Goal: Answer question/provide support: Answer question/provide support

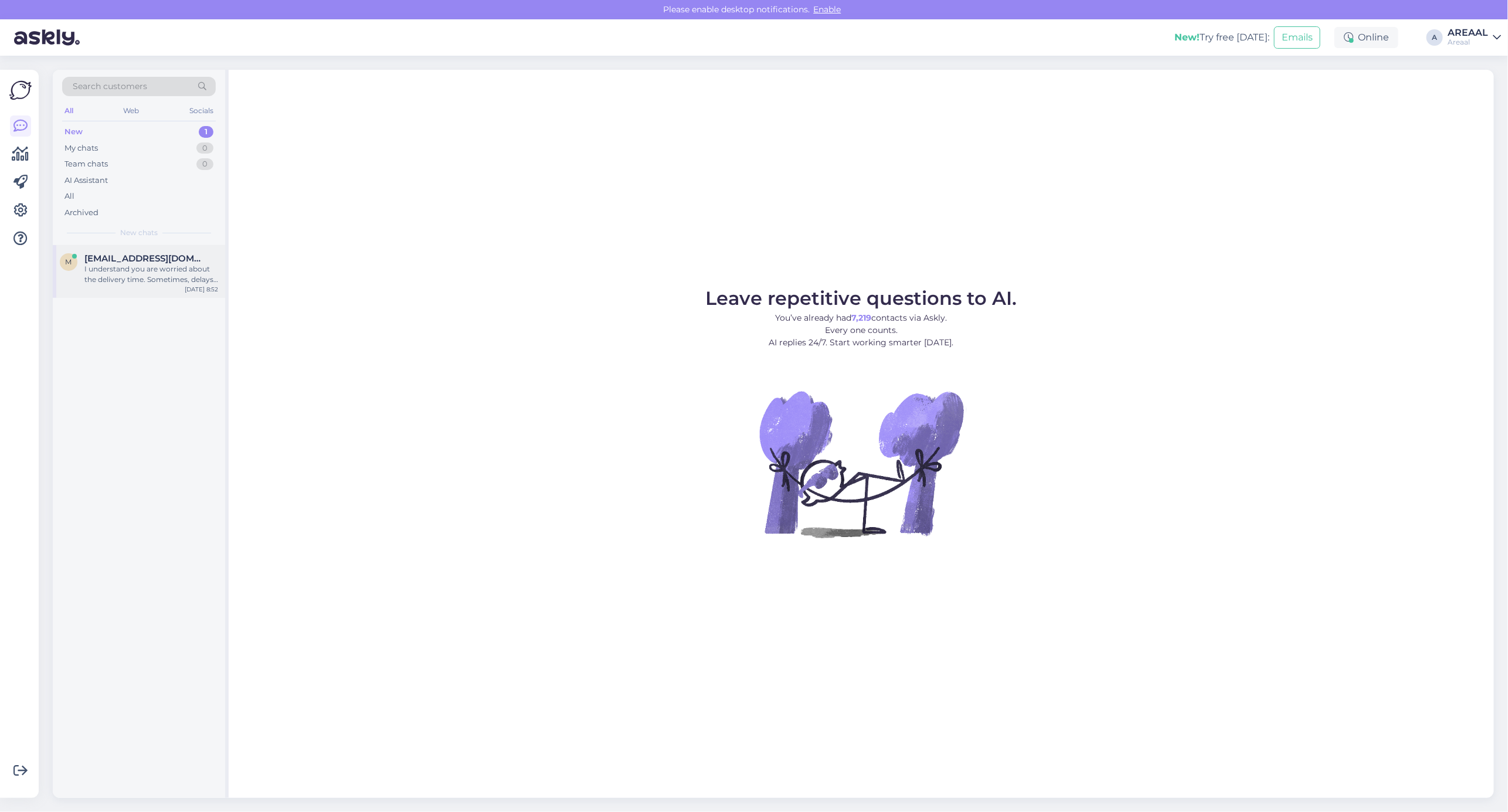
click at [180, 271] on div "I understand you are worried about the delivery time. Sometimes, delays happen …" at bounding box center [151, 274] width 134 height 21
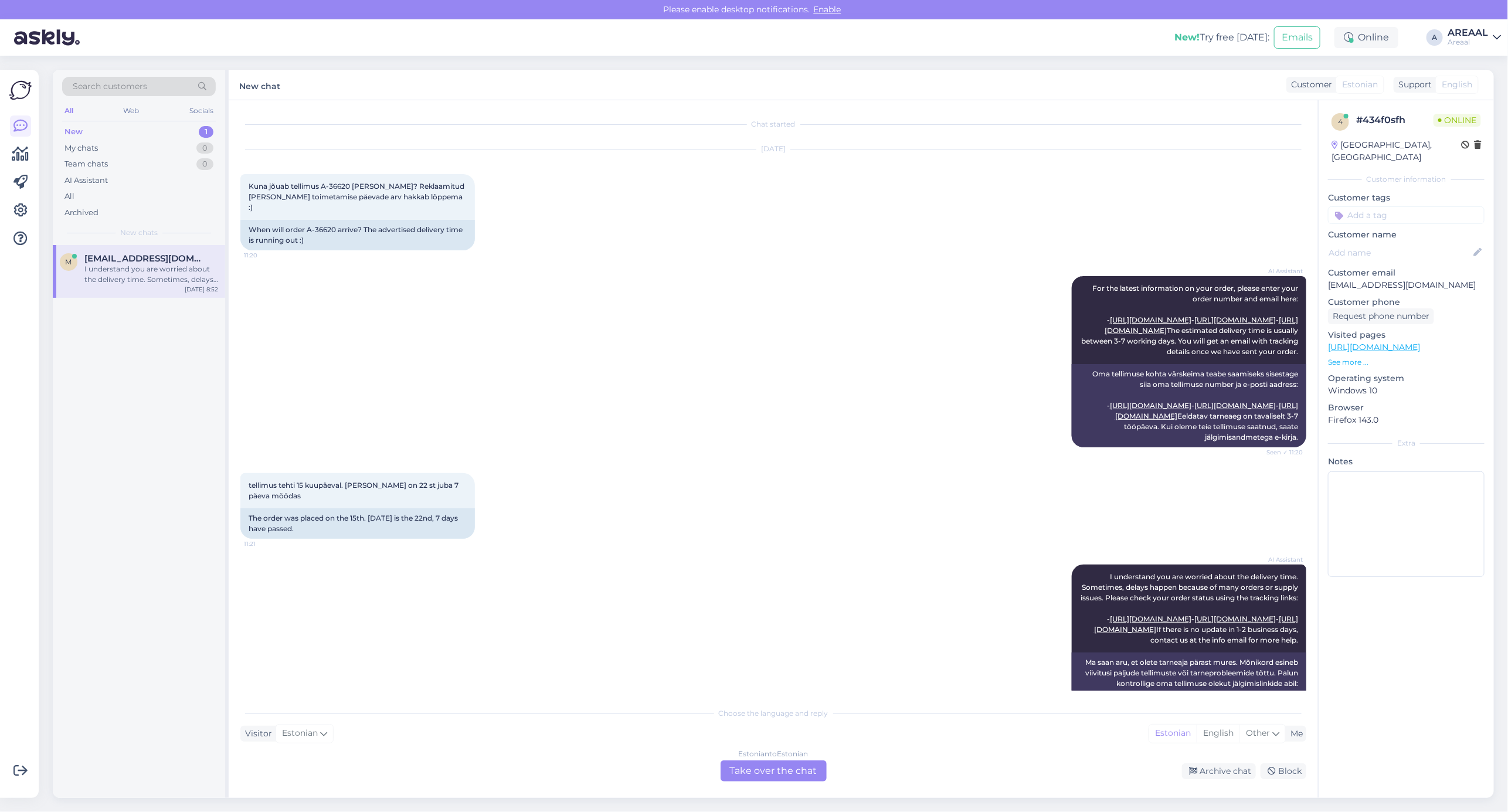
click at [504, 312] on div "AI Assistant For the latest information on your order, please enter your order …" at bounding box center [773, 361] width 1065 height 197
copy span "A-36620"
drag, startPoint x: 322, startPoint y: 183, endPoint x: 350, endPoint y: 186, distance: 28.2
click at [350, 186] on span "Kuna jõuab tellimus A-36620 [PERSON_NAME]? Reklaamitud [PERSON_NAME] toimetamis…" at bounding box center [357, 196] width 217 height 30
copy div "A-3"
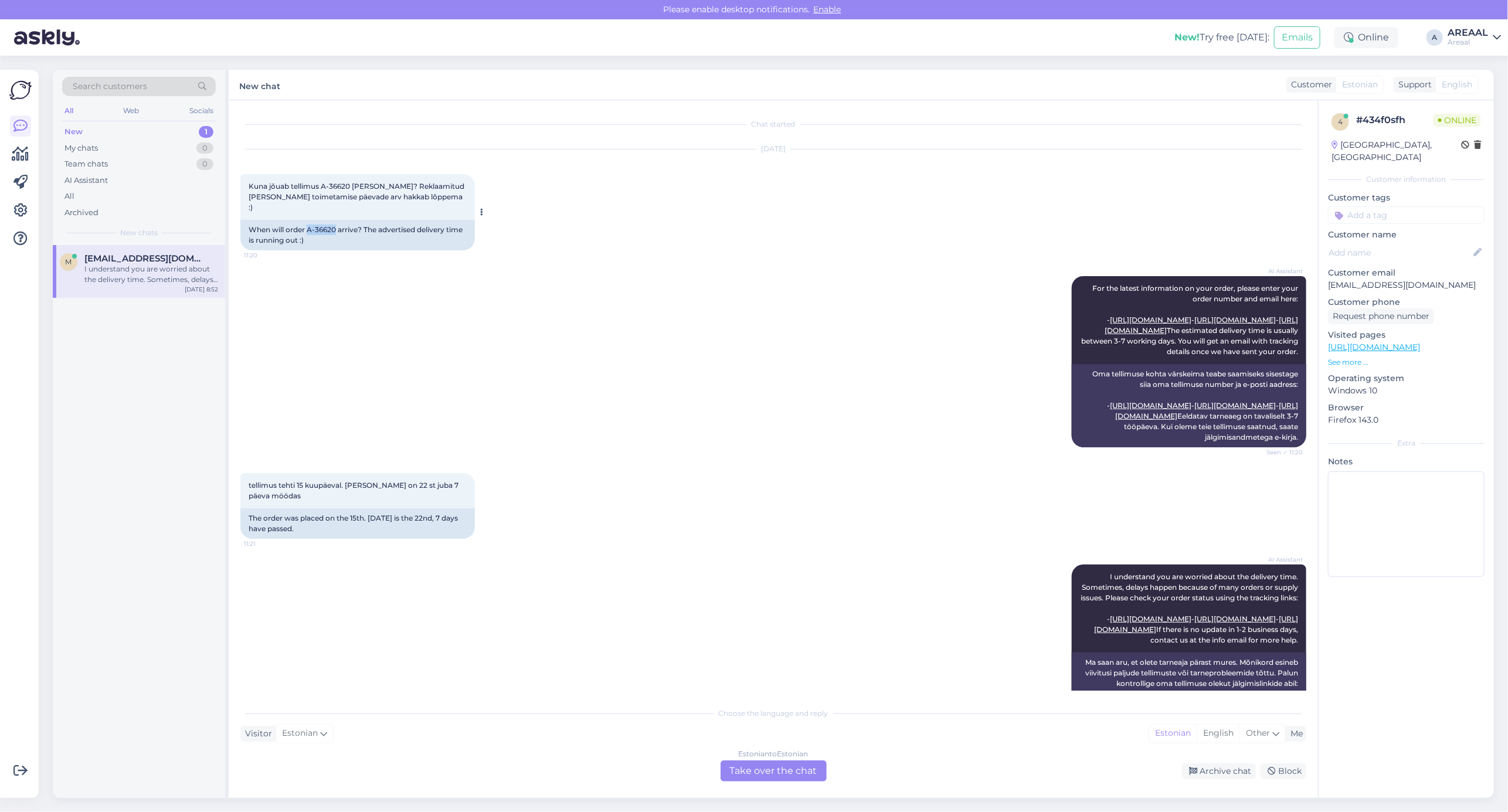
copy div "A-36620"
drag, startPoint x: 309, startPoint y: 218, endPoint x: 336, endPoint y: 217, distance: 27.0
click at [336, 220] on div "When will order A-36620 arrive? The advertised delivery time is running out :)" at bounding box center [357, 235] width 235 height 30
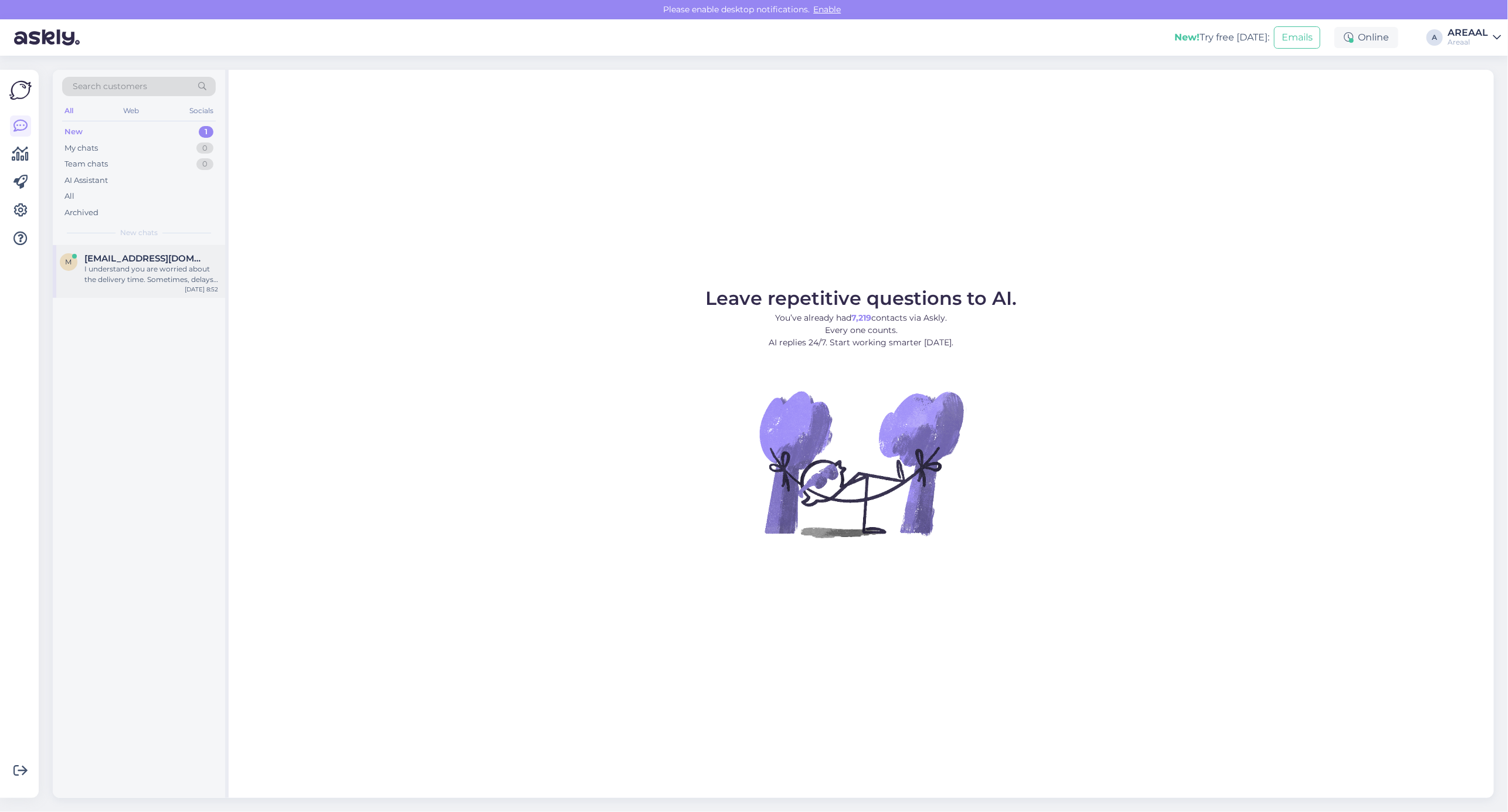
click at [210, 261] on div "[EMAIL_ADDRESS][DOMAIN_NAME]" at bounding box center [151, 259] width 134 height 10
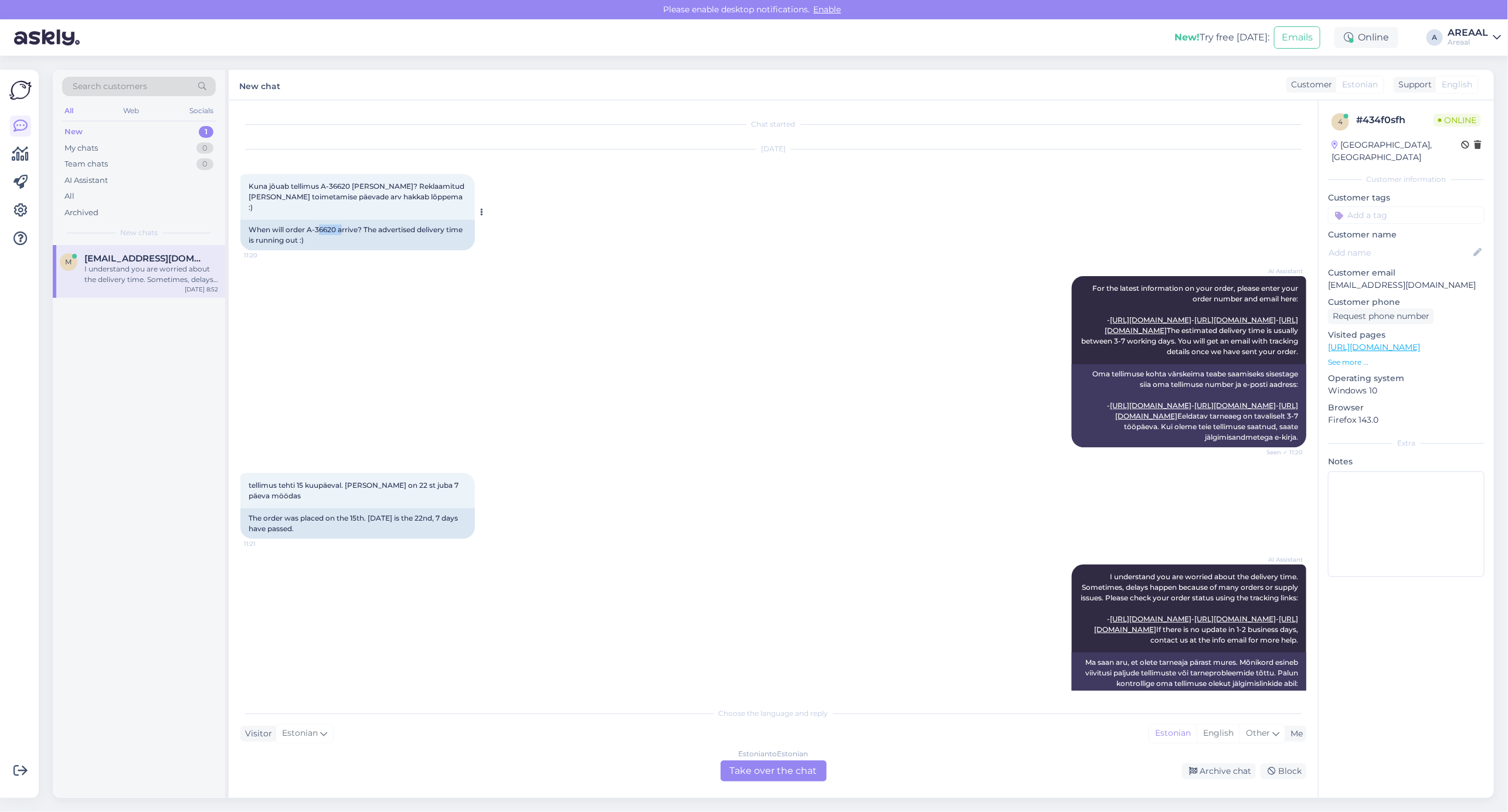
copy div "6620 a"
copy div "-36620 a"
drag, startPoint x: 340, startPoint y: 215, endPoint x: 308, endPoint y: 222, distance: 32.8
click at [308, 222] on div "When will order A-36620 arrive? The advertised delivery time is running out :)" at bounding box center [357, 235] width 235 height 30
copy div "A-36620 a"
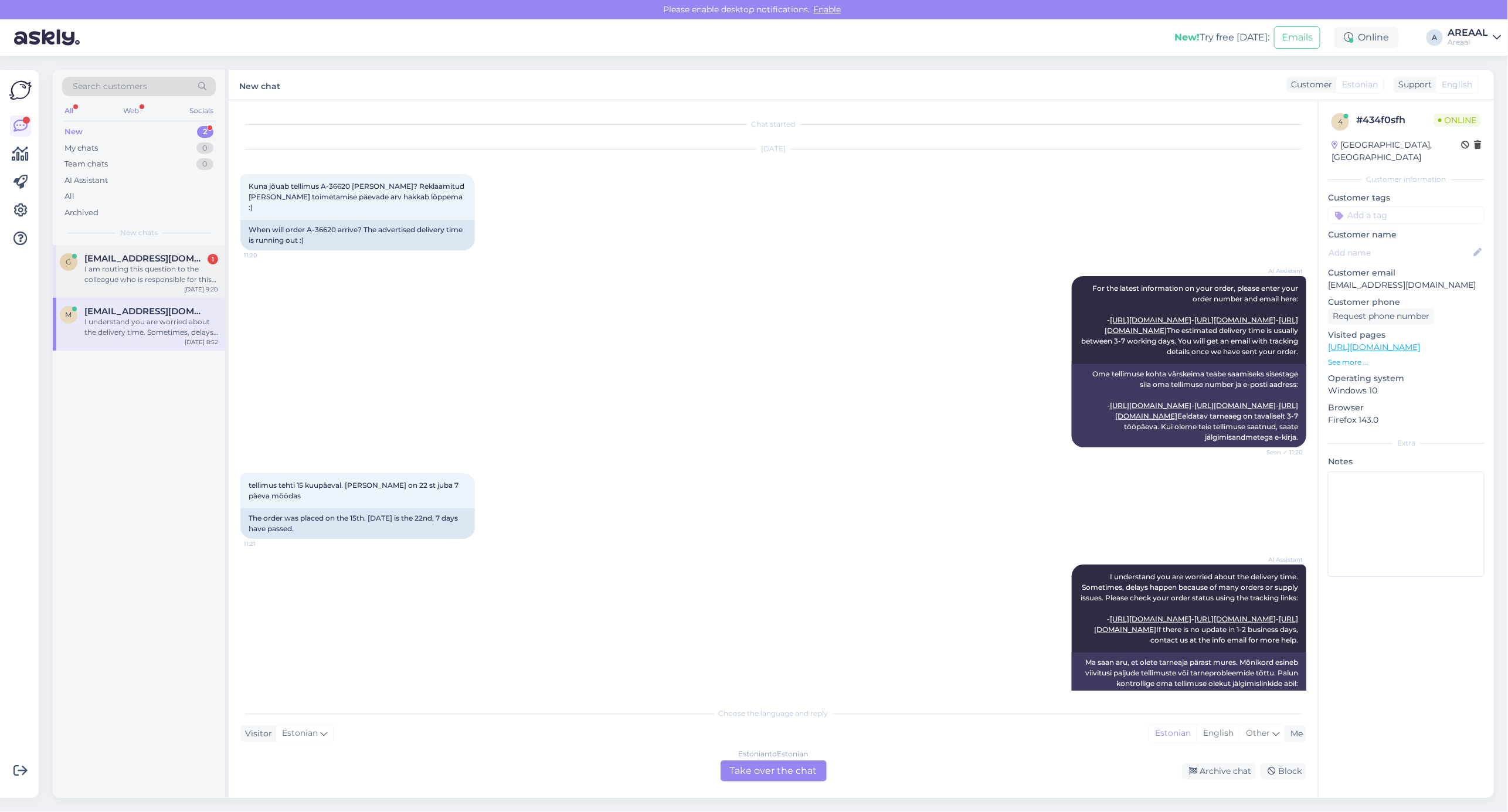
click at [113, 266] on div "I am routing this question to the colleague who is responsible for this topic. …" at bounding box center [151, 274] width 134 height 21
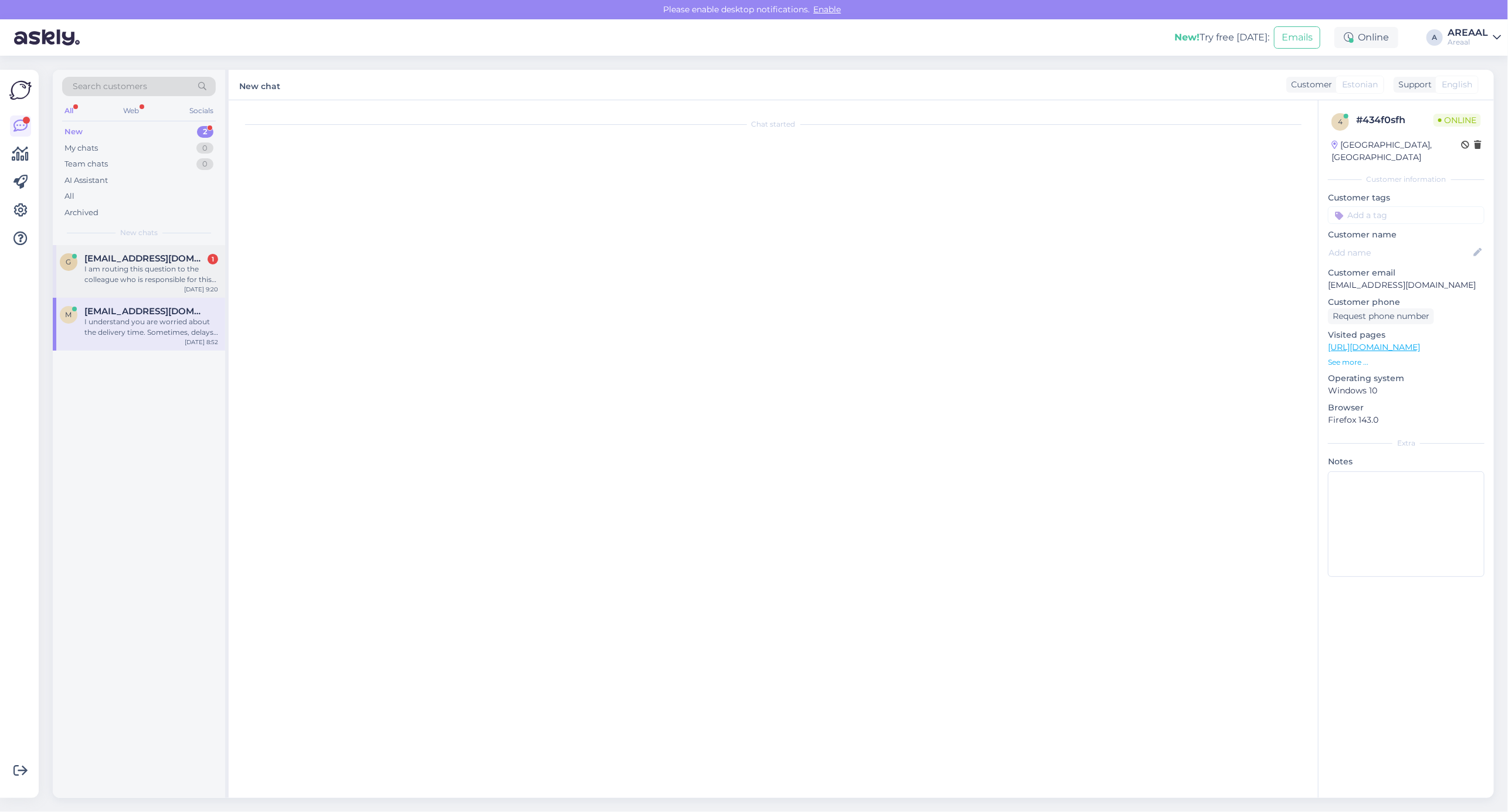
scroll to position [385, 0]
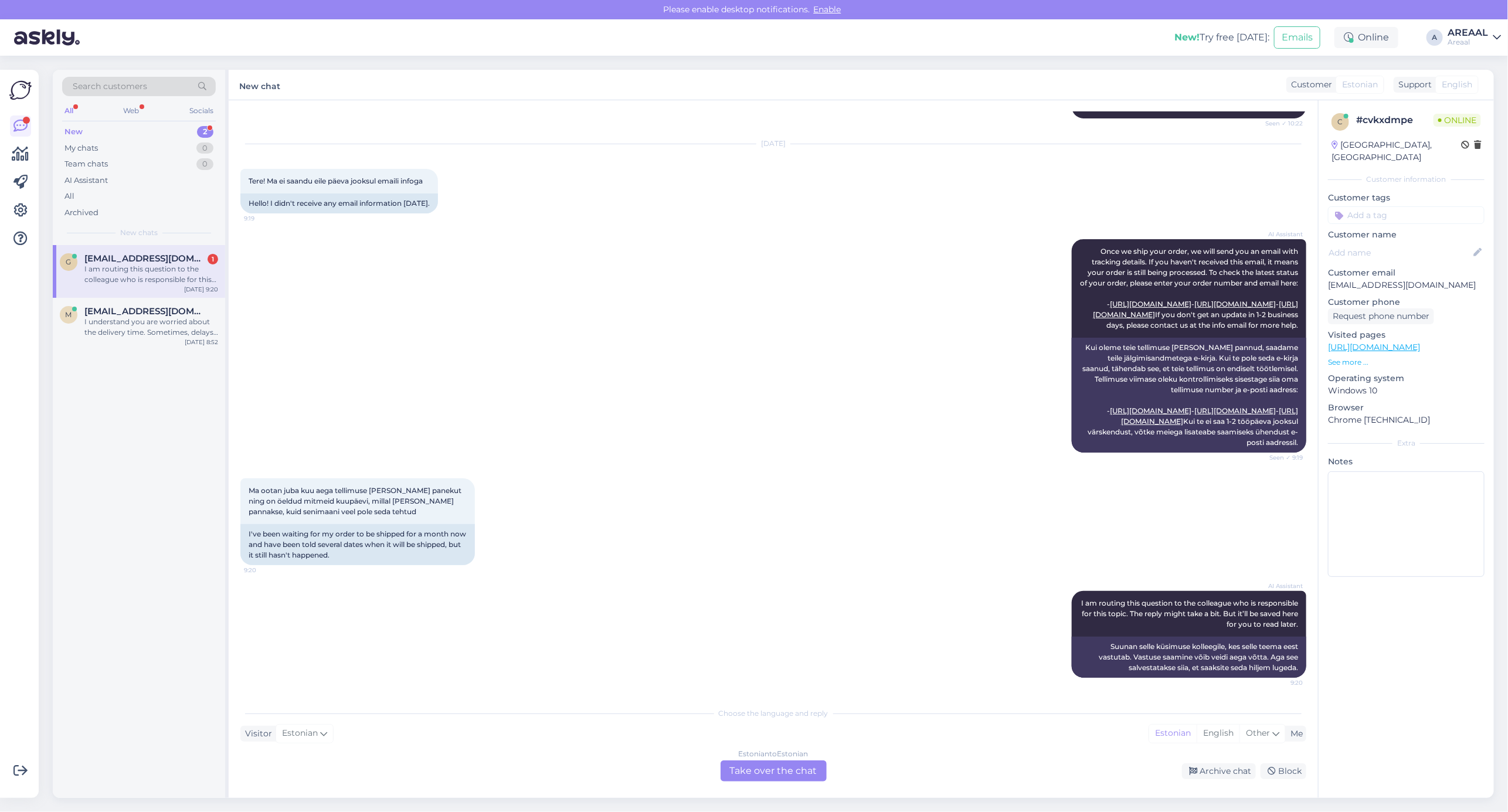
click at [757, 770] on div "Estonian to Estonian Take over the chat" at bounding box center [772, 771] width 106 height 21
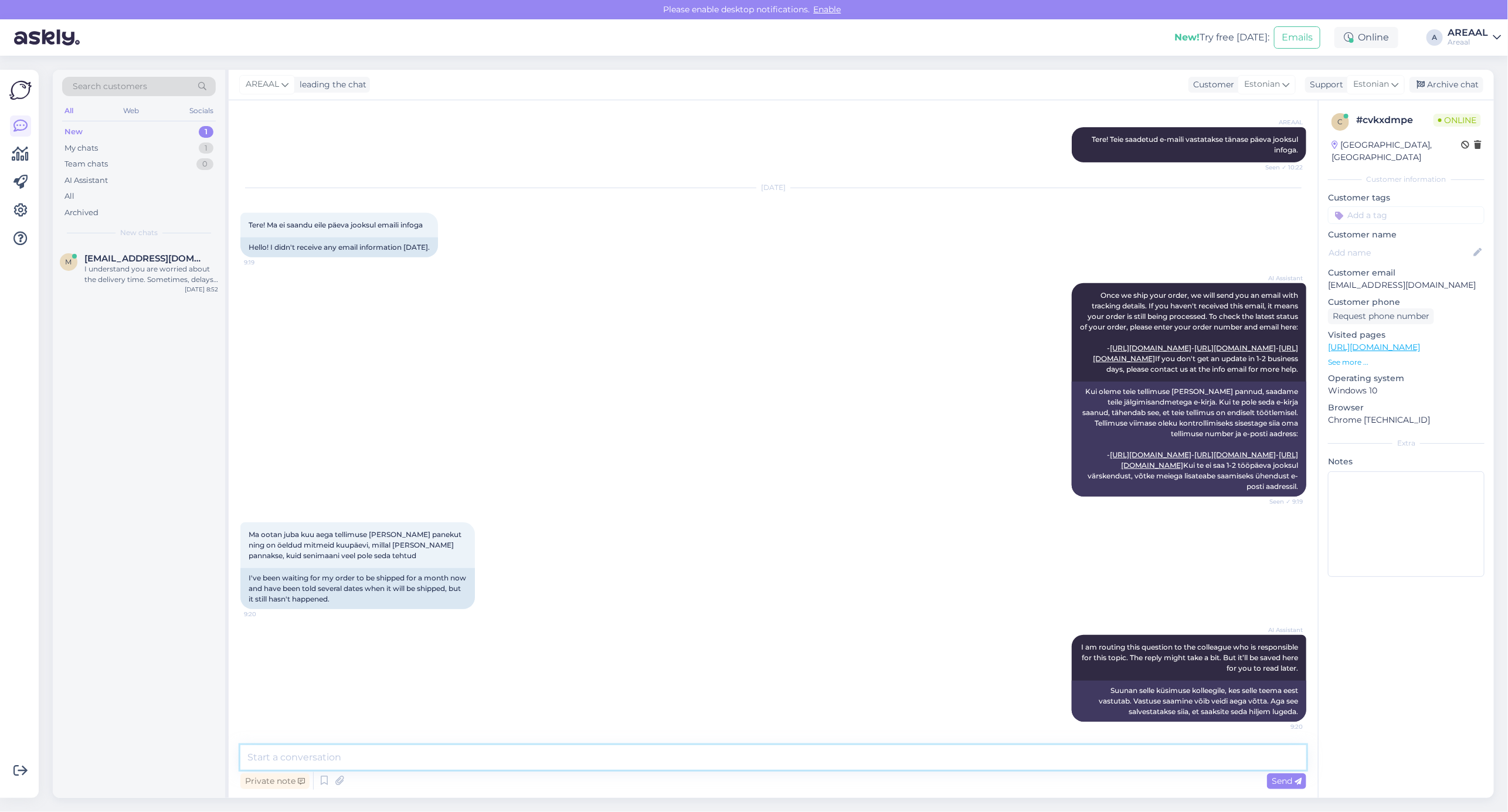
click at [754, 764] on textarea at bounding box center [773, 757] width 1065 height 25
type textarea "Kui eile ei jõutud kirjale veel vastata, siis kindlasti vastatakse tänase jooks…"
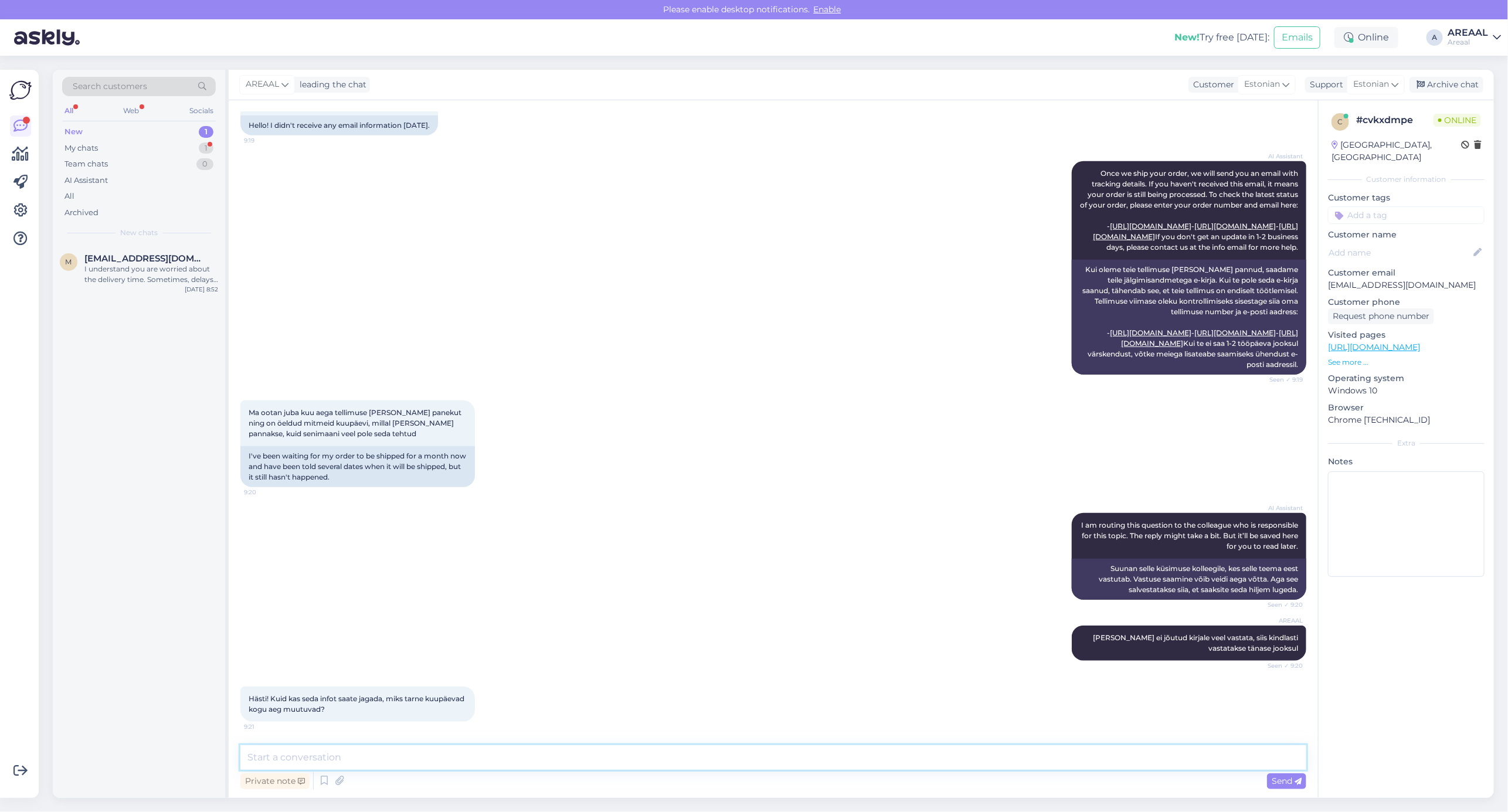
scroll to position [463, 0]
click at [1041, 757] on textarea at bounding box center [773, 757] width 1065 height 25
type textarea "Vastame infoga tänase jooksul Teie kirjale"
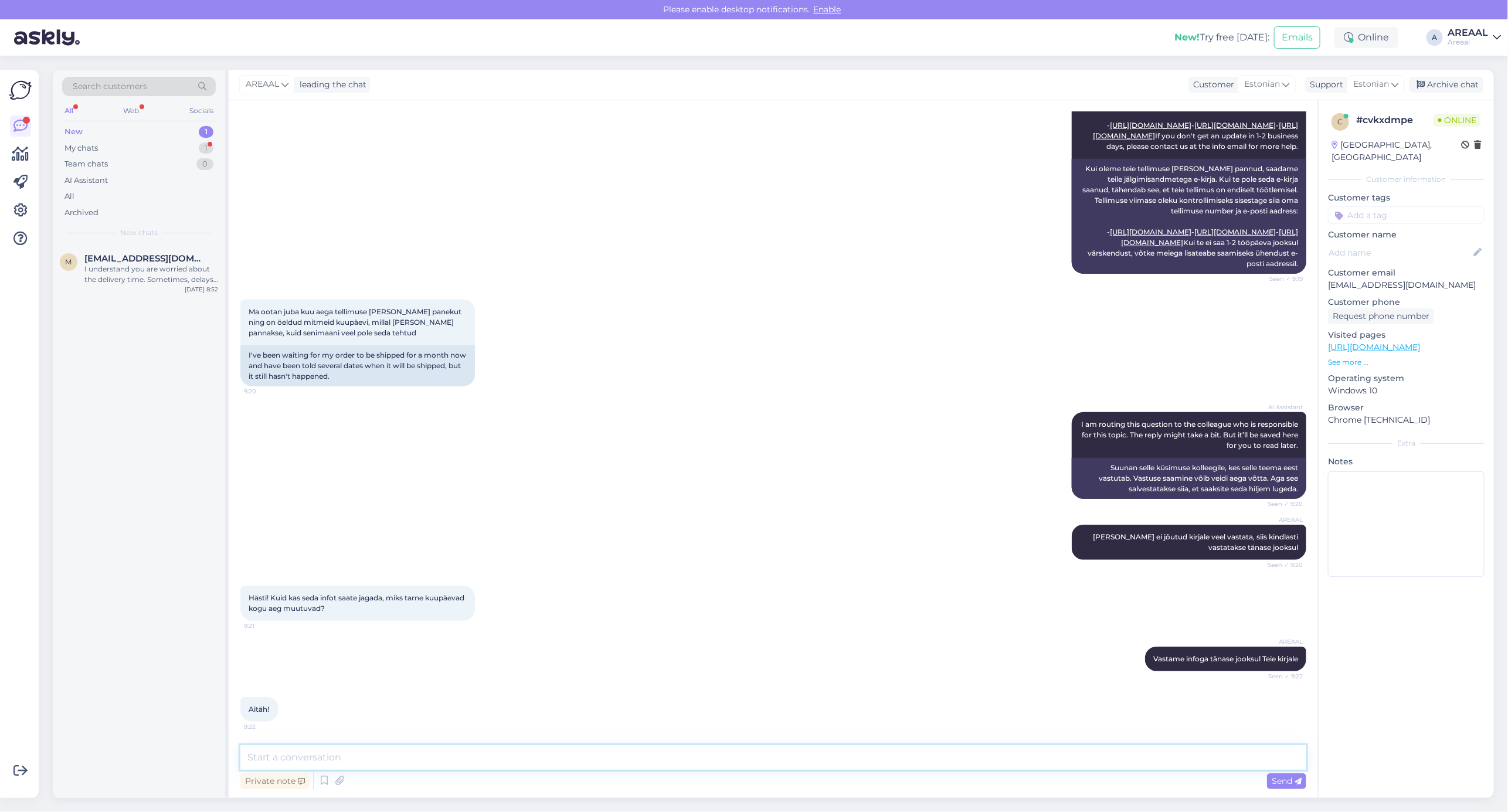
scroll to position [564, 0]
click at [1449, 91] on div "Archive chat" at bounding box center [1446, 84] width 74 height 15
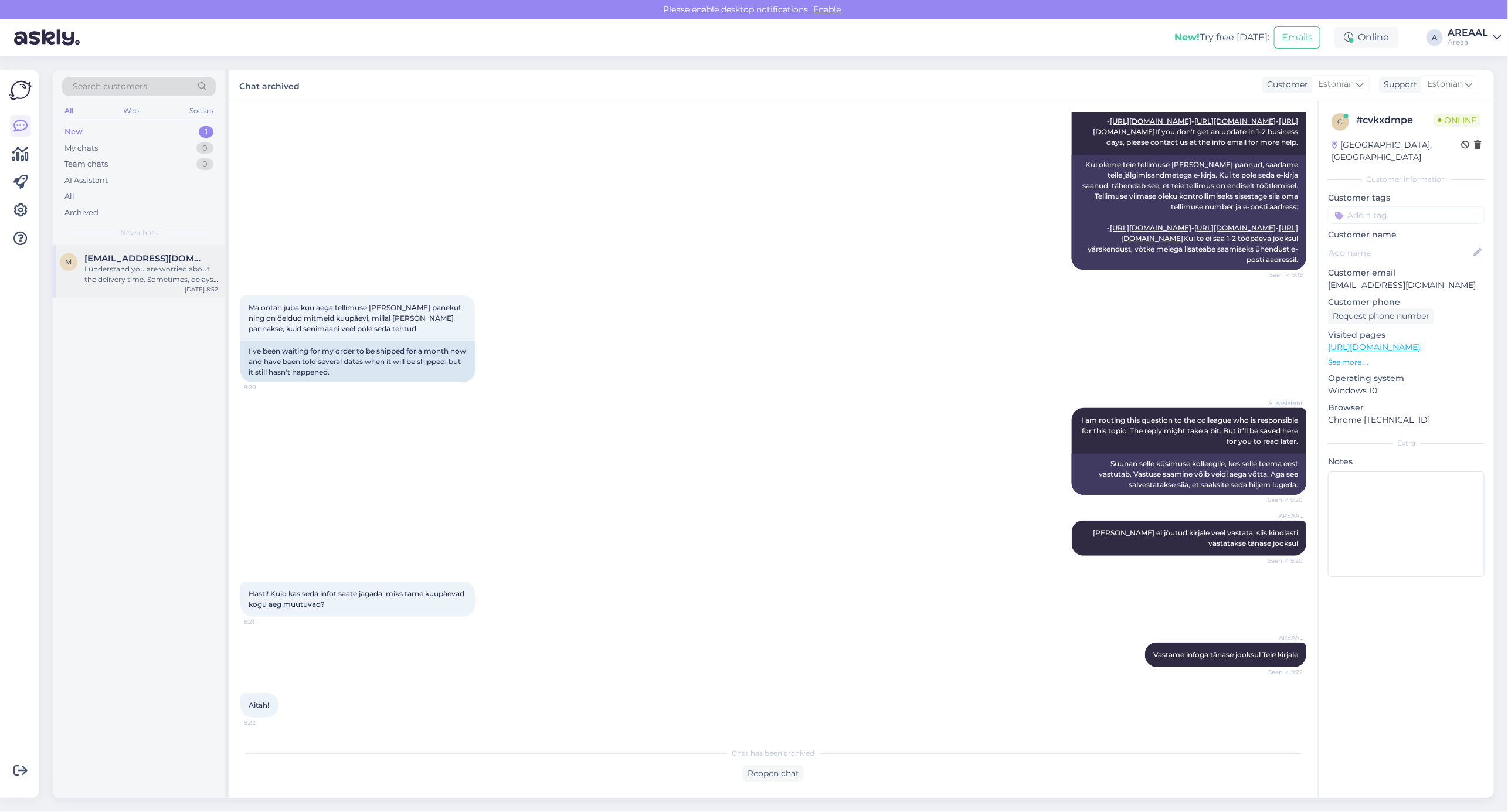
click at [108, 267] on div "I understand you are worried about the delivery time. Sometimes, delays happen …" at bounding box center [151, 274] width 134 height 21
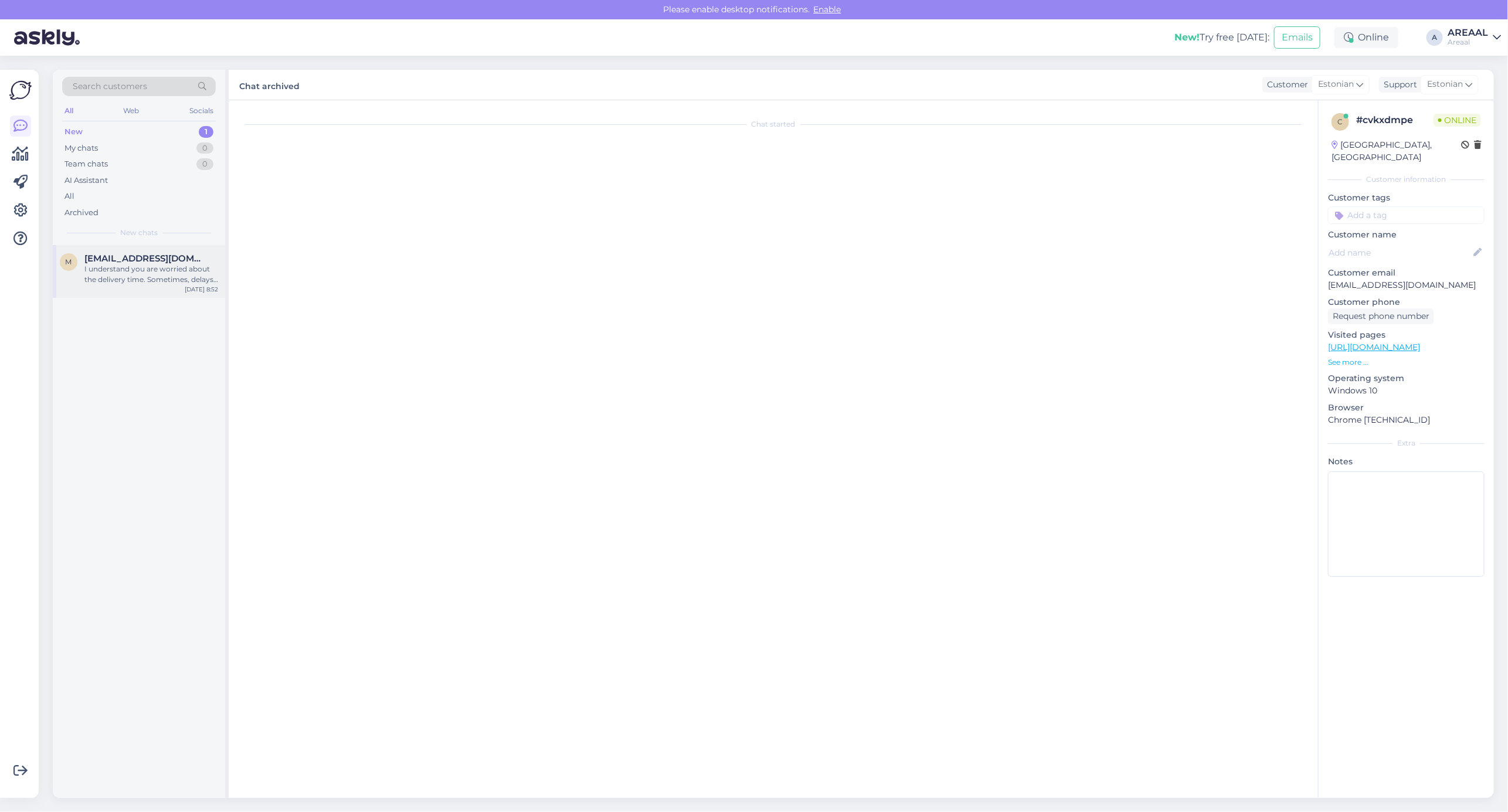
scroll to position [846, 0]
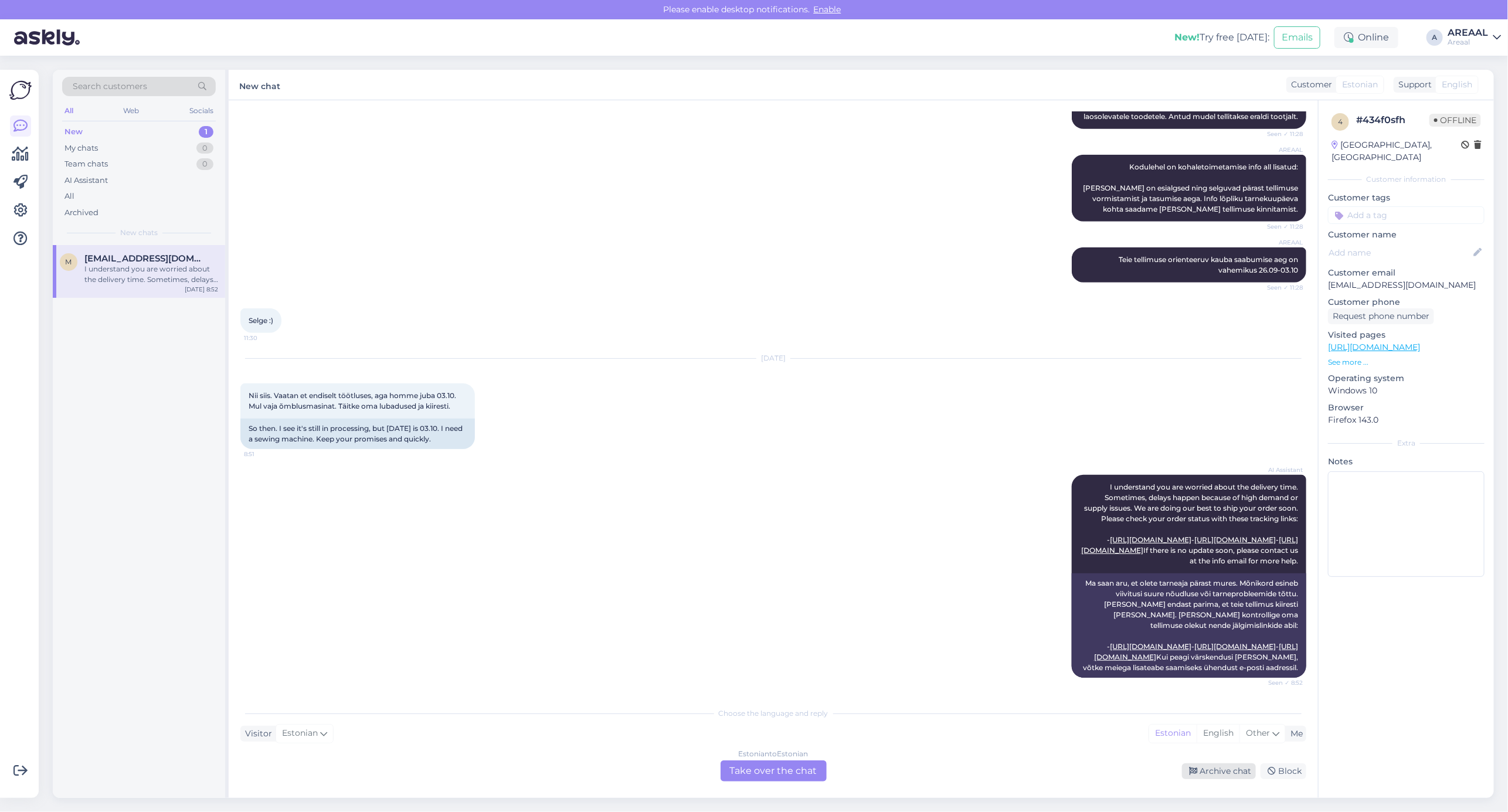
click at [1228, 771] on div "Archive chat" at bounding box center [1218, 771] width 74 height 15
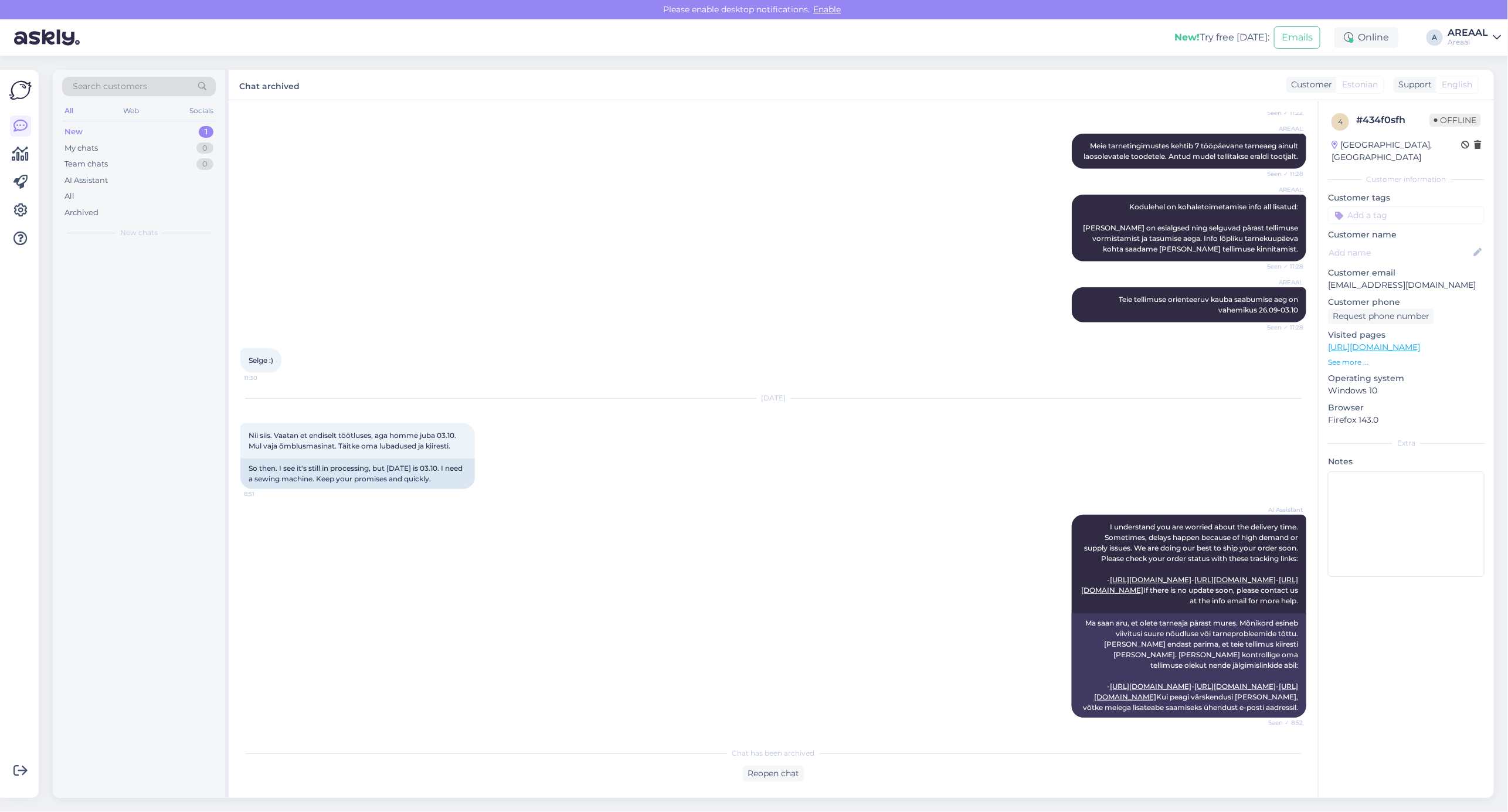
scroll to position [806, 0]
click at [1455, 36] on div "AREAAL" at bounding box center [1467, 33] width 40 height 9
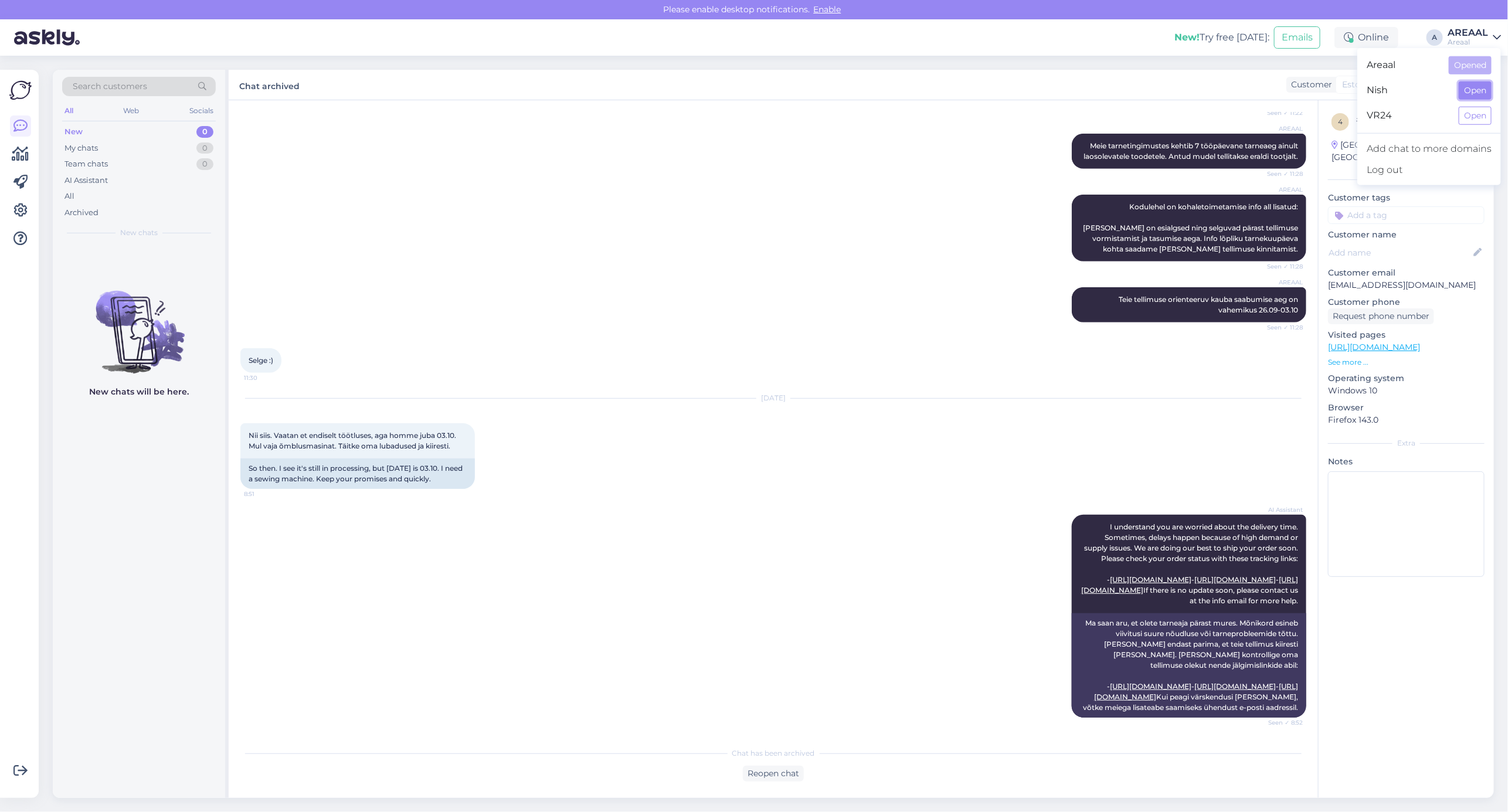
click at [1468, 89] on button "Open" at bounding box center [1474, 90] width 33 height 18
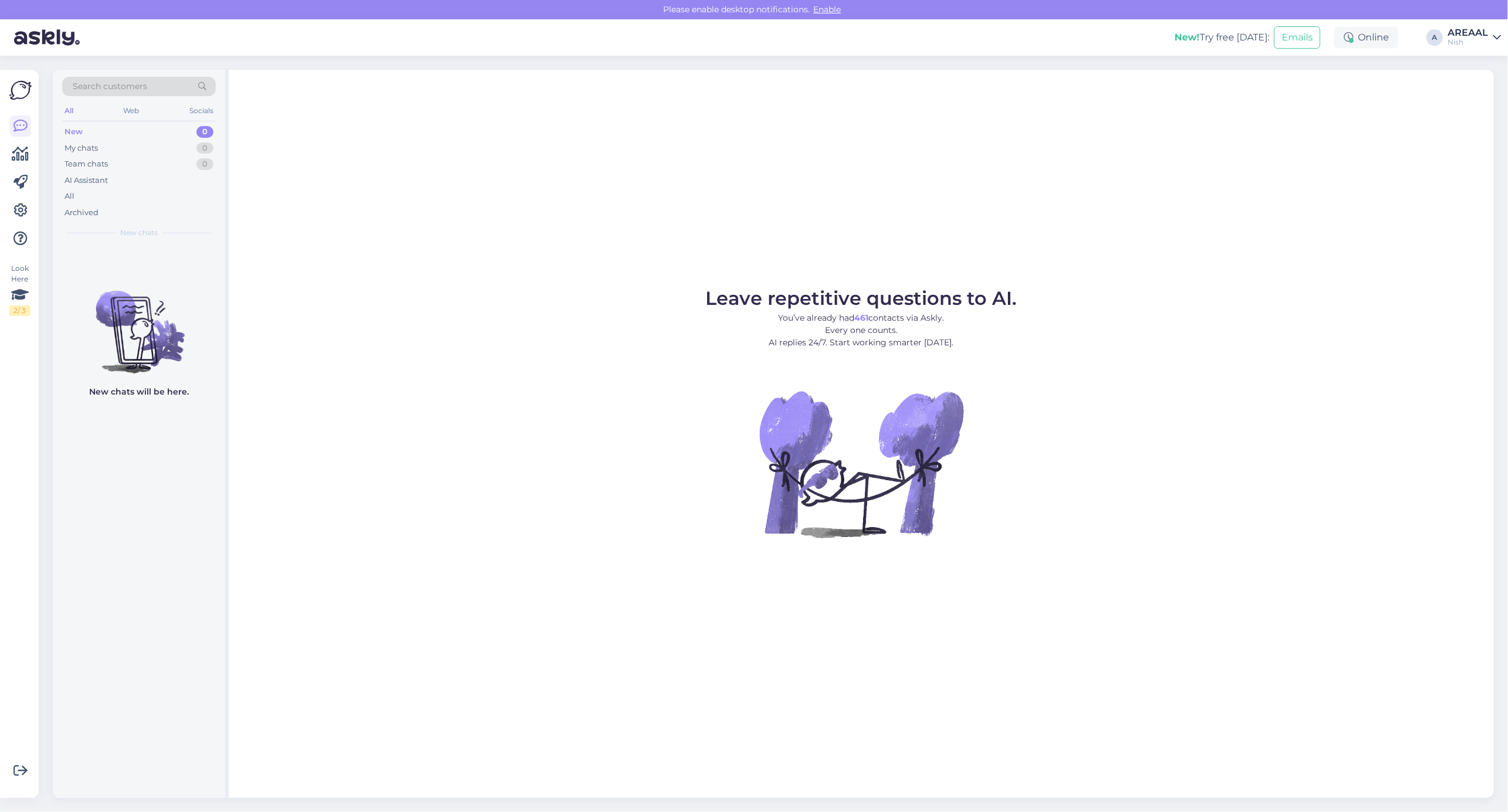
click at [131, 191] on div "All" at bounding box center [138, 196] width 154 height 16
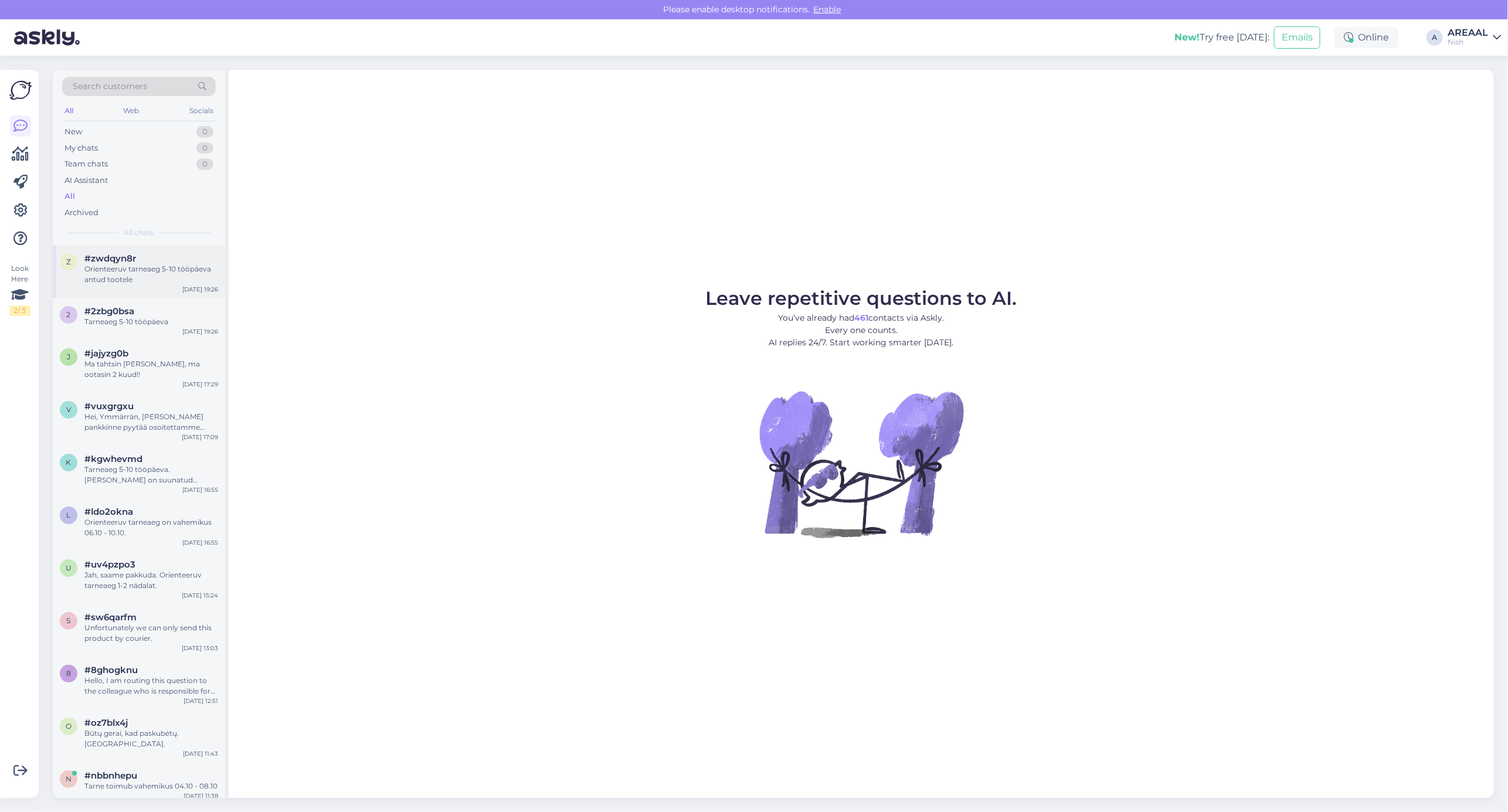
click at [142, 288] on div "z #zwdqyn8r Orienteeruv tarneaeg 5-10 tööpäeva antud tootele Oct 1 19:26" at bounding box center [138, 271] width 173 height 52
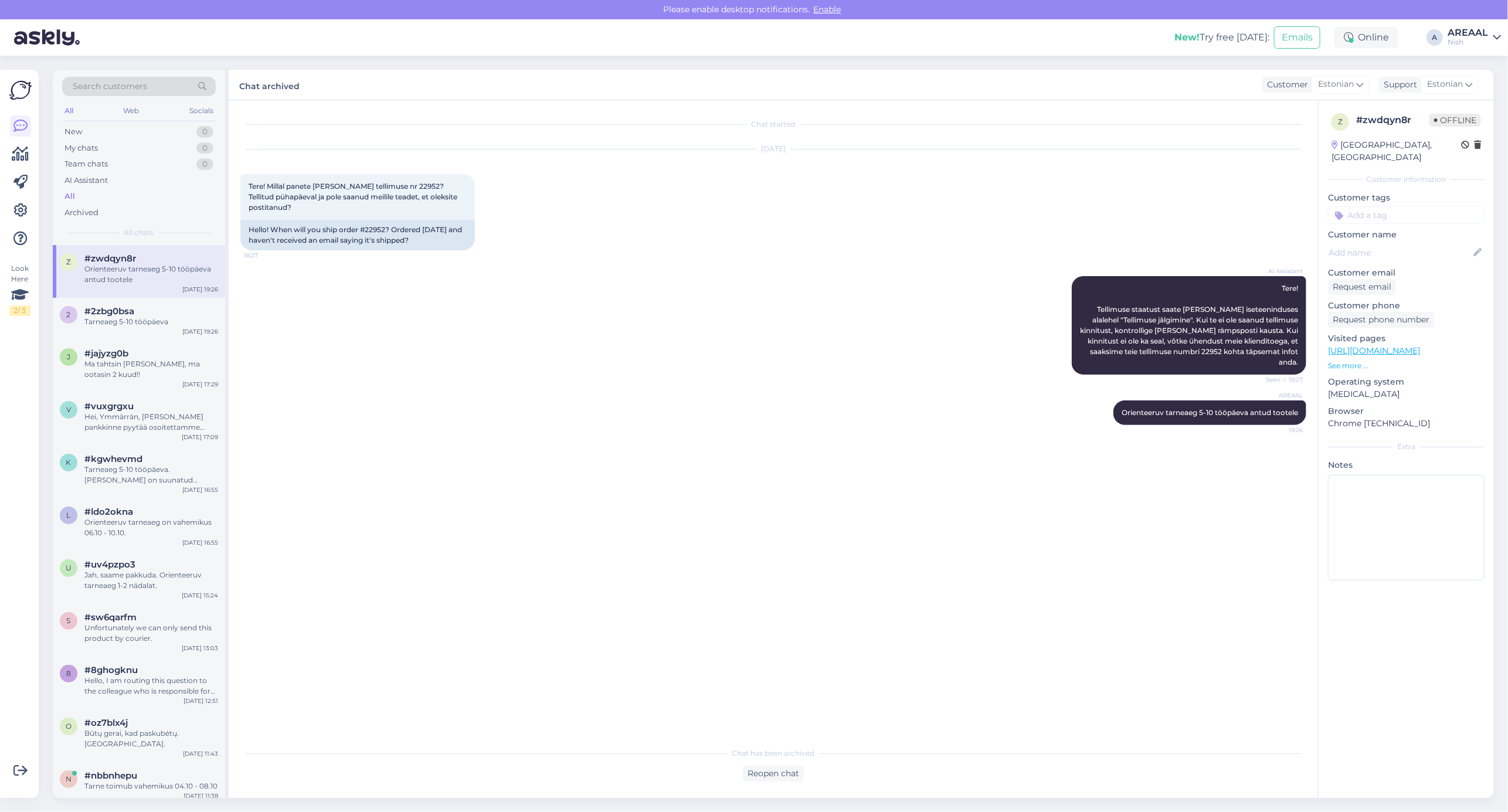
click at [1458, 33] on div "AREAAL" at bounding box center [1467, 33] width 40 height 9
click at [1462, 58] on button "Open" at bounding box center [1474, 64] width 33 height 18
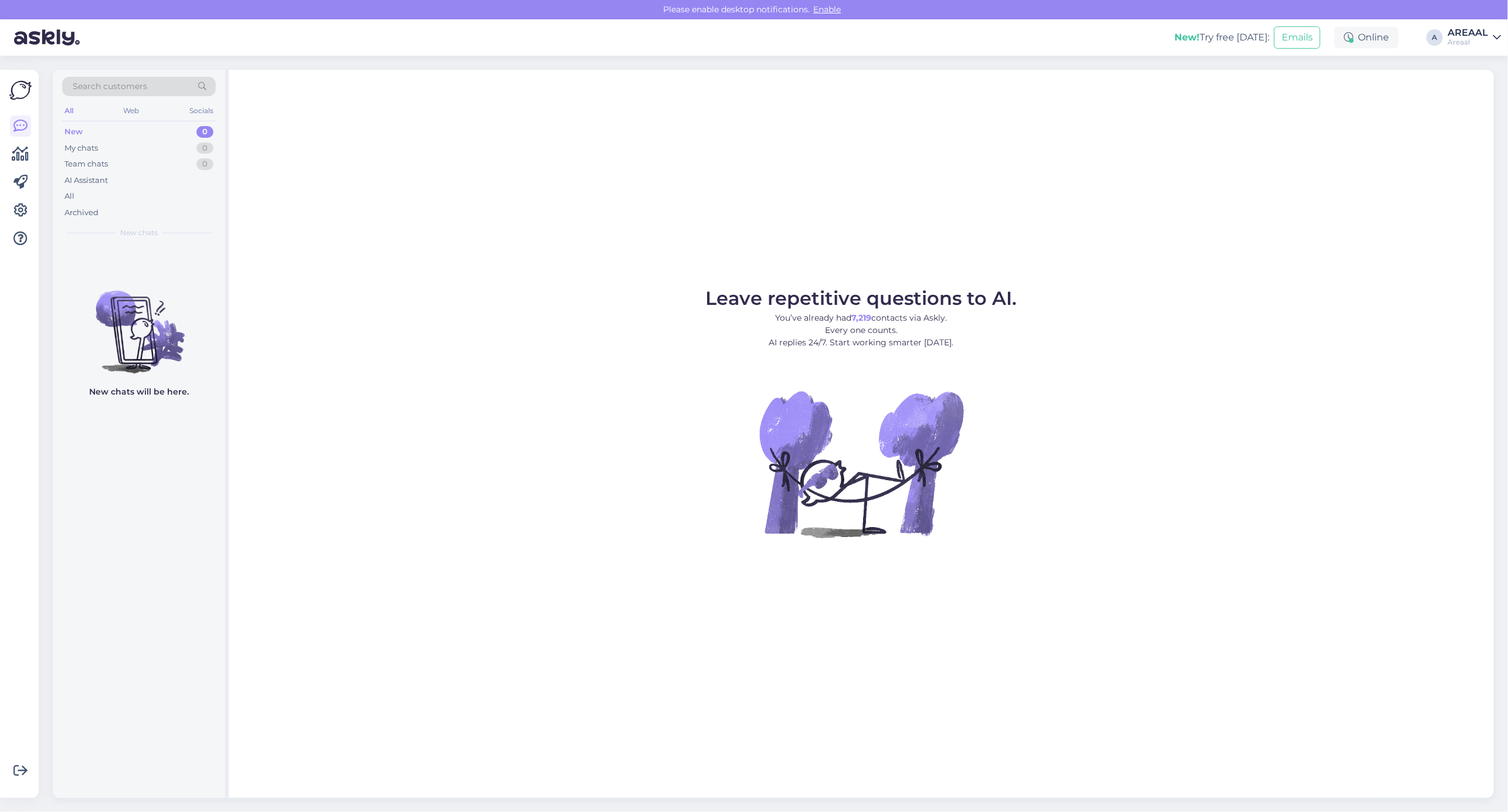
click at [1265, 355] on figure "Leave repetitive questions to AI. You’ve already had 7,219 contacts via Askly. …" at bounding box center [861, 429] width 1244 height 280
click at [121, 198] on div "All" at bounding box center [138, 196] width 154 height 16
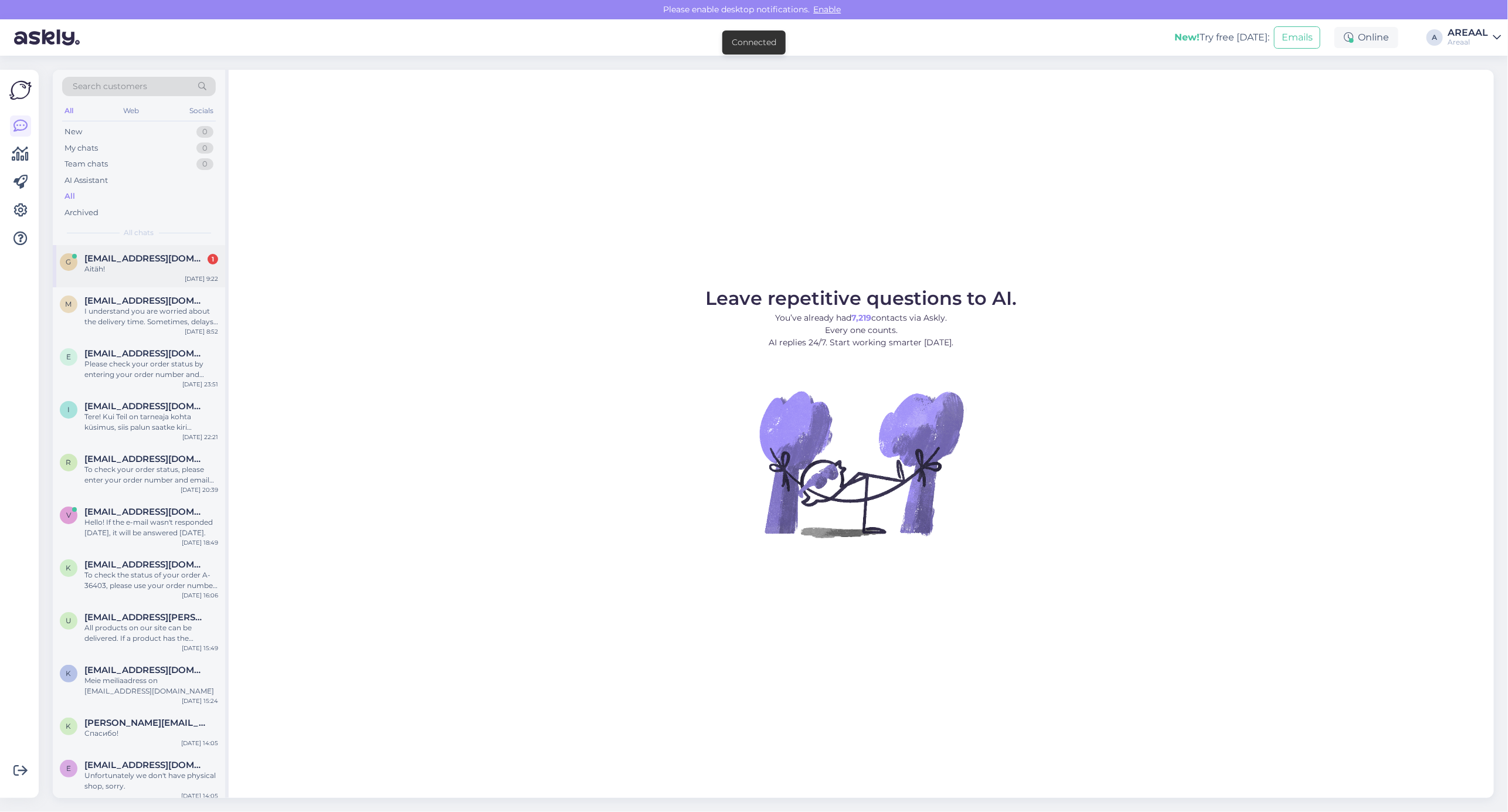
click at [124, 263] on span "[EMAIL_ADDRESS][DOMAIN_NAME]" at bounding box center [145, 259] width 122 height 10
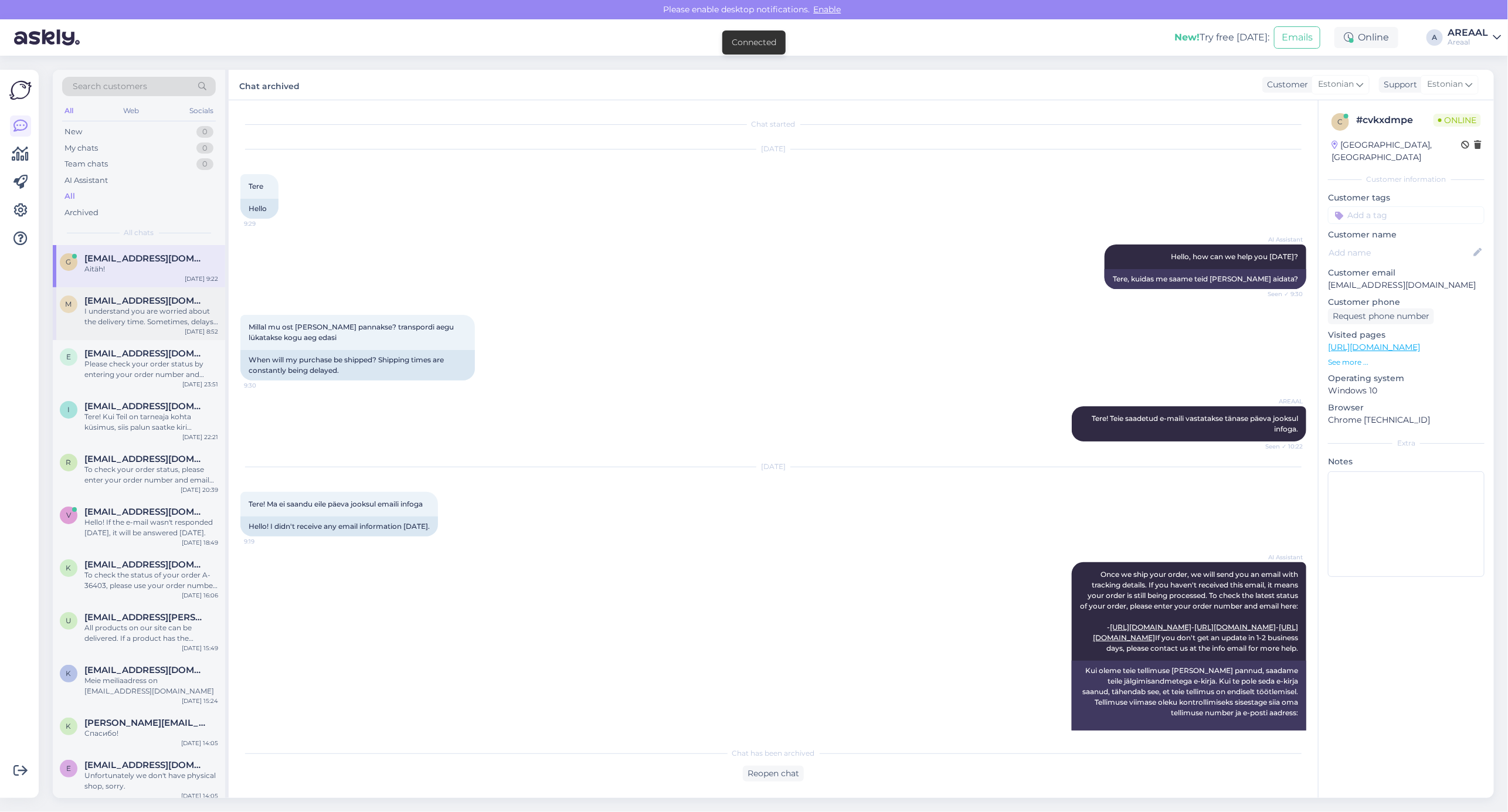
click at [129, 327] on div "I understand you are worried about the delivery time. Sometimes, delays happen …" at bounding box center [151, 316] width 134 height 21
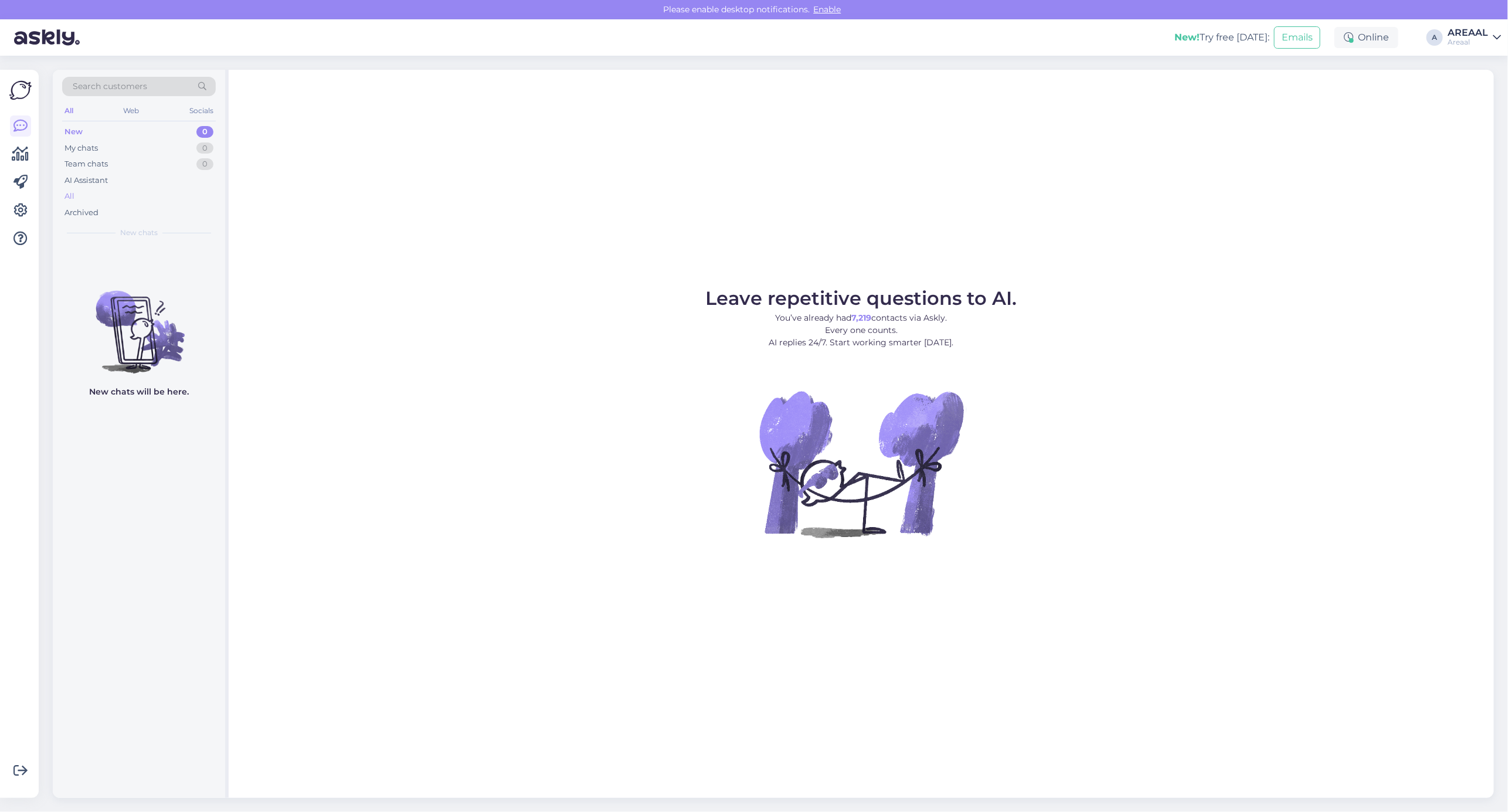
click at [182, 199] on div "All" at bounding box center [138, 196] width 154 height 16
click at [164, 198] on div "All" at bounding box center [138, 196] width 154 height 16
click at [1175, 65] on div "Search customers All Web Socials New 0 My chats 0 Team chats 0 AI Assistant All…" at bounding box center [776, 434] width 1462 height 756
click at [821, 200] on div "Leave repetitive questions to AI. You’ve already had 7,219 contacts via Askly. …" at bounding box center [861, 433] width 1265 height 728
click at [91, 203] on div "All" at bounding box center [138, 196] width 154 height 16
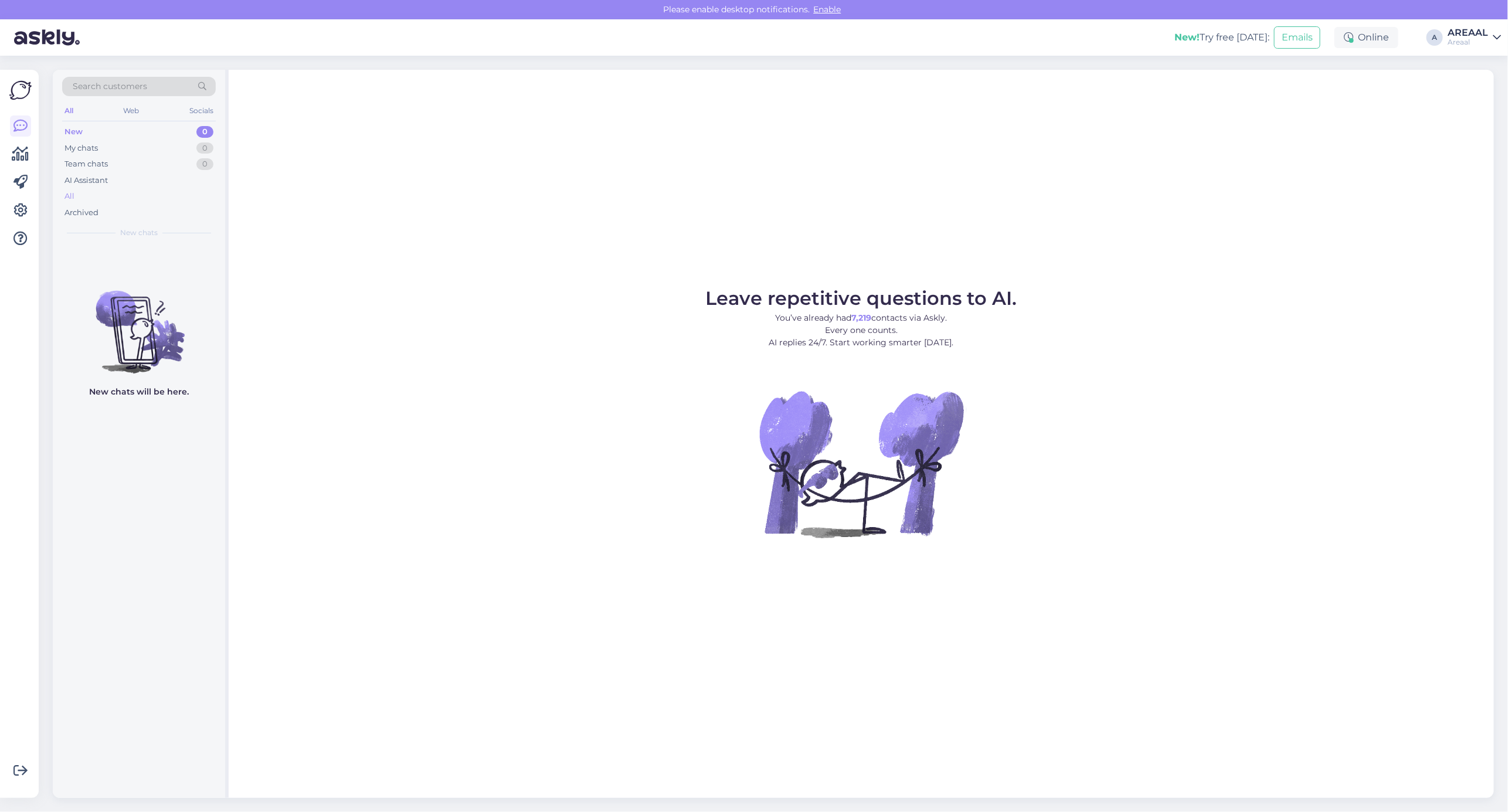
click at [142, 197] on div "All" at bounding box center [138, 196] width 154 height 16
click at [134, 192] on div "All" at bounding box center [138, 196] width 154 height 16
click at [126, 198] on div "All" at bounding box center [138, 196] width 154 height 16
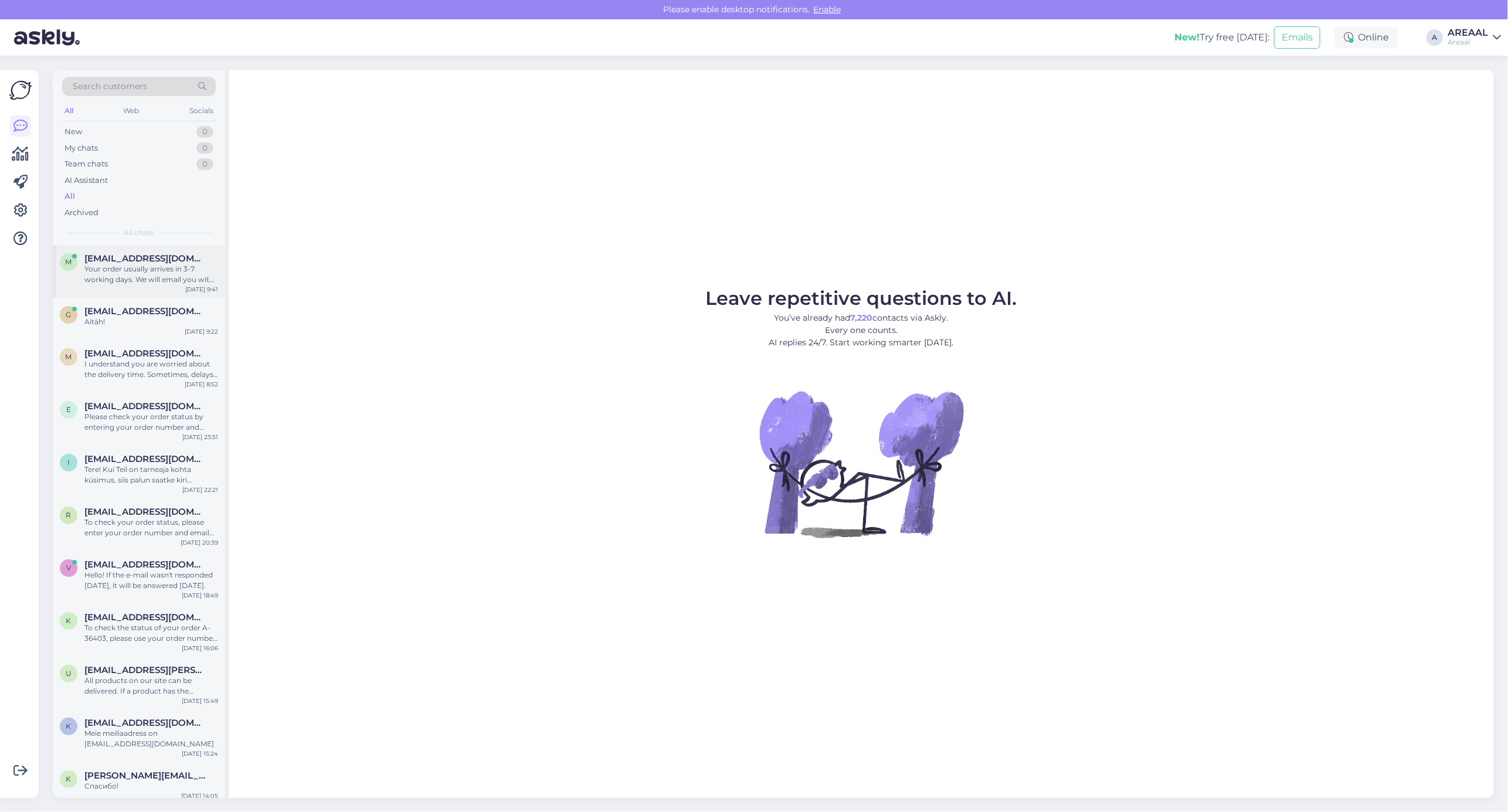
click at [156, 268] on div "Your order usually arrives in 3-7 working days. We will email you with tracking…" at bounding box center [151, 274] width 134 height 21
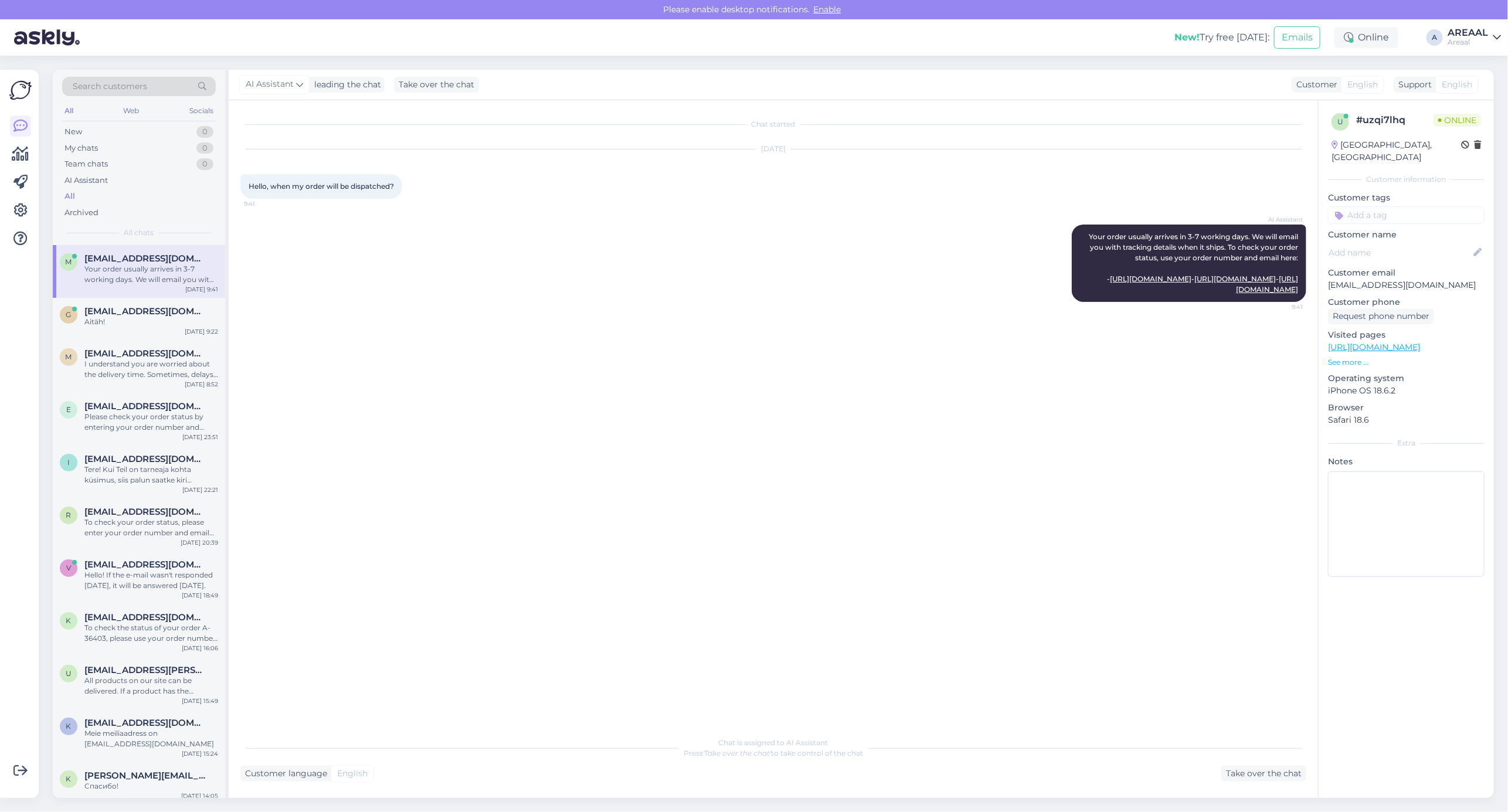
click at [1399, 279] on div "u # uzqi7lhq Online Estonia, Tallinn Customer information Customer tags Custome…" at bounding box center [1406, 347] width 175 height 494
copy p "[EMAIL_ADDRESS][DOMAIN_NAME]"
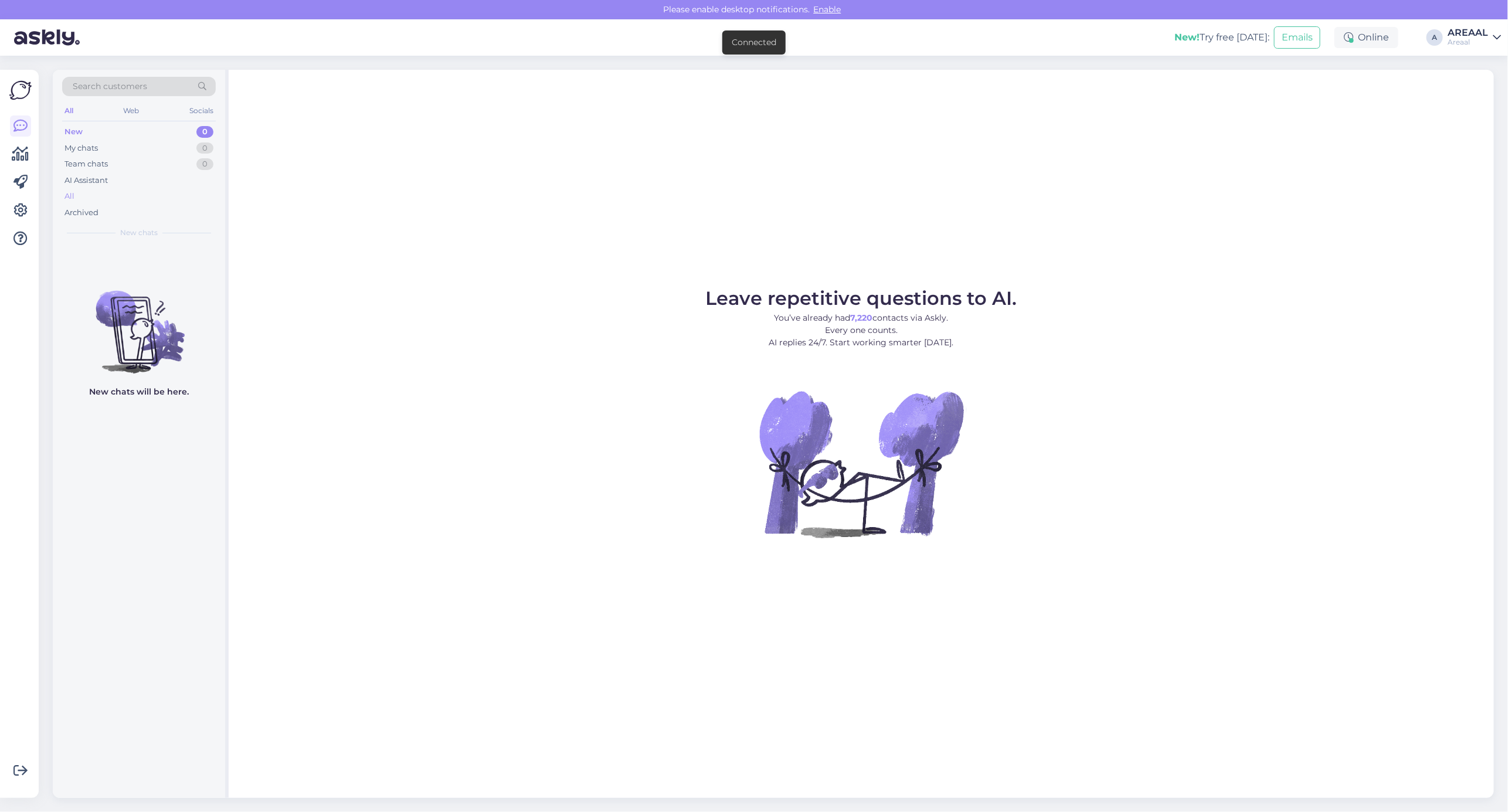
click at [104, 198] on div "All" at bounding box center [138, 196] width 154 height 16
click at [139, 198] on div "All" at bounding box center [138, 196] width 154 height 16
click at [121, 189] on div "All" at bounding box center [138, 196] width 154 height 16
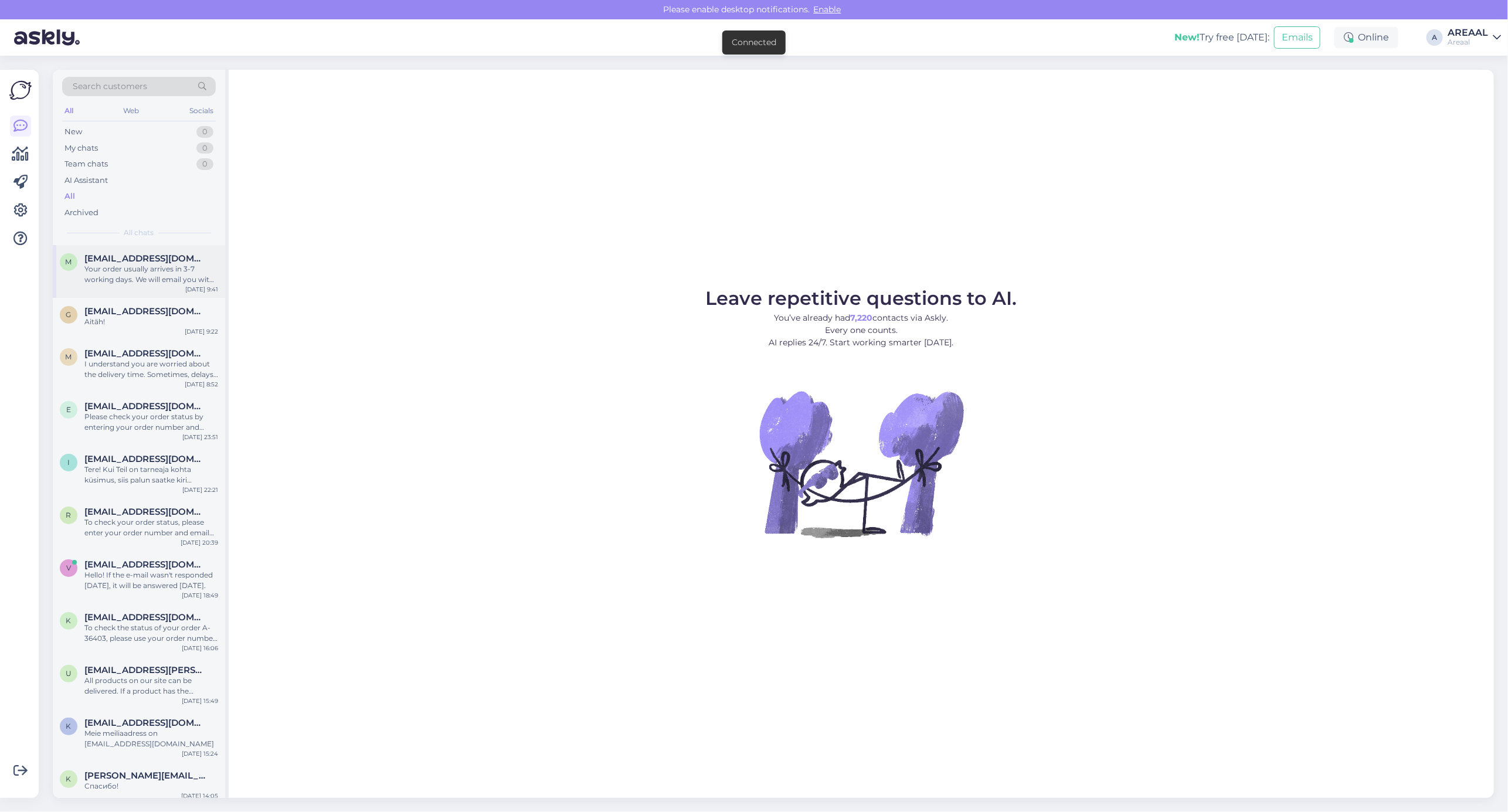
click at [147, 276] on div "Your order usually arrives in 3-7 working days. We will email you with tracking…" at bounding box center [151, 274] width 134 height 21
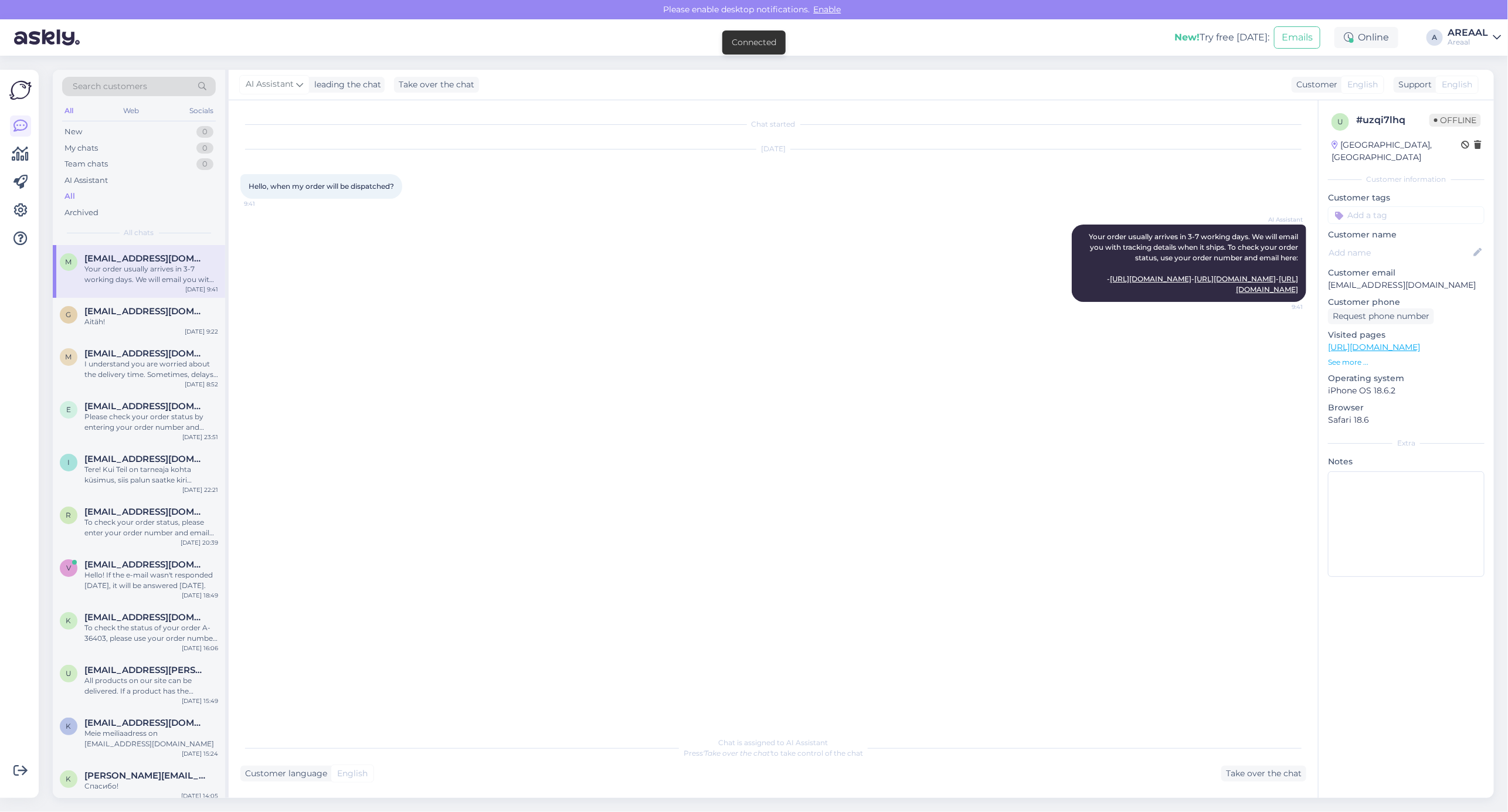
click at [492, 284] on div "AI Assistant Your order usually arrives in 3-7 working days. We will email you …" at bounding box center [773, 263] width 1065 height 103
click at [482, 283] on div "AI Assistant Your order usually arrives in 3-7 working days. We will email you …" at bounding box center [773, 263] width 1065 height 103
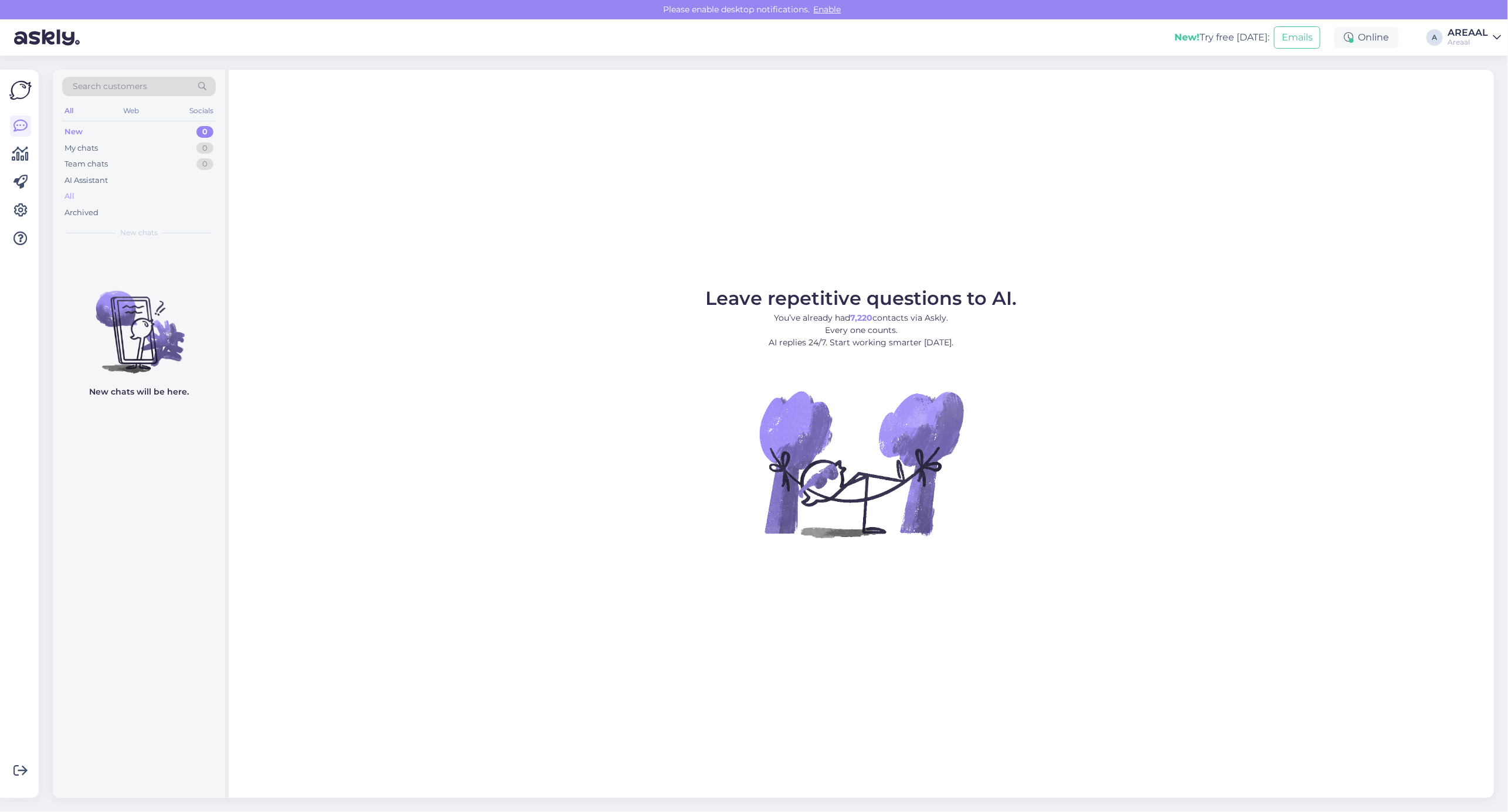
click at [128, 188] on div "All" at bounding box center [138, 196] width 154 height 16
click at [120, 198] on div "All" at bounding box center [138, 196] width 154 height 16
click at [119, 195] on div "All" at bounding box center [138, 196] width 154 height 16
click at [162, 198] on div "All" at bounding box center [138, 196] width 154 height 16
click at [107, 203] on div "All" at bounding box center [138, 196] width 154 height 16
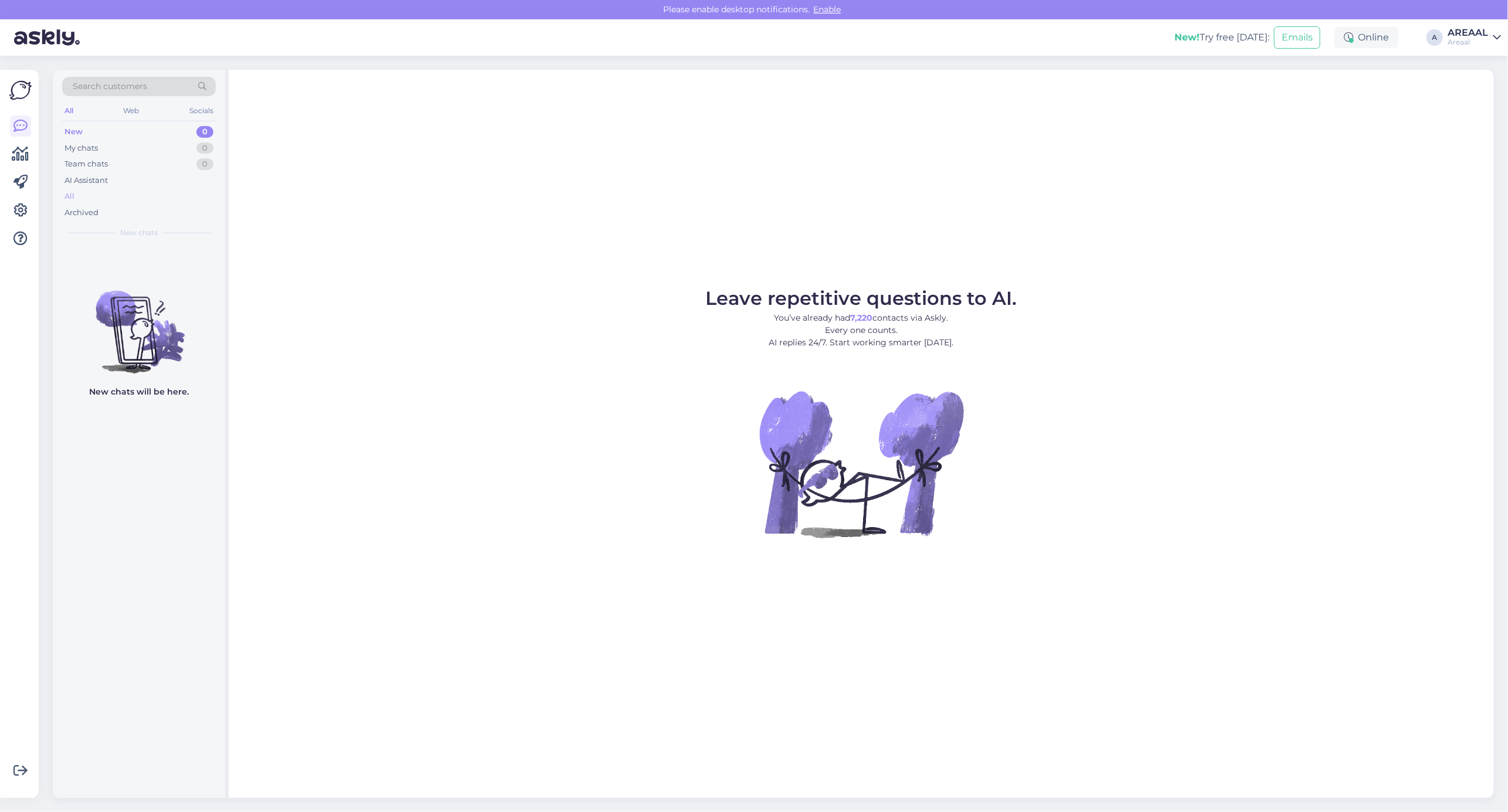
click at [154, 197] on div "All" at bounding box center [138, 196] width 154 height 16
click at [107, 197] on div "All" at bounding box center [138, 196] width 154 height 16
click at [126, 197] on div "All" at bounding box center [138, 196] width 154 height 16
click at [147, 192] on div "All" at bounding box center [138, 196] width 154 height 16
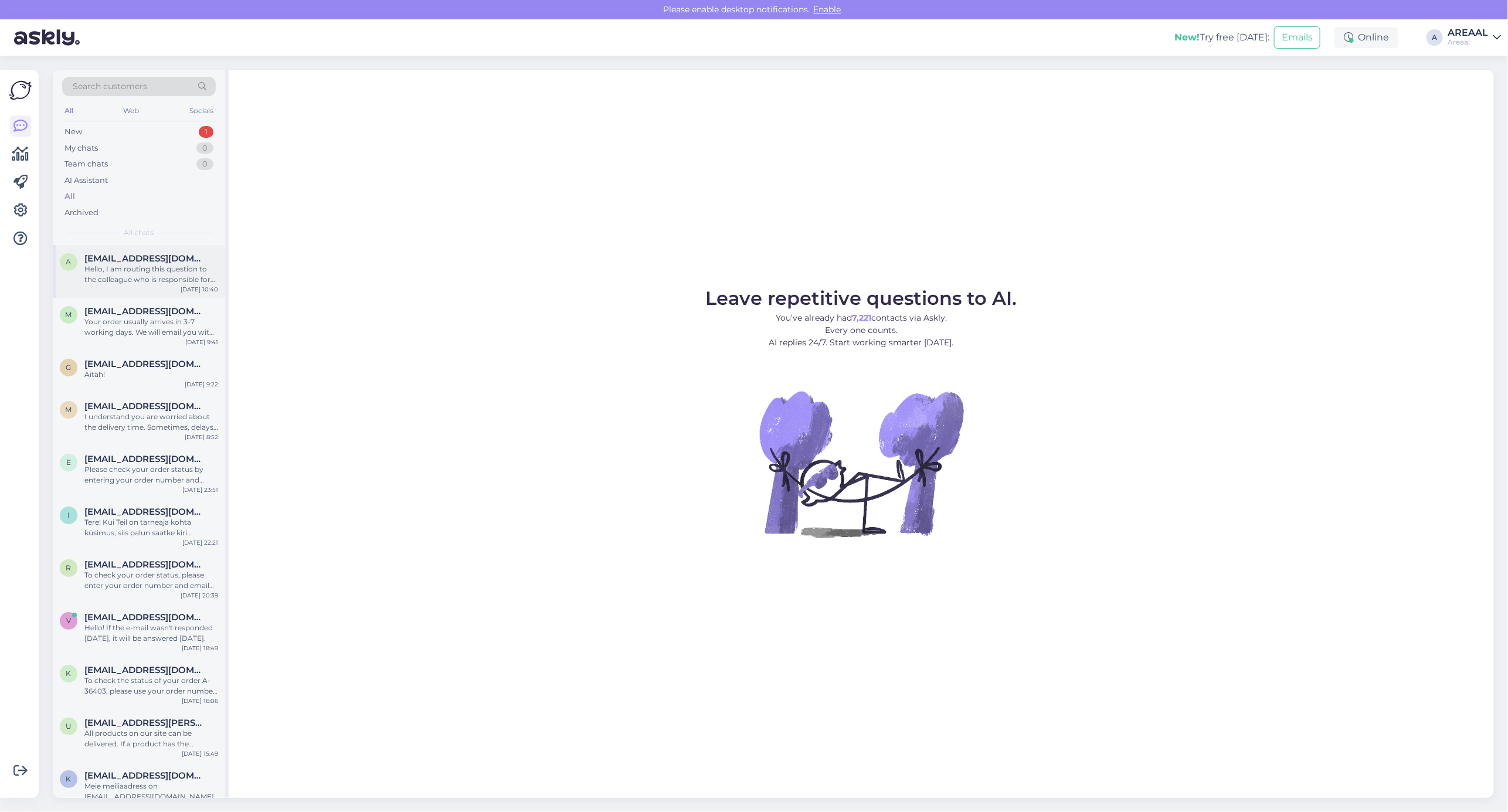
click at [147, 262] on span "[EMAIL_ADDRESS][DOMAIN_NAME]" at bounding box center [145, 259] width 122 height 10
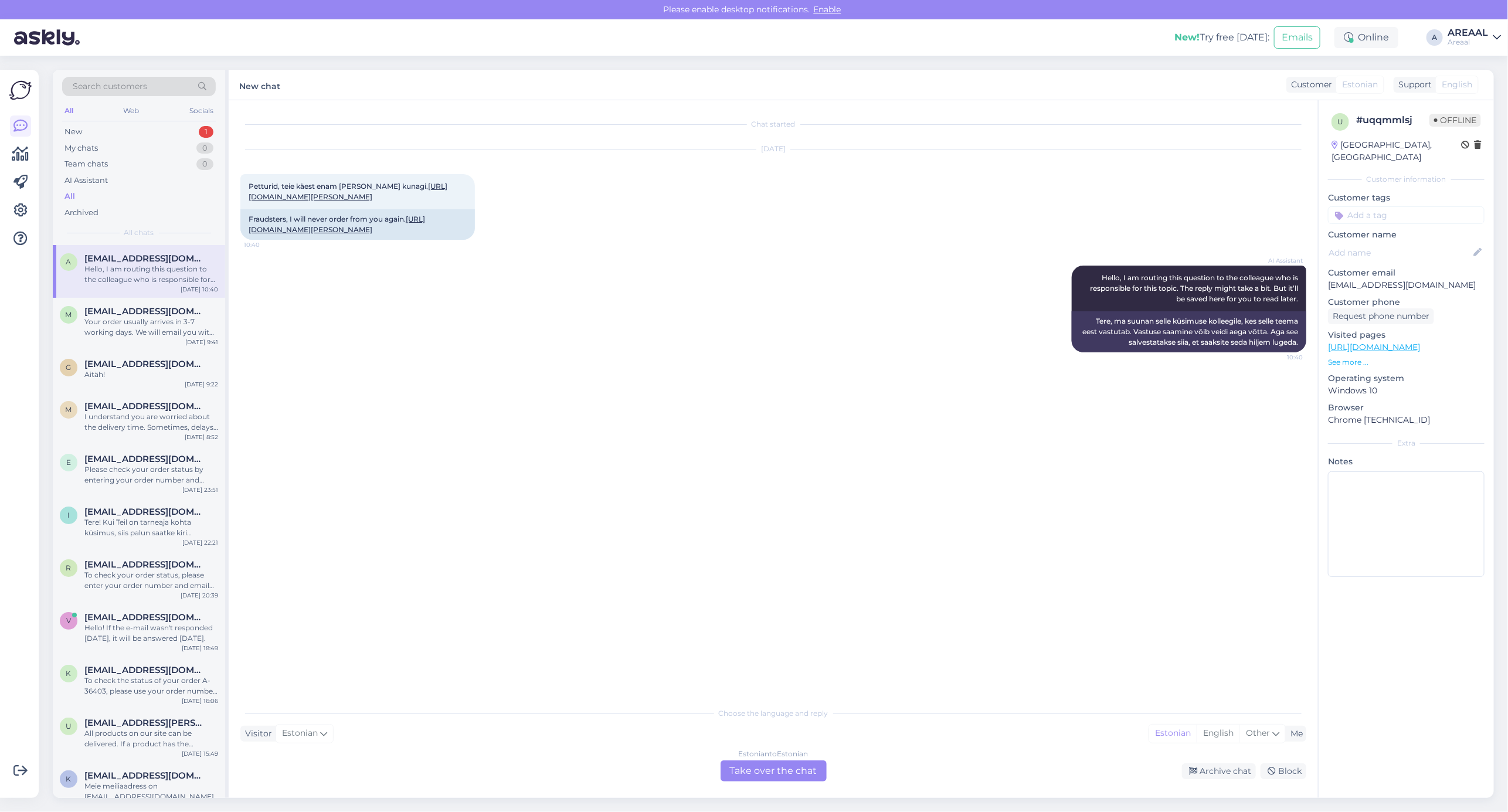
click at [543, 229] on div "Oct 2 2025 Petturid, teie käest enam ei telli kunagi. https://www.aripaev.ee/uu…" at bounding box center [773, 194] width 1065 height 116
click at [517, 230] on div "Oct 2 2025 Petturid, teie käest enam ei telli kunagi. https://www.aripaev.ee/uu…" at bounding box center [773, 194] width 1065 height 116
click at [351, 234] on link "[URL][DOMAIN_NAME][PERSON_NAME]" at bounding box center [336, 224] width 176 height 20
click at [776, 778] on div "Estonian to Estonian Take over the chat" at bounding box center [772, 771] width 106 height 21
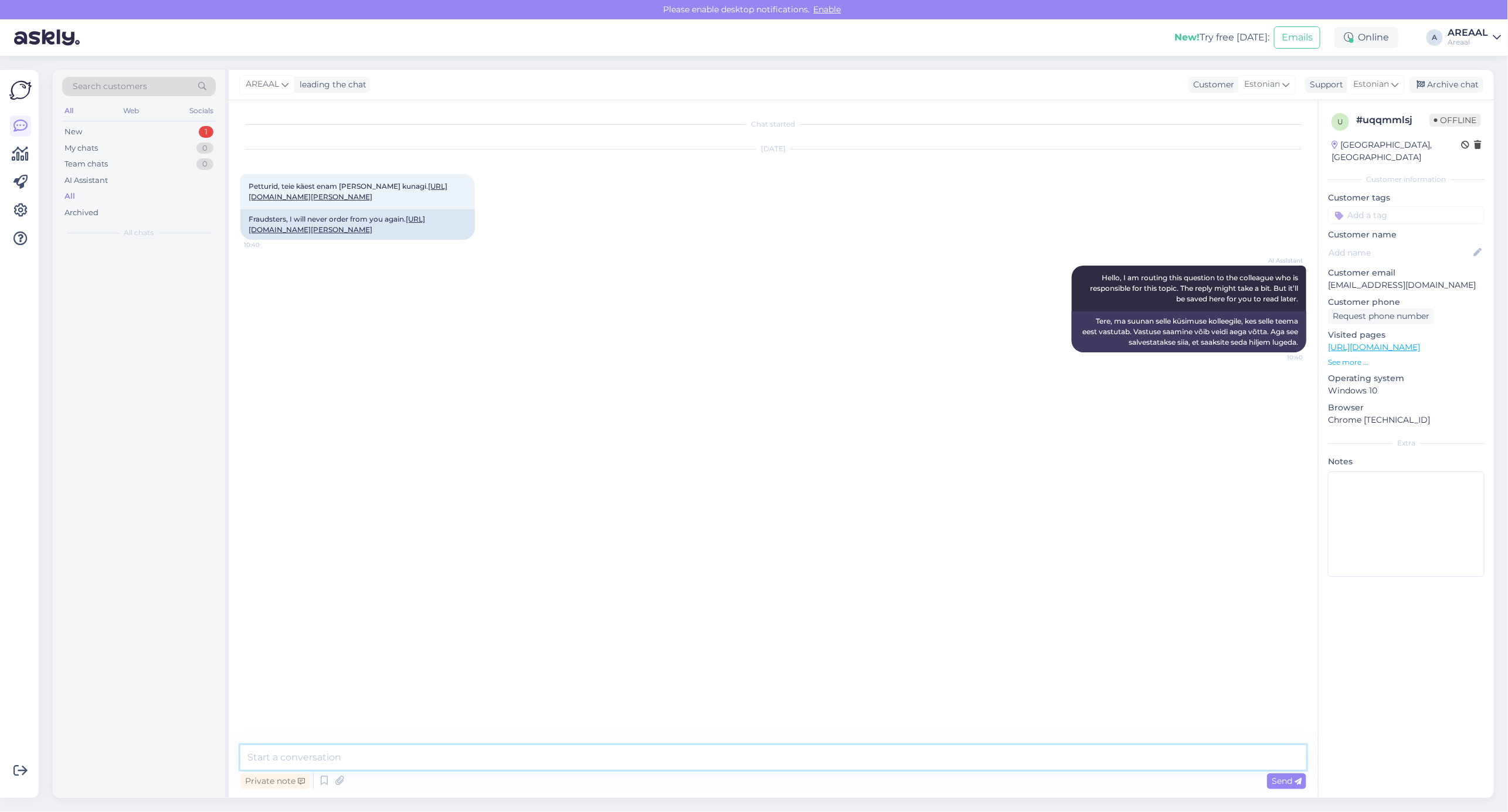
click at [770, 756] on textarea at bounding box center [773, 757] width 1065 height 25
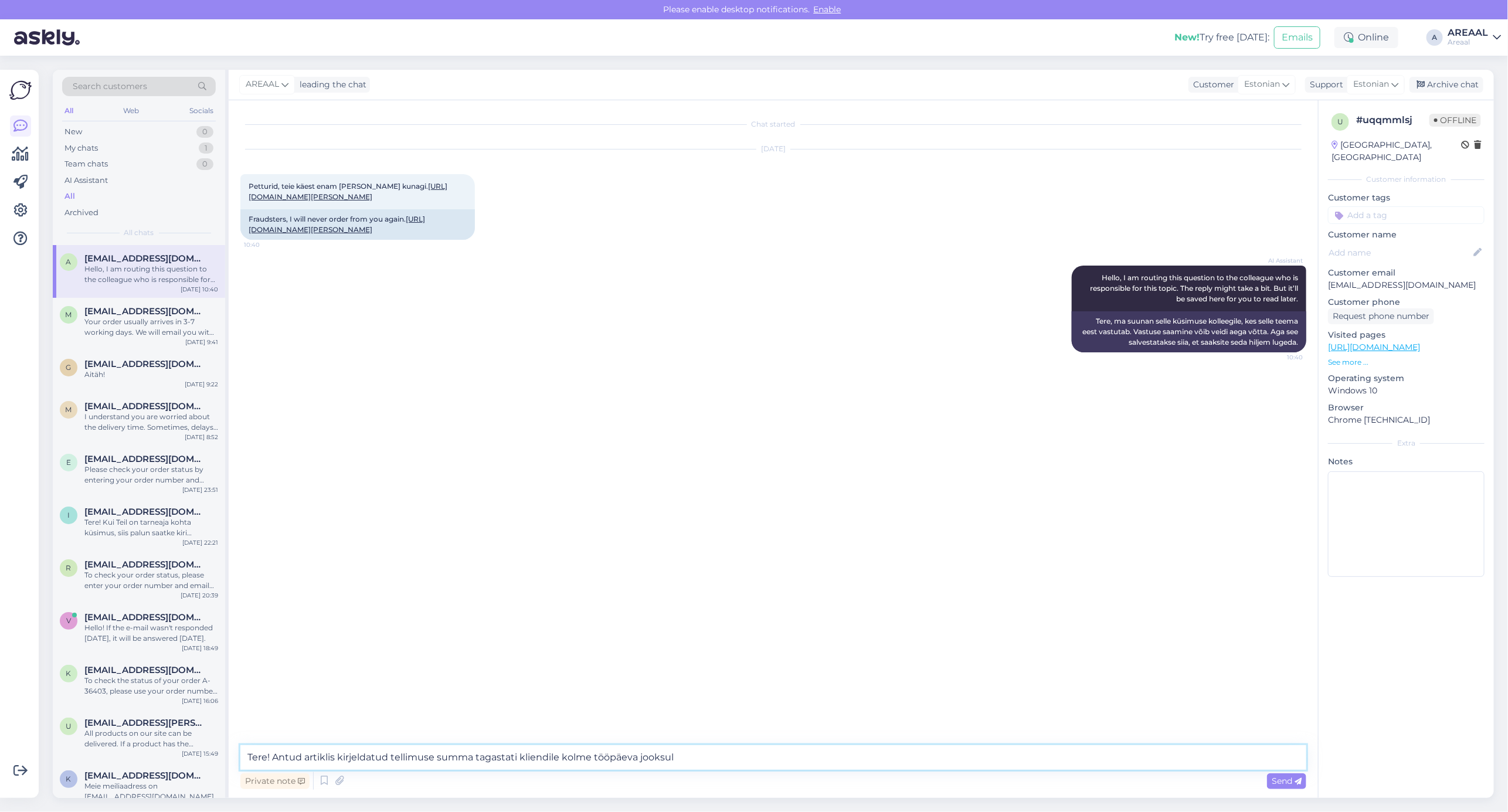
type textarea "Tere! Antud artiklis kirjeldatud tellimuse summa tagastati kliendile kolme tööp…"
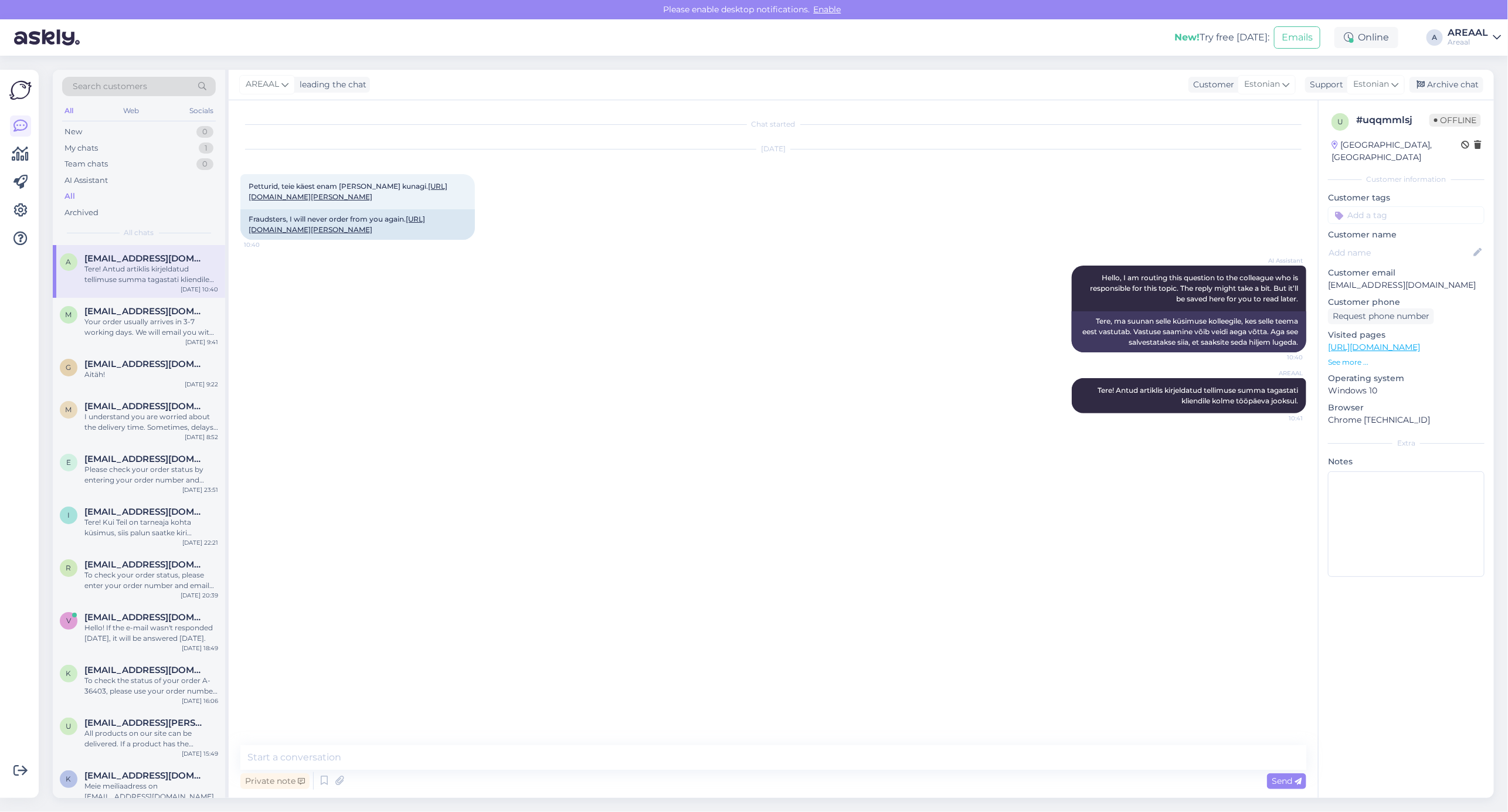
click at [1353, 279] on p "[EMAIL_ADDRESS][DOMAIN_NAME]" at bounding box center [1406, 285] width 156 height 12
copy p "[EMAIL_ADDRESS][DOMAIN_NAME]"
click at [1029, 365] on div "AI Assistant Hello, I am routing this question to the colleague who is responsi…" at bounding box center [773, 308] width 1065 height 113
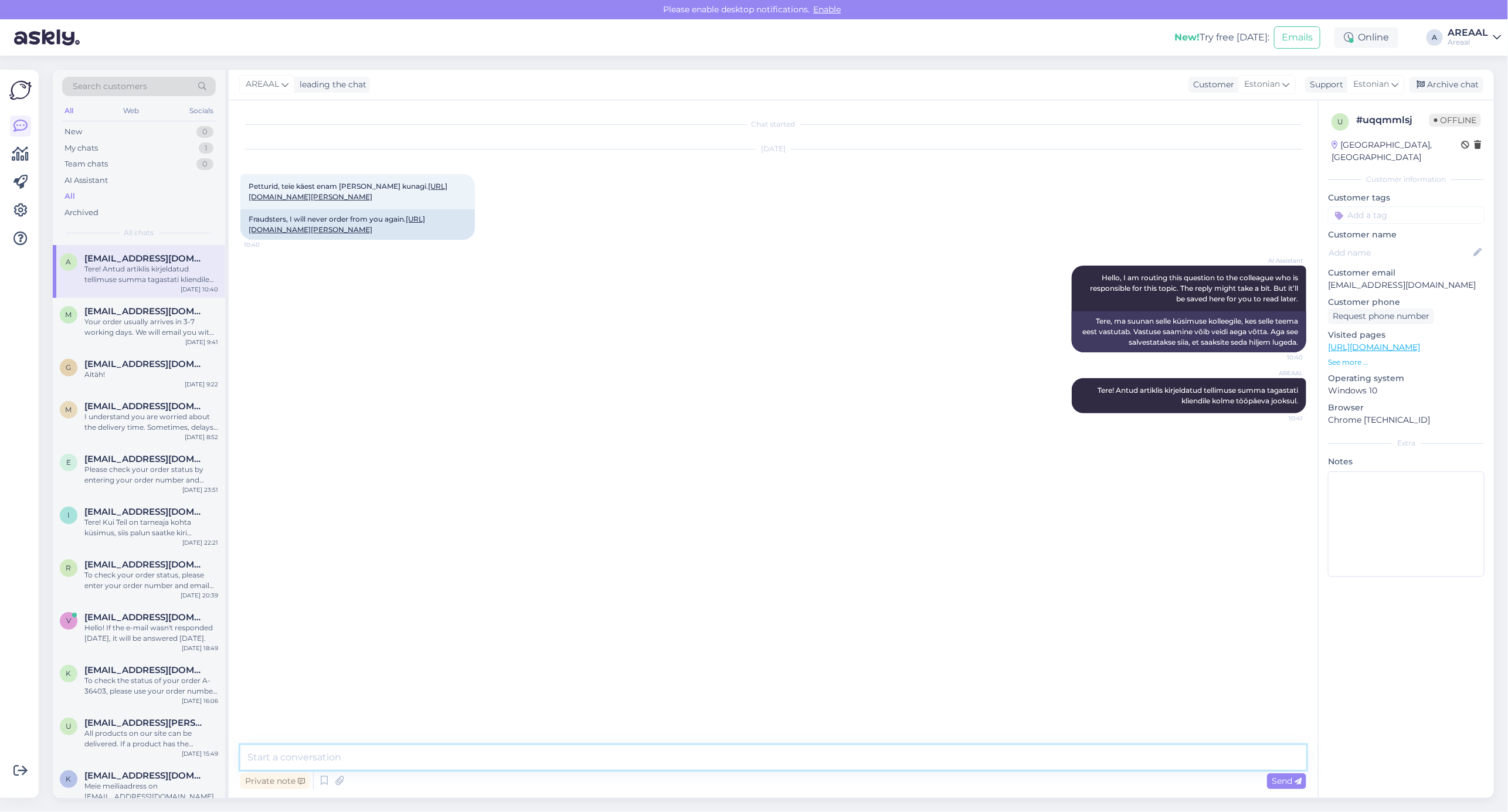
click at [1043, 766] on textarea at bounding box center [773, 757] width 1065 height 25
type textarea "M"
type textarea "O"
type textarea "Meie ettevõte on ajaloos täitnud kõik tellimused või vajadusel summa tagastanud."
click at [1466, 86] on div "Archive chat" at bounding box center [1446, 84] width 74 height 15
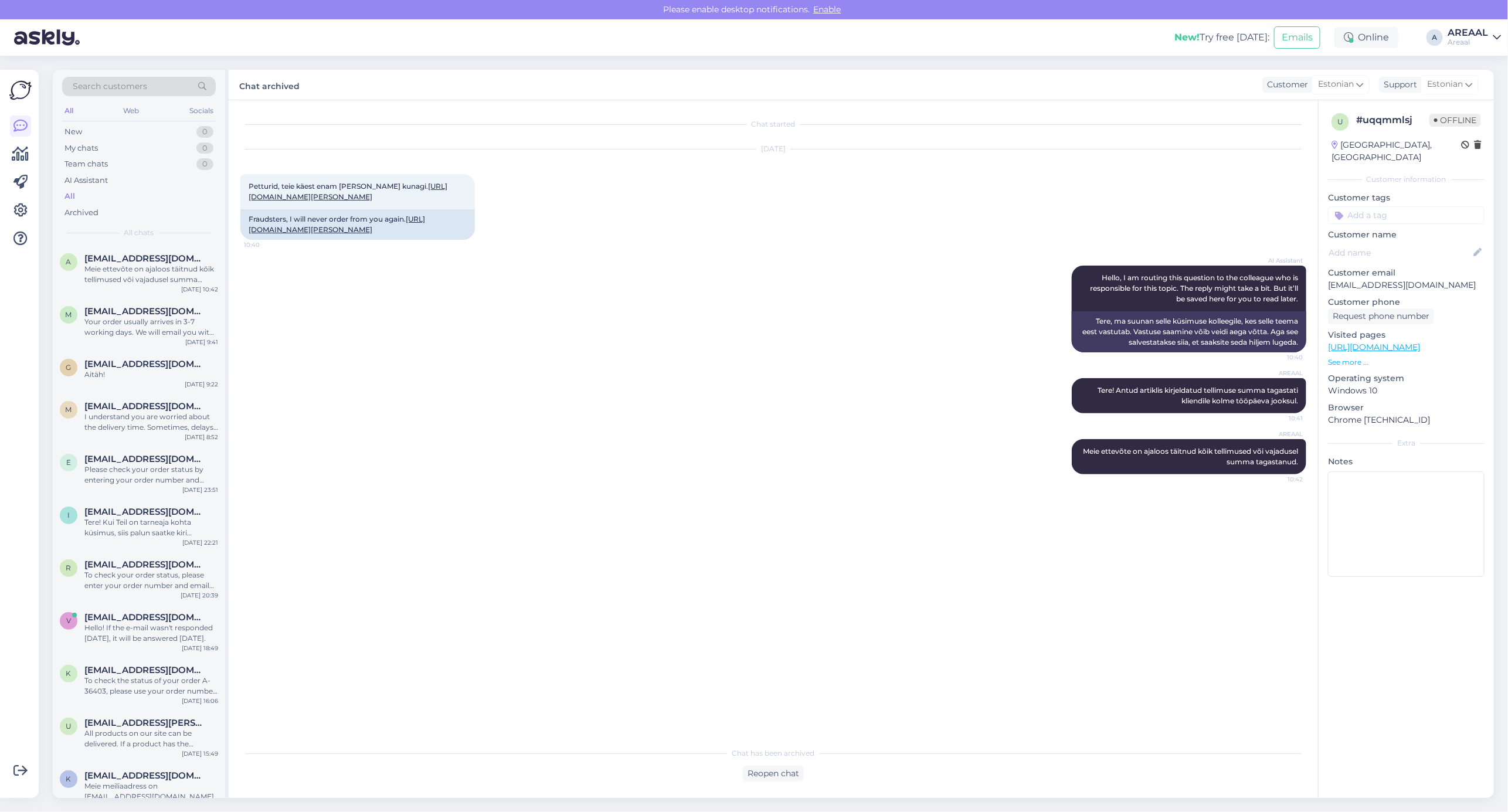
click at [904, 251] on div "Oct 2 2025 Petturid, teie käest enam ei telli kunagi. https://www.aripaev.ee/uu…" at bounding box center [773, 194] width 1065 height 116
click at [1062, 192] on div "Oct 2 2025 Petturid, teie käest enam ei telli kunagi. https://www.aripaev.ee/uu…" at bounding box center [773, 194] width 1065 height 116
click at [995, 358] on div "AI Assistant Hello, I am routing this question to the colleague who is responsi…" at bounding box center [773, 308] width 1065 height 113
click at [1015, 365] on div "AI Assistant Hello, I am routing this question to the colleague who is responsi…" at bounding box center [773, 308] width 1065 height 113
click at [1010, 242] on div "Oct 2 2025 Petturid, teie käest enam ei telli kunagi. https://www.aripaev.ee/uu…" at bounding box center [773, 194] width 1065 height 116
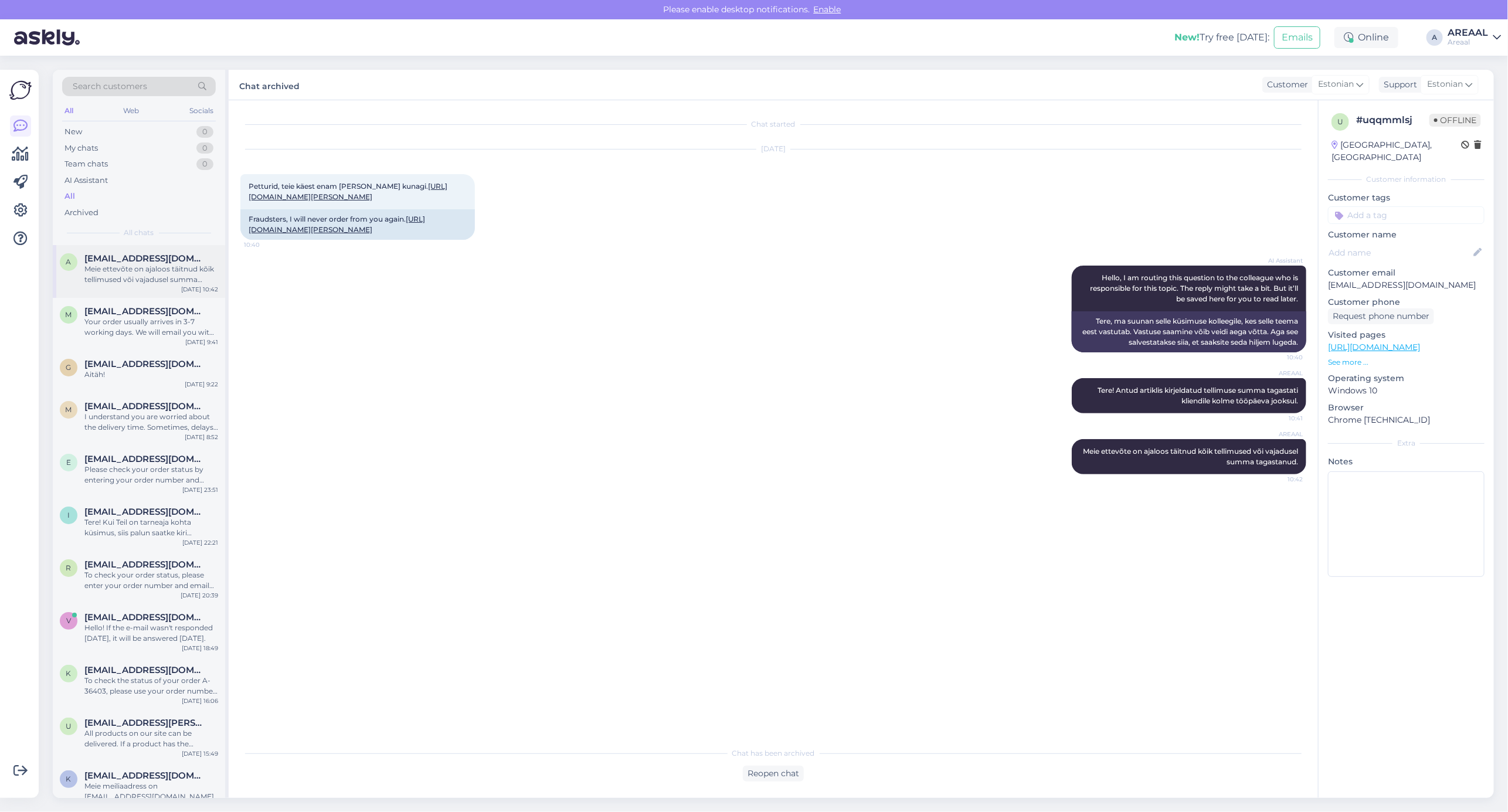
click at [163, 291] on div "a altsi@seforia.ee Meie ettevõte on ajaloos täitnud kõik tellimused või vajadus…" at bounding box center [138, 271] width 173 height 52
click at [164, 326] on div "Your order usually arrives in 3-7 working days. We will email you with tracking…" at bounding box center [151, 327] width 134 height 21
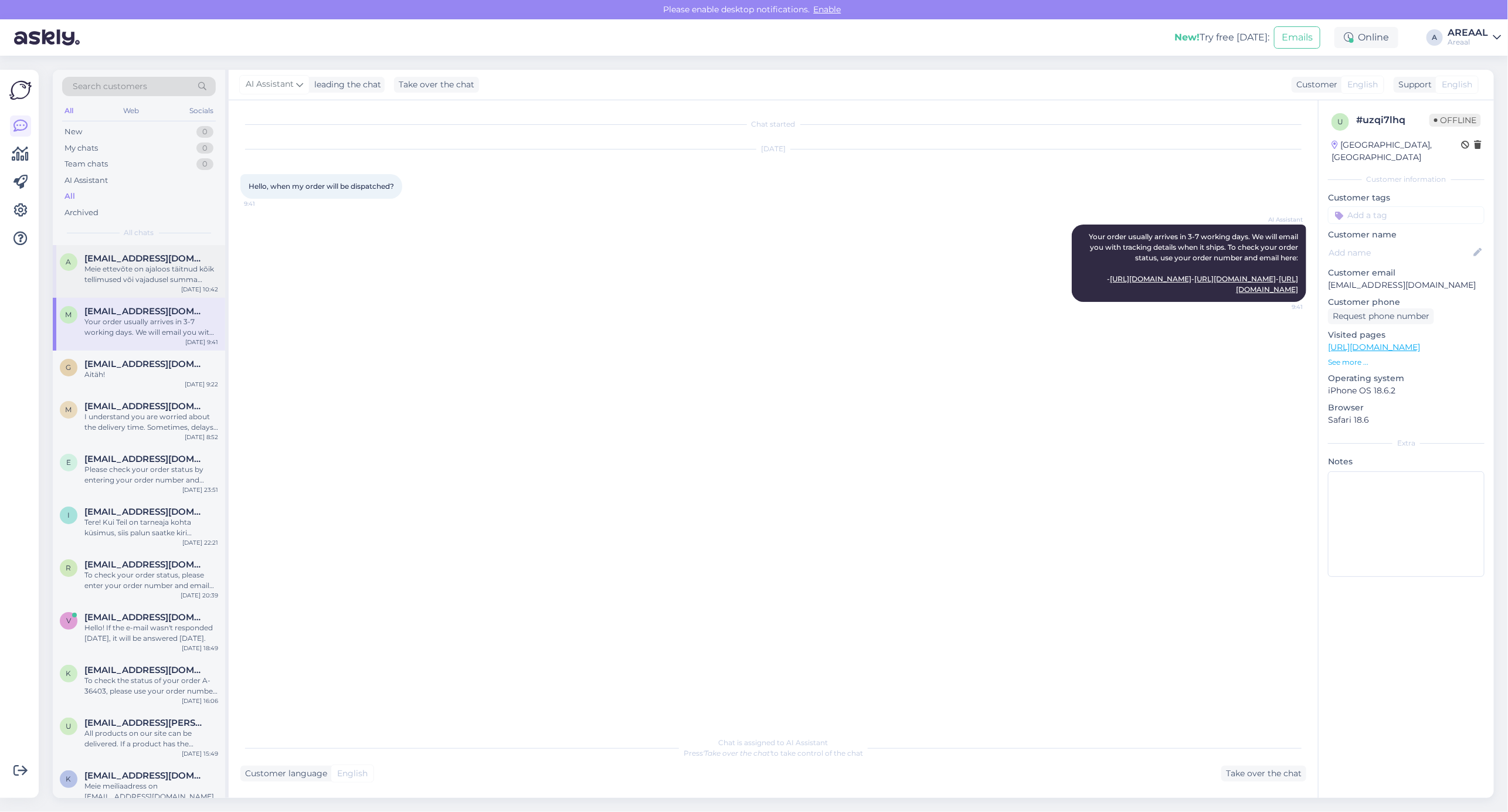
click at [162, 283] on div "Meie ettevõte on ajaloos täitnud kõik tellimused või vajadusel summa tagastanud." at bounding box center [151, 274] width 134 height 21
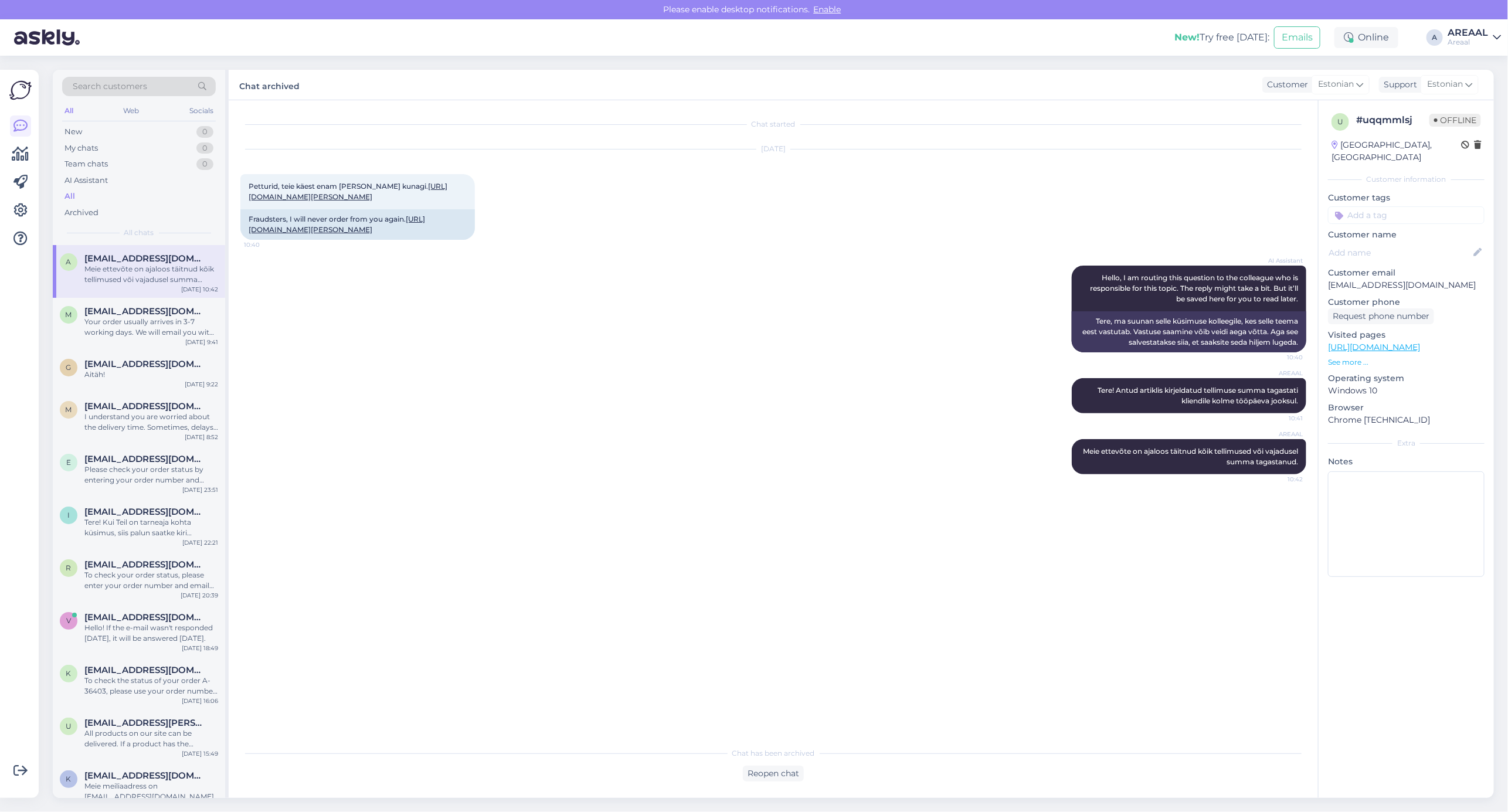
click at [776, 286] on div "AI Assistant Hello, I am routing this question to the colleague who is responsi…" at bounding box center [773, 308] width 1065 height 113
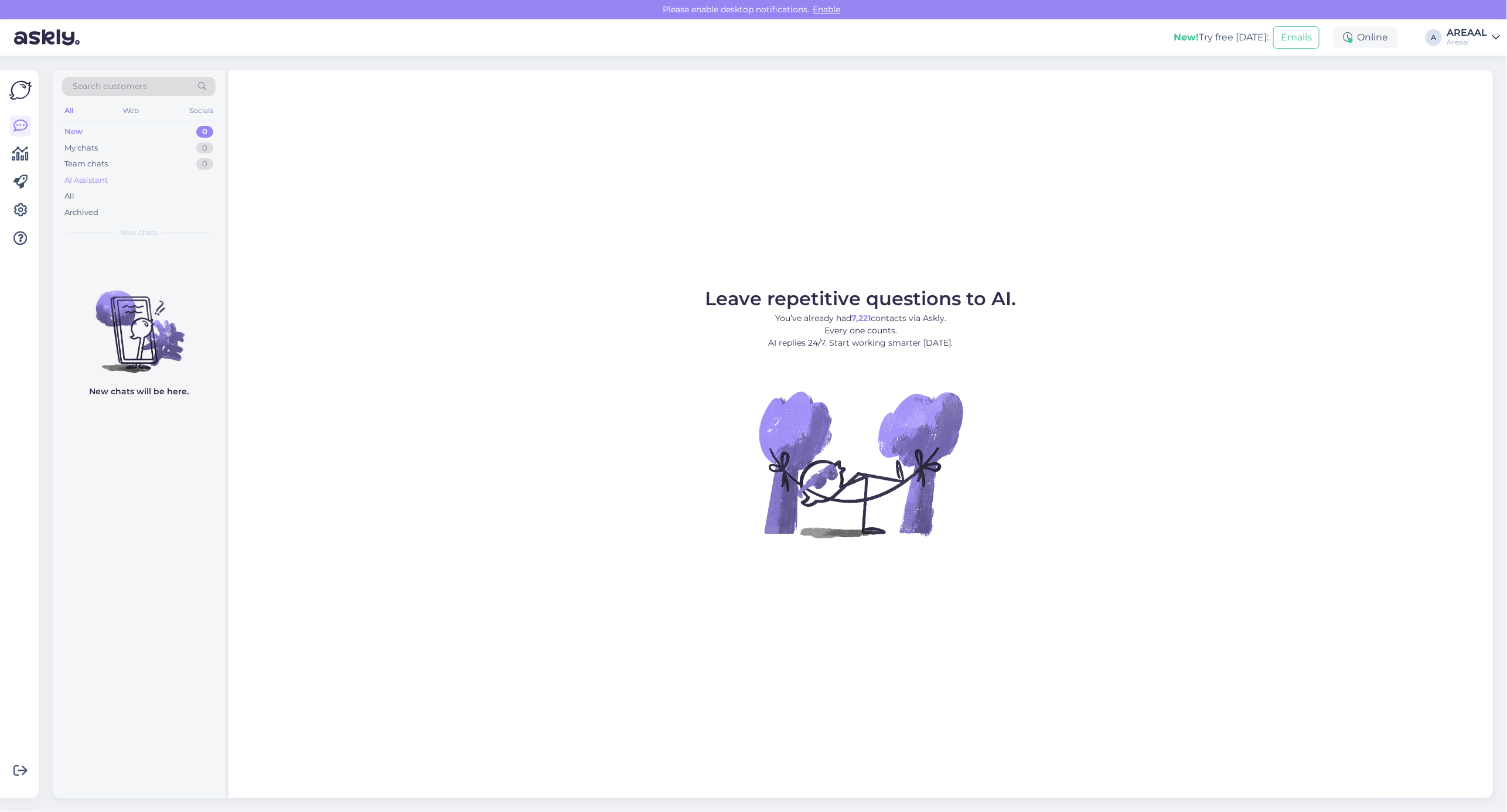
click at [117, 182] on div "AI Assistant" at bounding box center [138, 180] width 154 height 16
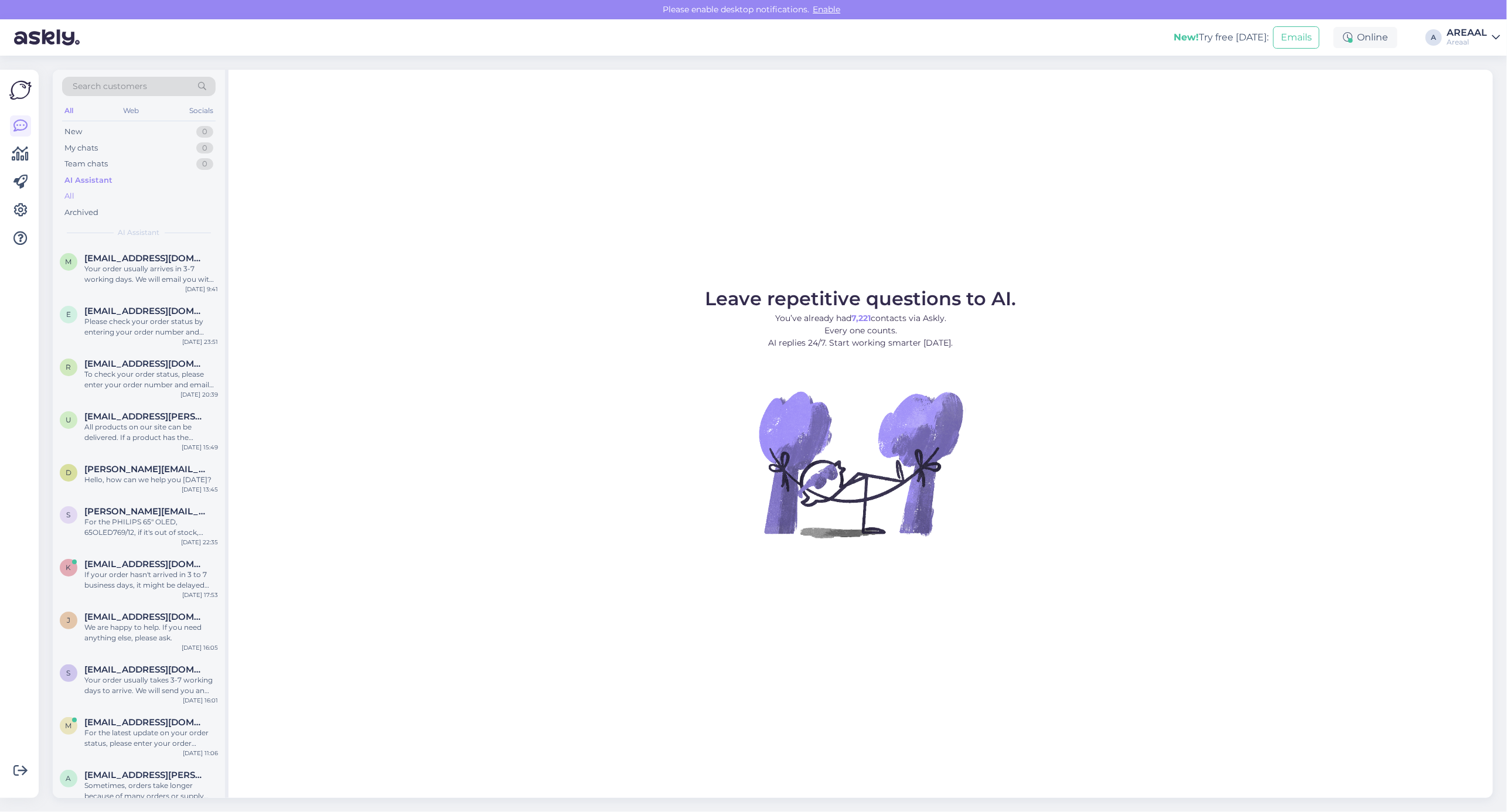
click at [117, 194] on div "All" at bounding box center [138, 196] width 154 height 16
click at [131, 279] on div "Meie ettevõte on ajaloos täitnud kõik tellimused või vajadusel summa tagastanud." at bounding box center [151, 274] width 134 height 21
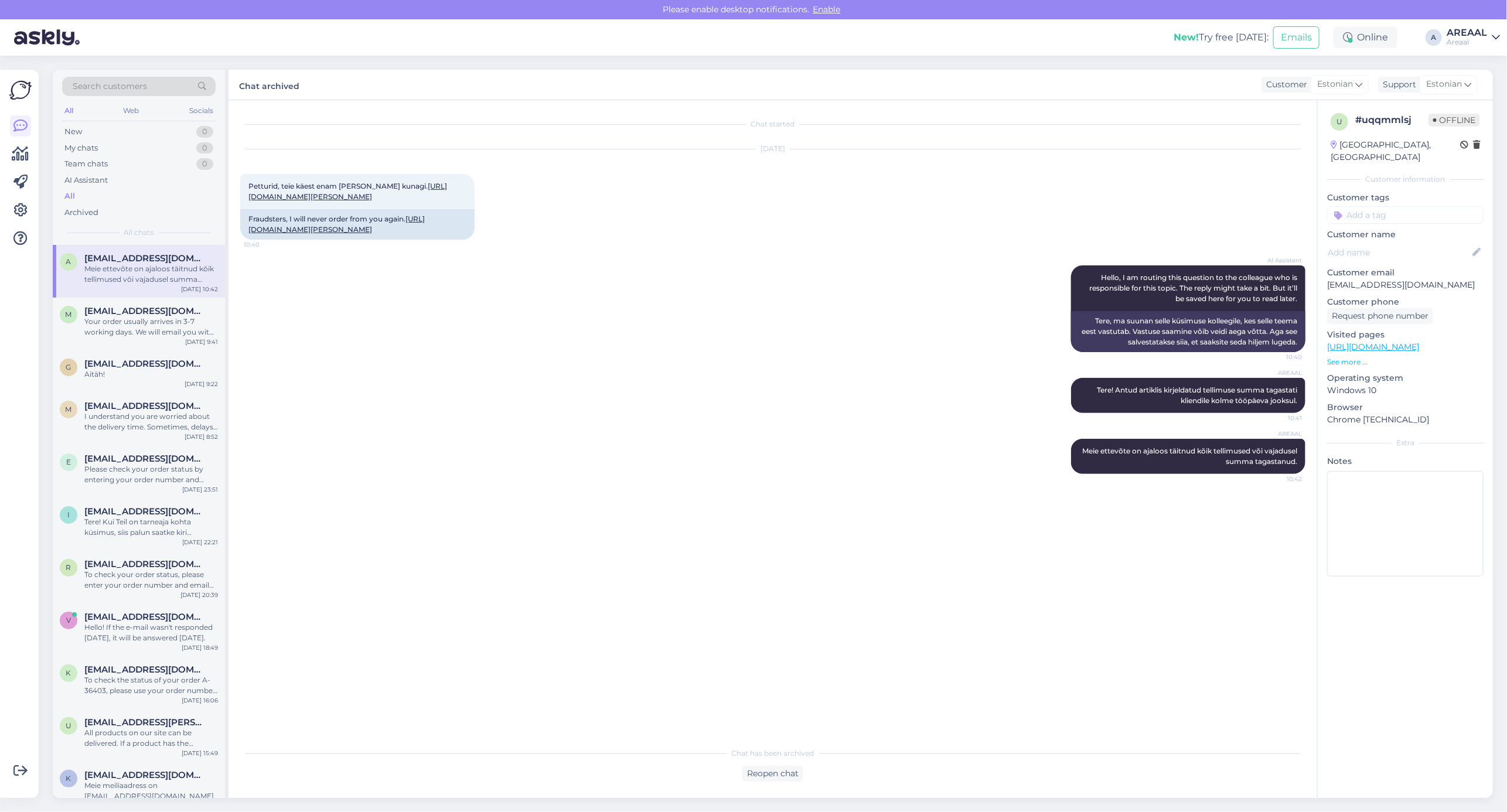
click at [570, 330] on div "AI Assistant Hello, I am routing this question to the colleague who is responsi…" at bounding box center [773, 308] width 1065 height 112
click at [577, 329] on div "AI Assistant Hello, I am routing this question to the colleague who is responsi…" at bounding box center [773, 308] width 1065 height 112
click at [569, 329] on div "AI Assistant Hello, I am routing this question to the colleague who is responsi…" at bounding box center [773, 308] width 1065 height 112
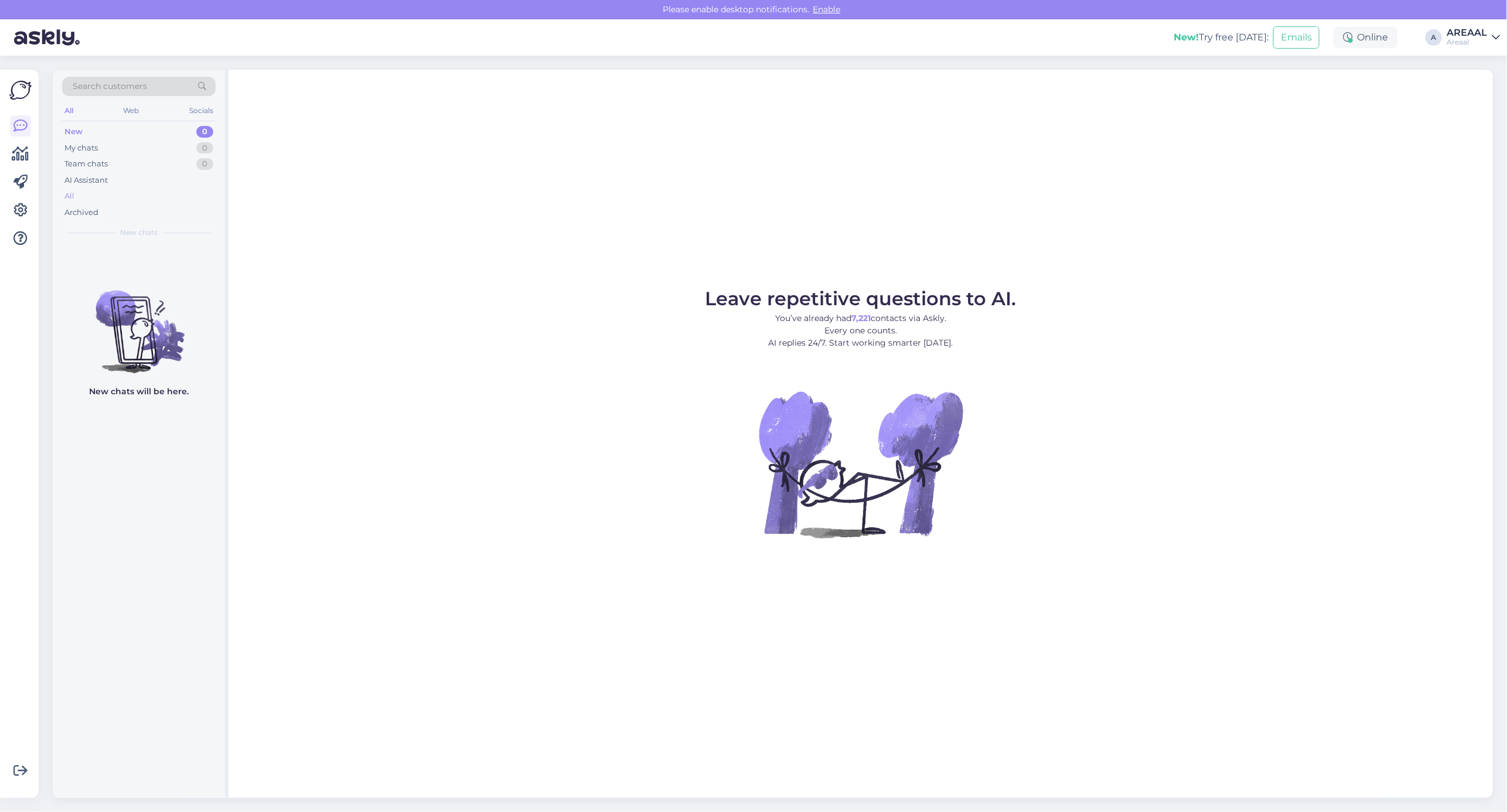
click at [88, 197] on div "All" at bounding box center [138, 196] width 154 height 16
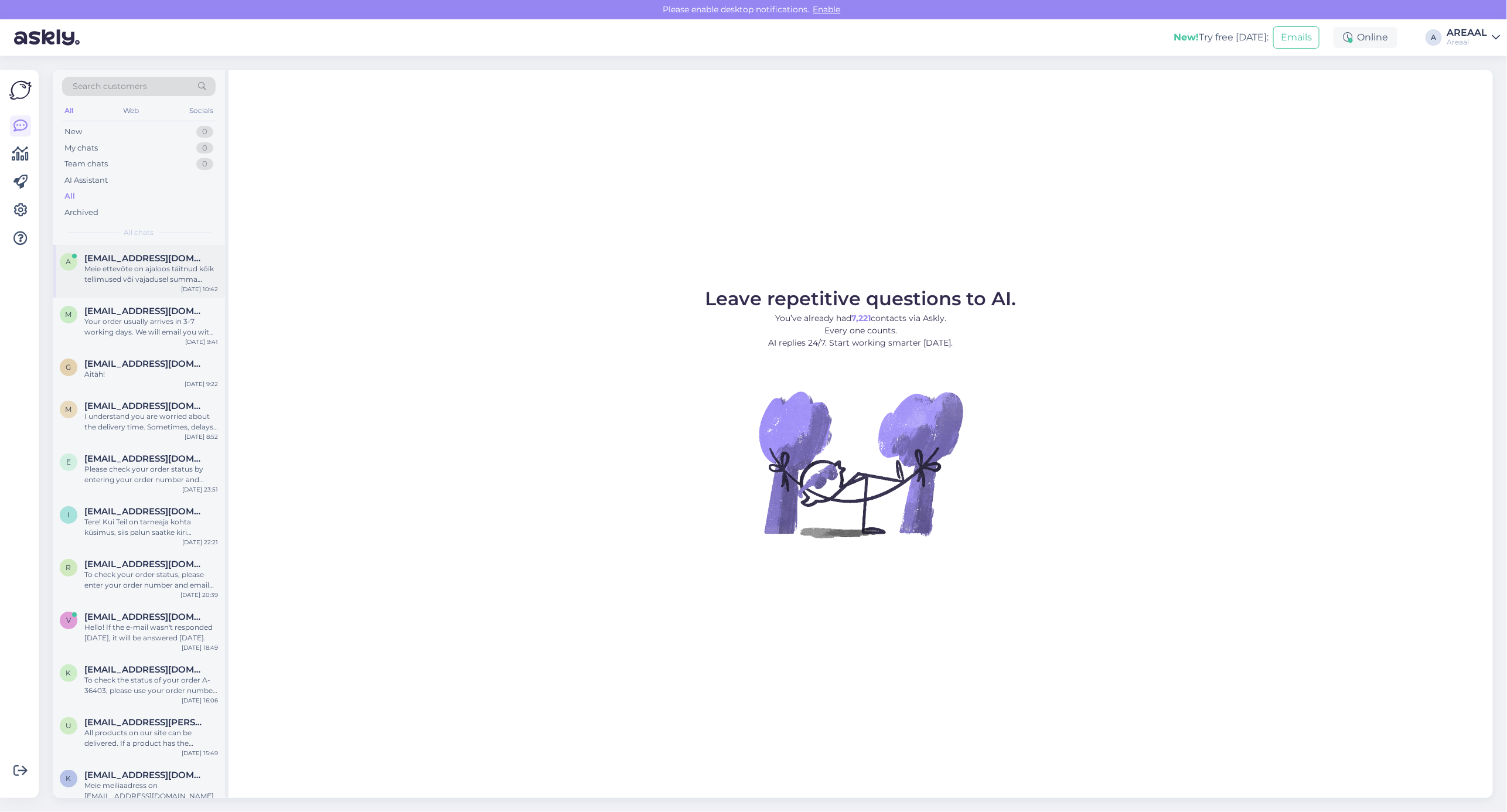
click at [136, 263] on span "[EMAIL_ADDRESS][DOMAIN_NAME]" at bounding box center [145, 258] width 122 height 10
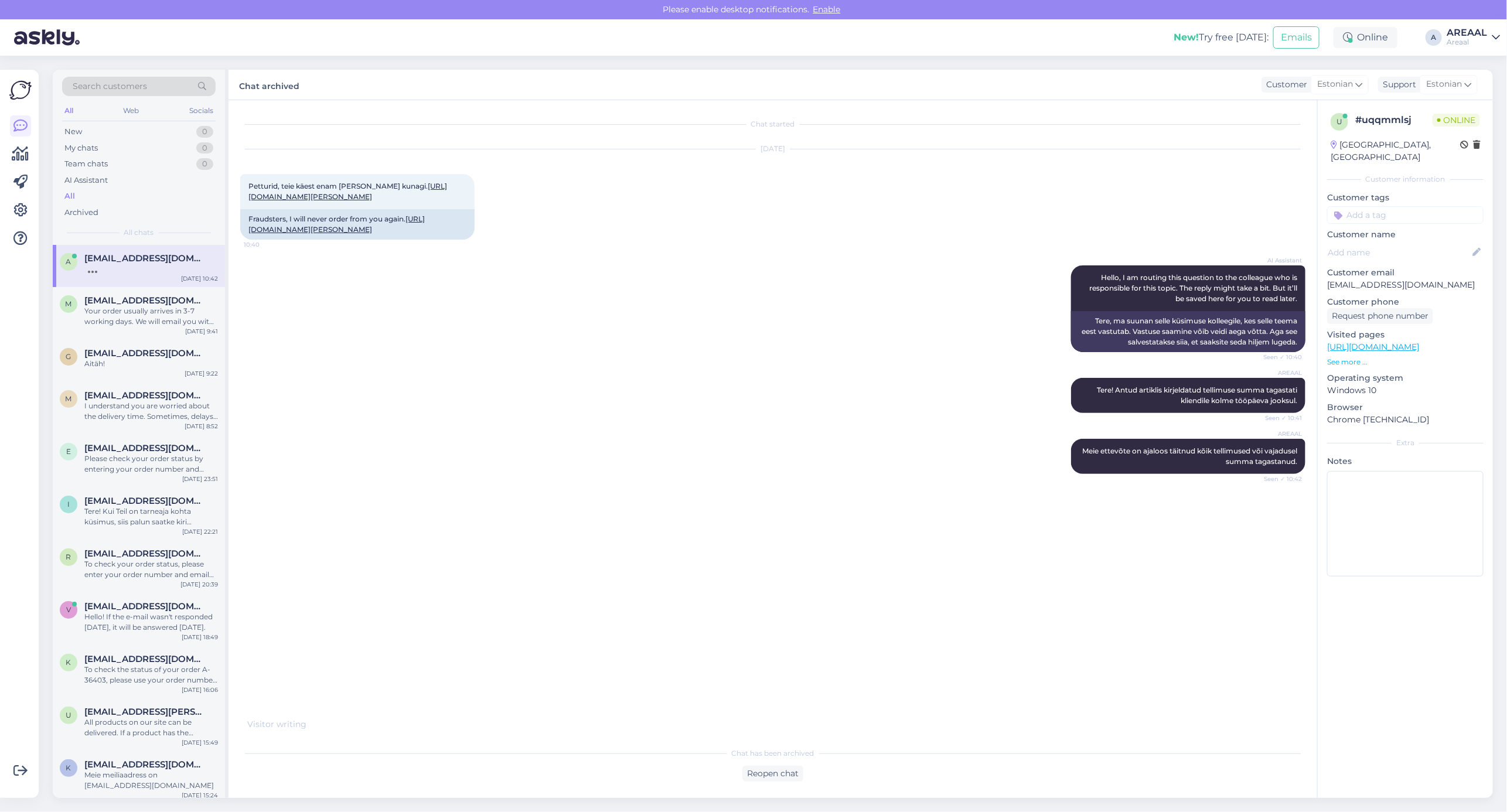
click at [401, 303] on div "AI Assistant Hello, I am routing this question to the colleague who is responsi…" at bounding box center [773, 308] width 1065 height 112
click at [768, 252] on div "Oct 2 2025 Petturid, teie käest enam ei telli kunagi. https://www.aripaev.ee/uu…" at bounding box center [773, 194] width 1065 height 116
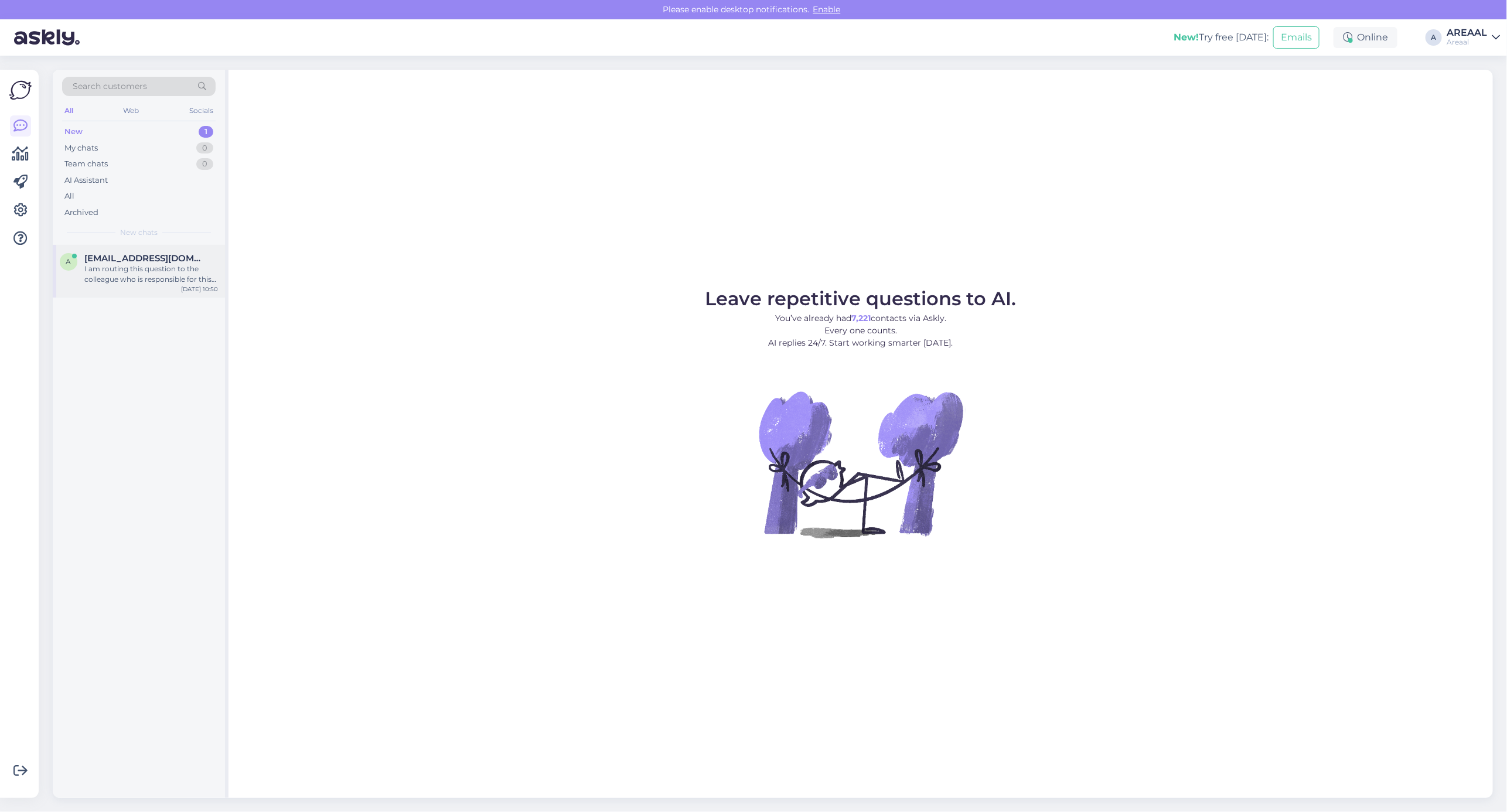
click at [139, 263] on span "[EMAIL_ADDRESS][DOMAIN_NAME]" at bounding box center [145, 258] width 122 height 10
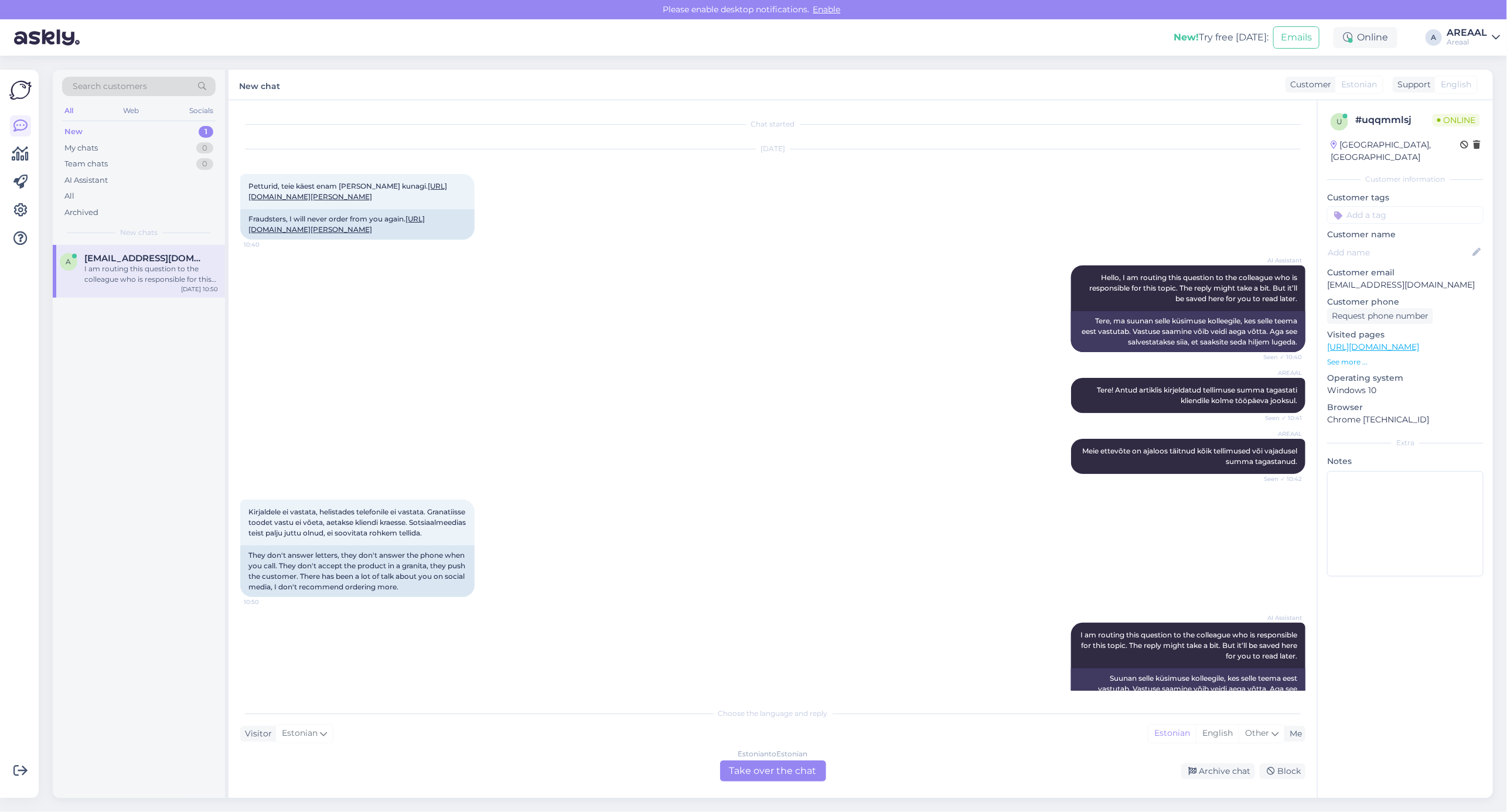
scroll to position [62, 0]
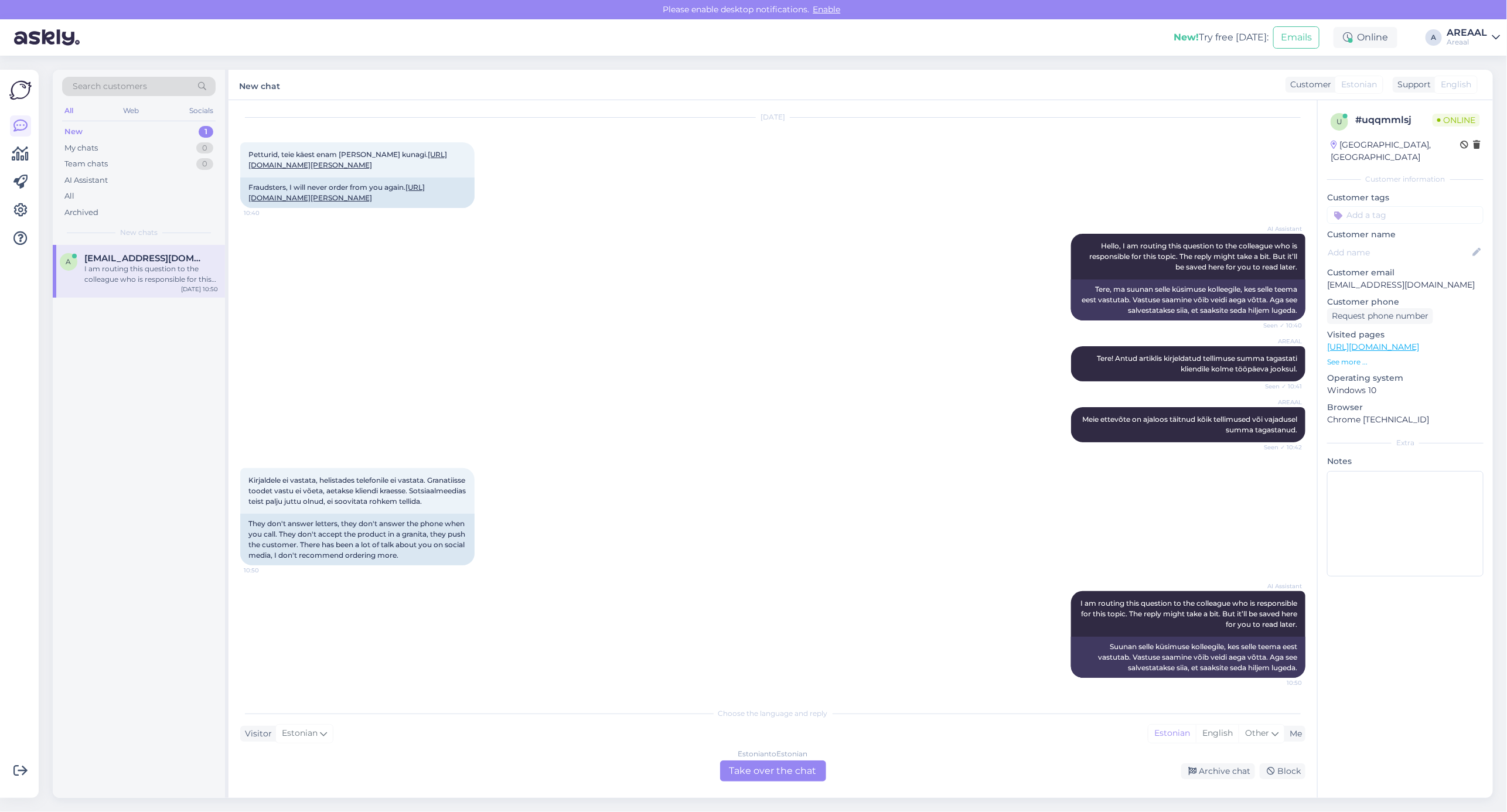
click at [785, 776] on div "Estonian to Estonian Take over the chat" at bounding box center [772, 771] width 106 height 21
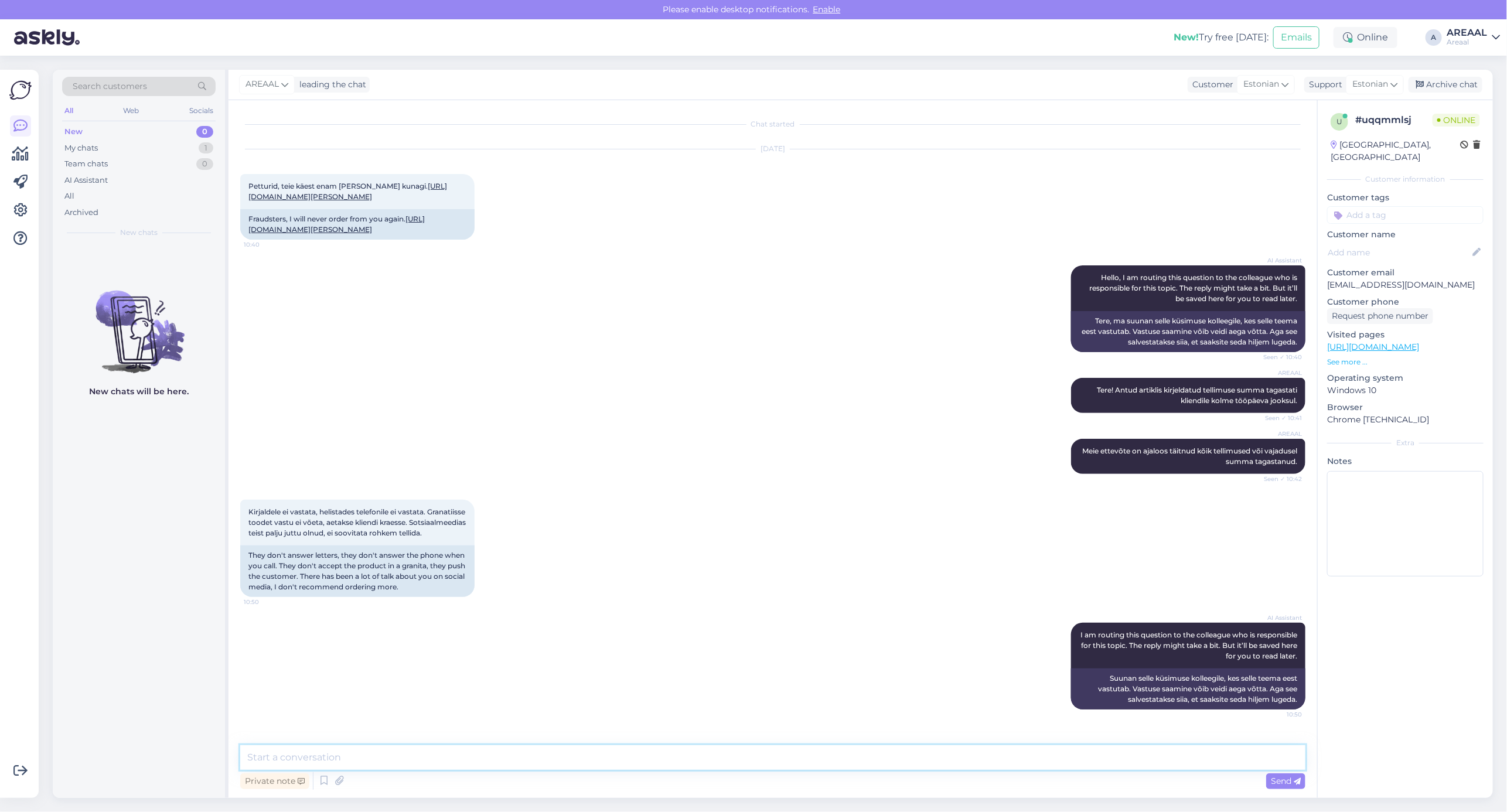
click at [771, 760] on textarea at bounding box center [773, 757] width 1065 height 25
type textarea "Telefoniteeninduse sulgemise"
type textarea "Missugust toodet"
type textarea "Kas saaksite täpsustada missugust toodet ei ole garantiisse võetud?"
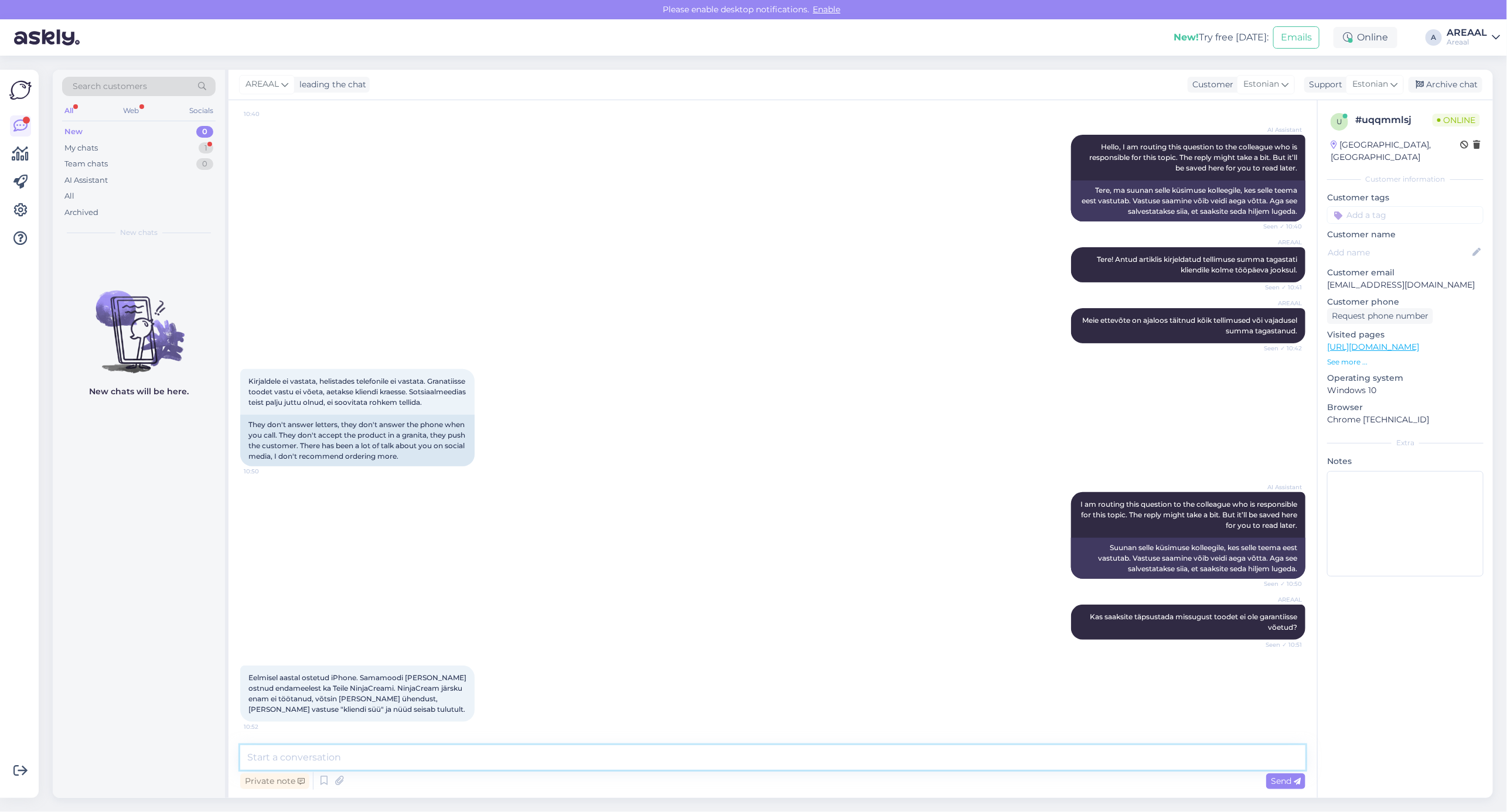
scroll to position [173, 0]
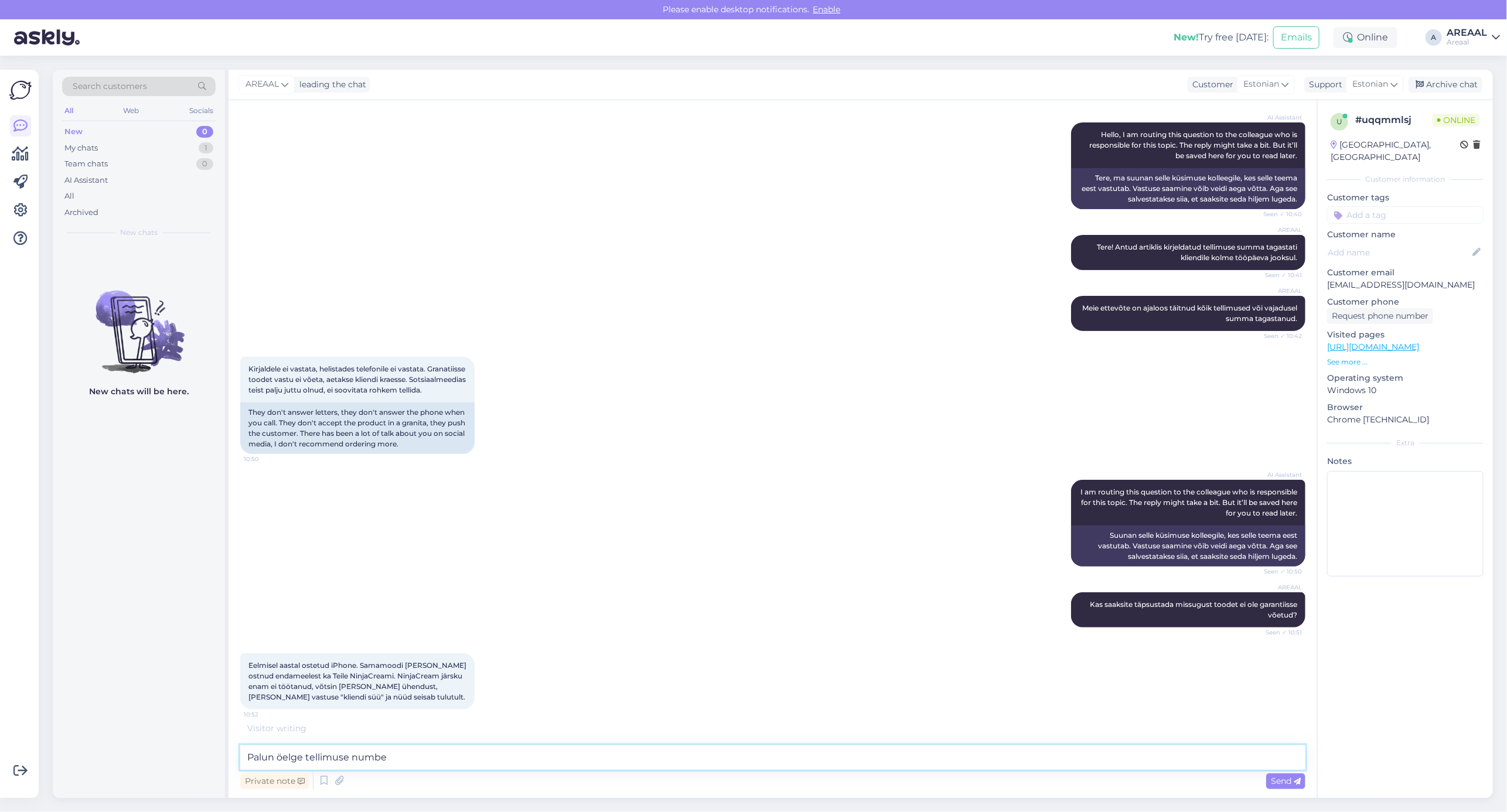
type textarea "Palun öelge tellimuse number"
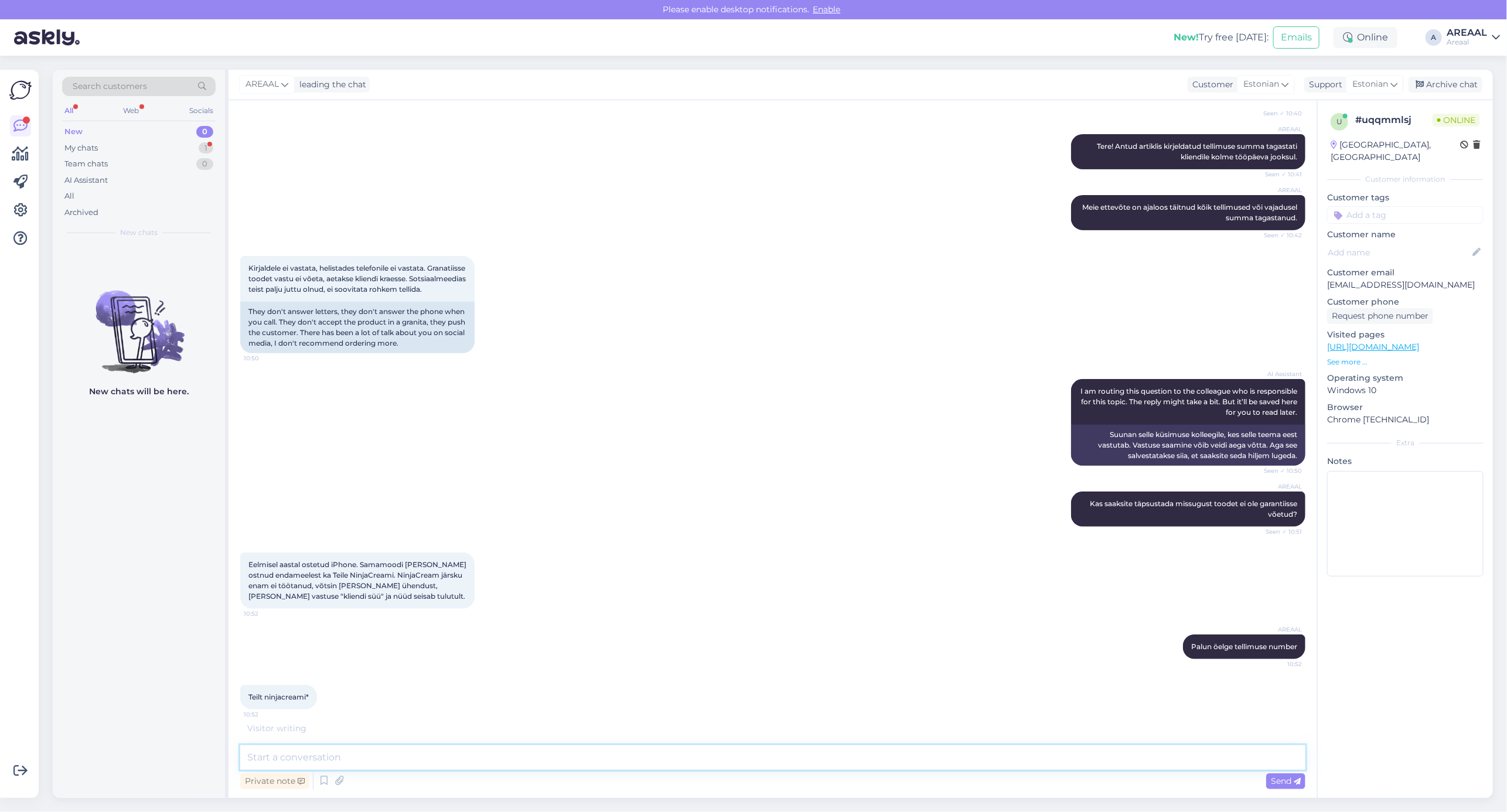
scroll to position [312, 0]
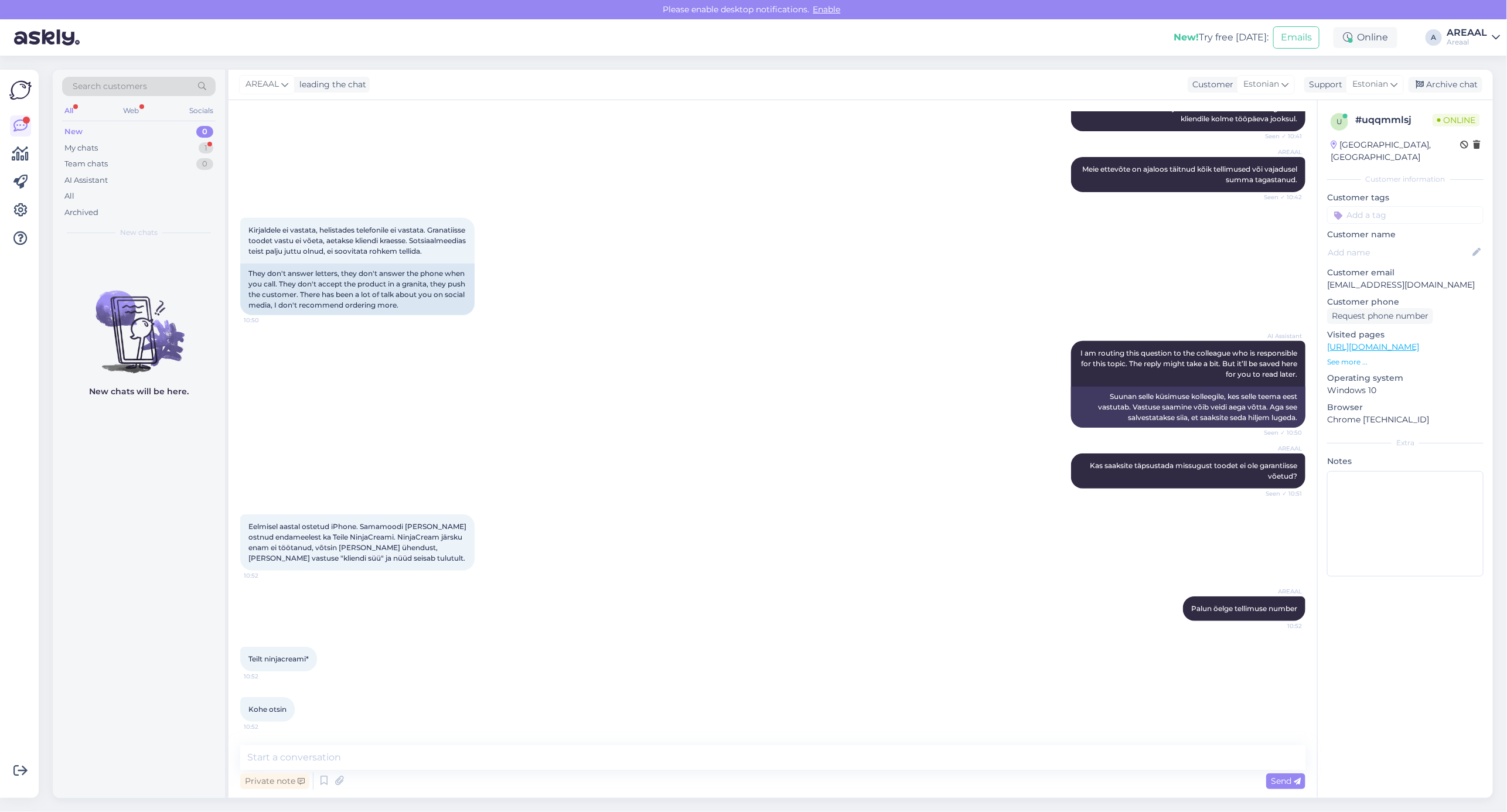
click at [1066, 340] on div "AI Assistant I am routing this question to the colleague who is responsible for…" at bounding box center [773, 384] width 1065 height 112
click at [724, 218] on div "Kirjaldele ei vastata, helistades telefonile ei vastata. Granatiisse toodet vas…" at bounding box center [773, 266] width 1065 height 123
click at [189, 138] on div "New 0" at bounding box center [138, 131] width 154 height 16
click at [191, 148] on div "My chats 1" at bounding box center [138, 148] width 154 height 16
click at [215, 258] on div "2" at bounding box center [213, 258] width 10 height 10
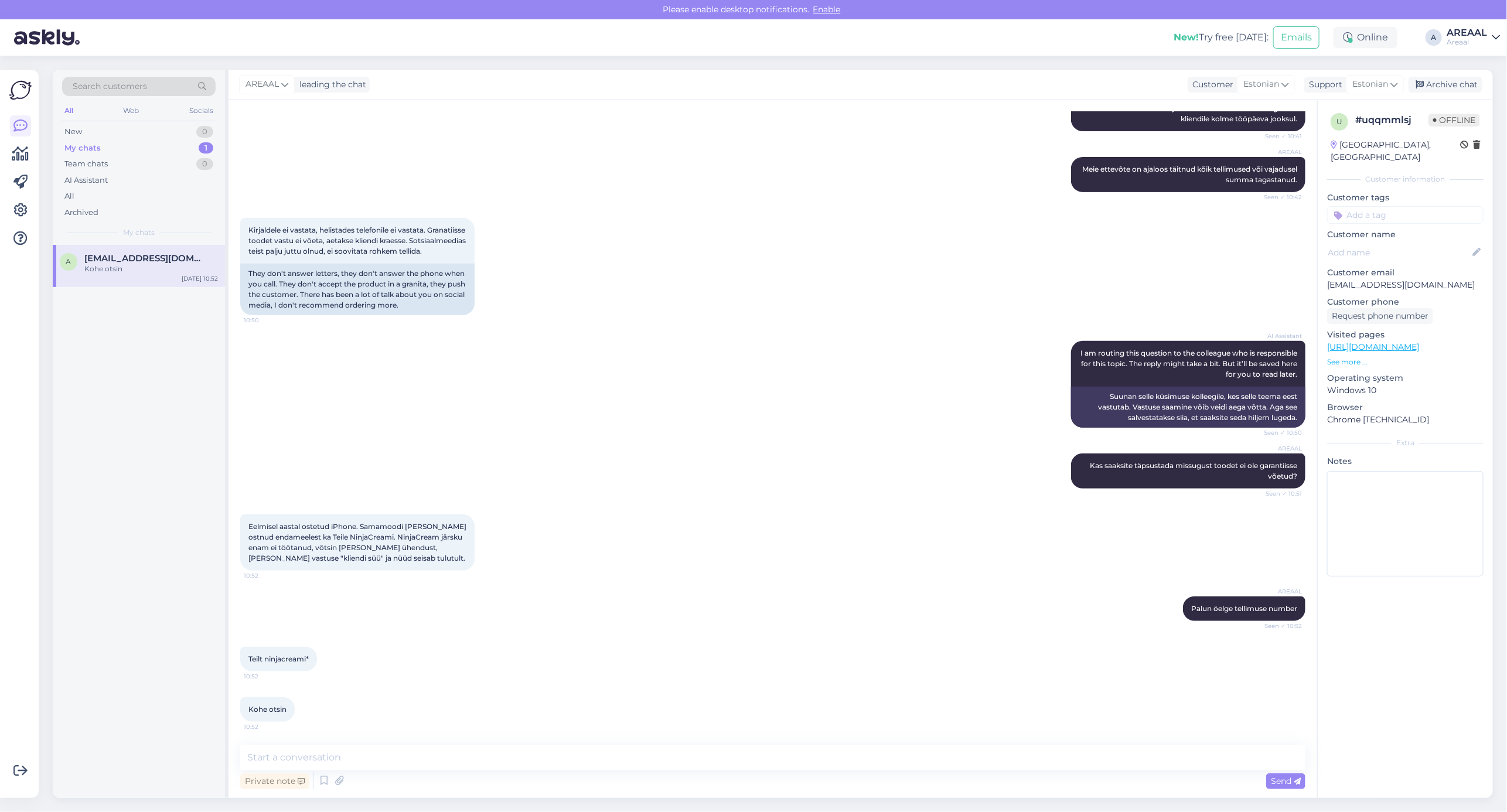
click at [488, 739] on div "Chat started Oct 2 2025 Petturid, teie käest enam ei telli kunagi. https://www.…" at bounding box center [773, 449] width 1089 height 698
click at [492, 745] on textarea at bounding box center [773, 757] width 1065 height 25
type textarea "Jääme ootele"
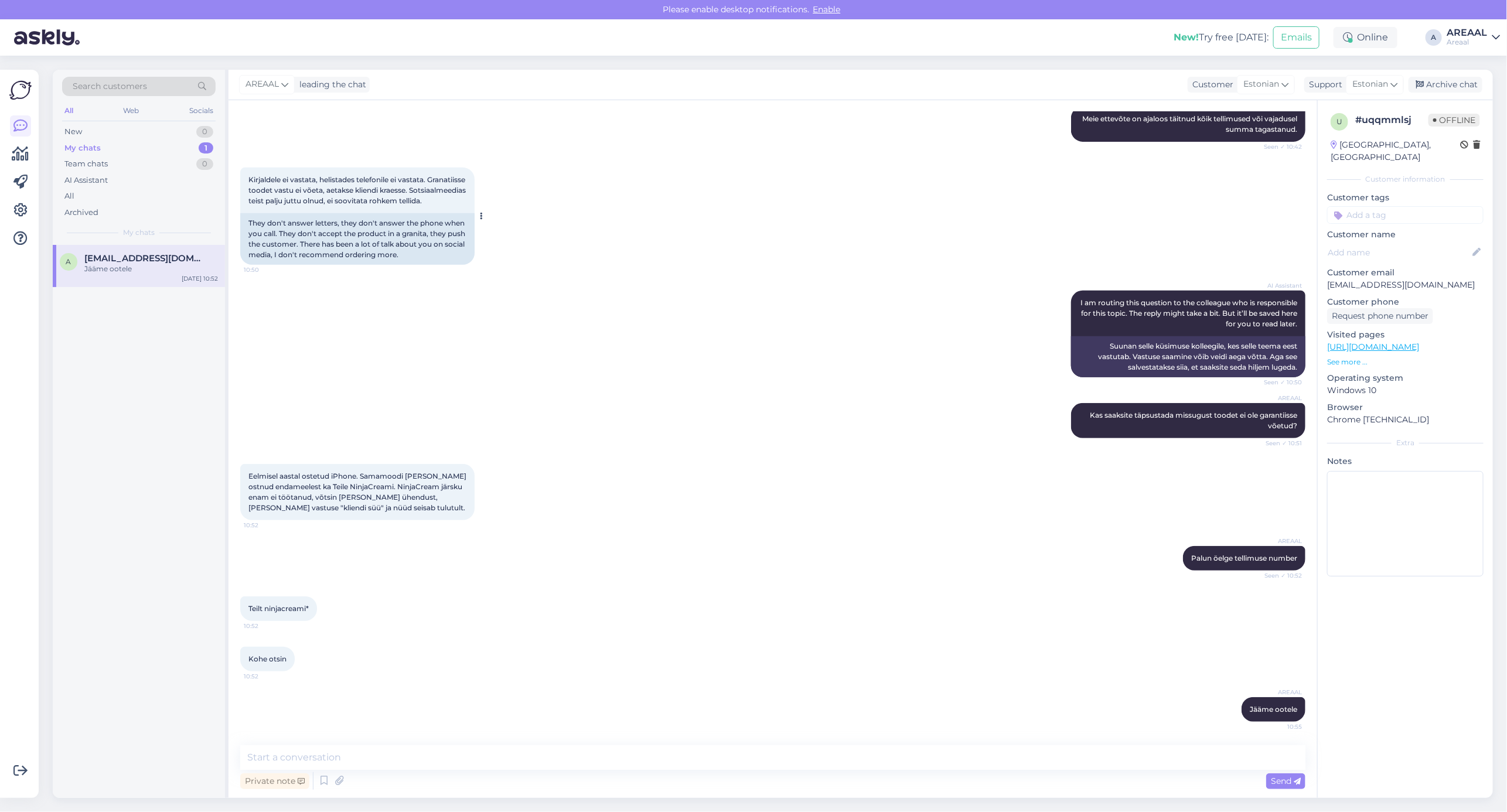
click at [401, 250] on div "They don't answer letters, they don't answer the phone when you call. They don'…" at bounding box center [357, 239] width 234 height 52
click at [1456, 86] on div "Archive chat" at bounding box center [1445, 84] width 74 height 15
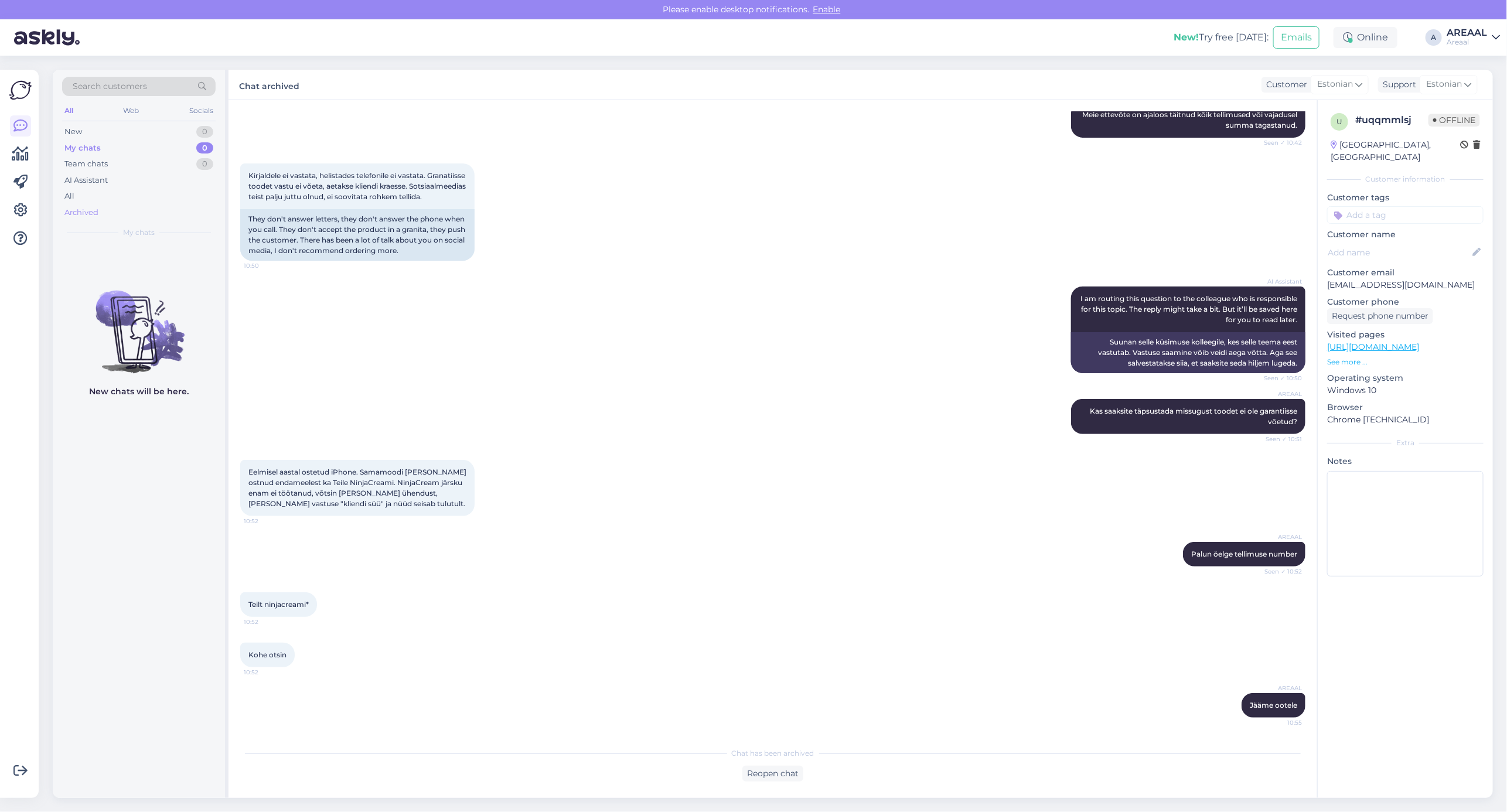
click at [185, 204] on div "Archived" at bounding box center [138, 212] width 154 height 16
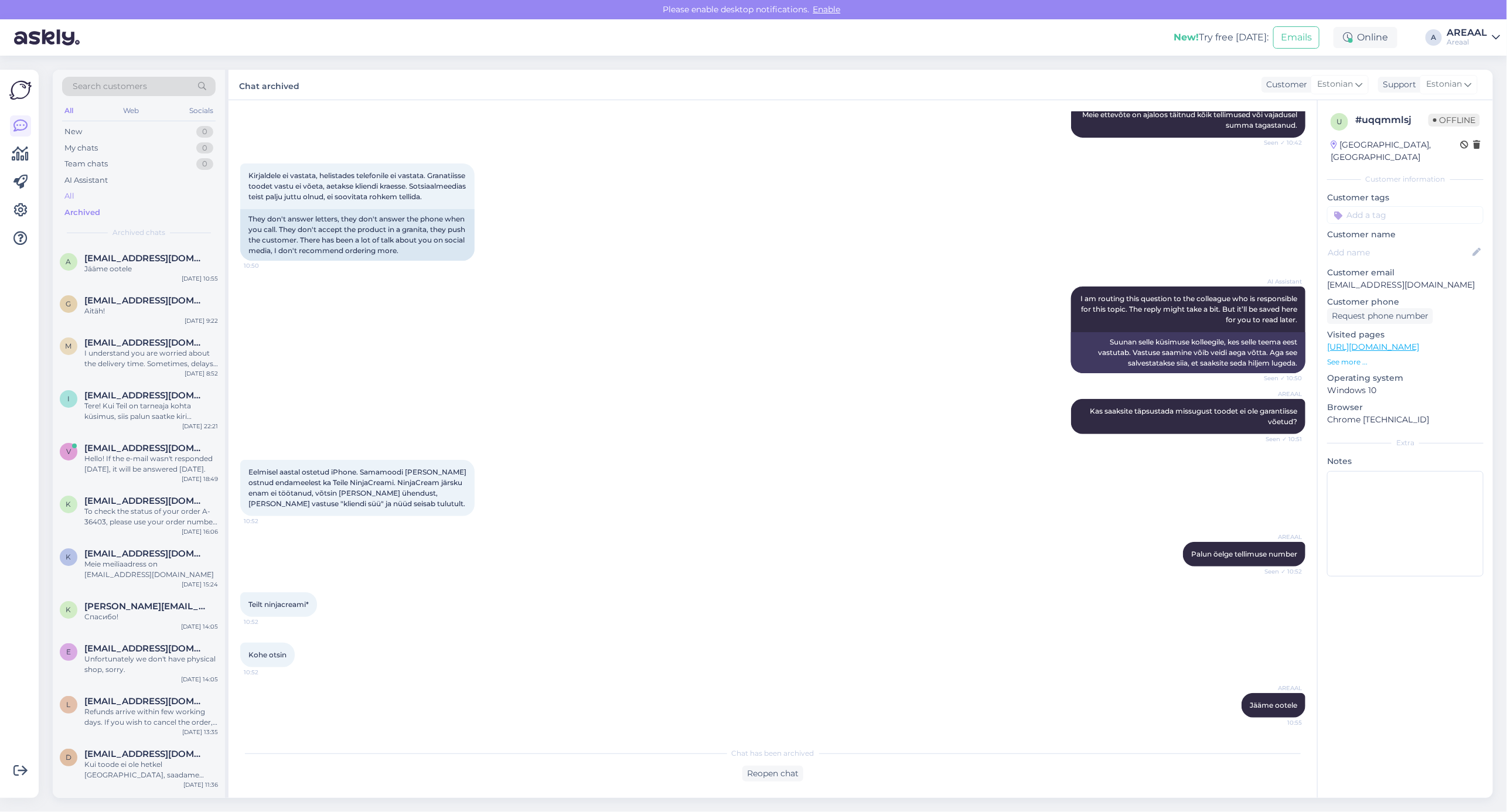
click at [179, 197] on div "All" at bounding box center [138, 196] width 154 height 16
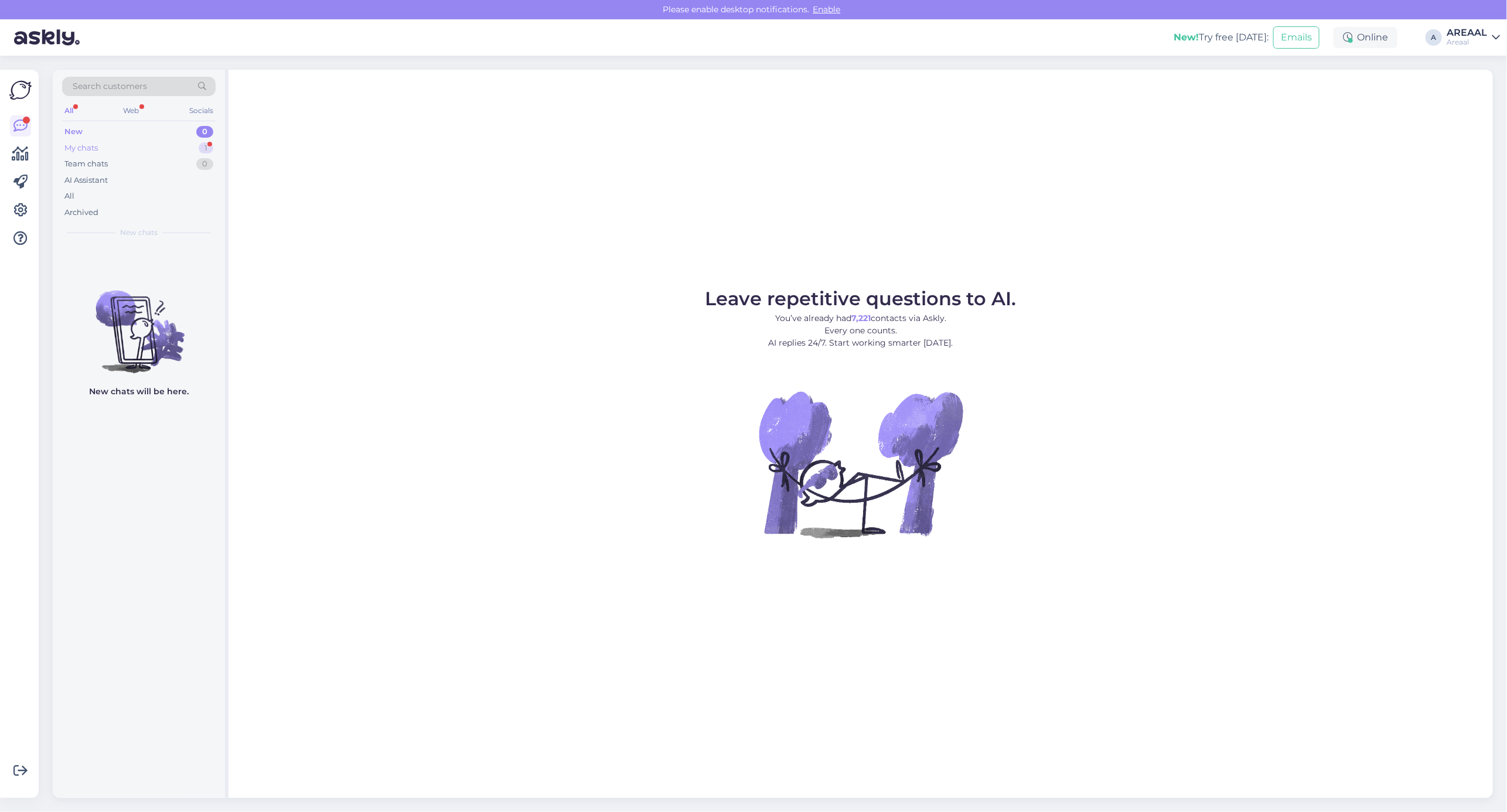
click at [211, 142] on div "1" at bounding box center [205, 148] width 15 height 12
click at [197, 191] on div "All" at bounding box center [138, 196] width 154 height 16
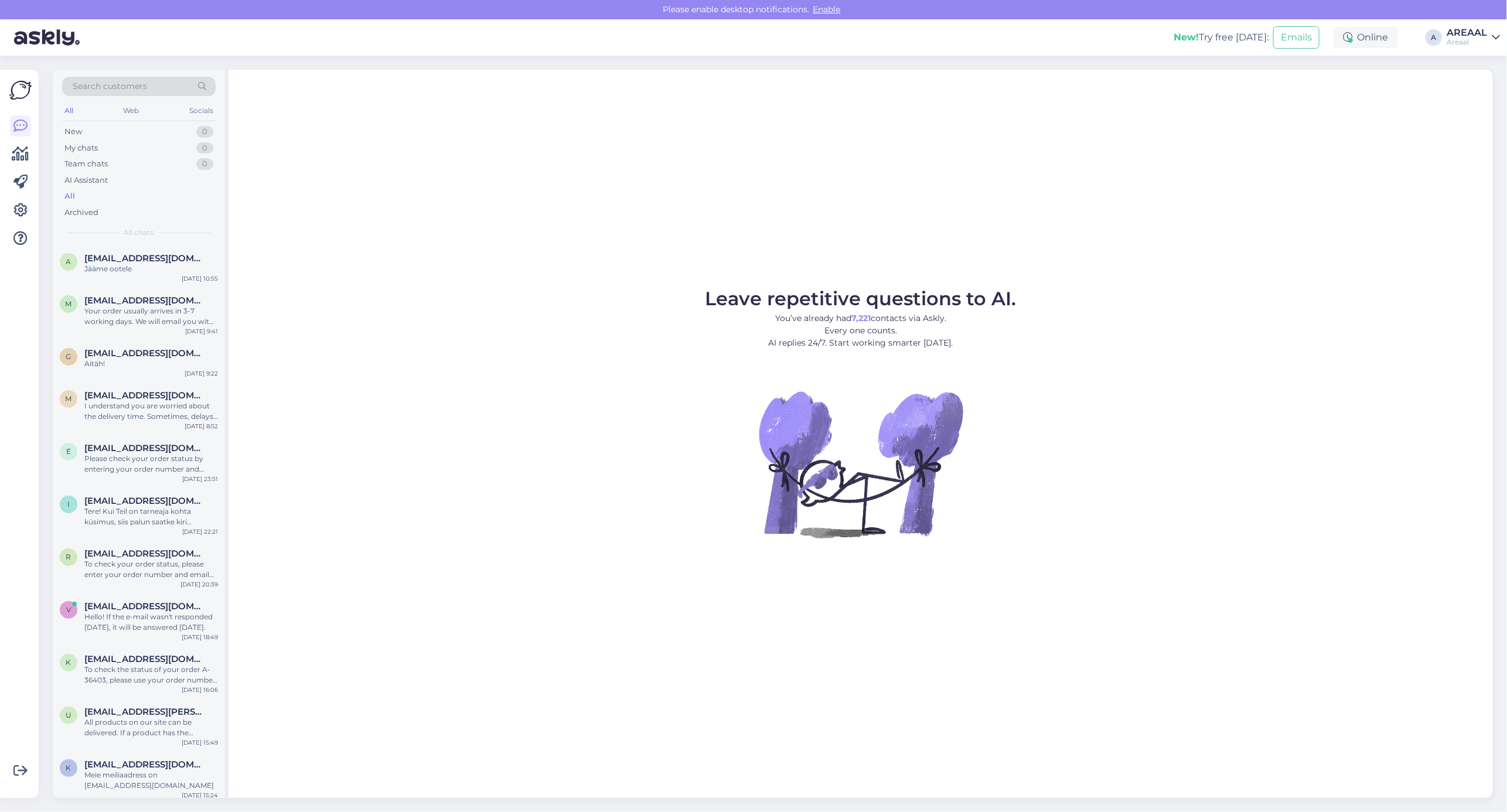
click at [193, 266] on div "Jääme ootele" at bounding box center [151, 269] width 134 height 10
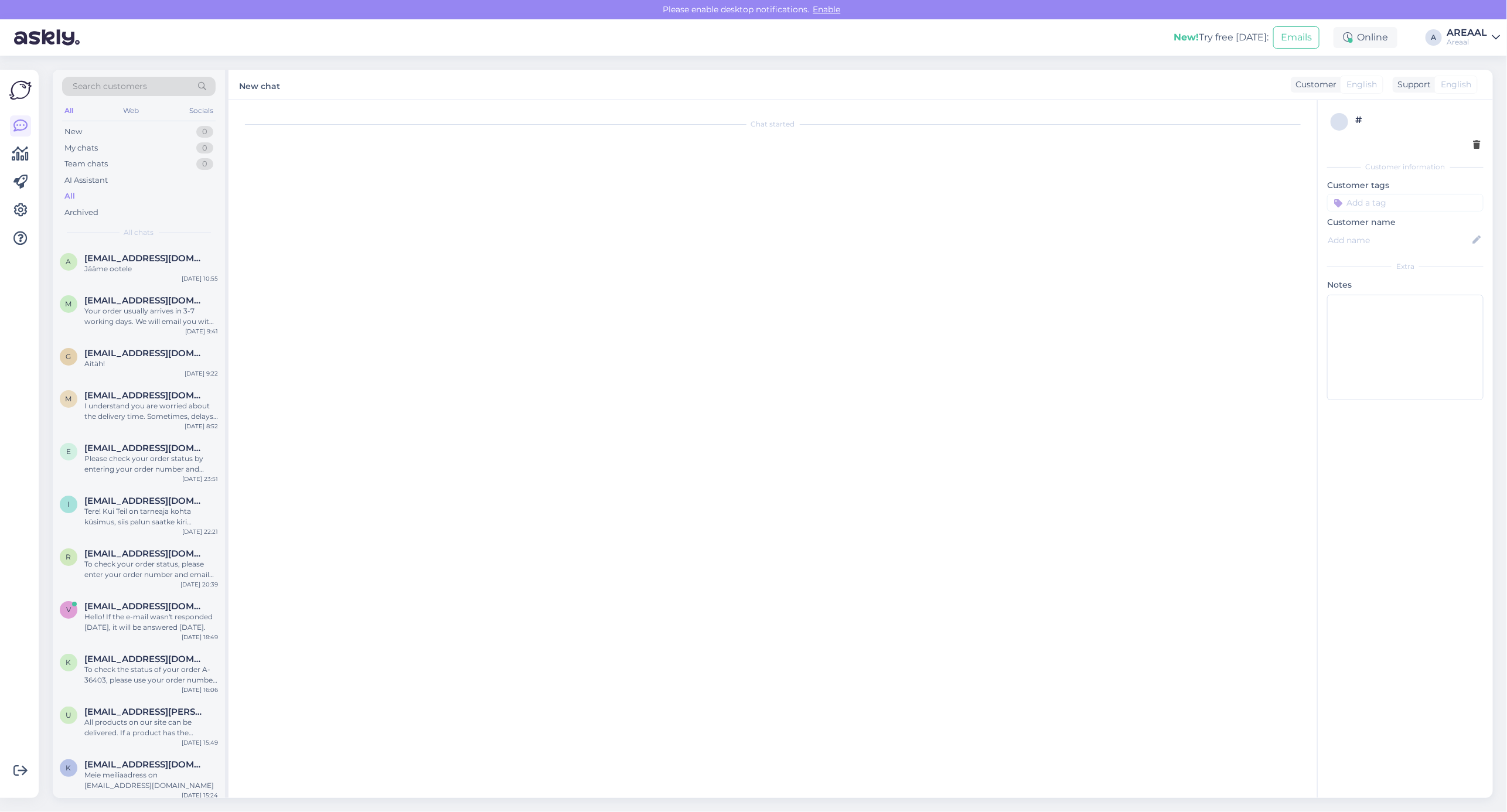
scroll to position [367, 0]
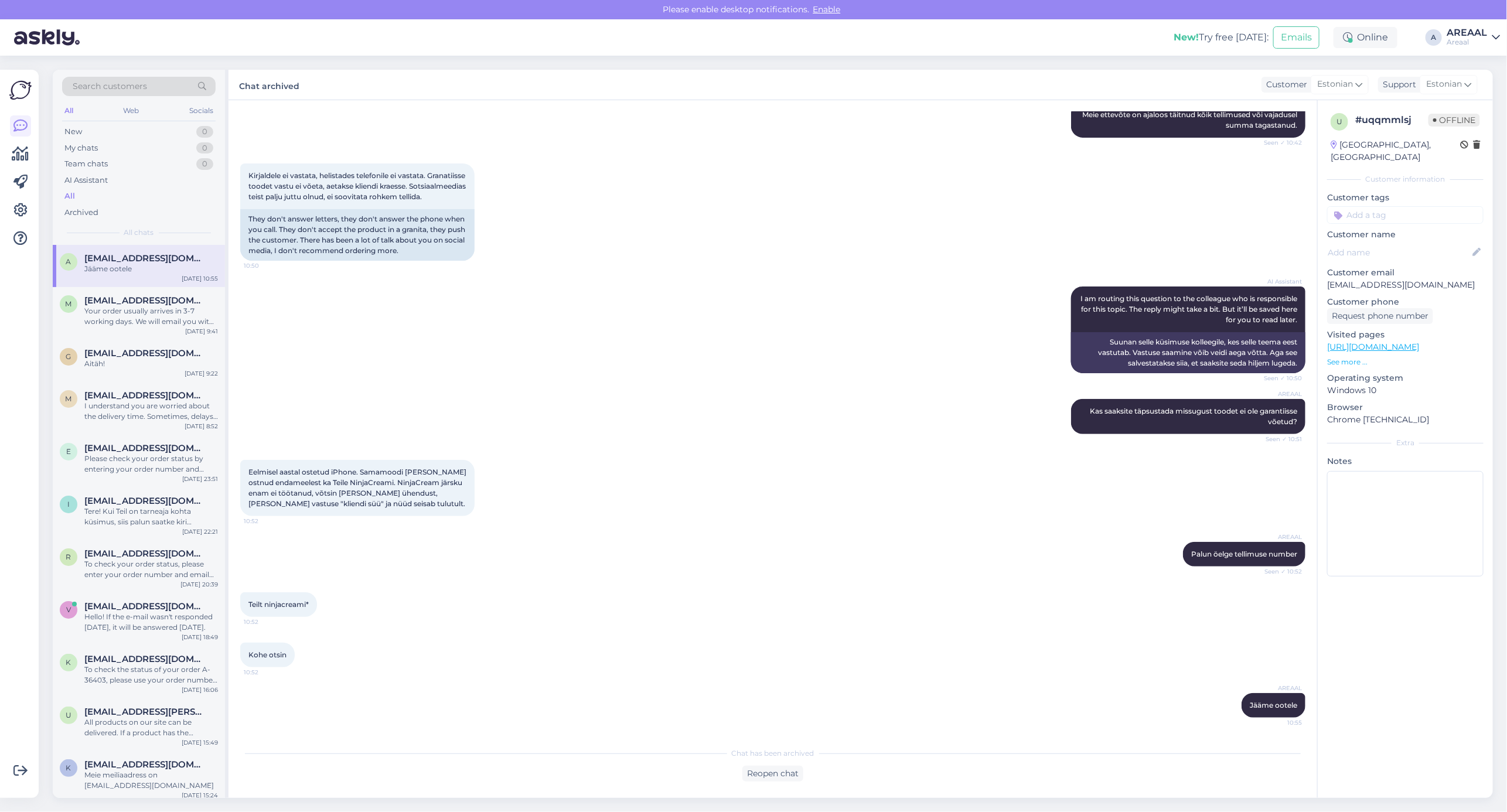
click at [579, 287] on div "AI Assistant I am routing this question to the colleague who is responsible for…" at bounding box center [773, 330] width 1065 height 112
click at [574, 276] on div "AI Assistant I am routing this question to the colleague who is responsible for…" at bounding box center [773, 330] width 1065 height 112
click at [583, 296] on div "AI Assistant I am routing this question to the colleague who is responsible for…" at bounding box center [773, 330] width 1065 height 112
click at [138, 300] on span "[EMAIL_ADDRESS][DOMAIN_NAME]" at bounding box center [145, 300] width 122 height 10
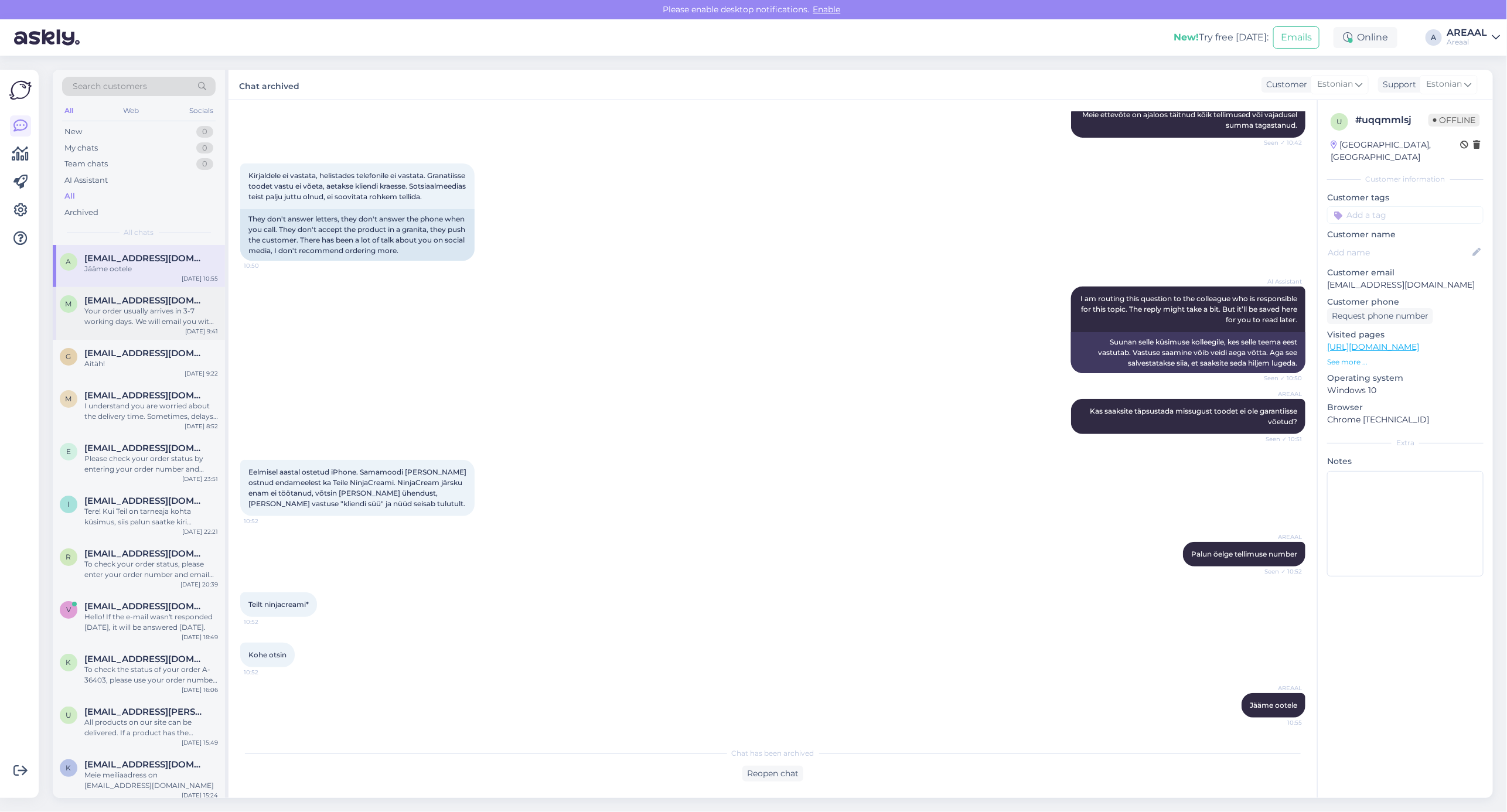
scroll to position [0, 0]
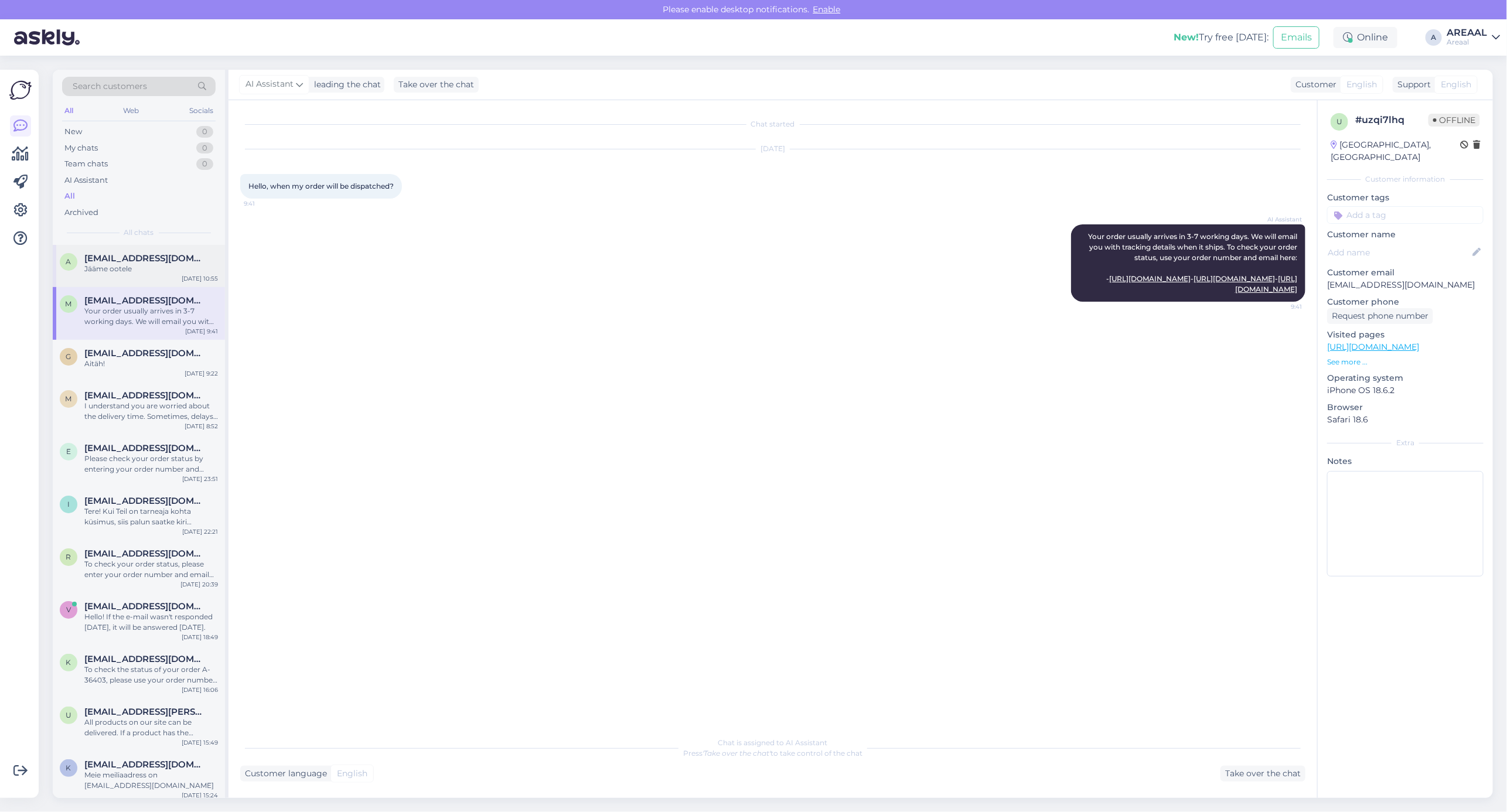
click at [143, 263] on span "[EMAIL_ADDRESS][DOMAIN_NAME]" at bounding box center [145, 258] width 122 height 10
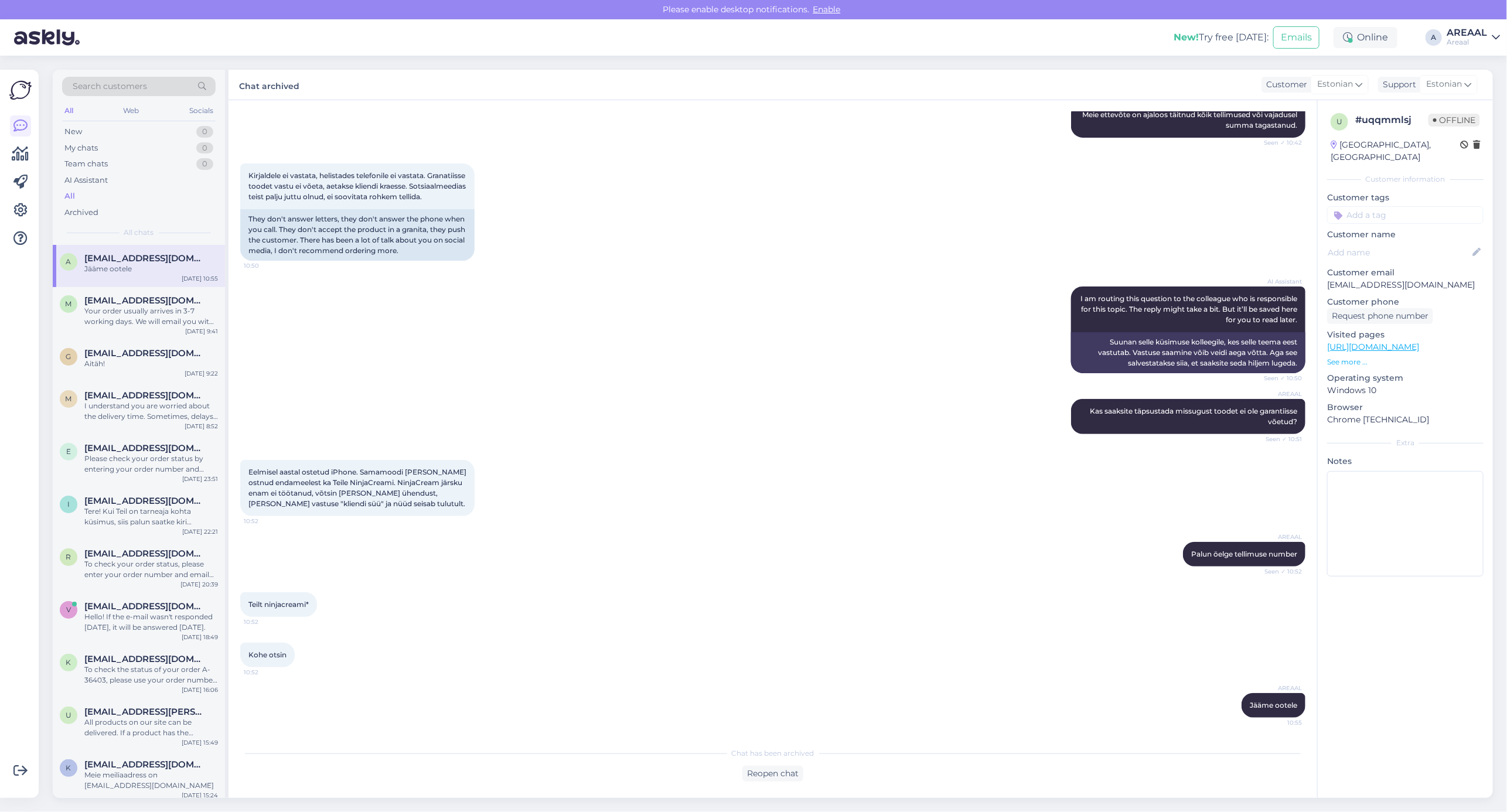
click at [812, 282] on div "AI Assistant I am routing this question to the colleague who is responsible for…" at bounding box center [773, 330] width 1065 height 112
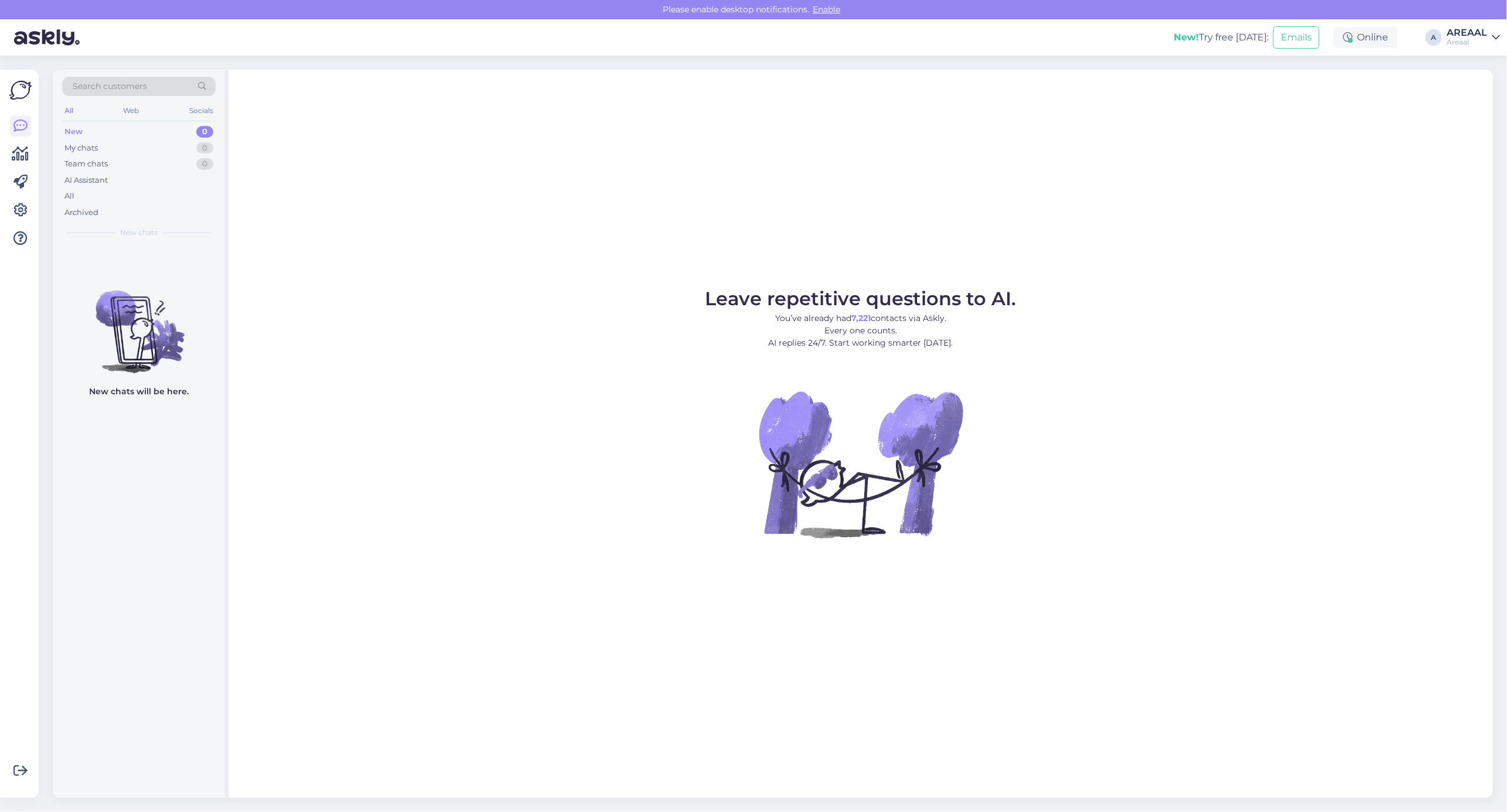
click at [118, 197] on div "All" at bounding box center [138, 196] width 154 height 16
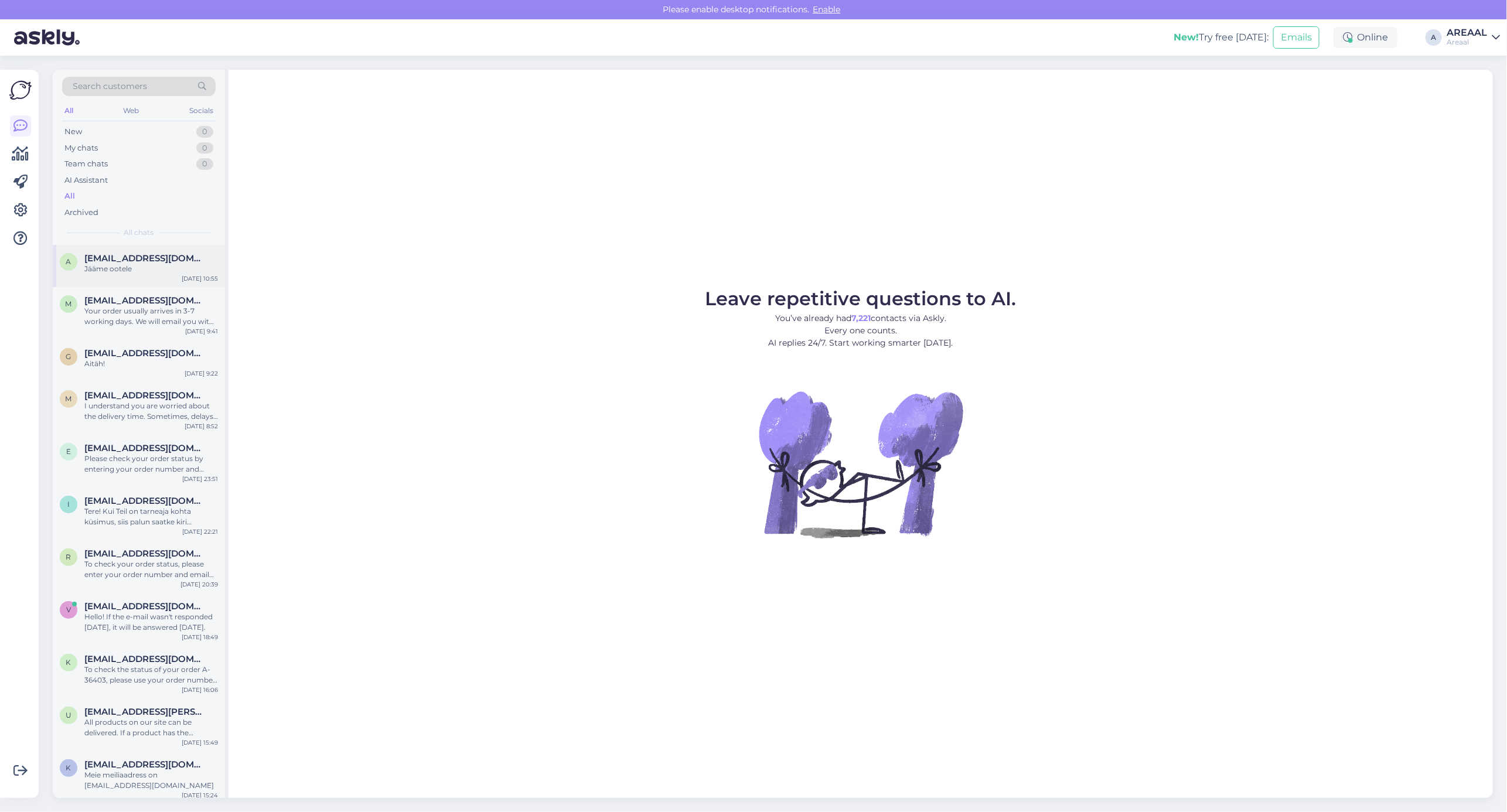
click at [164, 262] on div "[EMAIL_ADDRESS][DOMAIN_NAME]" at bounding box center [151, 258] width 134 height 10
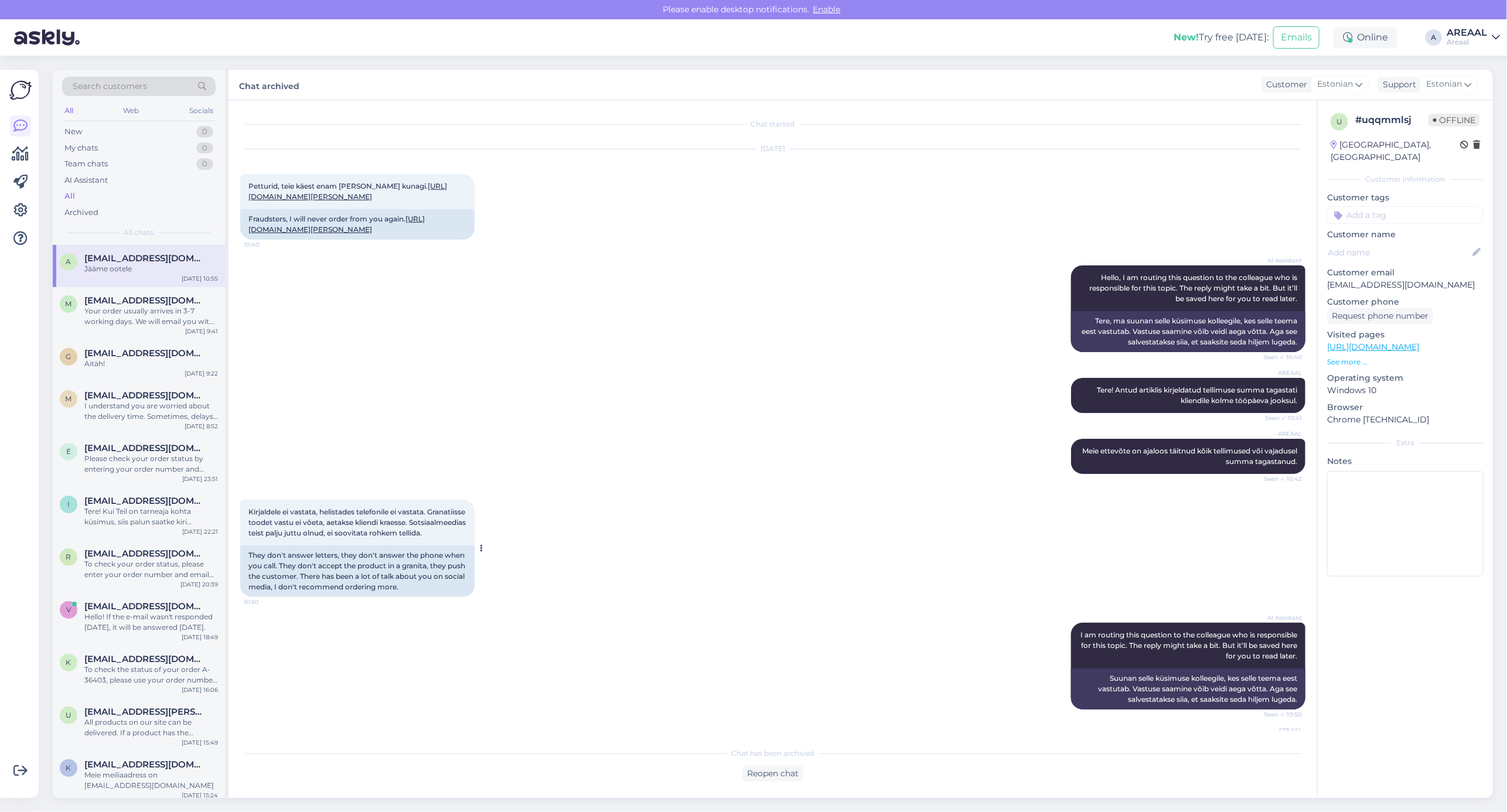
scroll to position [367, 0]
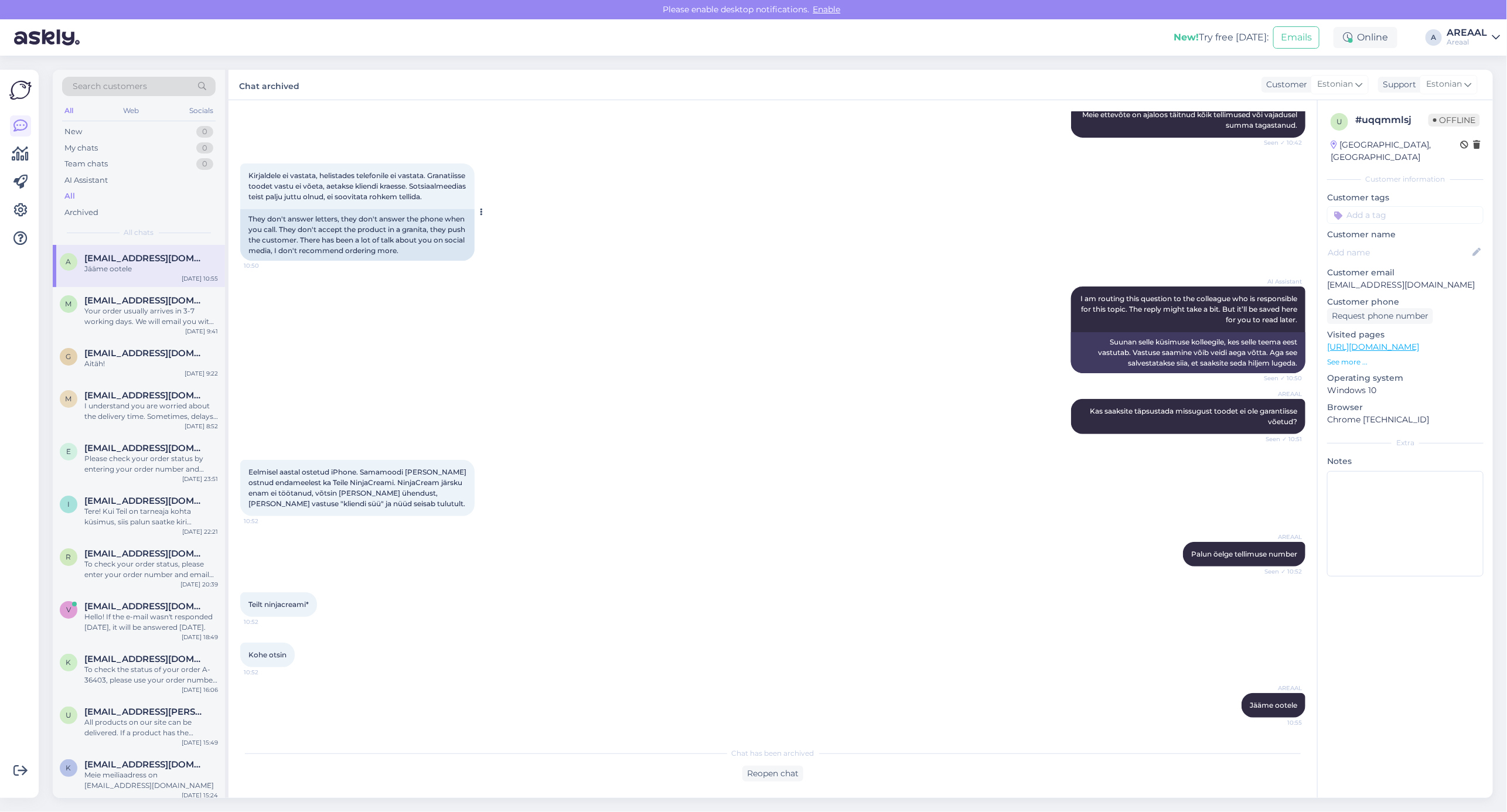
click at [473, 240] on div "They don't answer letters, they don't answer the phone when you call. They don'…" at bounding box center [357, 235] width 234 height 52
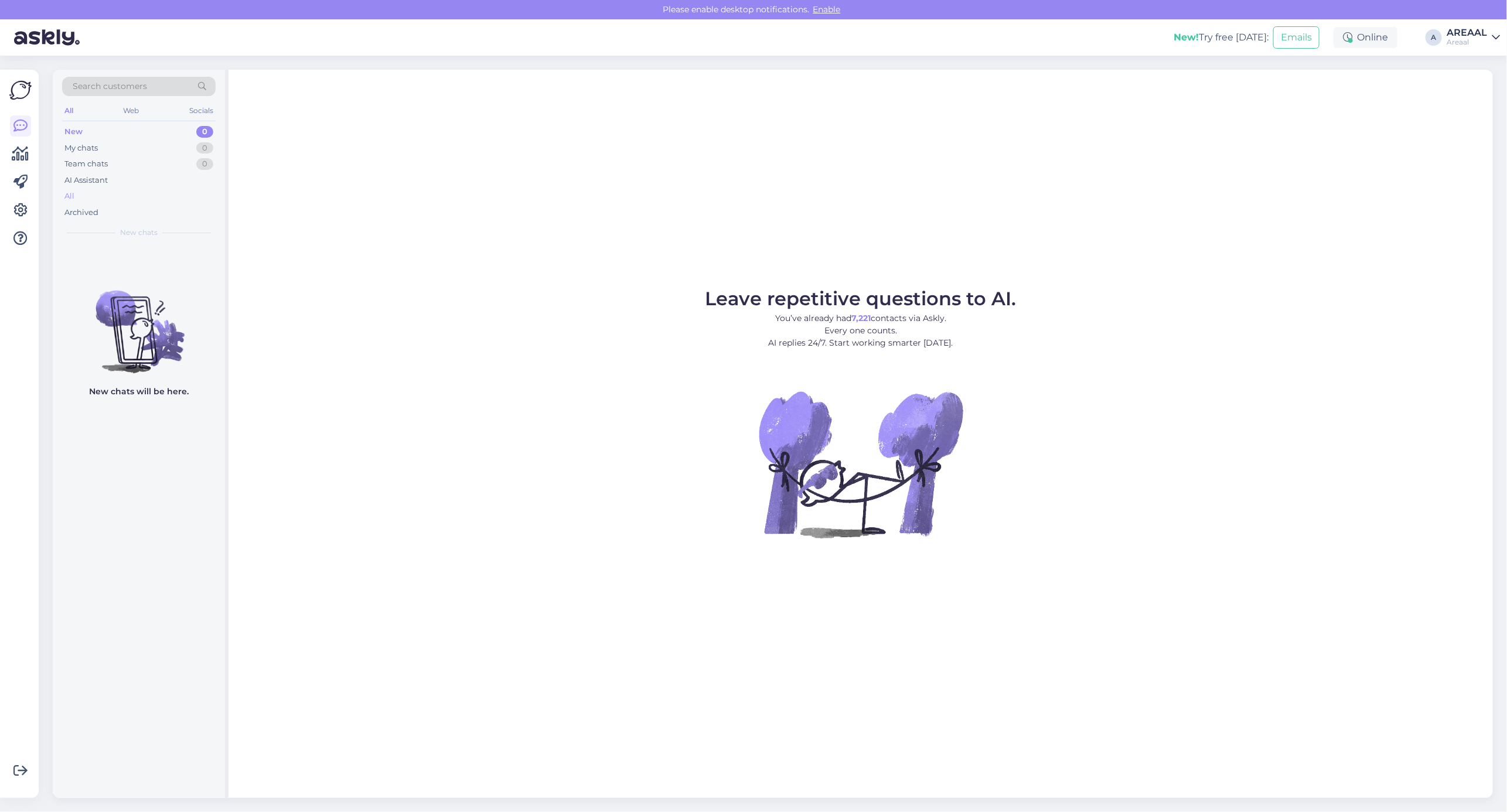
click at [114, 189] on div "New 0 My chats 0 Team chats 0 AI Assistant All Archived" at bounding box center [138, 172] width 154 height 97
click at [112, 198] on div "All" at bounding box center [138, 196] width 154 height 16
click at [102, 189] on div "All" at bounding box center [138, 196] width 154 height 16
click at [139, 199] on div "All" at bounding box center [138, 196] width 154 height 16
click at [85, 197] on div "All" at bounding box center [138, 196] width 154 height 16
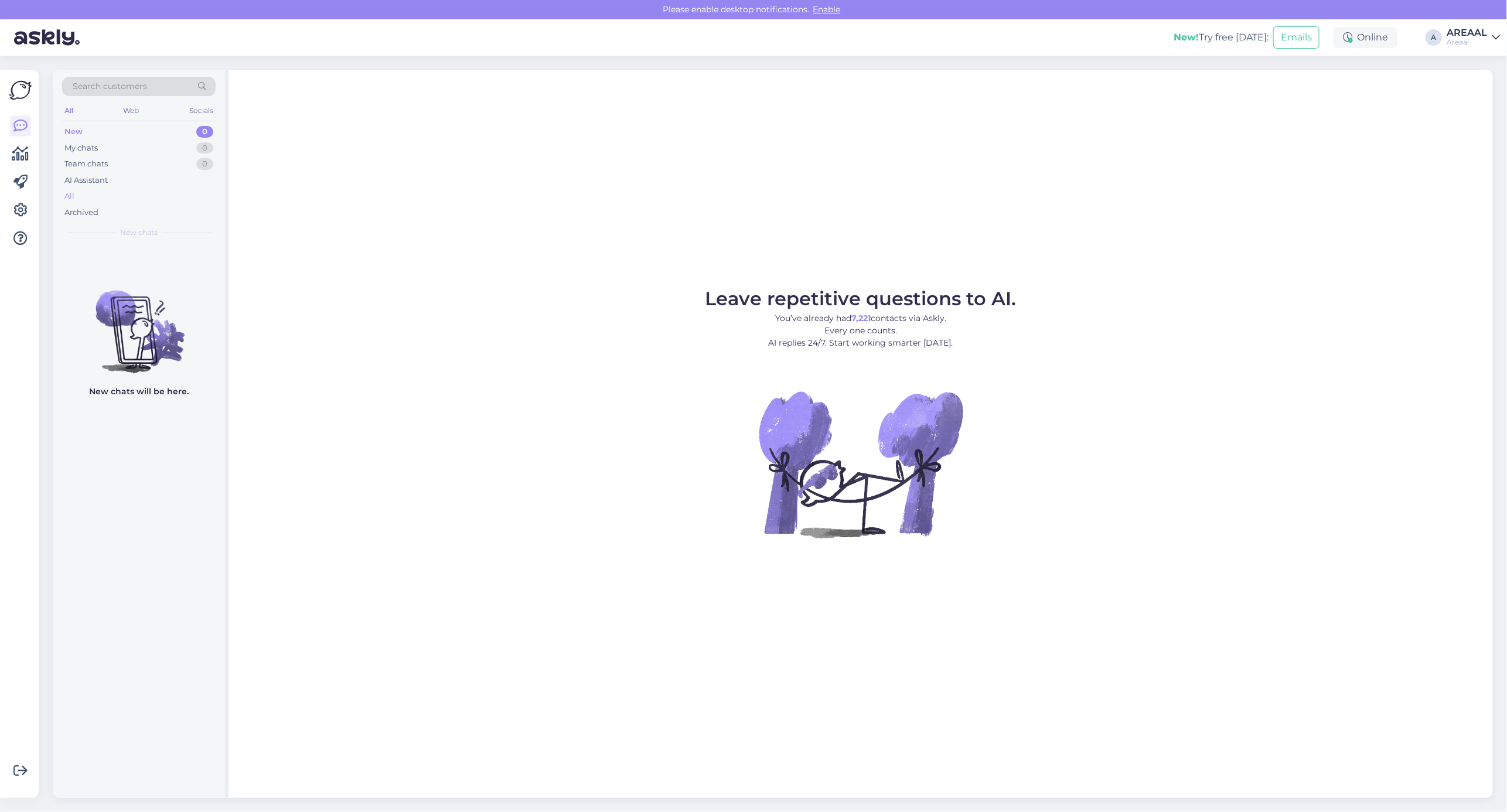
click at [159, 194] on div "All" at bounding box center [138, 196] width 154 height 16
click at [104, 199] on div "All" at bounding box center [138, 196] width 154 height 16
click at [170, 187] on div "AI Assistant" at bounding box center [138, 180] width 154 height 16
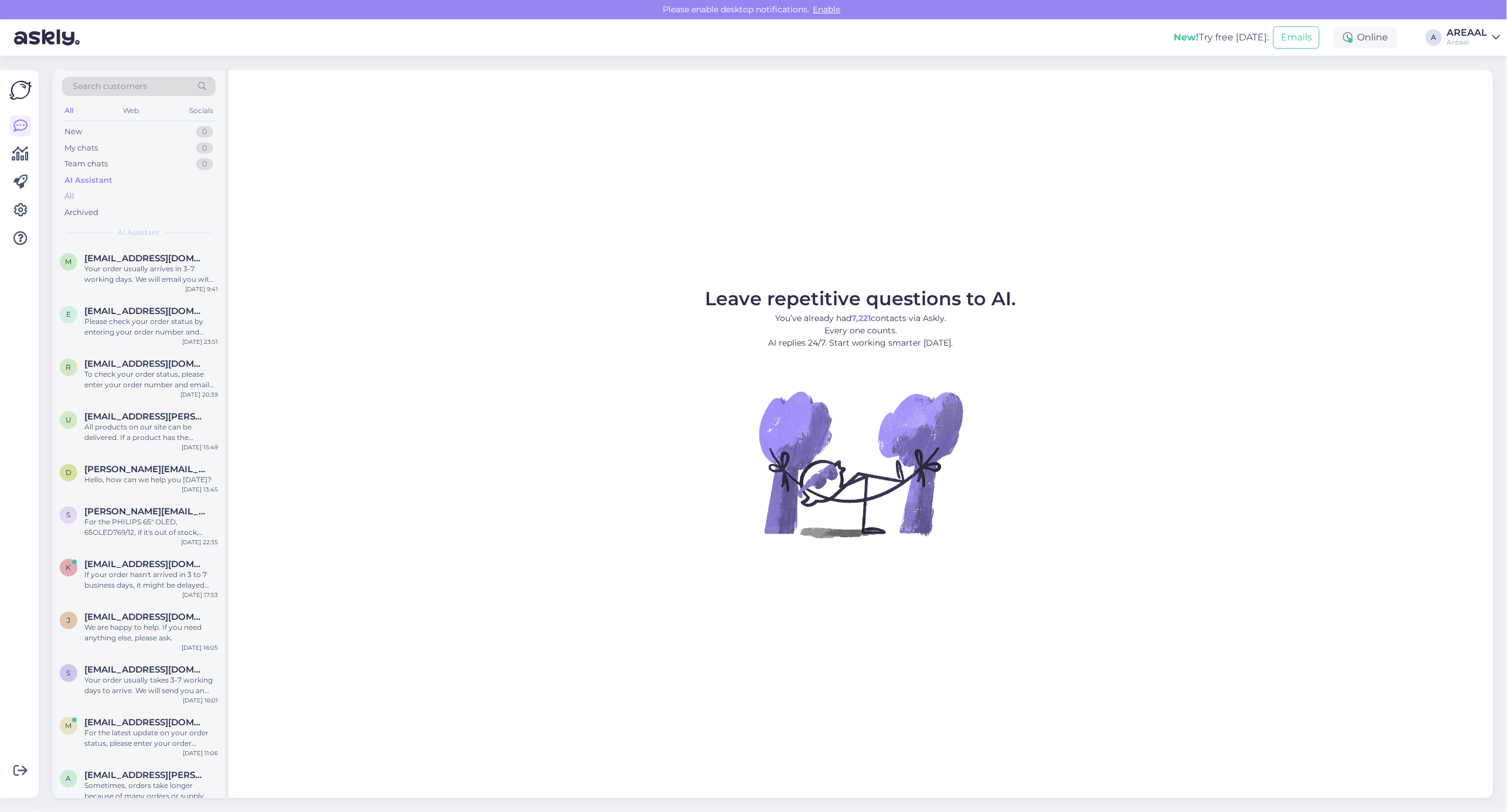
click at [155, 199] on div "All" at bounding box center [138, 196] width 154 height 16
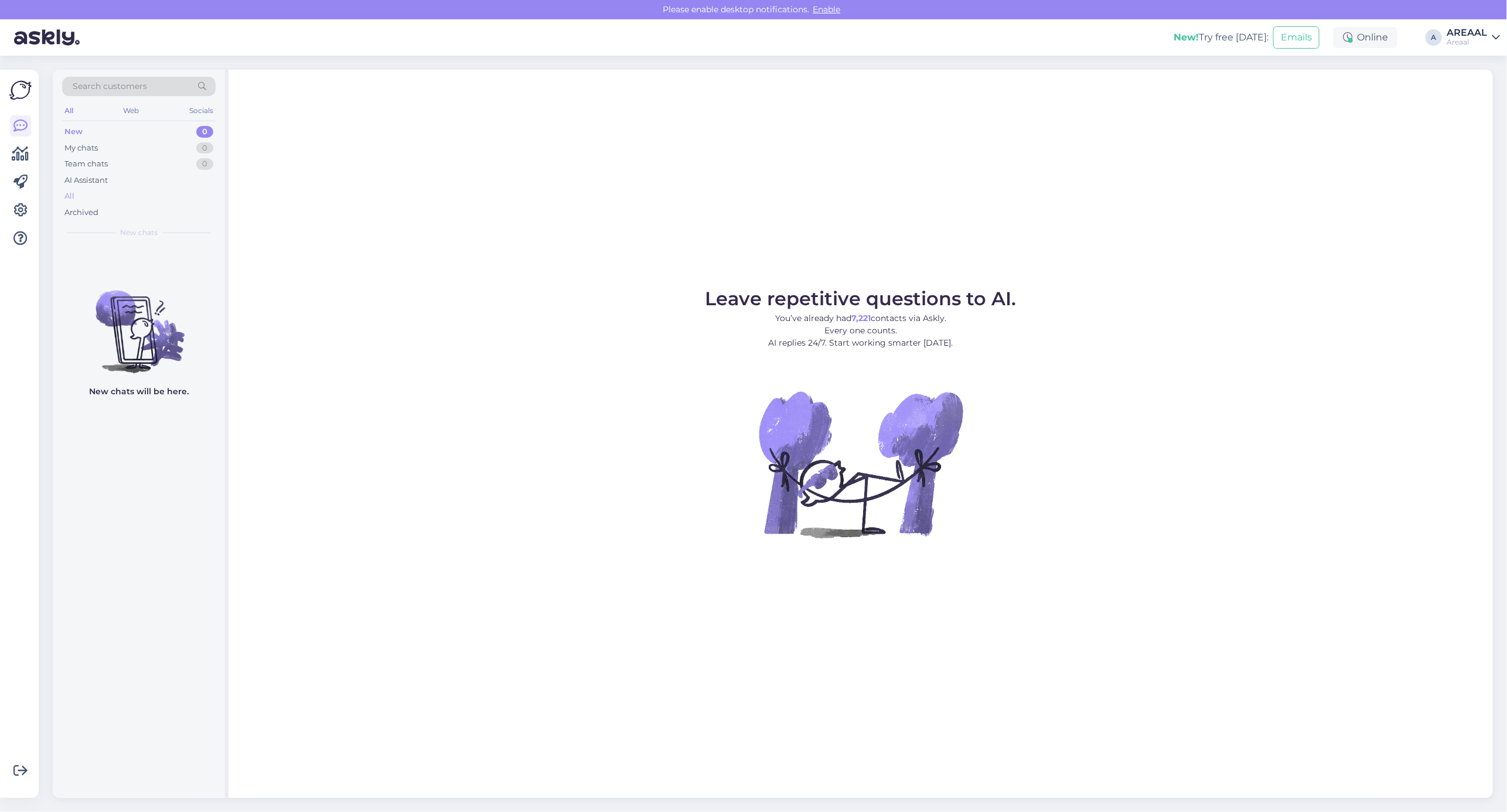
click at [100, 192] on div "All" at bounding box center [138, 196] width 154 height 16
click at [130, 192] on div "All" at bounding box center [138, 196] width 154 height 16
click at [189, 200] on div "All" at bounding box center [138, 196] width 154 height 16
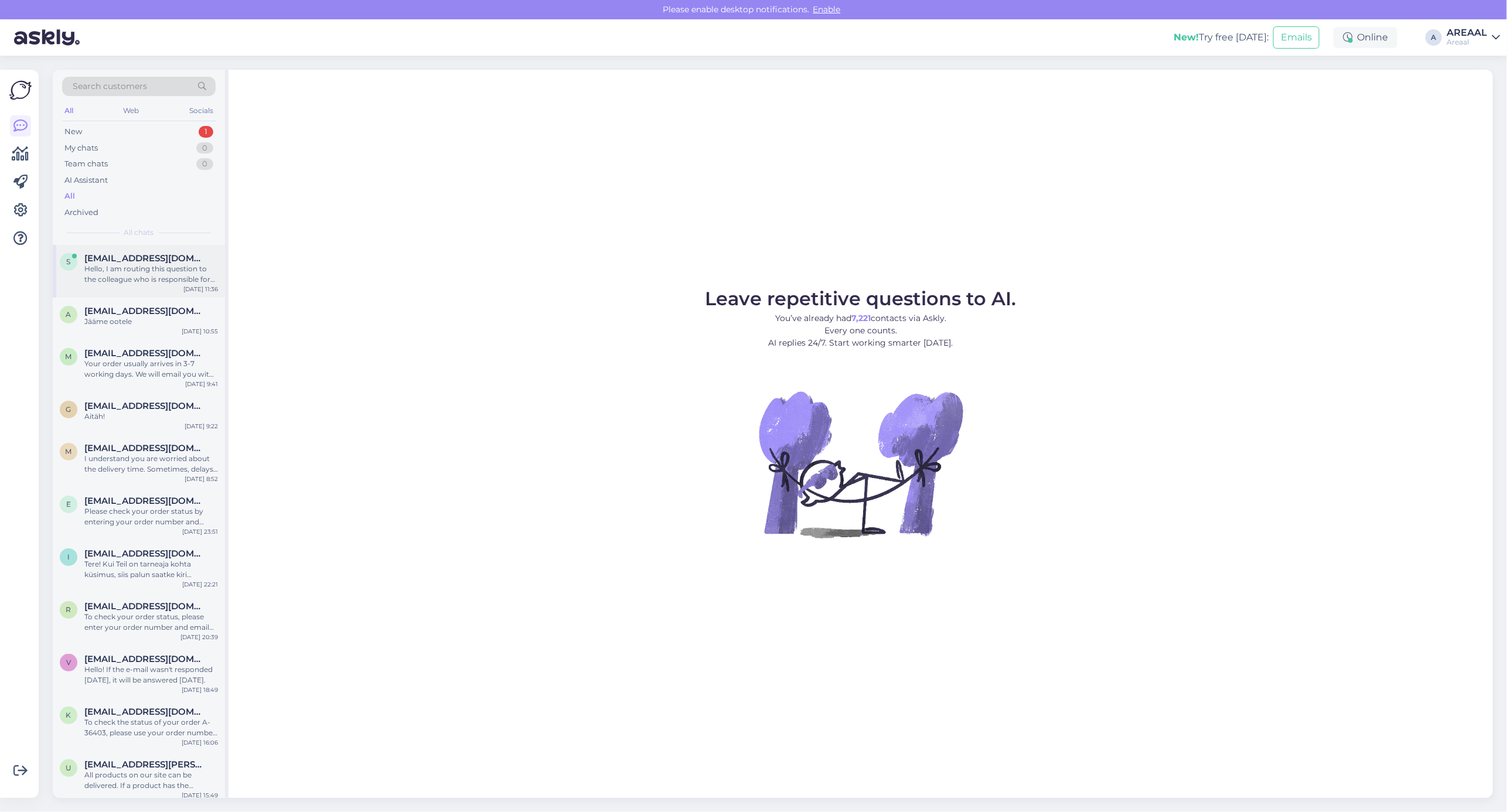
click at [179, 256] on div "salehy@gmail.com" at bounding box center [151, 258] width 134 height 10
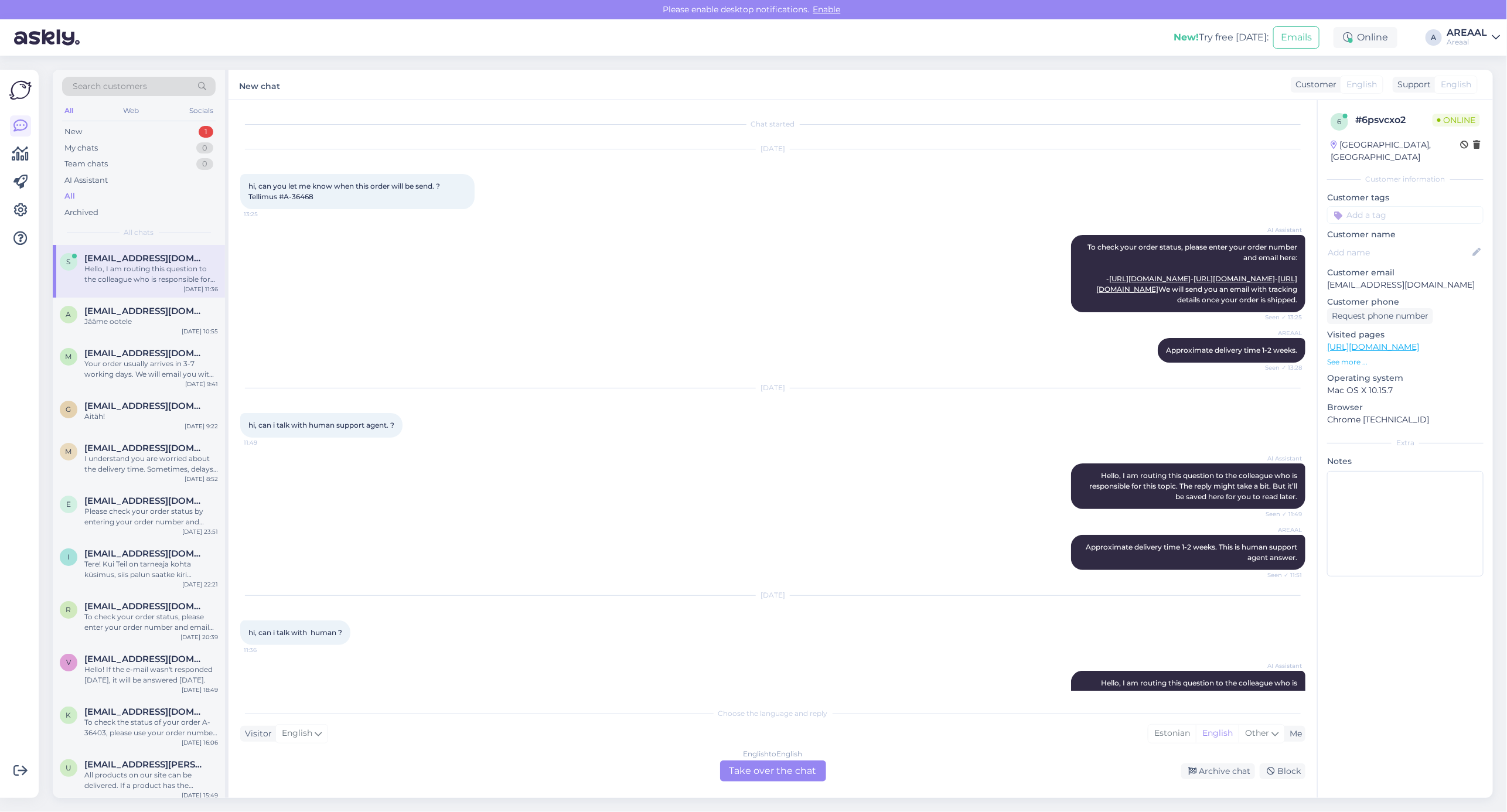
scroll to position [70, 0]
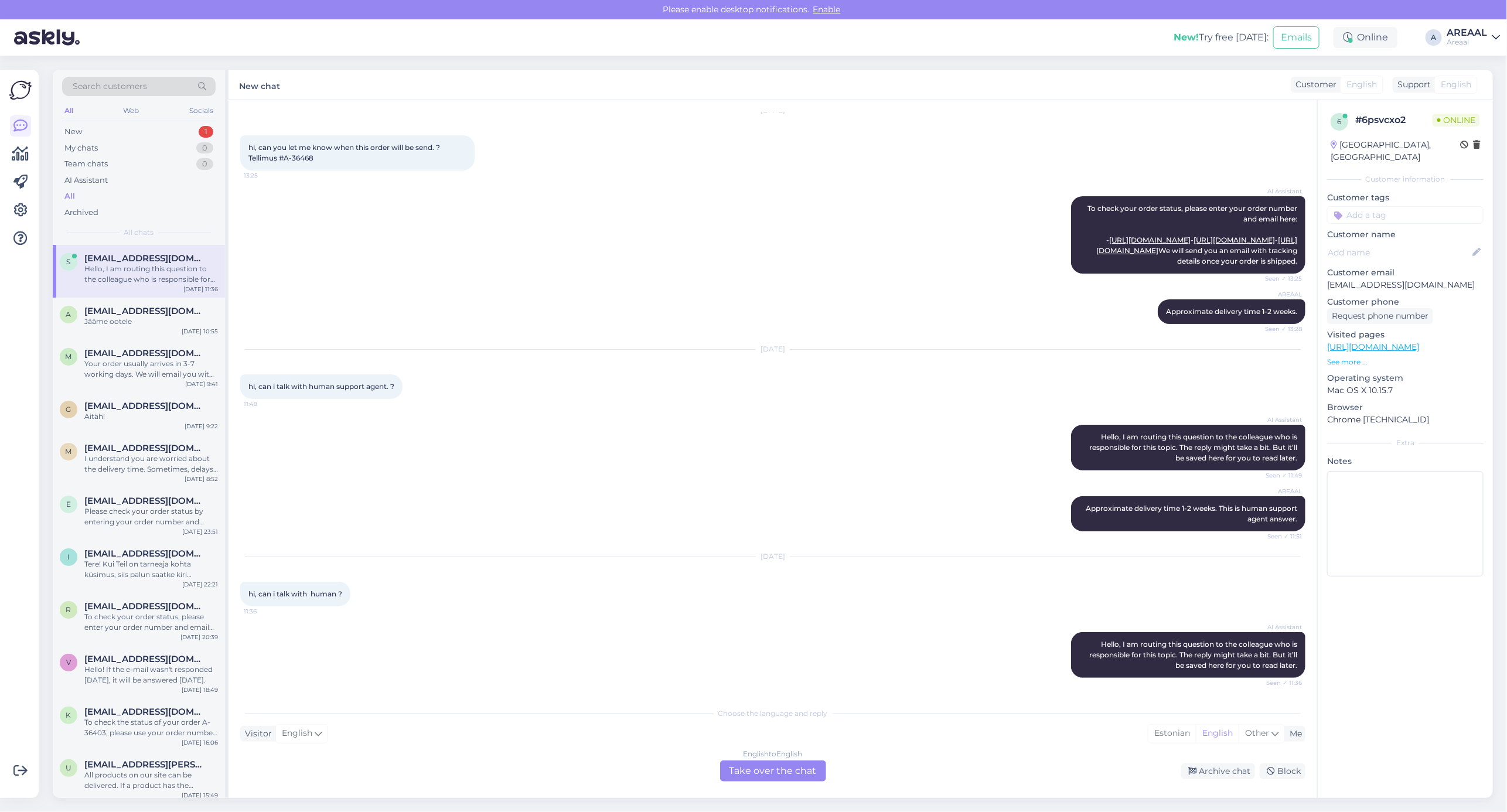
click at [775, 784] on div "Chat started Sep 9 2025 hi, can you let me know when this order will be send. ?…" at bounding box center [773, 449] width 1089 height 698
click at [768, 762] on div "English to English Take over the chat" at bounding box center [772, 771] width 106 height 21
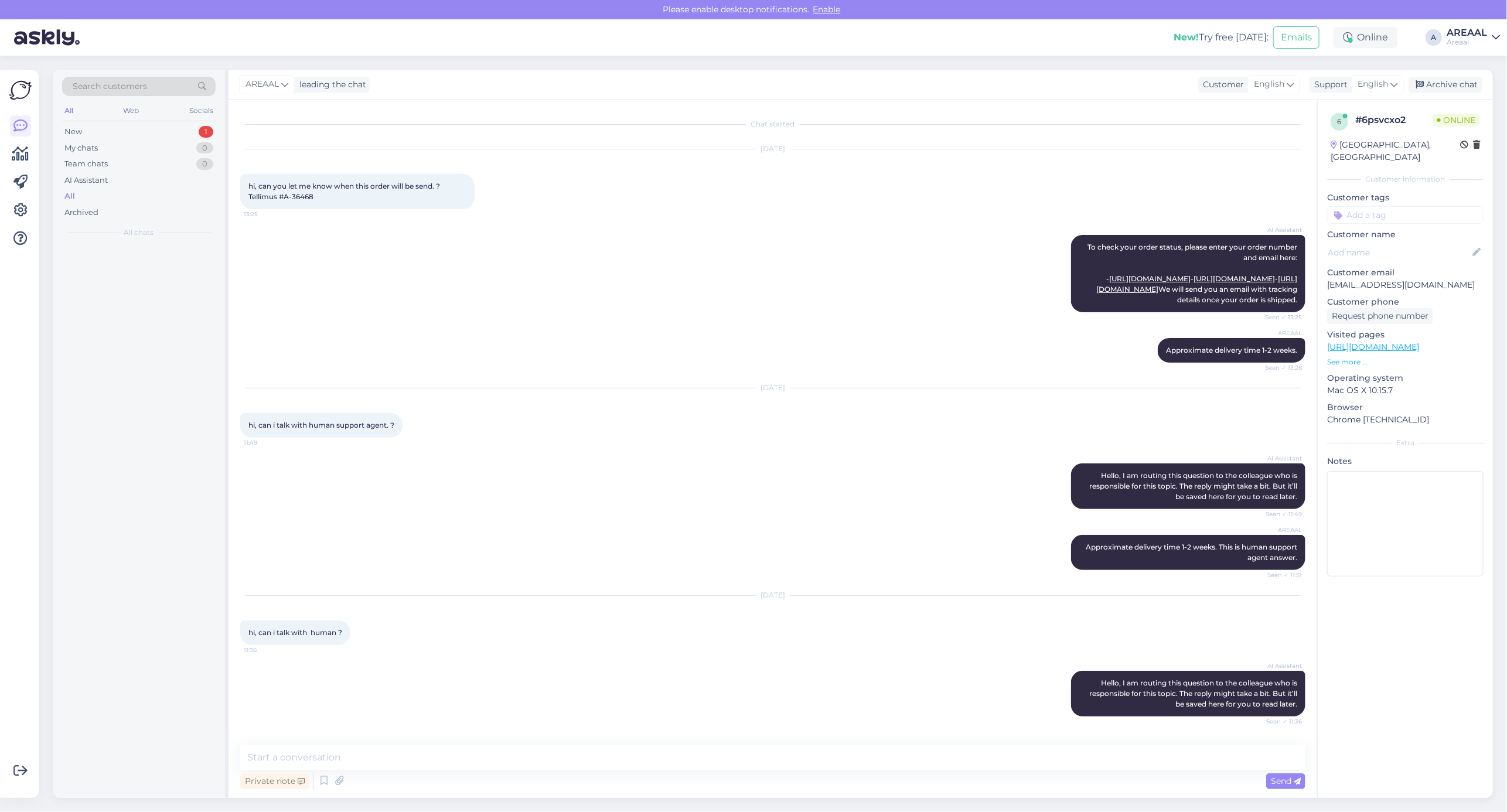
scroll to position [25, 0]
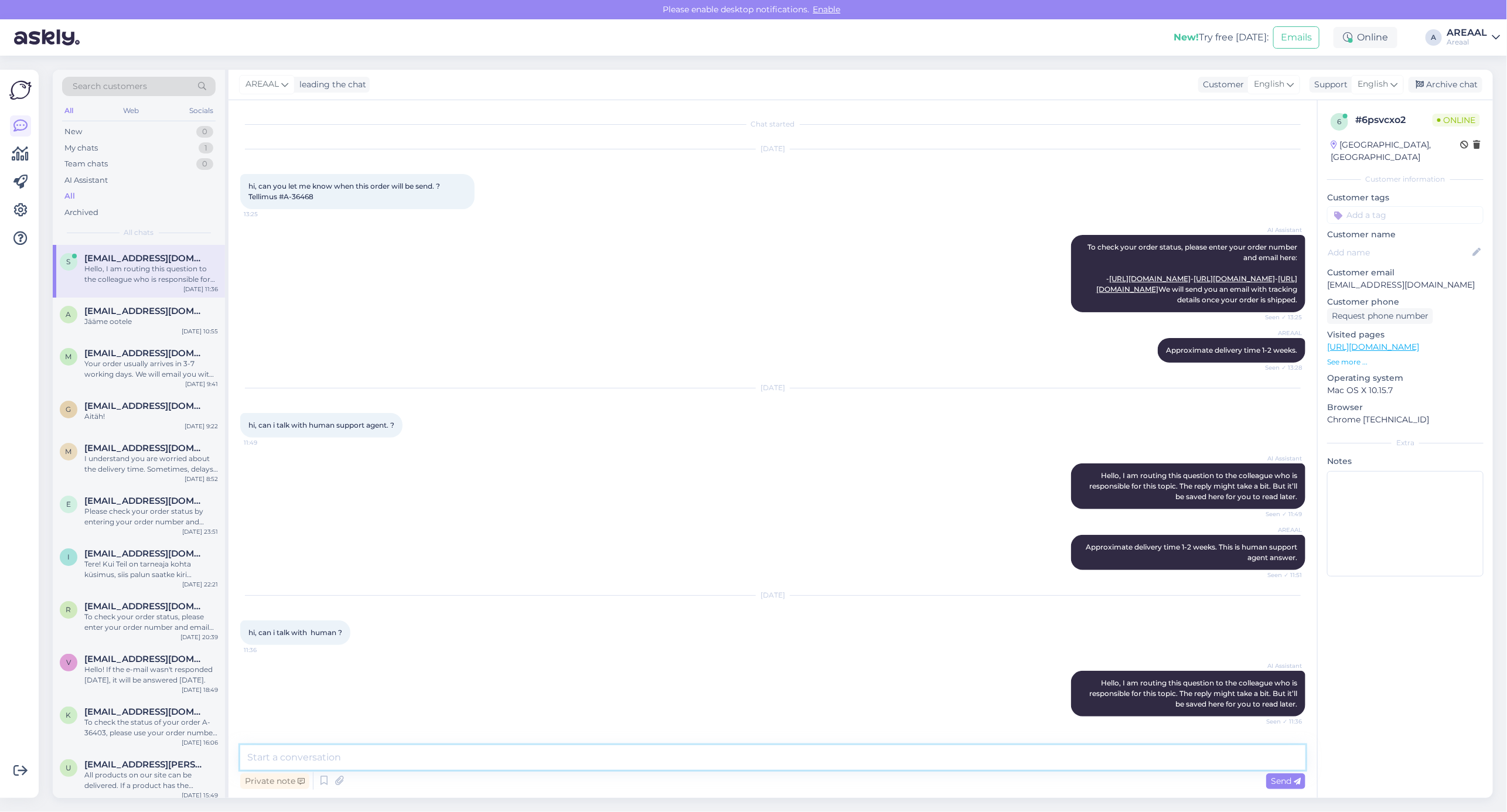
click at [768, 762] on textarea at bounding box center [773, 757] width 1065 height 25
type textarea "T"
type textarea "Your e-mail will be answered during today."
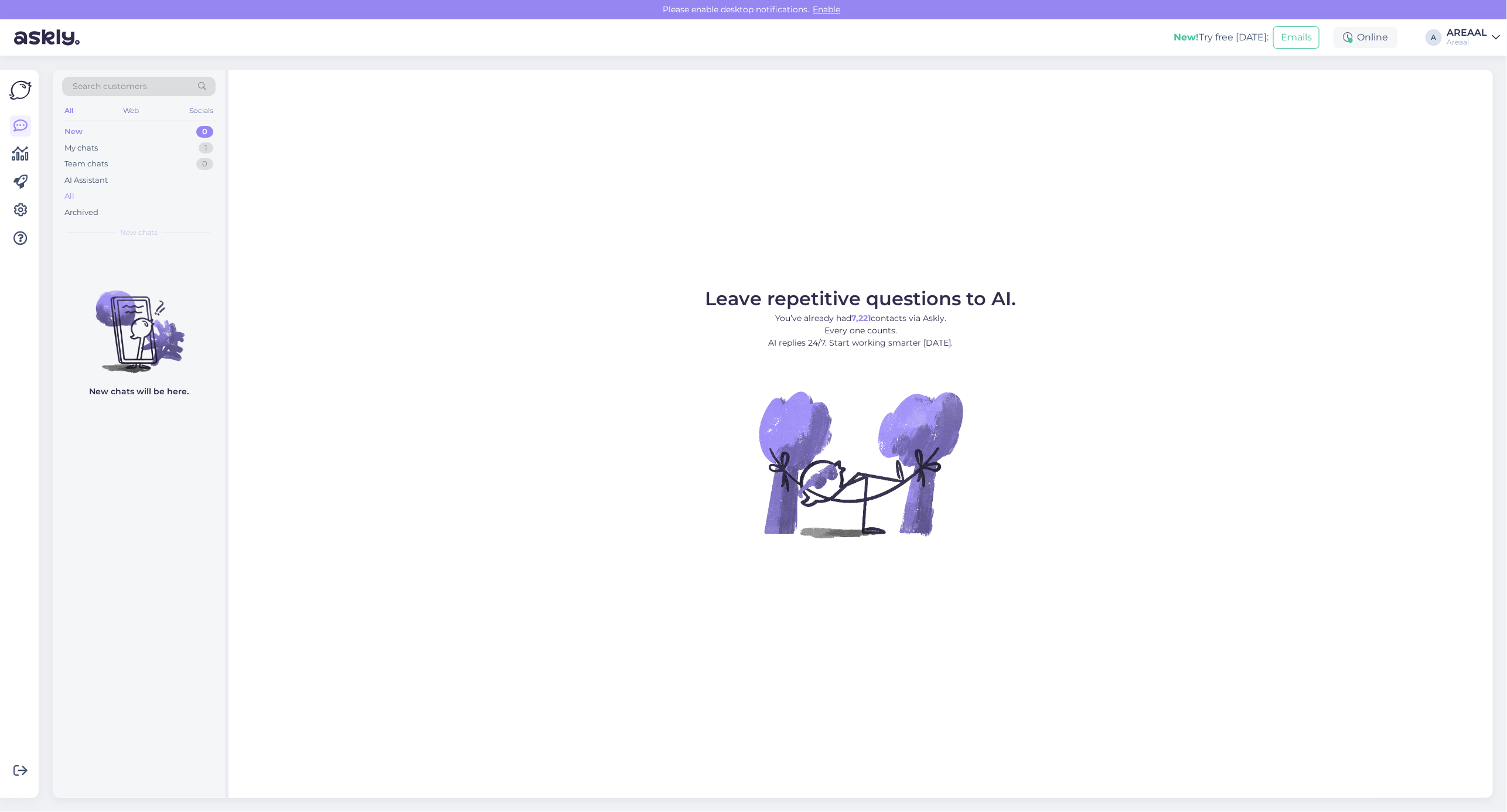
click at [127, 194] on div "All" at bounding box center [138, 196] width 154 height 16
click at [99, 191] on div "All" at bounding box center [138, 196] width 154 height 16
click at [139, 191] on div "All" at bounding box center [138, 196] width 154 height 16
click at [149, 200] on div "All" at bounding box center [138, 196] width 154 height 16
click at [136, 270] on div "I am routing this question to the colleague who is responsible for this topic. …" at bounding box center [151, 274] width 134 height 21
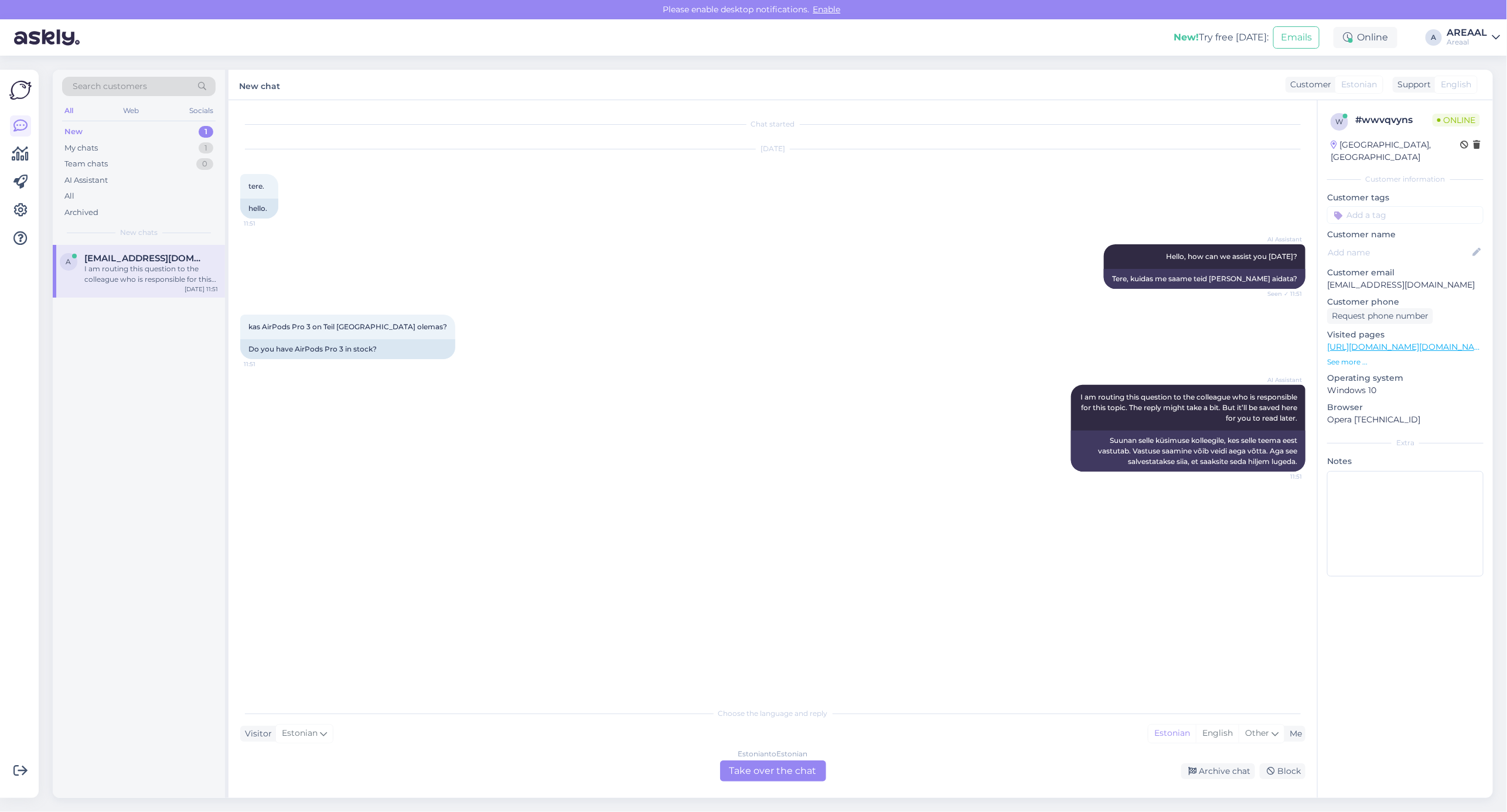
click at [560, 363] on div "kas AirPods Pro 3 on Teil laos olemas? 11:51 Do you have AirPods Pro 3 in stock?" at bounding box center [773, 336] width 1065 height 70
click at [828, 774] on div "Estonian to Estonian Take over the chat" at bounding box center [773, 771] width 115 height 21
click at [805, 772] on div "Estonian to Estonian Take over the chat" at bounding box center [772, 771] width 106 height 21
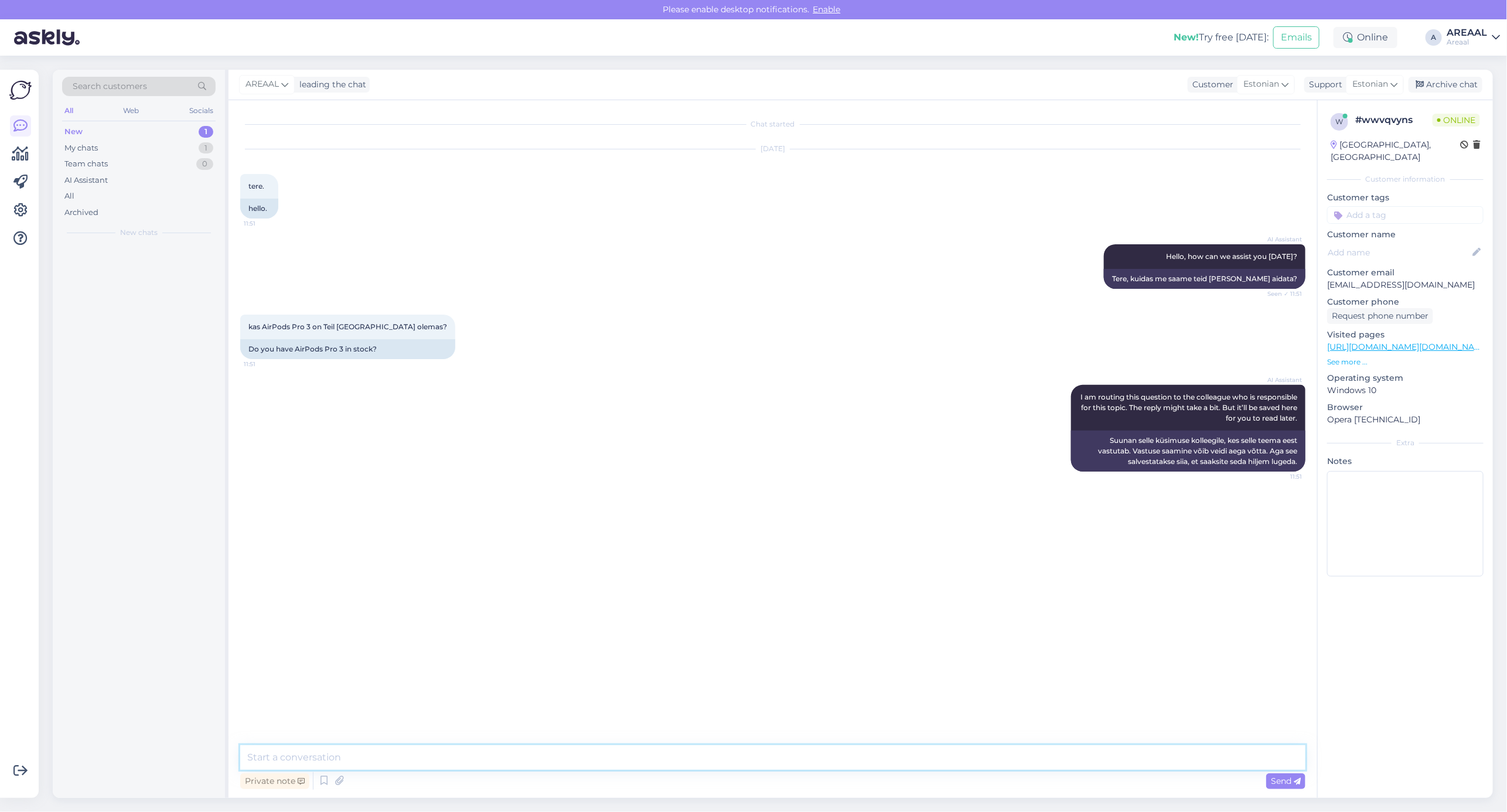
click at [781, 756] on textarea at bounding box center [773, 757] width 1065 height 25
type textarea "Tarneaeg 2-3 nädalat"
click at [1431, 86] on div "Archive chat" at bounding box center [1445, 84] width 74 height 15
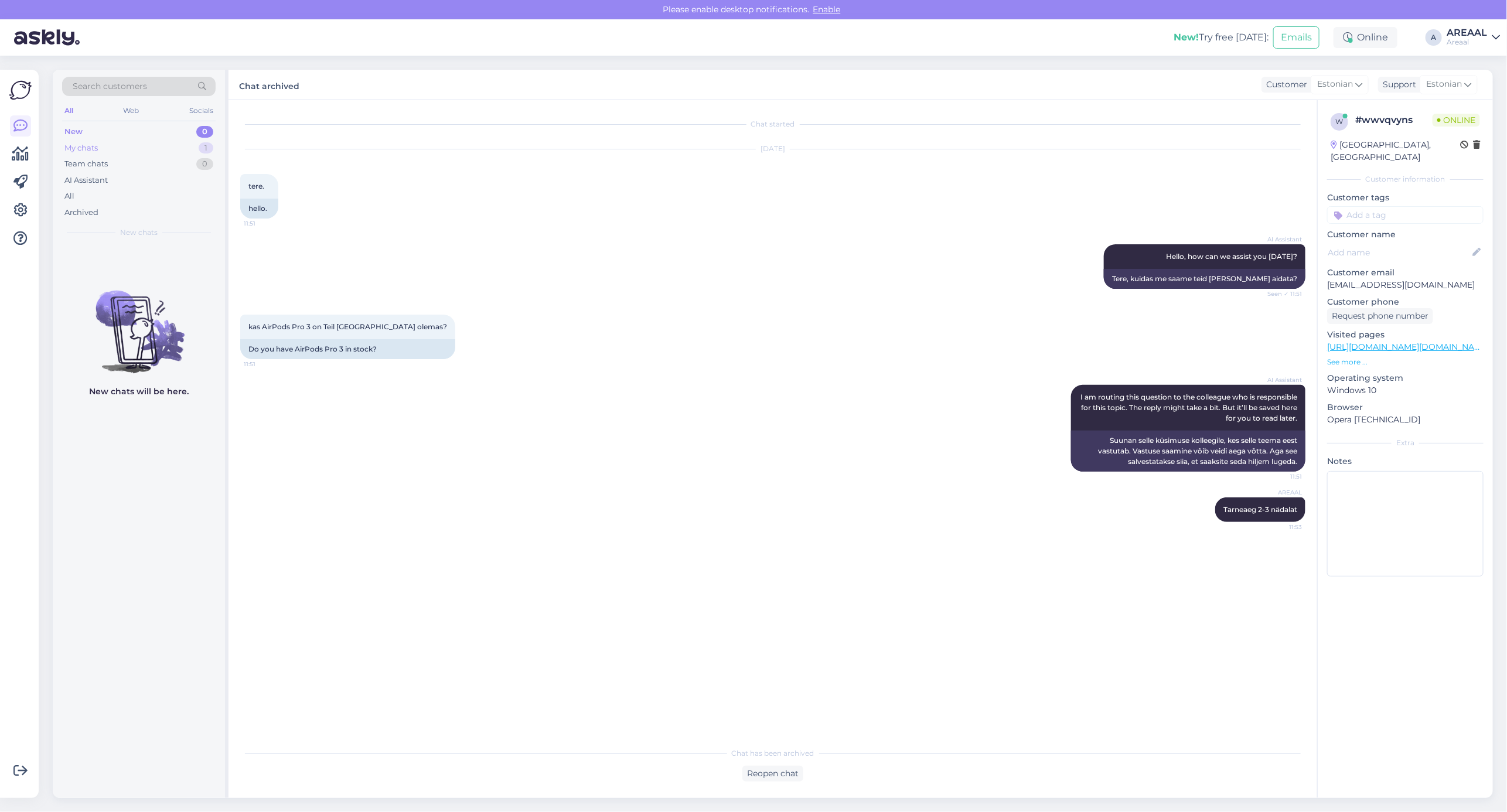
click at [189, 152] on div "My chats 1" at bounding box center [138, 148] width 154 height 16
click at [183, 233] on div "My chats" at bounding box center [138, 233] width 154 height 10
click at [168, 264] on div "Your e-mail will be answered during [DATE]." at bounding box center [151, 274] width 134 height 21
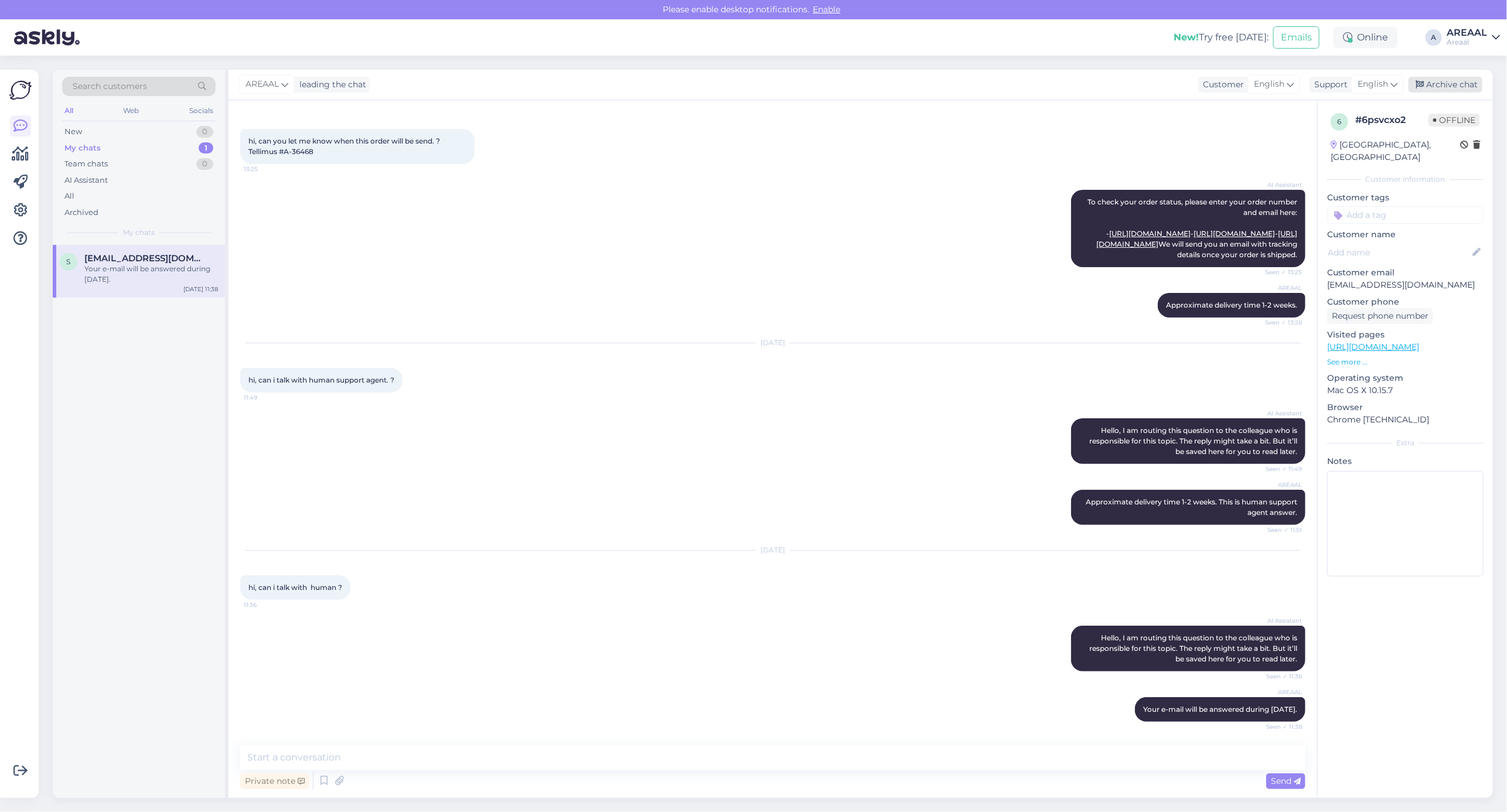
click at [1455, 80] on div "Archive chat" at bounding box center [1445, 84] width 74 height 15
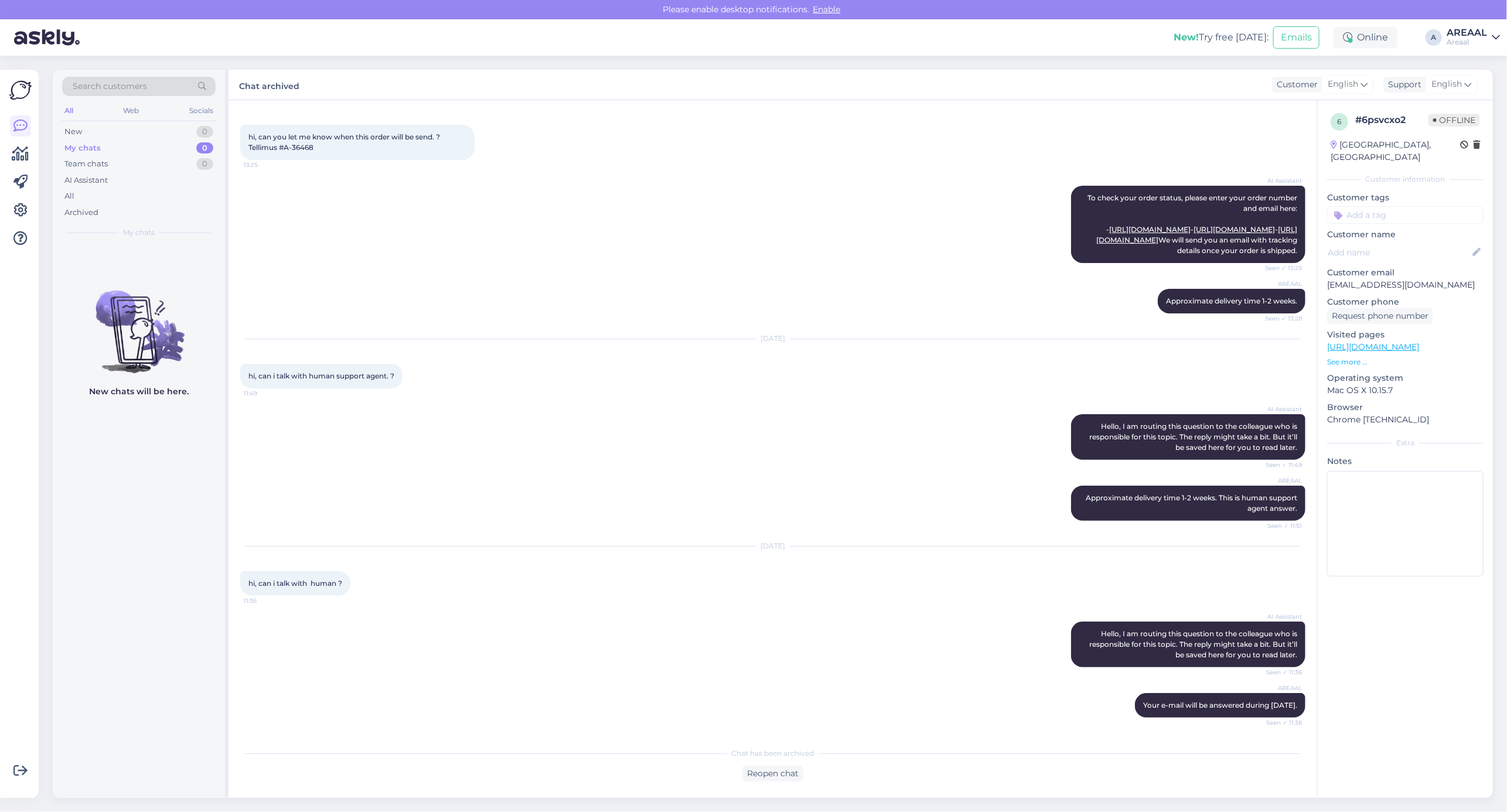
click at [681, 299] on div "AREAAL Approximate delivery time 1-2 weeks. Seen ✓ 13:28" at bounding box center [773, 300] width 1065 height 51
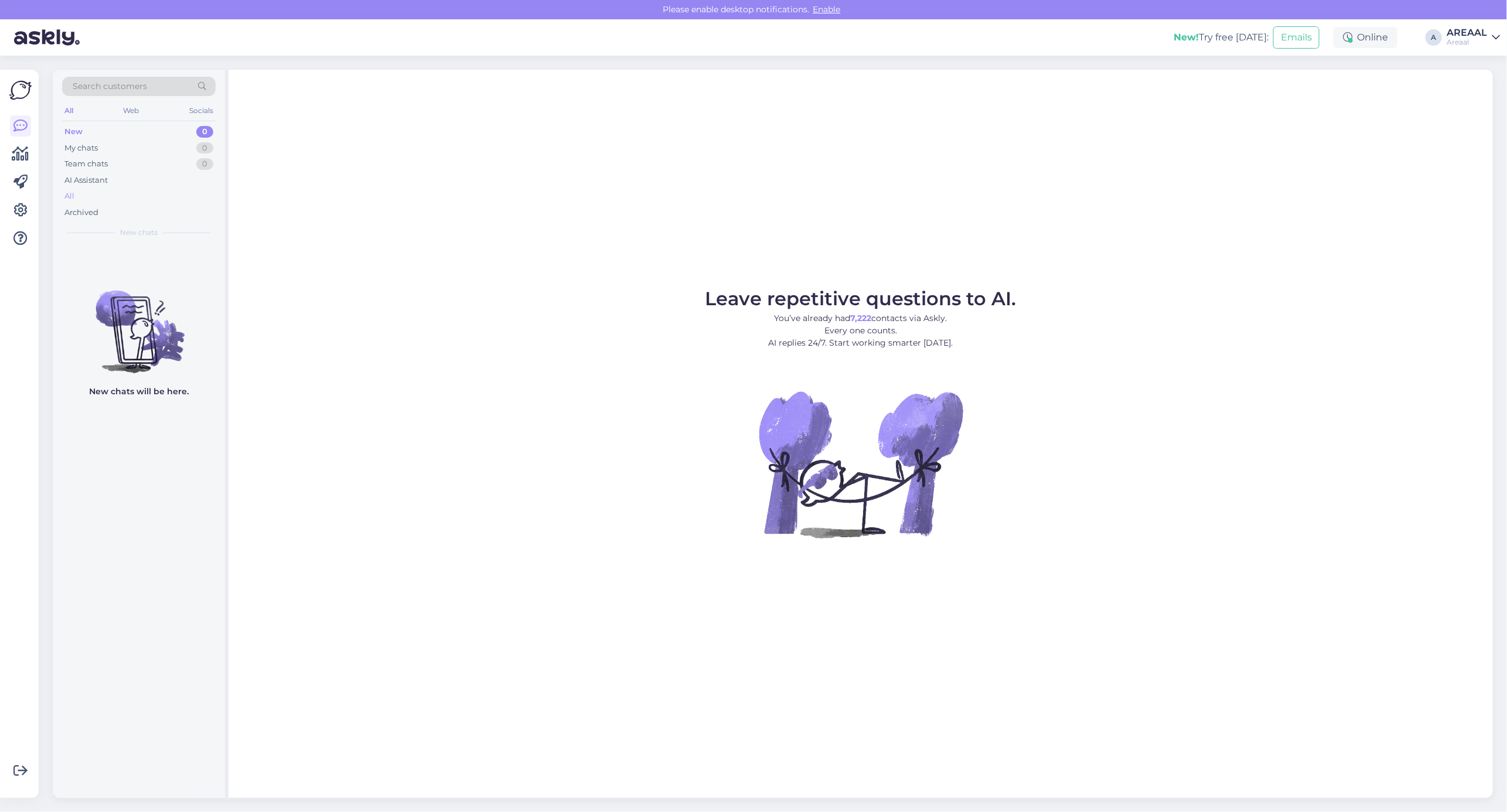
click at [92, 197] on div "All" at bounding box center [138, 196] width 154 height 16
click at [92, 191] on div "All" at bounding box center [138, 196] width 154 height 16
click at [113, 195] on div "All" at bounding box center [138, 196] width 154 height 16
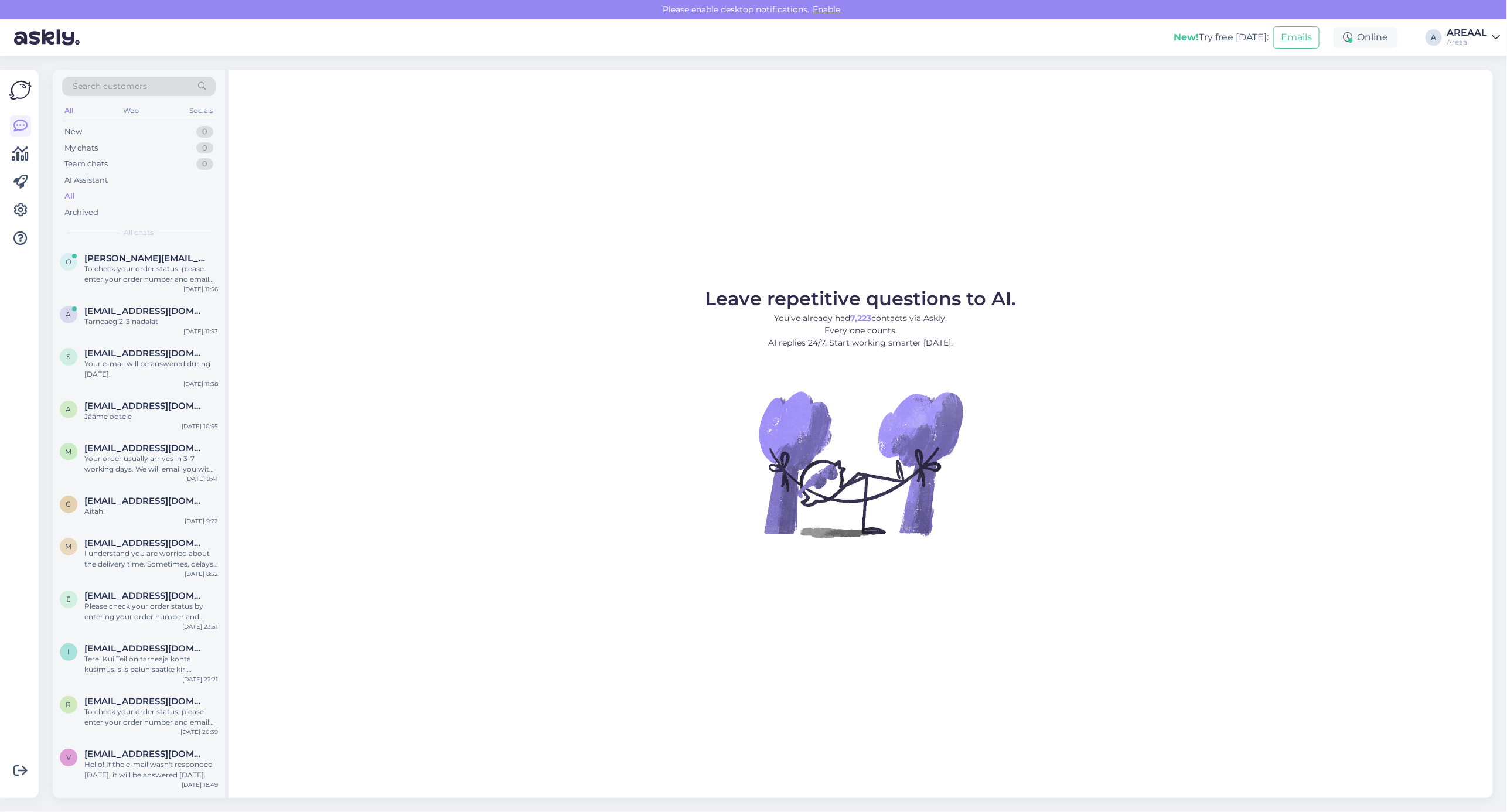
click at [131, 259] on span "[PERSON_NAME][EMAIL_ADDRESS][DOMAIN_NAME]" at bounding box center [145, 258] width 122 height 10
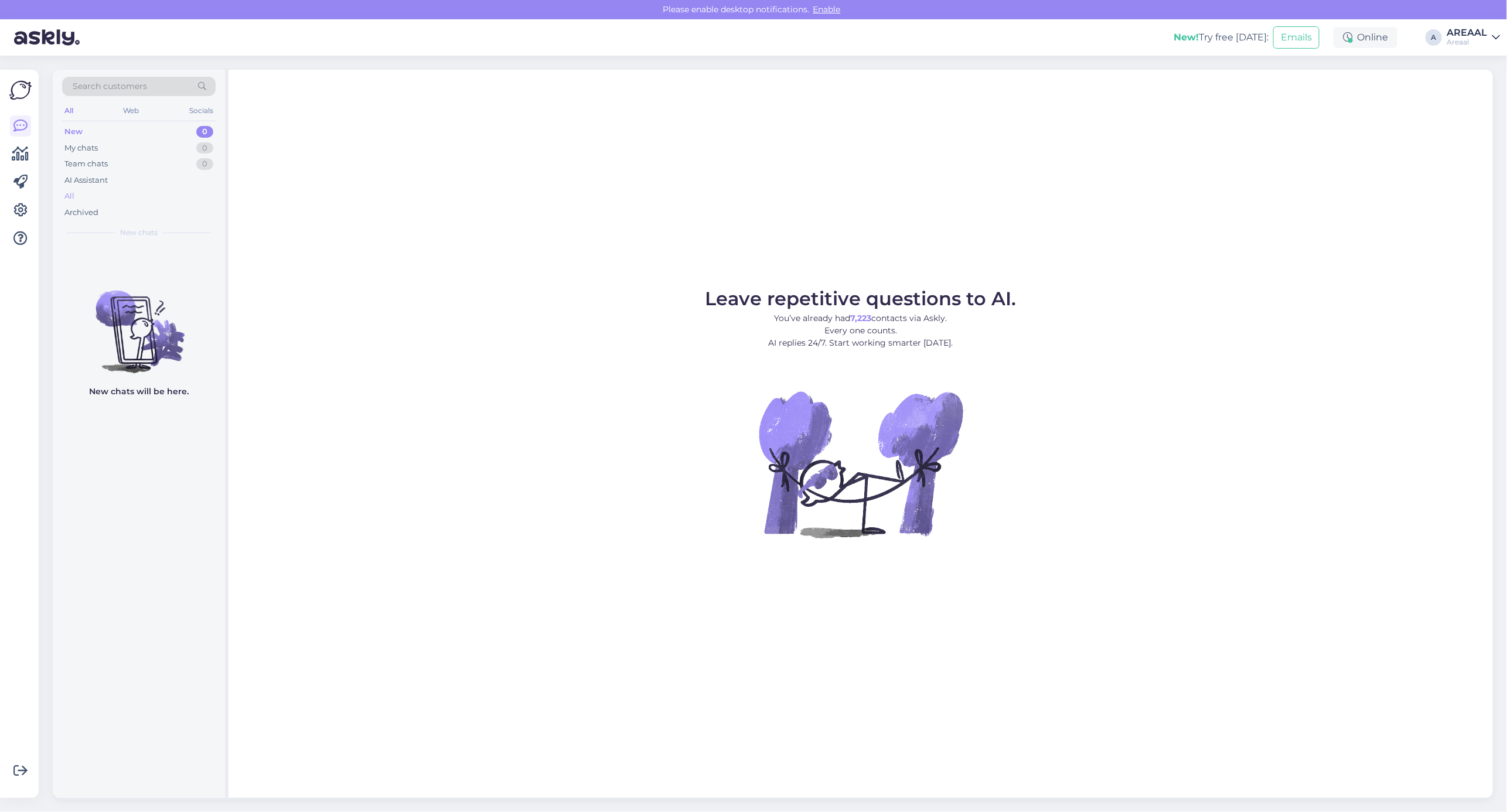
click at [139, 197] on div "All" at bounding box center [138, 196] width 154 height 16
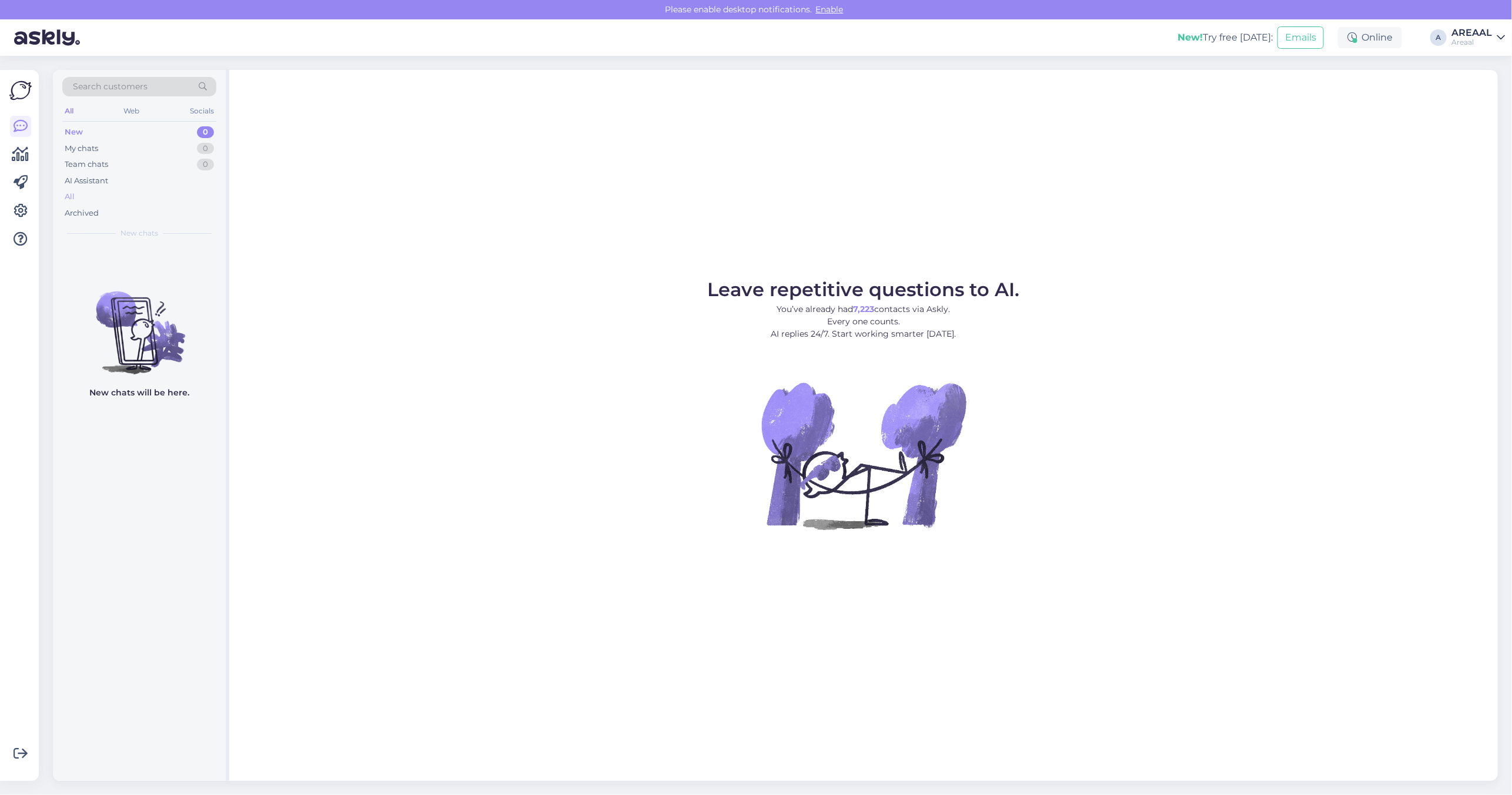
click at [110, 191] on div "All" at bounding box center [139, 196] width 154 height 16
click at [177, 195] on div "All" at bounding box center [139, 196] width 154 height 16
click at [115, 202] on div "All" at bounding box center [139, 196] width 154 height 16
click at [178, 196] on div "All" at bounding box center [139, 196] width 154 height 16
click at [100, 191] on div "All" at bounding box center [139, 196] width 154 height 16
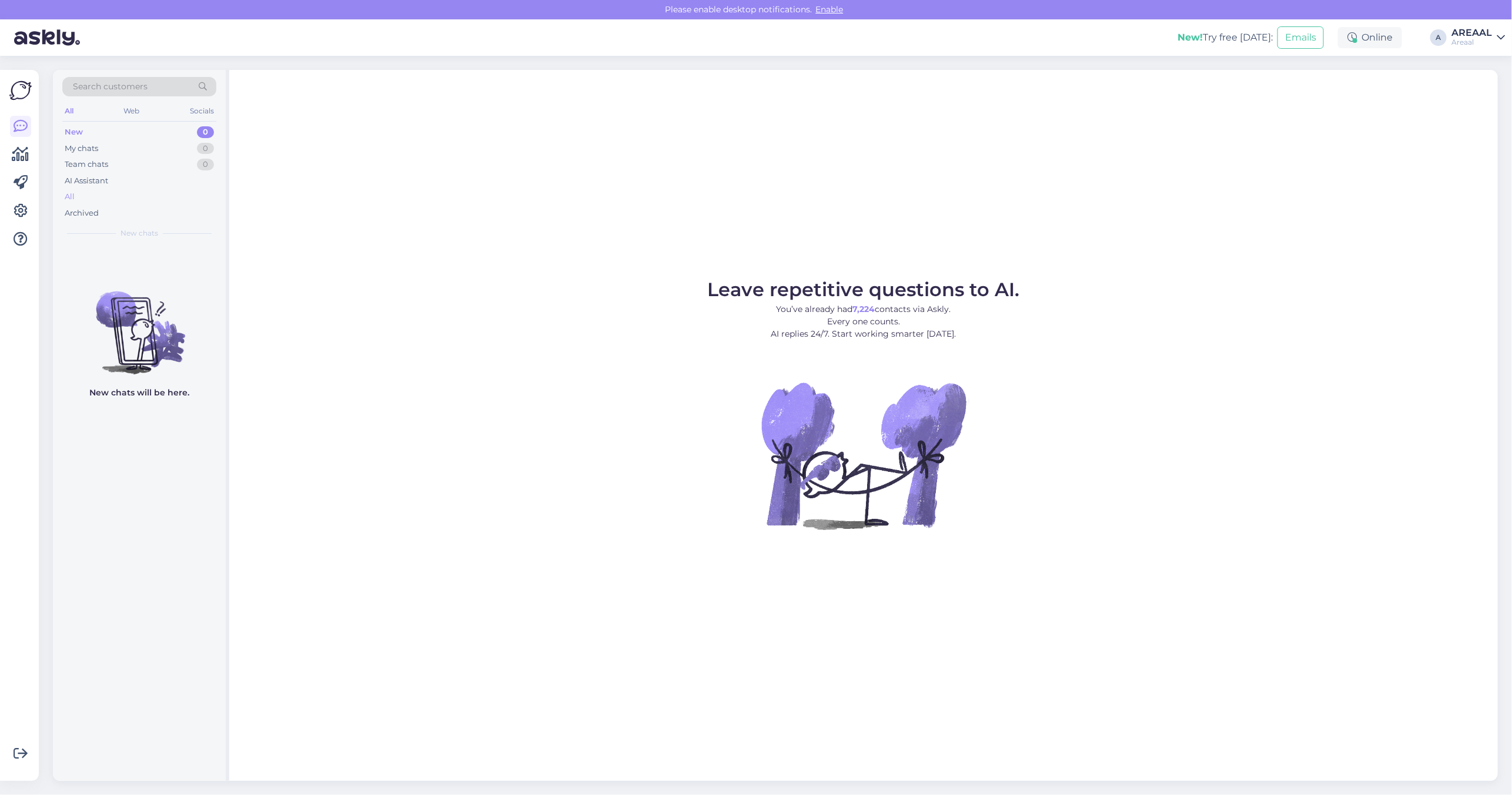
click at [121, 192] on div "All" at bounding box center [139, 196] width 154 height 16
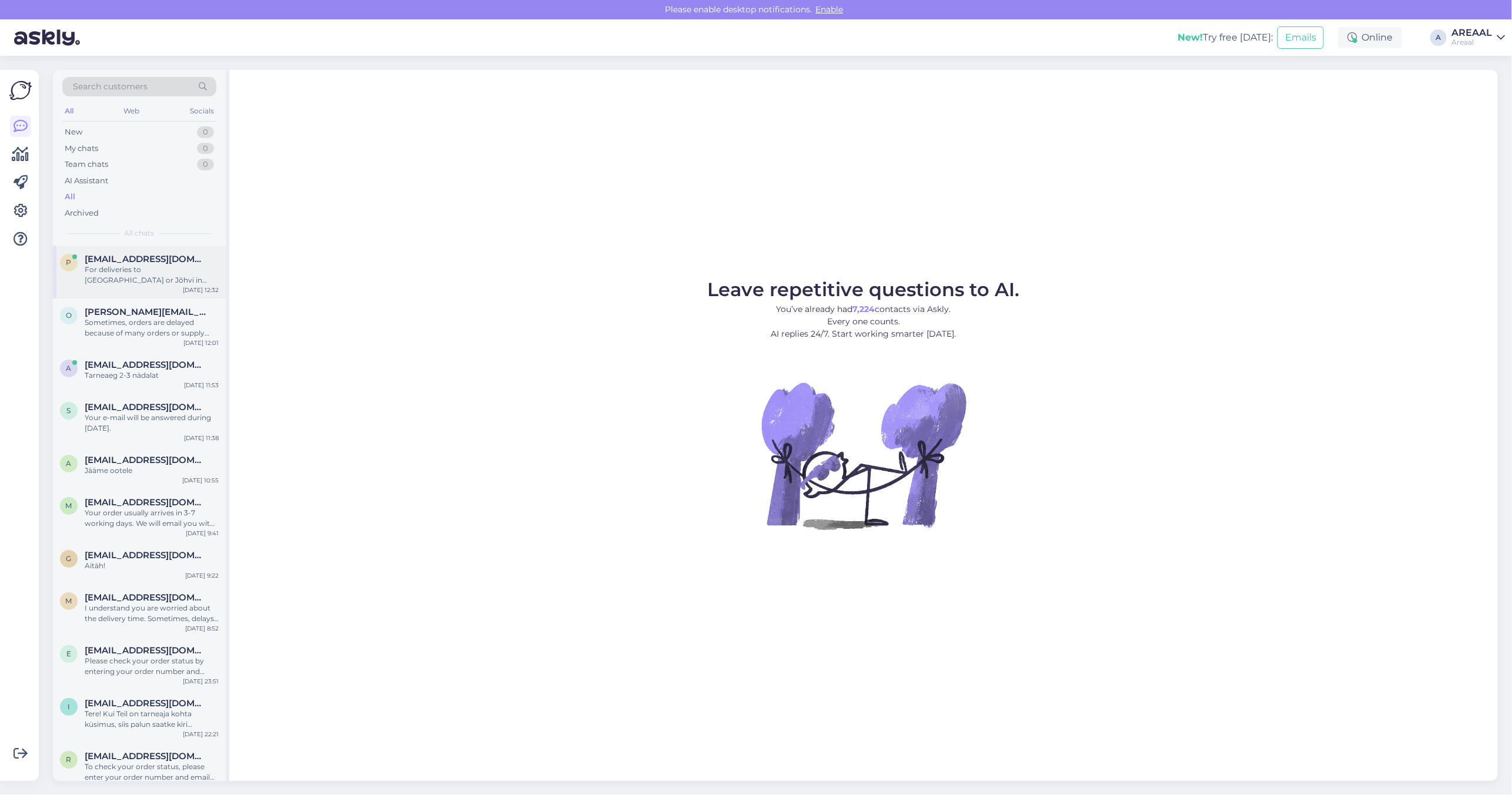
click at [150, 273] on div "For deliveries to [GEOGRAPHIC_DATA] or Jõhvi in [PERSON_NAME][GEOGRAPHIC_DATA],…" at bounding box center [152, 275] width 134 height 22
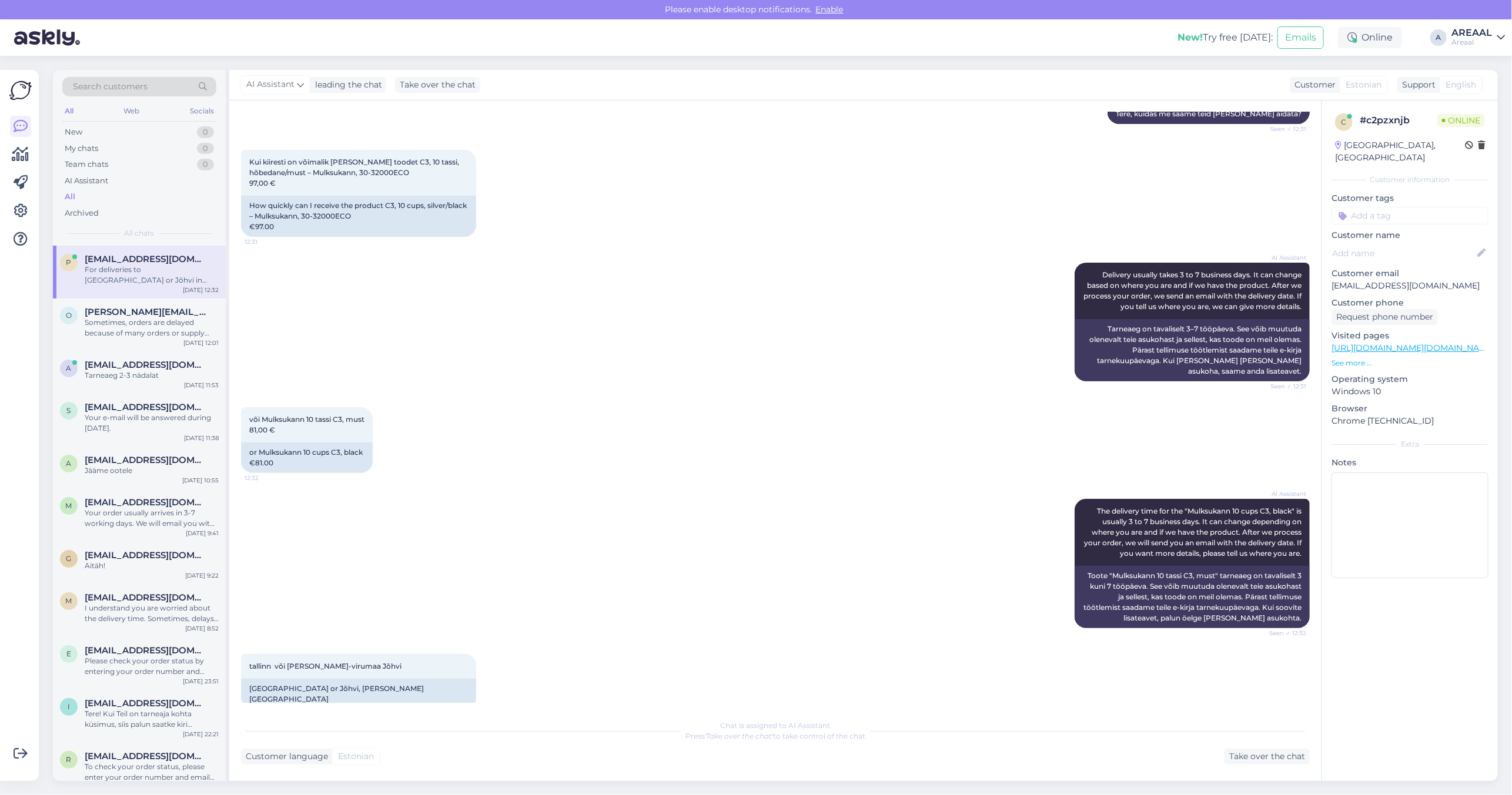
scroll to position [286, 0]
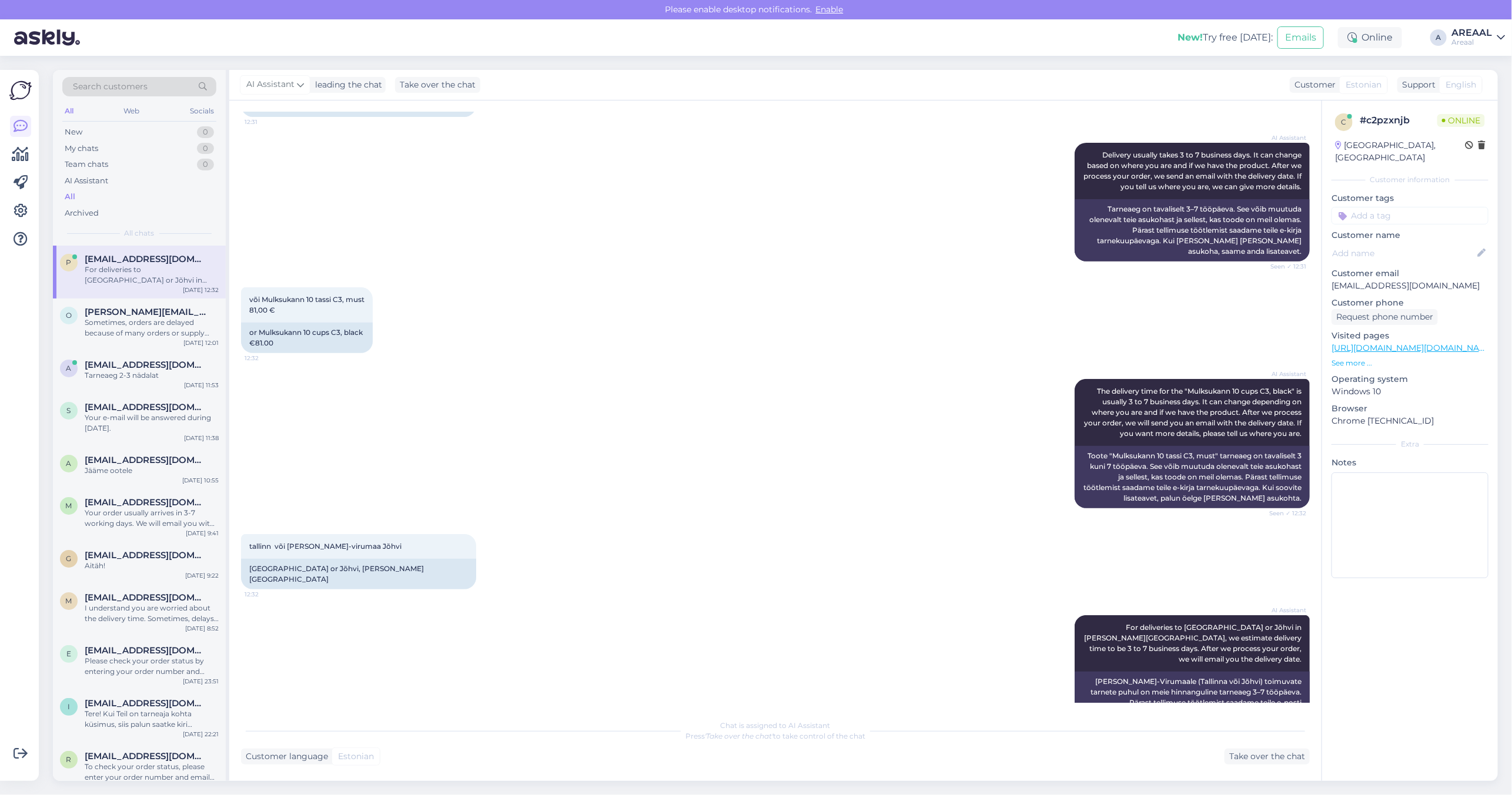
click at [622, 317] on div "või Mulksukann 10 tassi C3, must 81,00 € 12:32 or Mulksukann 10 cups C3, black …" at bounding box center [775, 320] width 1068 height 91
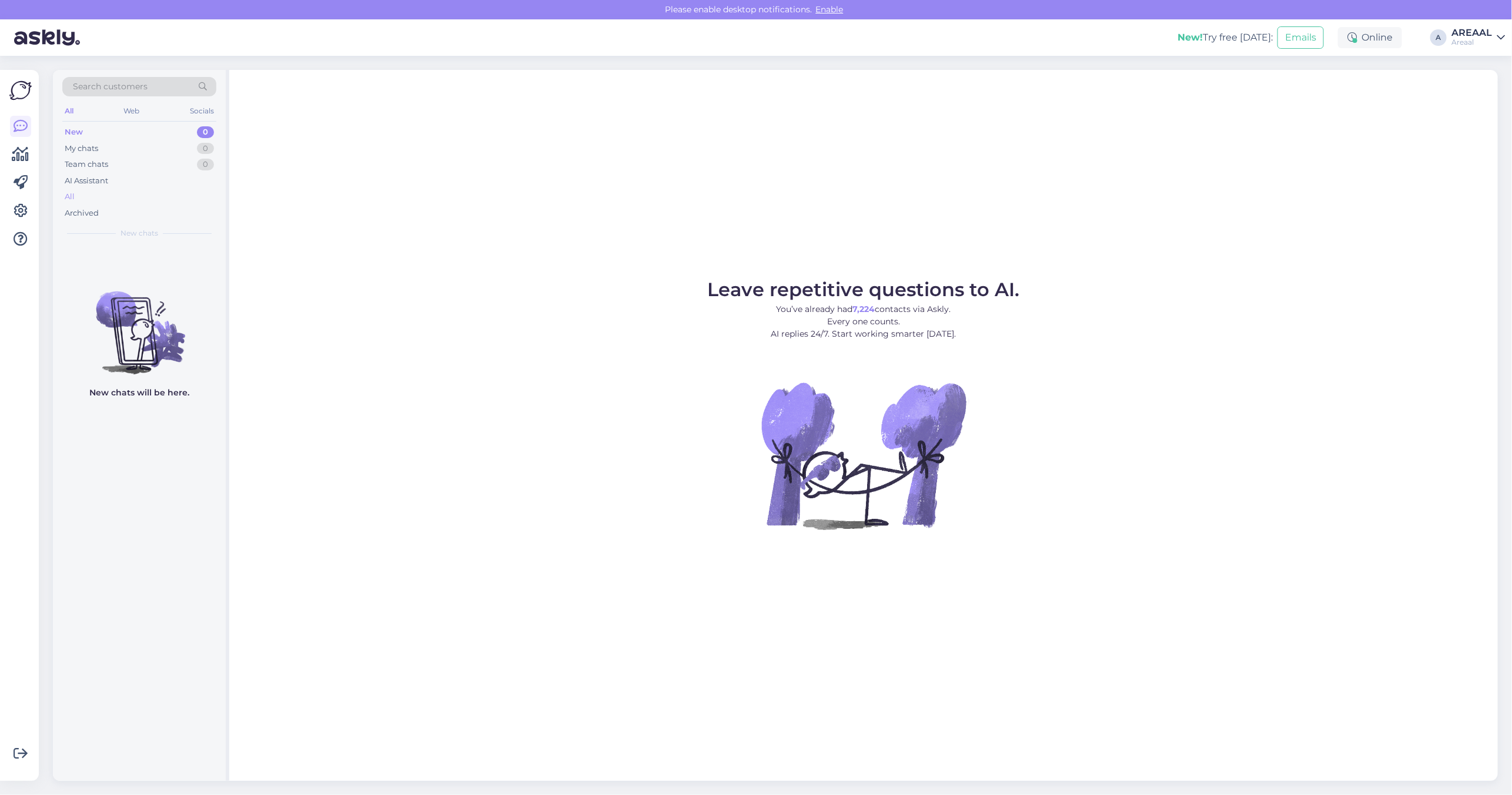
click at [159, 192] on div "All" at bounding box center [139, 196] width 154 height 16
click at [136, 189] on div "All" at bounding box center [139, 196] width 154 height 16
click at [86, 202] on div "All" at bounding box center [139, 196] width 154 height 16
click at [128, 197] on div "All" at bounding box center [139, 196] width 154 height 16
click at [130, 187] on div "AI Assistant" at bounding box center [139, 181] width 154 height 16
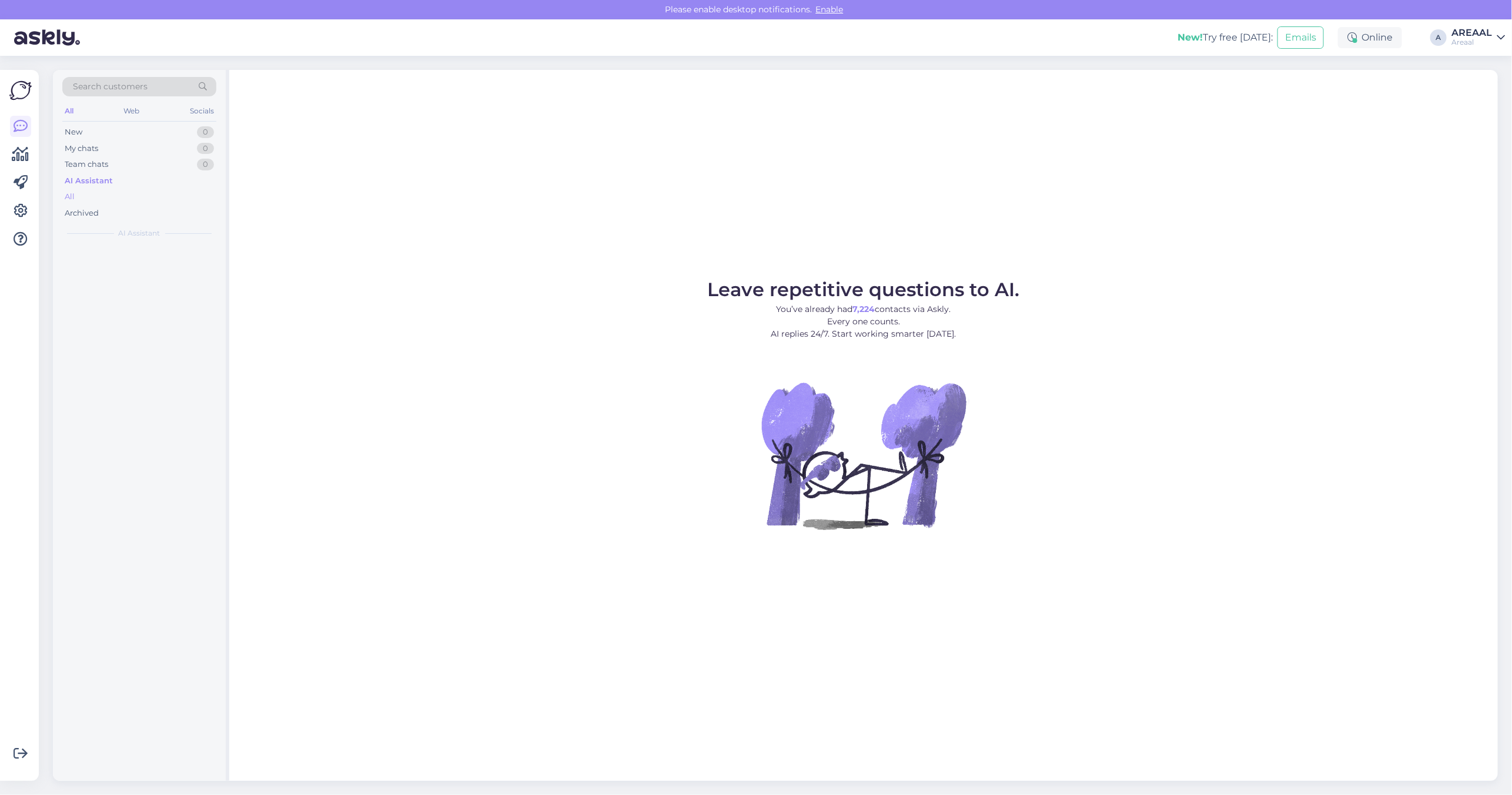
click at [128, 193] on div "All" at bounding box center [139, 196] width 154 height 16
click at [89, 197] on div "All" at bounding box center [139, 196] width 154 height 16
click at [206, 195] on div "All" at bounding box center [139, 196] width 154 height 16
click at [169, 189] on div "All" at bounding box center [139, 196] width 154 height 16
click at [165, 195] on div "All" at bounding box center [139, 196] width 154 height 16
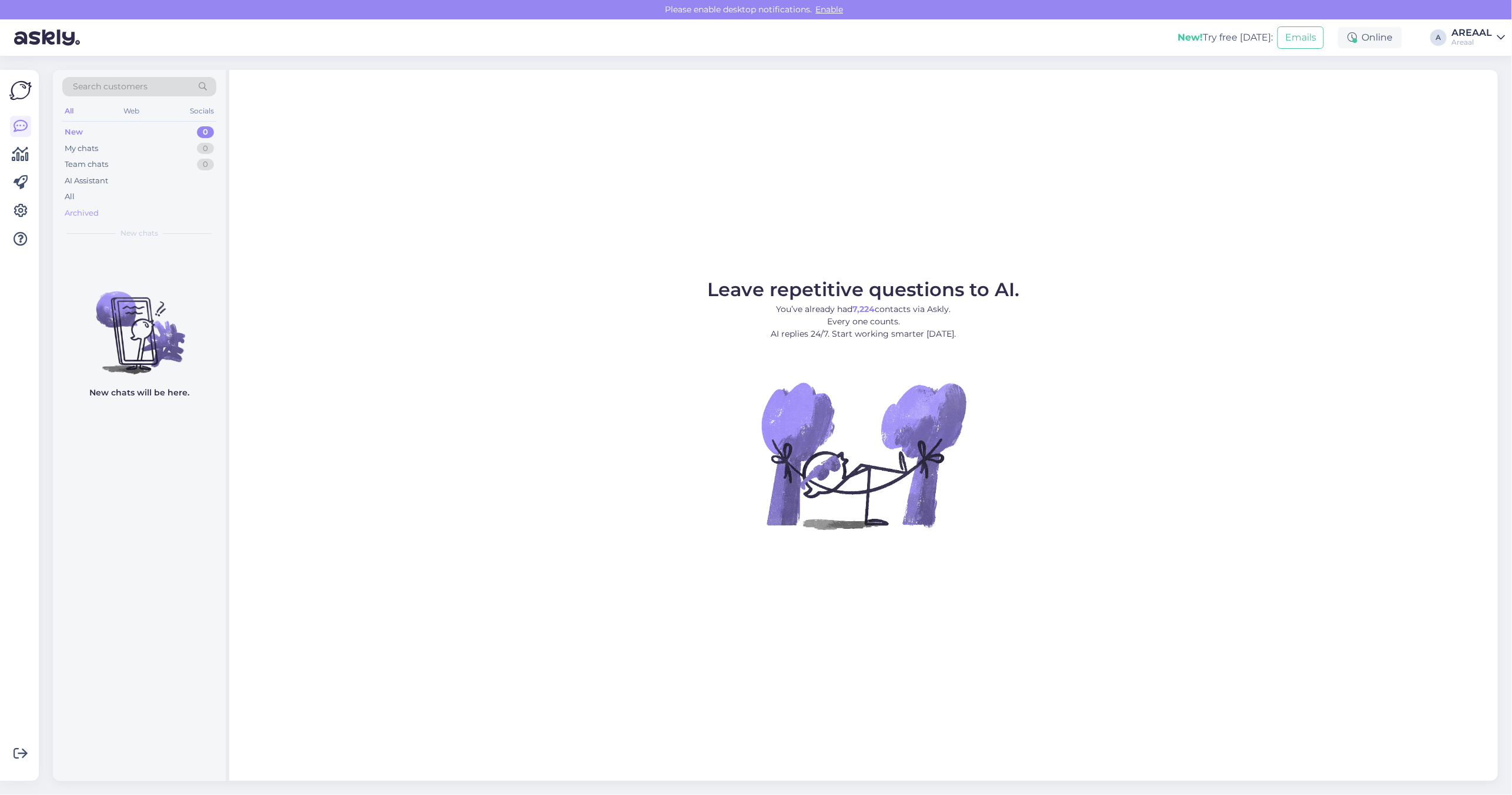
click at [138, 206] on div "Archived" at bounding box center [139, 213] width 154 height 16
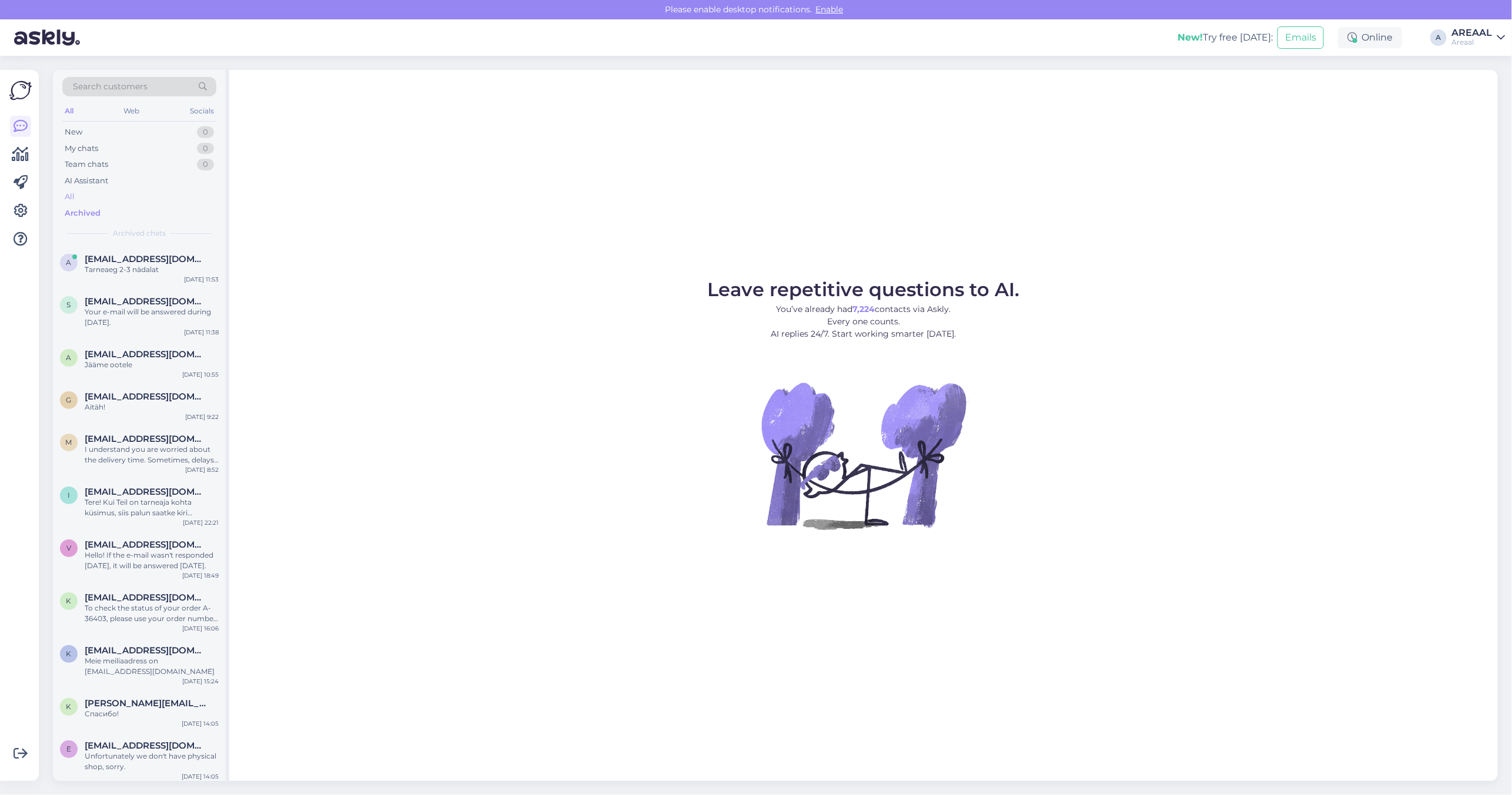
click at [133, 194] on div "All" at bounding box center [139, 196] width 154 height 16
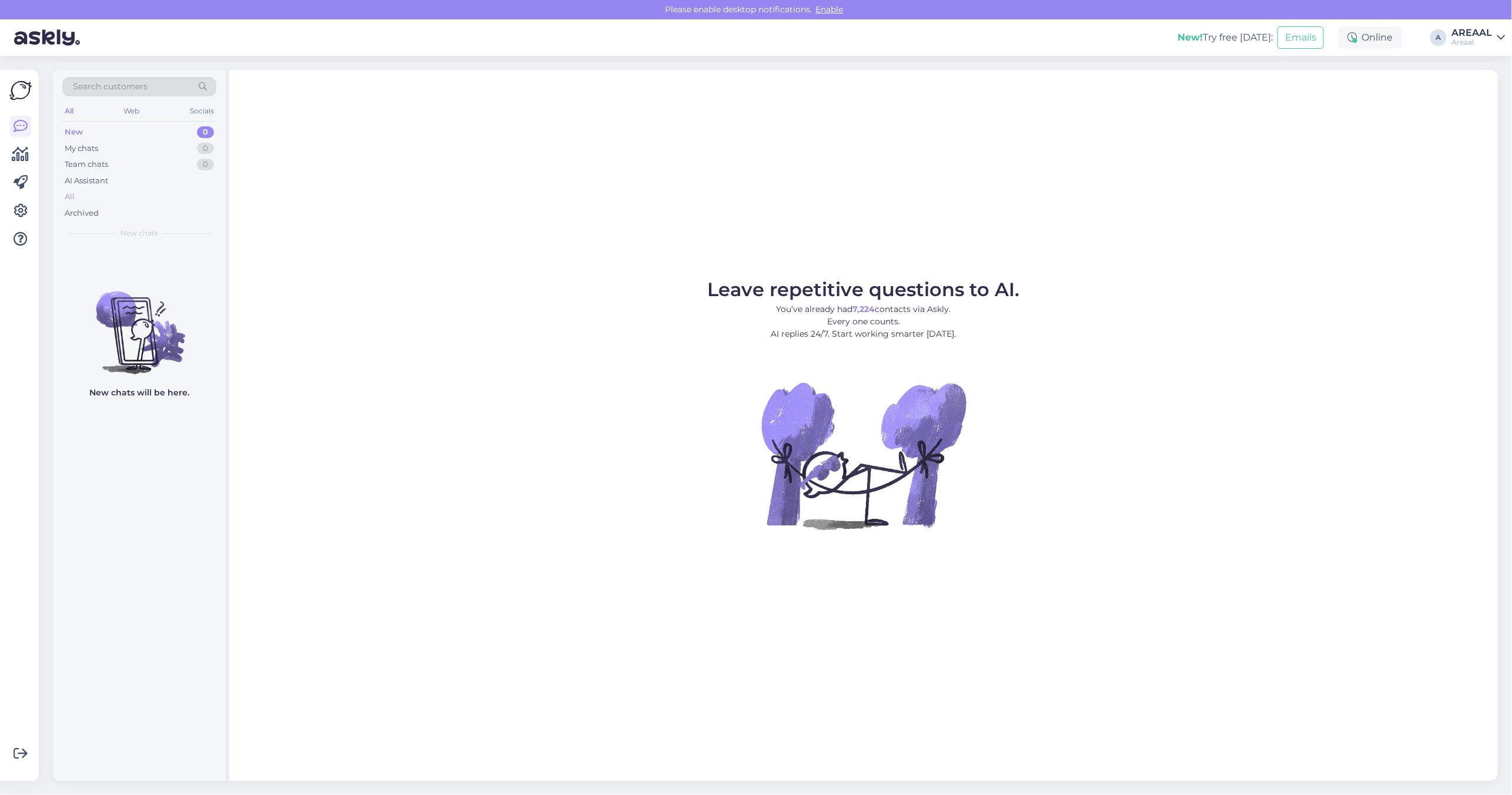
click at [197, 197] on div "All" at bounding box center [139, 196] width 154 height 16
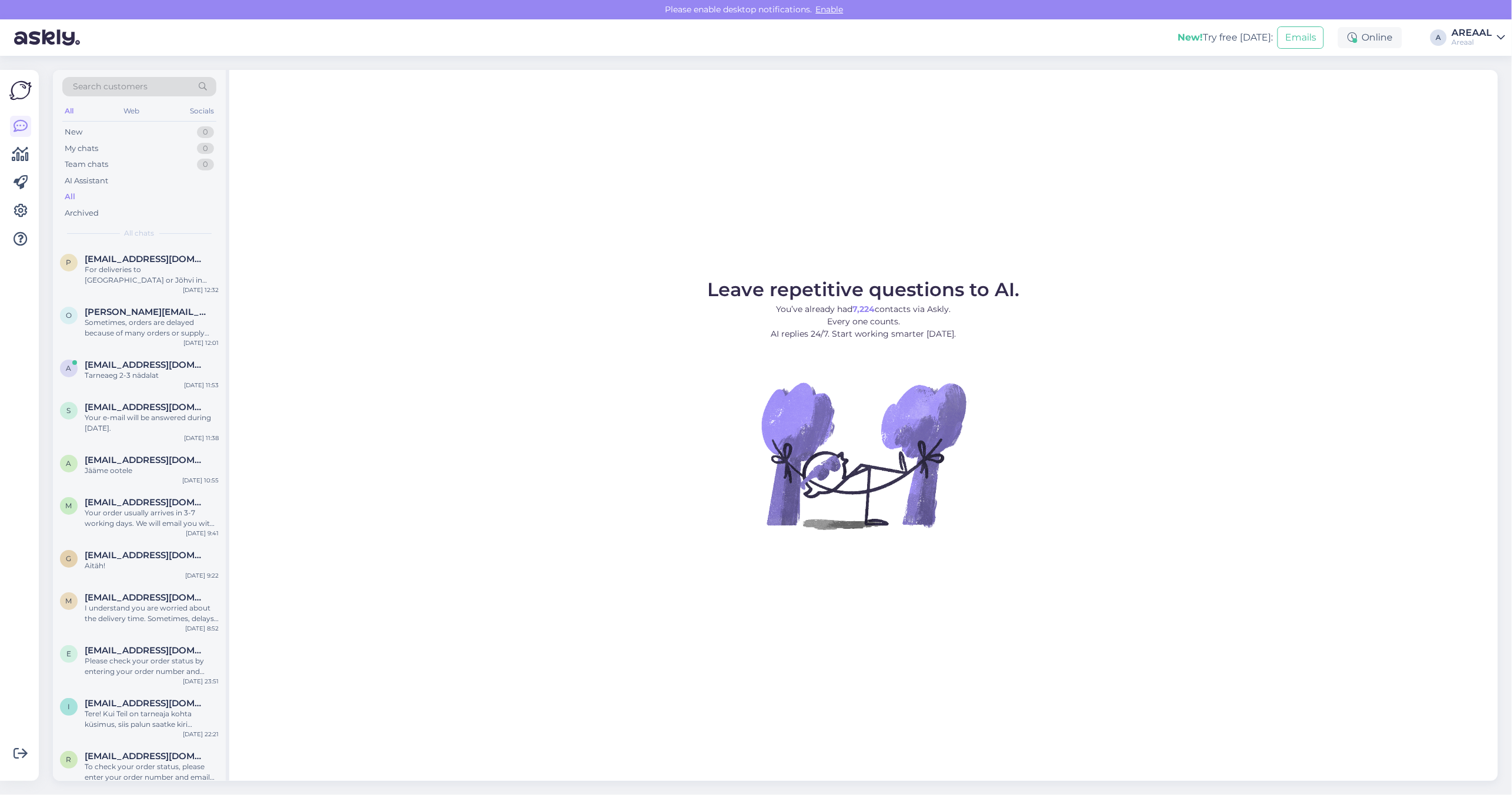
click at [197, 197] on div "All" at bounding box center [139, 196] width 154 height 16
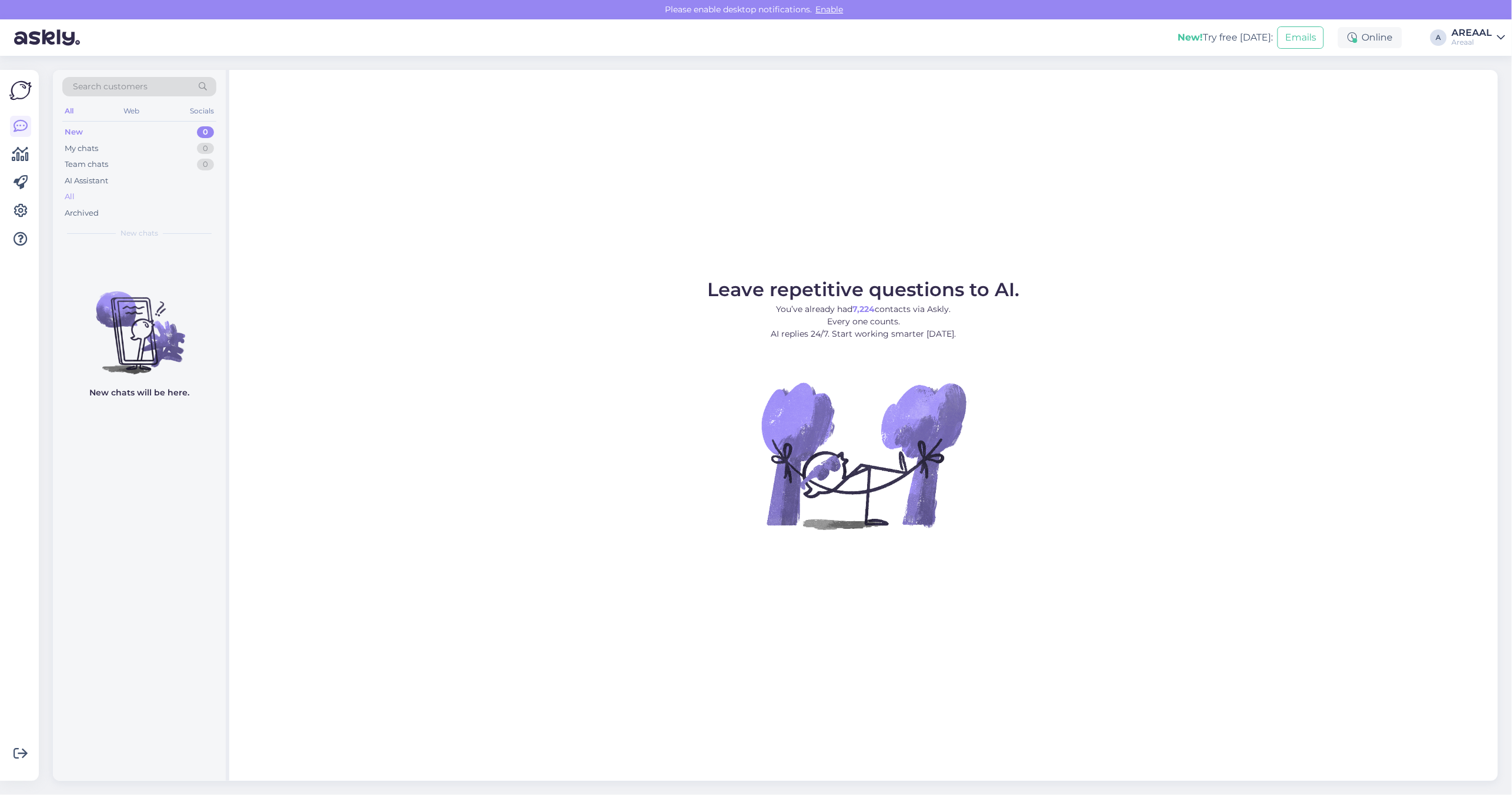
click at [138, 192] on div "All" at bounding box center [139, 196] width 154 height 16
click at [186, 191] on div "All" at bounding box center [139, 196] width 154 height 16
click at [136, 191] on div "All" at bounding box center [139, 196] width 154 height 16
click at [177, 197] on div "All" at bounding box center [139, 196] width 154 height 16
click at [117, 195] on div "All" at bounding box center [139, 196] width 154 height 16
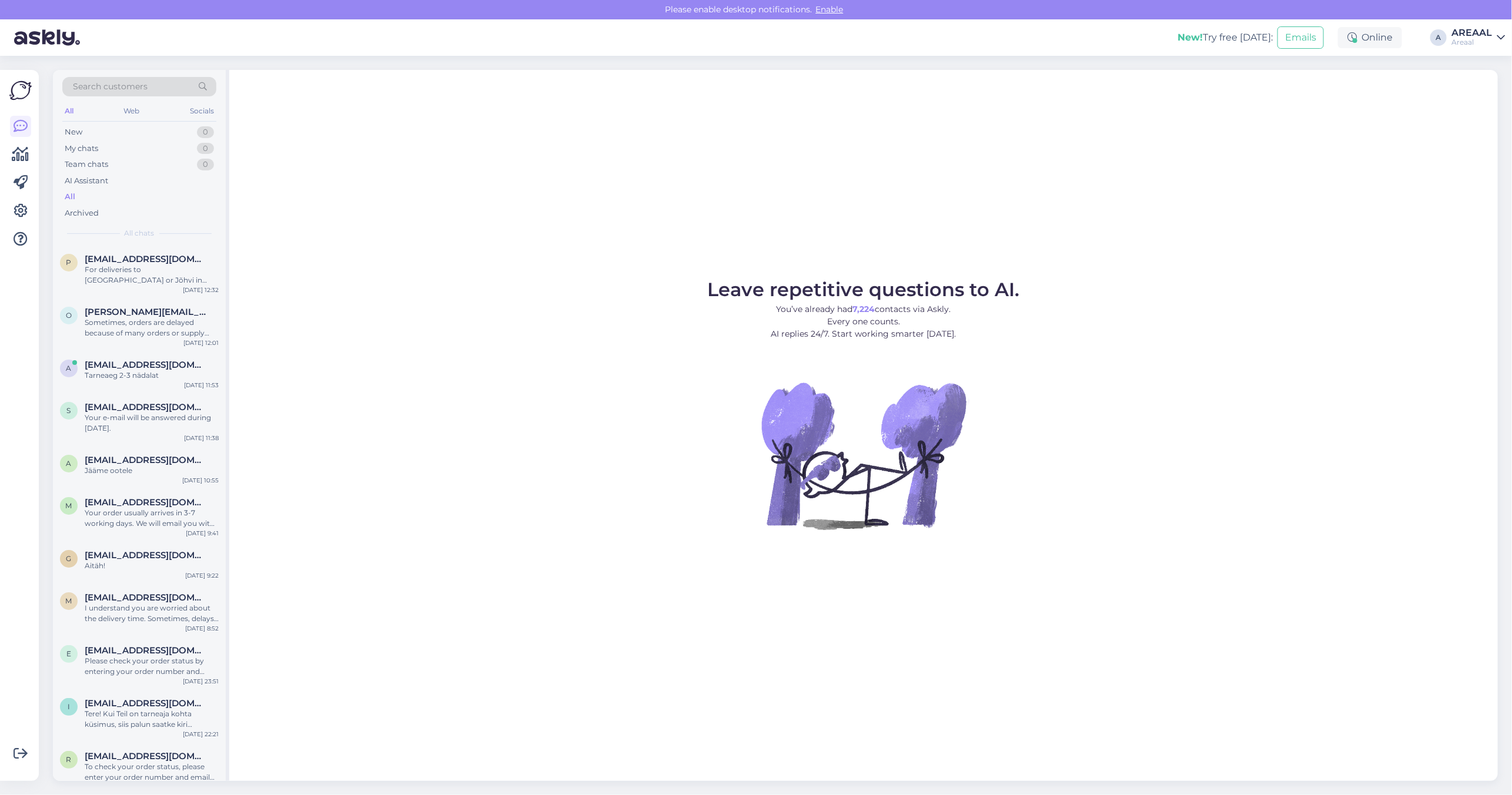
click at [480, 269] on div "Leave repetitive questions to AI. You’ve already had 7,224 contacts via Askly. …" at bounding box center [863, 425] width 1268 height 711
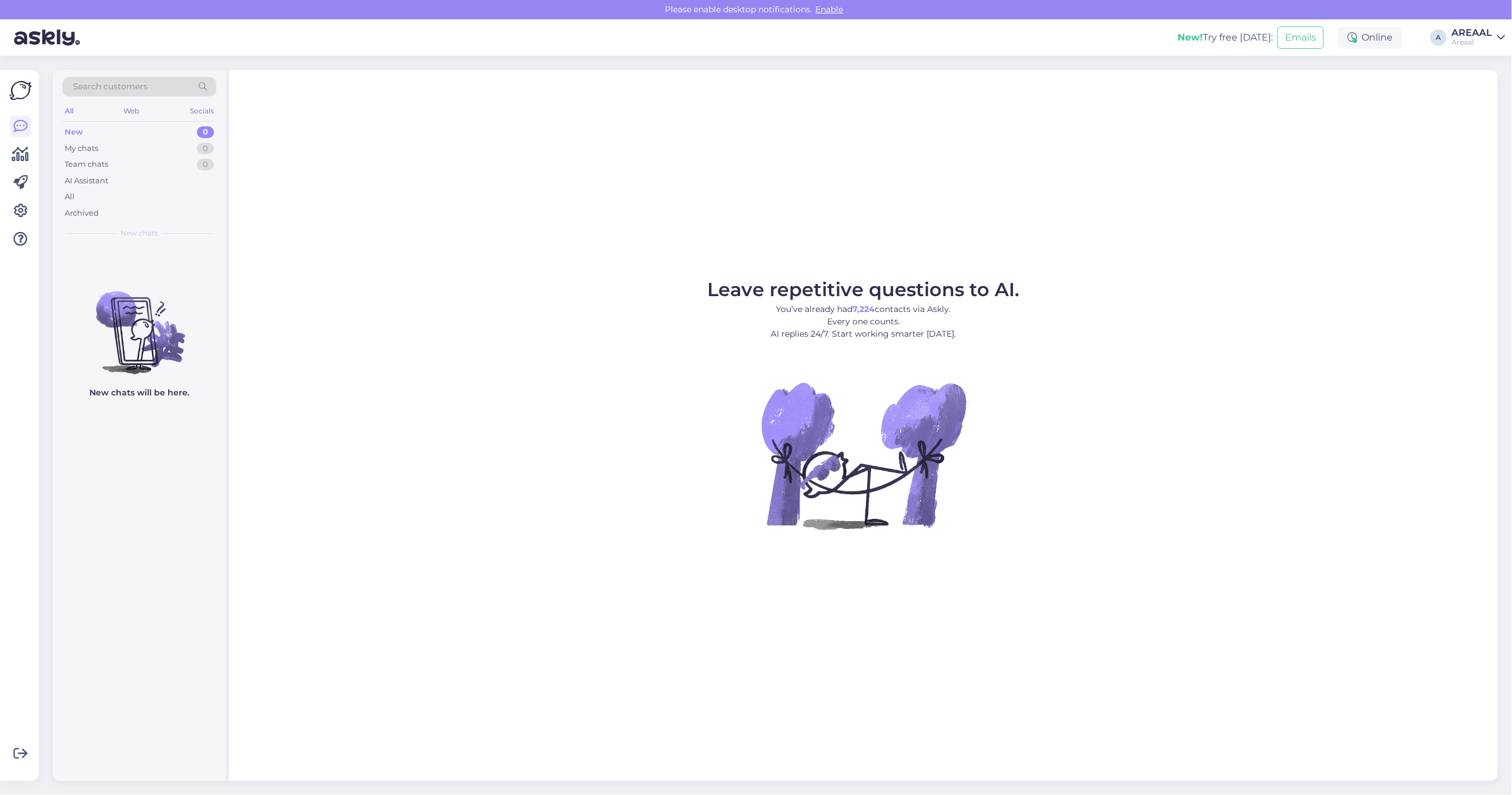
click at [112, 193] on div "All" at bounding box center [139, 196] width 154 height 16
click at [169, 191] on div "All" at bounding box center [139, 196] width 154 height 16
click at [178, 203] on div "All" at bounding box center [139, 196] width 154 height 16
click at [101, 195] on div "All" at bounding box center [139, 196] width 154 height 16
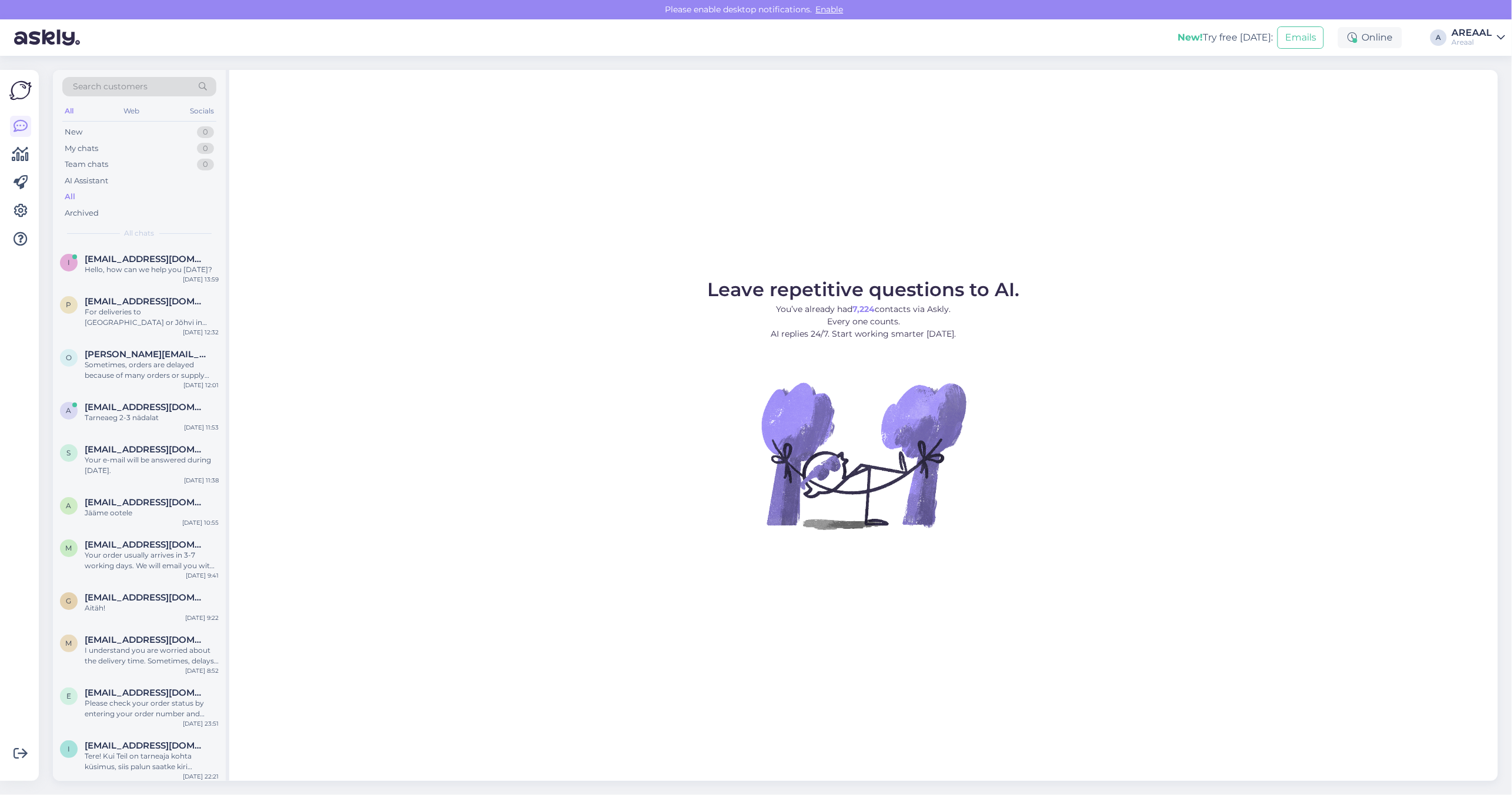
click at [554, 260] on div "Leave repetitive questions to AI. You’ve already had 7,224 contacts via Askly. …" at bounding box center [863, 425] width 1268 height 711
click at [146, 268] on div "Hello, how can we help you [DATE]?" at bounding box center [152, 270] width 134 height 10
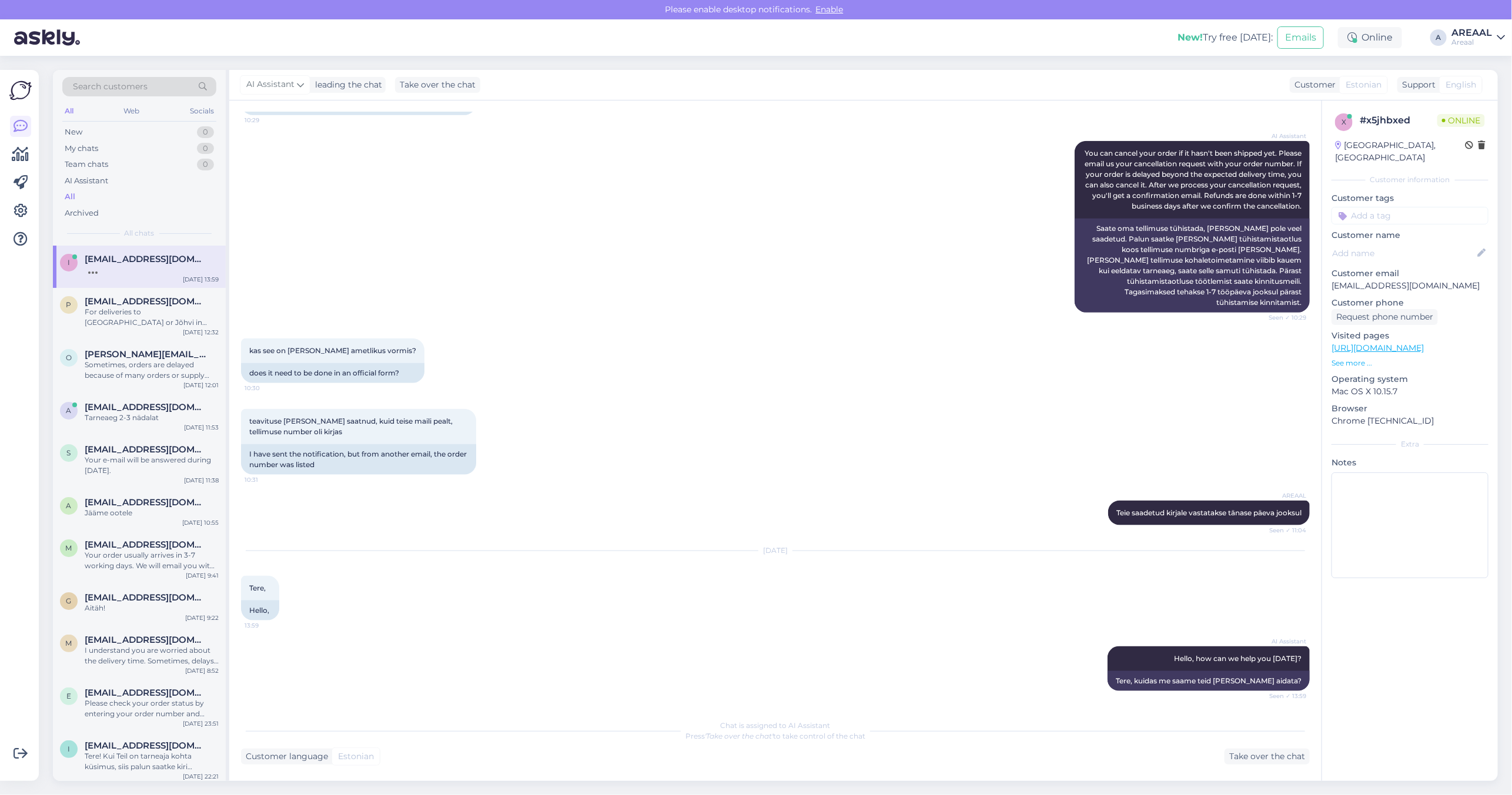
scroll to position [781, 0]
click at [1252, 754] on div "Take over the chat" at bounding box center [1266, 756] width 85 height 16
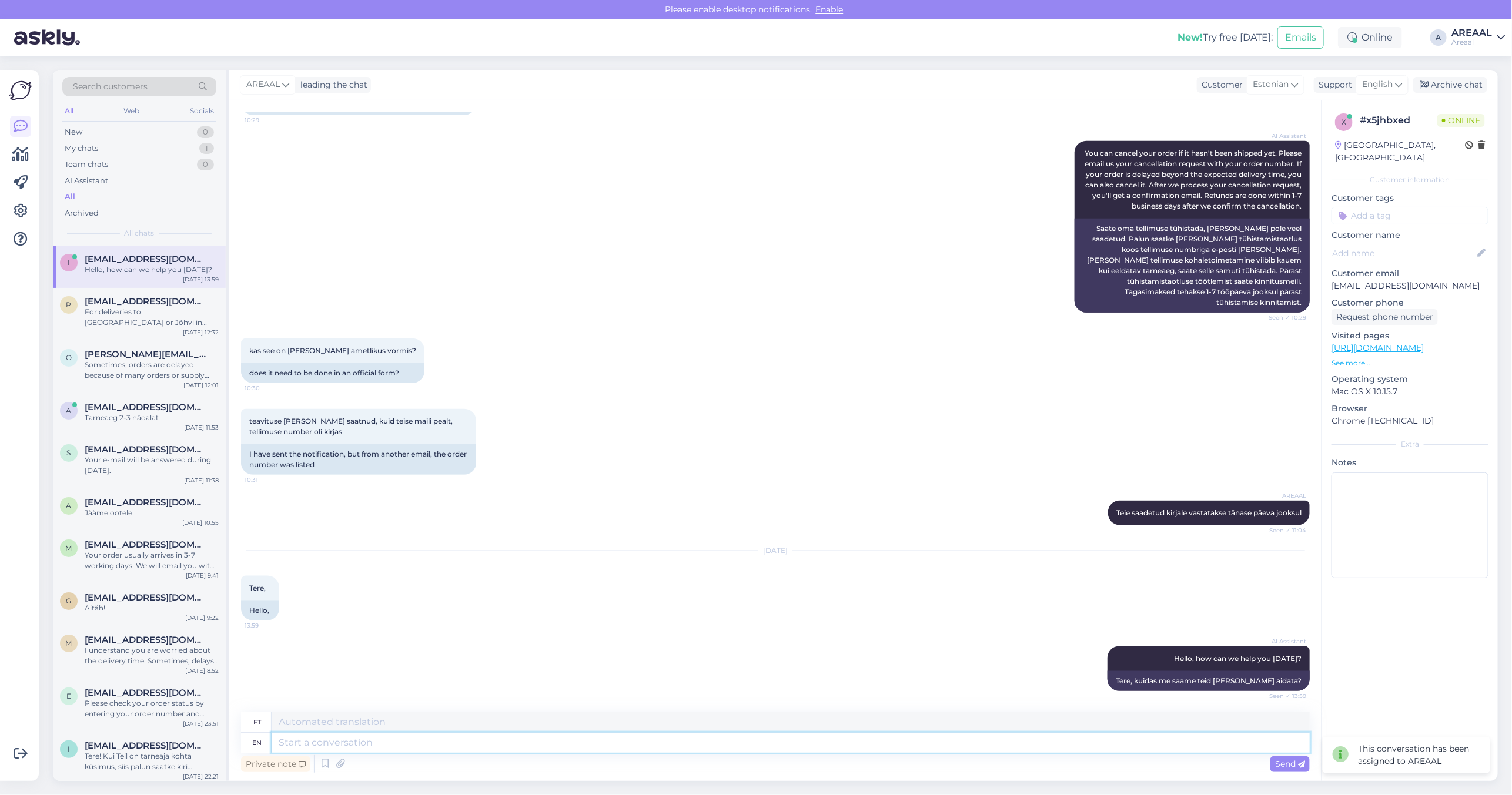
click at [854, 736] on textarea at bounding box center [790, 742] width 1038 height 20
type textarea "Tere"
click at [1377, 83] on span "English" at bounding box center [1377, 84] width 30 height 13
type input "est"
type textarea "Tere"
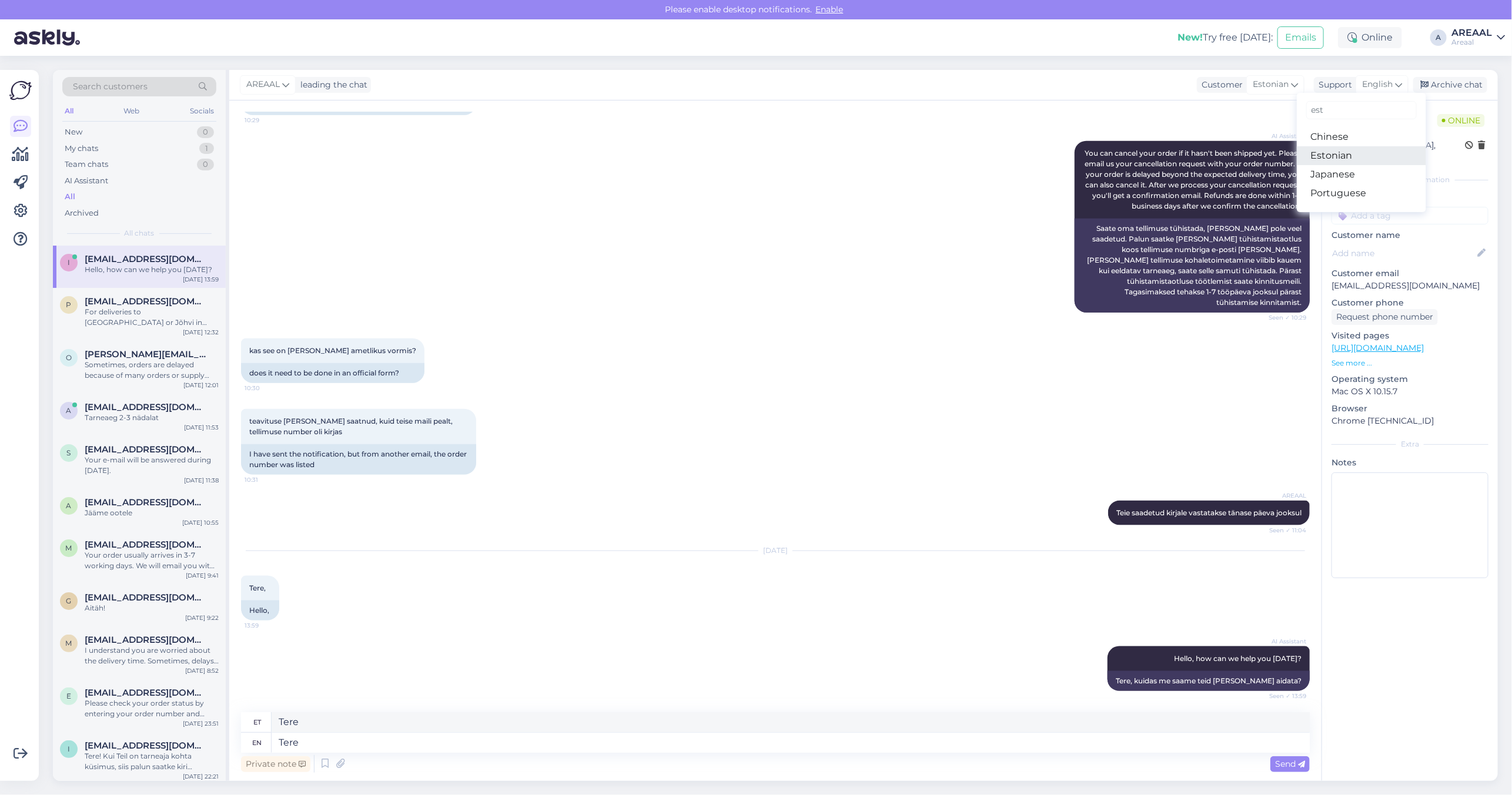
type input "est"
click at [1338, 134] on link "Estonian" at bounding box center [1361, 137] width 129 height 19
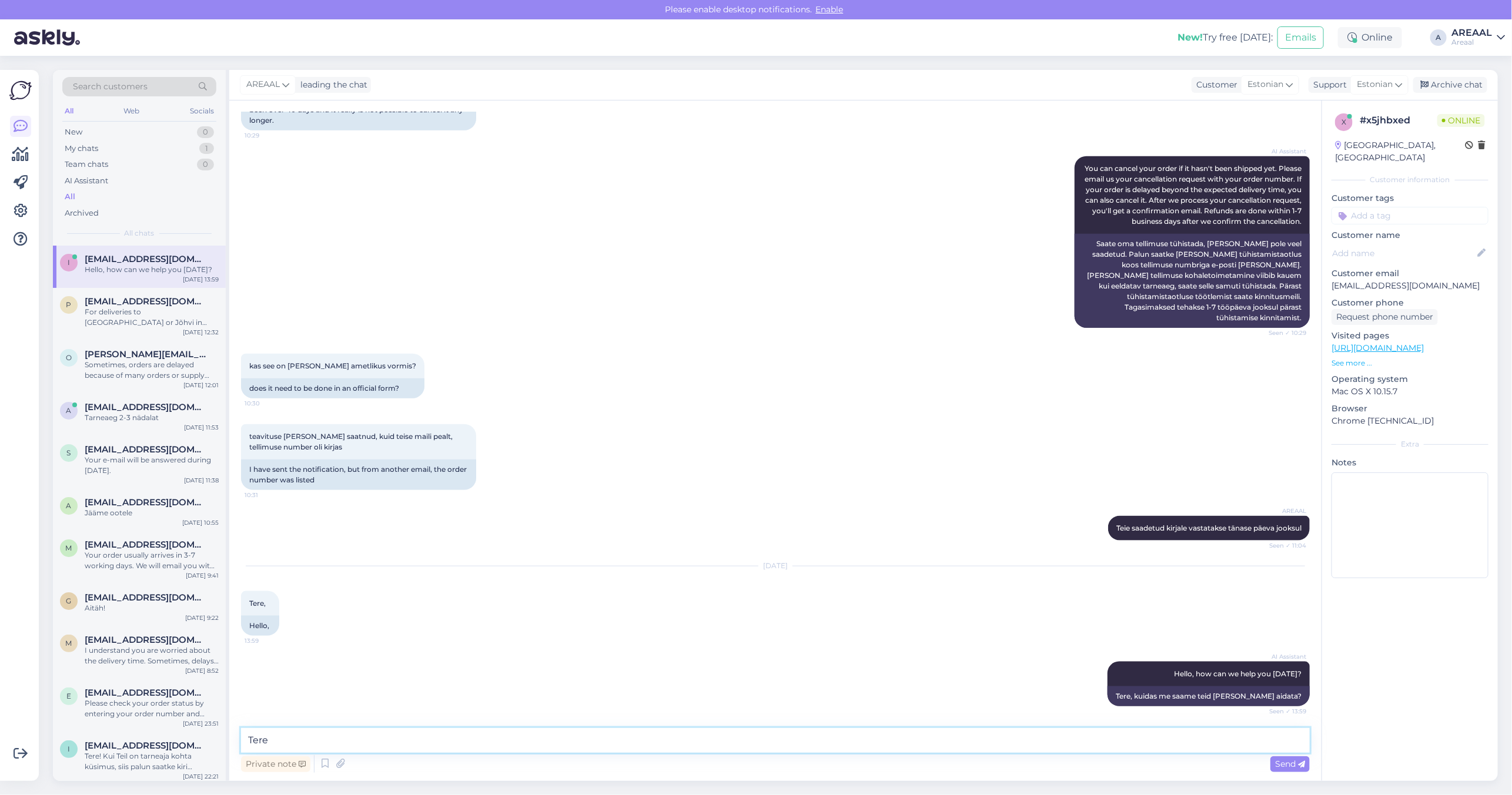
click at [604, 729] on textarea "Tere" at bounding box center [775, 740] width 1068 height 25
type textarea "Tere! Just vastasime Teie kirjale"
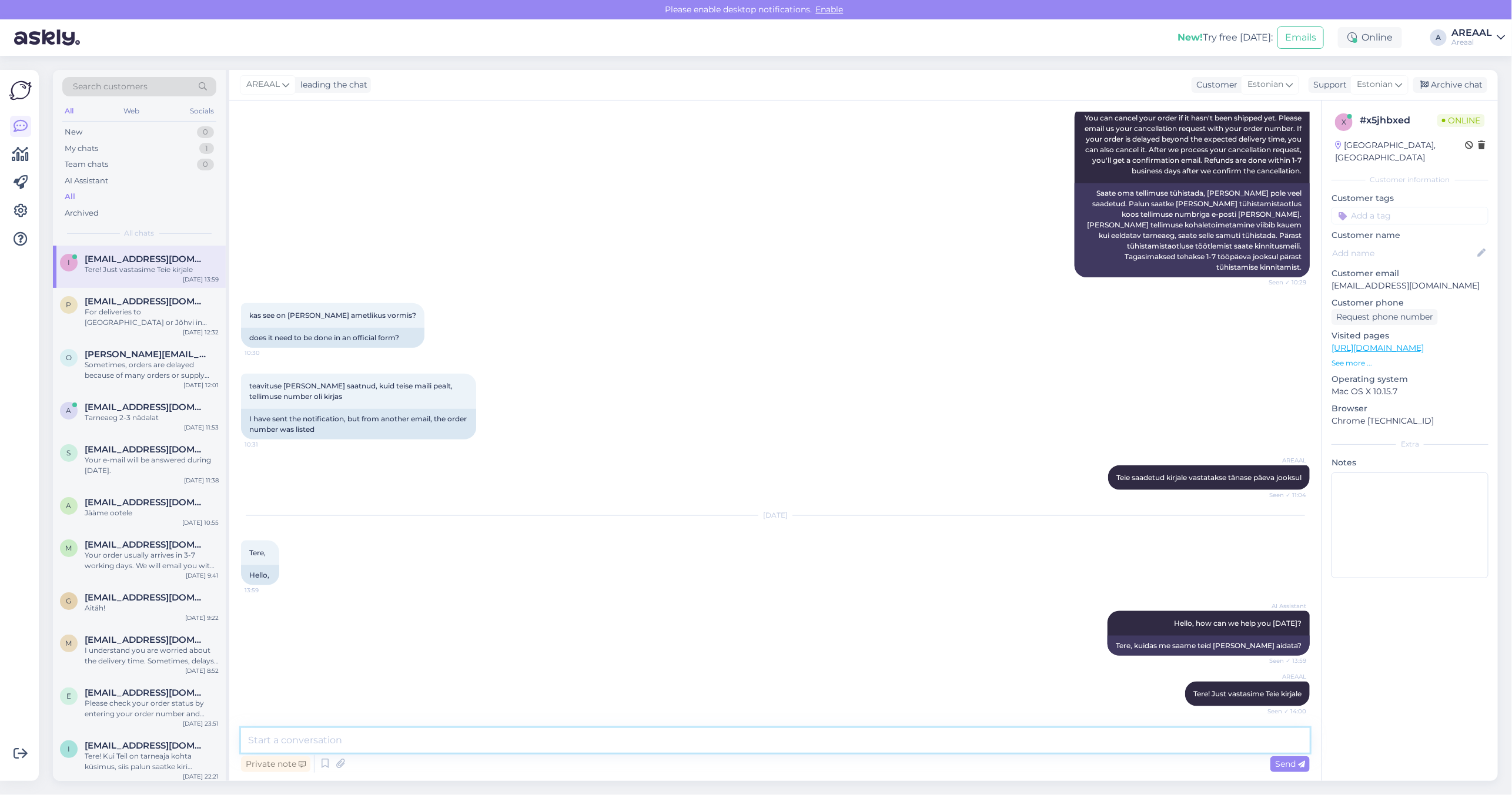
click at [1165, 738] on textarea at bounding box center [775, 740] width 1068 height 25
paste textarea "Kinnitame, et tagasimakse on algatatud ning laekub Teie kontole 1–2 päeva jooks…"
type textarea "Kinnitame, et tagasimakse on algatatud ning laekub Teie kontole 1–2 päeva jooks…"
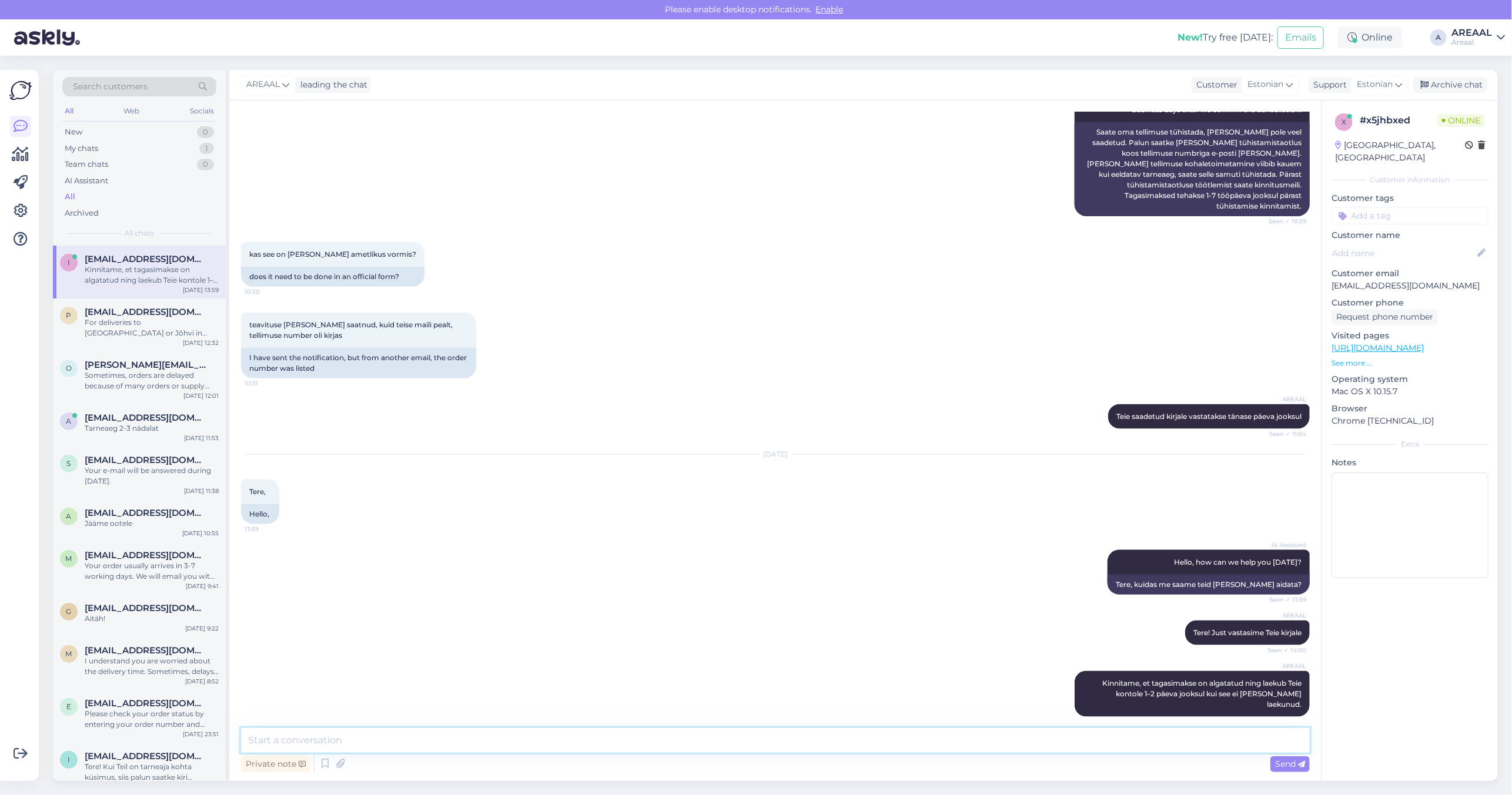
click at [1165, 738] on textarea at bounding box center [775, 740] width 1068 height 25
click at [976, 478] on div "Oct 2 2025 Tere, 13:59 Hello," at bounding box center [775, 489] width 1068 height 96
click at [837, 506] on div "Oct 2 2025 Tere, 13:59 Hello," at bounding box center [775, 489] width 1068 height 96
click at [169, 321] on div "For deliveries to [GEOGRAPHIC_DATA] or Jõhvi in [PERSON_NAME][GEOGRAPHIC_DATA],…" at bounding box center [152, 327] width 134 height 22
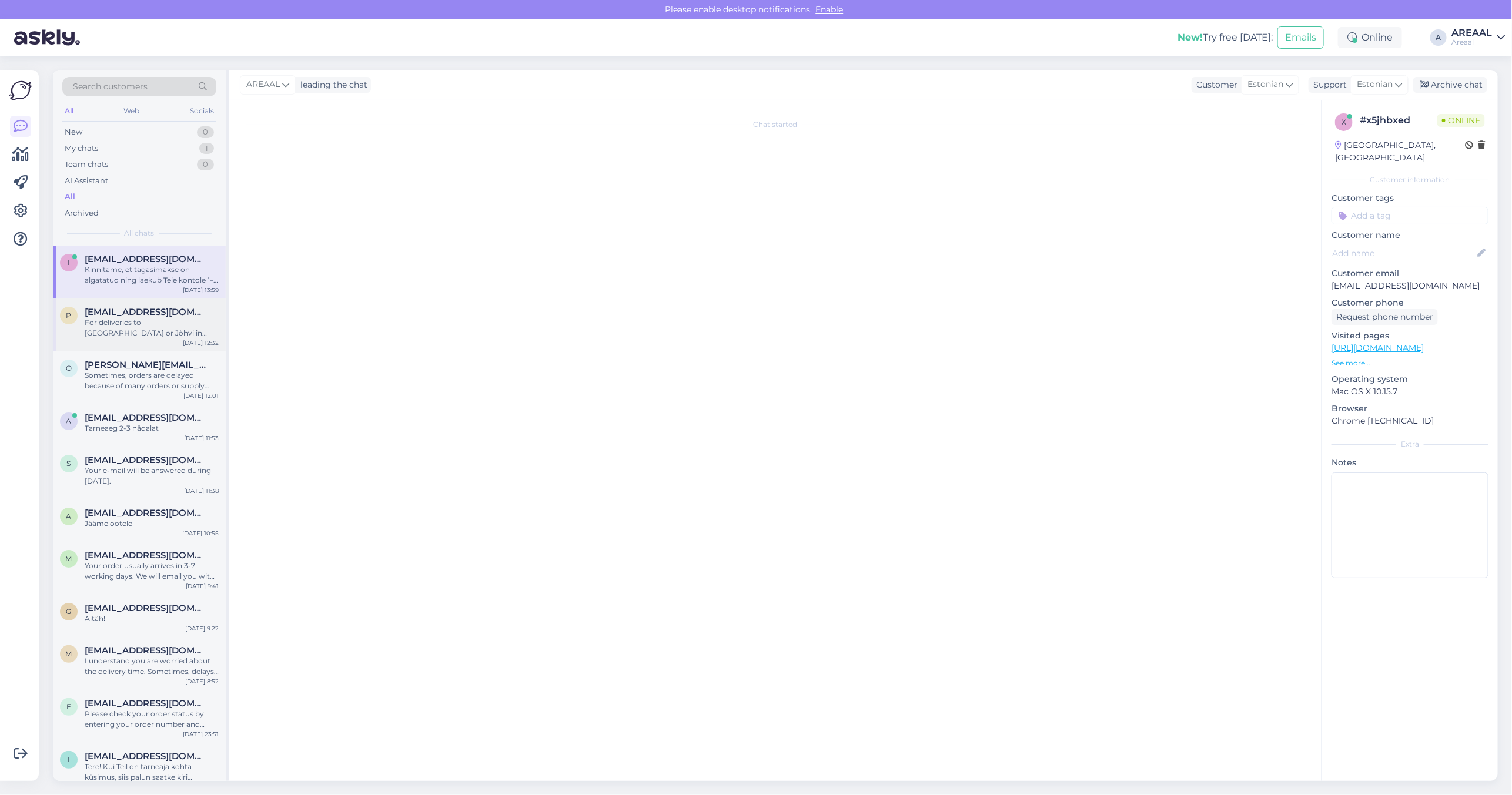
scroll to position [286, 0]
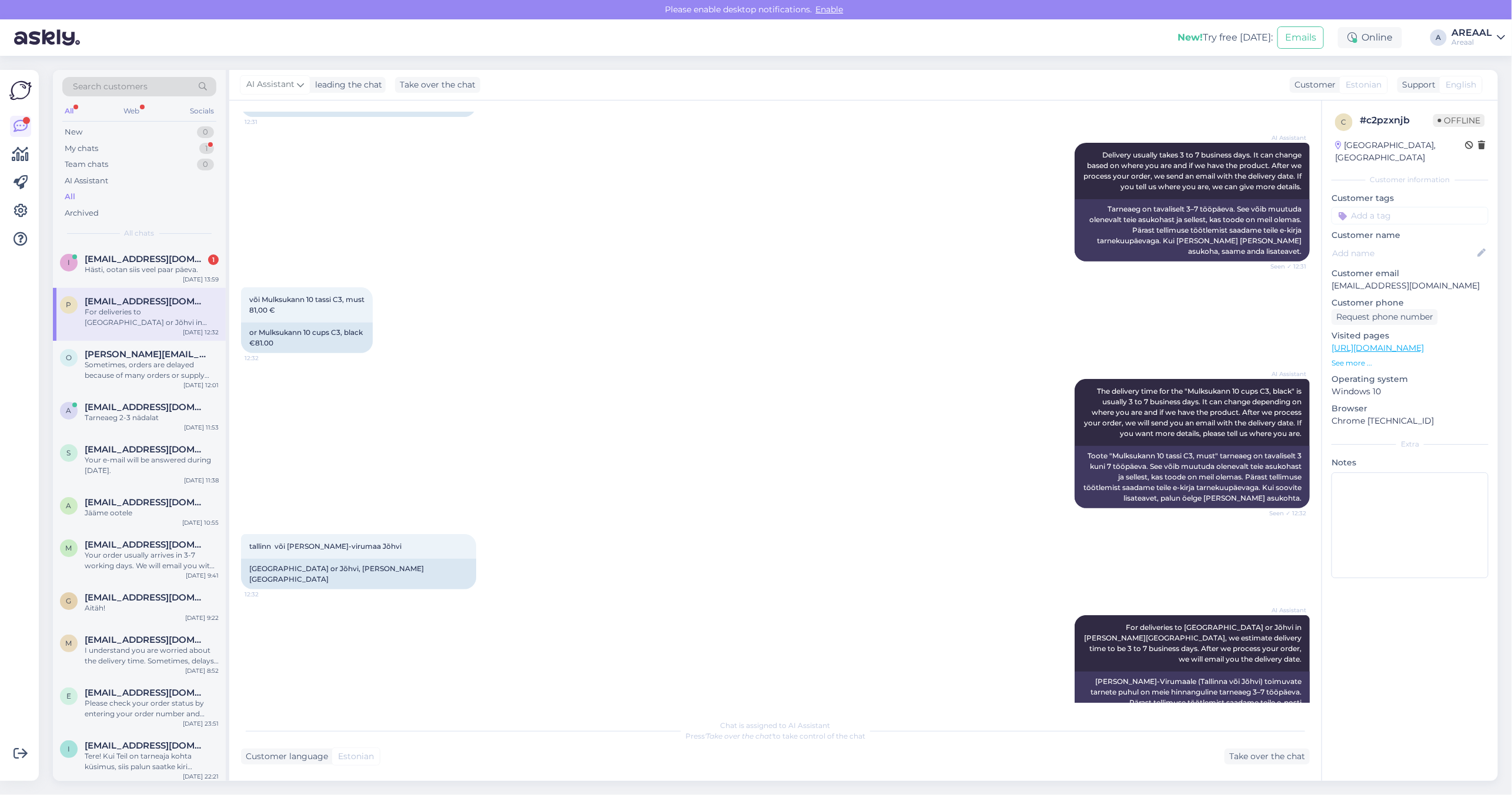
click at [517, 547] on div "tallinn või ida-virumaa Jõhvi 12:32 Tallinn or Jõhvi, Ida-Virumaa County" at bounding box center [775, 562] width 1068 height 81
click at [108, 266] on div "Hästi, ootan siis veel paar päeva." at bounding box center [152, 270] width 134 height 10
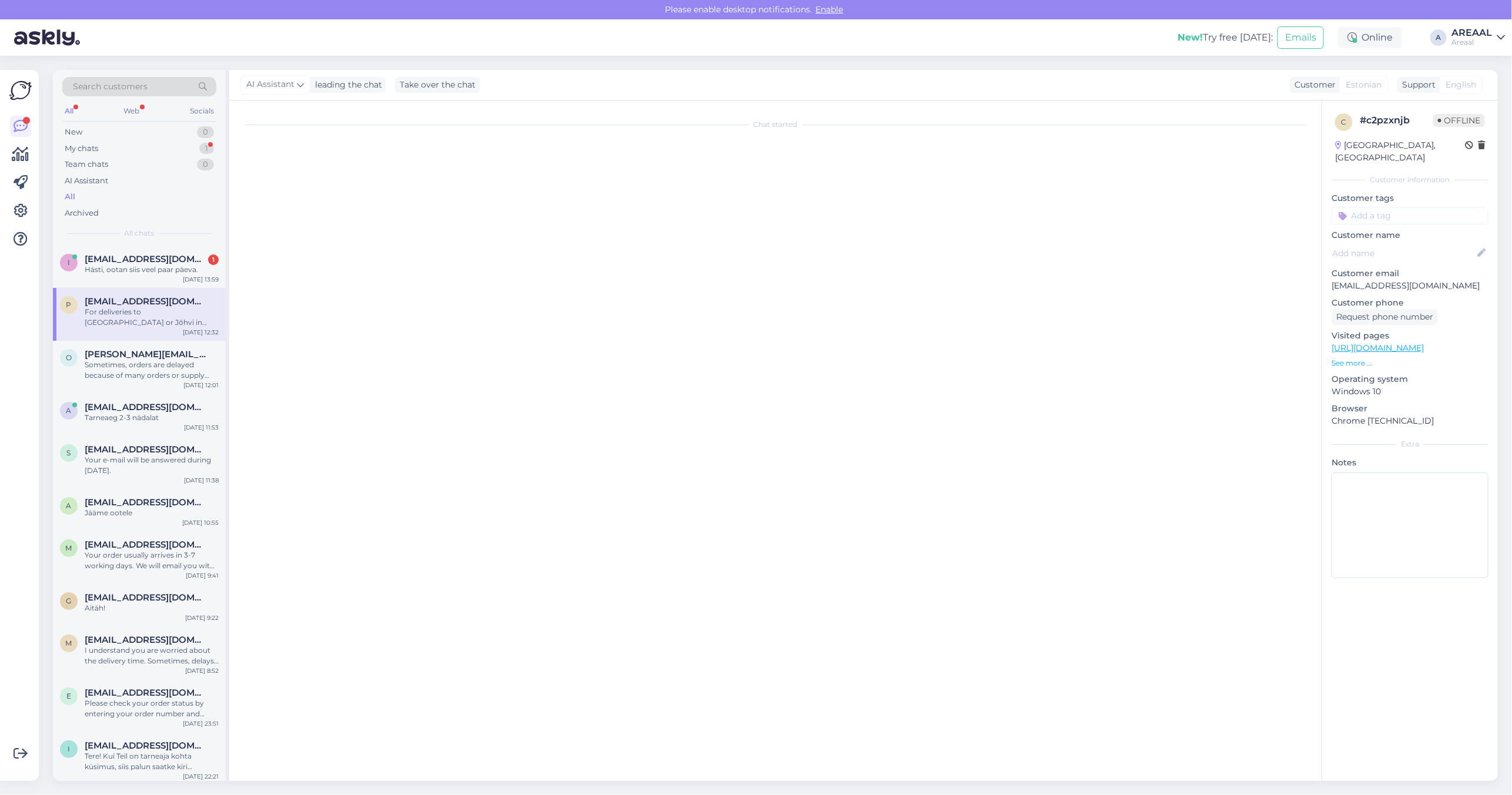
scroll to position [929, 0]
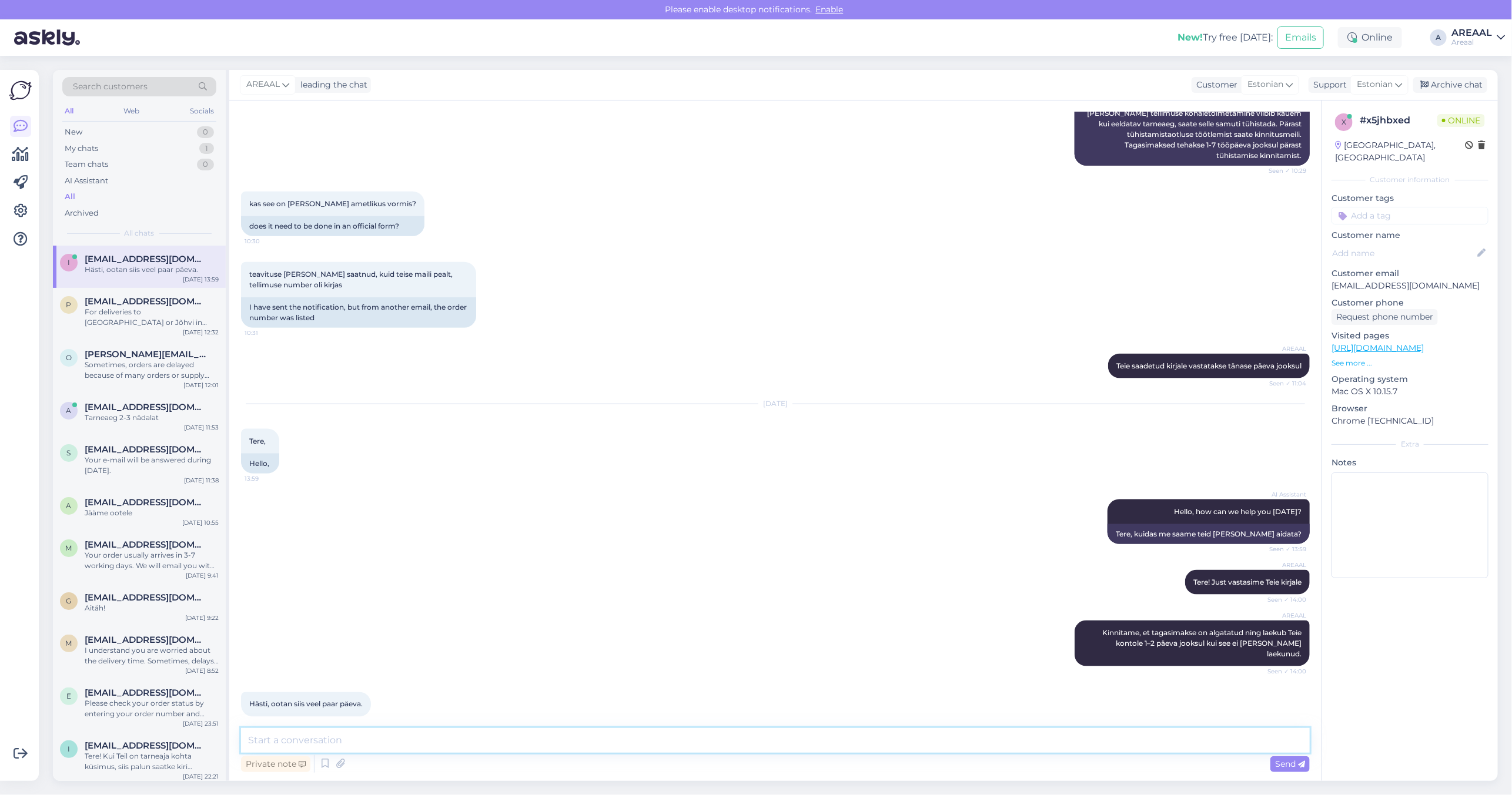
click at [560, 739] on textarea at bounding box center [775, 740] width 1068 height 25
type textarea "T"
type textarea "Täname mõistva suhtumise eest ja vabandame viivituse tõttu. Teeme nii"
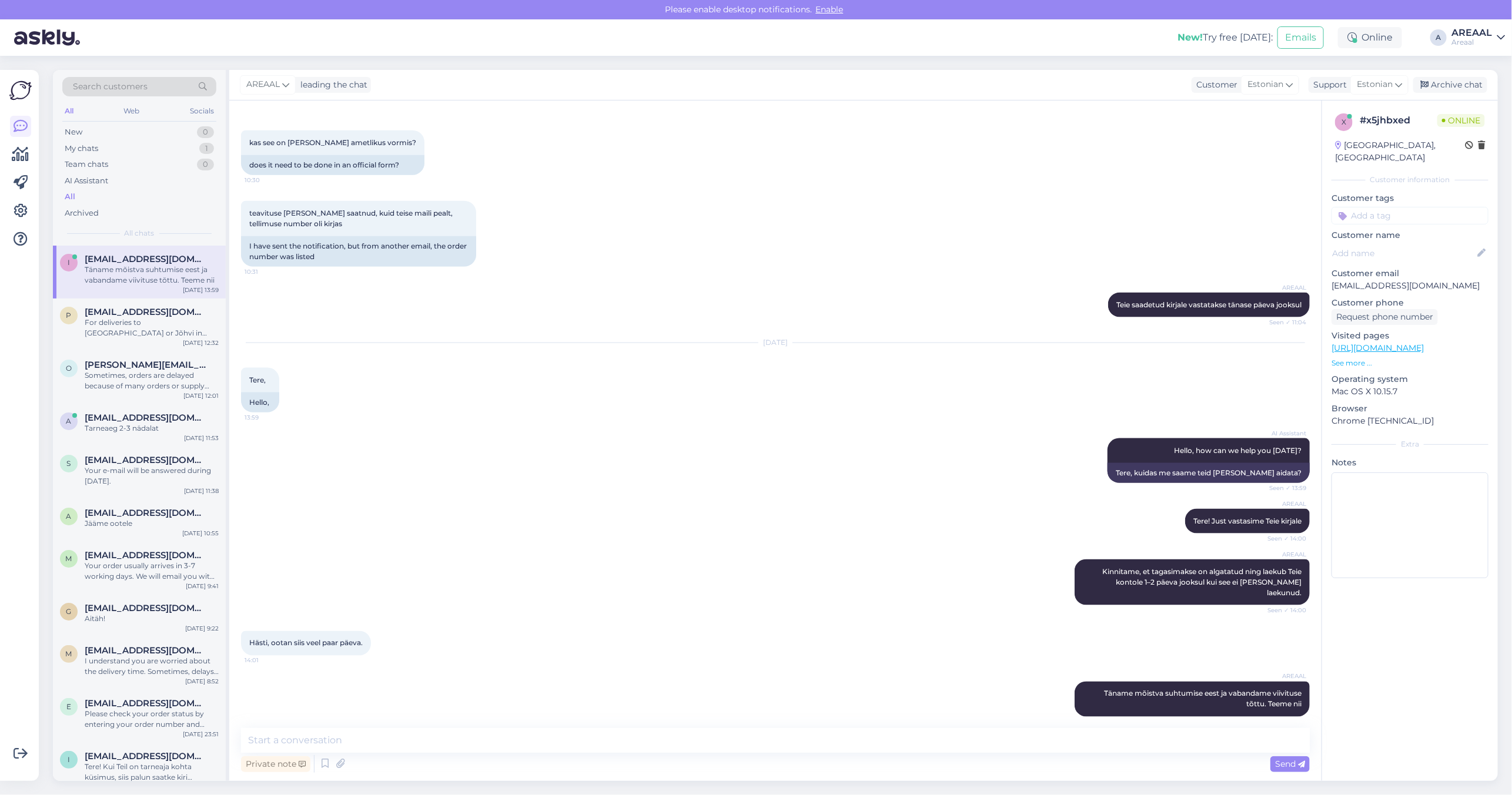
click at [726, 475] on div "AI Assistant Hello, how can we help you today? Seen ✓ 13:59 Tere, kuidas me saa…" at bounding box center [775, 461] width 1068 height 71
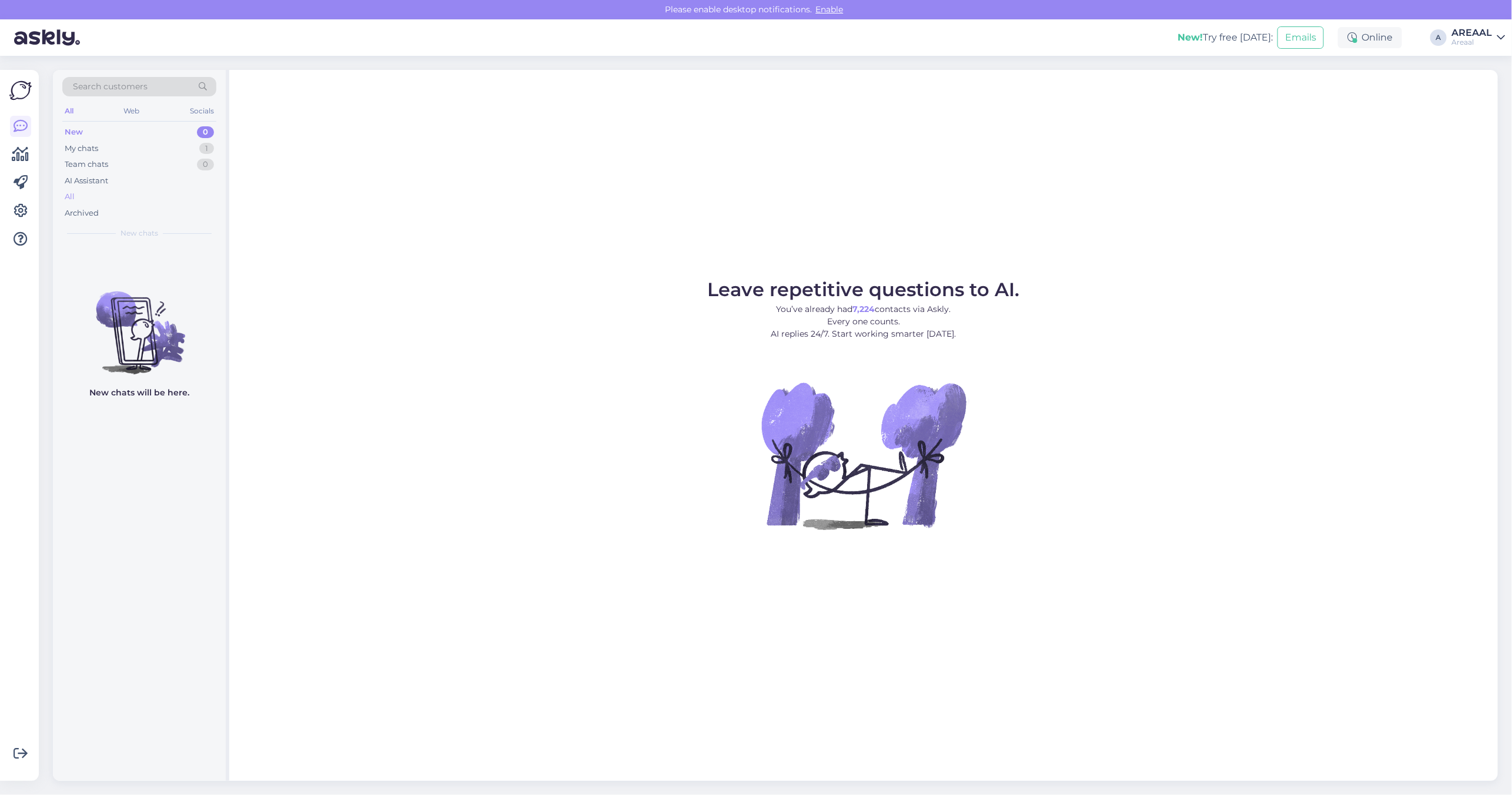
click at [136, 195] on div "All" at bounding box center [139, 196] width 154 height 16
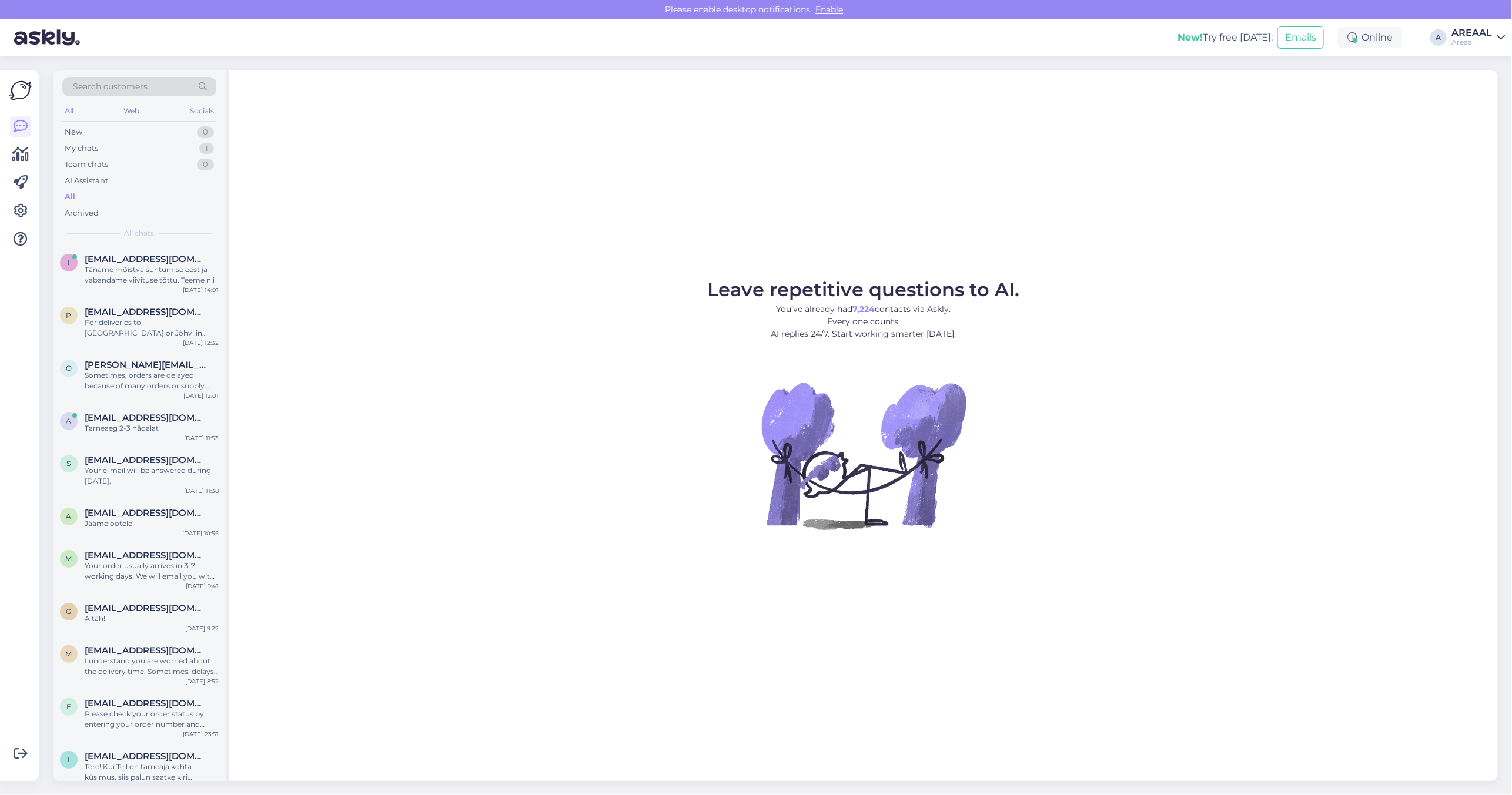
click at [735, 201] on div "Leave repetitive questions to AI. You’ve already had 7,224 contacts via Askly. …" at bounding box center [863, 425] width 1268 height 711
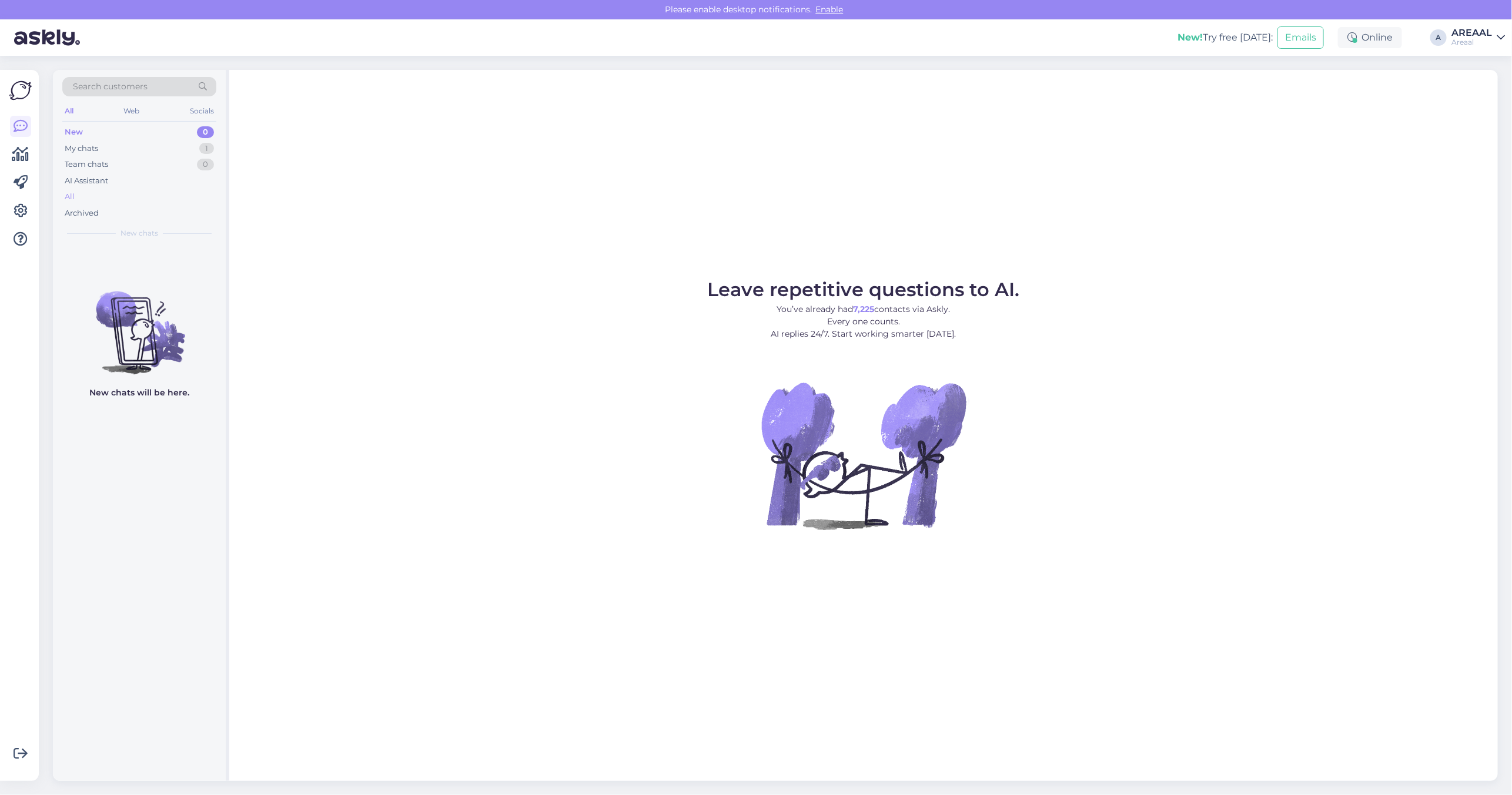
click at [119, 203] on div "All" at bounding box center [139, 196] width 154 height 16
click at [208, 158] on div "Team chats 0" at bounding box center [139, 164] width 154 height 16
click at [202, 147] on div "1" at bounding box center [206, 149] width 15 height 12
click at [147, 264] on div "Täname mõistva suhtumise eest ja vabandame viivituse tõttu. Teeme nii" at bounding box center [152, 275] width 134 height 22
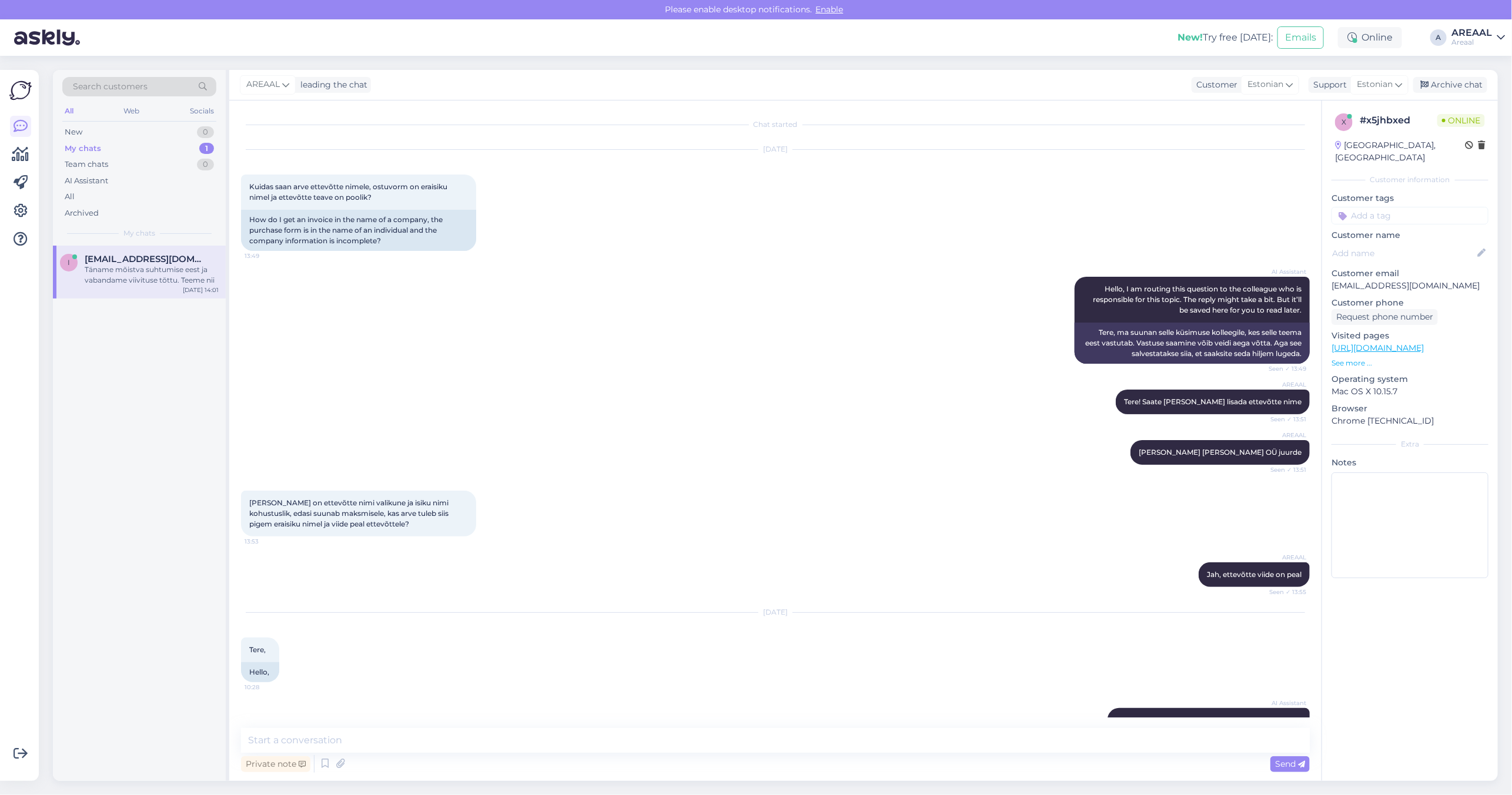
scroll to position [991, 0]
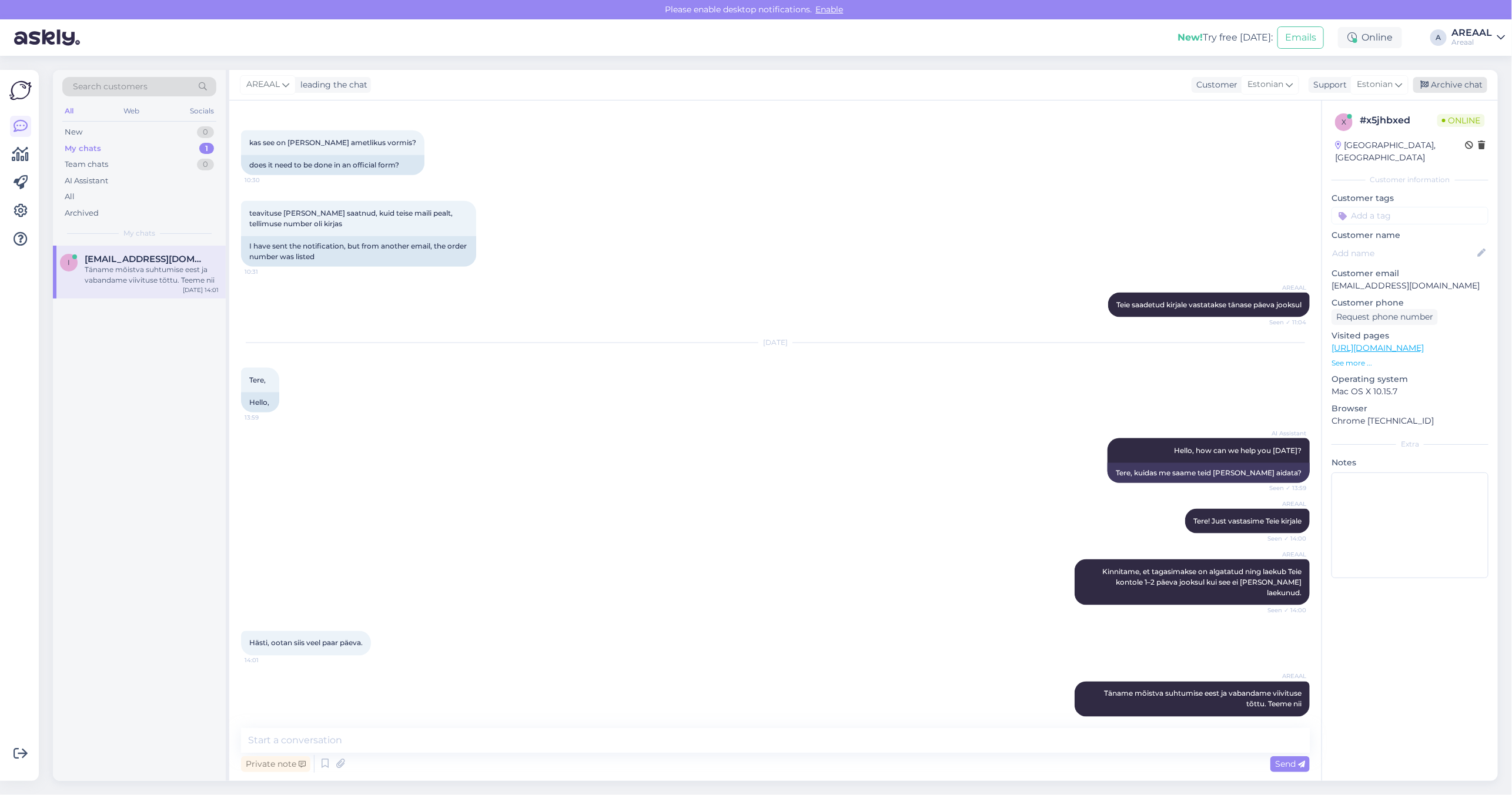
click at [1470, 81] on div "Archive chat" at bounding box center [1450, 84] width 74 height 16
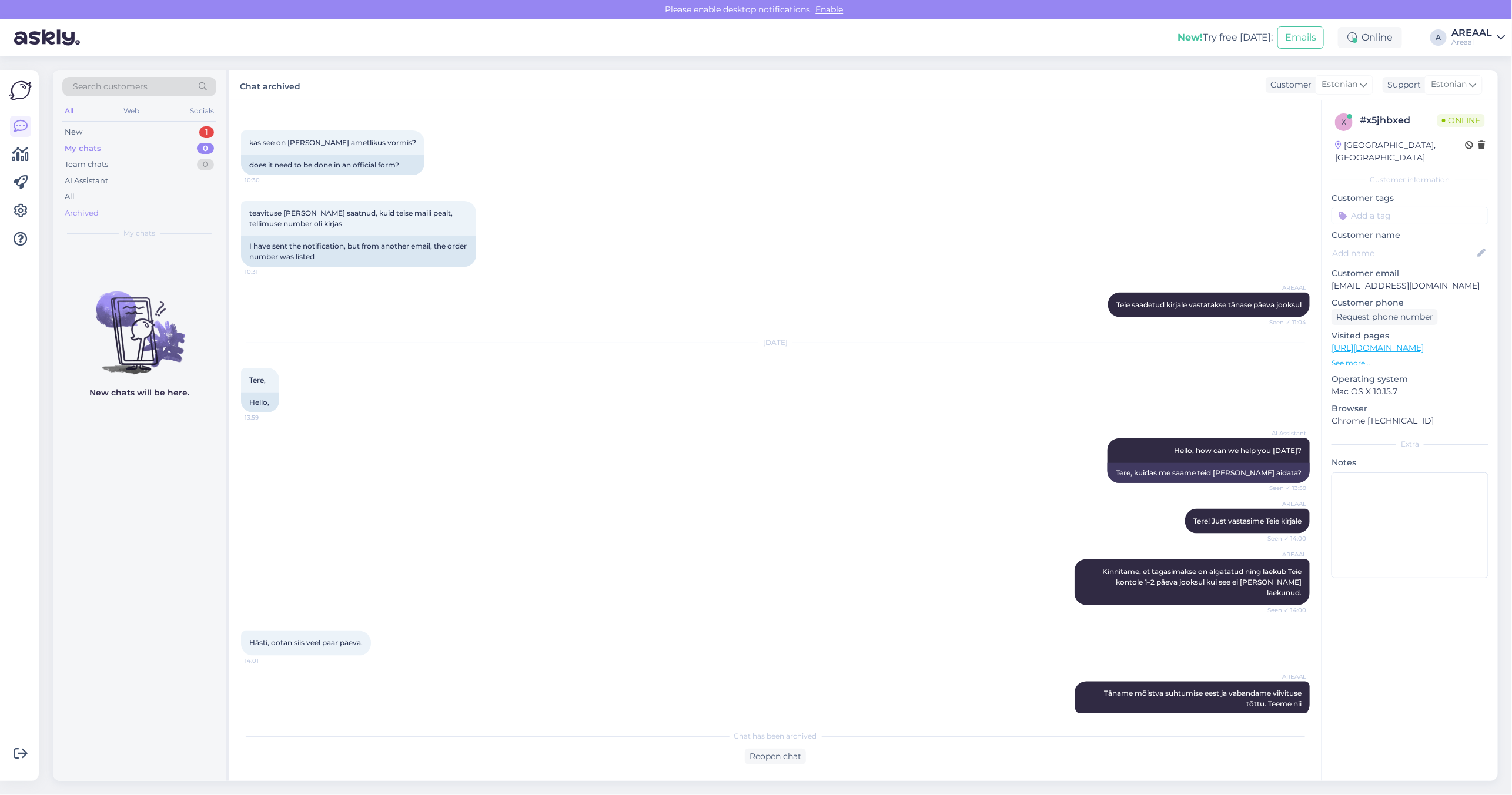
click at [178, 205] on div "Archived" at bounding box center [139, 213] width 154 height 16
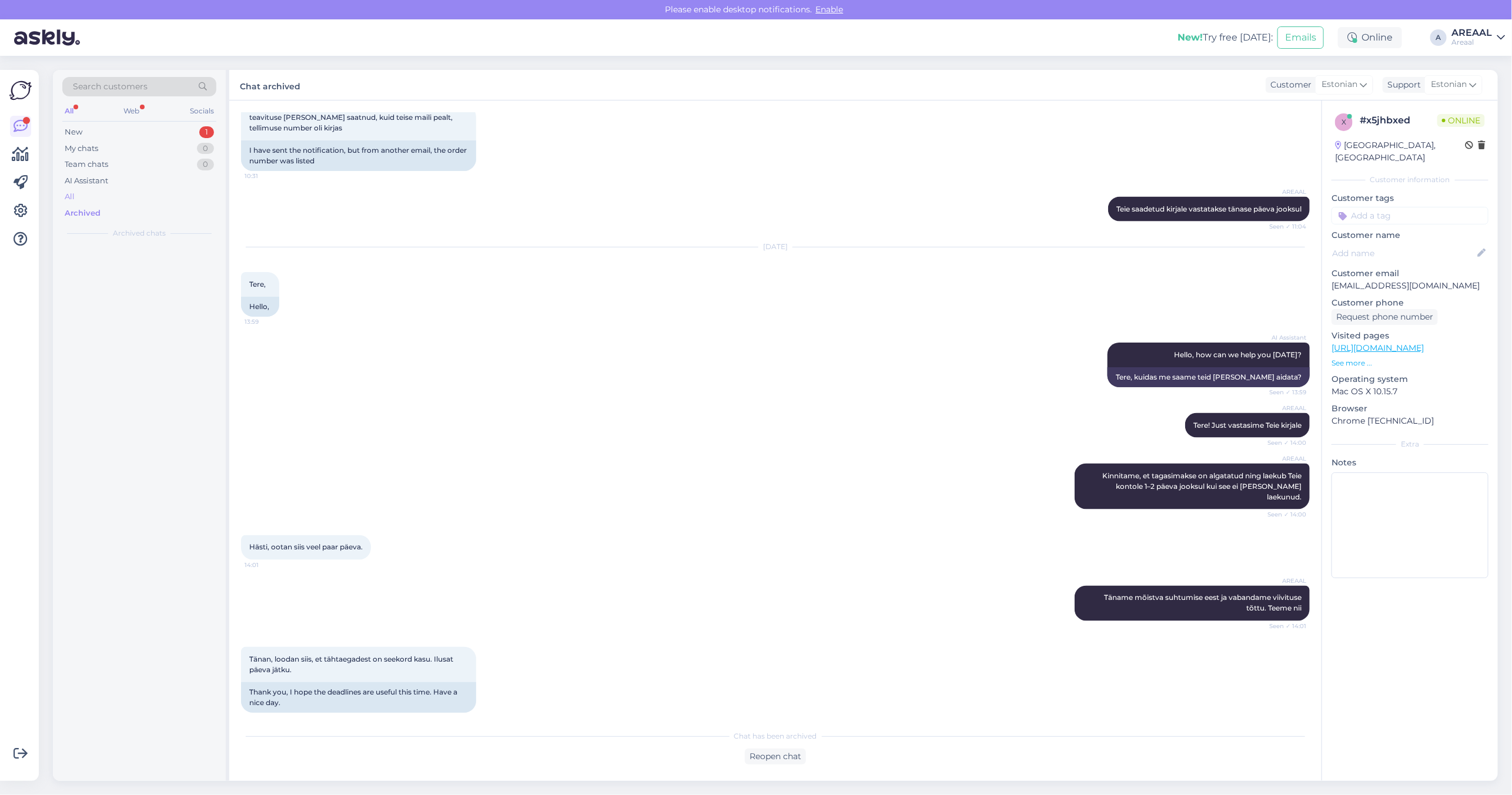
click at [177, 195] on div "All" at bounding box center [139, 196] width 154 height 16
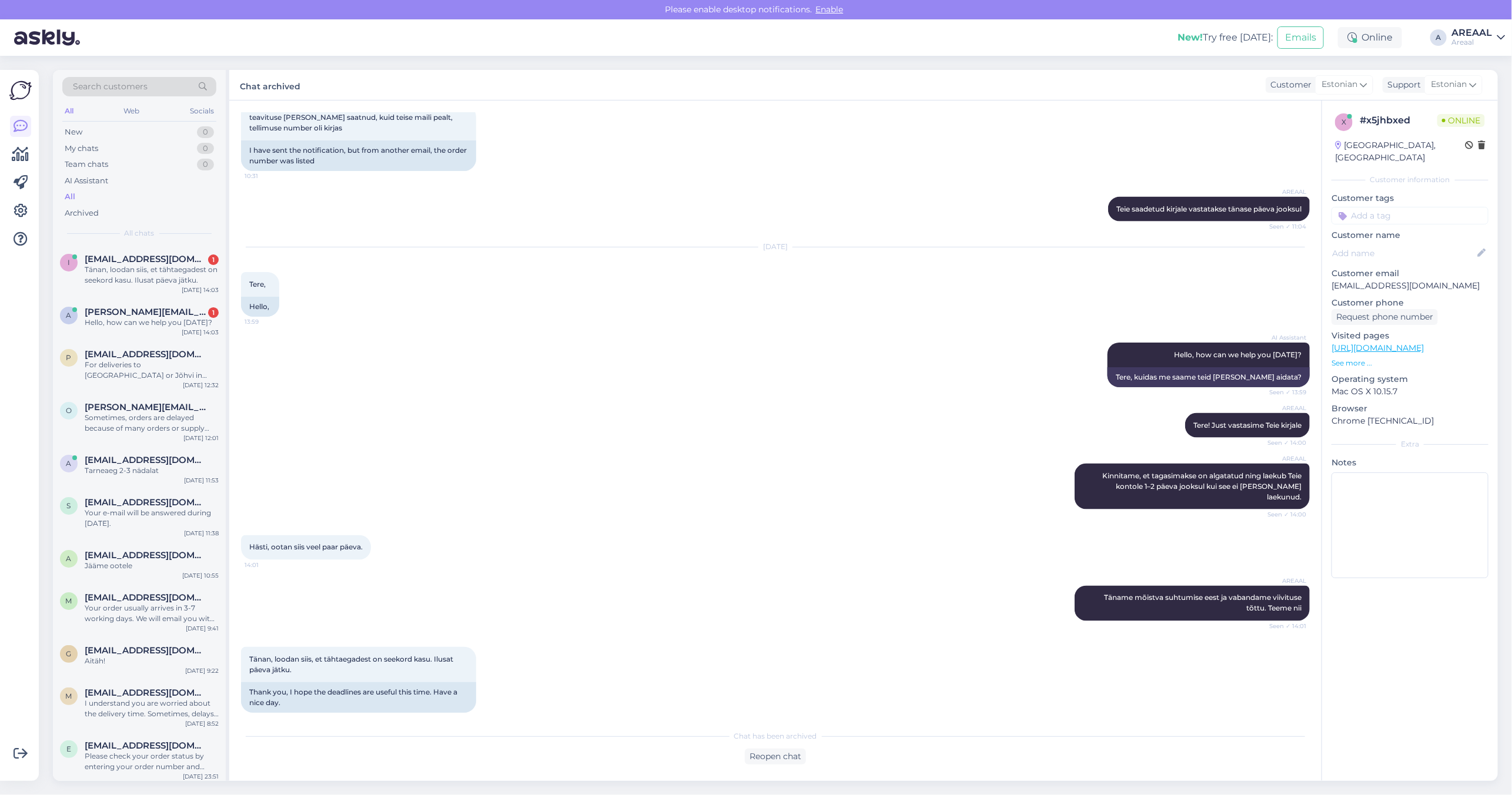
click at [353, 219] on div "AREAAL Teie saadetud kirjale vastatakse tänase päeva jooksul Seen ✓ 11:04" at bounding box center [775, 209] width 1068 height 51
click at [188, 280] on div "Tänan, loodan siis, et tähtaegadest on seekord kasu. Ilusat päeva jätku." at bounding box center [152, 275] width 134 height 22
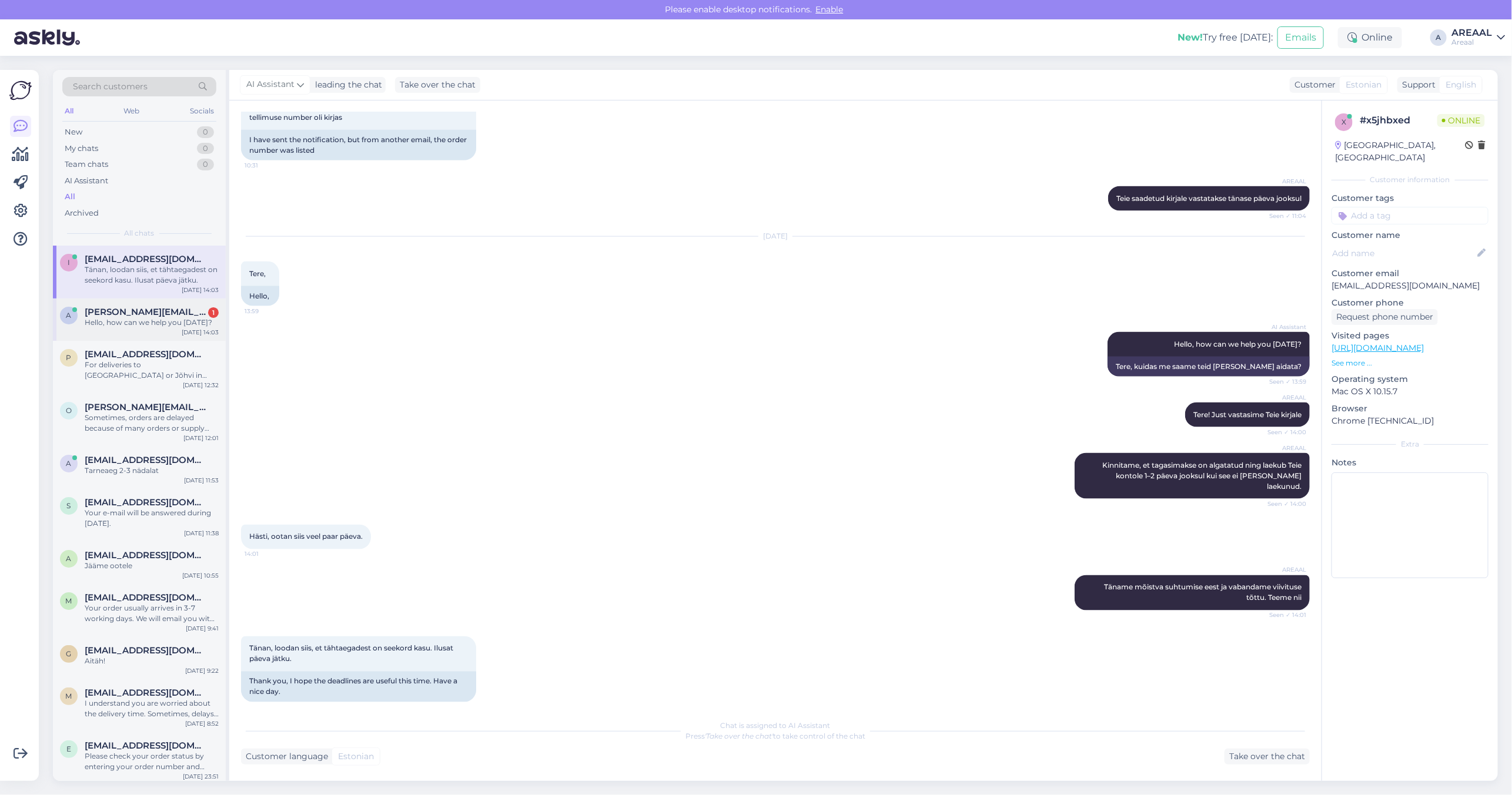
click at [180, 316] on div "Aleksei_dm@mail.ru 1" at bounding box center [152, 312] width 134 height 10
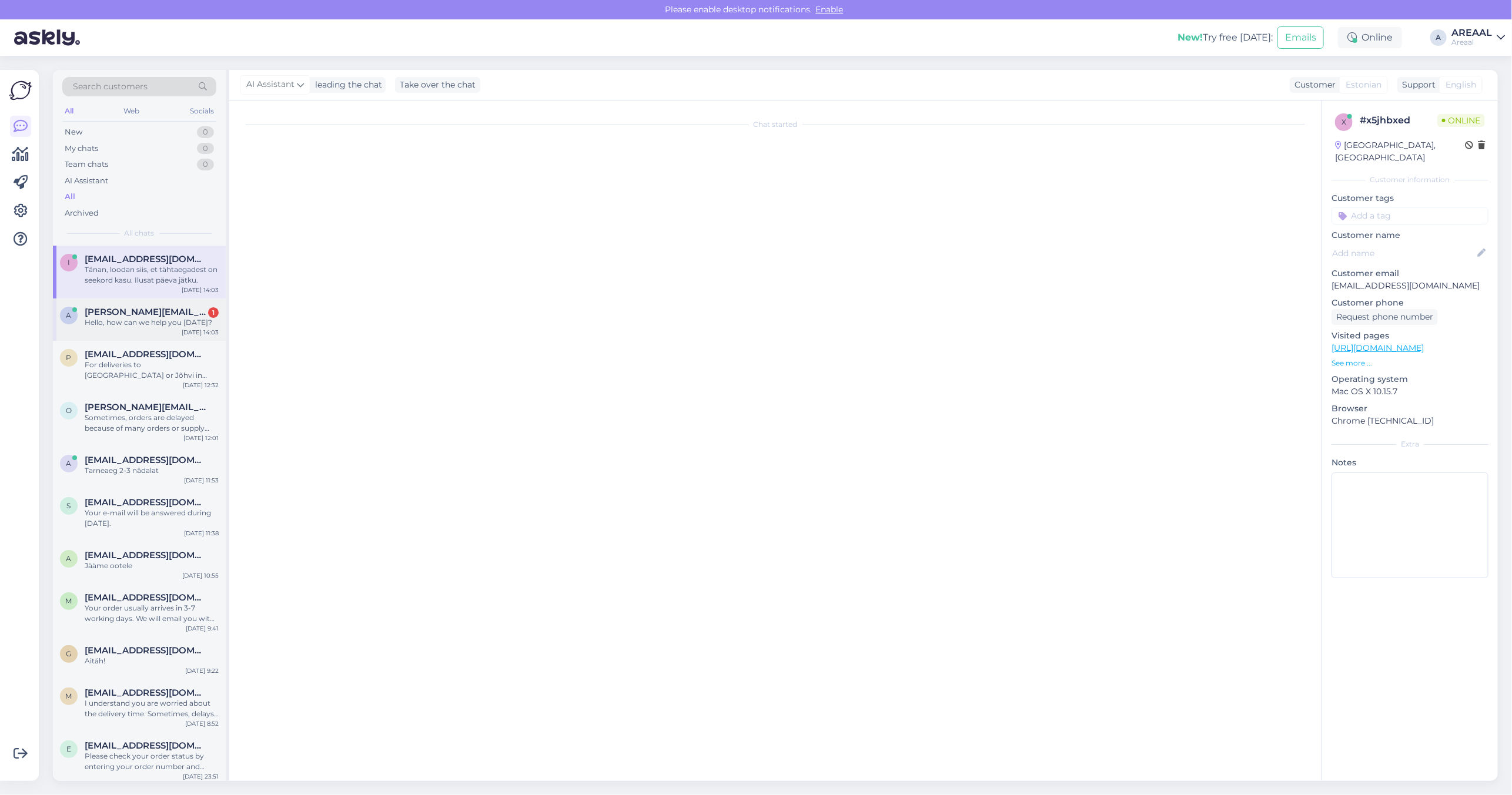
scroll to position [0, 0]
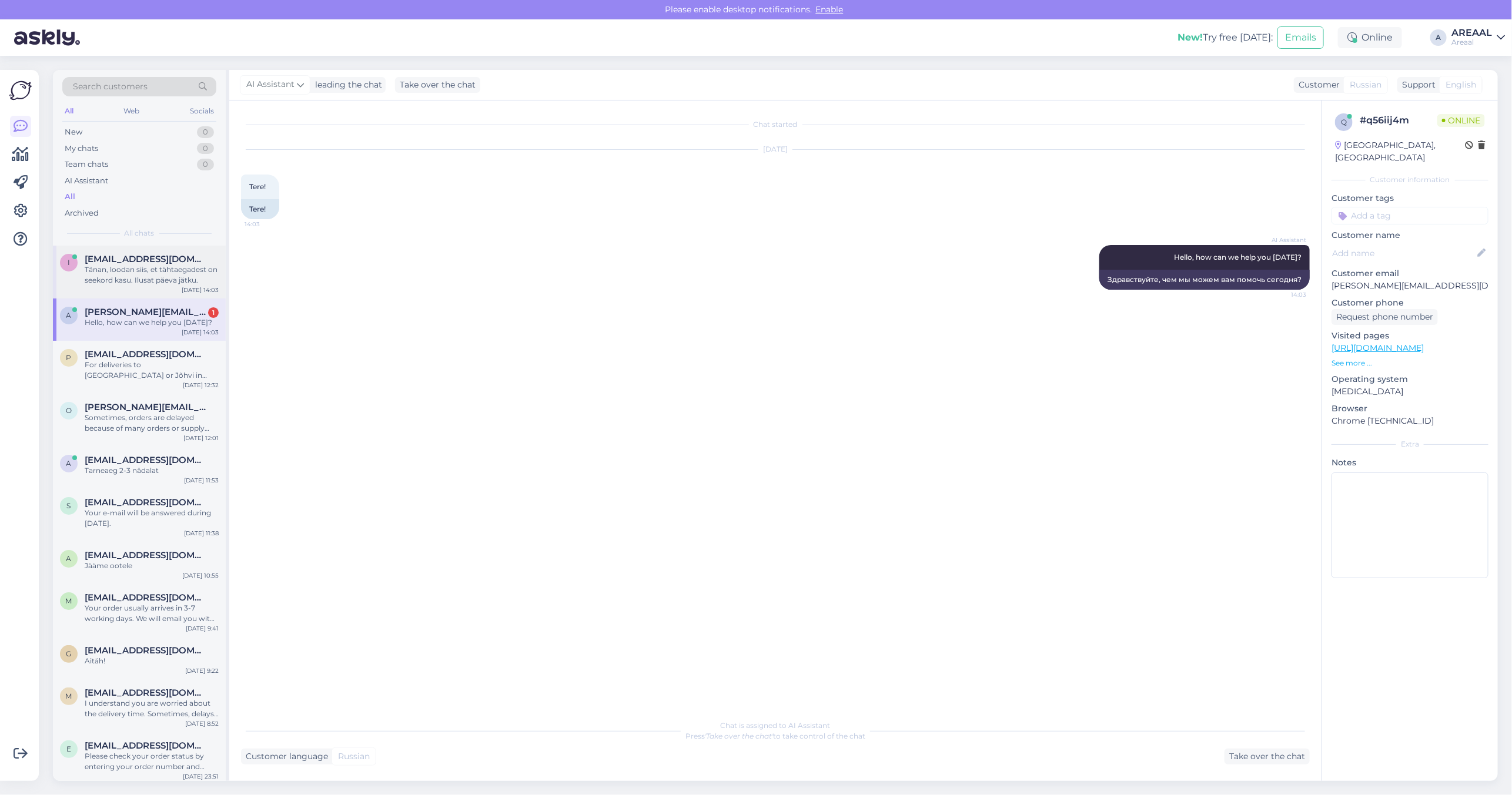
click at [133, 272] on div "Tänan, loodan siis, et tähtaegadest on seekord kasu. Ilusat päeva jätku." at bounding box center [152, 275] width 134 height 22
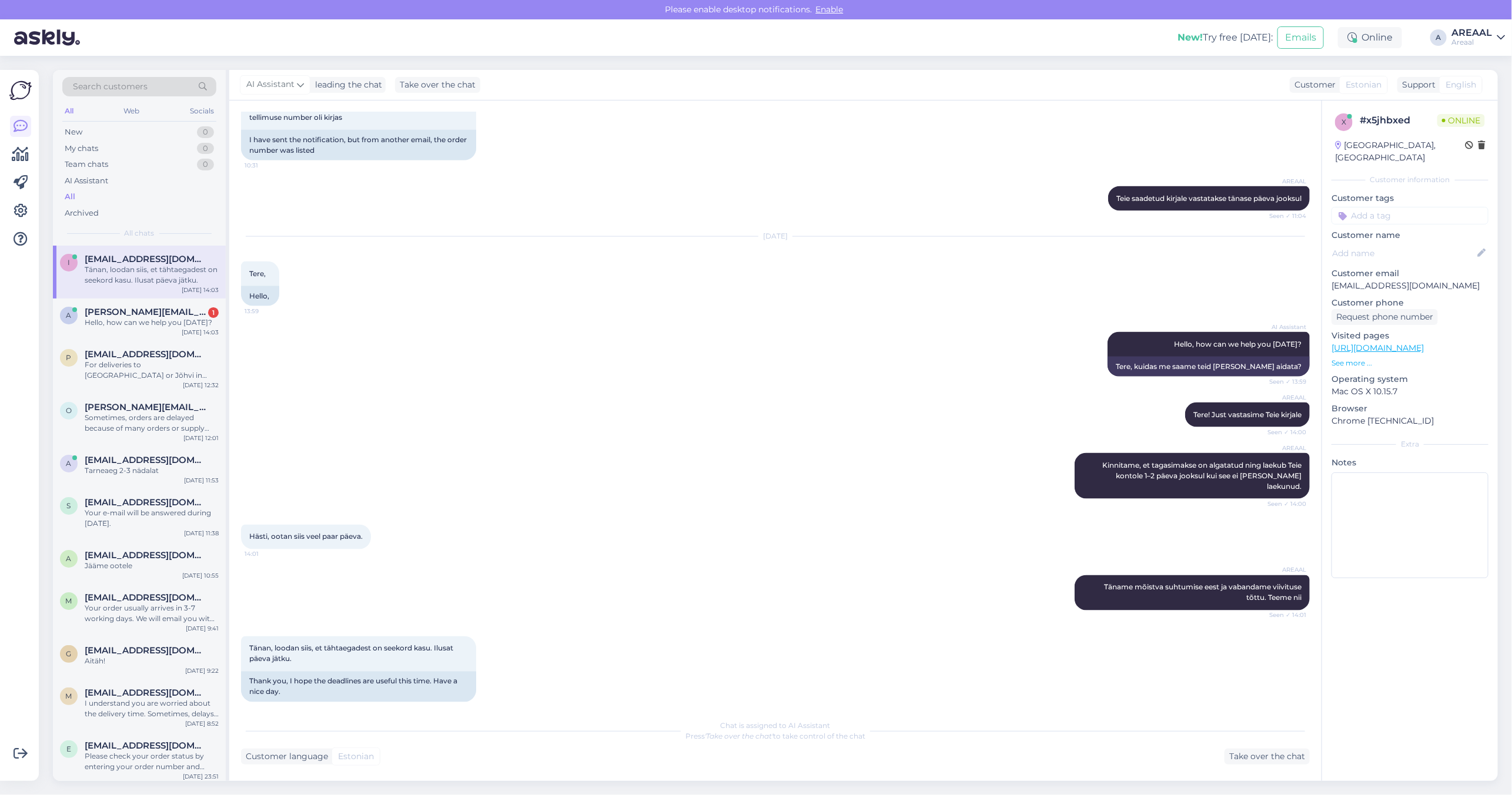
scroll to position [1188, 0]
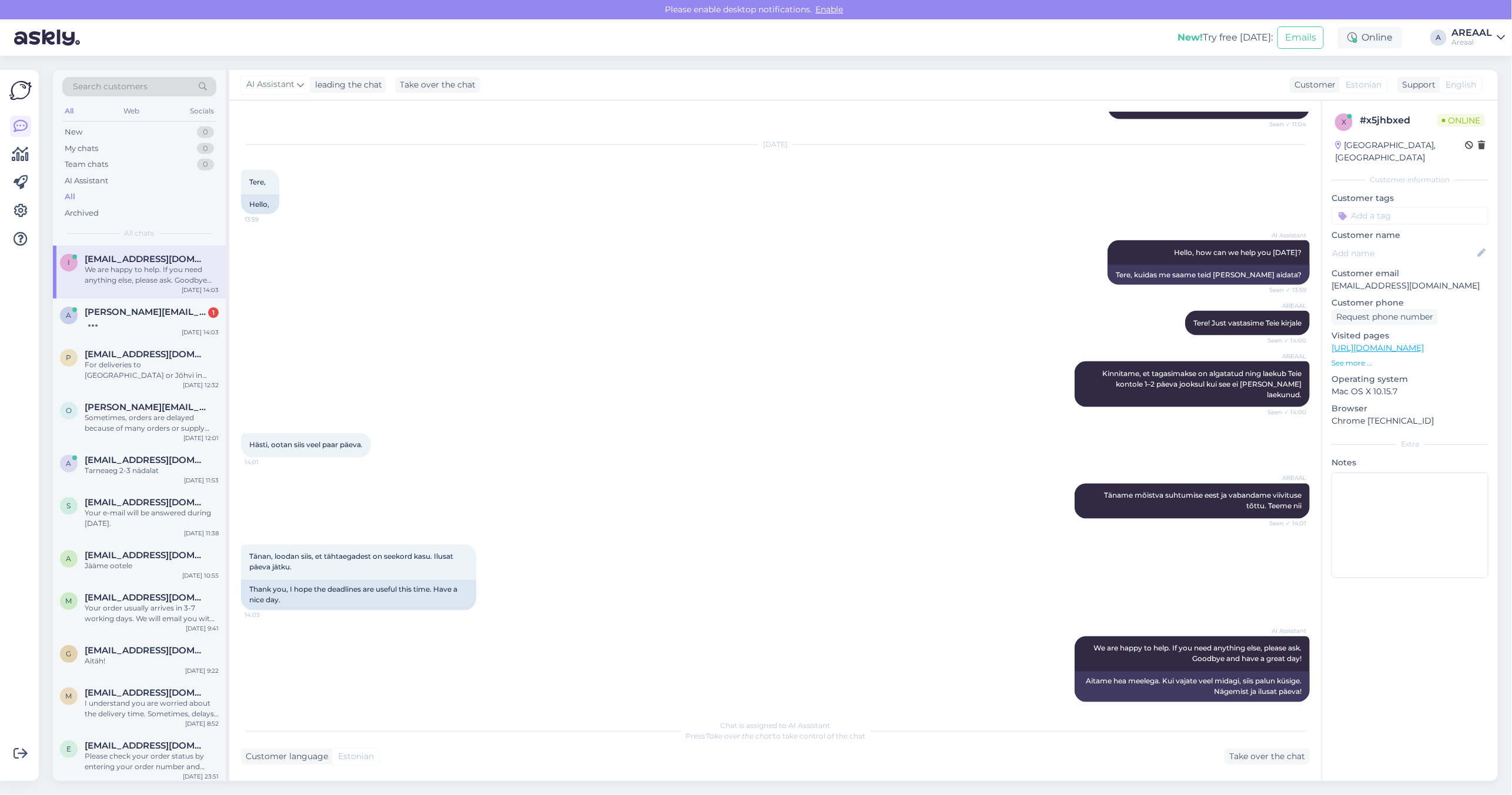
click at [441, 333] on div "AREAAL Tere! Just vastasime Teie kirjale Seen ✓ 14:00" at bounding box center [775, 323] width 1068 height 51
click at [171, 314] on span "[PERSON_NAME][EMAIL_ADDRESS][DOMAIN_NAME]" at bounding box center [146, 312] width 122 height 10
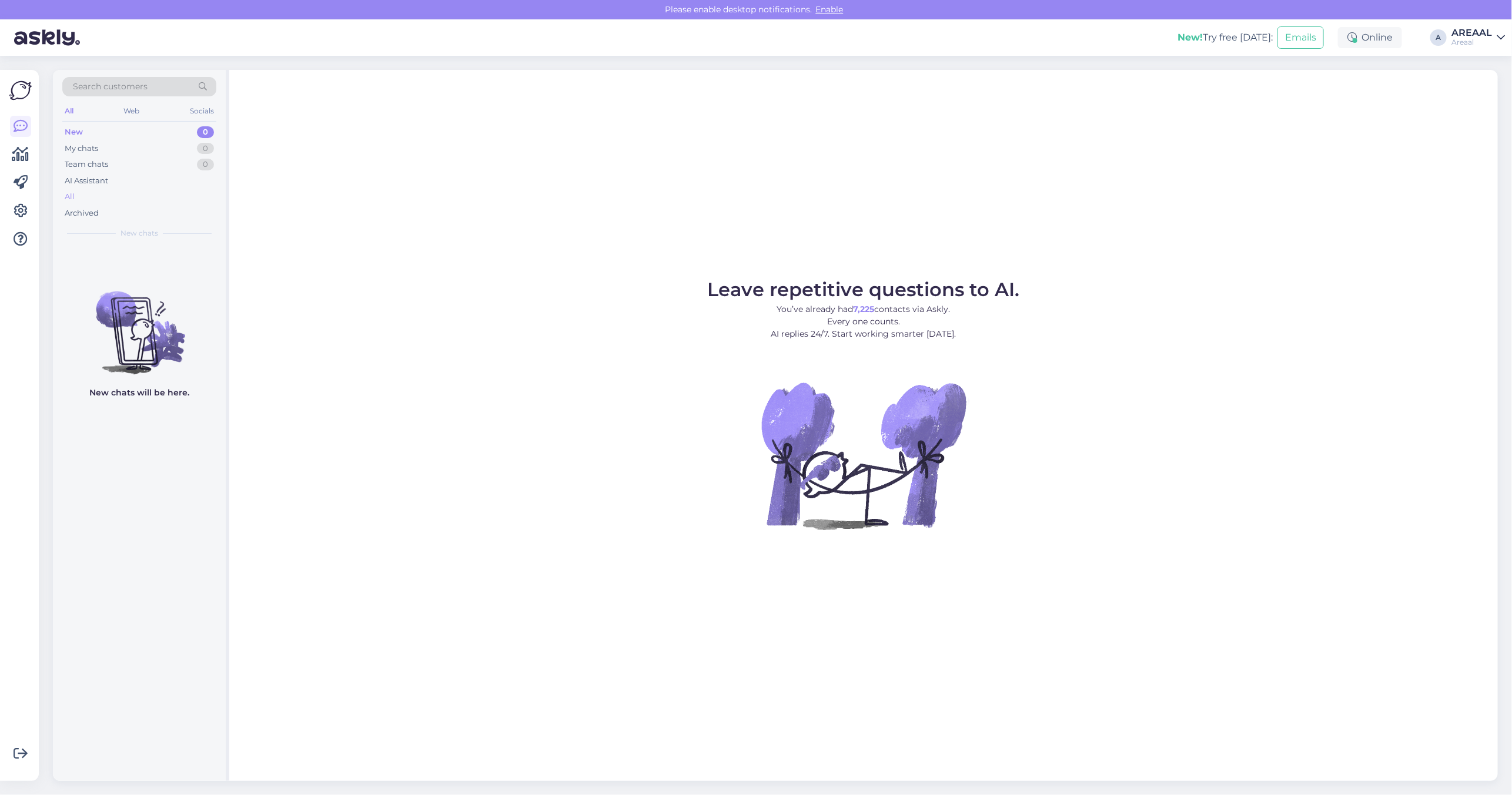
click at [115, 199] on div "All" at bounding box center [139, 196] width 154 height 16
click at [152, 195] on div "All" at bounding box center [139, 196] width 154 height 16
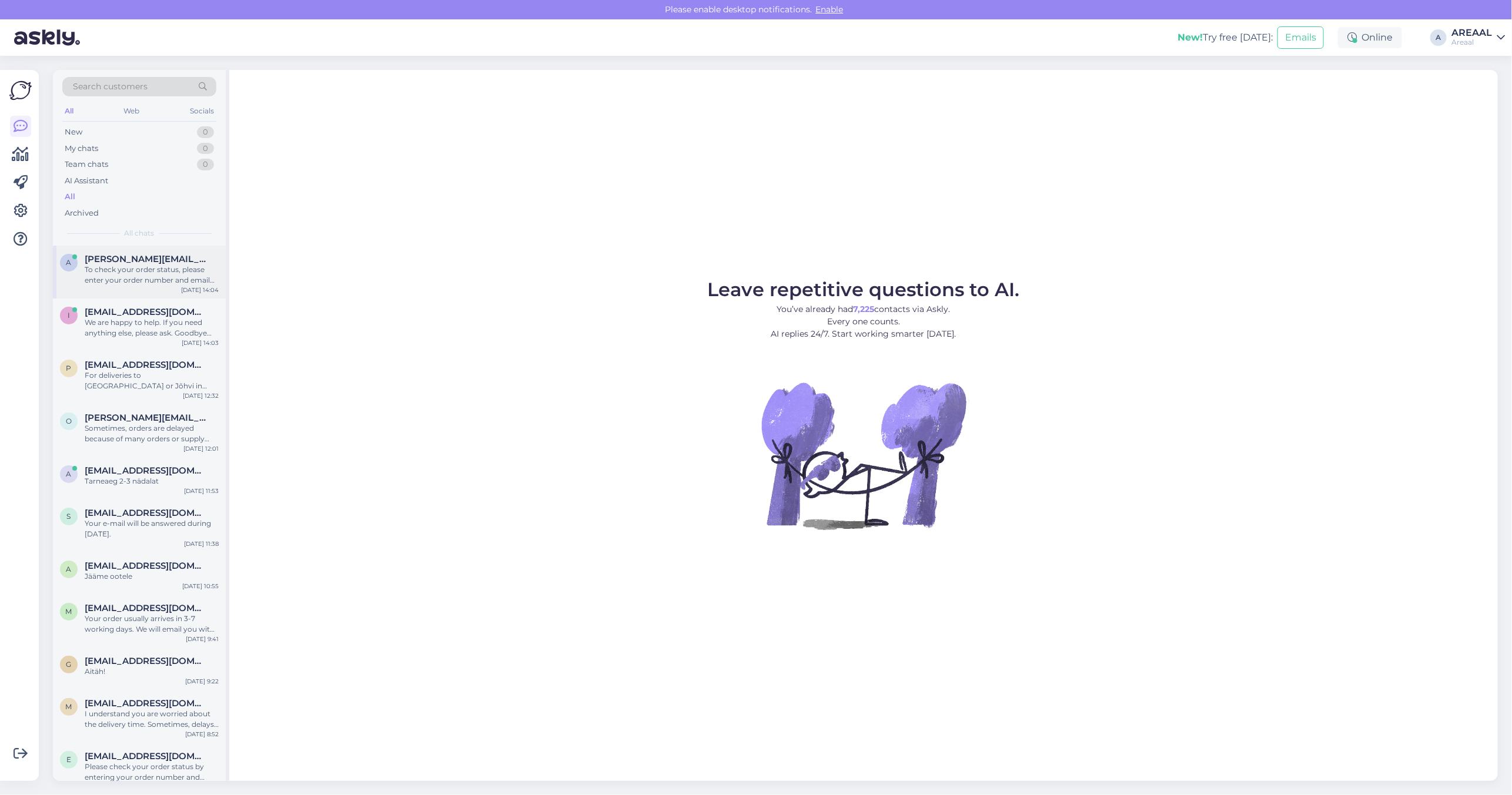
click at [163, 293] on div "A Aleksei_dm@mail.ru To check your order status, please enter your order number…" at bounding box center [139, 271] width 173 height 53
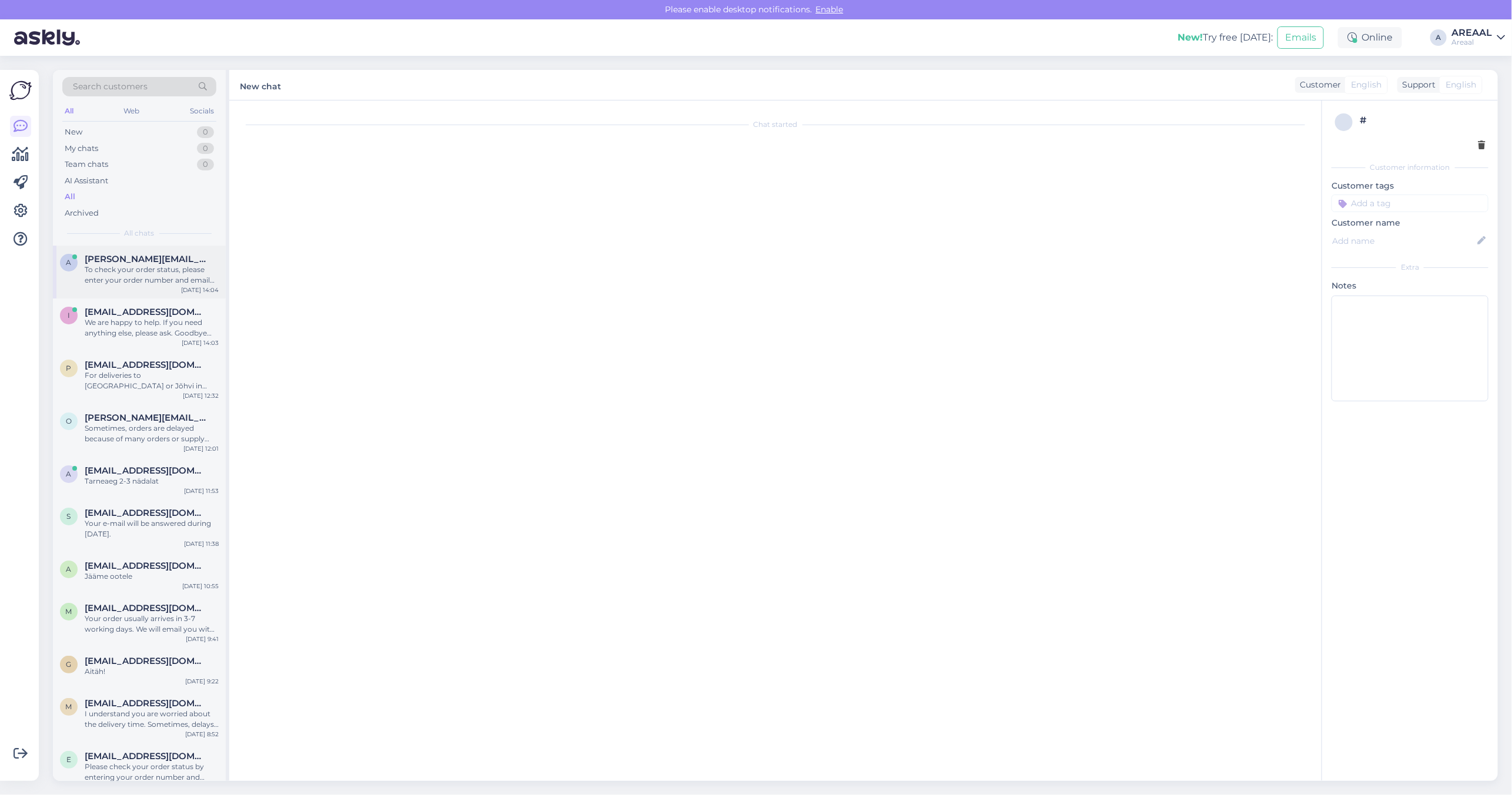
scroll to position [208, 0]
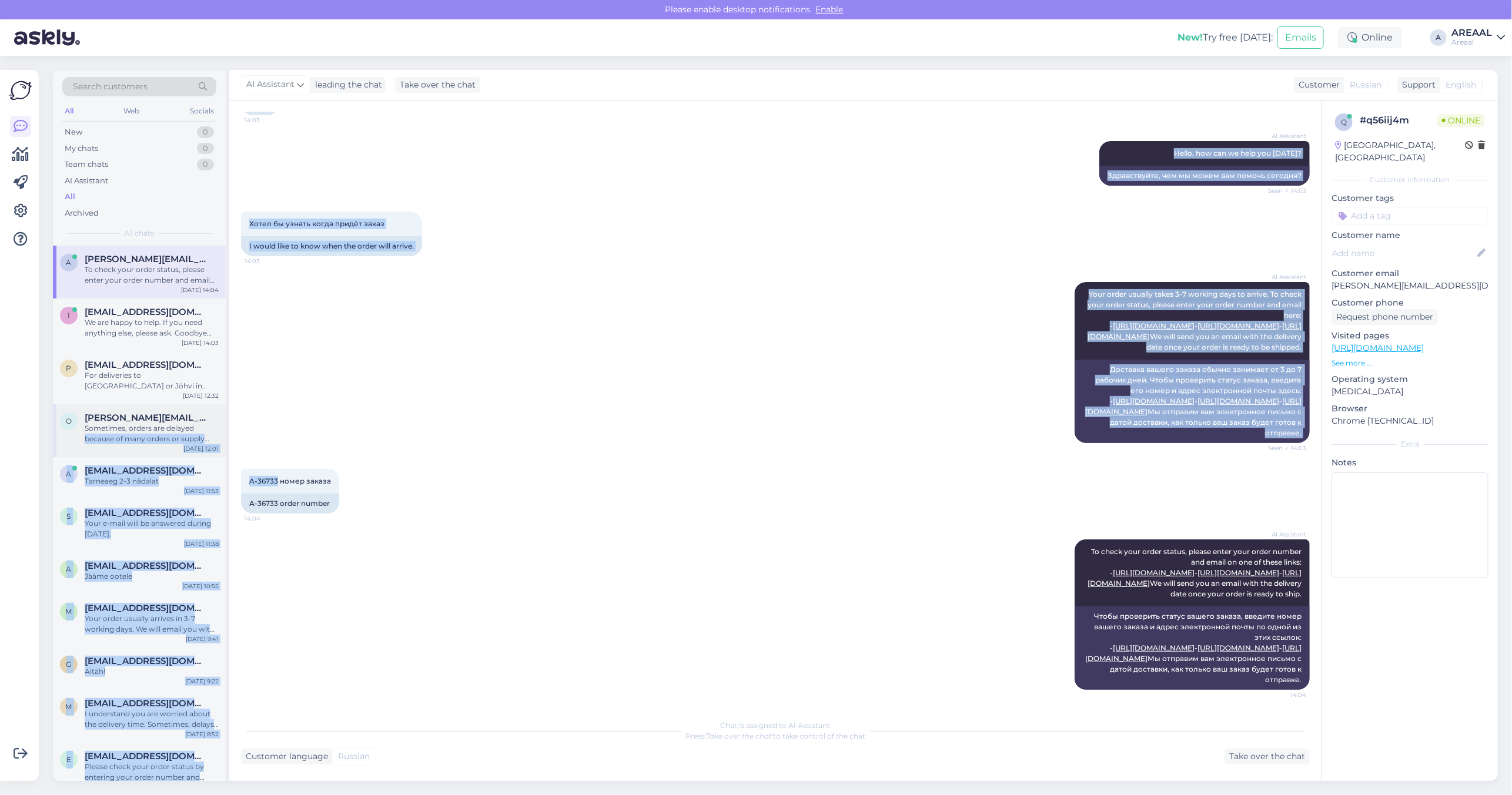
drag, startPoint x: 271, startPoint y: 426, endPoint x: 221, endPoint y: 430, distance: 50.2
click at [221, 430] on div "Search customers All Web Socials New 0 My chats 0 Team chats 0 AI Assistant All…" at bounding box center [775, 425] width 1445 height 711
click at [359, 342] on div "AI Assistant Your order usually takes 3-7 working days to arrive. To check your…" at bounding box center [775, 362] width 1068 height 187
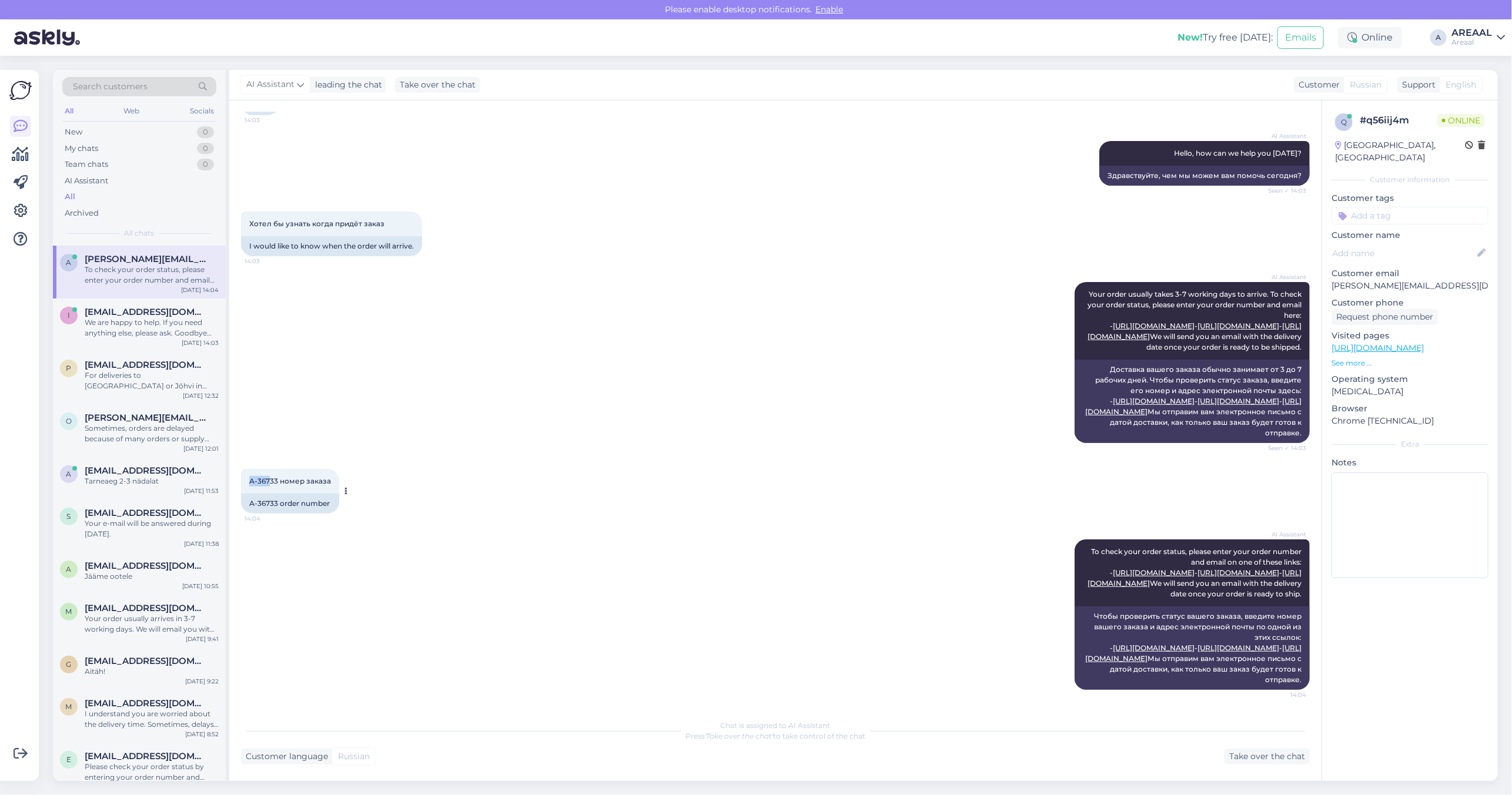
copy span "A-367"
copy span "A-36733 но"
copy span "A-36733"
drag, startPoint x: 250, startPoint y: 430, endPoint x: 275, endPoint y: 433, distance: 25.2
click at [275, 469] on div "A-36733 номер заказа 14:04" at bounding box center [290, 481] width 98 height 25
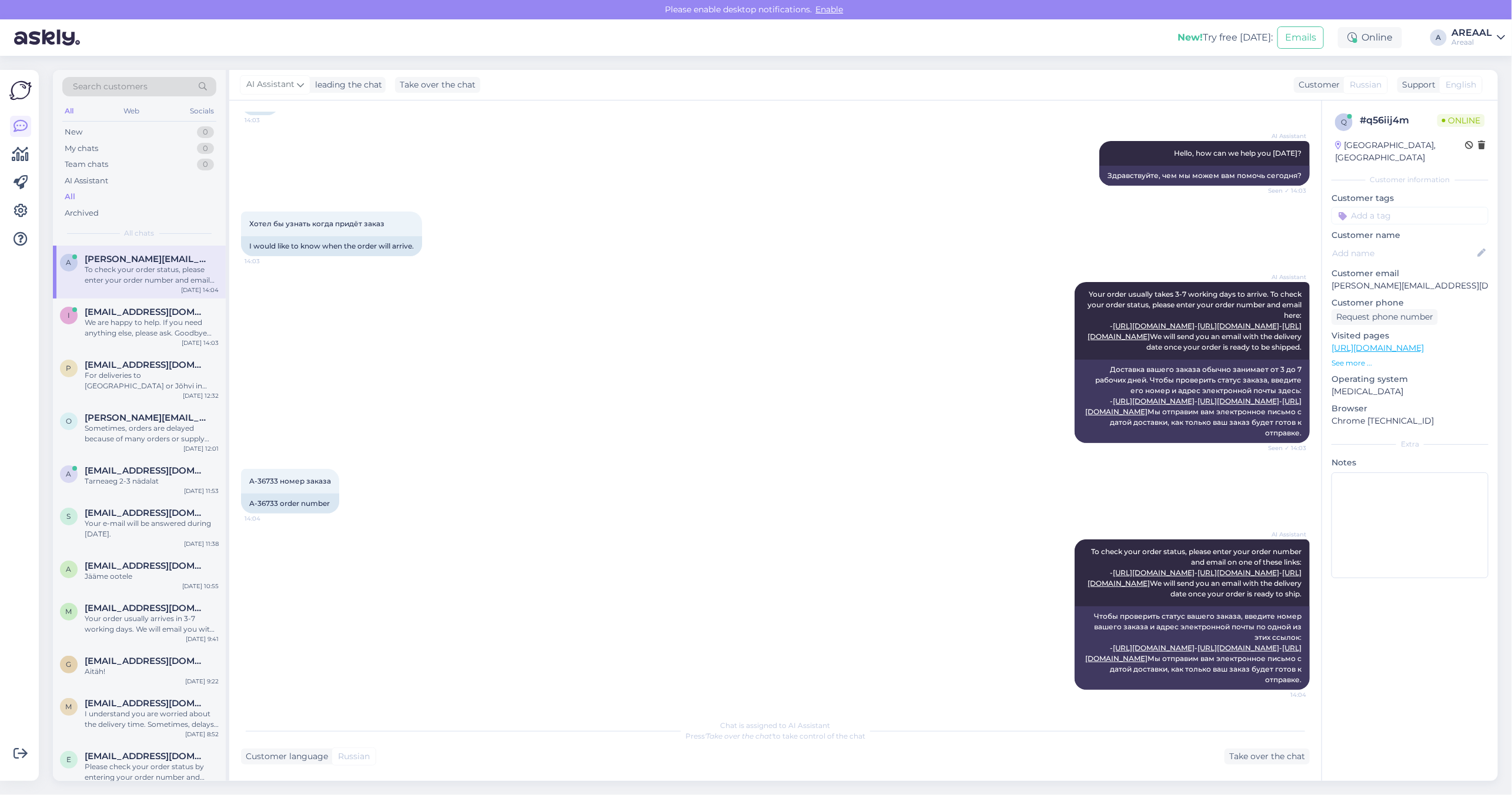
click at [886, 375] on div "AI Assistant Your order usually takes 3-7 working days to arrive. To check your…" at bounding box center [775, 362] width 1068 height 187
click at [760, 269] on div "AI Assistant Your order usually takes 3-7 working days to arrive. To check your…" at bounding box center [775, 362] width 1068 height 187
click at [1000, 269] on div "AI Assistant Your order usually takes 3-7 working days to arrive. To check your…" at bounding box center [775, 362] width 1068 height 187
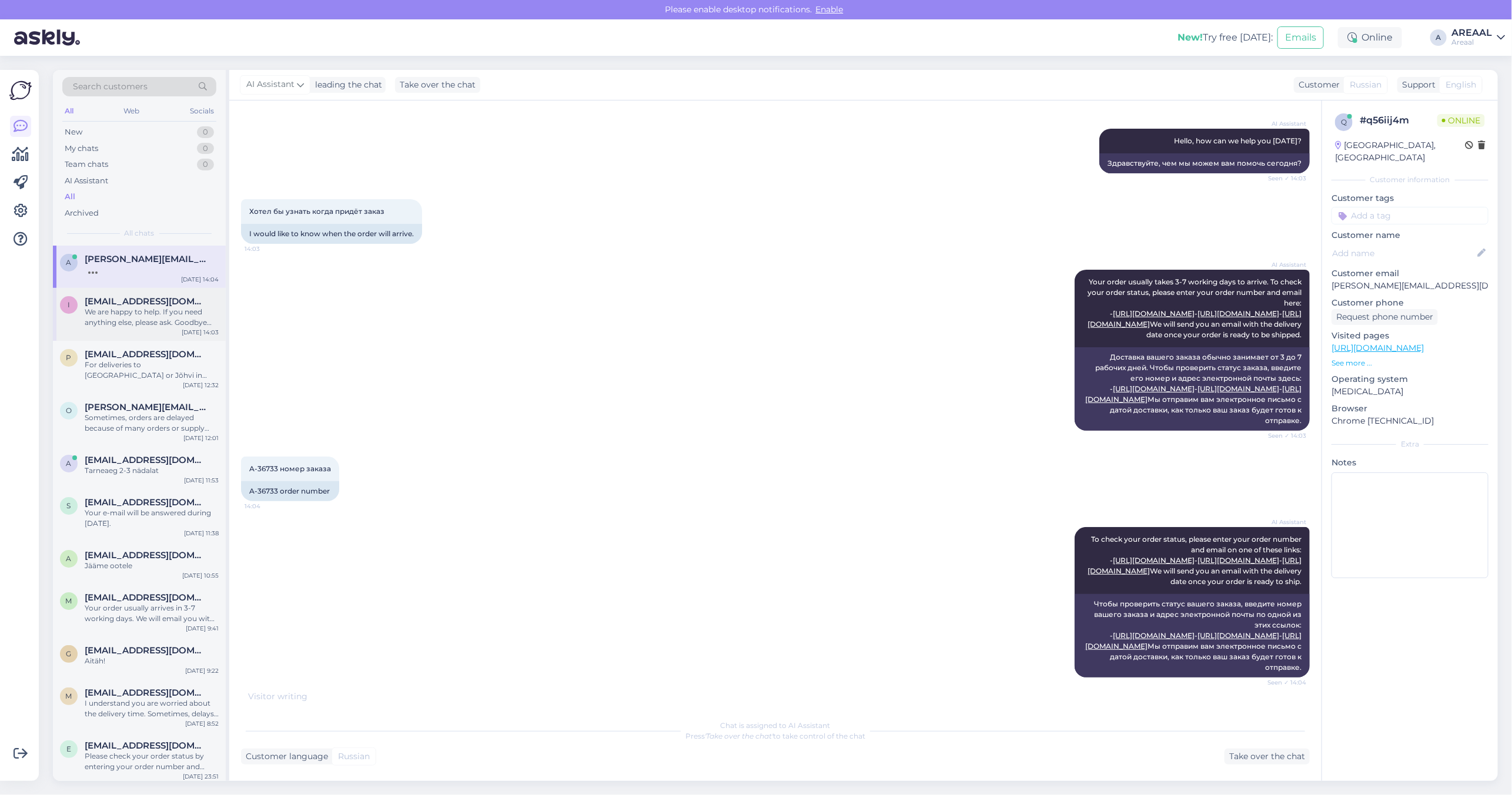
click at [150, 309] on div "We are happy to help. If you need anything else, please ask. Goodbye and have a…" at bounding box center [152, 317] width 134 height 22
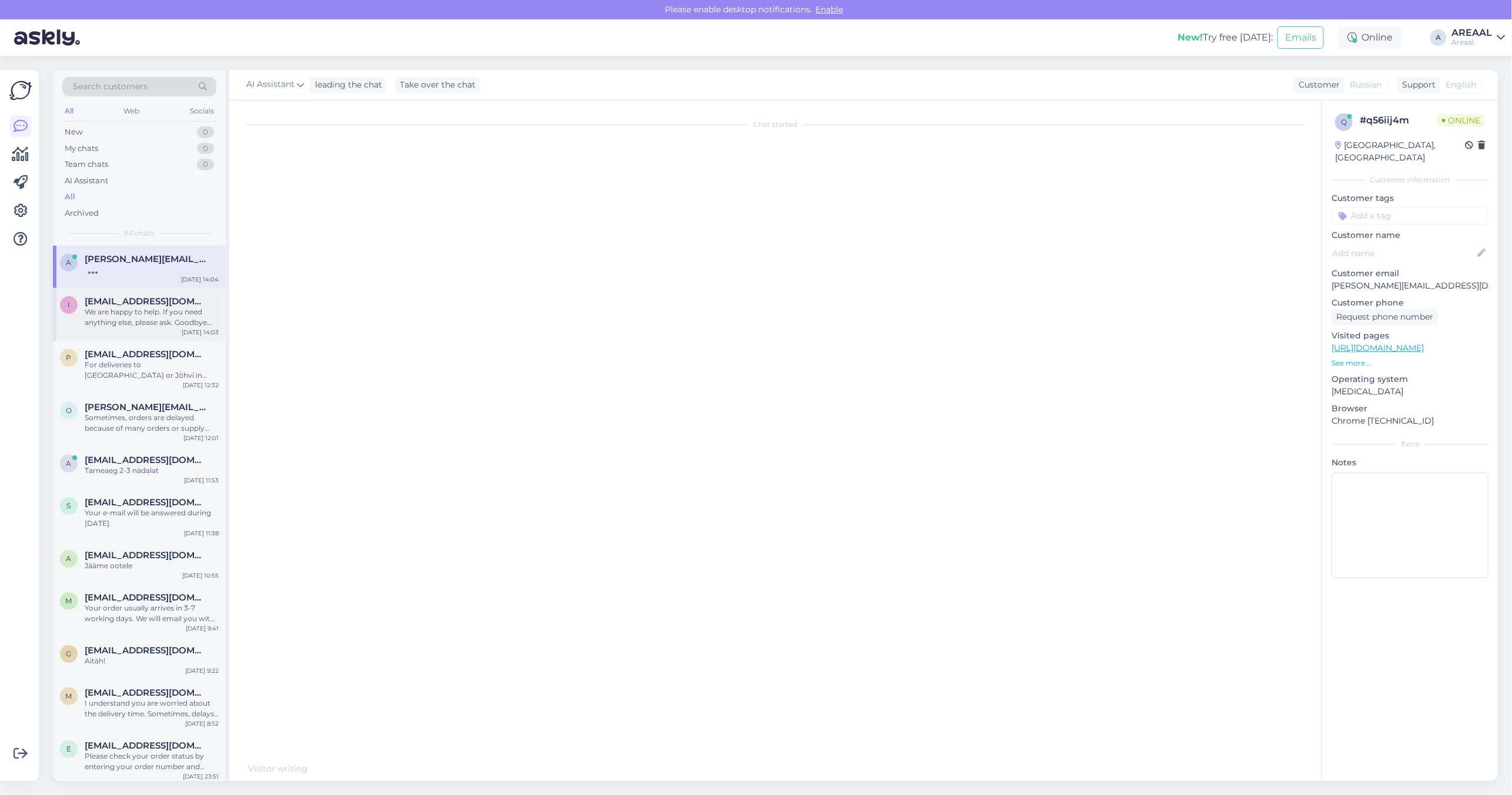
scroll to position [1201, 0]
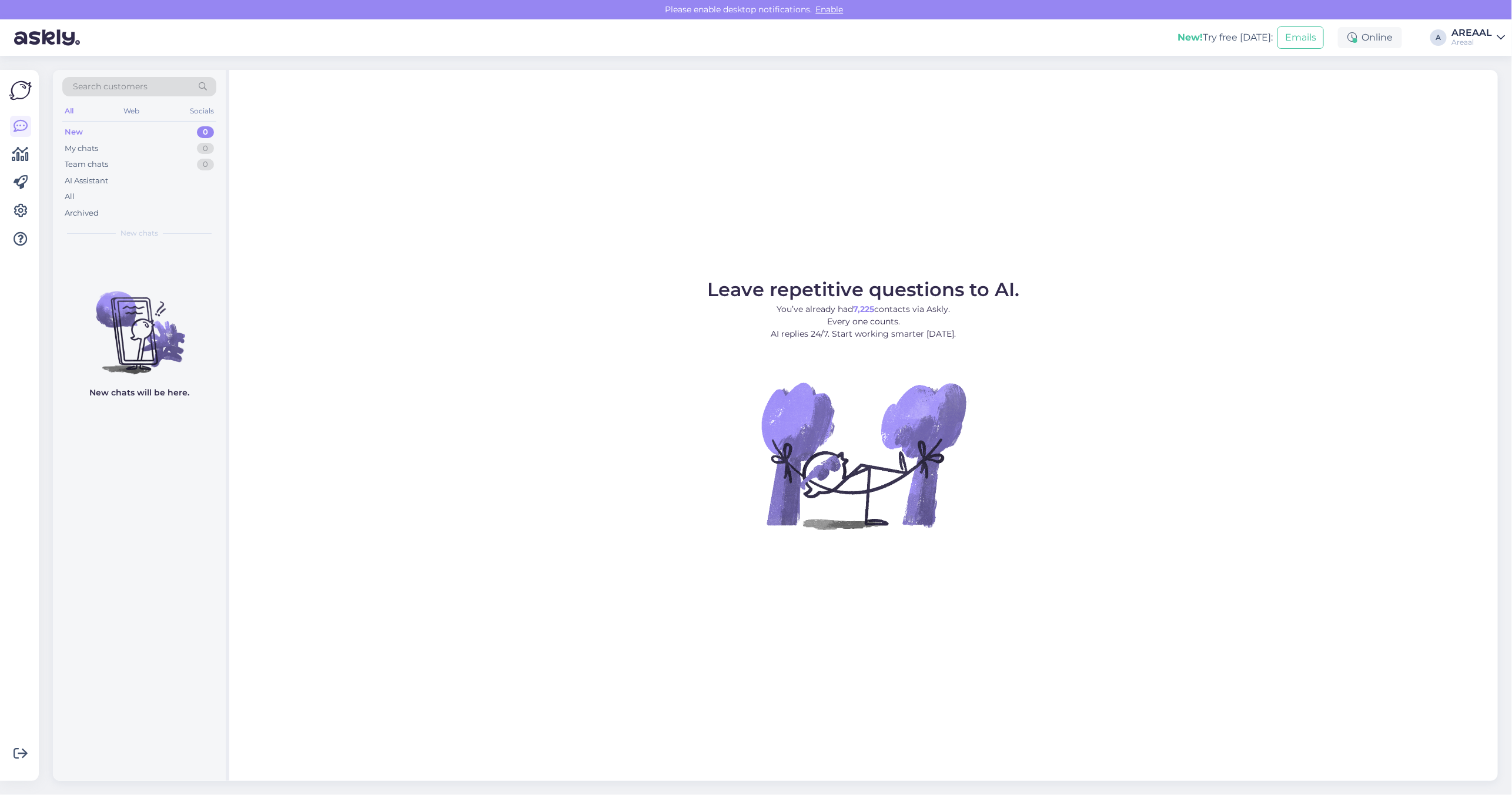
drag, startPoint x: 265, startPoint y: 349, endPoint x: 156, endPoint y: 229, distance: 162.1
click at [265, 338] on figure "Leave repetitive questions to AI. You’ve already had 7,225 contacts via Askly. …" at bounding box center [863, 420] width 1248 height 281
click at [138, 191] on div "All" at bounding box center [139, 196] width 154 height 16
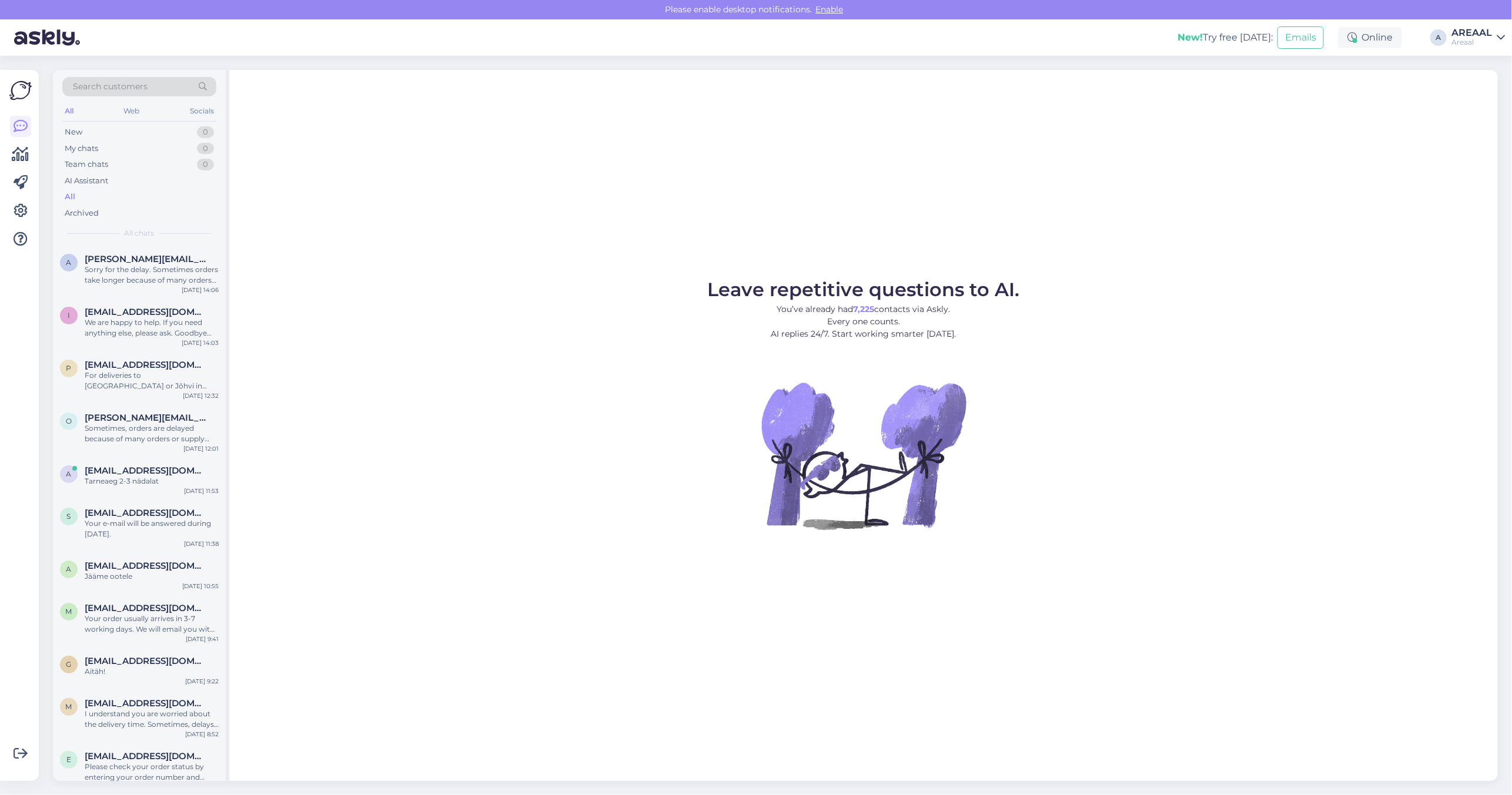
click at [1450, 37] on div "New! Try free [DATE]: Emails Online A AREAAL Areaal" at bounding box center [756, 38] width 1512 height 36
click at [128, 289] on div "A [PERSON_NAME][EMAIL_ADDRESS][DOMAIN_NAME] Sorry for the delay. Sometimes orde…" at bounding box center [139, 271] width 173 height 53
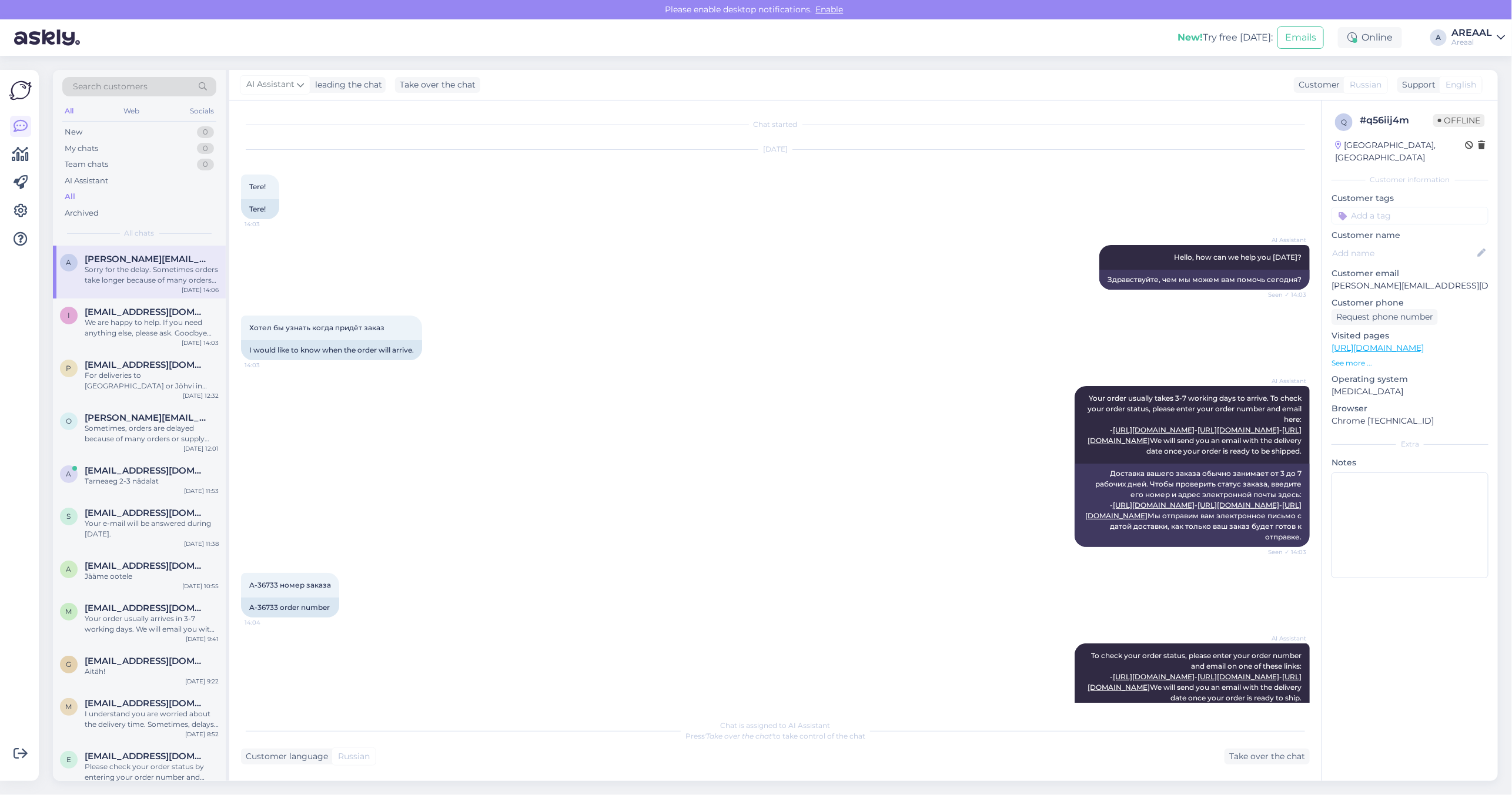
scroll to position [581, 0]
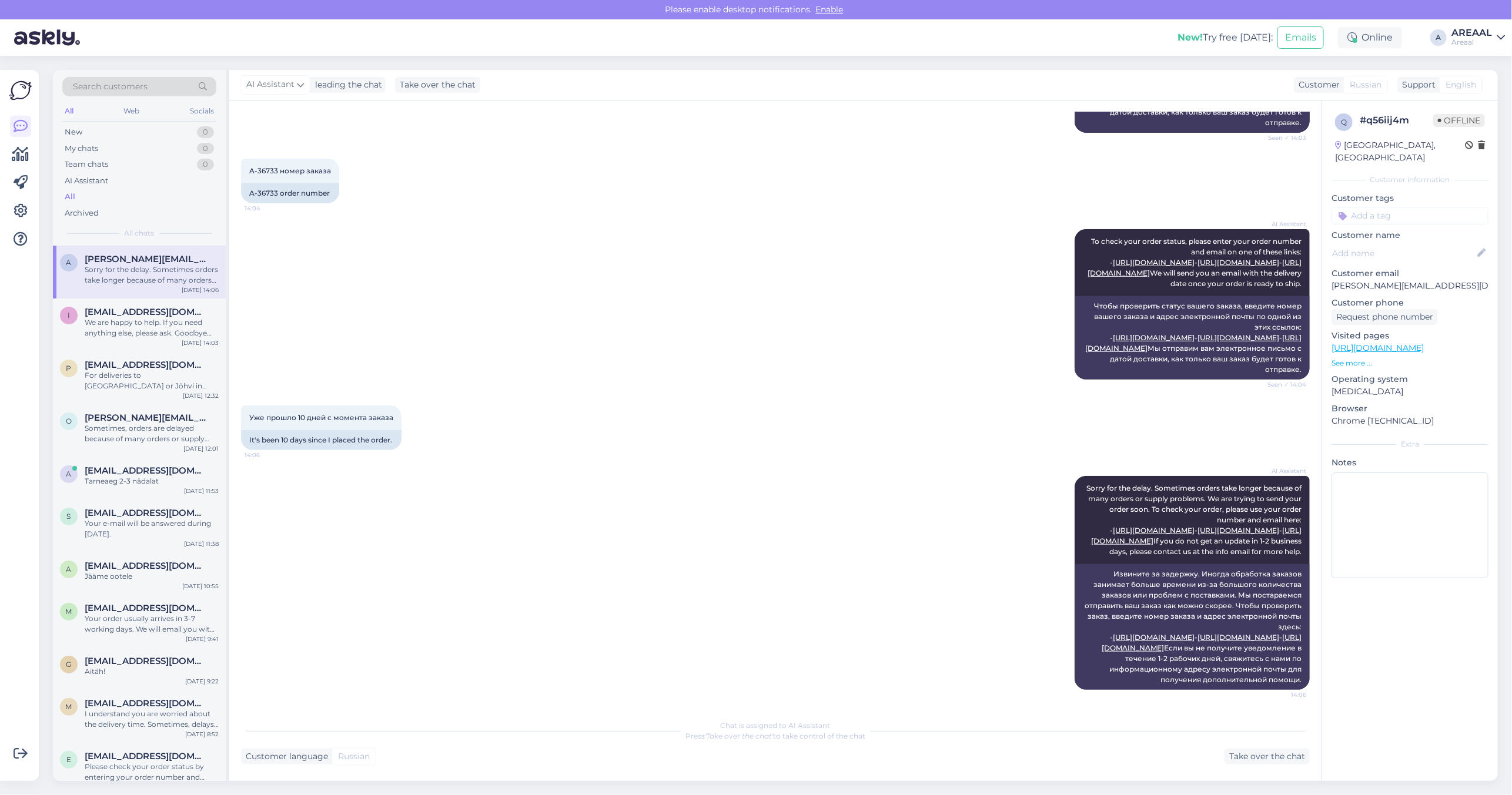
click at [1470, 34] on div "AREAAL" at bounding box center [1471, 33] width 40 height 9
click at [1470, 92] on button "Open" at bounding box center [1478, 90] width 33 height 18
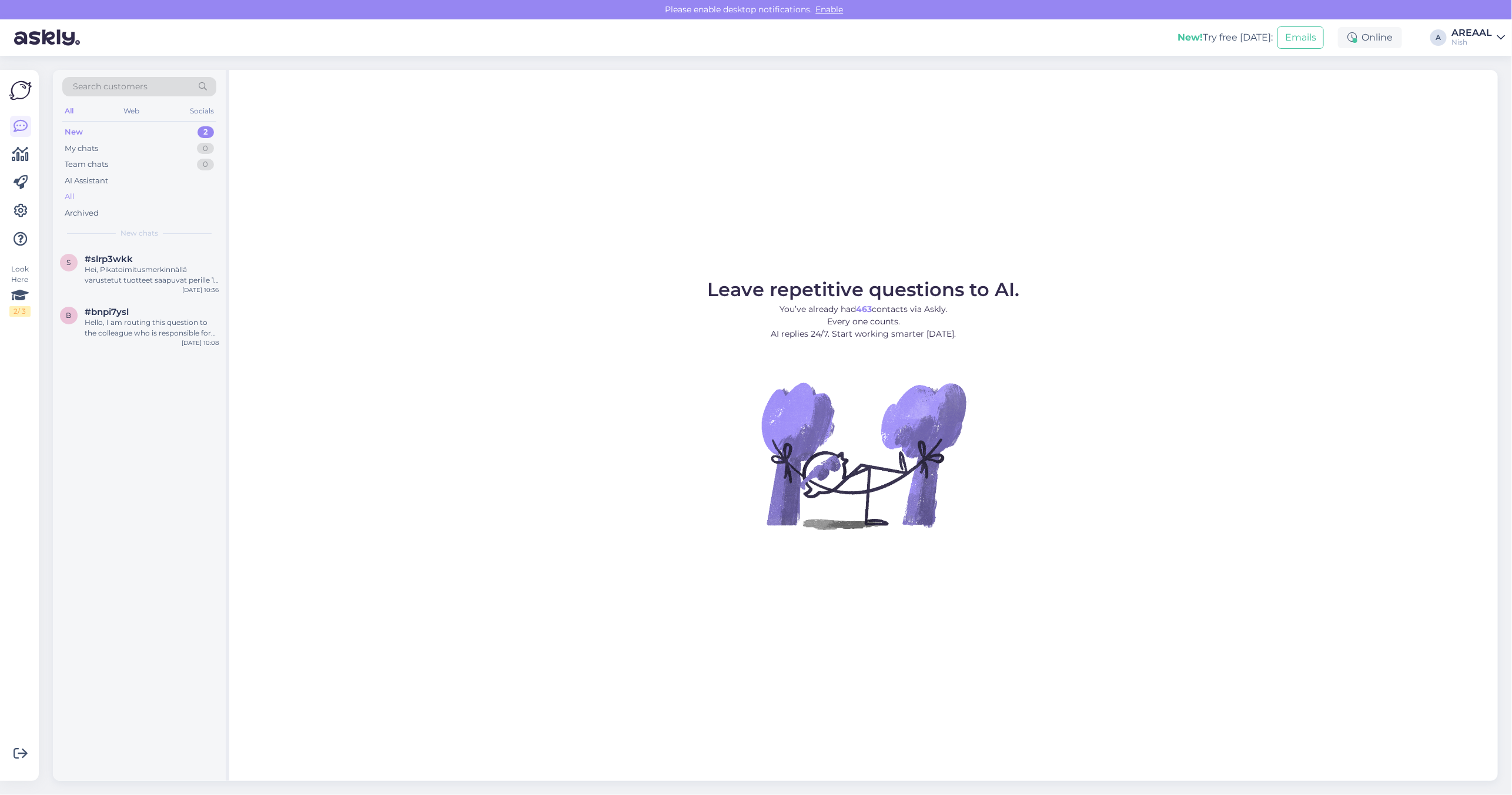
click at [125, 201] on div "All" at bounding box center [139, 196] width 154 height 16
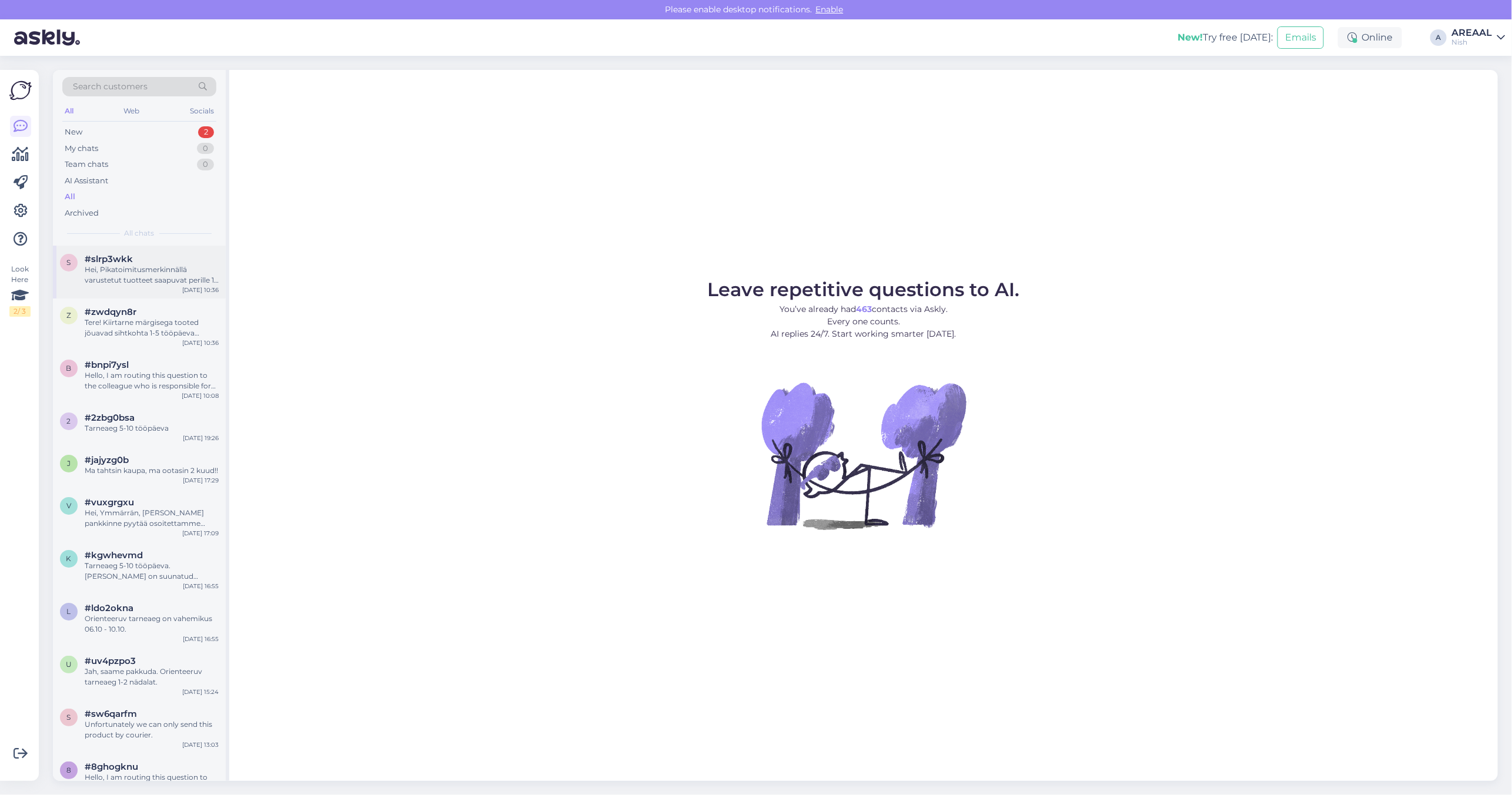
click at [146, 268] on div "Hei, Pikatoimitusmerkinnällä varustetut tuotteet saapuvat perille 1-5 työpäivän…" at bounding box center [152, 275] width 134 height 22
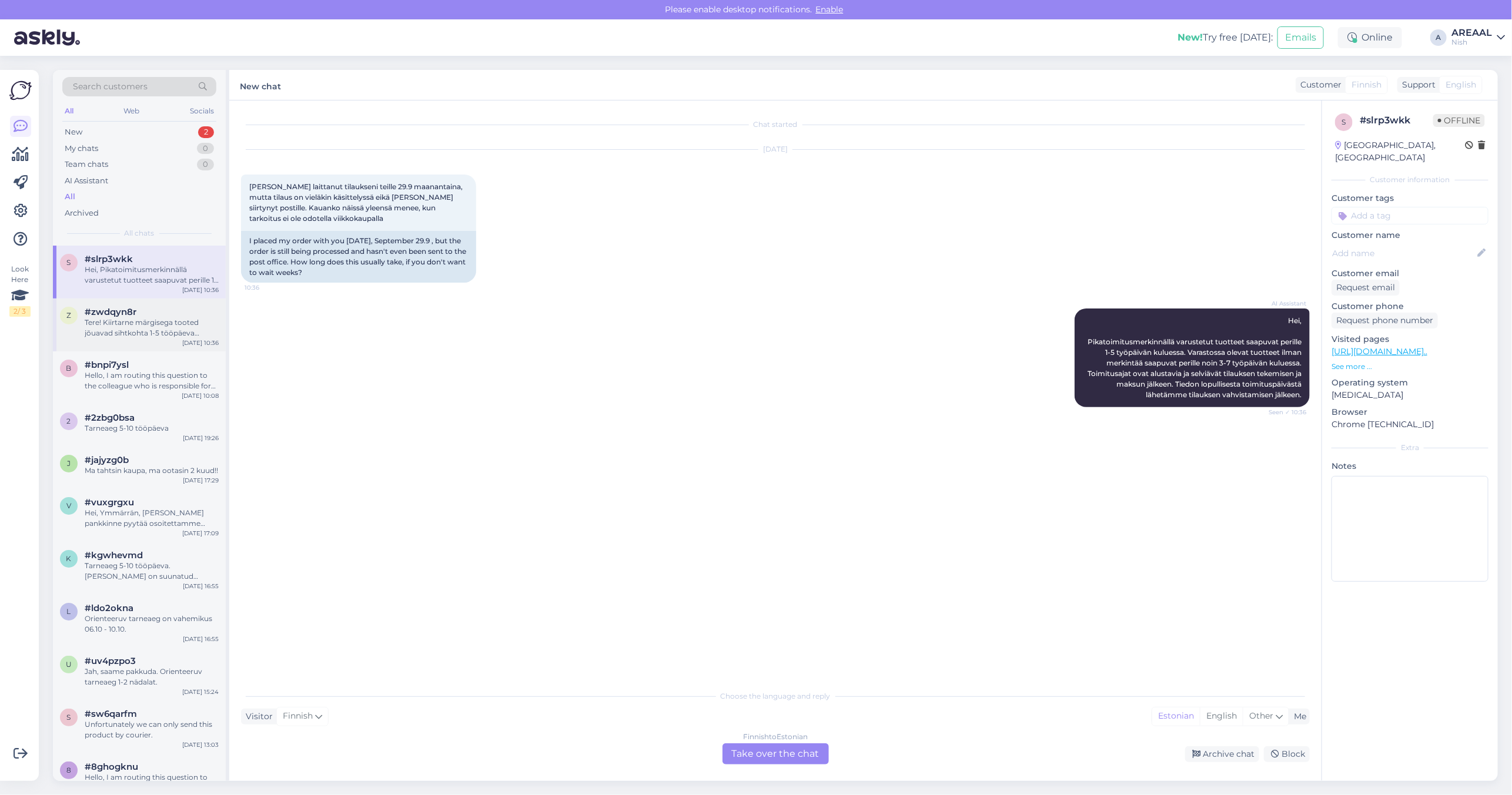
click at [83, 326] on div "z #zwdqyn8r Tere! Kiirtarne märgisega tooted jõuavad sihtkohta 1-5 tööpäeva joo…" at bounding box center [140, 322] width 159 height 32
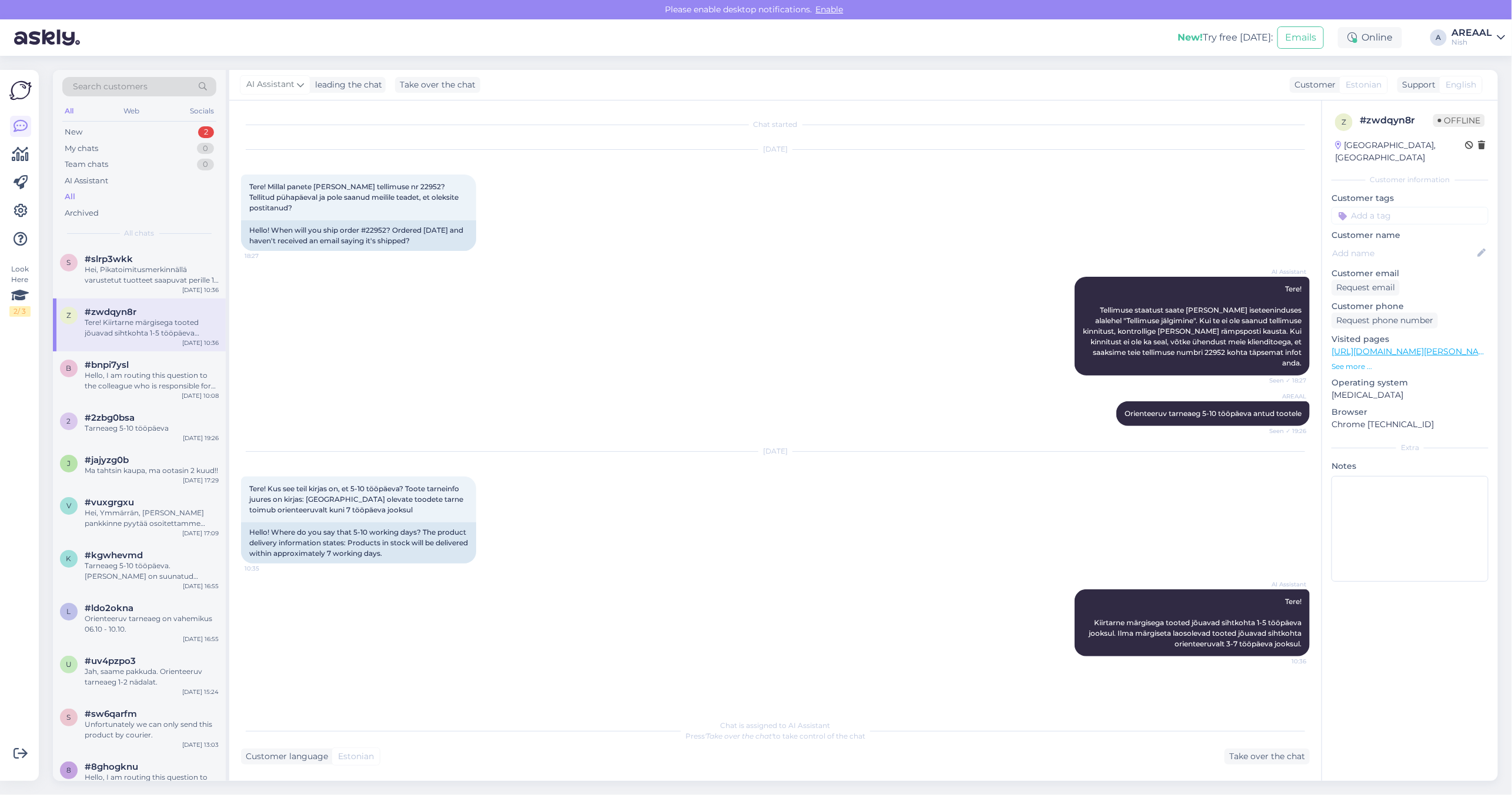
click at [719, 362] on div "AI Assistant Tere! Tellimuse staatust saate jälgida iseteeninduses alalehel "Te…" at bounding box center [775, 326] width 1068 height 125
click at [385, 187] on span "Tere! Millal panete teele tellimuse nr 22952? Tellitud pühapäeval ja pole saanu…" at bounding box center [354, 196] width 211 height 30
copy span "22952"
drag, startPoint x: 489, startPoint y: 491, endPoint x: 483, endPoint y: 479, distance: 13.4
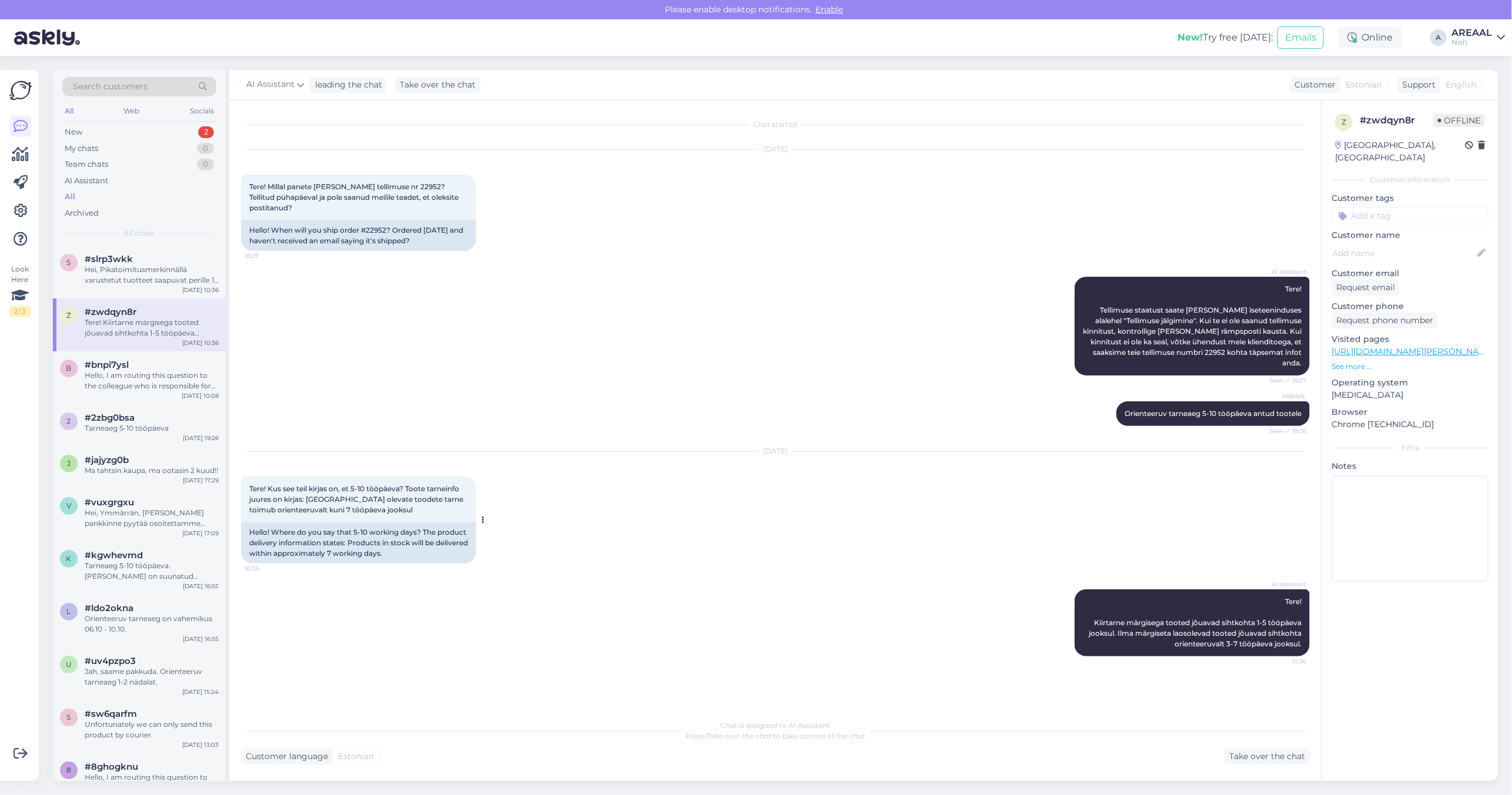
click at [489, 489] on div "Oct 2 2025 Tere! Kus see teil kirjas on, et 5-10 tööpäeva? Toote tarneinfo juur…" at bounding box center [775, 508] width 1068 height 138
click at [414, 369] on div "AI Assistant Tere! Tellimuse staatust saate jälgida iseteeninduses alalehel "Te…" at bounding box center [775, 326] width 1068 height 125
click at [12, 208] on link at bounding box center [21, 211] width 22 height 22
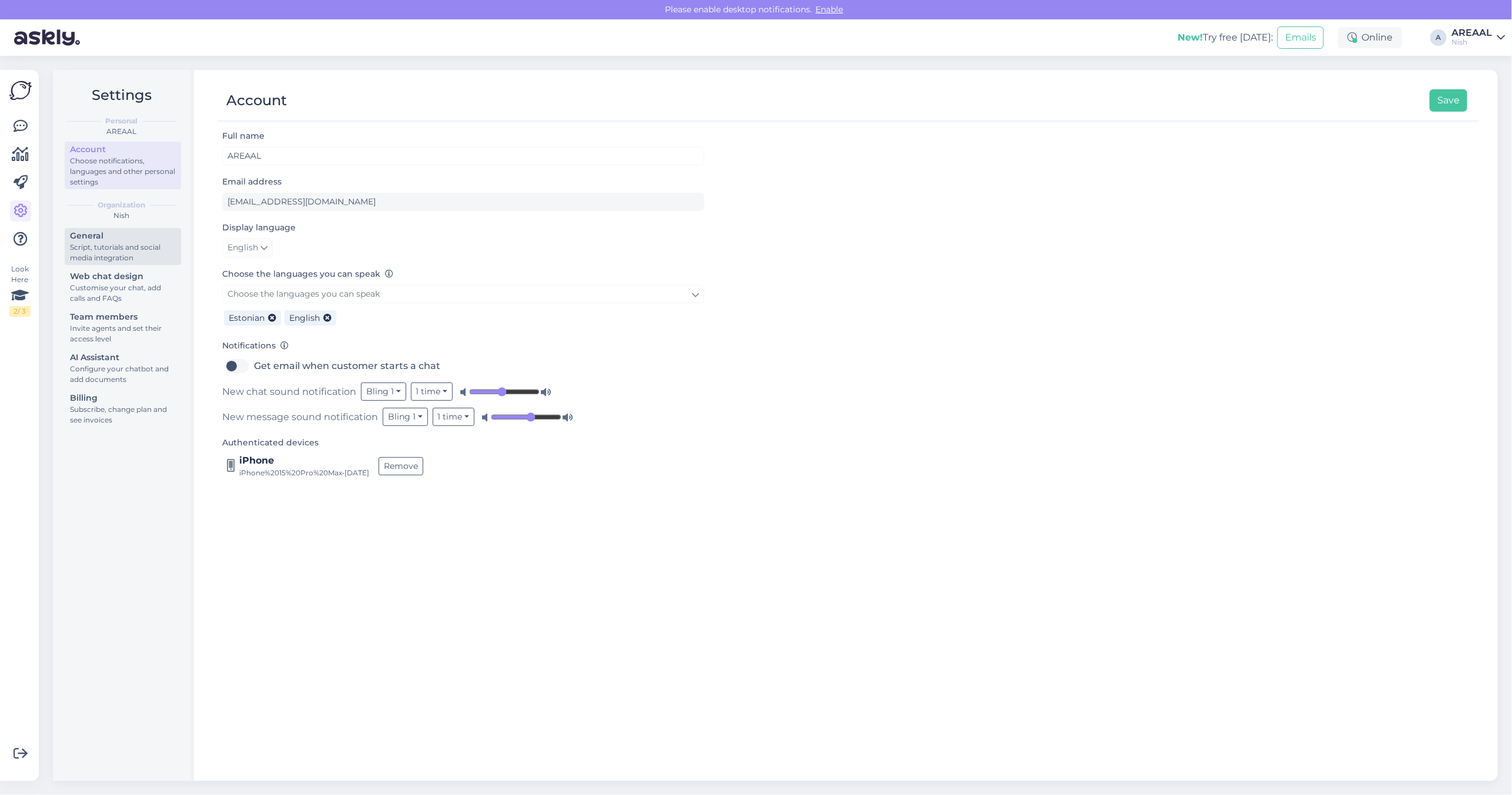
click at [128, 258] on div "Script, tutorials and social media integration" at bounding box center [122, 252] width 106 height 22
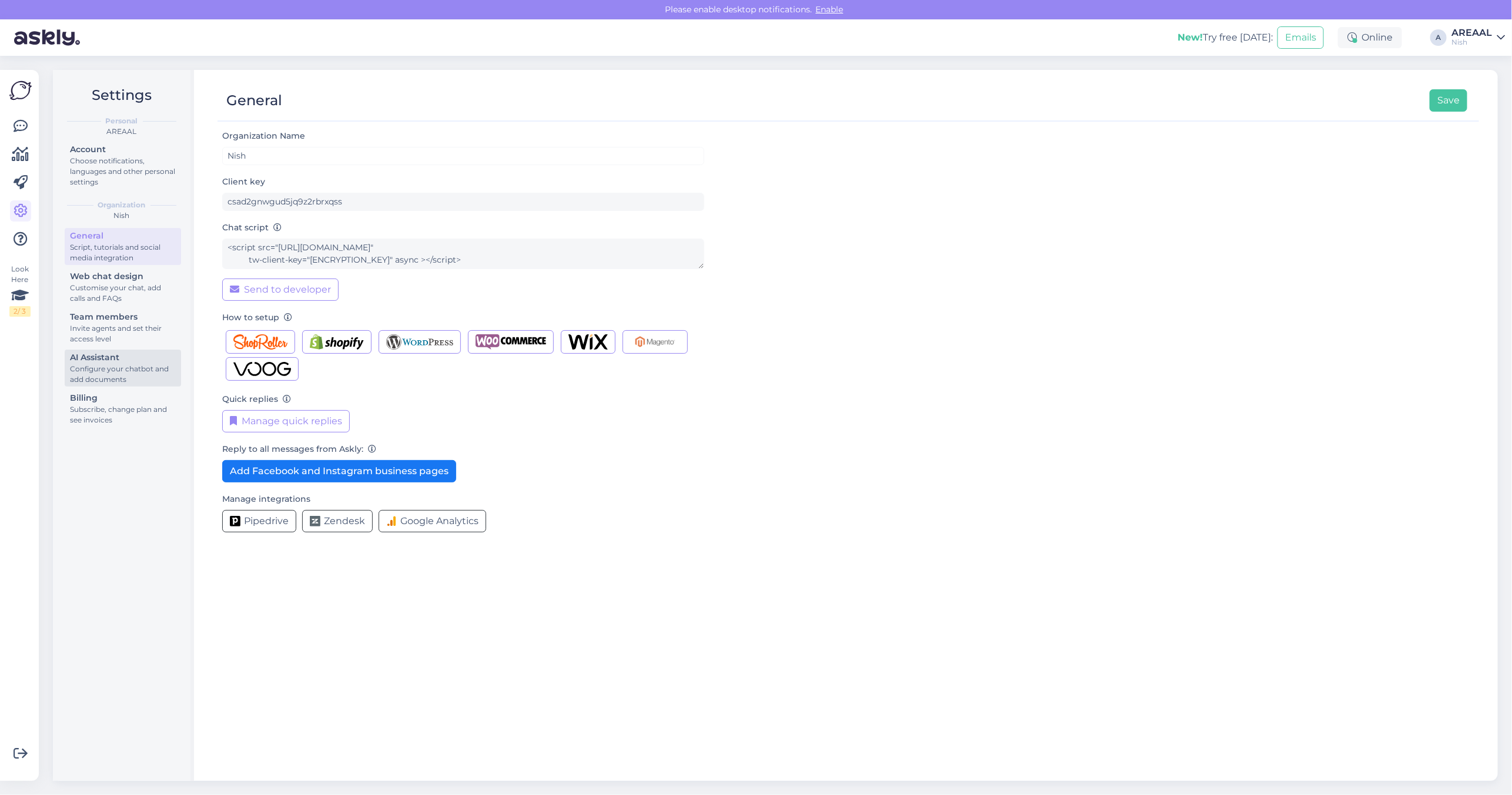
click at [134, 350] on link "AI Assistant Configure your chatbot and add documents" at bounding box center [122, 368] width 116 height 37
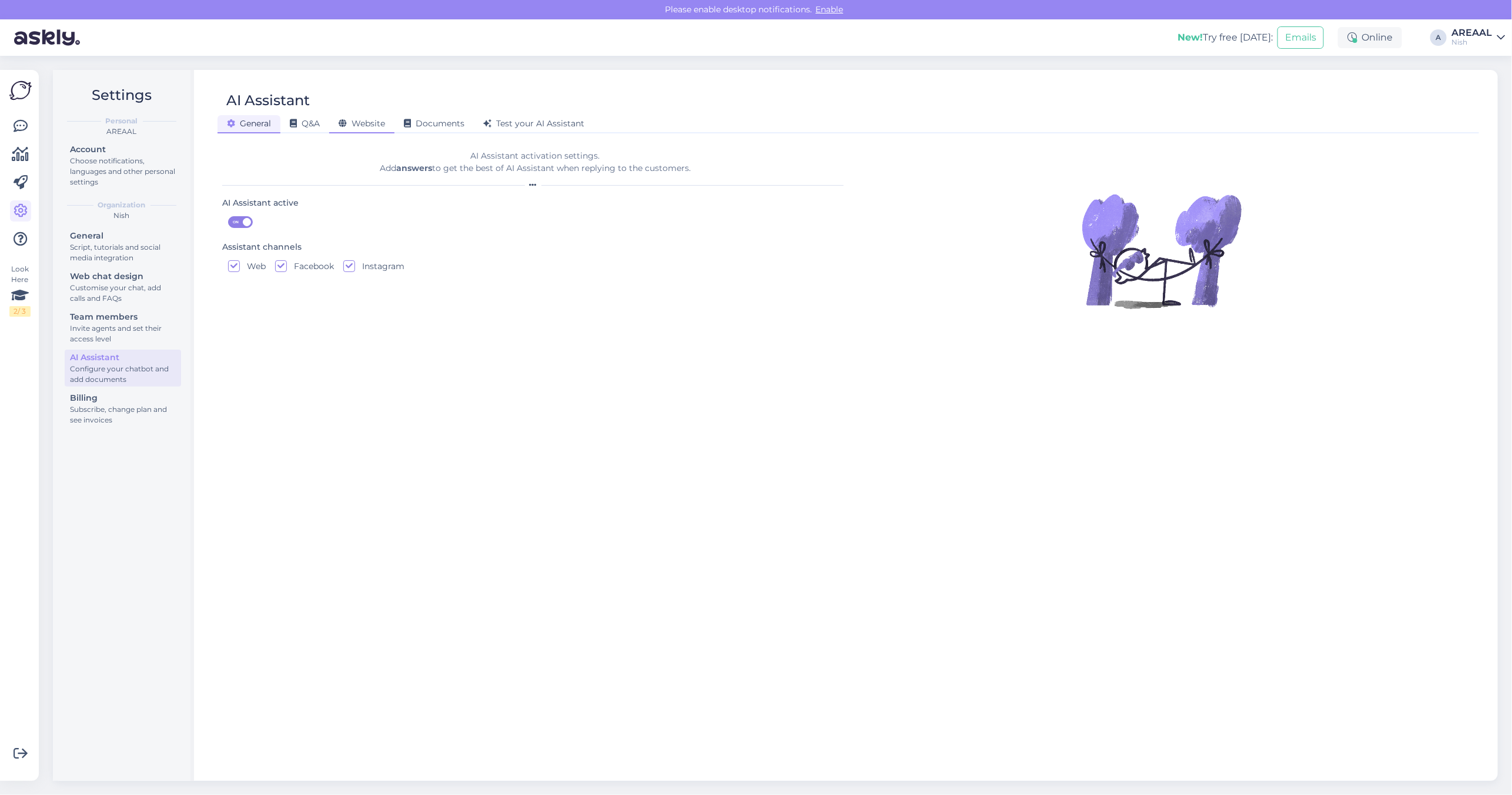
click at [376, 124] on span "Website" at bounding box center [362, 123] width 47 height 10
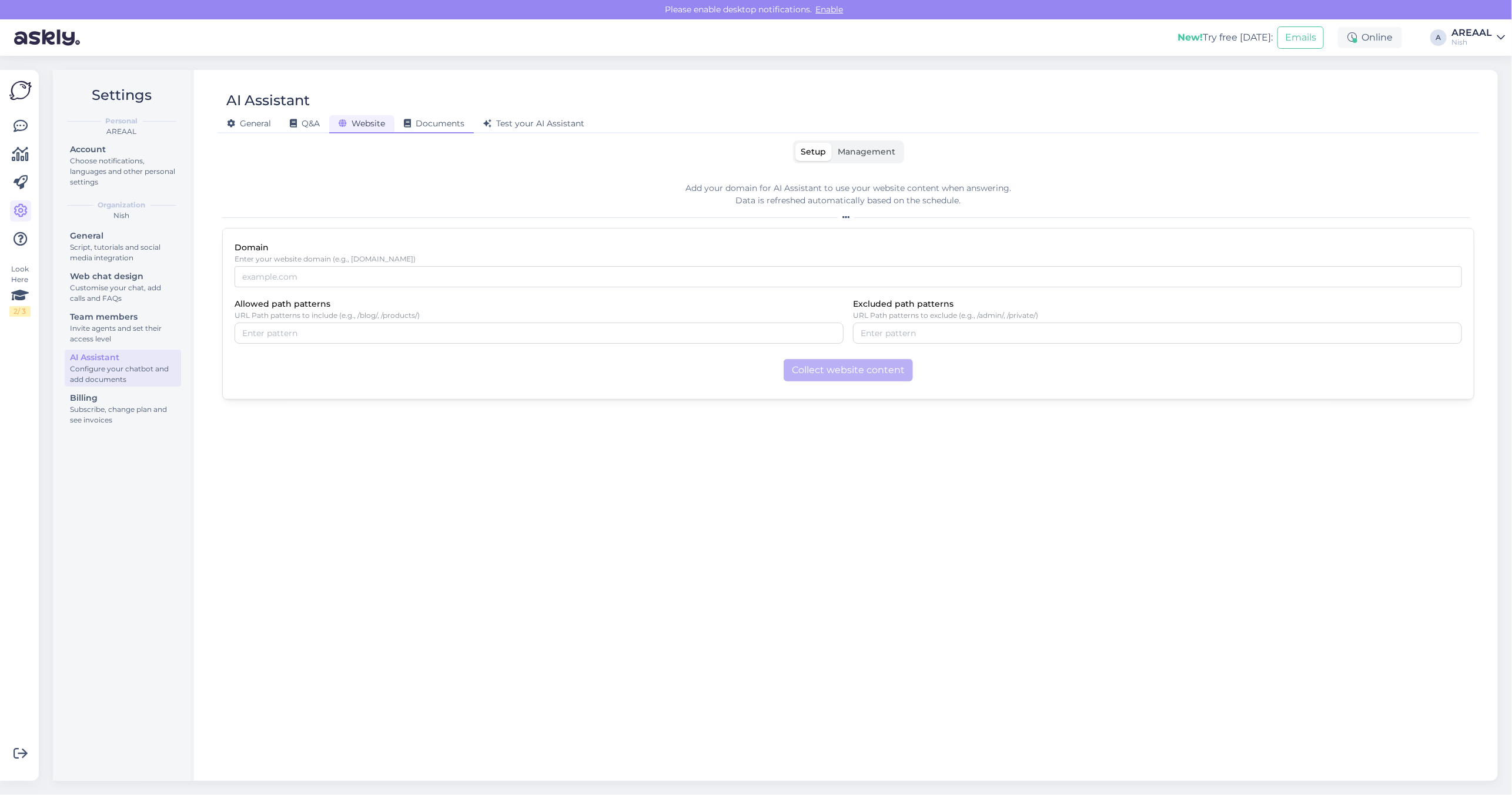
click at [457, 124] on span "Documents" at bounding box center [434, 123] width 60 height 10
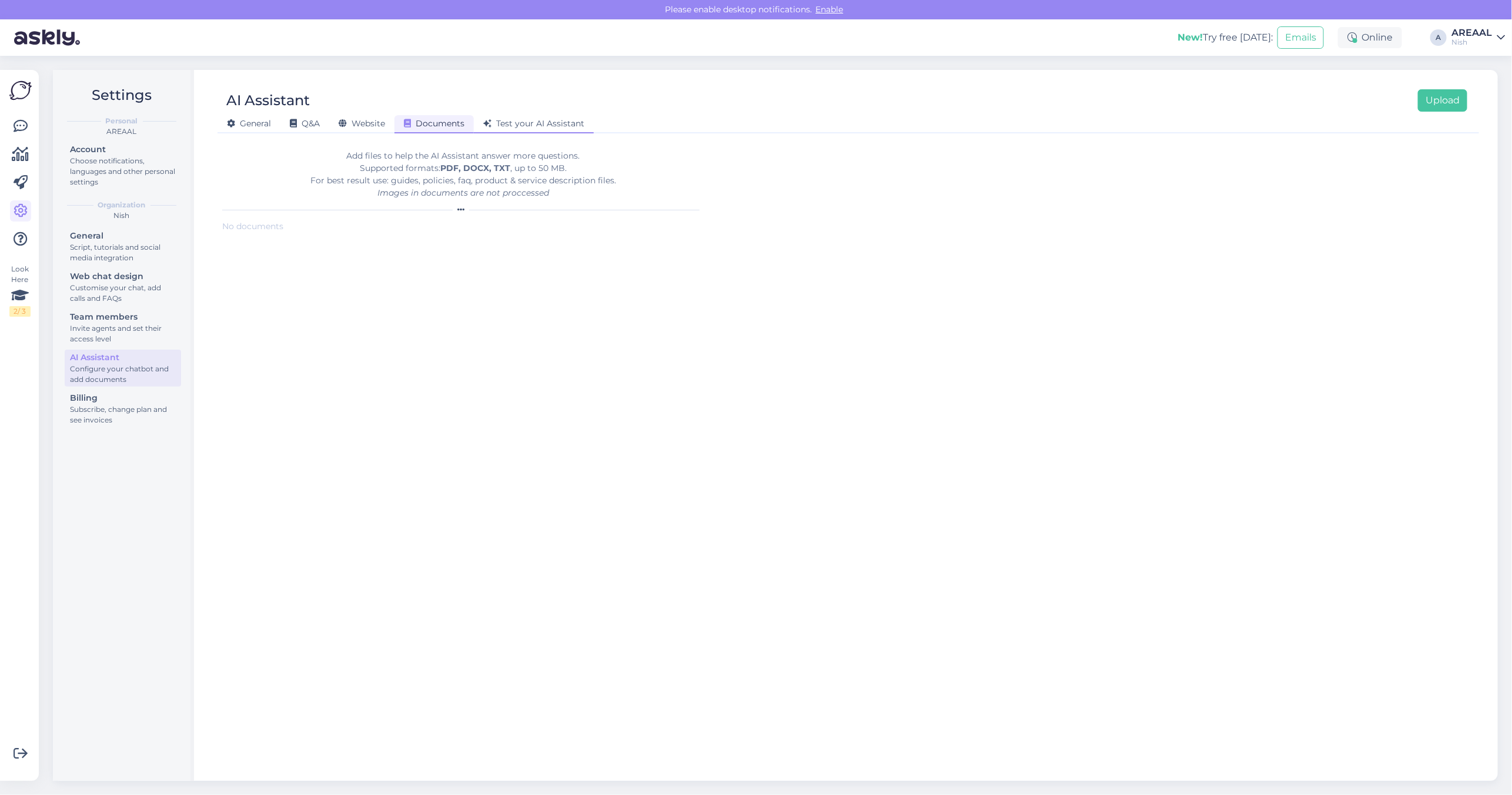
click at [516, 116] on div "Test your AI Assistant" at bounding box center [533, 124] width 120 height 18
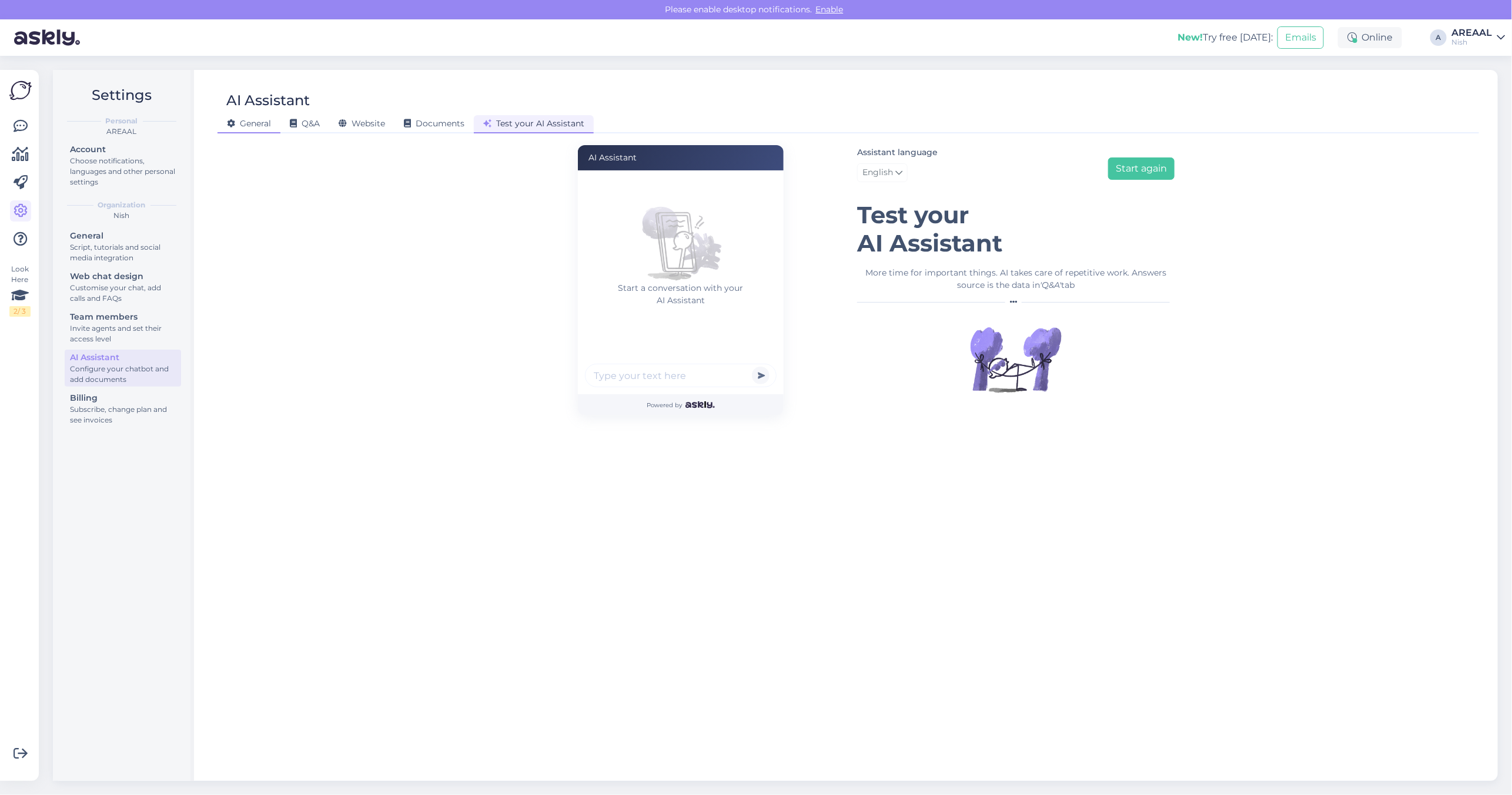
click at [219, 129] on div "General" at bounding box center [248, 124] width 63 height 18
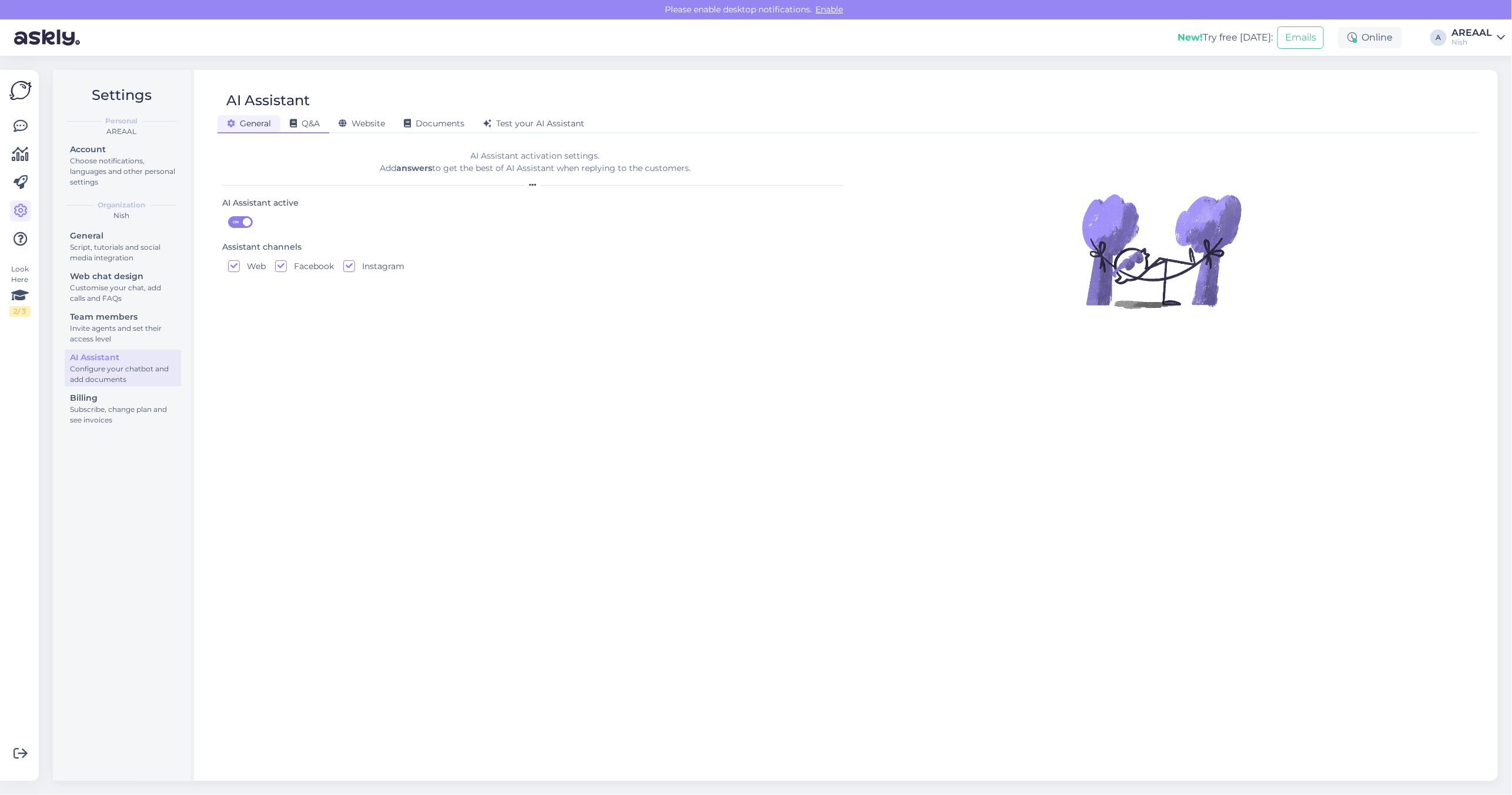
click at [308, 121] on span "Q&A" at bounding box center [304, 123] width 30 height 10
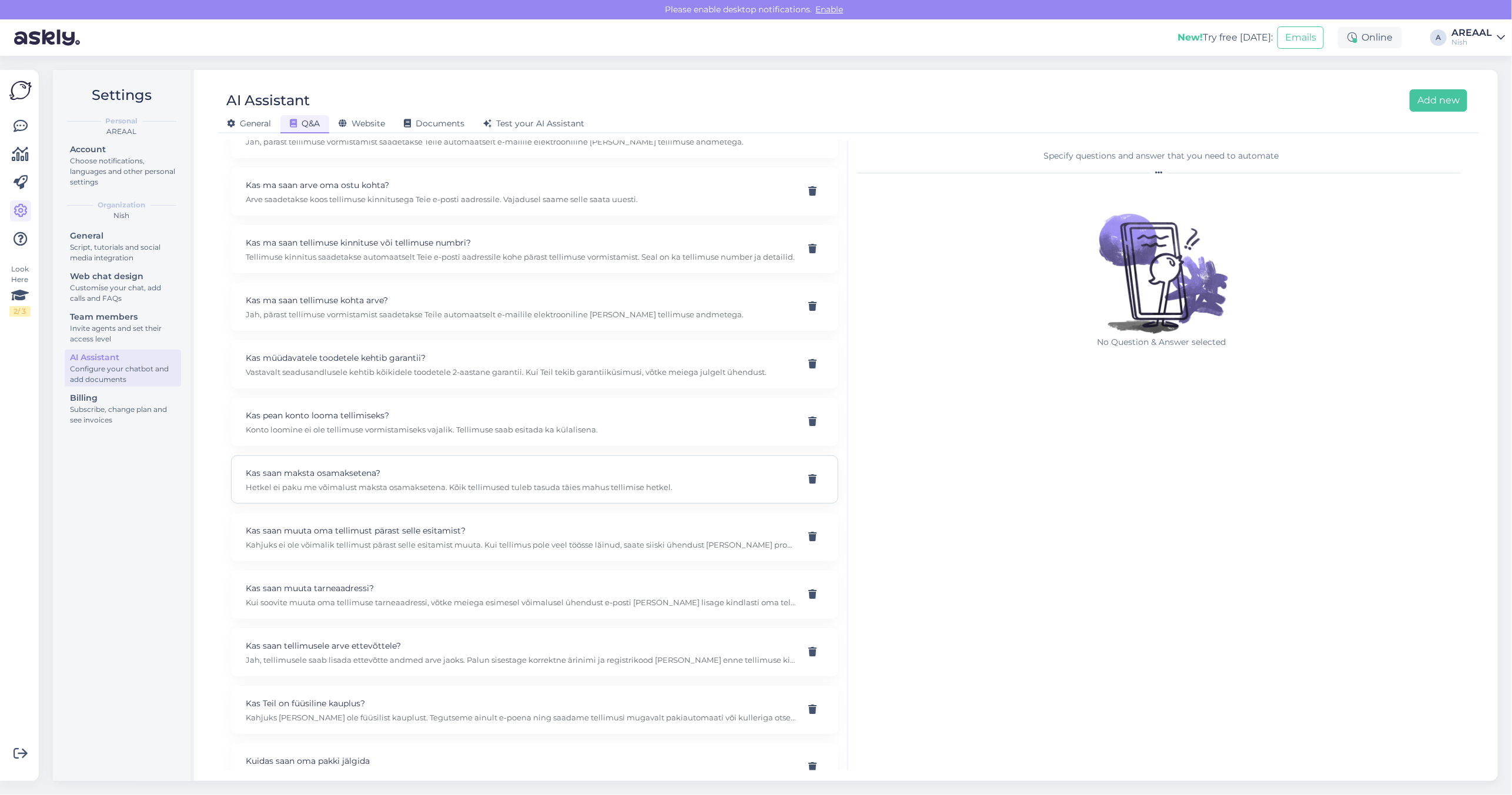
scroll to position [220, 0]
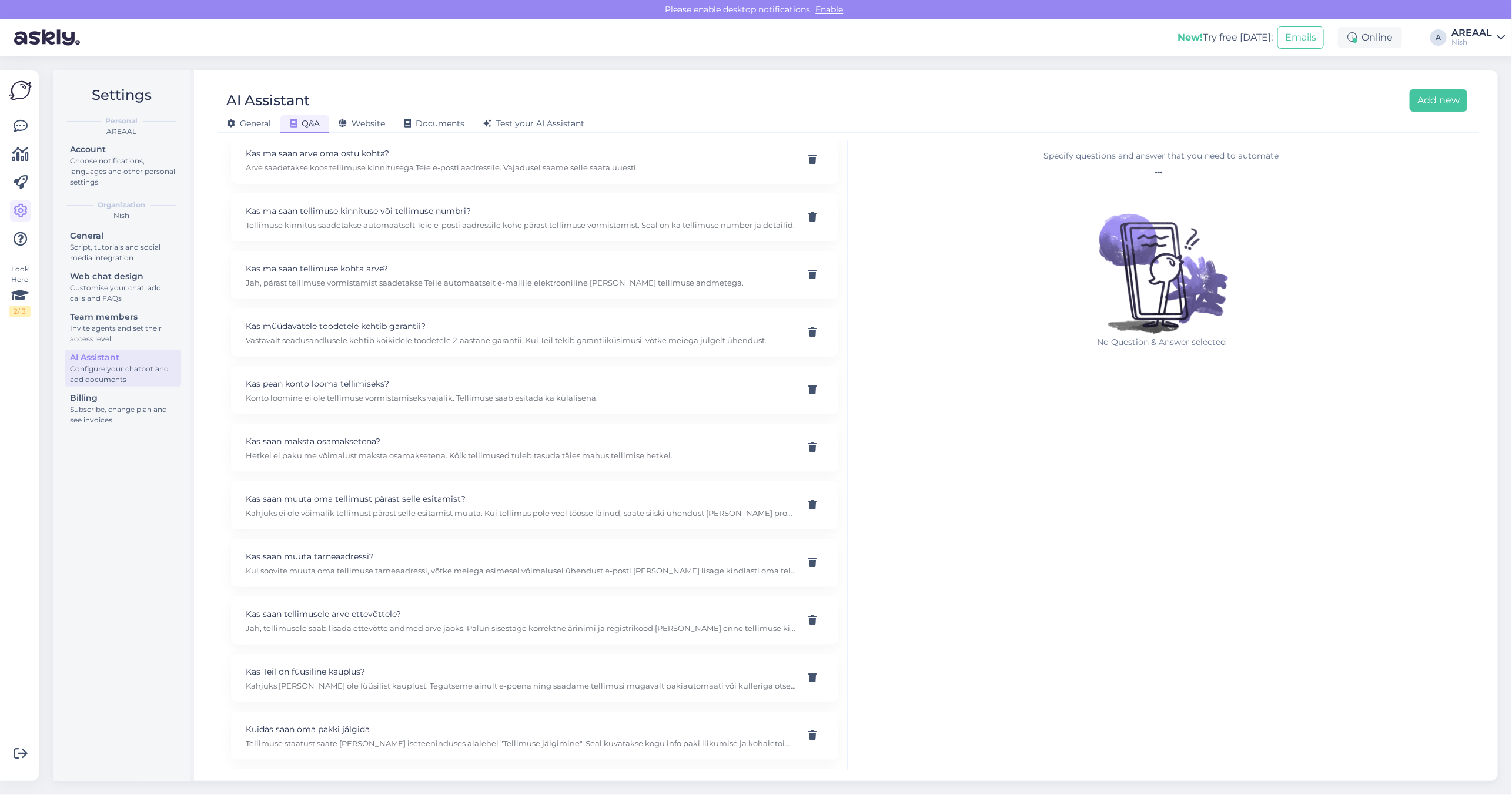
click at [1017, 587] on div "Specify questions and answer that you need to automate No Question & Answer sel…" at bounding box center [1160, 455] width 626 height 630
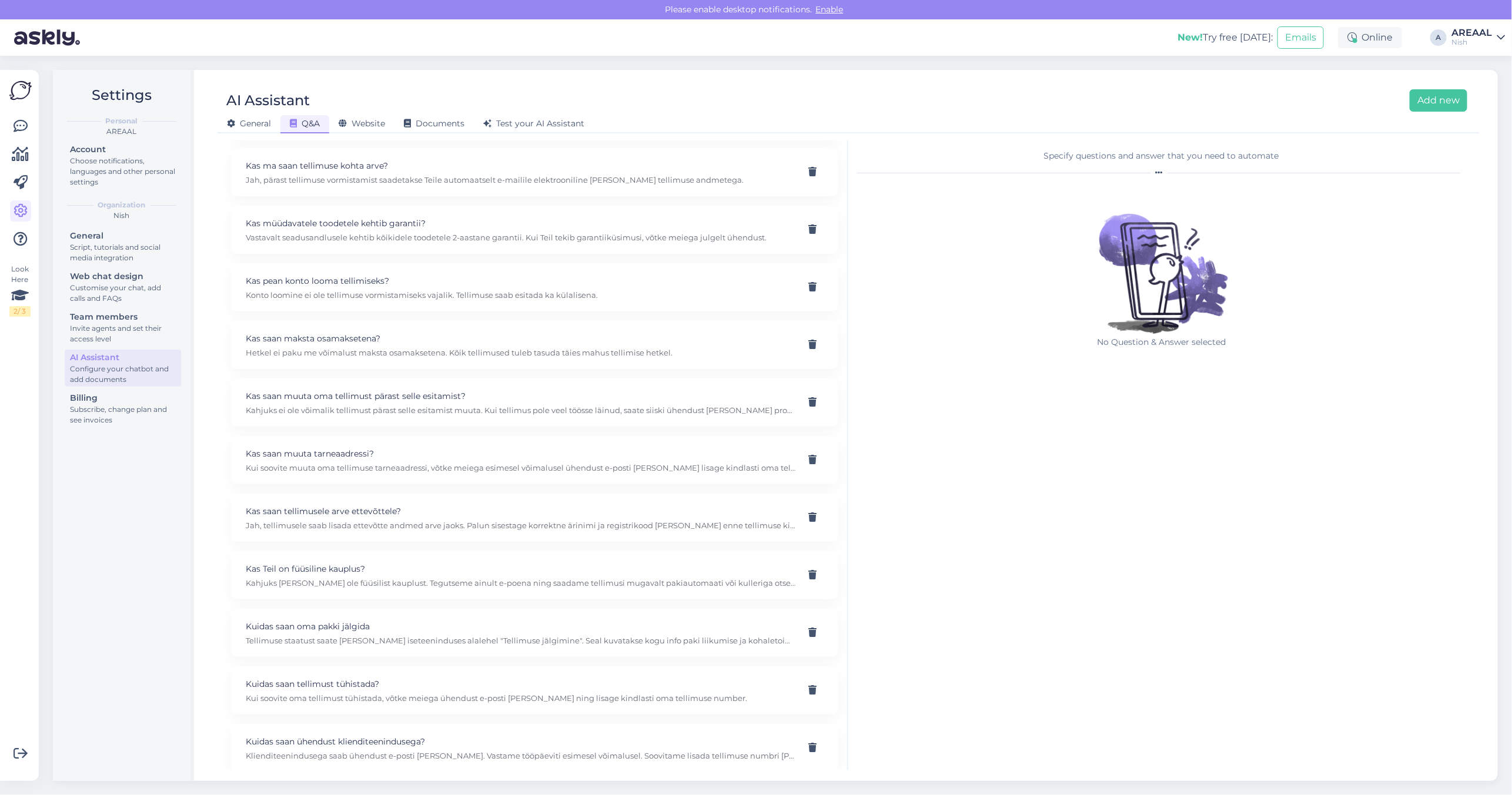
scroll to position [786, 0]
click at [391, 463] on div "Kui kaua võtab tarne aega? Kiirtarne märgisega tooted jõuavad sihtkohta 1-5 töö…" at bounding box center [520, 458] width 550 height 26
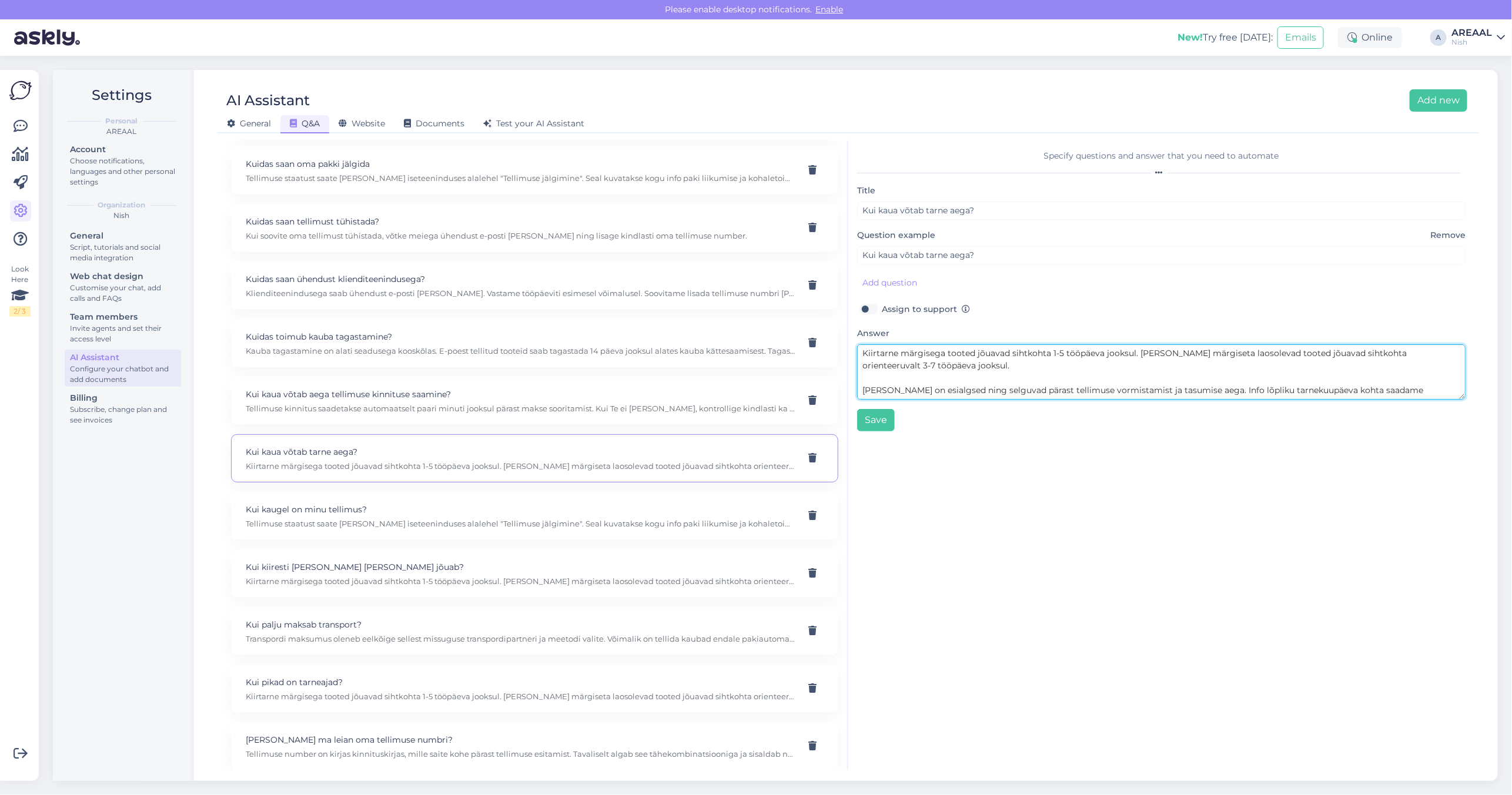
click at [1056, 357] on textarea "Kiirtarne märgisega tooted jõuavad sihtkohta 1-5 tööpäeva jooksul. [PERSON_NAME…" at bounding box center [1161, 372] width 608 height 55
paste textarea "Laos olevate toodete tarne toimub orienteeruvalt kuni 7 tööpäeva jooksul ning a…"
type textarea "[GEOGRAPHIC_DATA] olevate toodete tarne toimub orienteeruvalt kuni 7 tööpäeva j…"
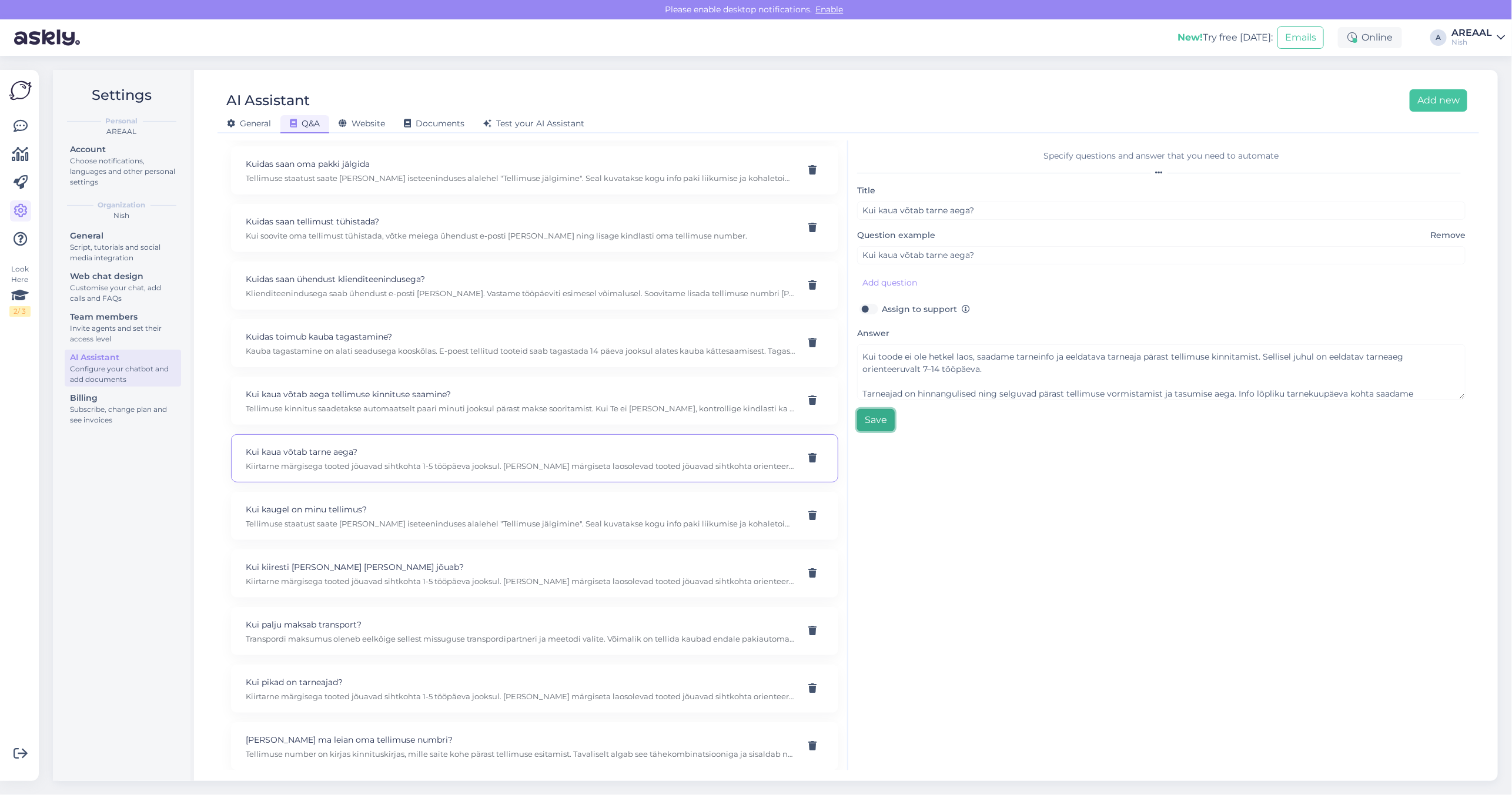
click at [880, 424] on button "Save" at bounding box center [876, 420] width 38 height 22
click at [400, 578] on div "Kui kiiresti kaup kohale jõuab? Kiirtarne märgisega tooted jõuavad sihtkohta 1-…" at bounding box center [520, 574] width 550 height 26
type input "Kui kiiresti [PERSON_NAME] [PERSON_NAME] jõuab?"
type input "Kui kiiresti mu [PERSON_NAME] [PERSON_NAME] jõuab?"
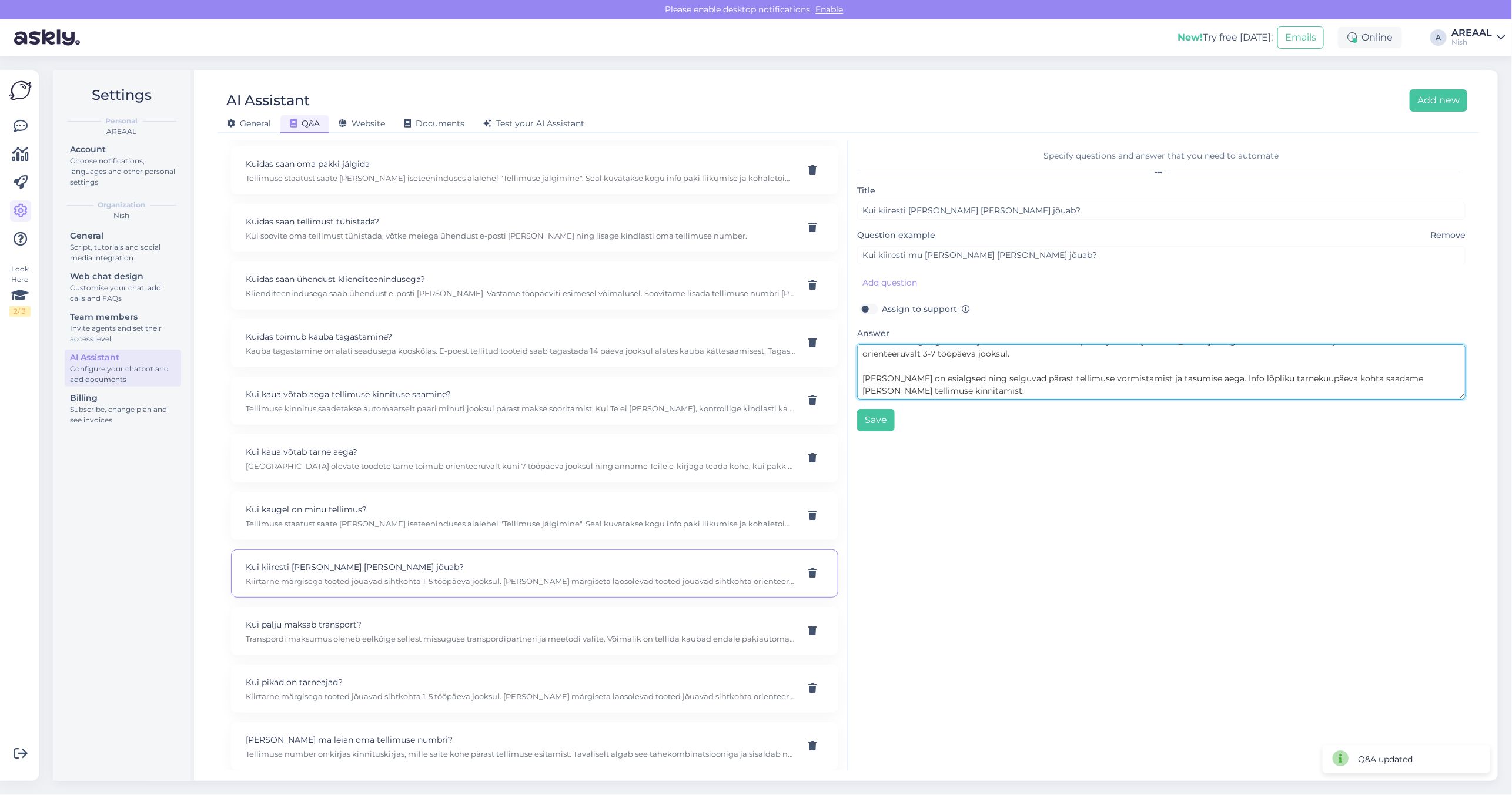
click at [951, 372] on textarea "Kiirtarne märgisega tooted jõuavad sihtkohta 1-5 tööpäeva jooksul. [PERSON_NAME…" at bounding box center [1161, 372] width 608 height 55
paste textarea "Laos olevate toodete tarne toimub orienteeruvalt kuni 7 tööpäeva jooksul ning a…"
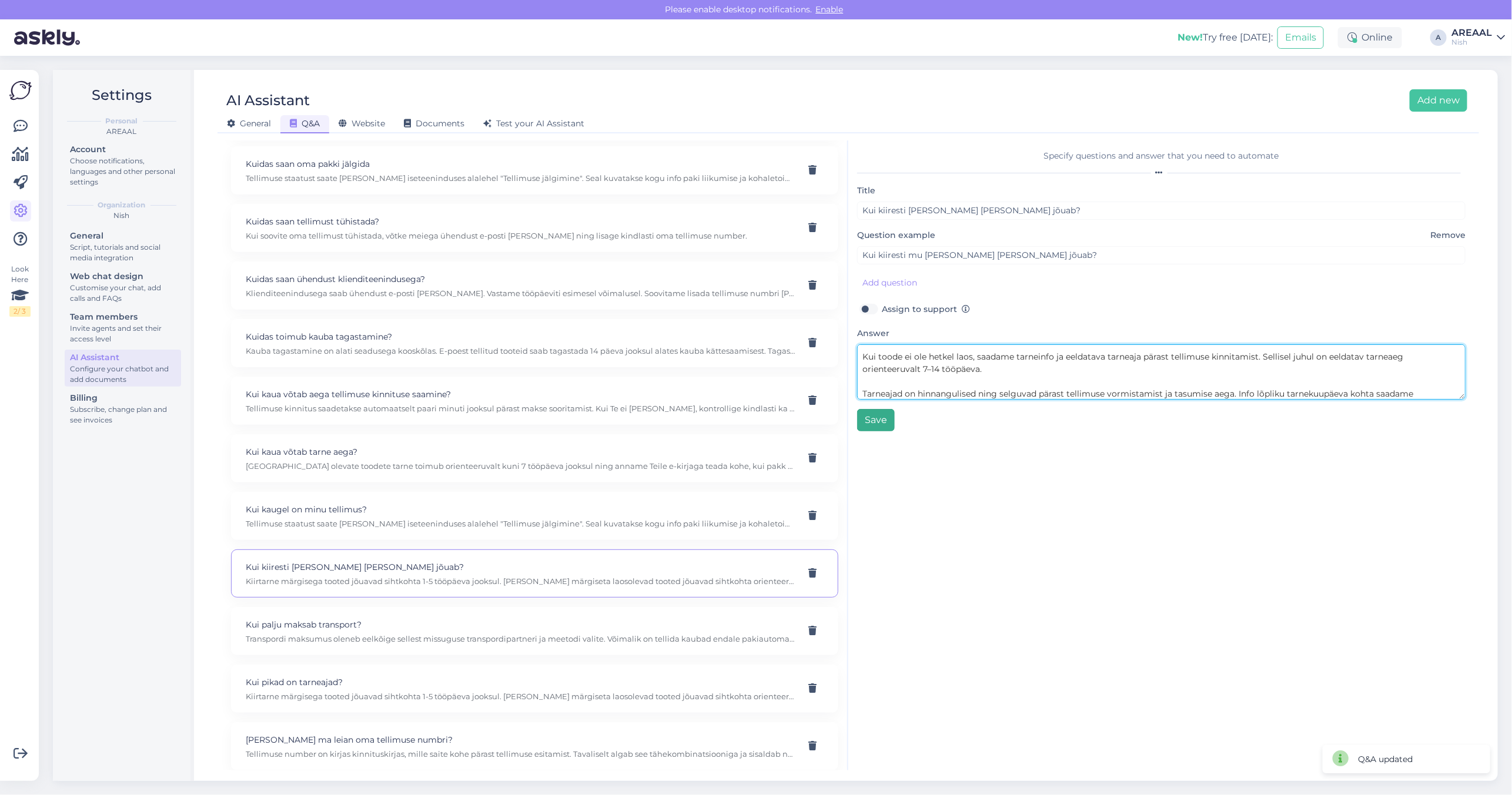
type textarea "[GEOGRAPHIC_DATA] olevate toodete tarne toimub orienteeruvalt kuni 7 tööpäeva j…"
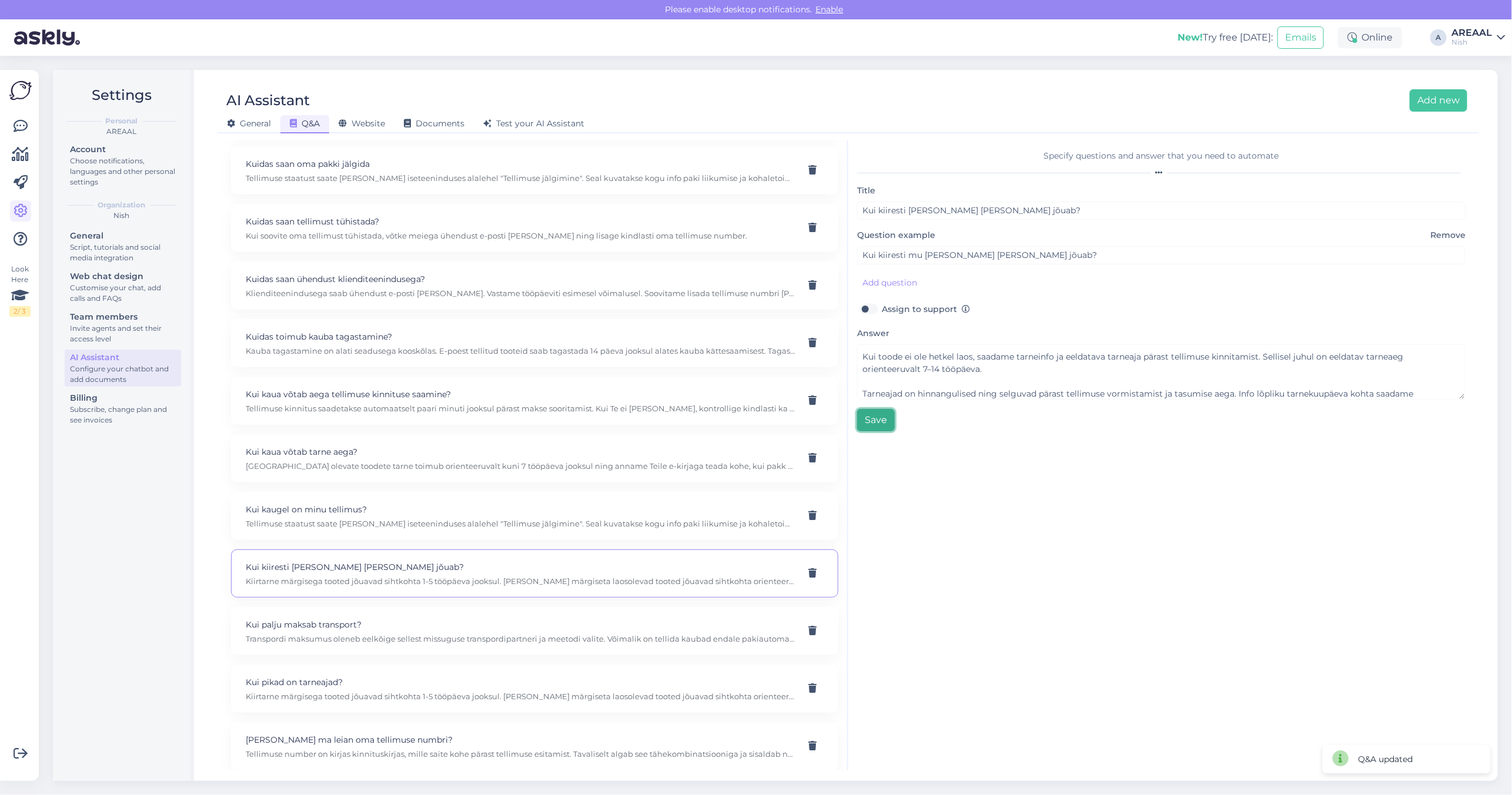
click at [872, 419] on button "Save" at bounding box center [876, 420] width 38 height 22
click at [459, 677] on div "Kui pikad on tarneajad? Kiirtarne märgisega tooted jõuavad sihtkohta 1-5 tööpäe…" at bounding box center [534, 689] width 607 height 48
type input "Kui pikad on tarneajad?"
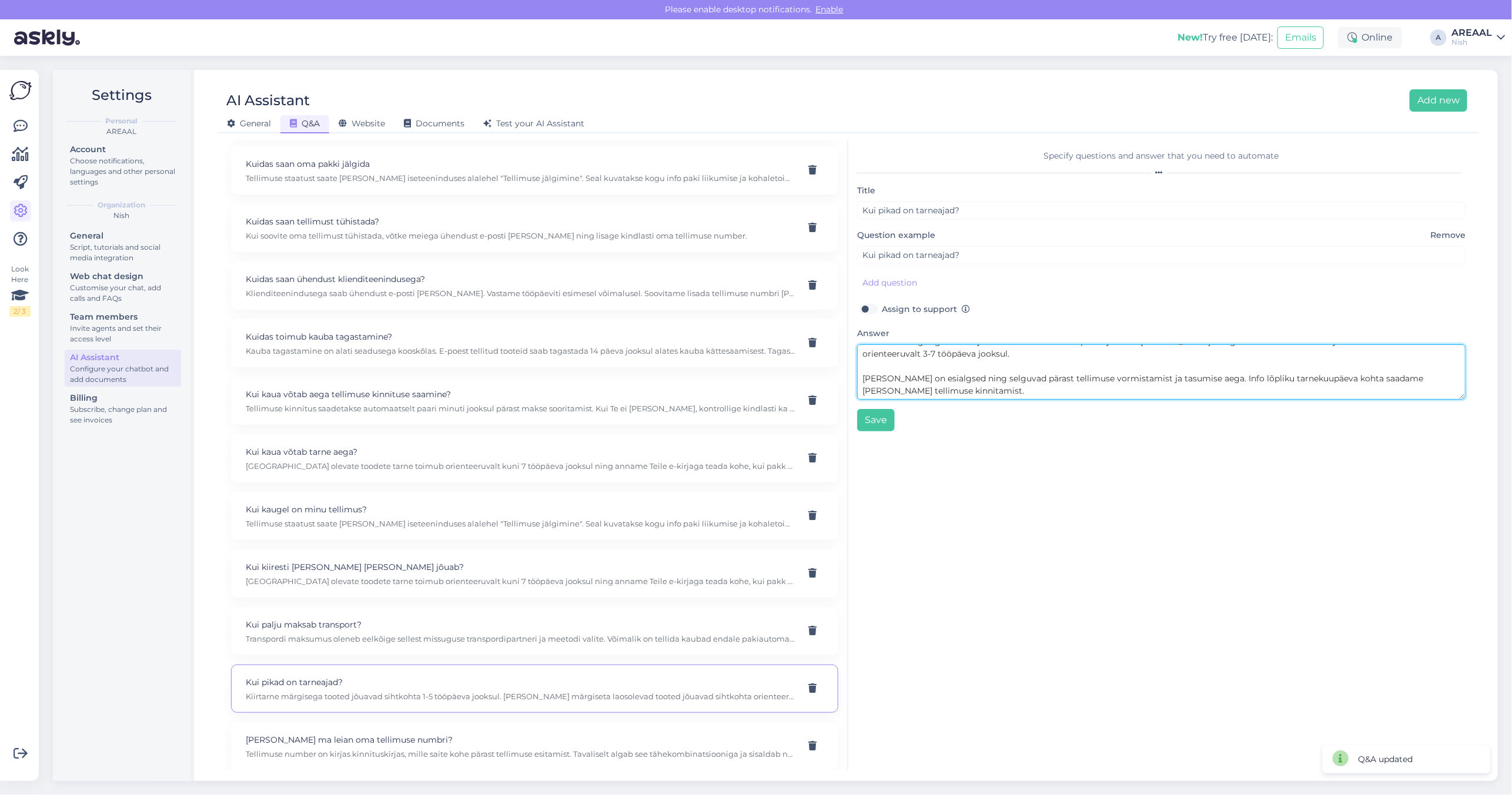
click at [981, 382] on textarea "Kiirtarne märgisega tooted jõuavad sihtkohta 1-5 tööpäeva jooksul. [PERSON_NAME…" at bounding box center [1161, 372] width 608 height 55
paste textarea "Laos olevate toodete tarne toimub orienteeruvalt kuni 7 tööpäeva jooksul ning a…"
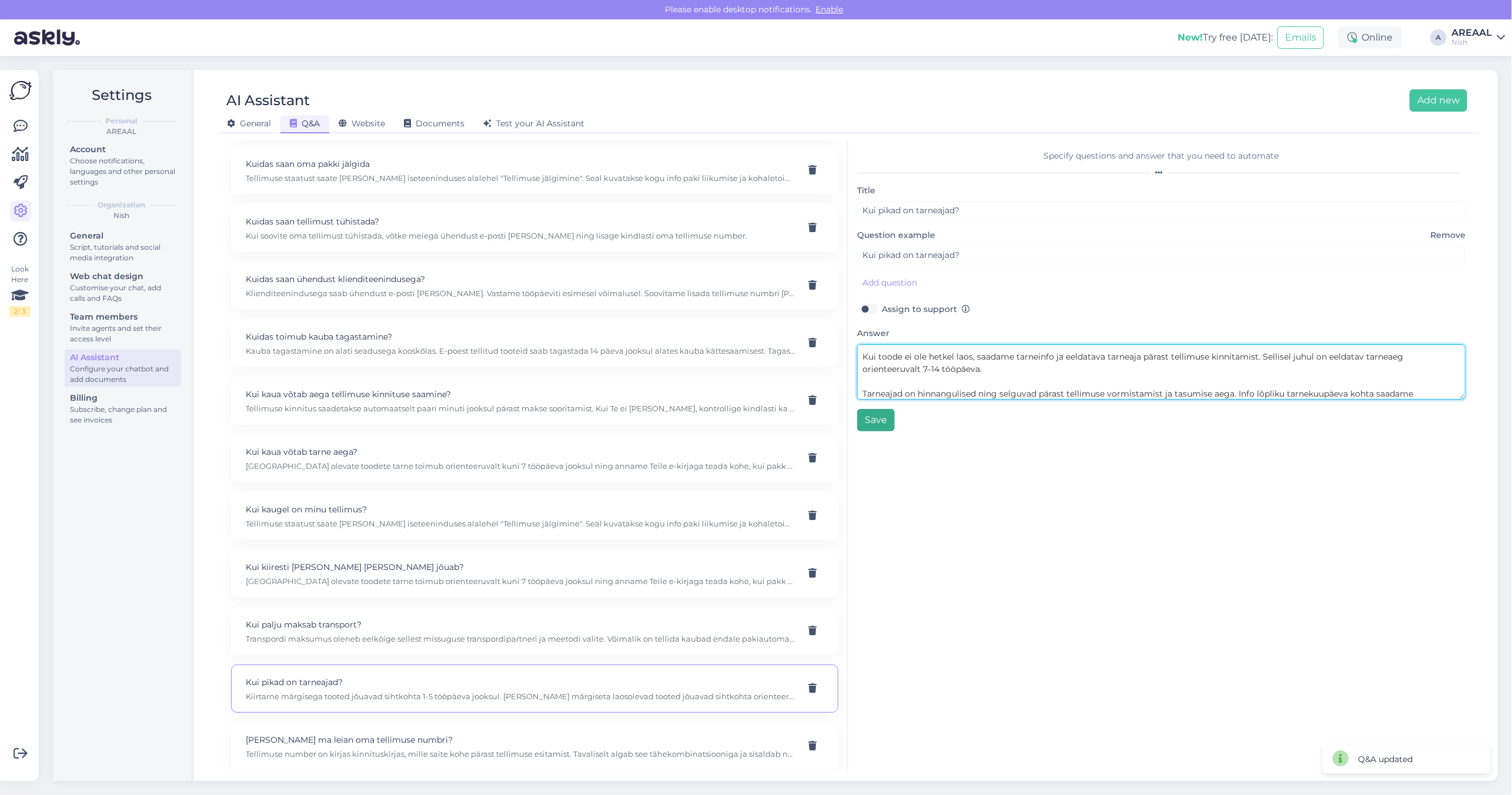
type textarea "[GEOGRAPHIC_DATA] olevate toodete tarne toimub orienteeruvalt kuni 7 tööpäeva j…"
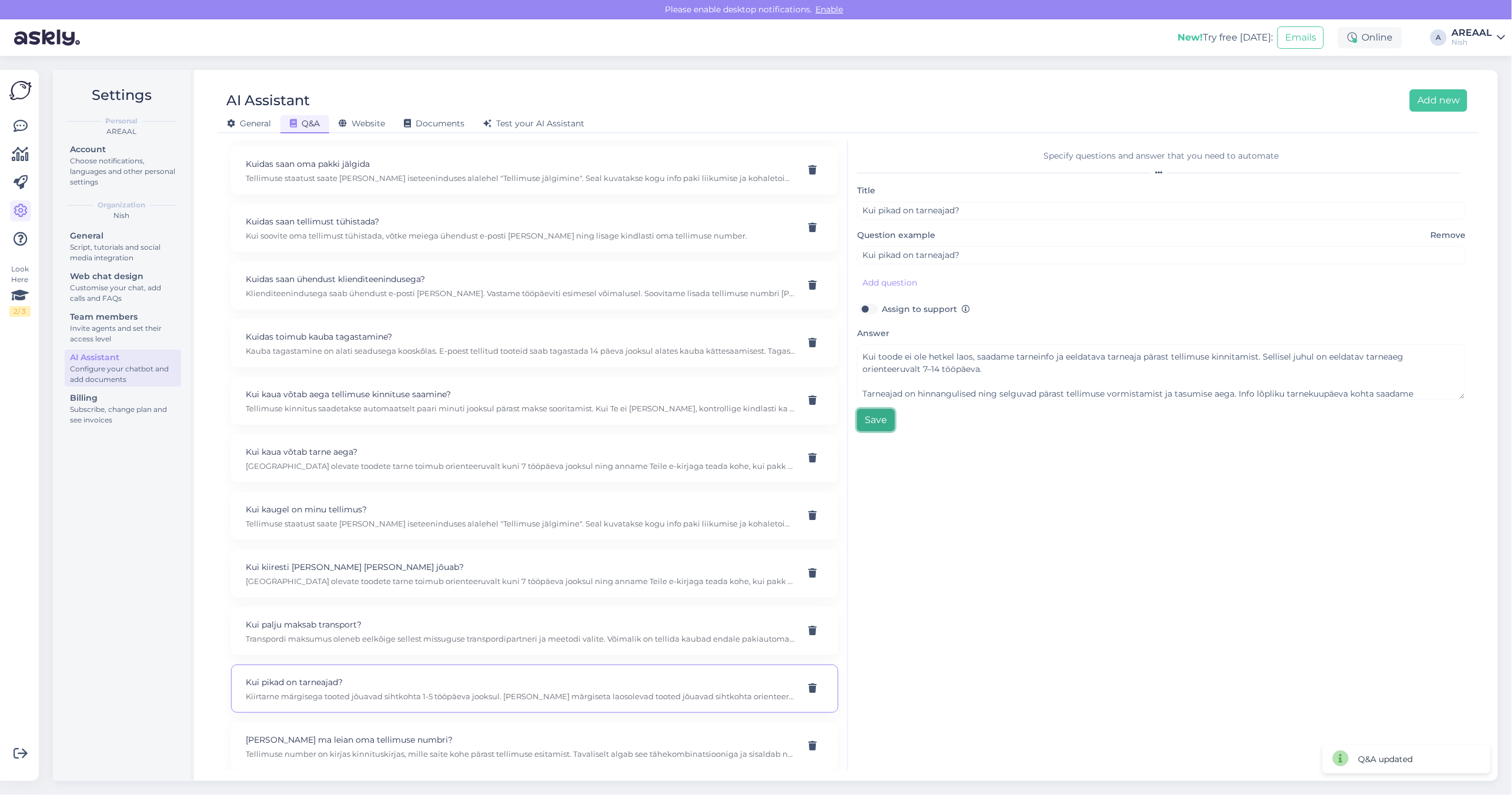
click at [874, 426] on button "Save" at bounding box center [876, 420] width 38 height 22
click at [1038, 603] on div "Specify questions and answer that you need to automate Title Kui pikad on tarne…" at bounding box center [1160, 455] width 626 height 630
click at [882, 425] on button "Save" at bounding box center [876, 420] width 38 height 22
click at [375, 564] on div "Kui kiiresti kaup kohale jõuab? Laos olevate toodete tarne toimub orienteeruval…" at bounding box center [534, 574] width 607 height 48
type input "Kui kiiresti kaup kohale jõuab?"
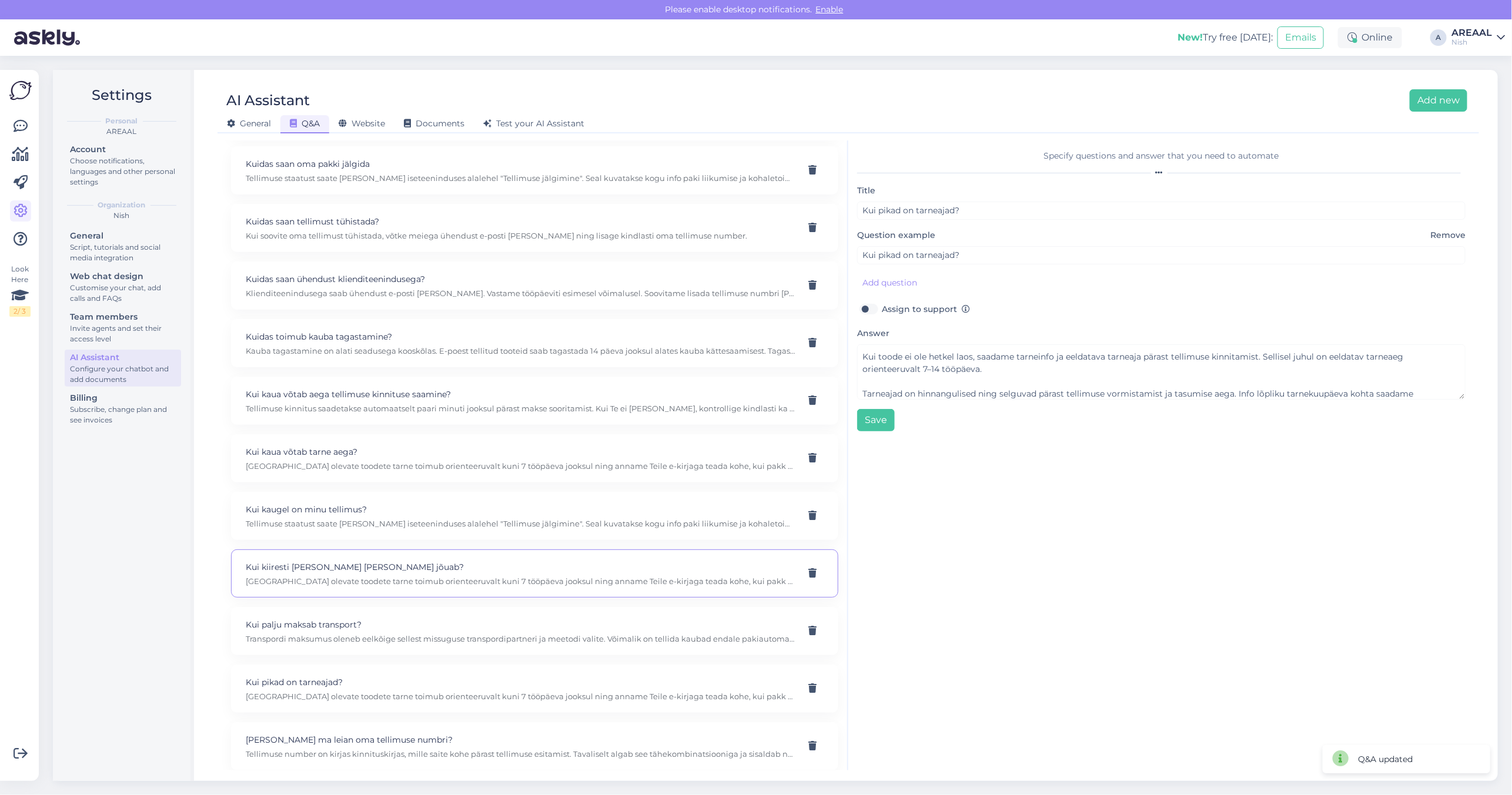
type input "Kui kiiresti mu kaup kohale jõuab?"
click at [463, 450] on p "Kui kaua võtab tarne aega?" at bounding box center [520, 451] width 550 height 13
type input "Kui kaua võtab tarne aega?"
click at [1201, 544] on div "Specify questions and answer that you need to automate Title Kui kaua võtab tar…" at bounding box center [1160, 455] width 626 height 630
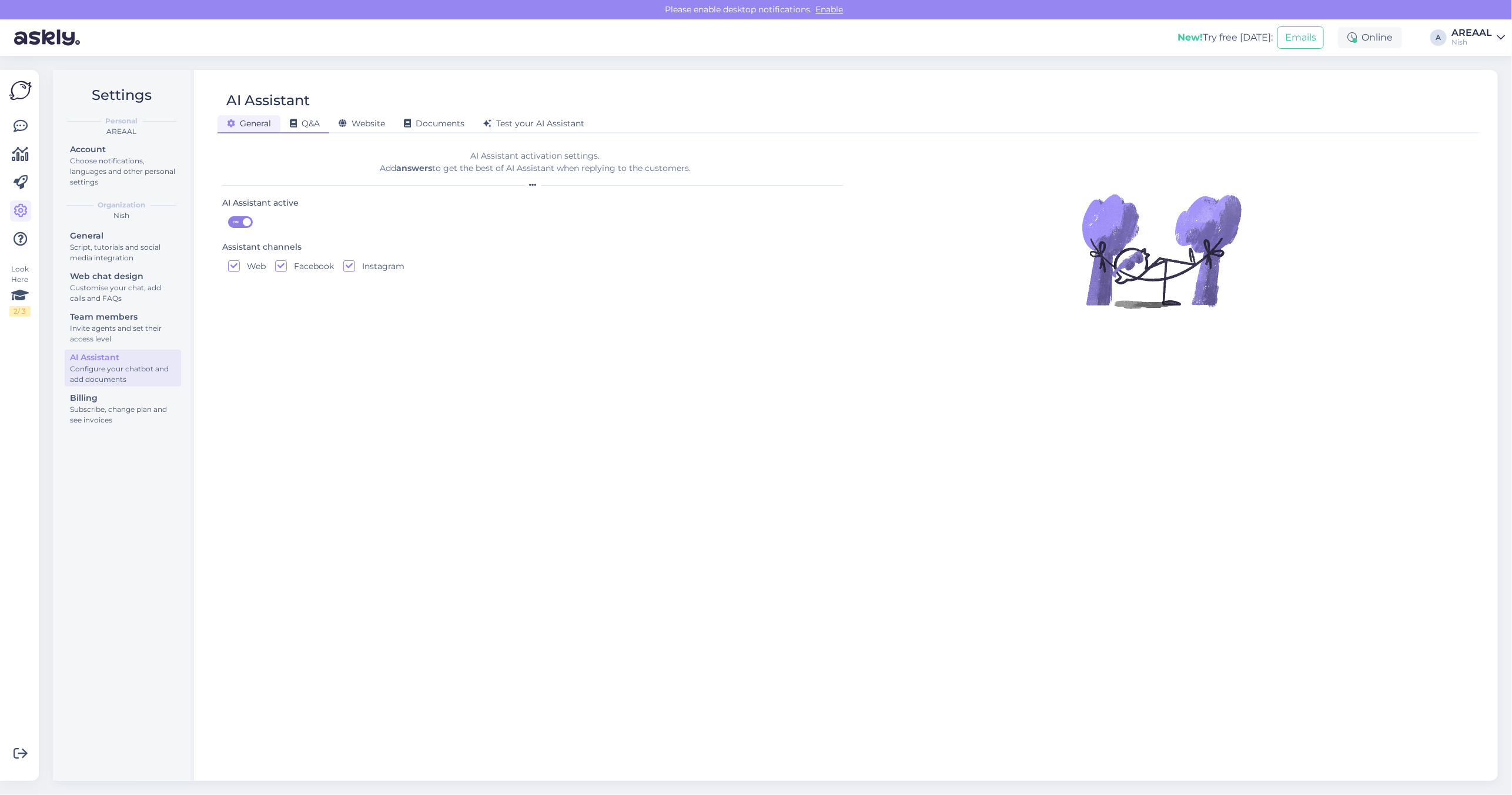
click at [320, 121] on div "Q&A" at bounding box center [304, 124] width 49 height 18
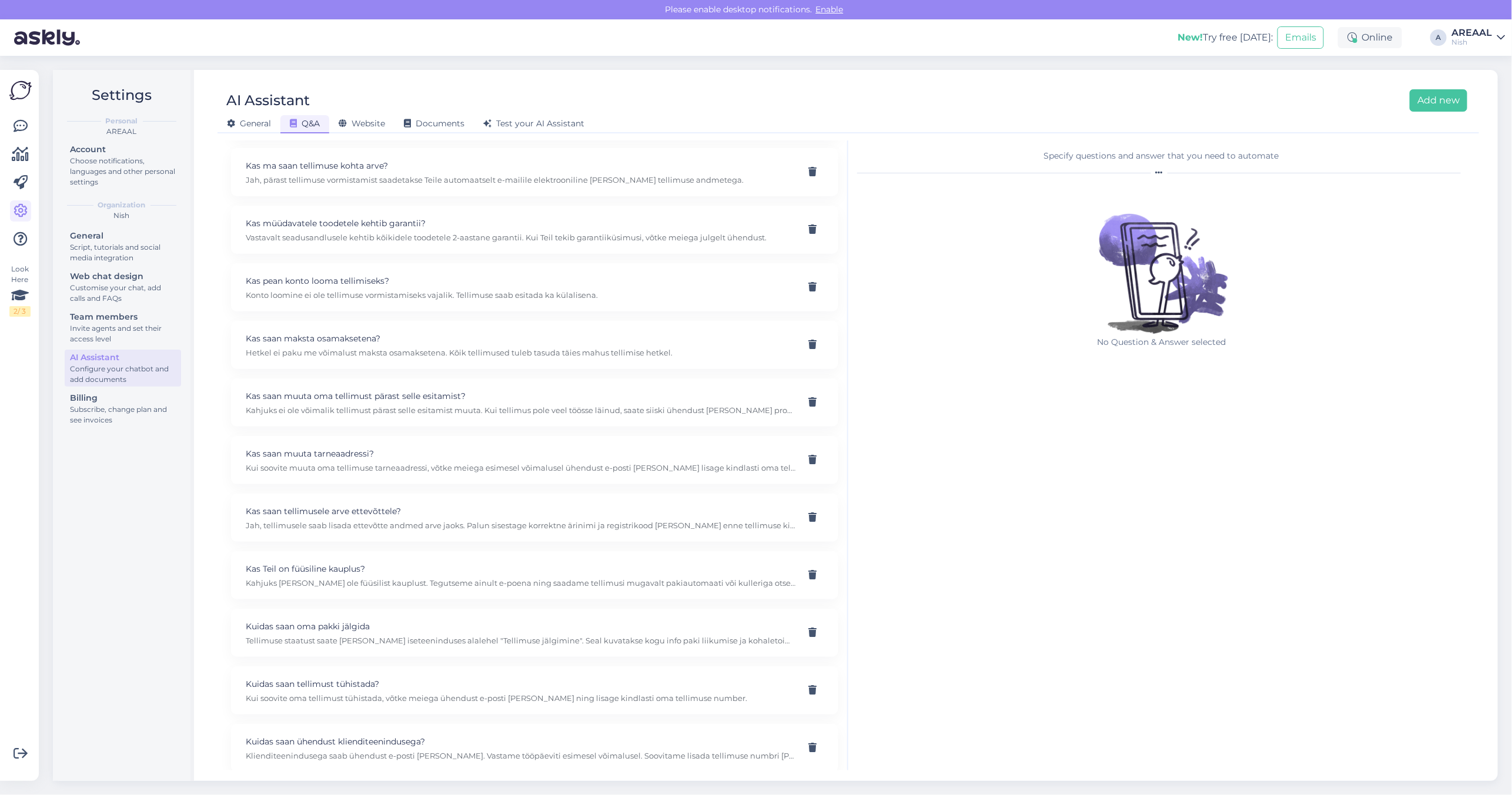
scroll to position [799, 0]
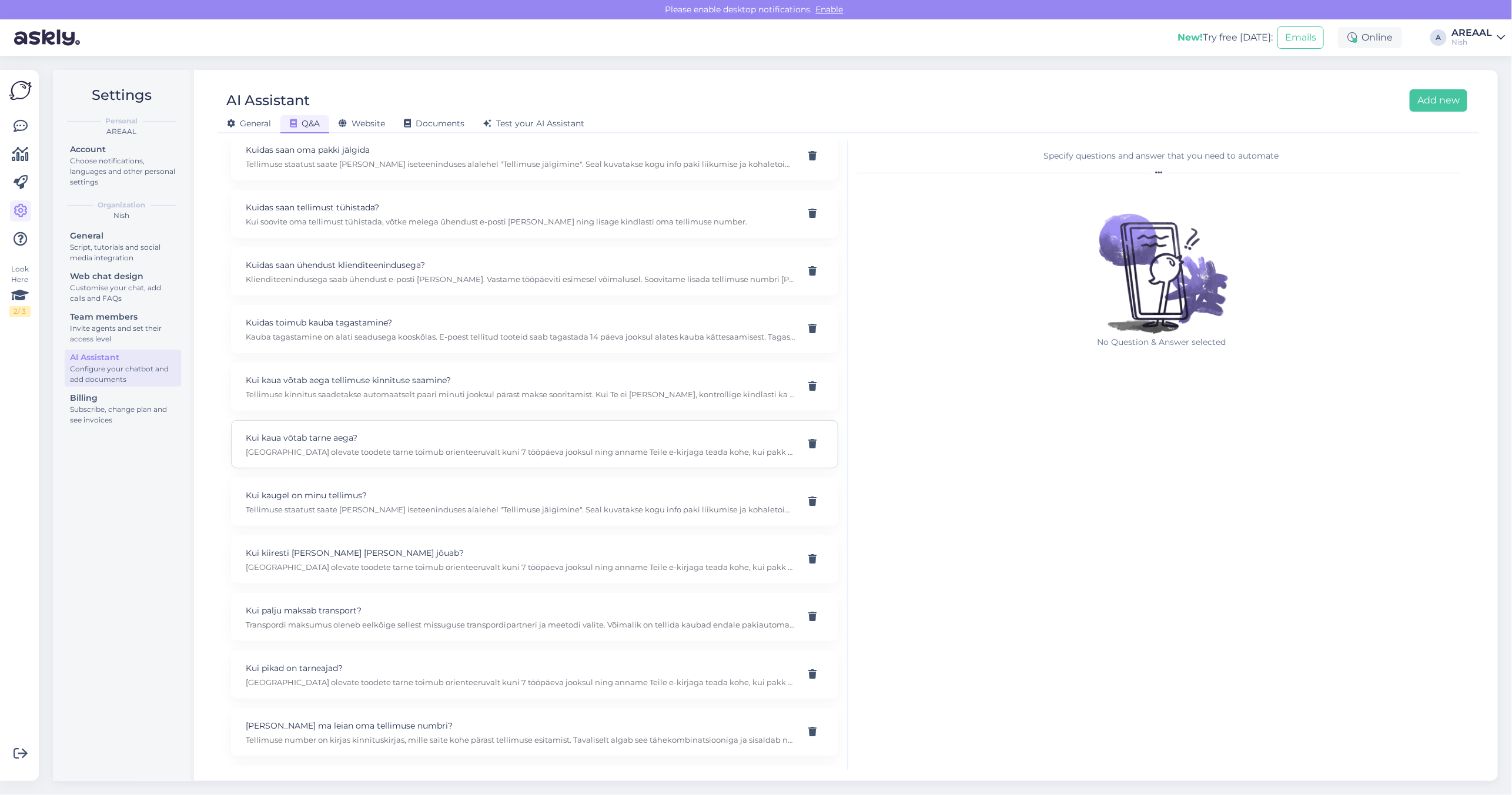
click at [537, 444] on p "Kui kaua võtab tarne aega?" at bounding box center [520, 438] width 550 height 13
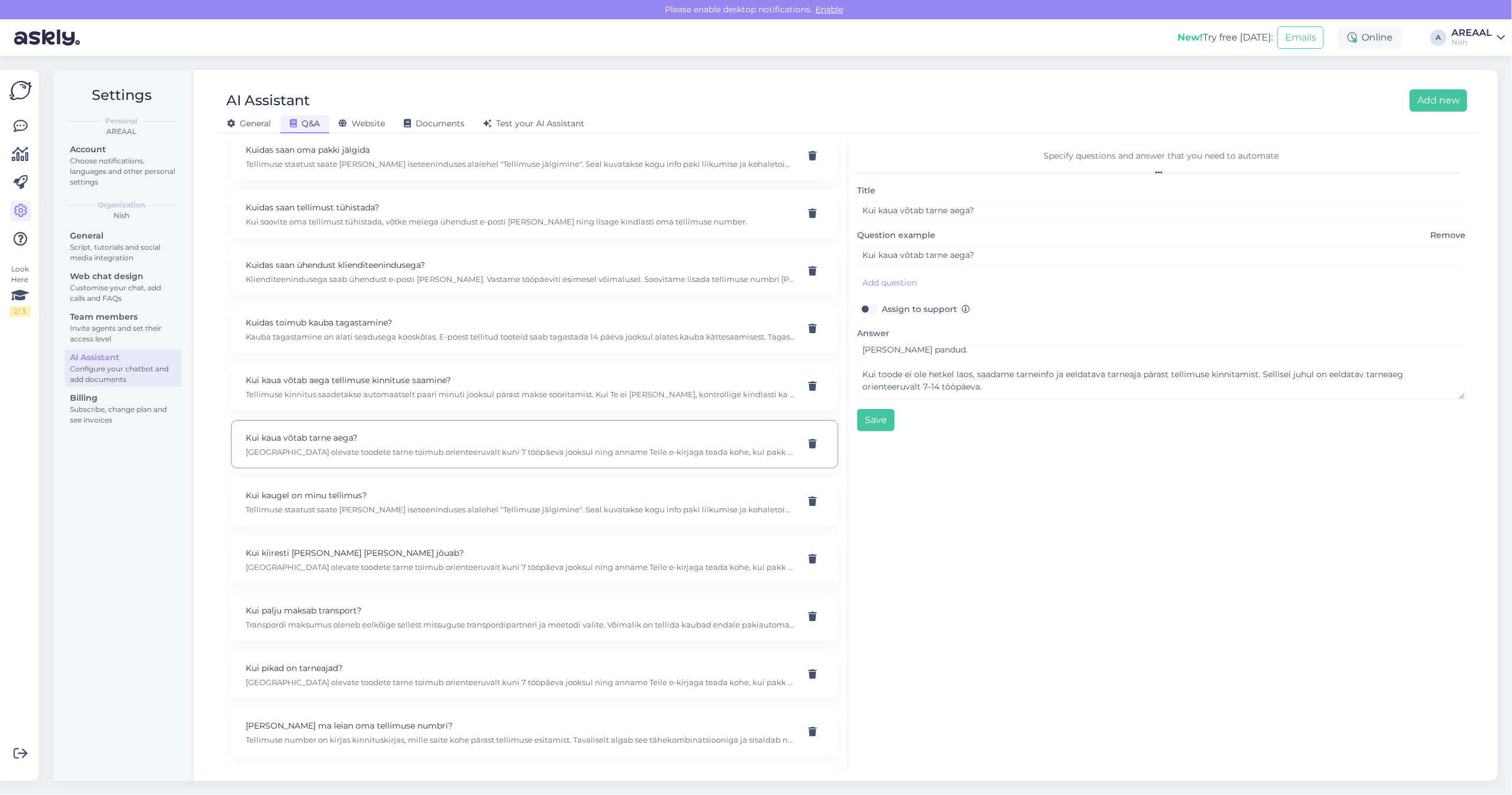
scroll to position [36, 0]
click at [412, 550] on div "Kui kiiresti [PERSON_NAME] [PERSON_NAME] jõuab? [GEOGRAPHIC_DATA] olevate toode…" at bounding box center [534, 559] width 607 height 48
type input "Kui kiiresti [PERSON_NAME] [PERSON_NAME] jõuab?"
type input "Kui kiiresti mu [PERSON_NAME] [PERSON_NAME] jõuab?"
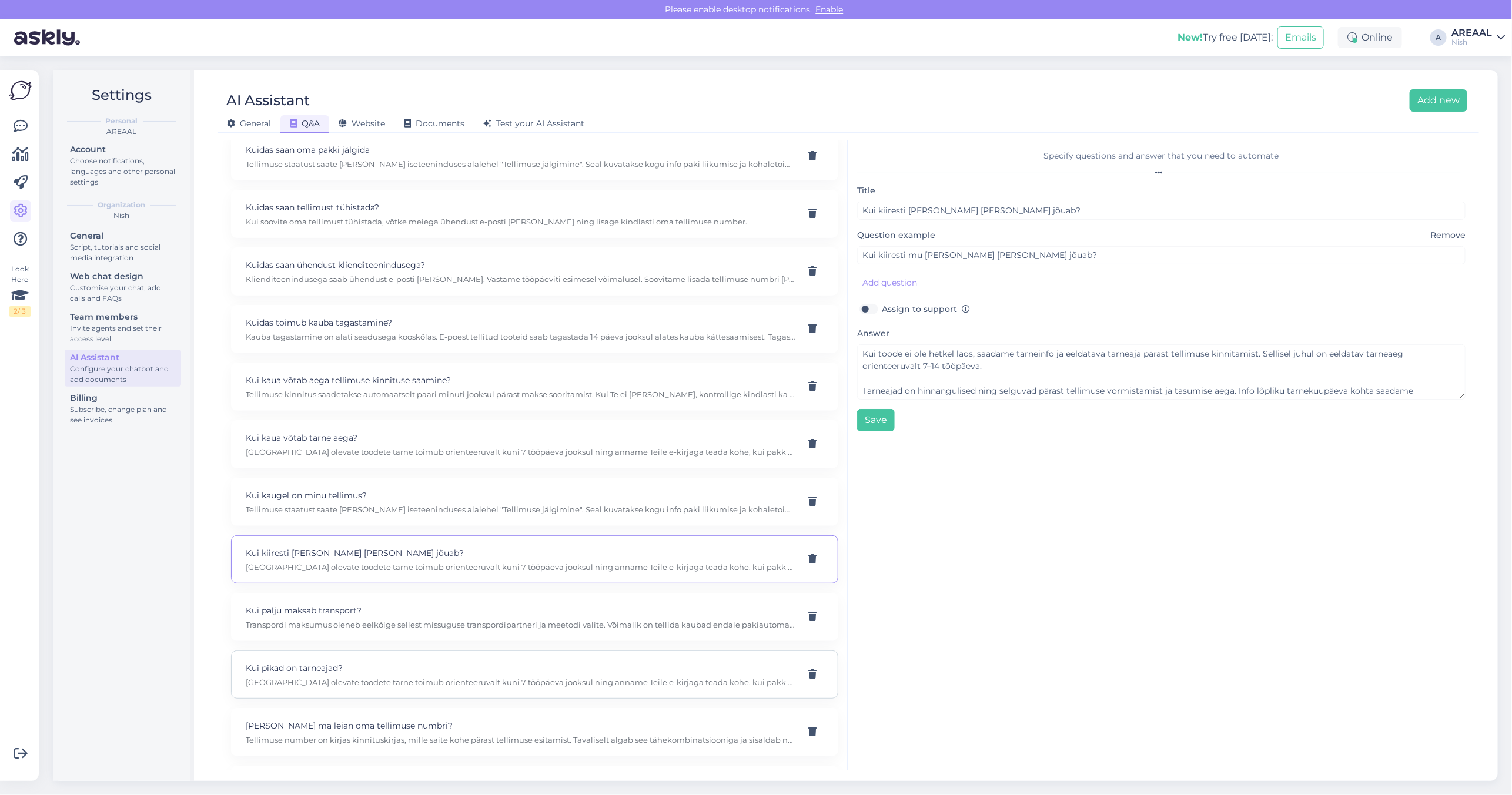
click at [471, 674] on p "Kui pikad on tarneajad?" at bounding box center [520, 668] width 550 height 13
type input "Kui pikad on tarneajad?"
click at [888, 420] on button "Save" at bounding box center [876, 420] width 38 height 22
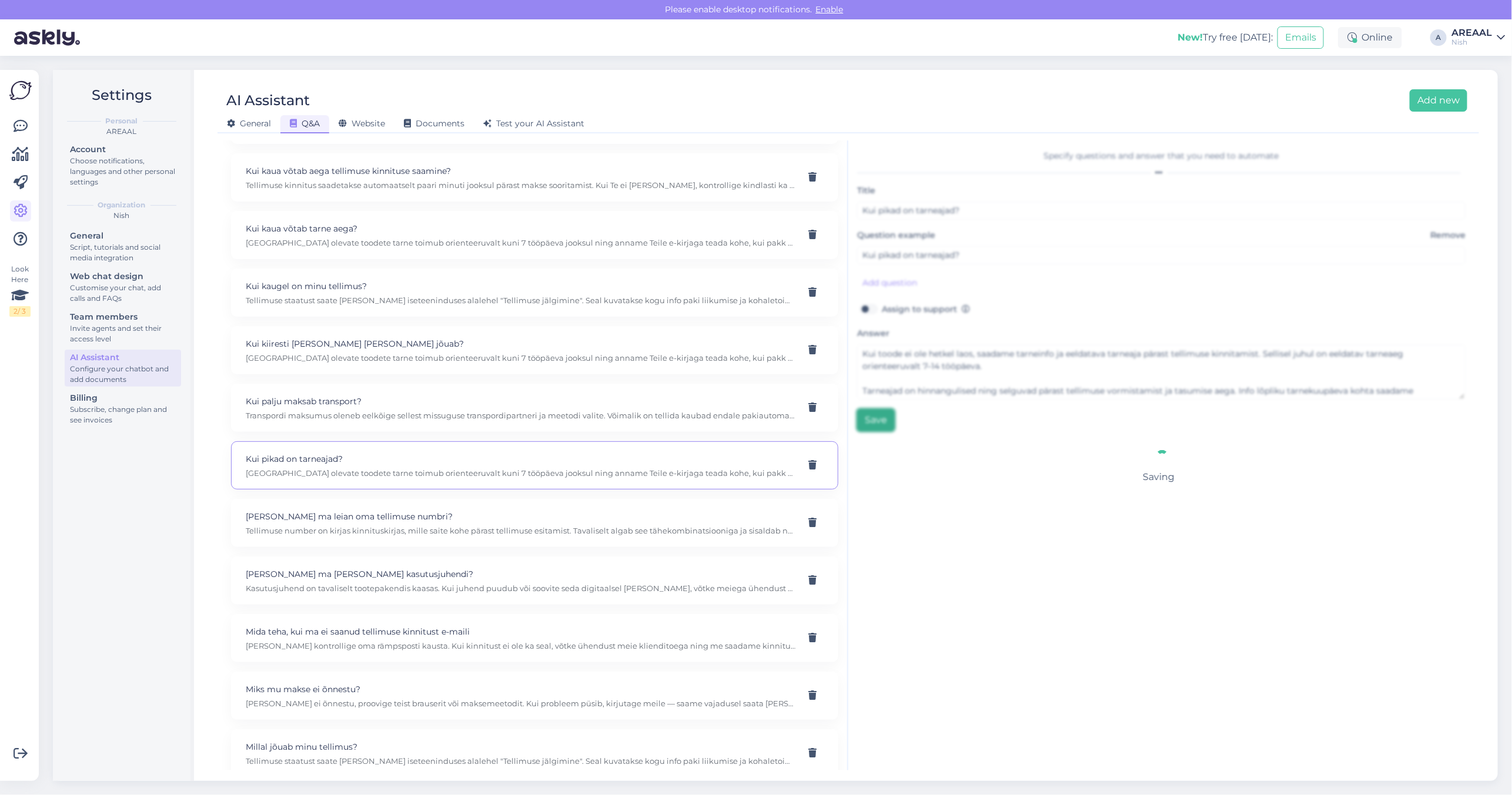
scroll to position [1147, 0]
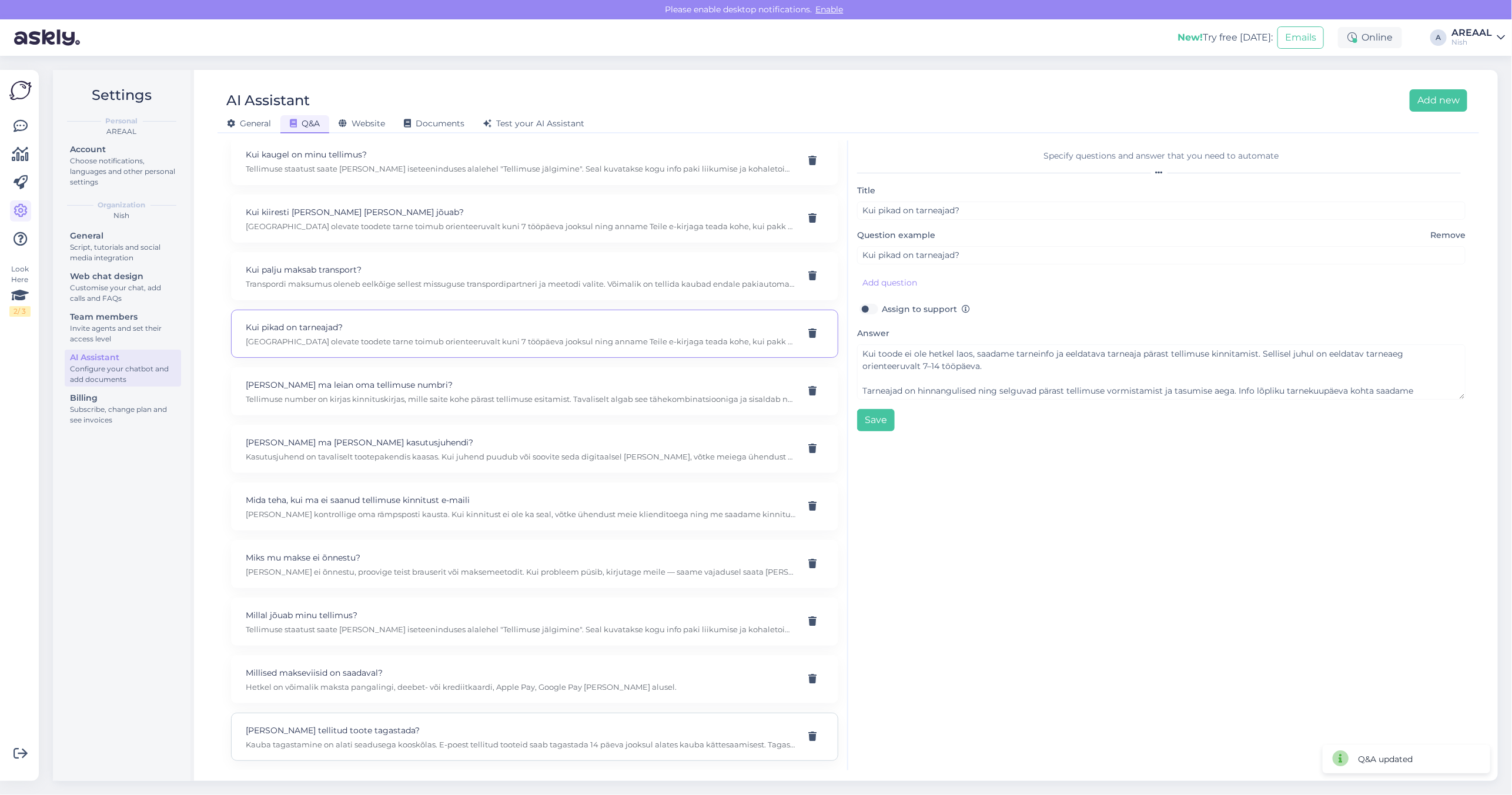
click at [513, 739] on p "Kauba tagastamine on alati seadusega kooskõlas. E-poest tellitud tooteid saab t…" at bounding box center [520, 744] width 550 height 10
type input "[PERSON_NAME] tellitud toote tagastada?"
type textarea "Kauba tagastamine on alati seadusega kooskõlas. E-poest tellitud tooteid saab t…"
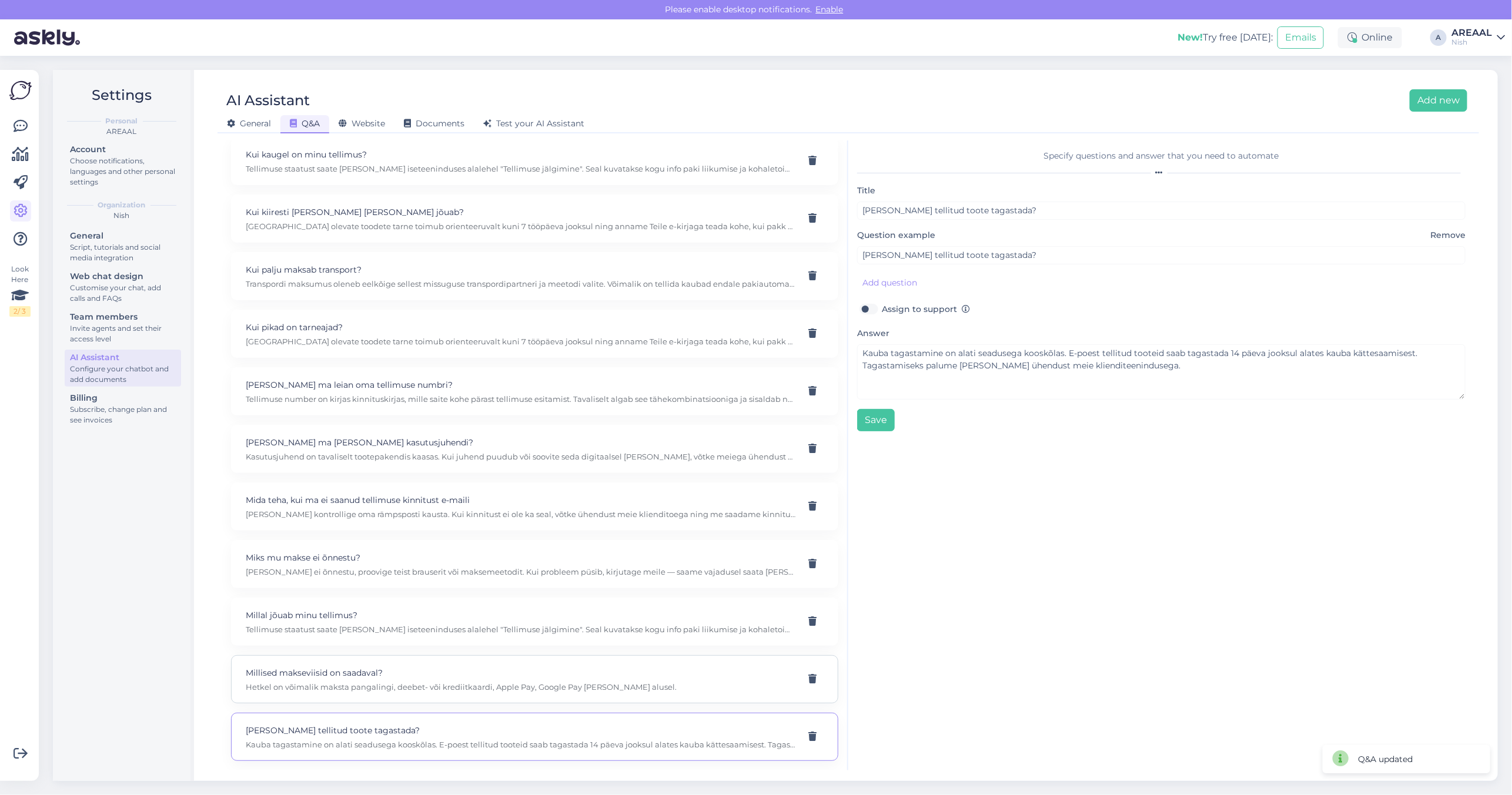
click at [497, 691] on p "Hetkel on võimalik maksta pangalingi, deebet- või krediitkaardi, Apple Pay, Goo…" at bounding box center [520, 686] width 550 height 10
type input "Millised makseviisid on saadaval?"
type textarea "Hetkel on võimalik maksta pangalingi, deebet- või krediitkaardi, Apple Pay, Goo…"
click at [487, 641] on div "Millal jõuab minu tellimus? Tellimuse staatust saate [PERSON_NAME] iseteenindus…" at bounding box center [534, 622] width 607 height 48
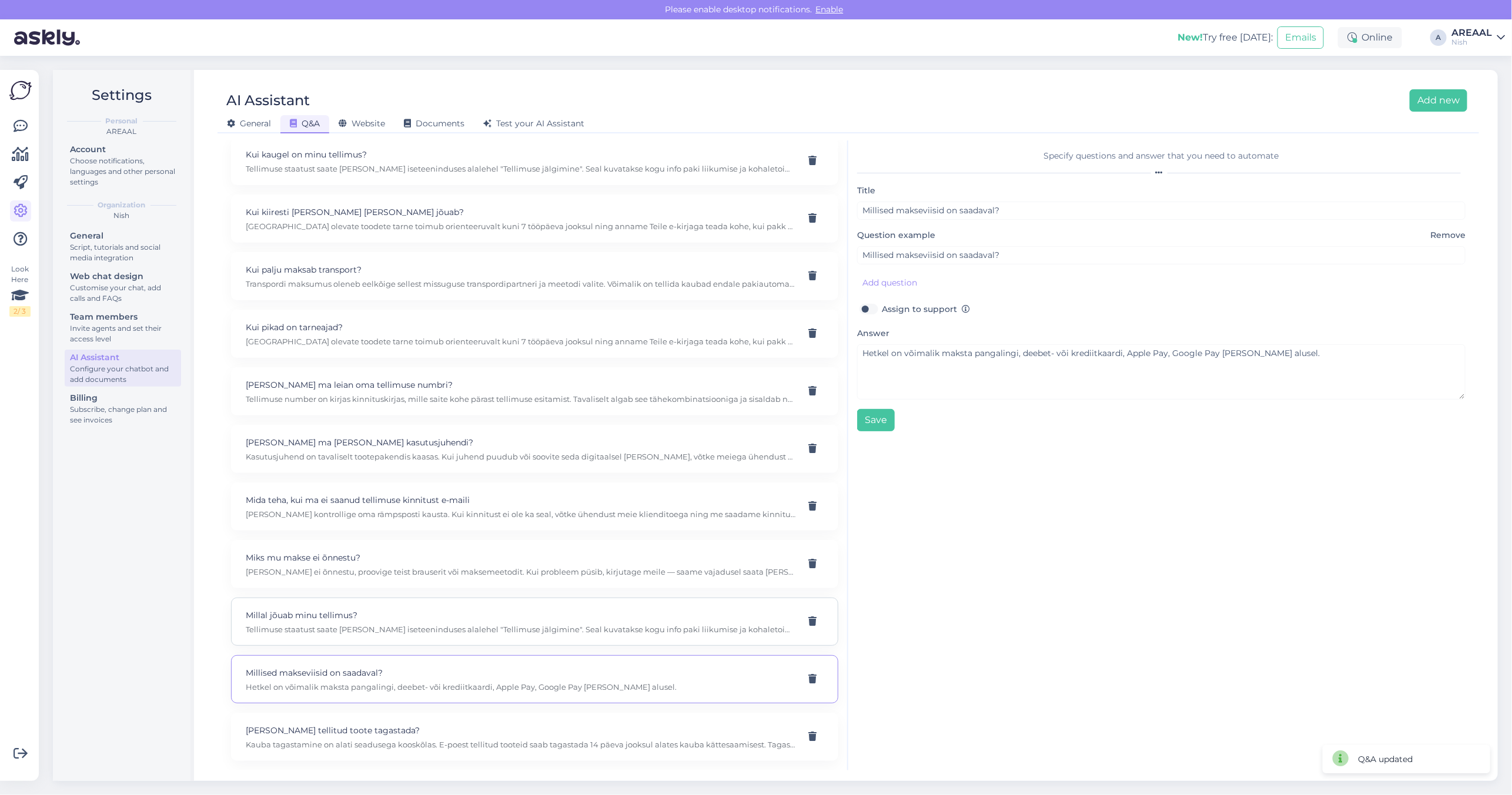
type input "Millal jõuab minu tellimus?"
type textarea "Tellimuse staatust saate [PERSON_NAME] iseteeninduses alalehel "Tellimuse jälgi…"
click at [483, 575] on p "[PERSON_NAME] ei õnnestu, proovige teist brauserit või maksemeetodit. Kui probl…" at bounding box center [520, 572] width 550 height 10
type input "Miks mu makse ei õnnestu?"
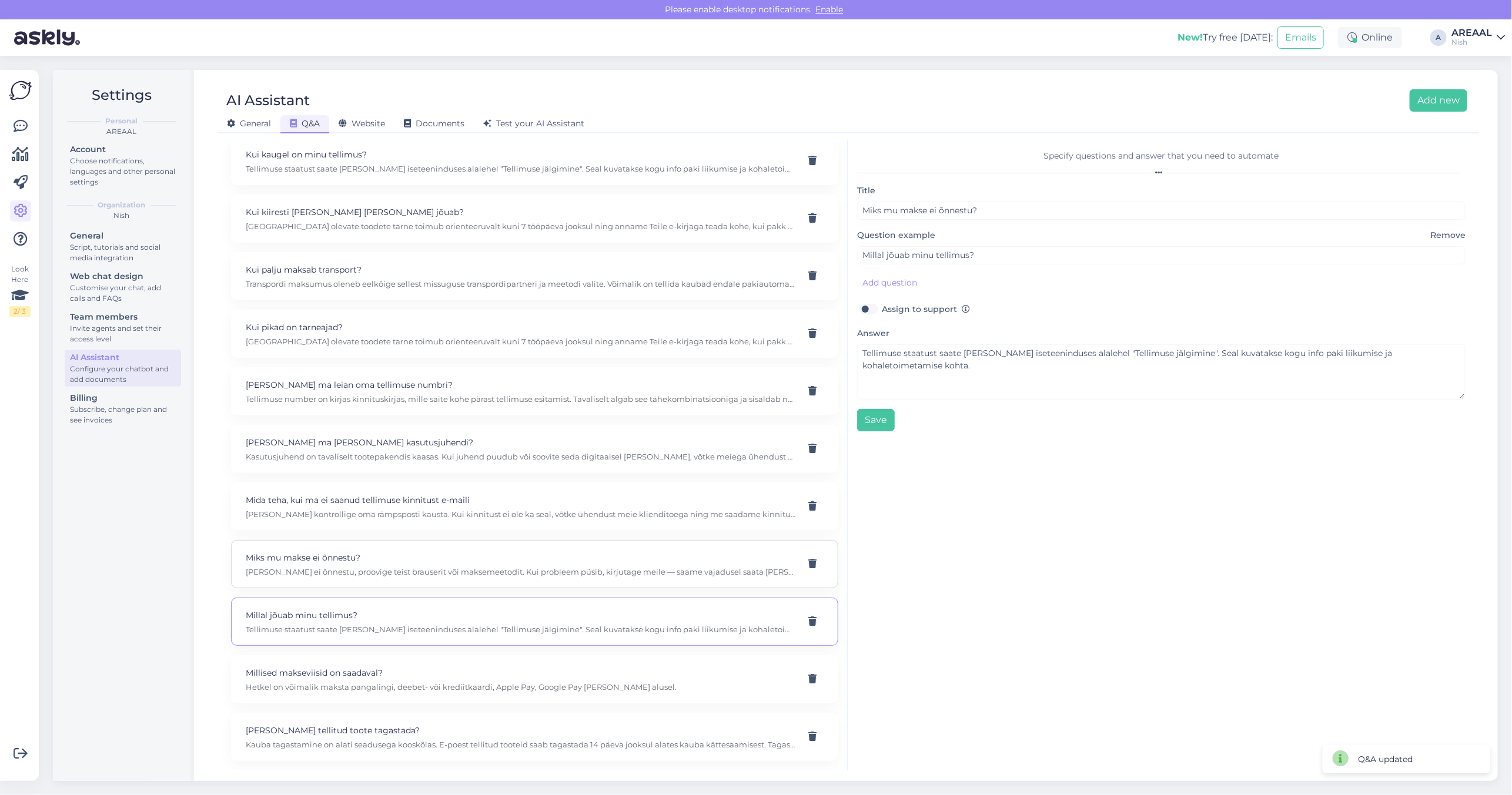
type input "Miks mu makse ei õnnestu?"
type textarea "[PERSON_NAME] ei õnnestu, proovige teist brauserit või maksemeetodit. Kui probl…"
click at [467, 512] on p "[PERSON_NAME] kontrollige oma rämpsposti kausta. Kui kinnitust ei ole ka seal, …" at bounding box center [520, 514] width 550 height 10
type input "Mida teha, kui ma ei saanud tellimuse kinnitust e-maili"
type input "Mida teha, kui ma ei saanud tellimuse kinnitust e-mailile?"
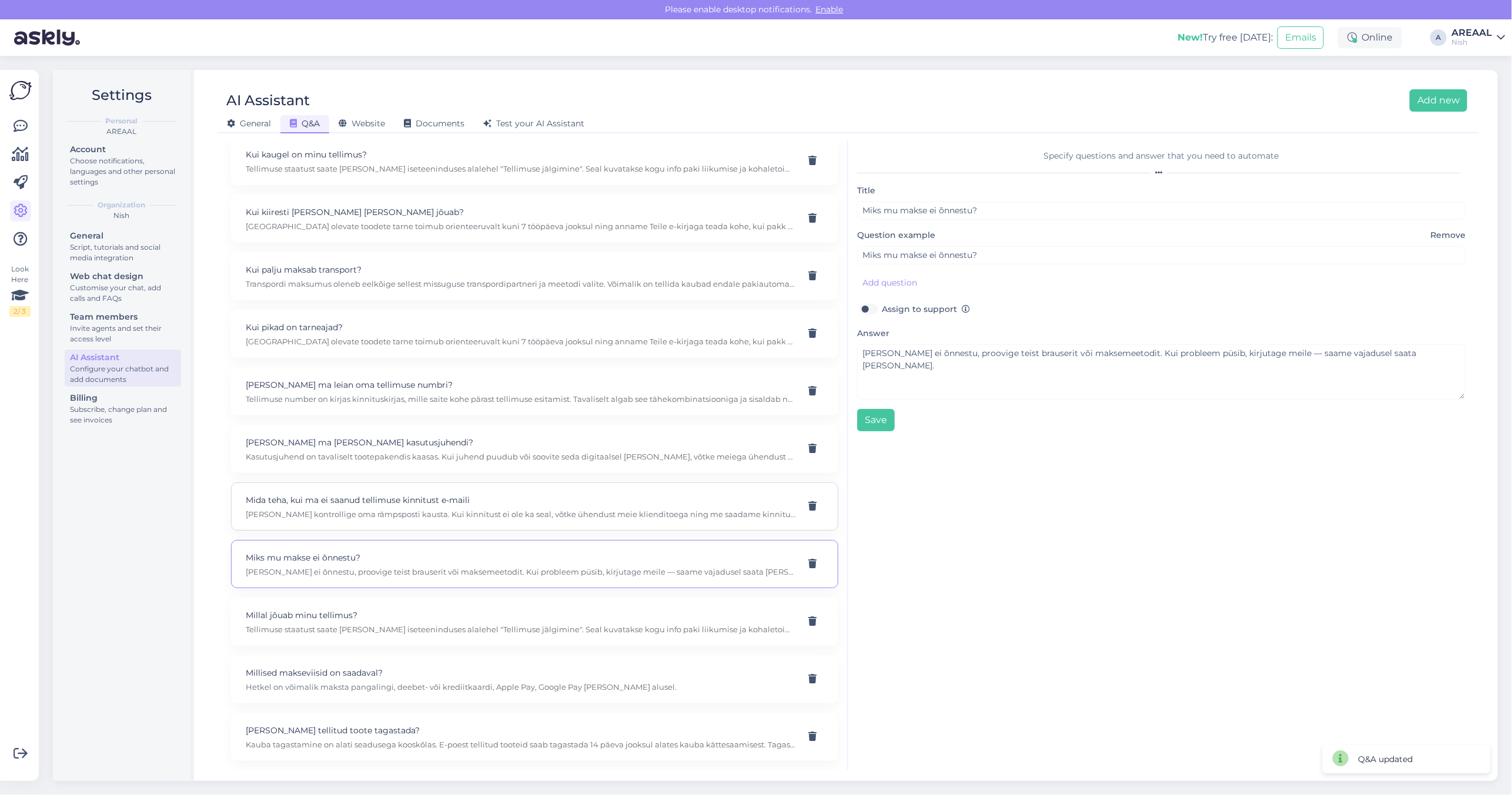
type textarea "[PERSON_NAME] kontrollige oma rämpsposti kausta. Kui kinnitust ei ole ka seal, …"
click at [462, 458] on p "Kasutusjuhend on tavaliselt tootepakendis kaasas. Kui juhend puudub või soovite…" at bounding box center [520, 457] width 550 height 10
type input "[PERSON_NAME] ma [PERSON_NAME] kasutusjuhendi?"
type textarea "Kasutusjuhend on tavaliselt tootepakendis kaasas. Kui juhend puudub või soovite…"
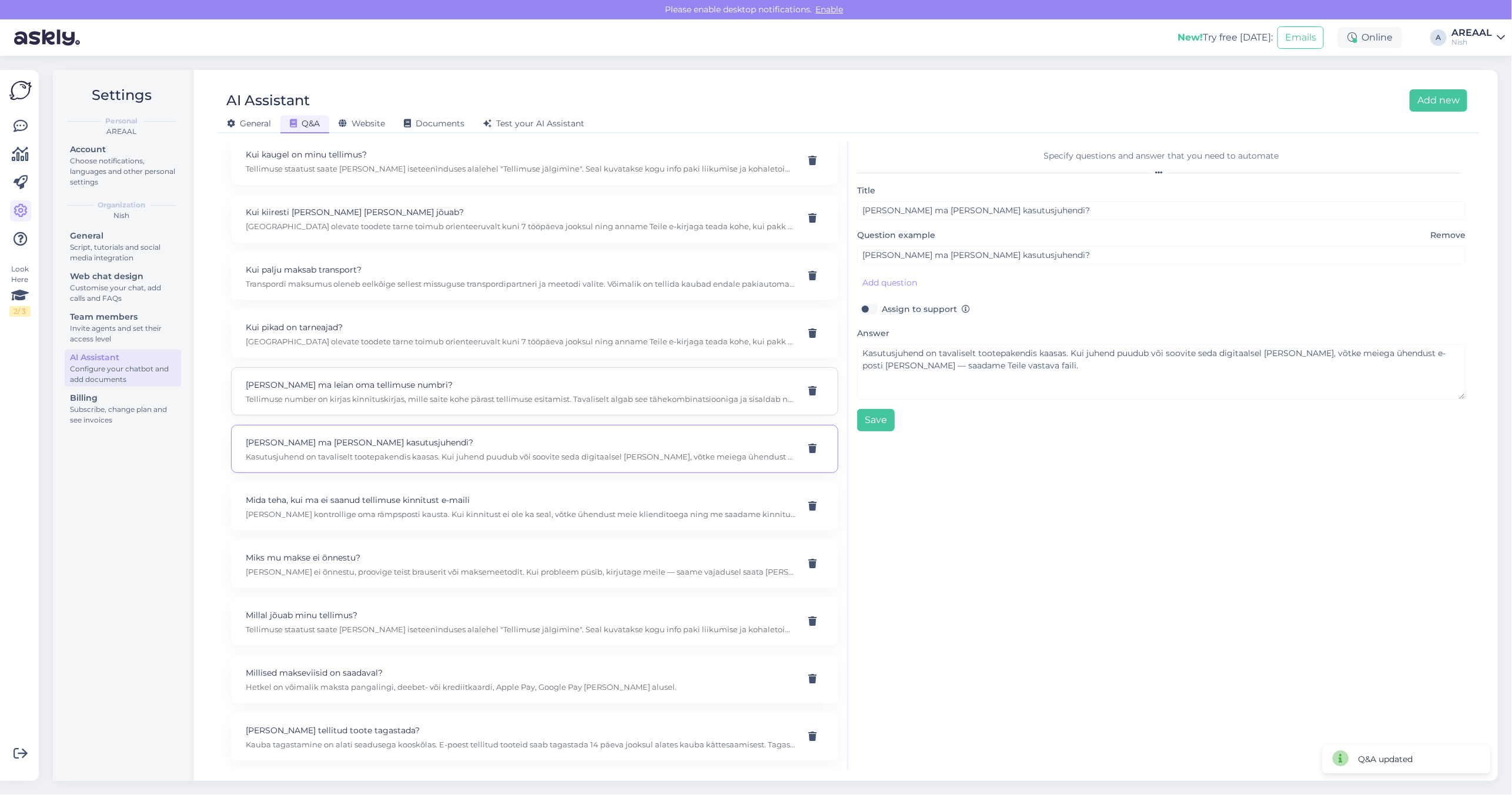
click at [451, 391] on div "Kust ma leian oma tellimuse numbri? Tellimuse number on kirjas kinnituskirjas, …" at bounding box center [520, 391] width 550 height 26
type input "[PERSON_NAME] ma leian oma tellimuse numbri?"
type textarea "Tellimuse number on kirjas kinnituskirjas, mille saite kohe pärast tellimuse es…"
click at [552, 339] on p "[GEOGRAPHIC_DATA] olevate toodete tarne toimub orienteeruvalt kuni 7 tööpäeva j…" at bounding box center [520, 341] width 550 height 10
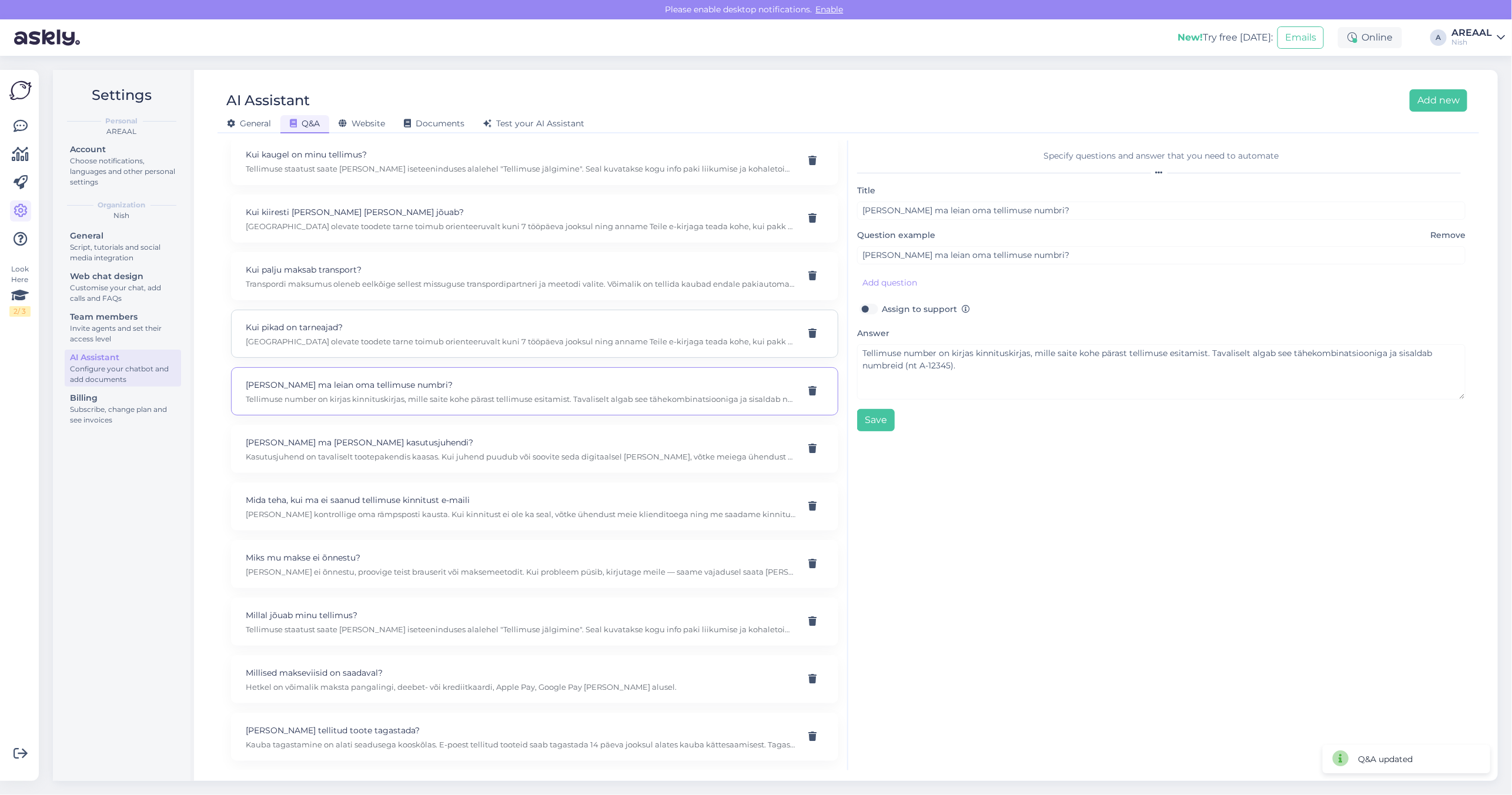
type input "Kui pikad on tarneajad?"
type textarea "[GEOGRAPHIC_DATA] olevate toodete tarne toimub orienteeruvalt kuni 7 tööpäeva j…"
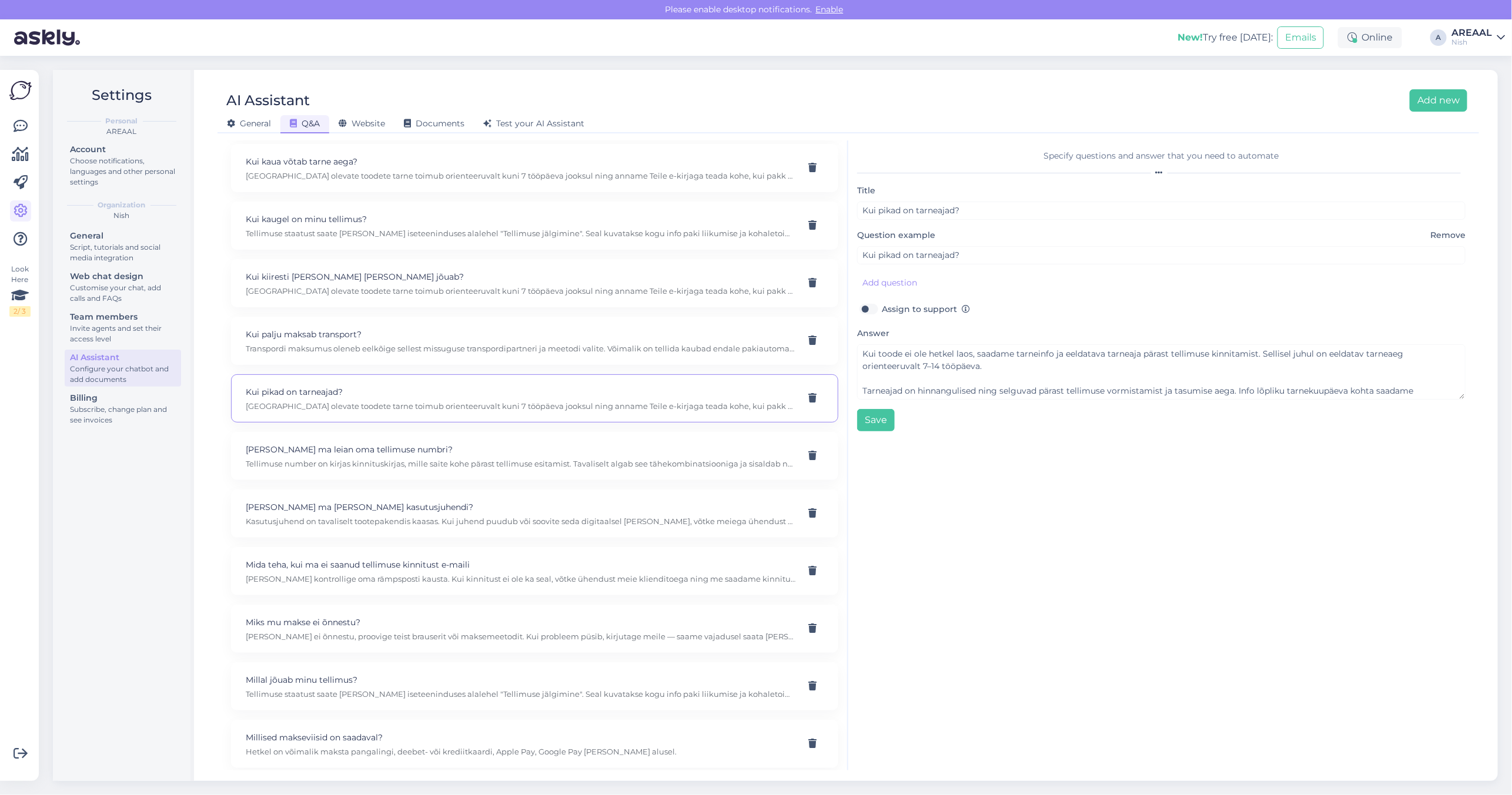
scroll to position [1073, 0]
click at [418, 286] on p "Kui kiiresti [PERSON_NAME] [PERSON_NAME] jõuab?" at bounding box center [520, 279] width 550 height 13
type input "Kui kiiresti [PERSON_NAME] [PERSON_NAME] jõuab?"
type input "Kui kiiresti mu [PERSON_NAME] [PERSON_NAME] jõuab?"
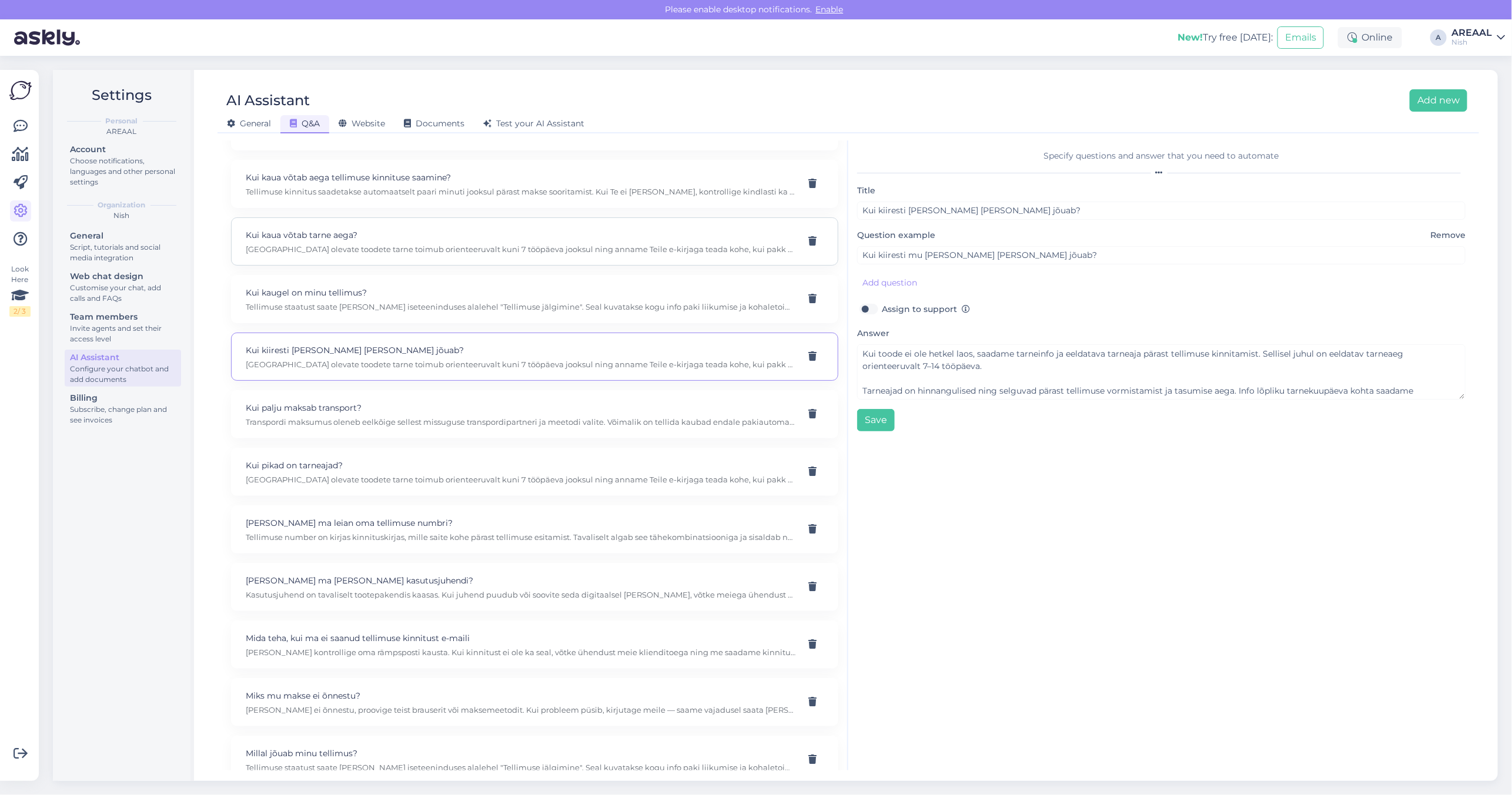
scroll to position [1000, 0]
click at [466, 257] on p "[GEOGRAPHIC_DATA] olevate toodete tarne toimub orienteeruvalt kuni 7 tööpäeva j…" at bounding box center [520, 252] width 550 height 10
type input "Kui kaua võtab tarne aega?"
click at [1104, 642] on div "Specify questions and answer that you need to automate Title Kui kaua võtab tar…" at bounding box center [1160, 455] width 626 height 630
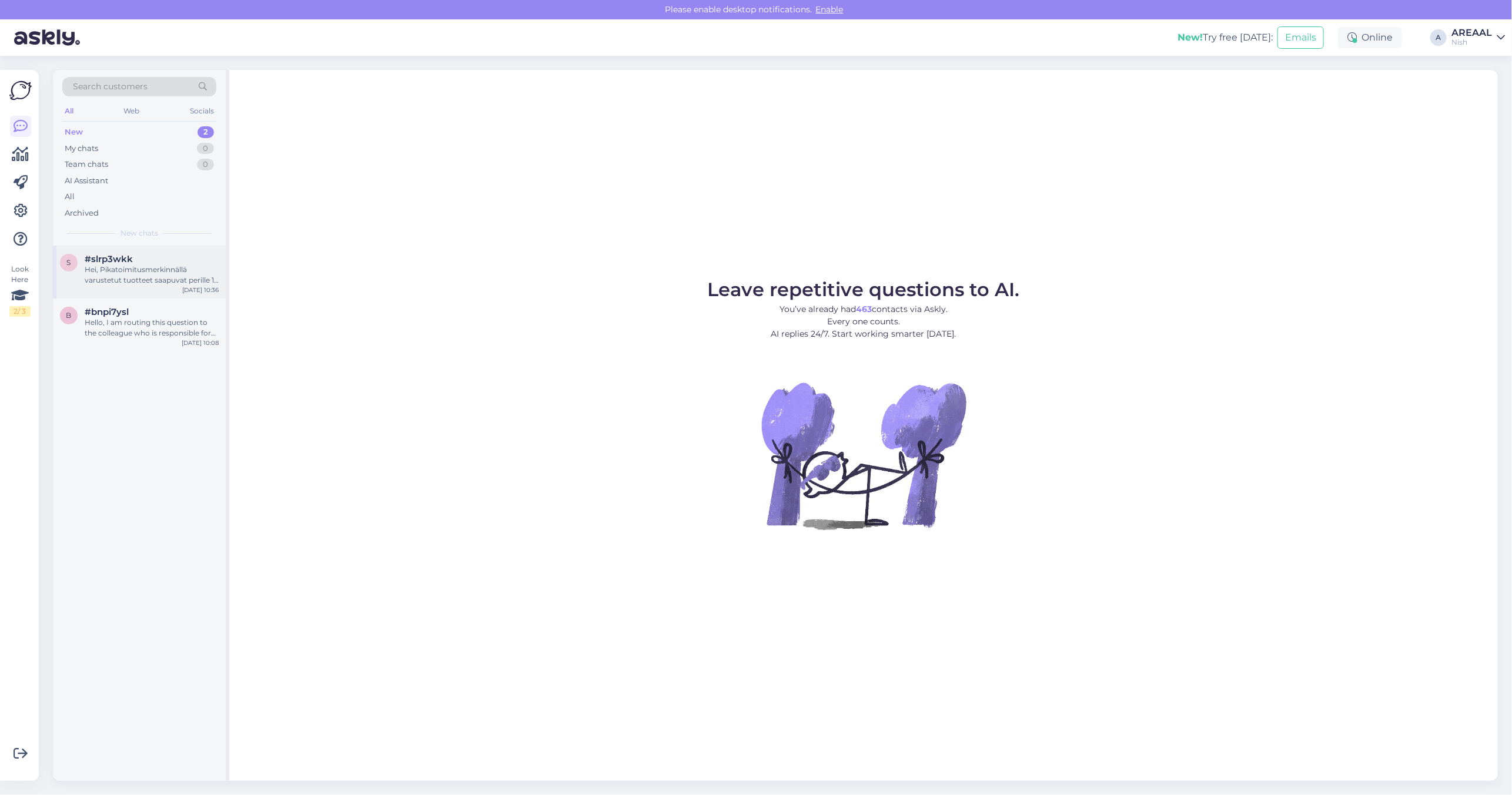
click at [167, 263] on div "#slrp3wkk" at bounding box center [152, 259] width 134 height 10
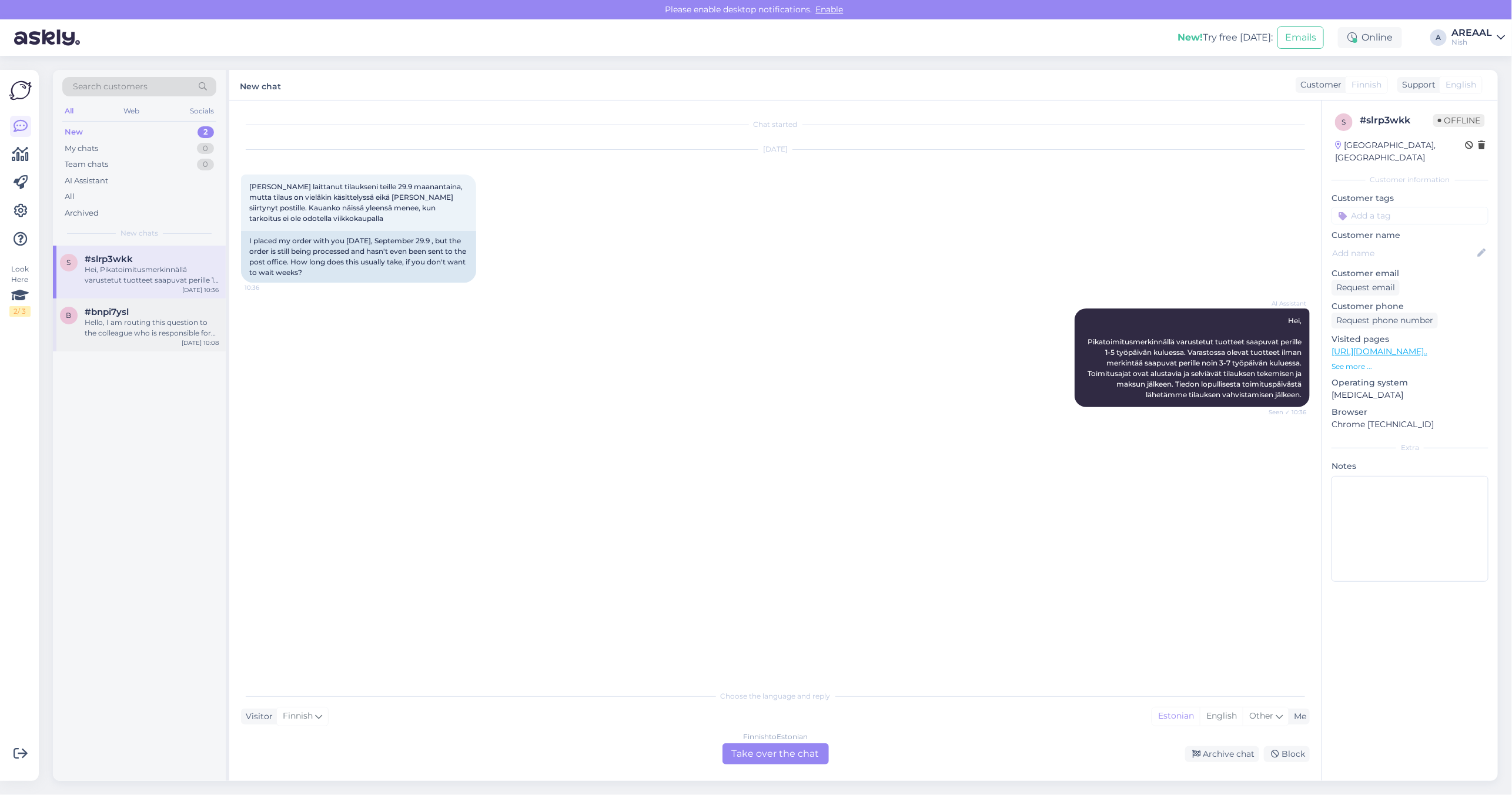
click at [121, 317] on div "Hello, I am routing this question to the colleague who is responsible for this …" at bounding box center [152, 327] width 134 height 22
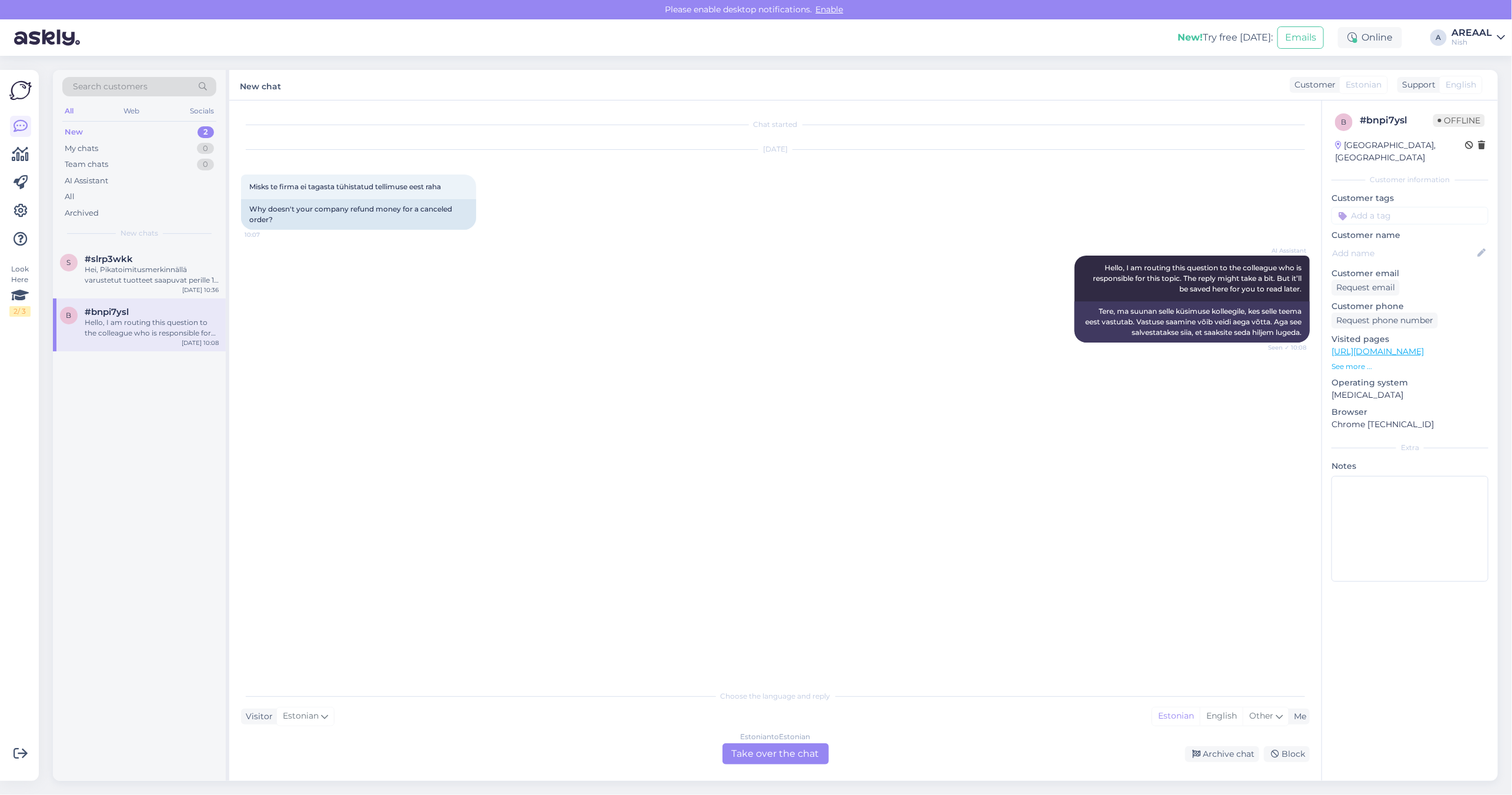
click at [630, 360] on div "Chat started Oct 2 2025 Misks te firma ei tagasta tühistatud tellimuse eest rah…" at bounding box center [781, 393] width 1080 height 562
click at [750, 474] on div "Chat started Oct 2 2025 Misks te firma ei tagasta tühistatud tellimuse eest rah…" at bounding box center [781, 393] width 1080 height 562
click at [765, 750] on div "Estonian to Estonian Take over the chat" at bounding box center [775, 754] width 106 height 22
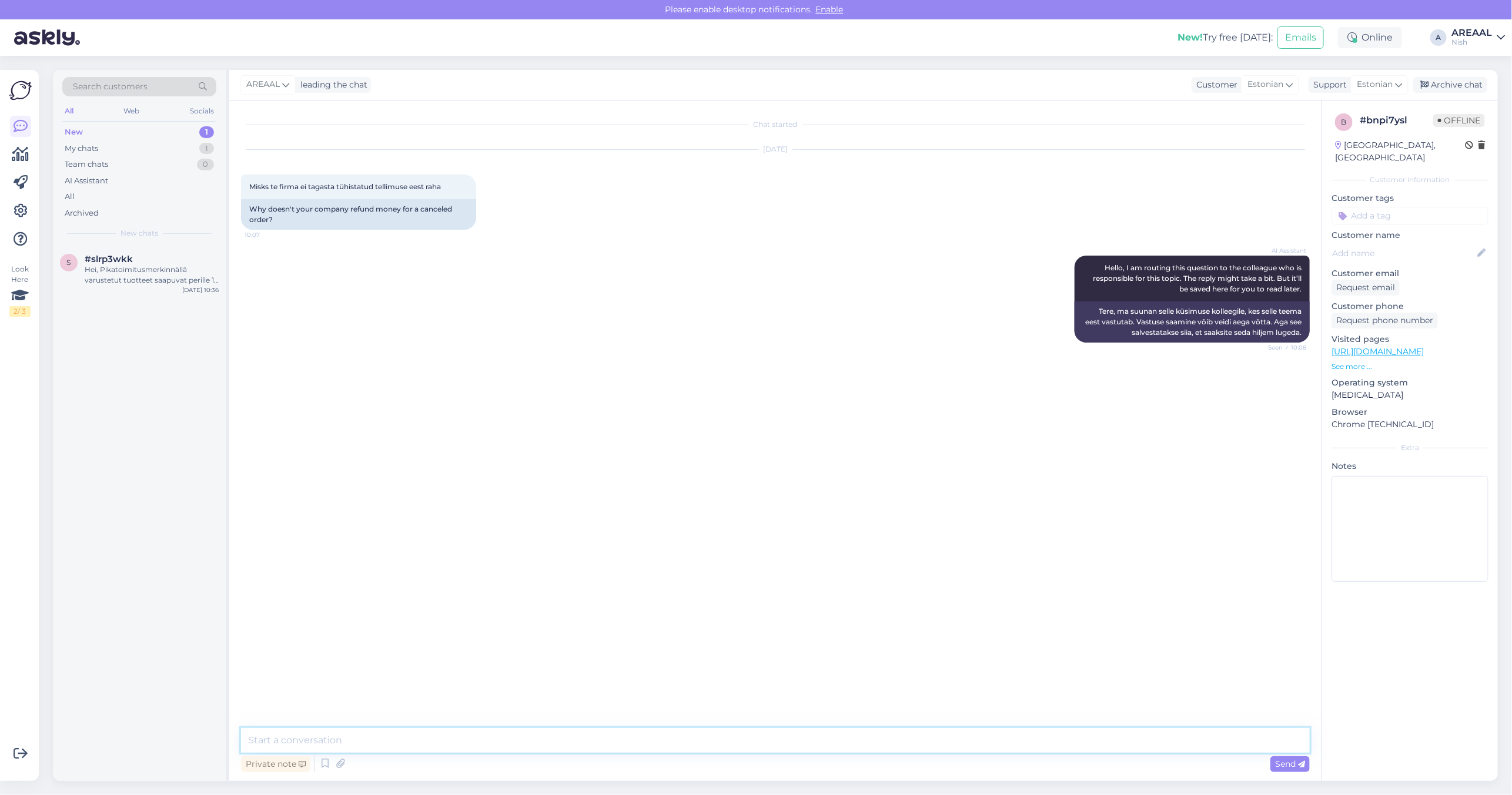
click at [759, 739] on textarea at bounding box center [775, 740] width 1068 height 25
type textarea "Tere! Mis on tellimuse number?"
click at [1459, 84] on div "Archive chat" at bounding box center [1450, 84] width 74 height 16
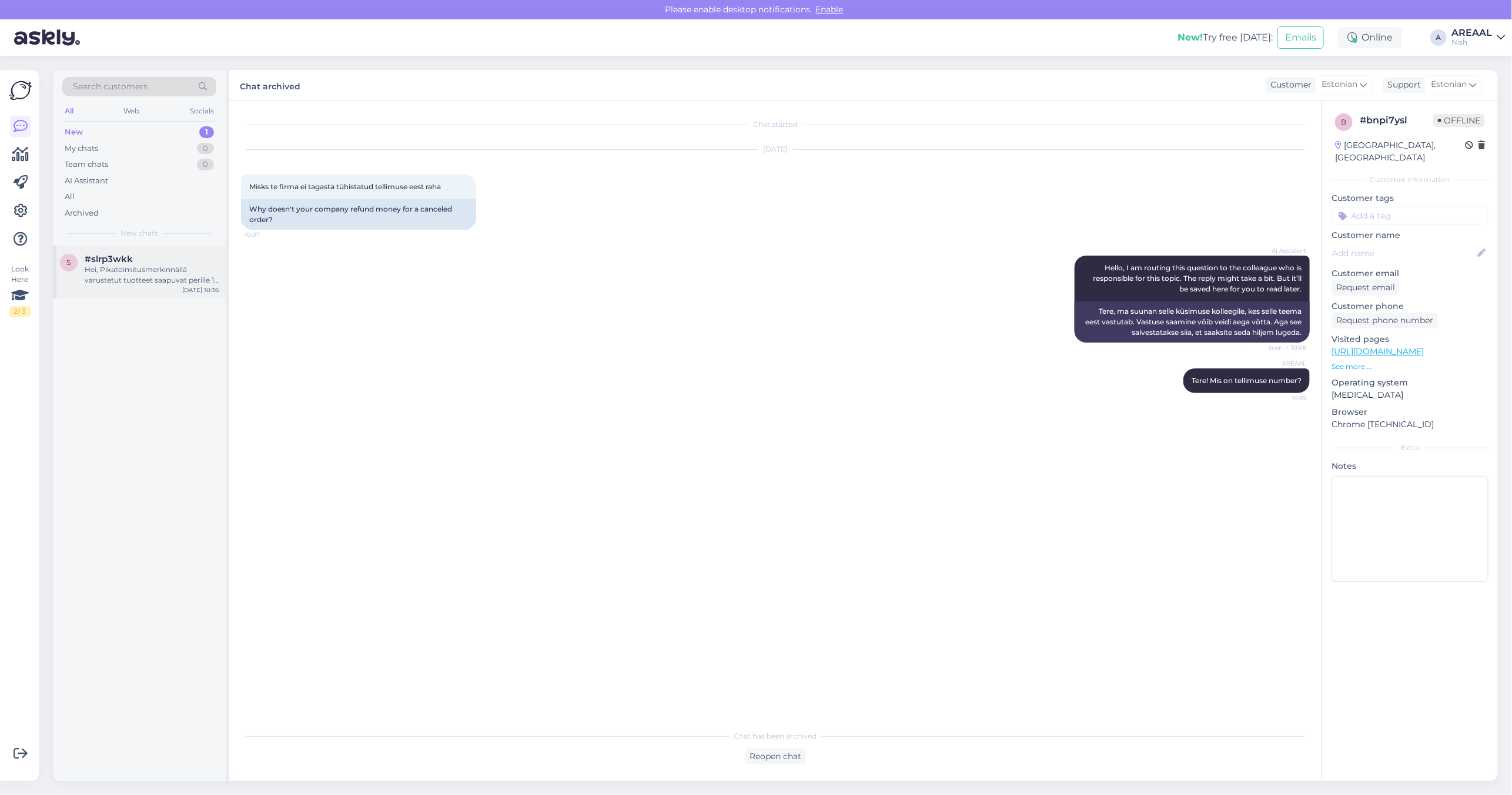
click at [164, 276] on div "Hei, Pikatoimitusmerkinnällä varustetut tuotteet saapuvat perille 1-5 työpäivän…" at bounding box center [152, 275] width 134 height 22
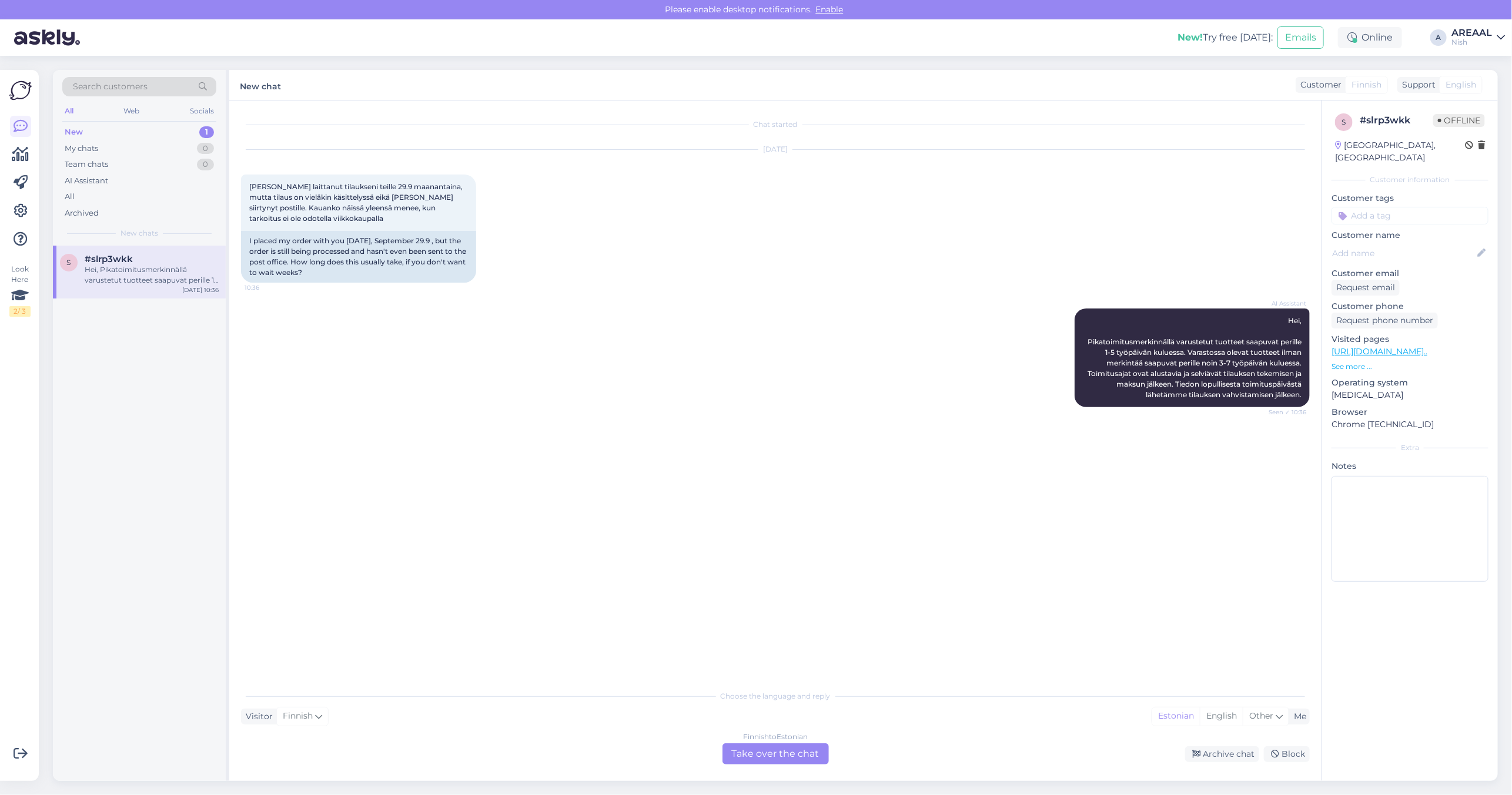
click at [1031, 493] on div "Chat started Oct 2 2025 Olen laittanut tilaukseni teille 29.9 maanantaina, mutt…" at bounding box center [781, 393] width 1080 height 562
click at [878, 444] on div "Chat started Oct 2 2025 Olen laittanut tilaukseni teille 29.9 maanantaina, mutt…" at bounding box center [781, 393] width 1080 height 562
click at [1204, 759] on div "Archive chat" at bounding box center [1222, 754] width 74 height 16
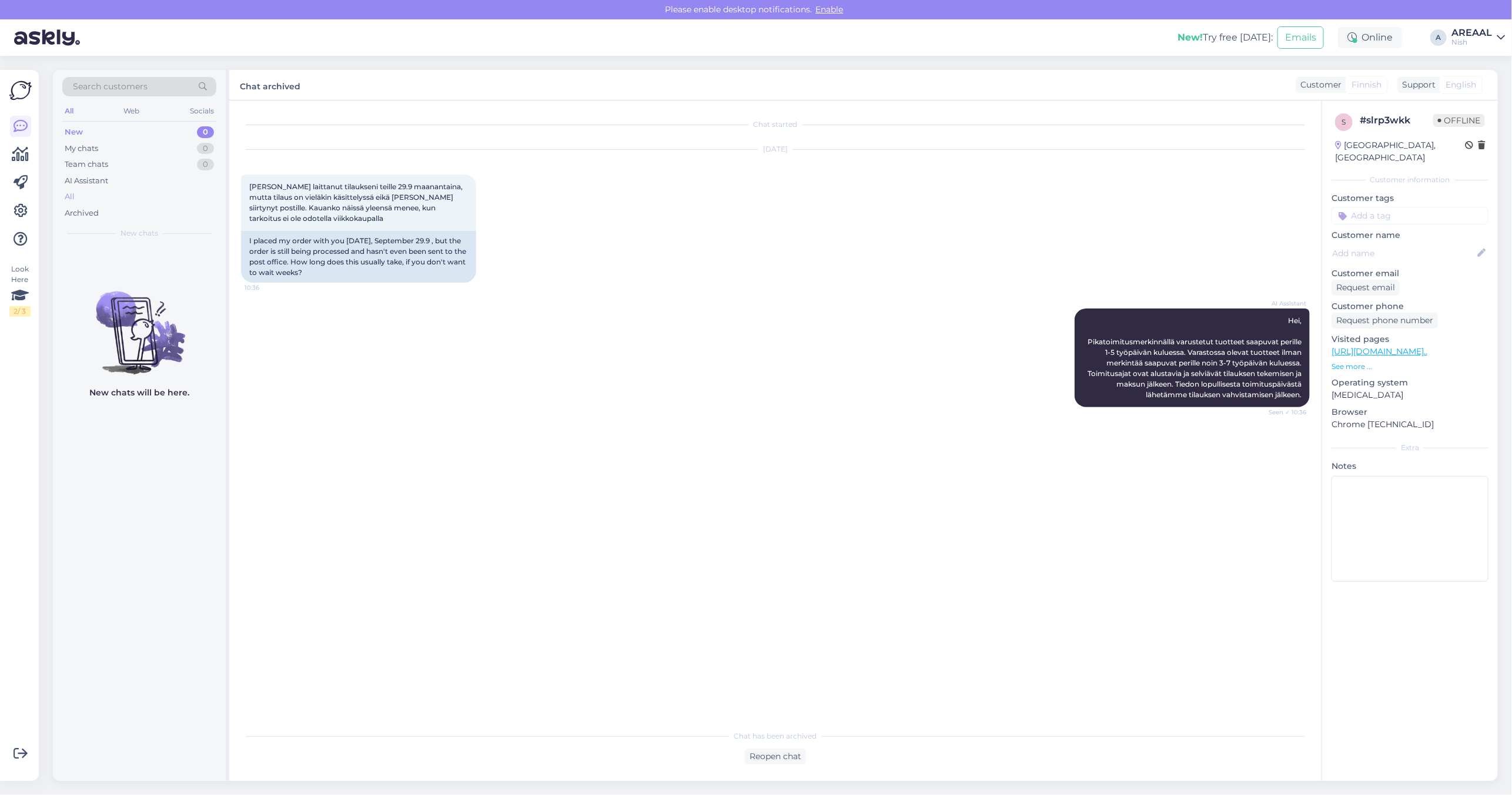
click at [143, 189] on div "All" at bounding box center [139, 196] width 154 height 16
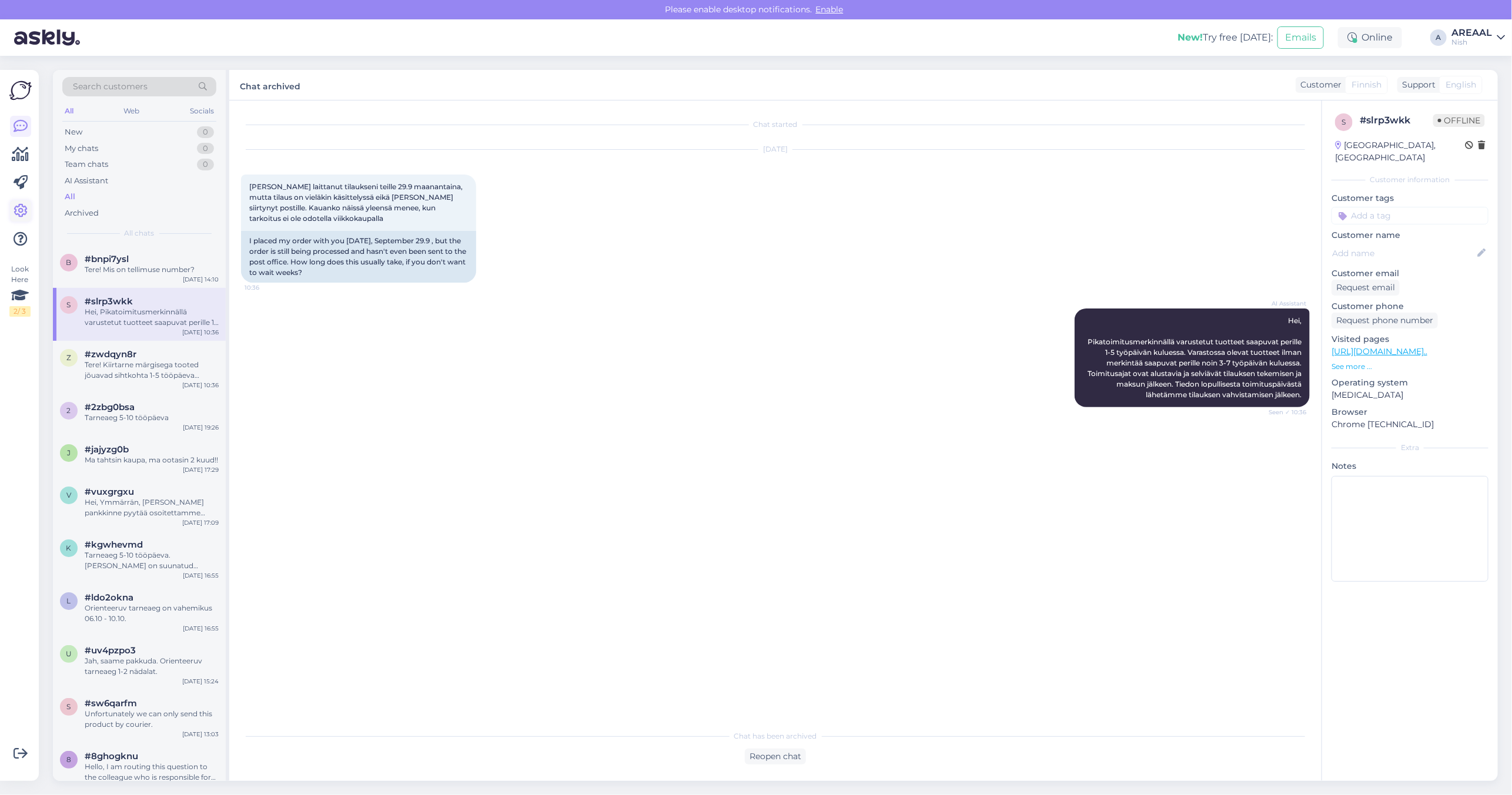
click at [12, 210] on link at bounding box center [21, 211] width 22 height 22
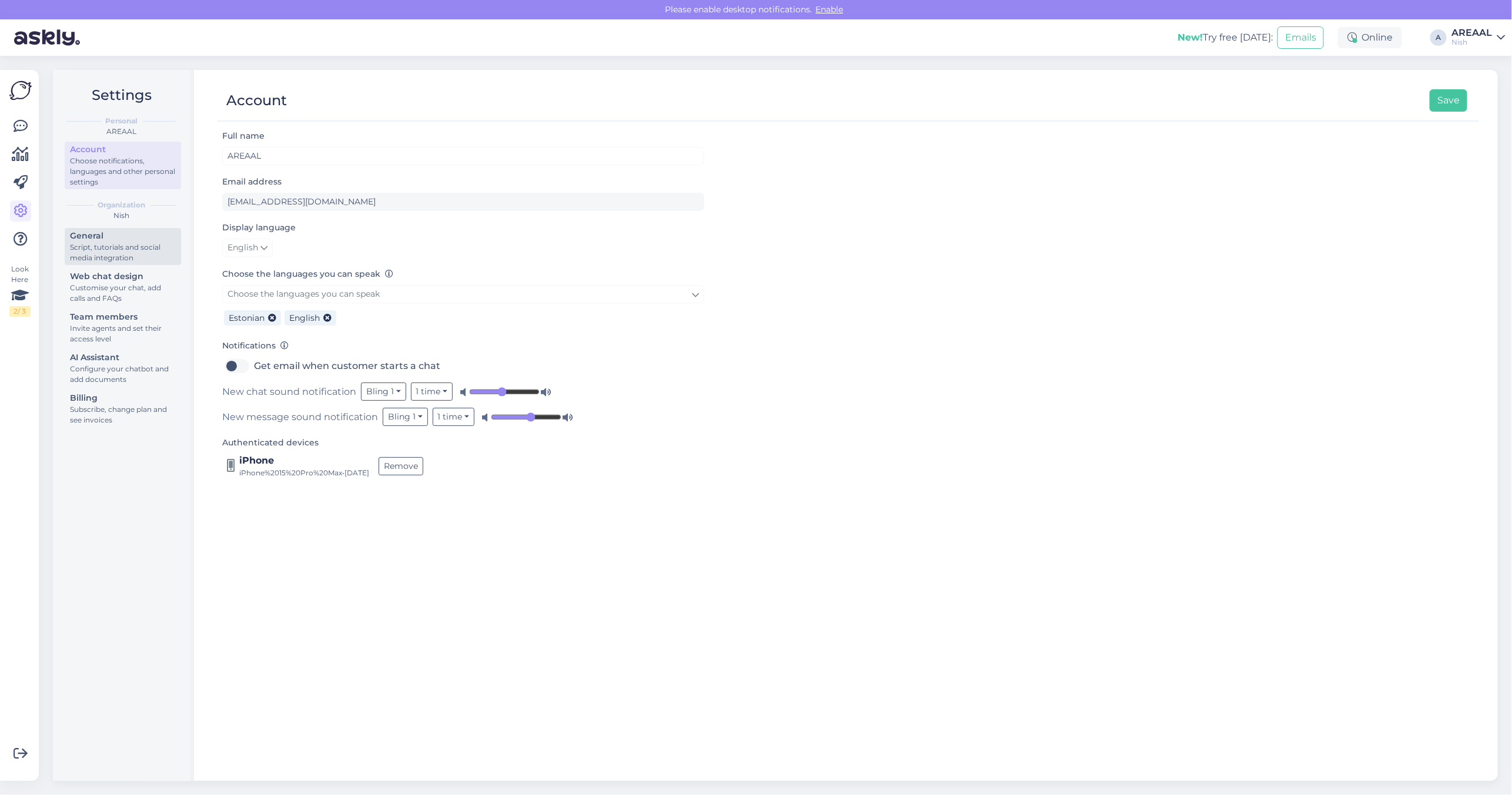
click at [128, 245] on div "Script, tutorials and social media integration" at bounding box center [122, 252] width 106 height 22
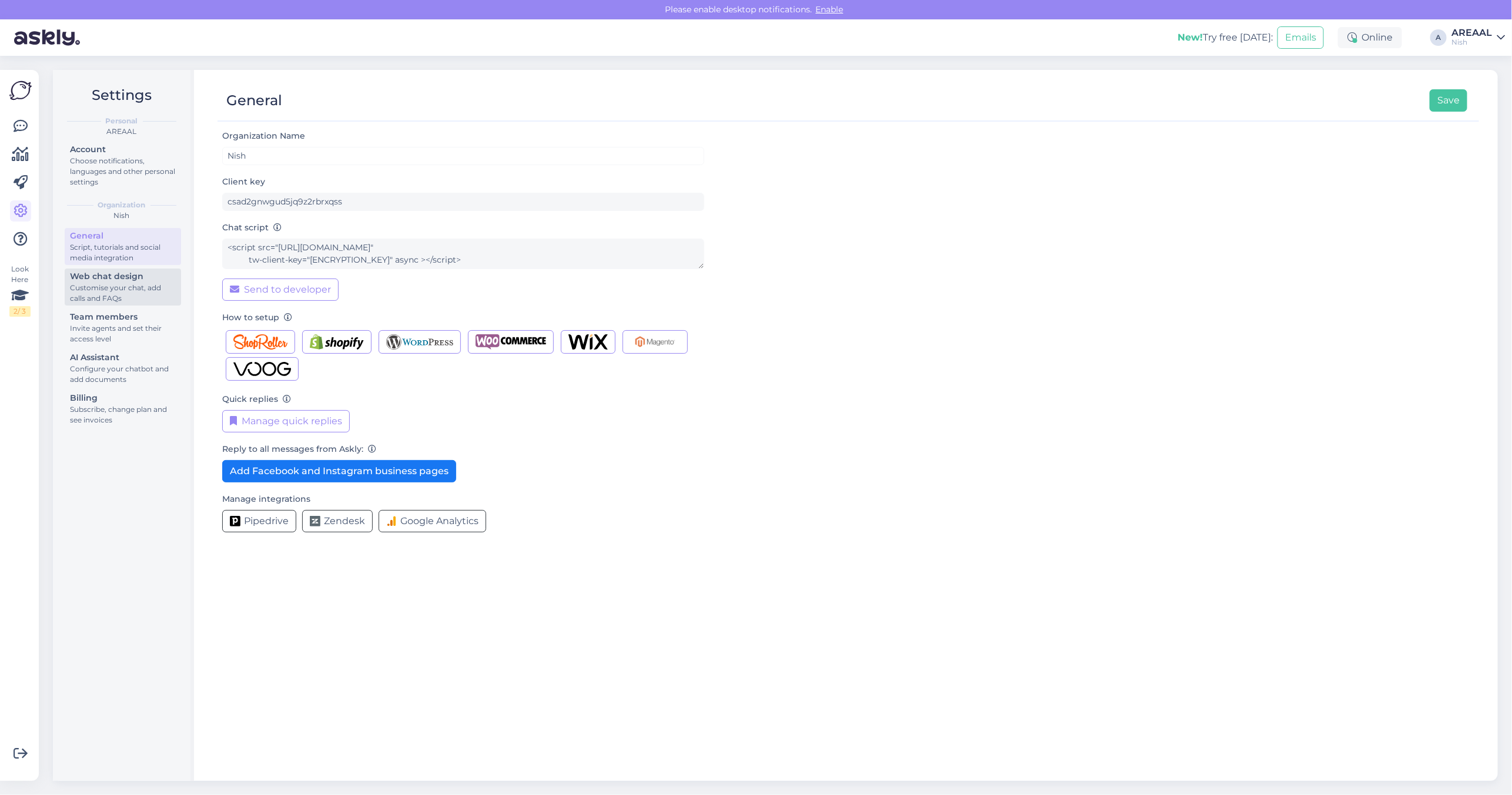
click at [127, 275] on div "Web chat design" at bounding box center [122, 276] width 106 height 12
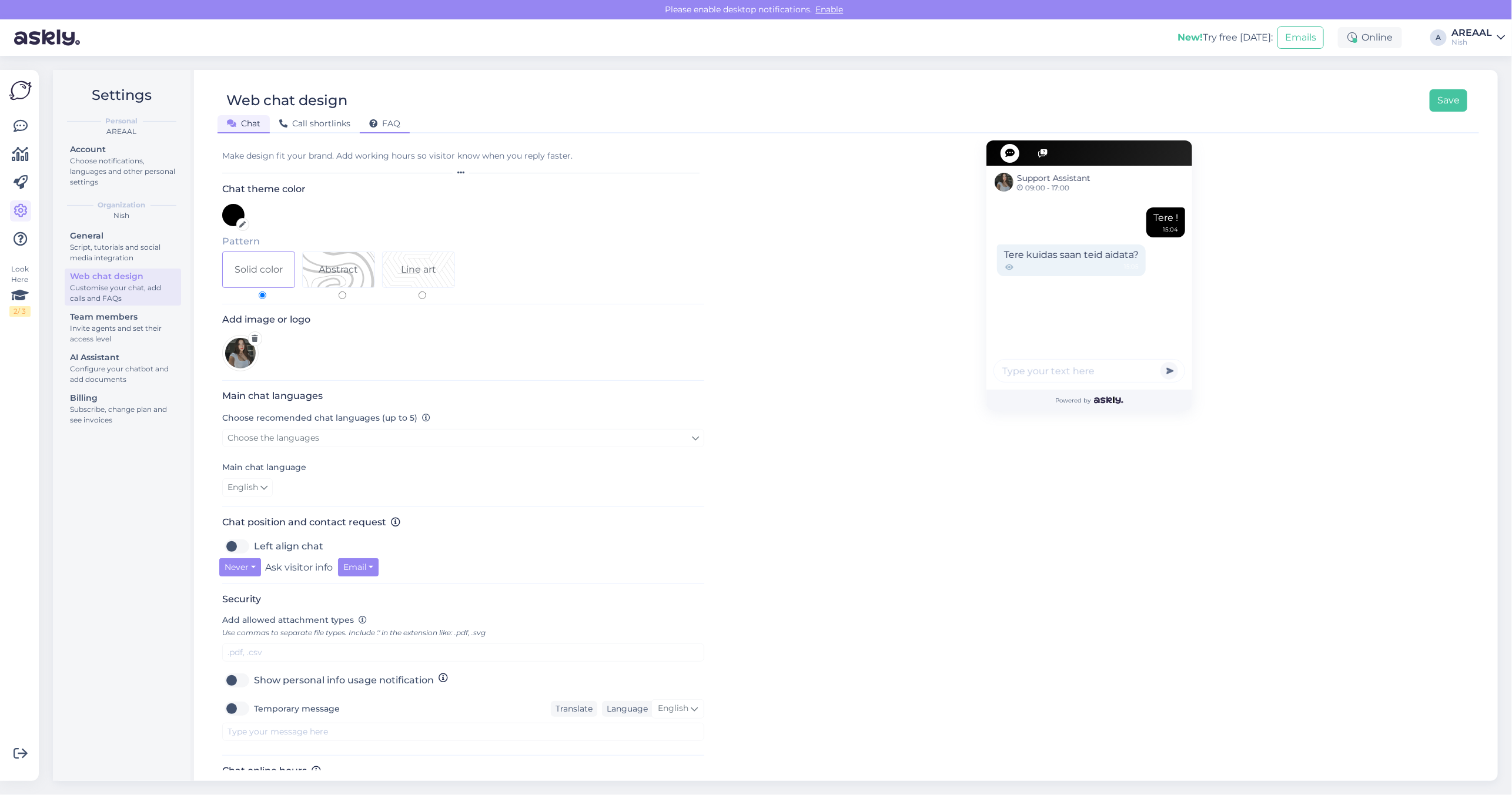
click at [381, 121] on span "FAQ" at bounding box center [384, 123] width 31 height 10
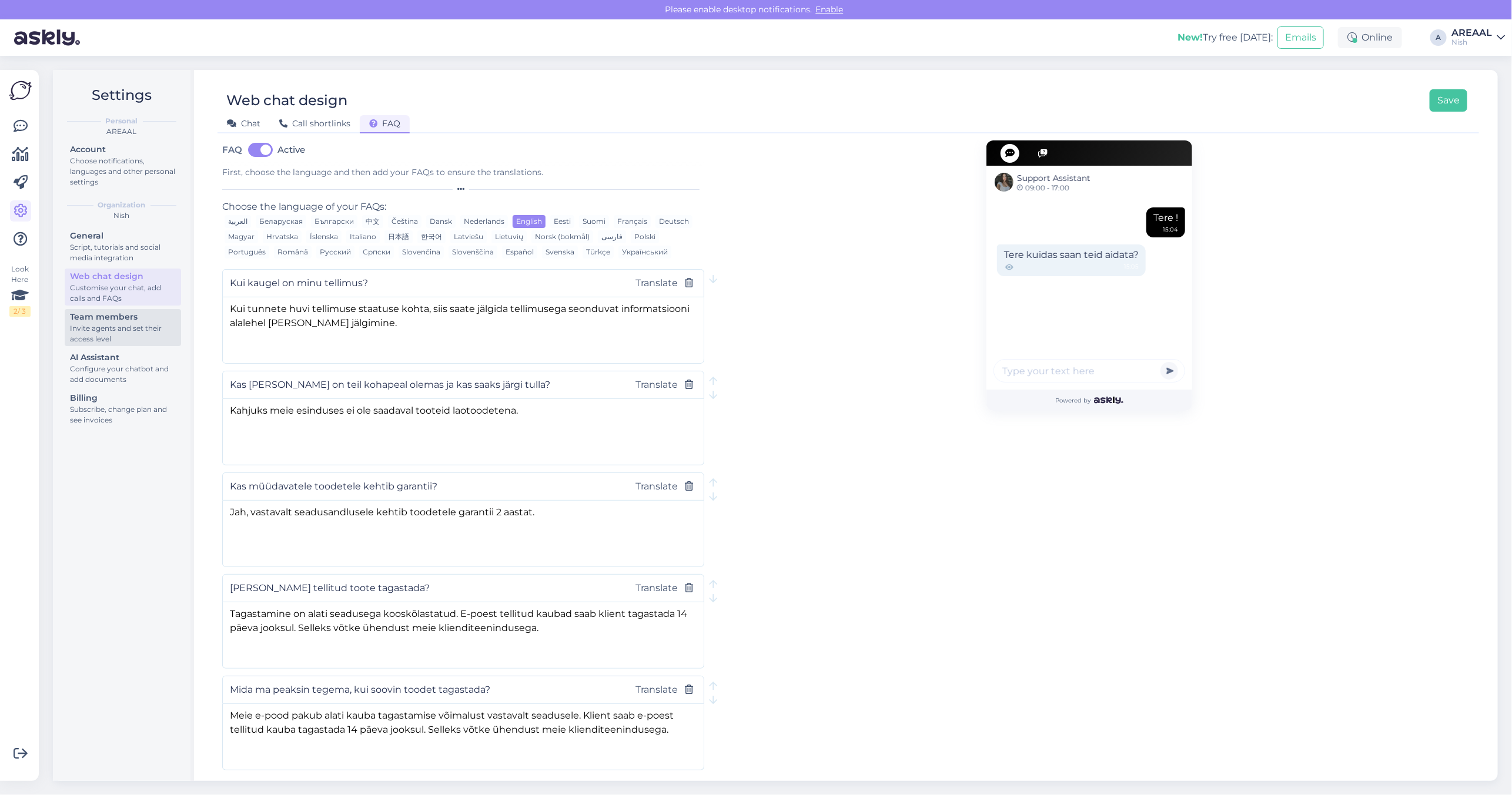
click at [110, 309] on link "Team members Invite agents and set their access level" at bounding box center [122, 327] width 116 height 37
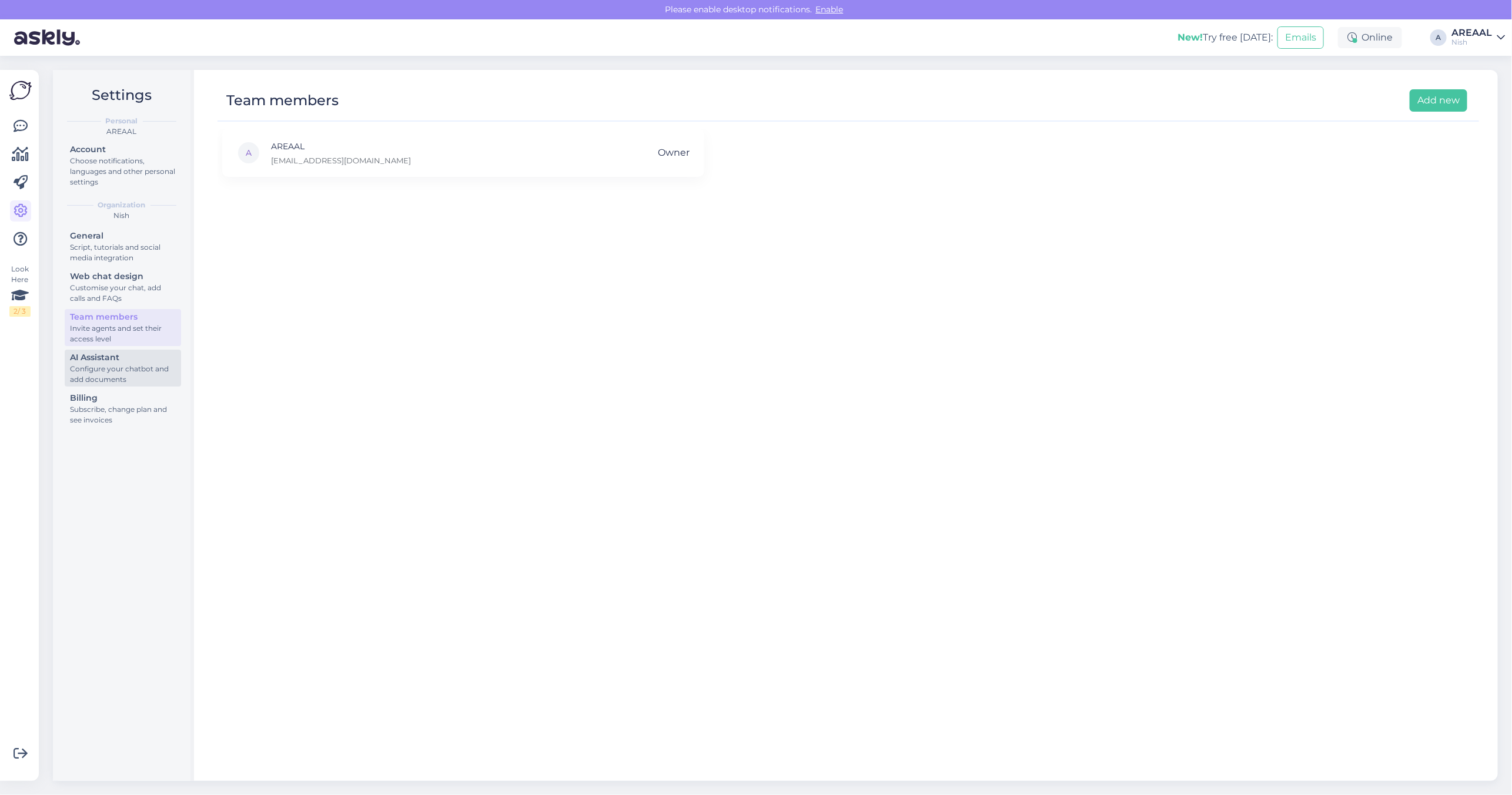
click at [109, 376] on div "Configure your chatbot and add documents" at bounding box center [122, 374] width 106 height 22
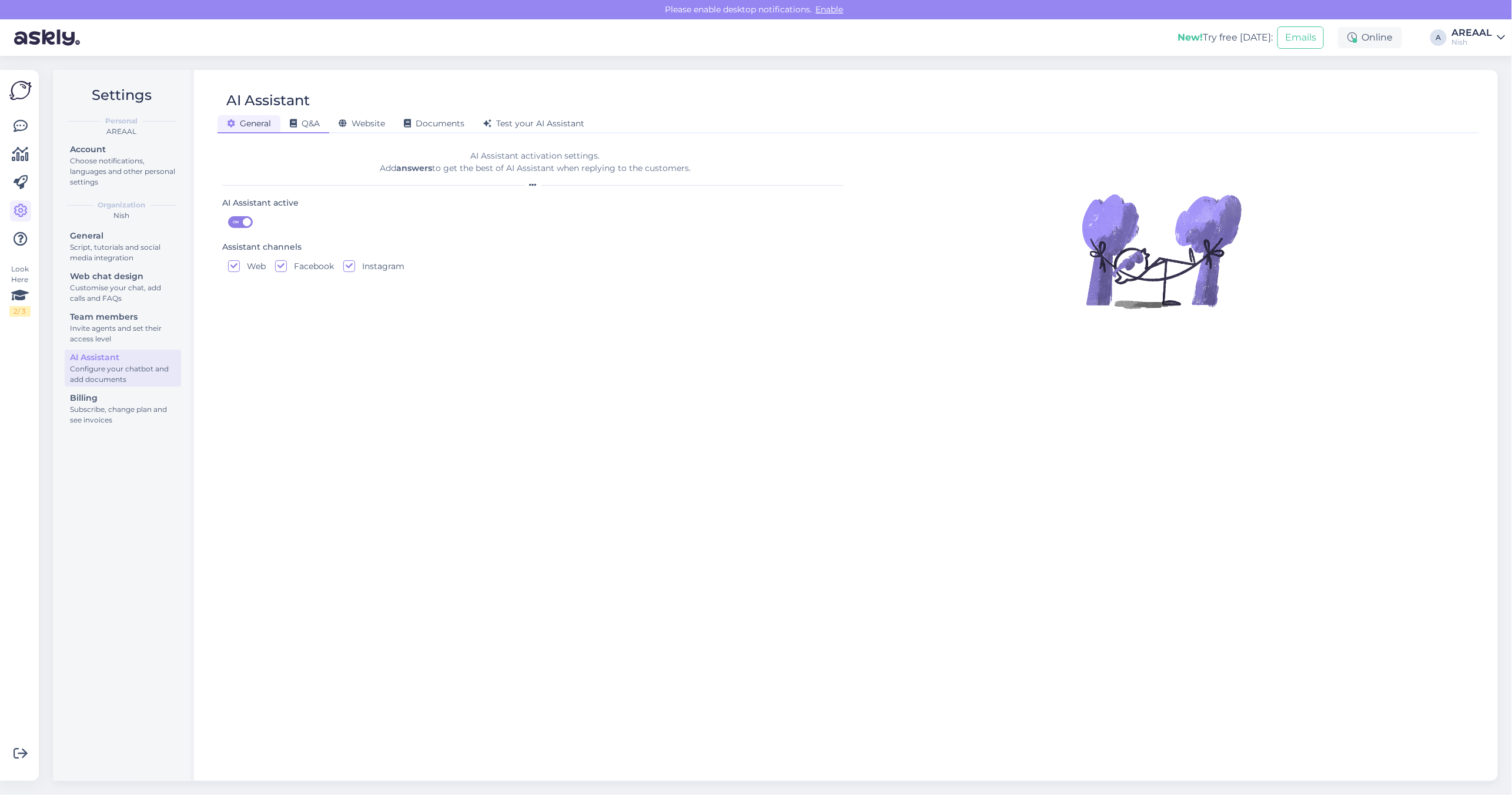
click at [308, 122] on span "Q&A" at bounding box center [304, 123] width 30 height 10
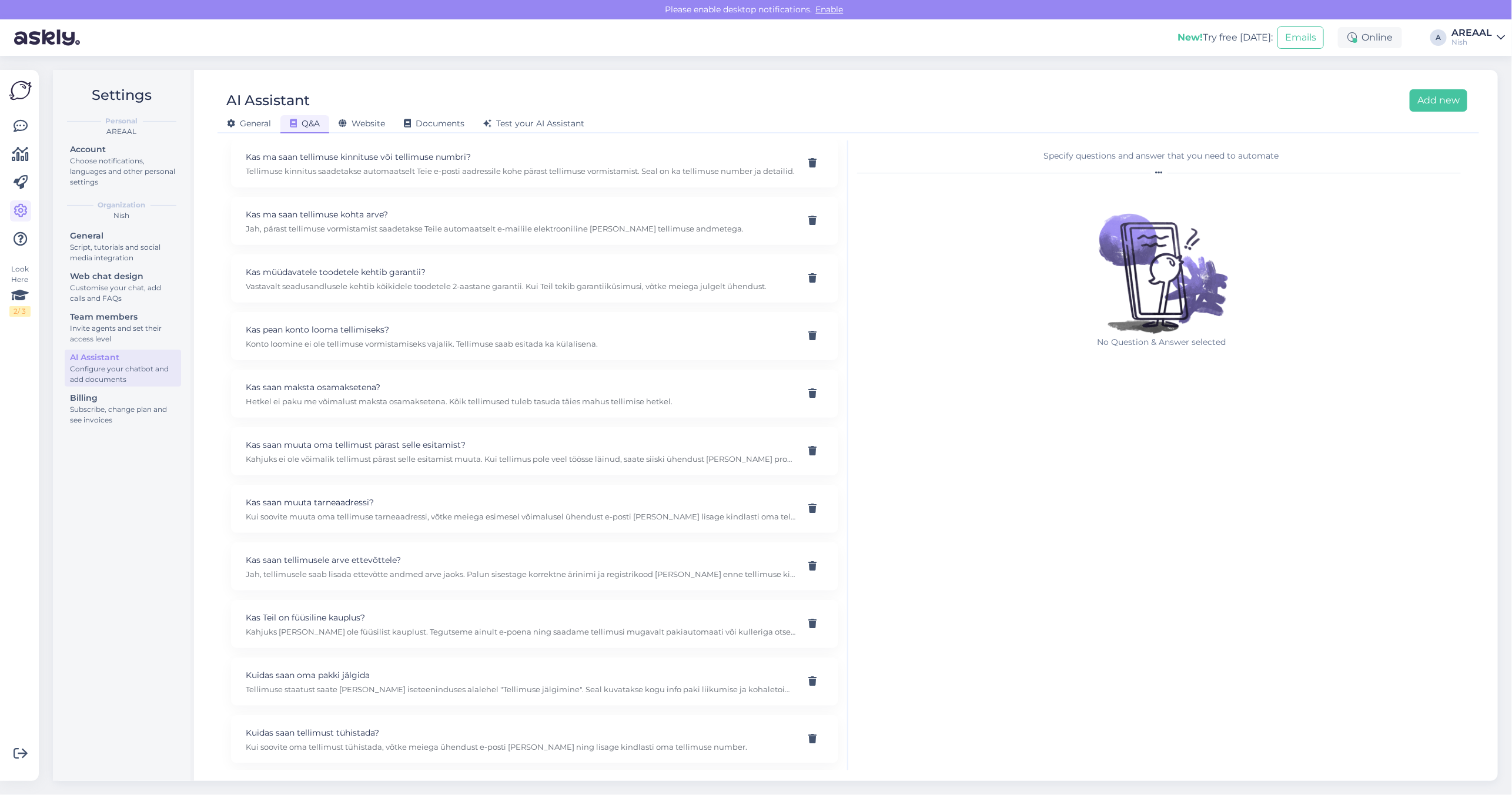
scroll to position [514, 0]
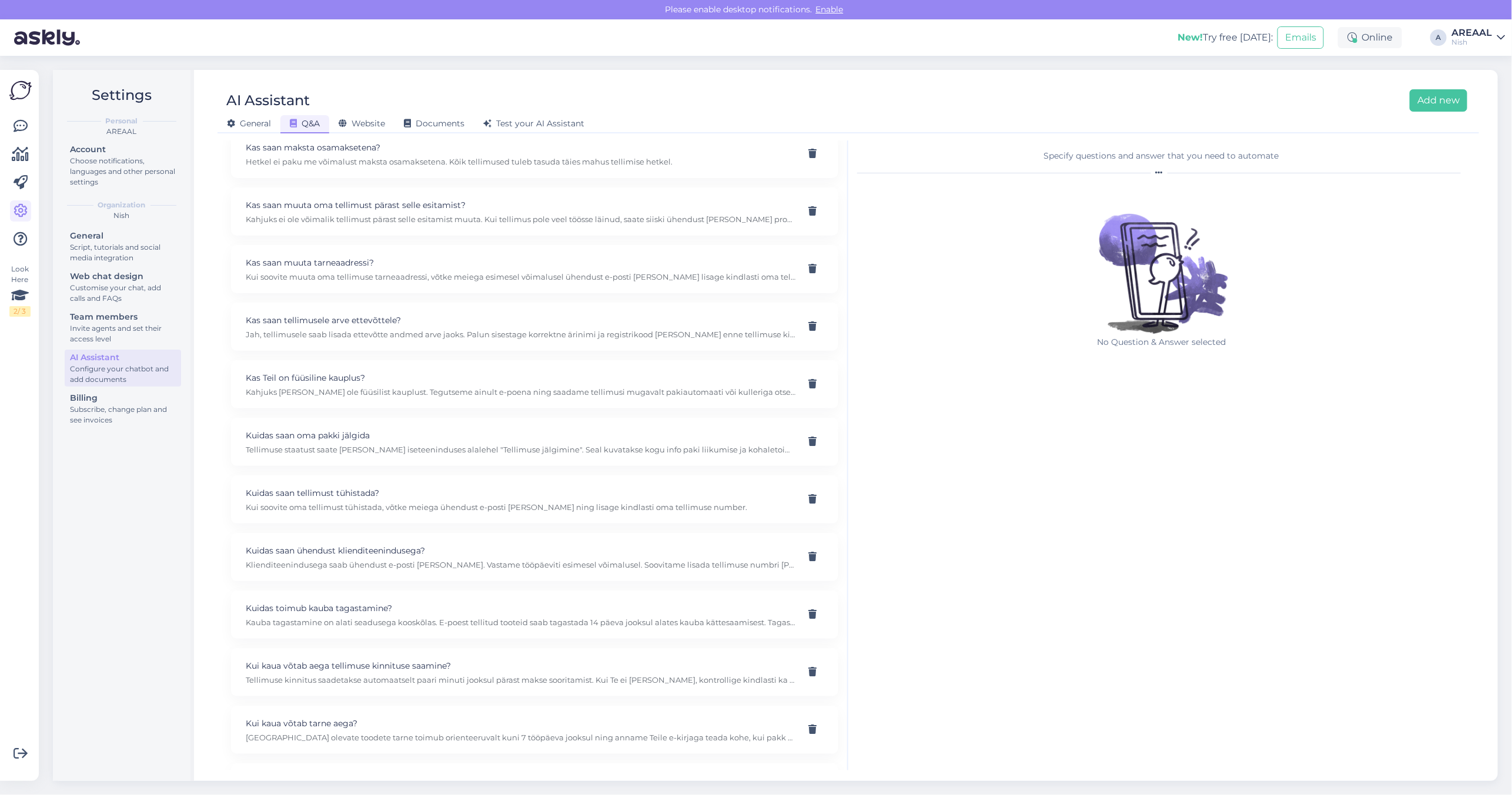
click at [1075, 563] on div "Specify questions and answer that you need to automate No Question & Answer sel…" at bounding box center [1160, 455] width 626 height 630
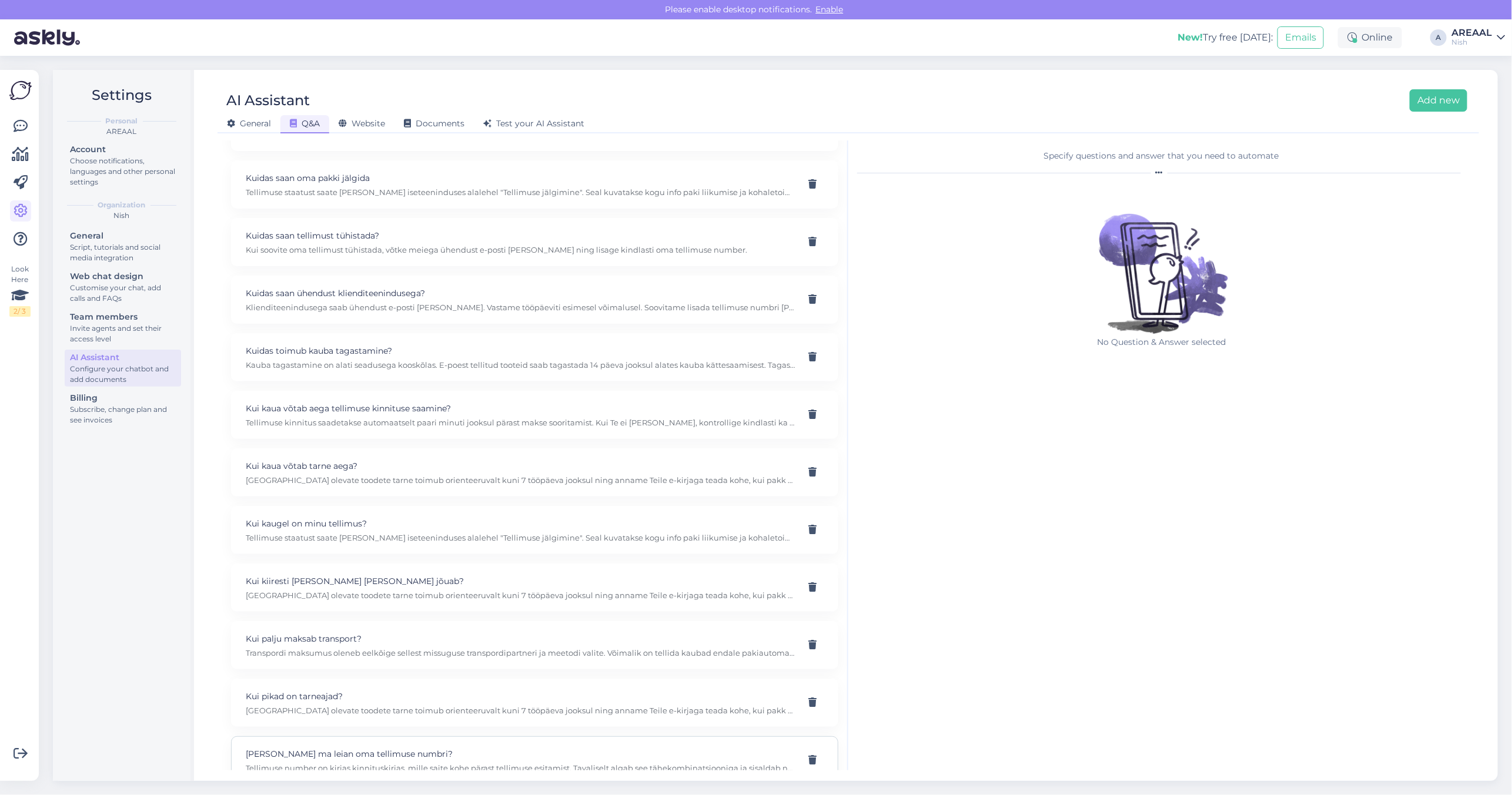
scroll to position [955, 0]
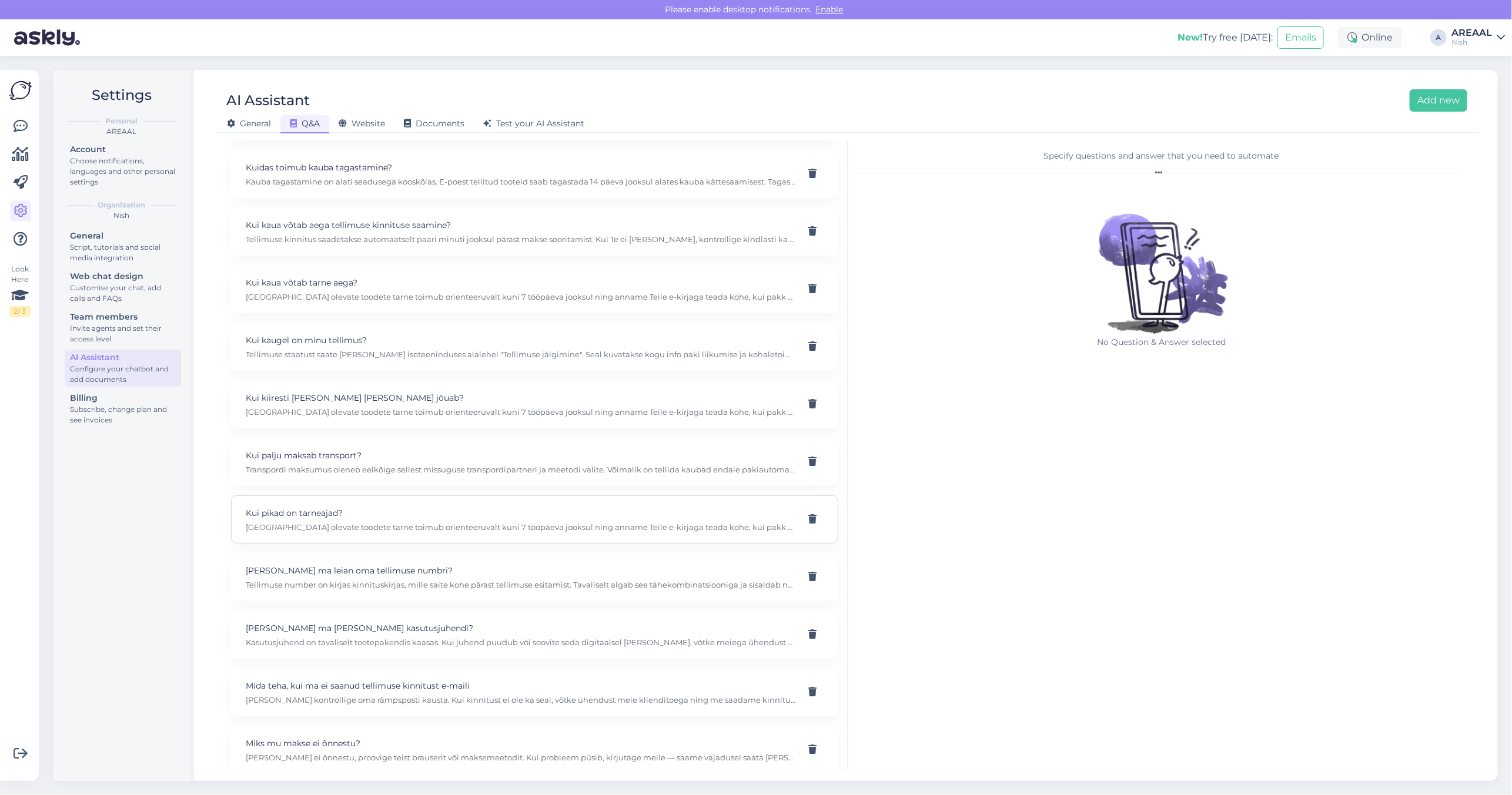
click at [414, 510] on div "Kui pikad on tarneajad? Laos olevate toodete tarne toimub orienteeruvalt kuni 7…" at bounding box center [534, 519] width 607 height 48
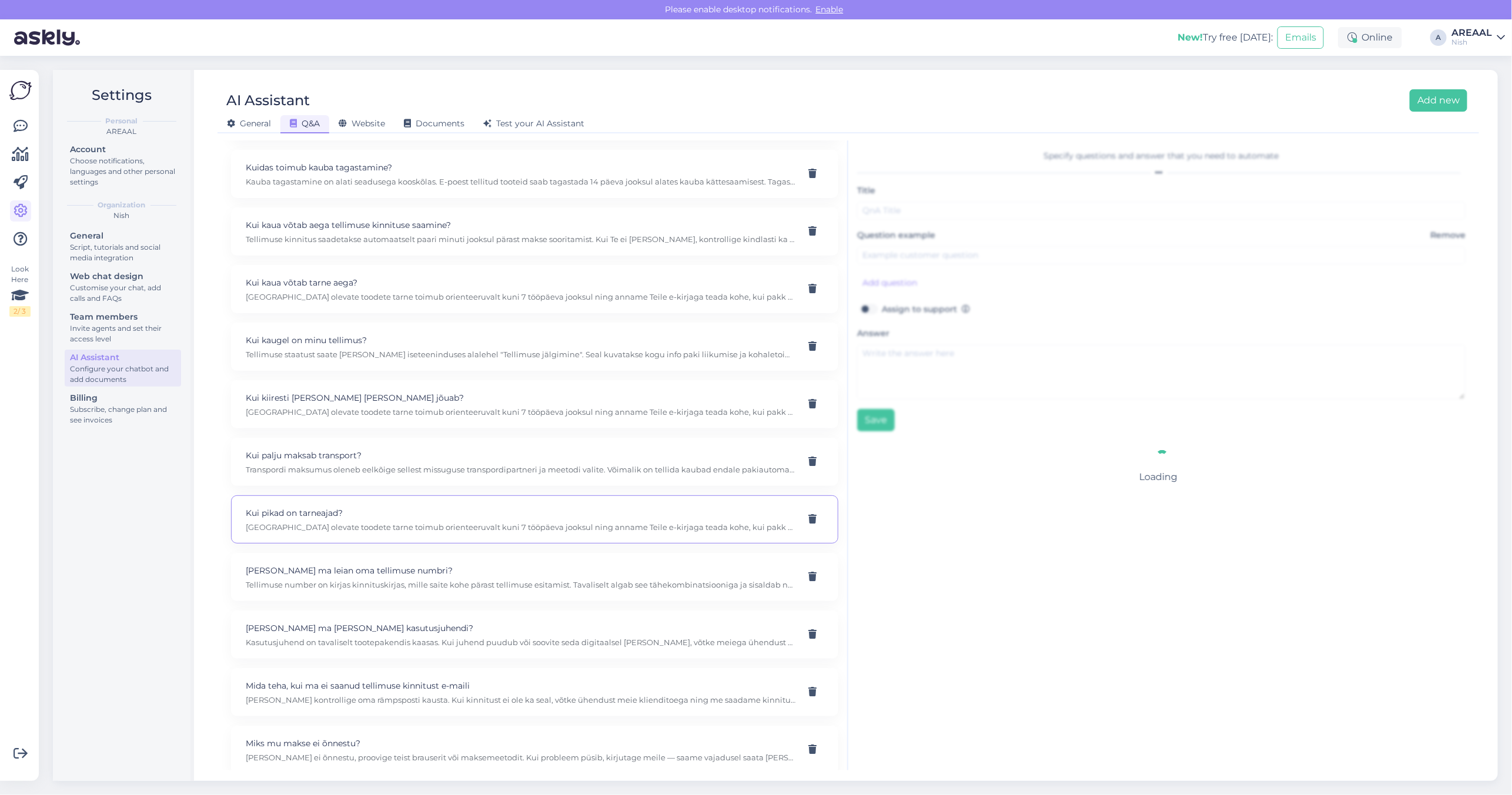
type input "Kui pikad on tarneajad?"
type textarea "Laos olevate toodete tarne toimub orienteeruvalt kuni 7 tööpäeva jooksul ning a…"
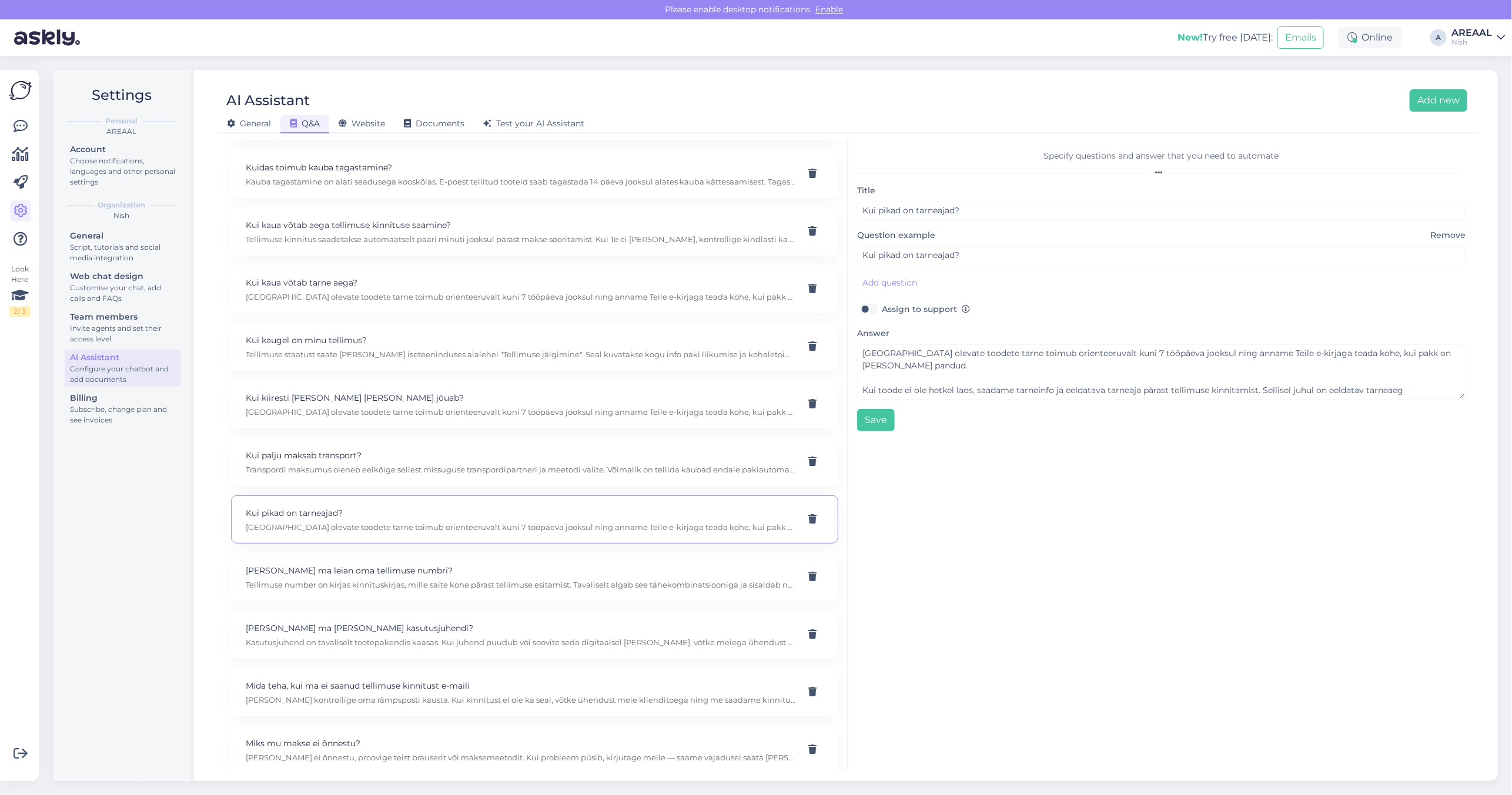
scroll to position [36, 0]
click at [465, 402] on p "Kui kiiresti kaup kohale jõuab?" at bounding box center [520, 397] width 550 height 13
type input "Kui kiiresti kaup kohale jõuab?"
type input "Kui kiiresti mu kaup kohale jõuab?"
click at [488, 589] on p "Tellimuse number on kirjas kinnituskirjas, mille saite kohe pärast tellimuse es…" at bounding box center [520, 585] width 550 height 10
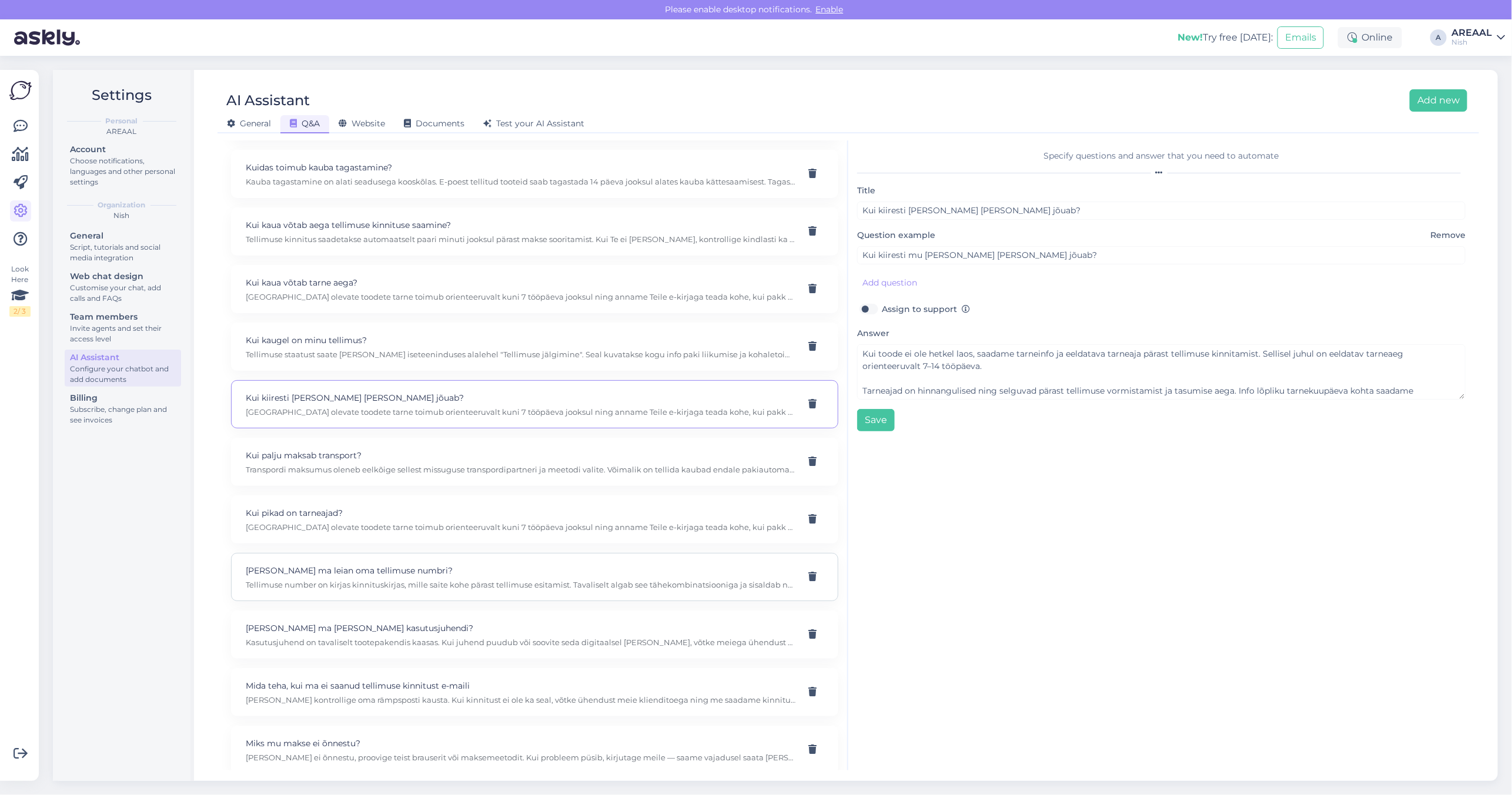
type input "Kust ma leian oma tellimuse numbri?"
type textarea "Tellimuse number on kirjas kinnituskirjas, mille saite kohe pärast tellimuse es…"
click at [438, 532] on p "Laos olevate toodete tarne toimub orienteeruvalt kuni 7 tööpäeva jooksul ning a…" at bounding box center [520, 527] width 550 height 10
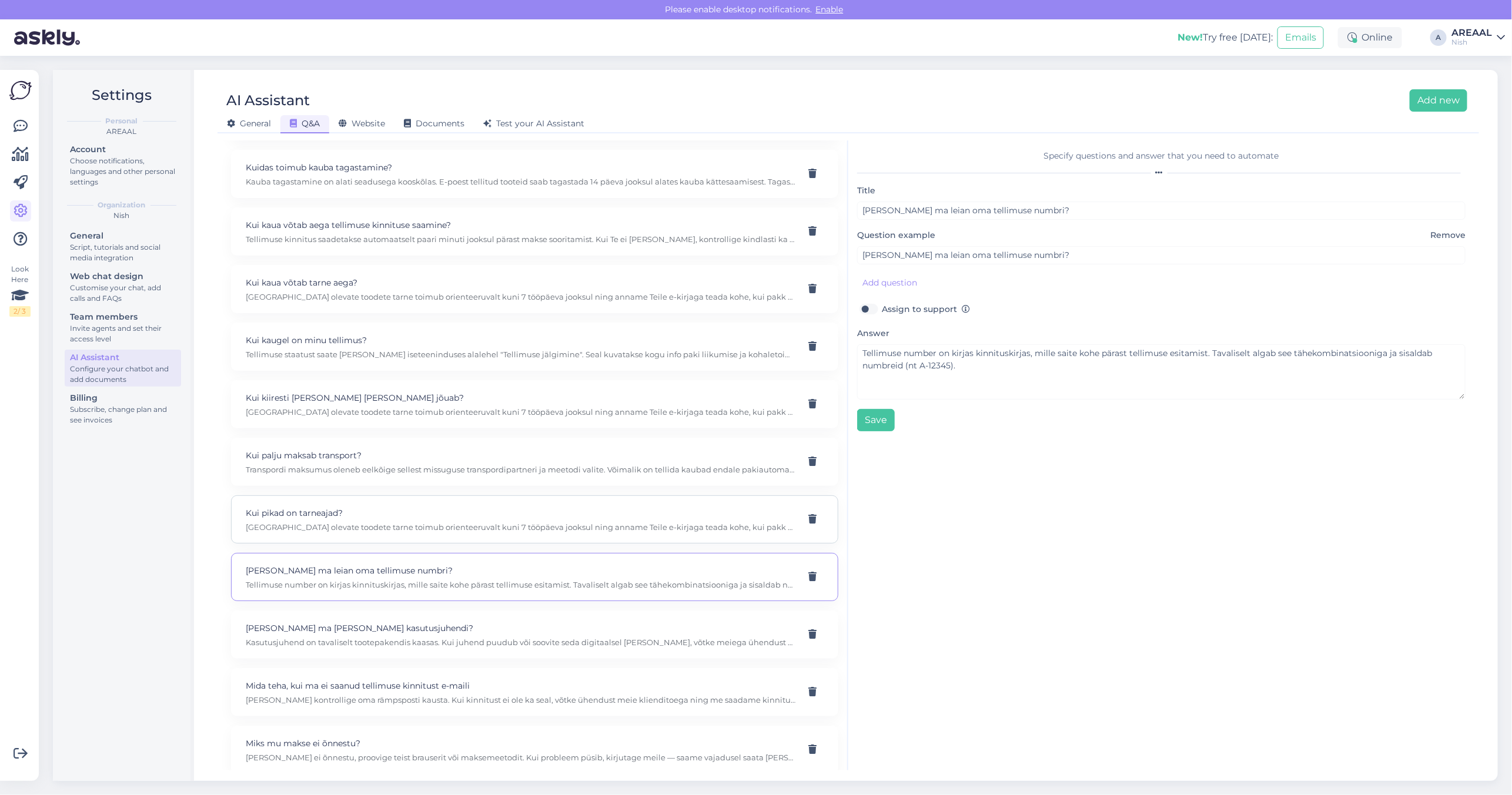
type input "Kui pikad on tarneajad?"
type textarea "Laos olevate toodete tarne toimub orienteeruvalt kuni 7 tööpäeva jooksul ning a…"
click at [456, 359] on p "Tellimuse staatust saate jälgida iseteeninduses alalehel "Tellimuse jälgimine".…" at bounding box center [520, 354] width 550 height 10
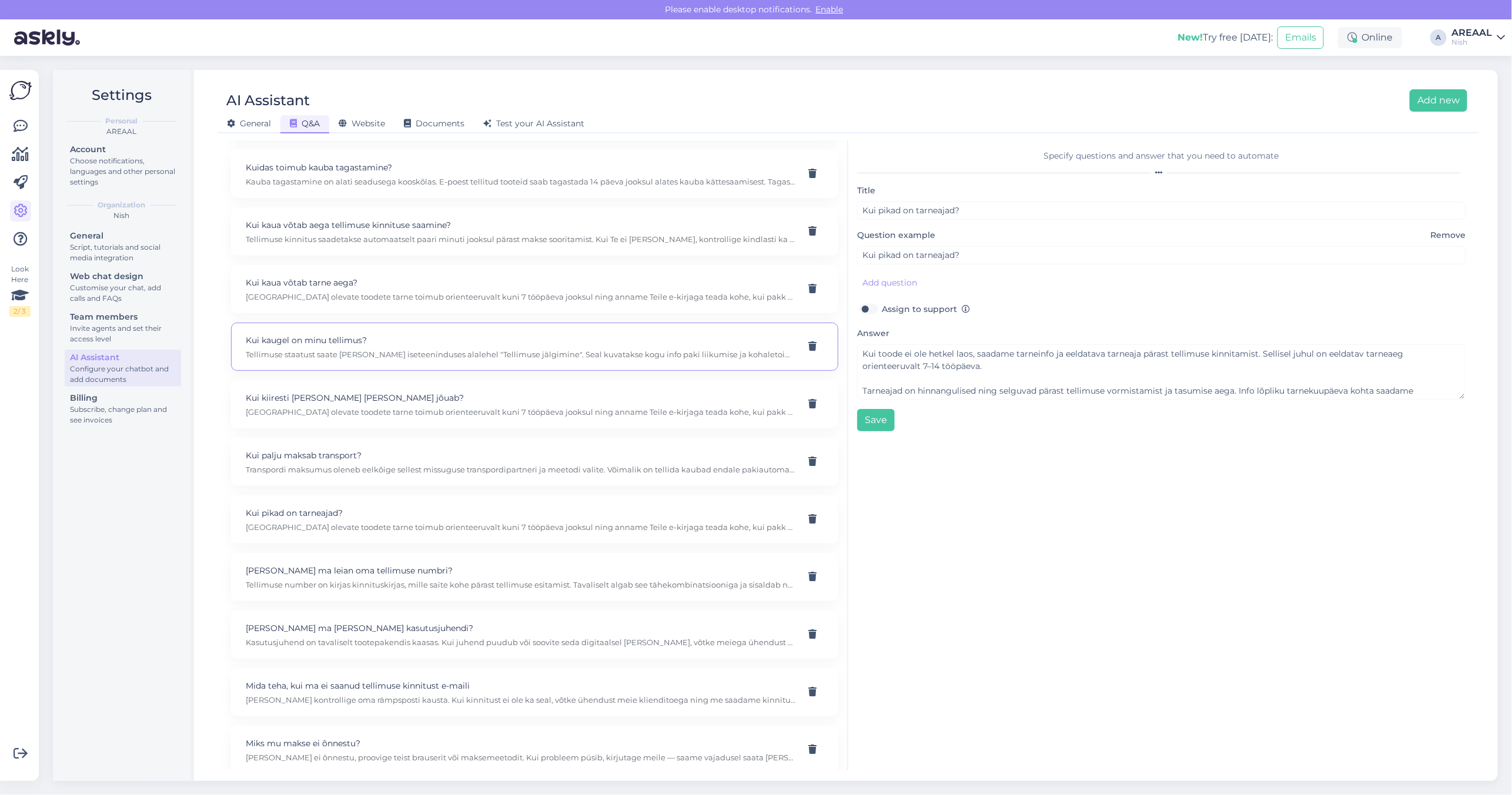
type input "Kui kaugel on minu tellimus?"
type textarea "Tellimuse staatust saate jälgida iseteeninduses alalehel "Tellimuse jälgimine".…"
click at [442, 320] on div "Kas kaup on teil kohapeal olemas? Kahjuks ei ole meie tooted kohapeal saadaval.…" at bounding box center [534, 87] width 607 height 1718
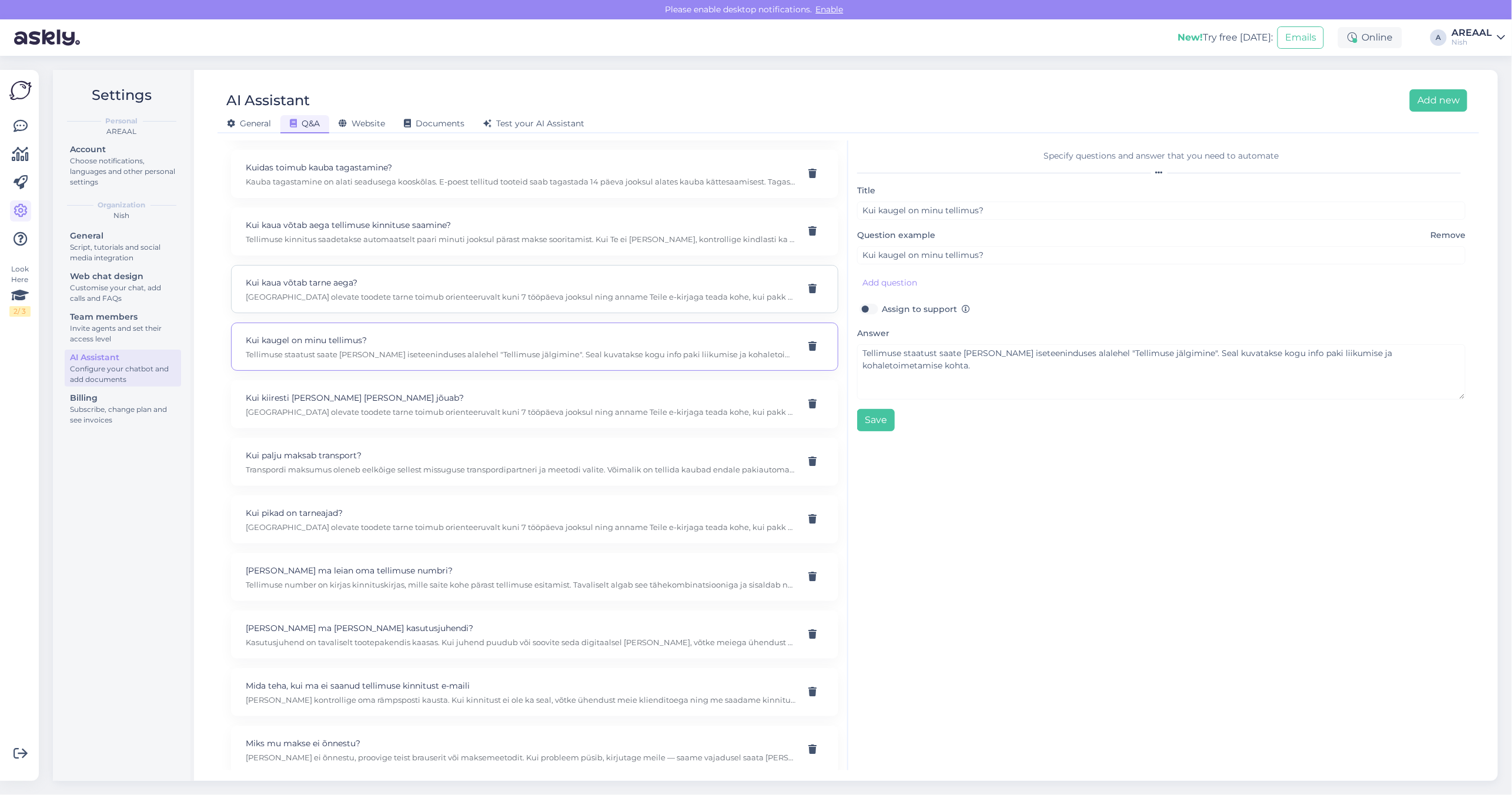
click at [435, 297] on p "Laos olevate toodete tarne toimub orienteeruvalt kuni 7 tööpäeva jooksul ning a…" at bounding box center [520, 296] width 550 height 10
type input "Kui kaua võtab tarne aega?"
type textarea "Laos olevate toodete tarne toimub orienteeruvalt kuni 7 tööpäeva jooksul ning a…"
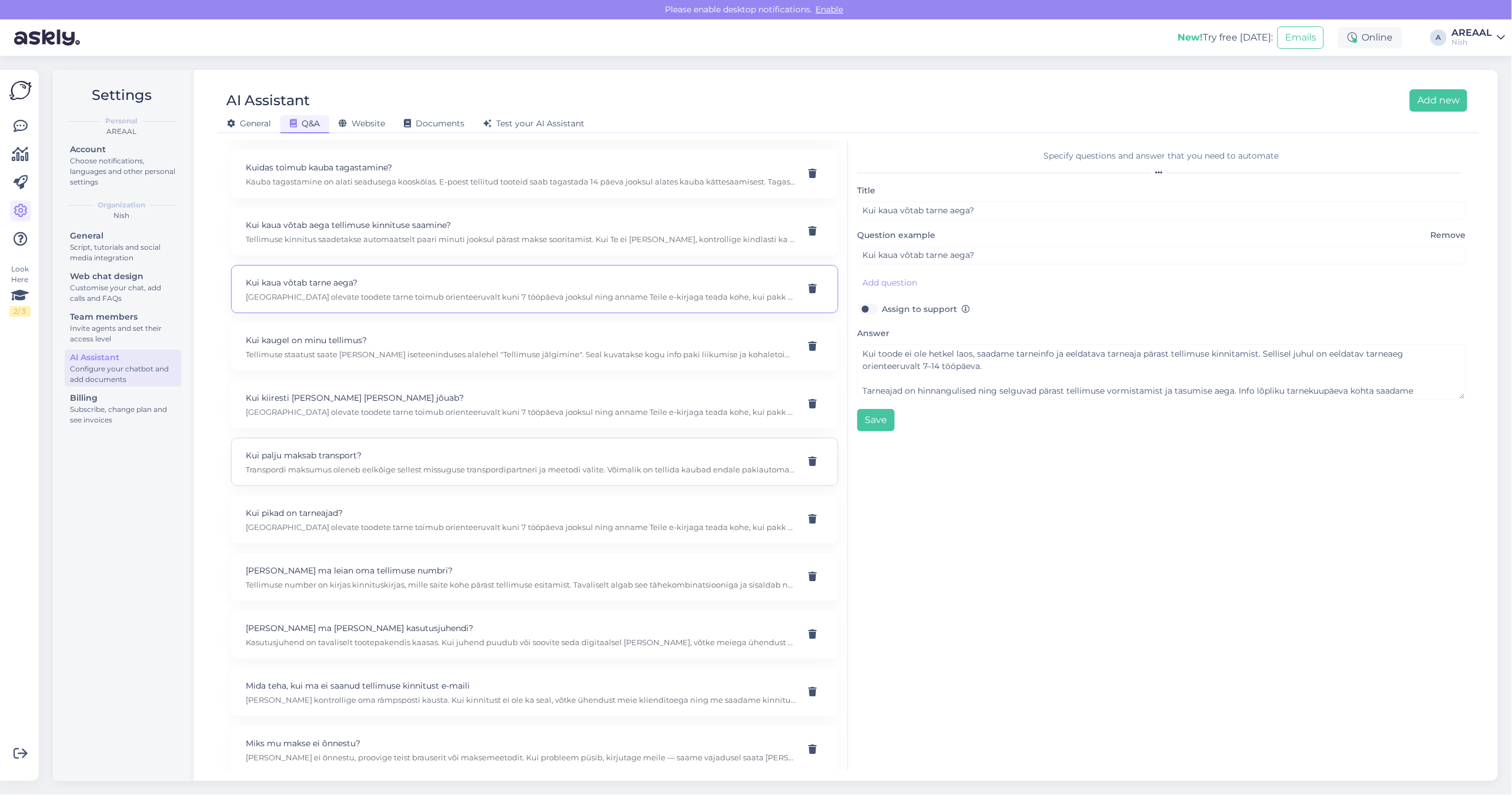
click at [489, 475] on p "Transpordi maksumus oleneb eelkõige sellest missuguse transpordipartneri ja mee…" at bounding box center [520, 469] width 550 height 10
type input "Kui palju maksab transport?"
type textarea "Transpordi maksumus oleneb eelkõige sellest missuguse transpordipartneri ja mee…"
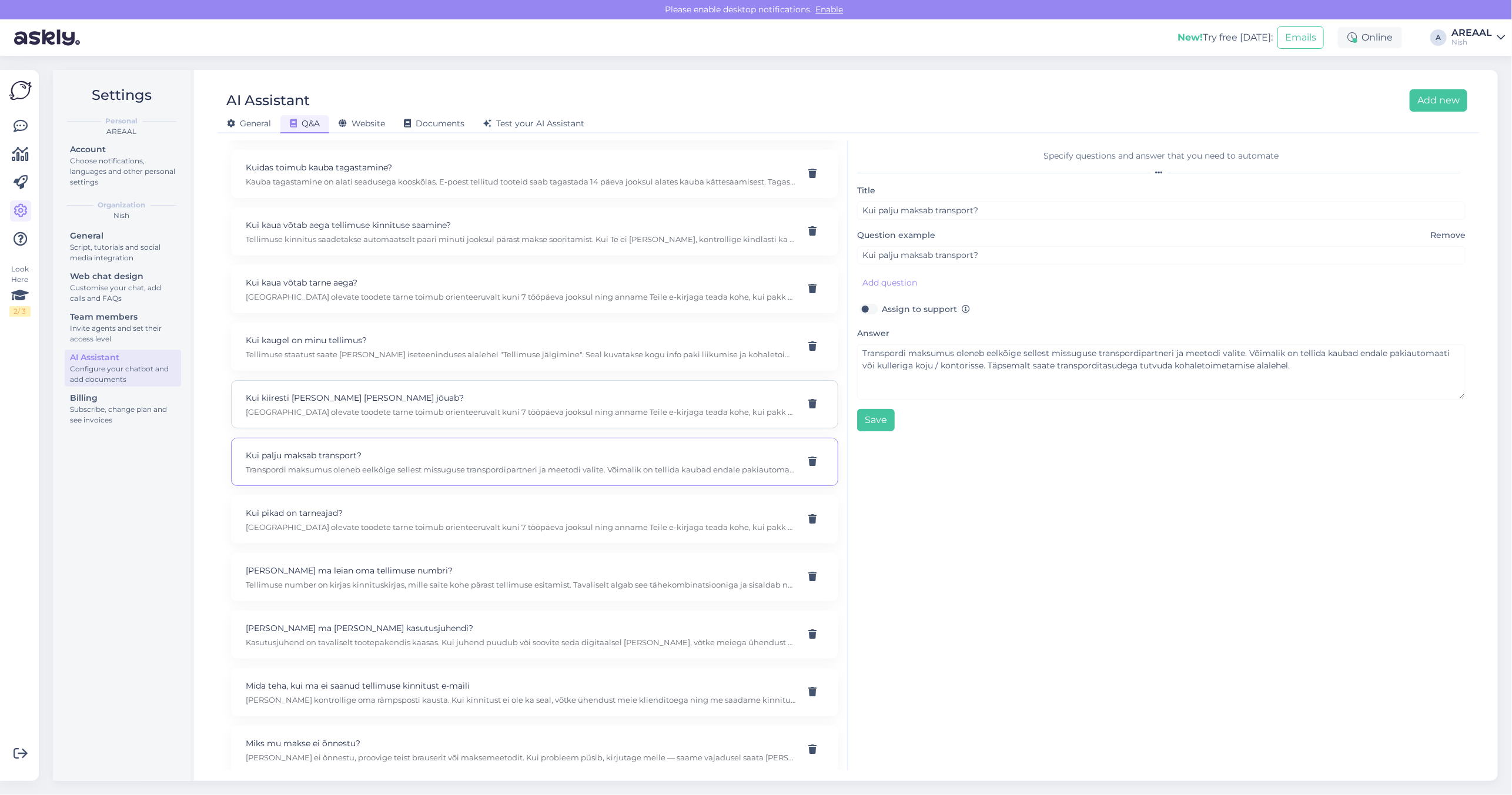
click at [447, 417] on p "Laos olevate toodete tarne toimub orienteeruvalt kuni 7 tööpäeva jooksul ning a…" at bounding box center [520, 412] width 550 height 10
type input "Kui kiiresti kaup kohale jõuab?"
type input "Kui kiiresti mu kaup kohale jõuab?"
type textarea "Laos olevate toodete tarne toimub orienteeruvalt kuni 7 tööpäeva jooksul ning a…"
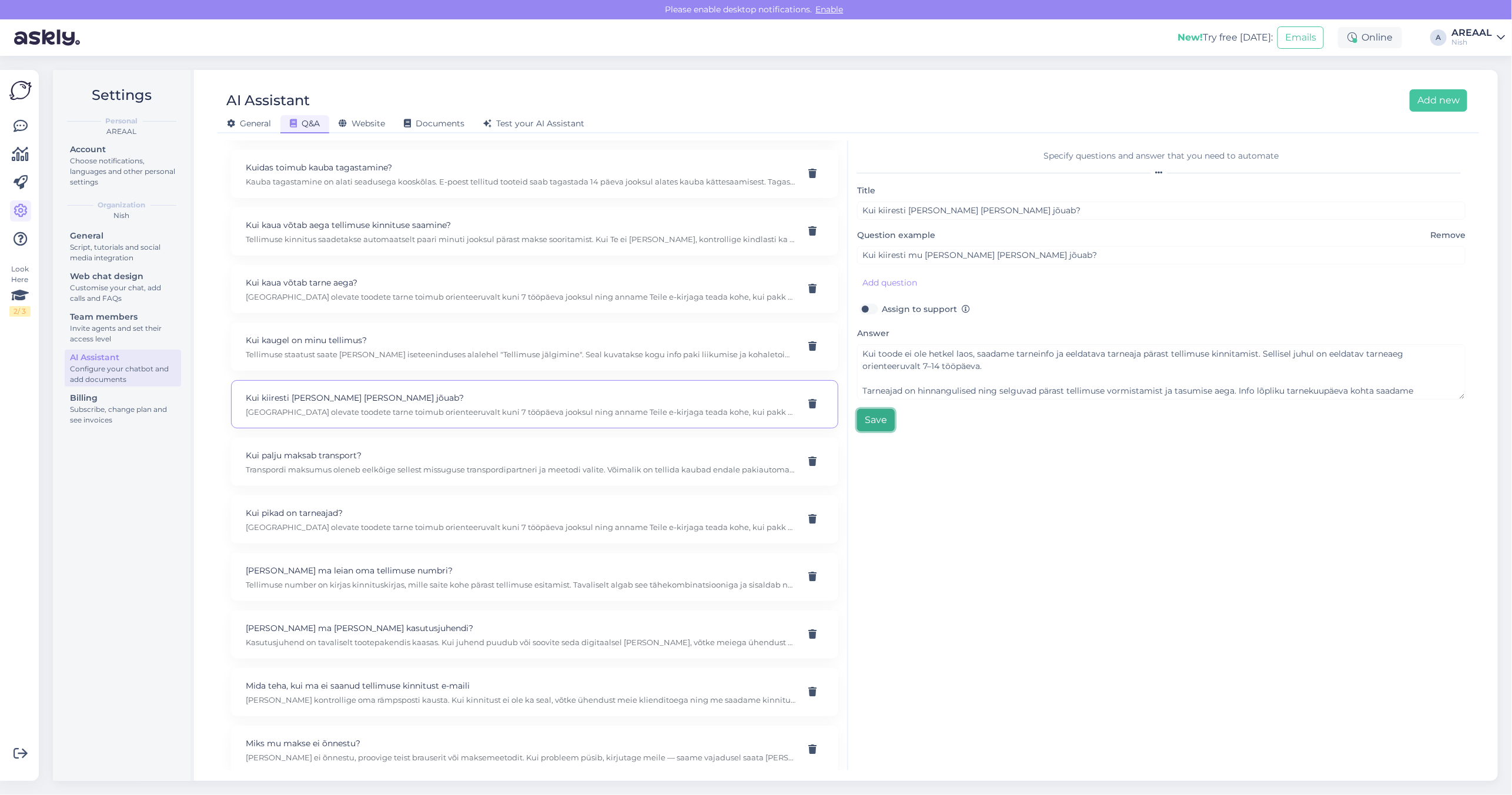
click at [880, 422] on button "Save" at bounding box center [876, 420] width 38 height 22
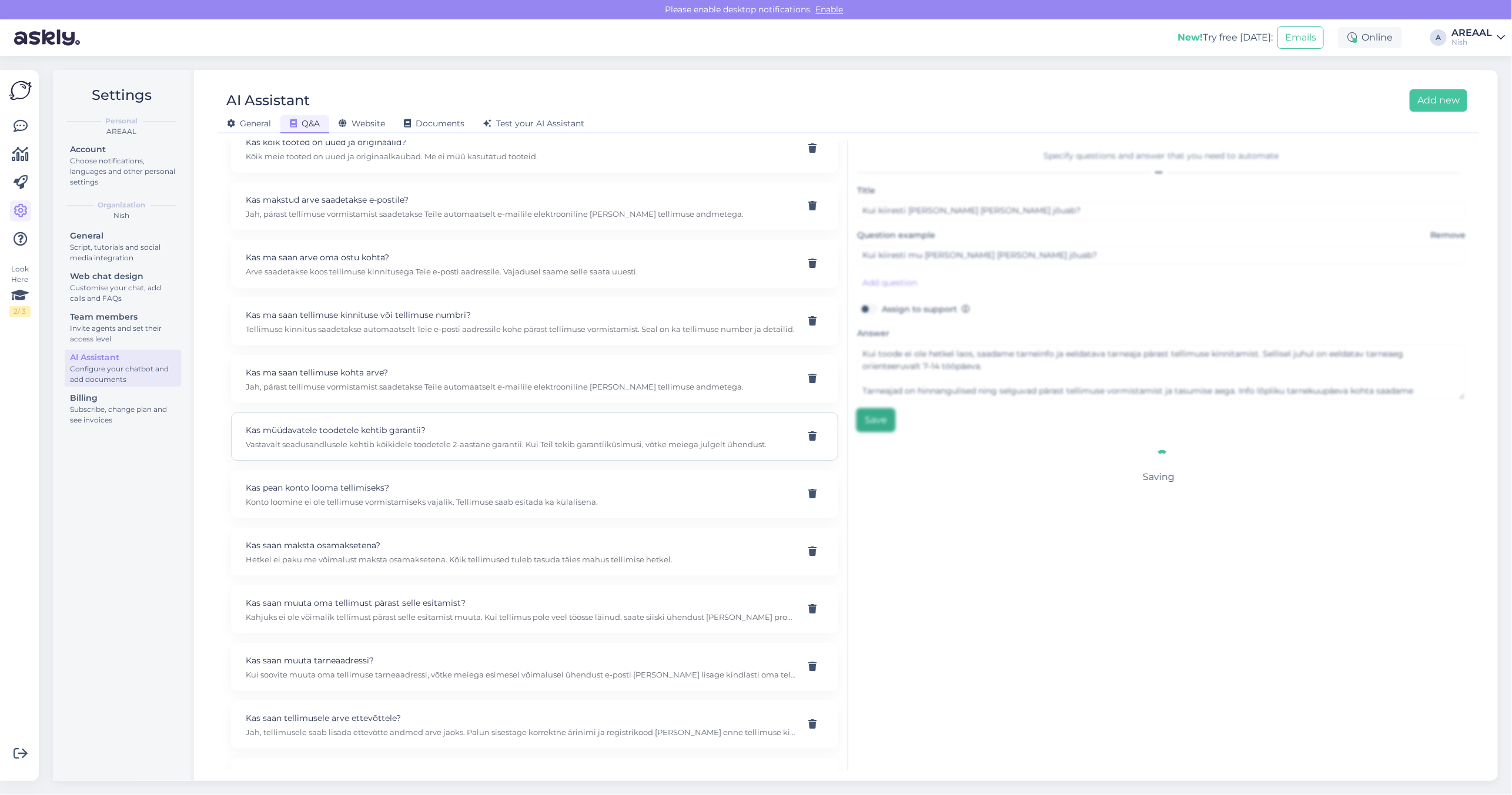
scroll to position [0, 0]
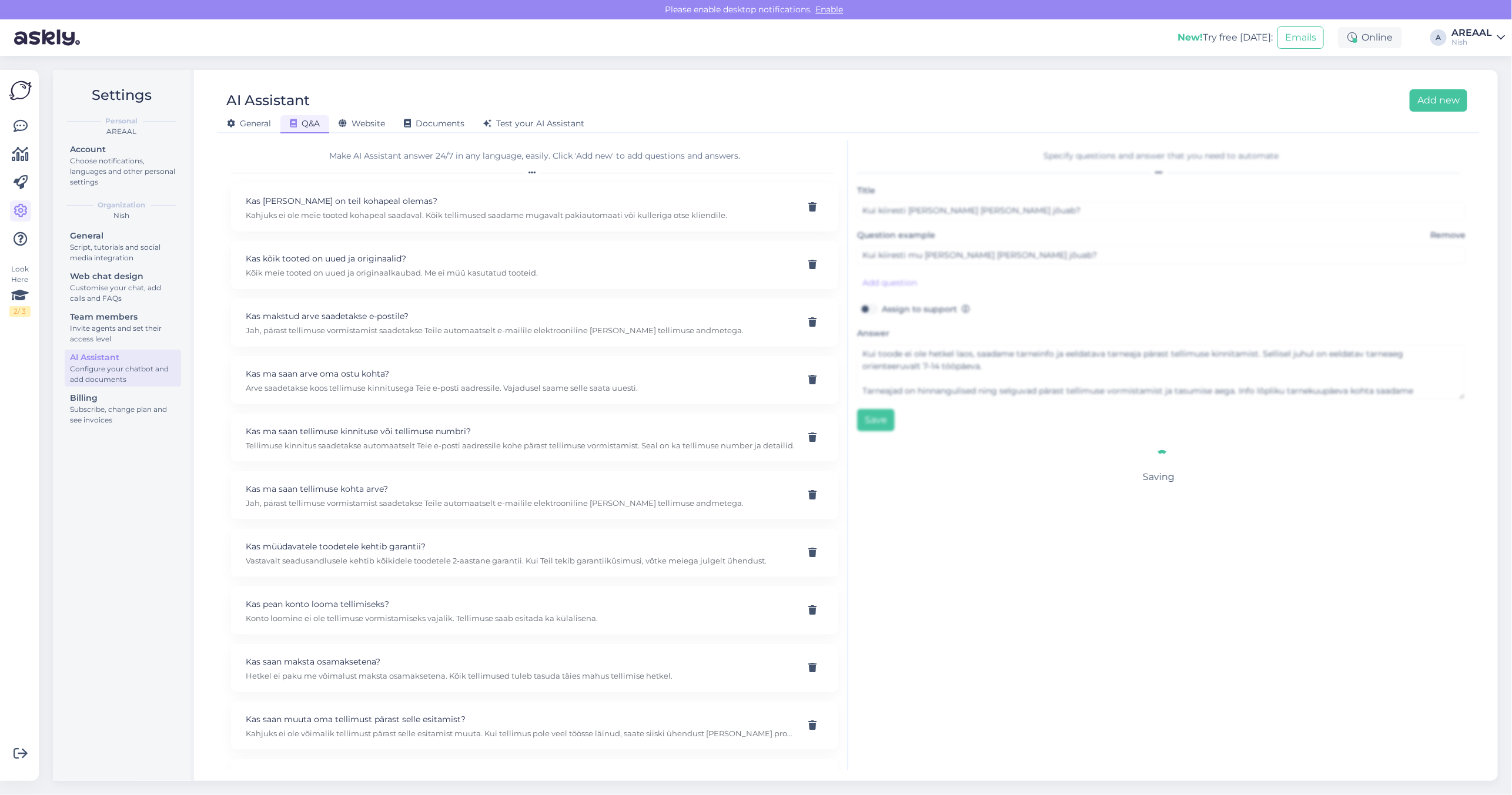
click at [1041, 630] on div "Specify questions and answer that you need to automate Saving . . . Title Kui k…" at bounding box center [1160, 455] width 626 height 630
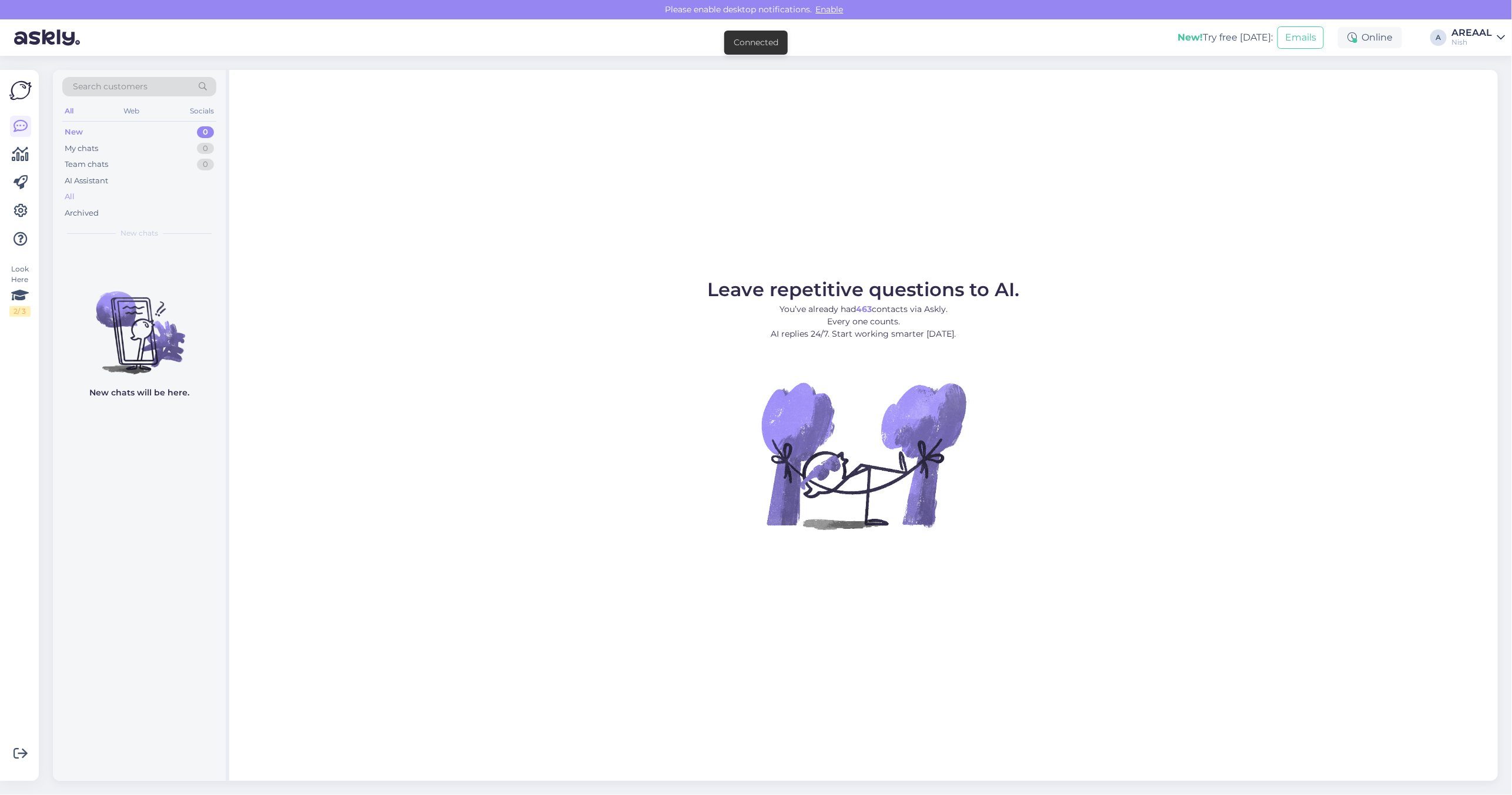
click at [107, 196] on div "All" at bounding box center [139, 196] width 154 height 16
click at [160, 195] on div "All" at bounding box center [139, 196] width 154 height 16
click at [100, 195] on div "All" at bounding box center [139, 196] width 154 height 16
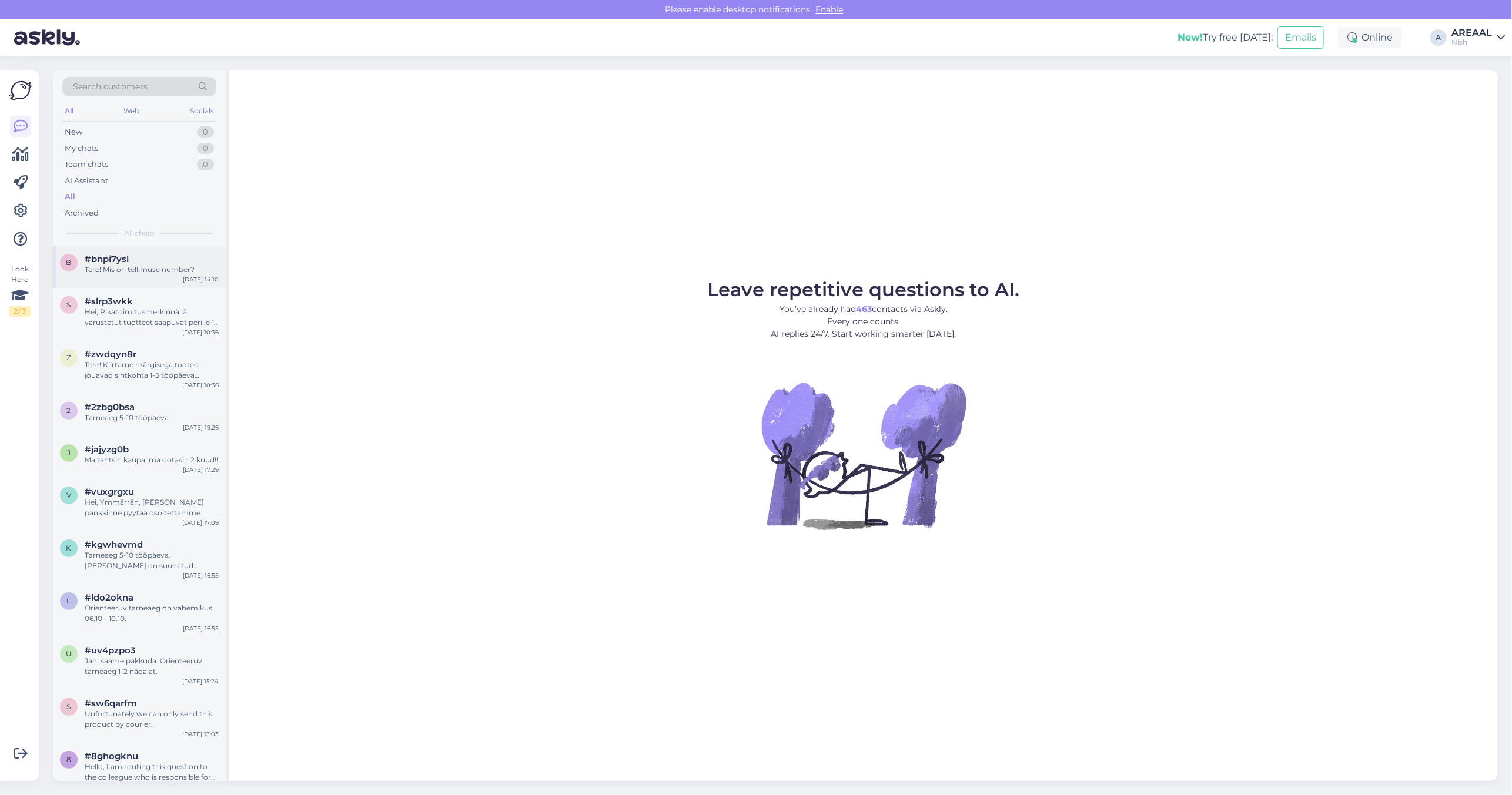
click at [107, 270] on div "Tere! Mis on tellimuse number?" at bounding box center [152, 270] width 134 height 10
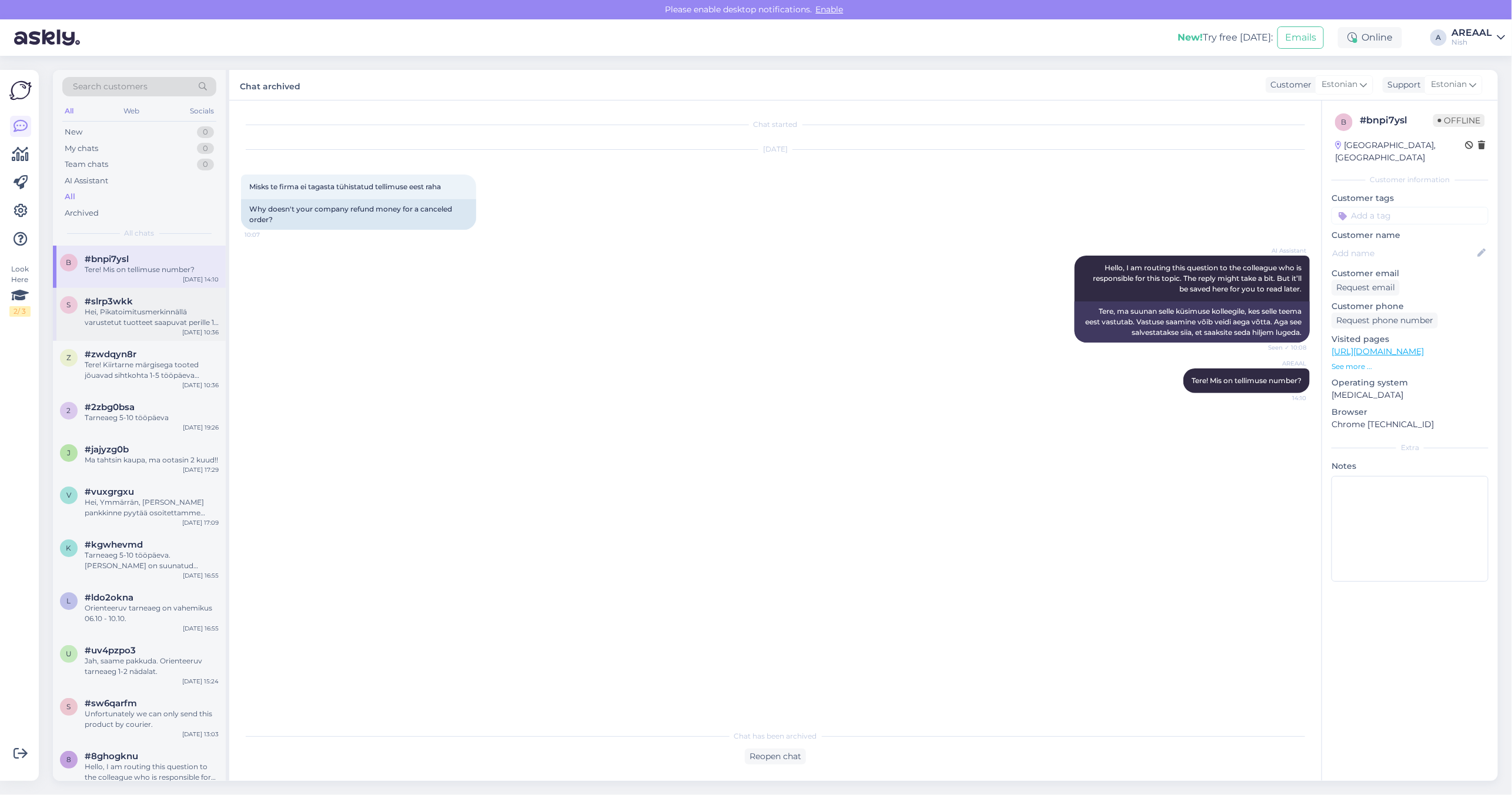
click at [147, 321] on div "Hei, Pikatoimitusmerkinnällä varustetut tuotteet saapuvat perille 1-5 työpäivän…" at bounding box center [152, 317] width 134 height 22
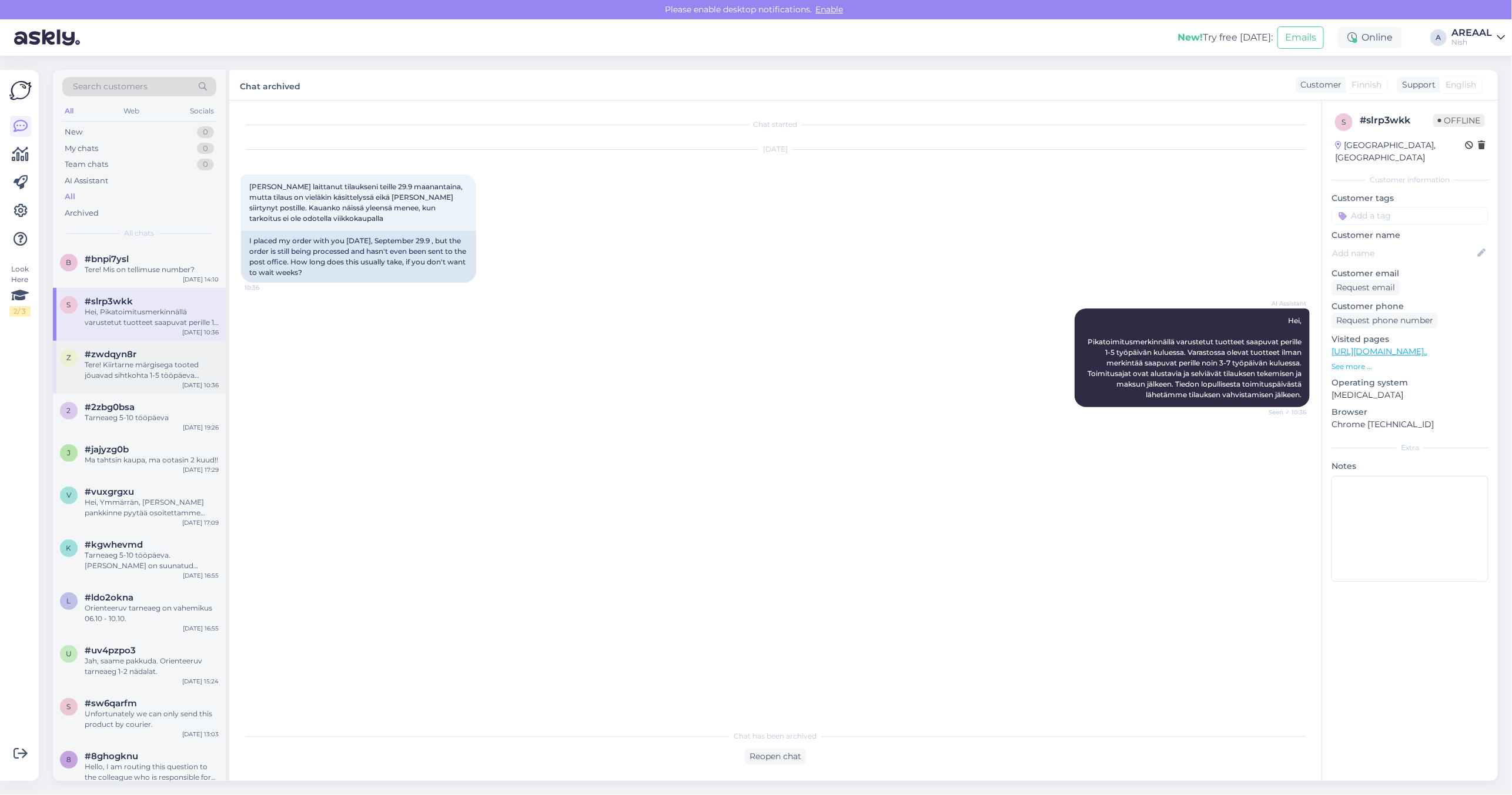
click at [140, 351] on div "#zwdqyn8r" at bounding box center [152, 354] width 134 height 10
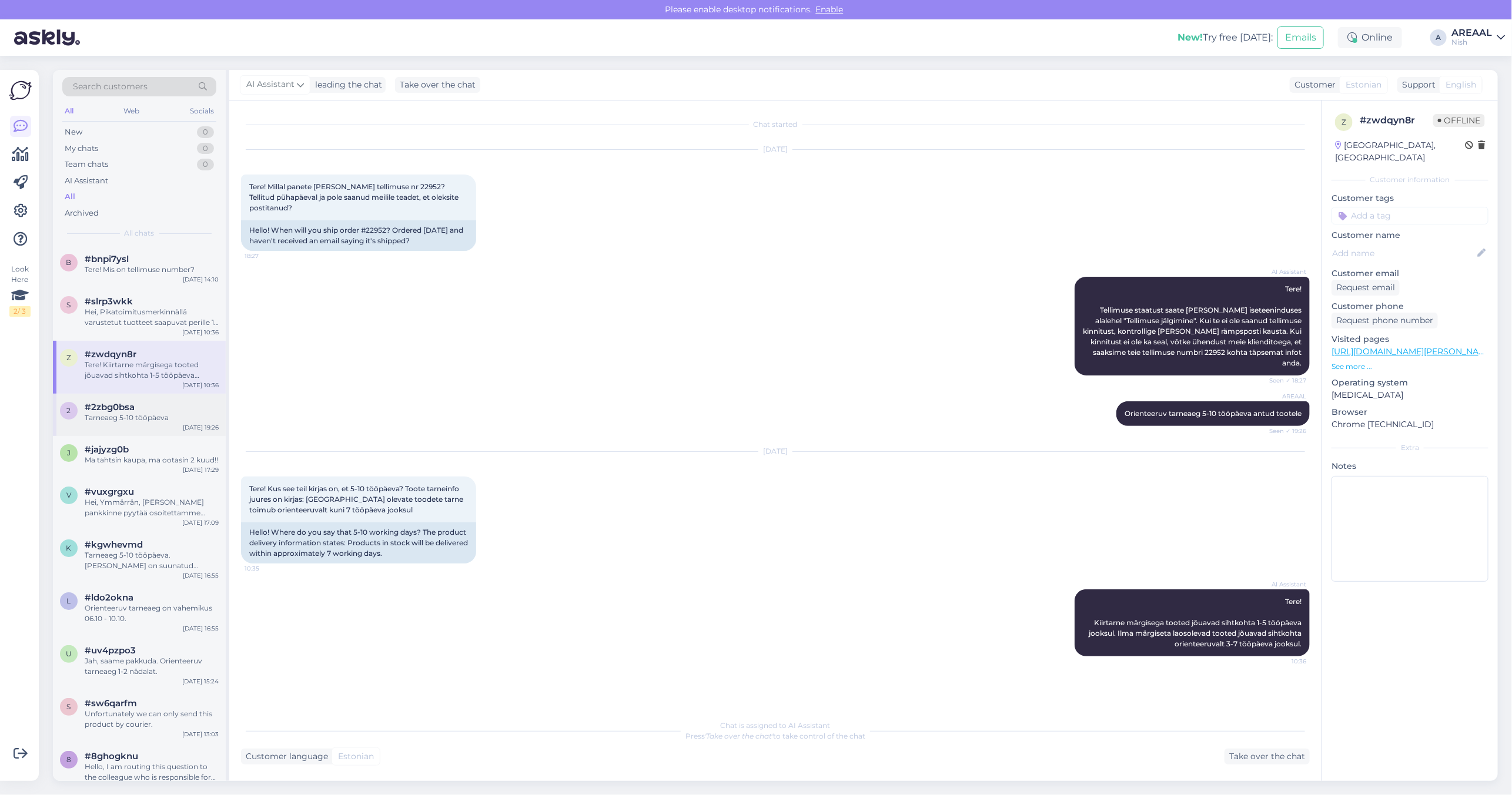
click at [128, 395] on div "2 #2zbg0bsa Tarneaeg 5-10 tööpäeva Oct 1 19:26" at bounding box center [139, 414] width 173 height 42
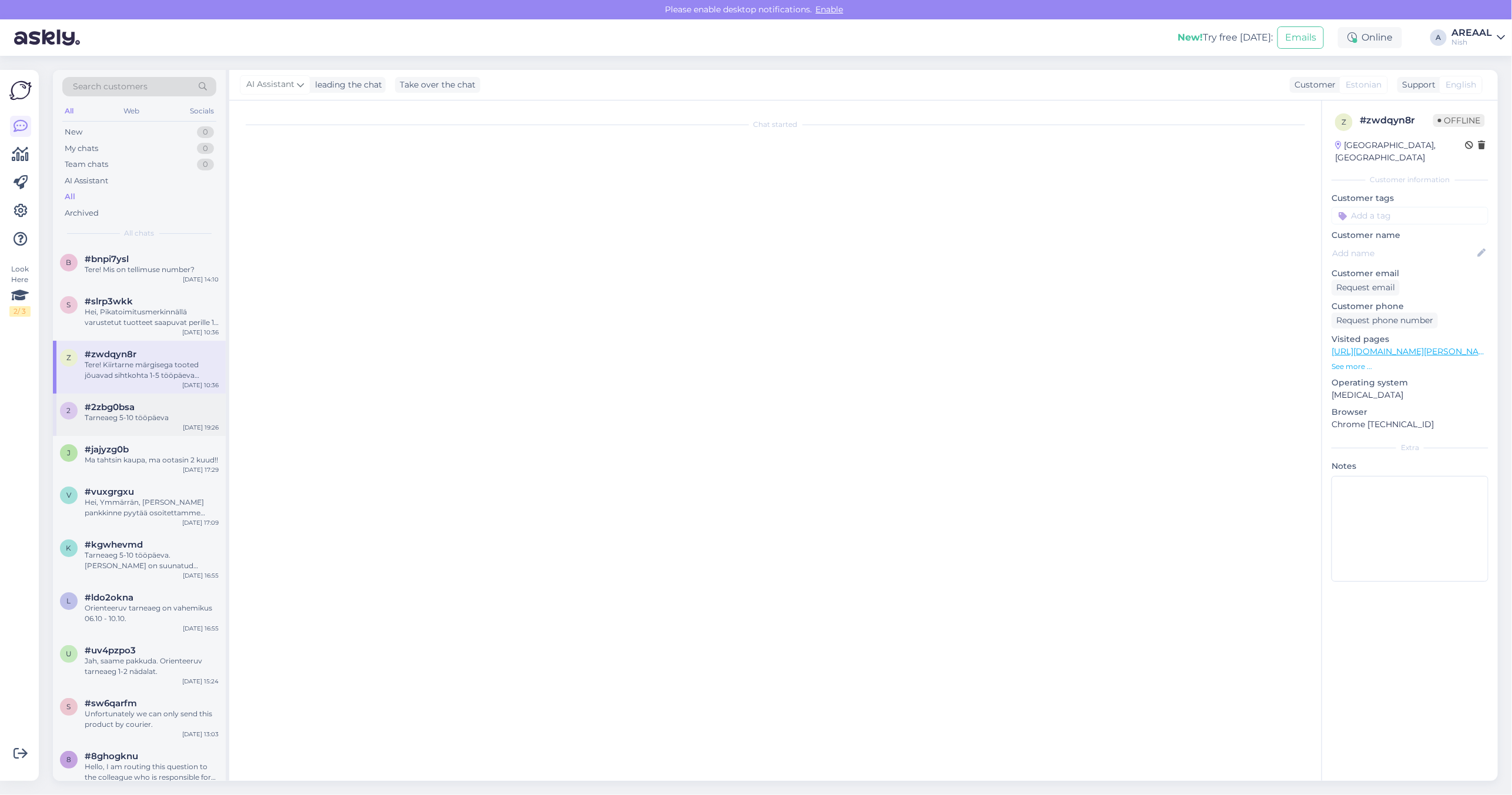
scroll to position [184, 0]
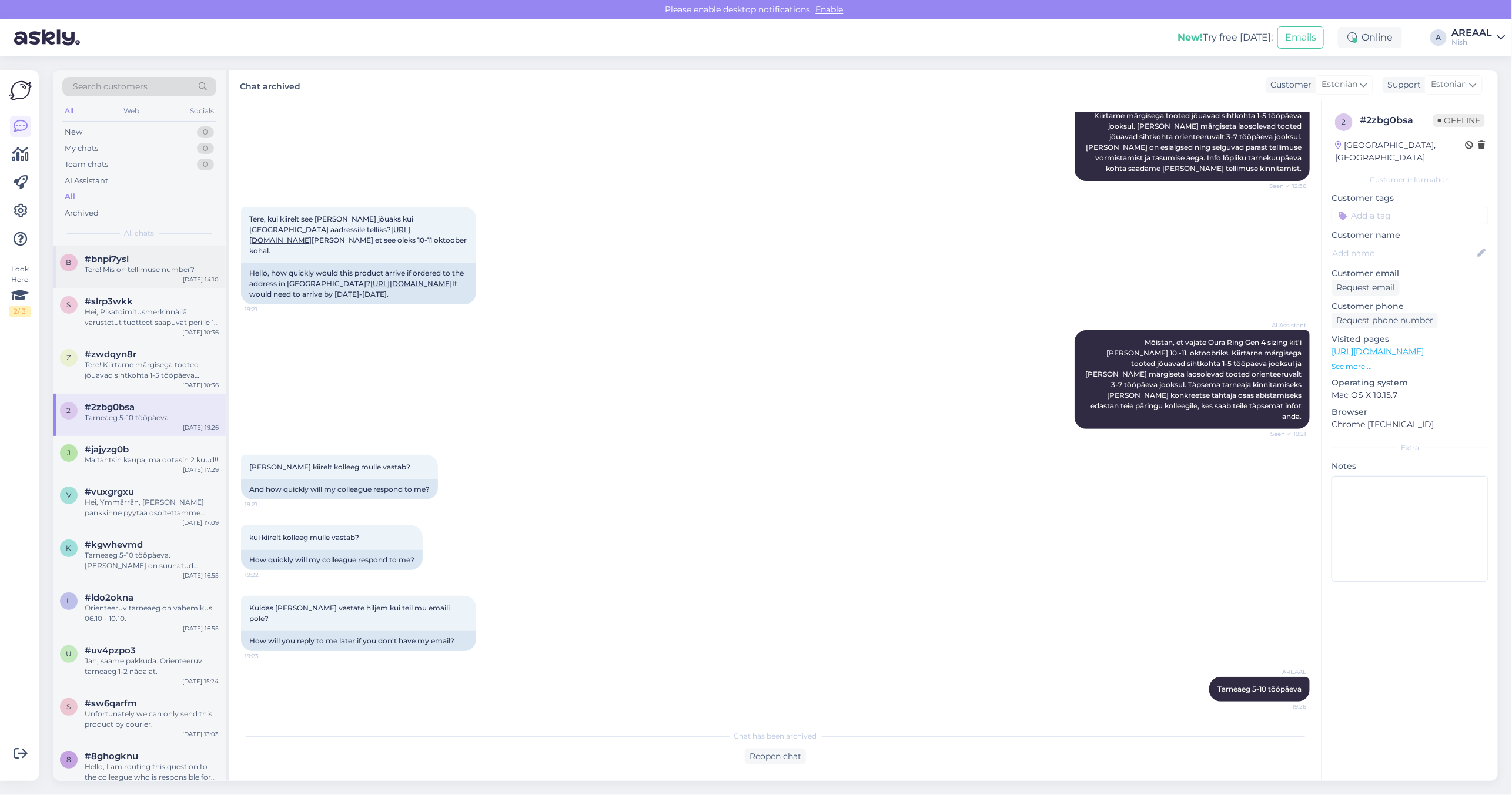
click at [136, 286] on div "b #bnpi7ysl Tere! Mis on tellimuse number? Oct 2 14:10" at bounding box center [139, 266] width 173 height 42
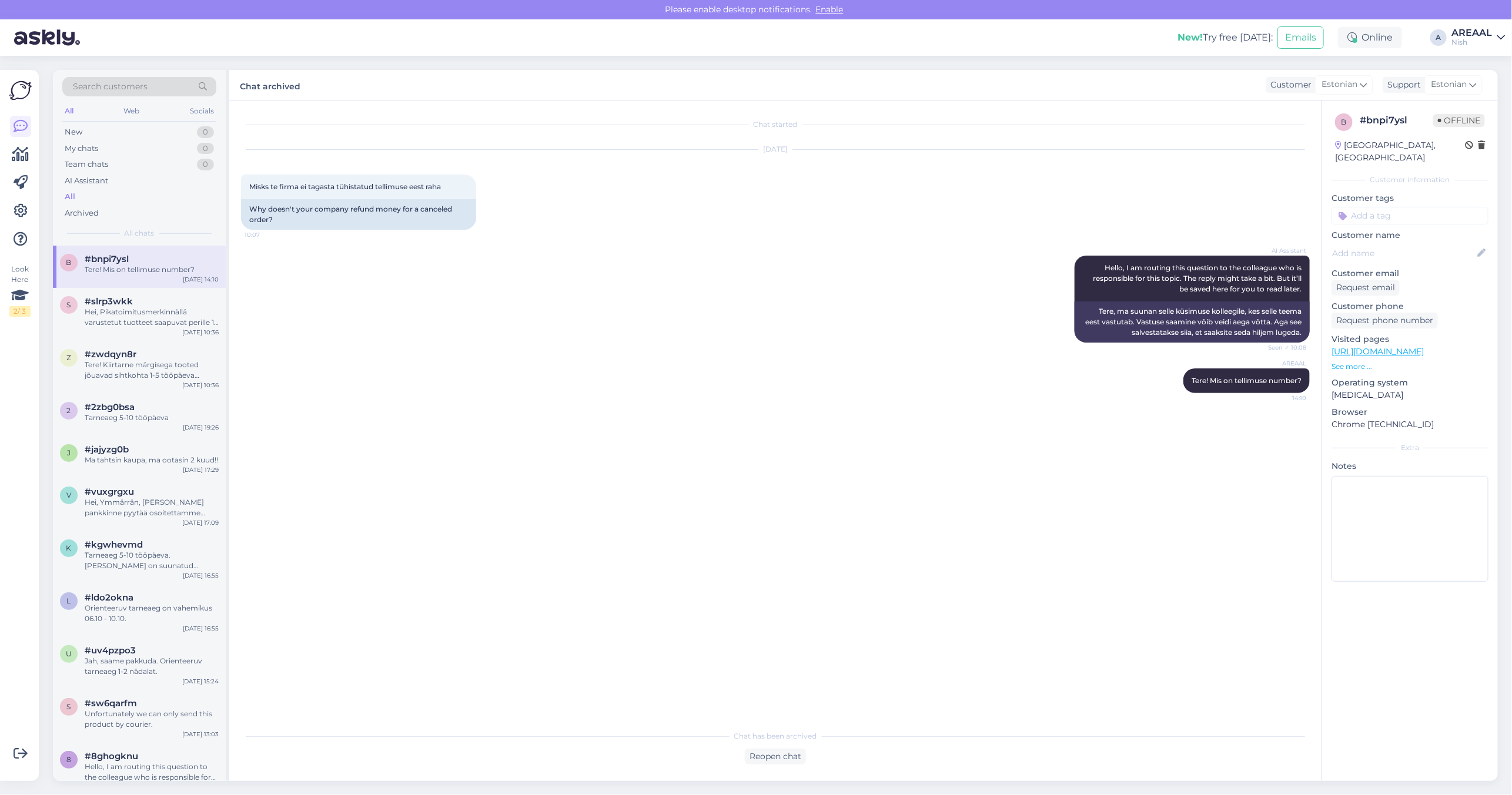
click at [1461, 30] on div "AREAAL" at bounding box center [1471, 33] width 40 height 9
click at [1483, 58] on button "Open" at bounding box center [1478, 65] width 33 height 18
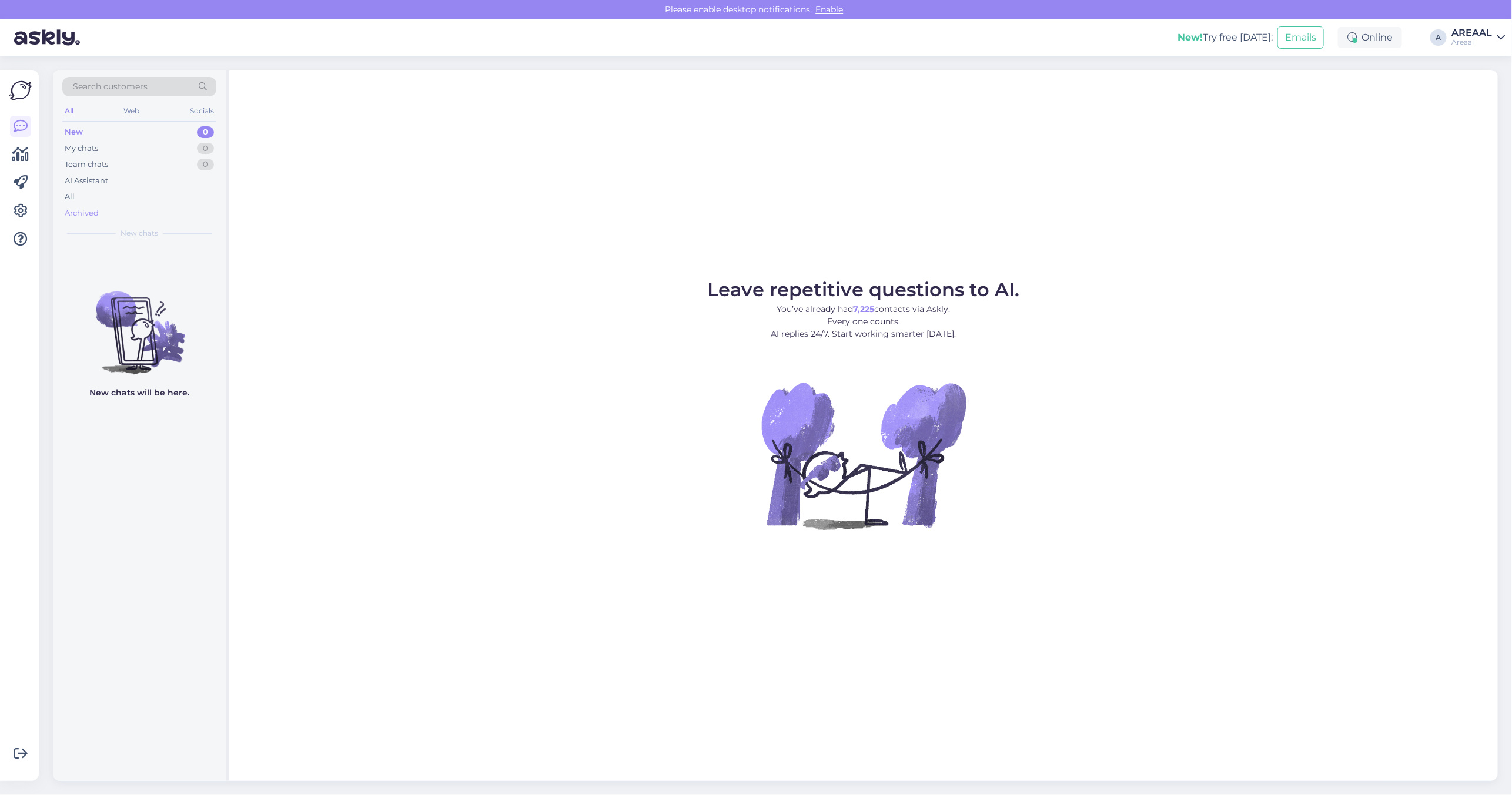
click at [99, 208] on div "Archived" at bounding box center [139, 213] width 154 height 16
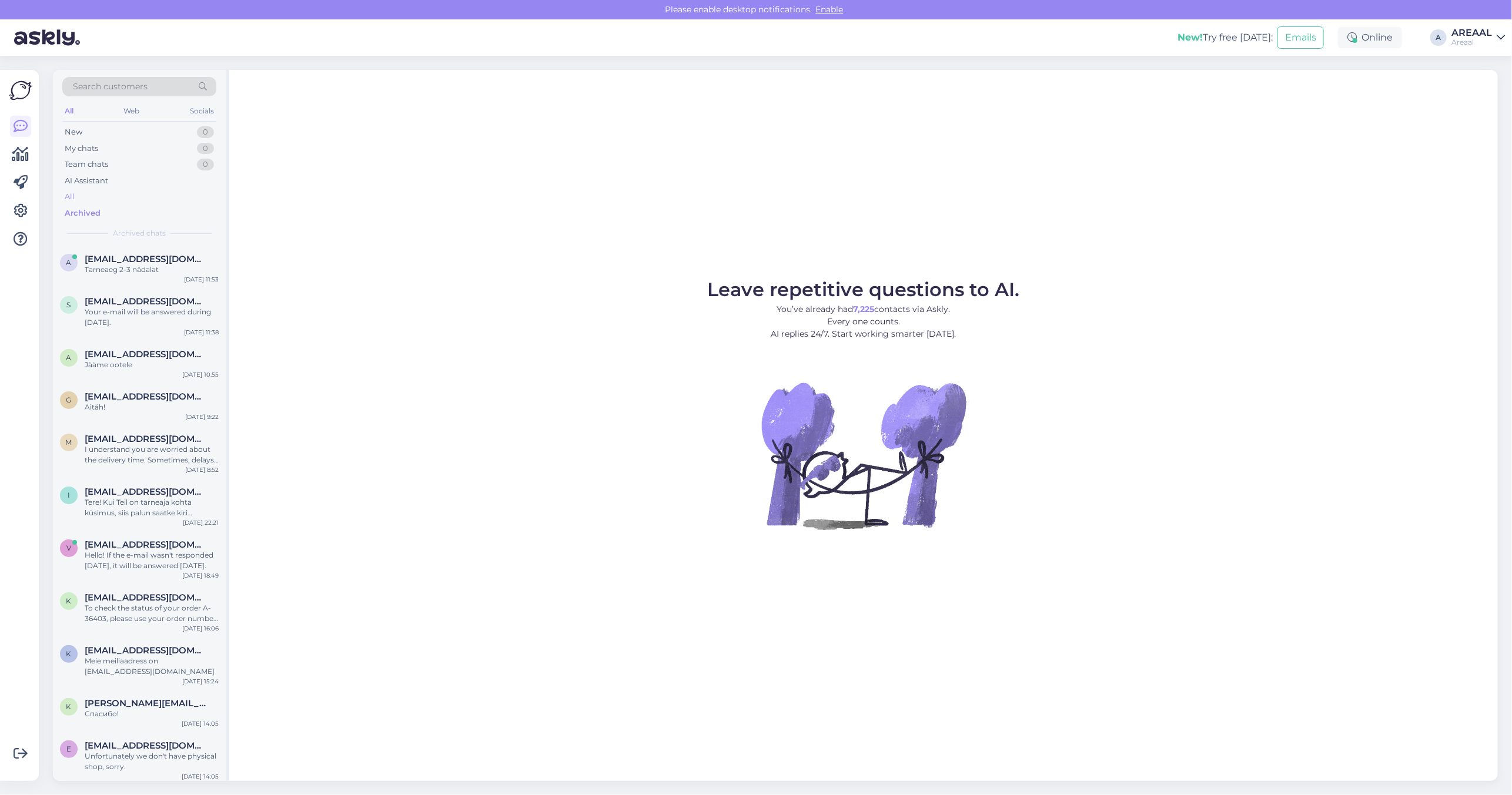
click at [99, 199] on div "All" at bounding box center [139, 196] width 154 height 16
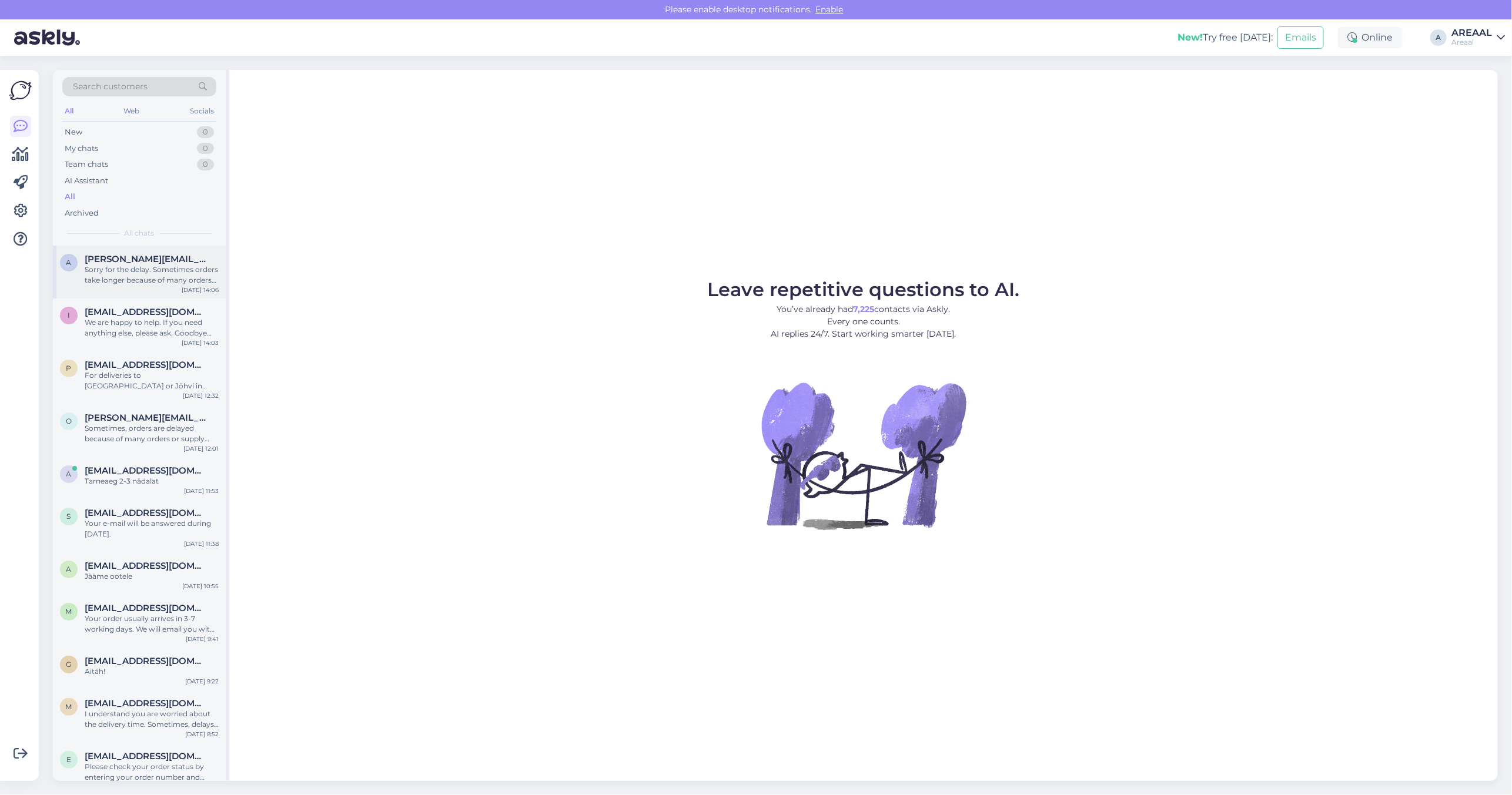
click at [100, 247] on div "A Aleksei_dm@mail.ru Sorry for the delay. Sometimes orders take longer because …" at bounding box center [139, 271] width 173 height 53
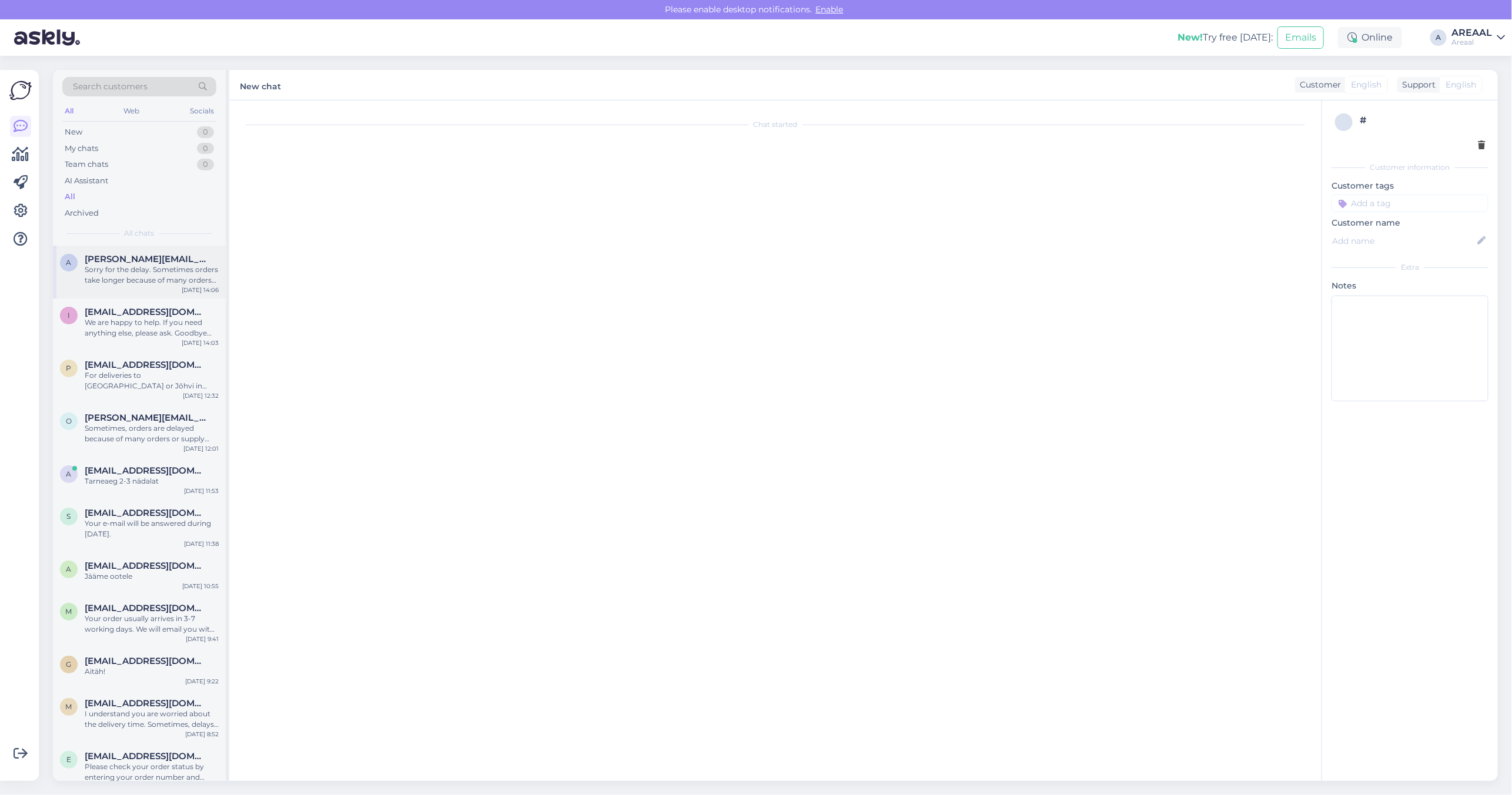
scroll to position [581, 0]
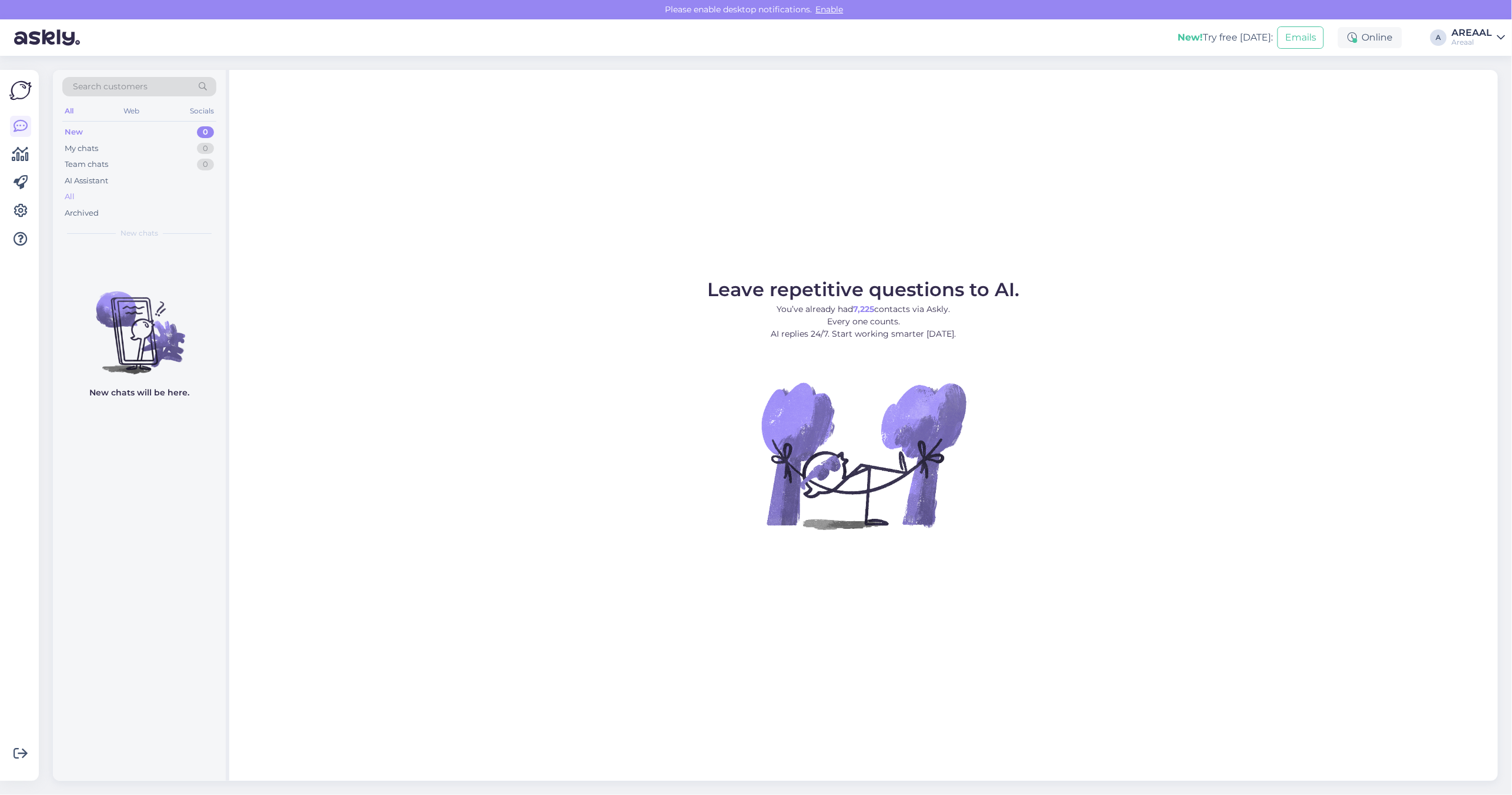
click at [117, 197] on div "All" at bounding box center [139, 196] width 154 height 16
click at [104, 204] on div "All" at bounding box center [139, 196] width 154 height 16
click at [98, 191] on div "All" at bounding box center [139, 196] width 154 height 16
drag, startPoint x: 0, startPoint y: 0, endPoint x: 1151, endPoint y: 365, distance: 1207.5
click at [1149, 362] on figure "Leave repetitive questions to AI. You’ve already had 7,225 contacts via Askly. …" at bounding box center [863, 420] width 1248 height 281
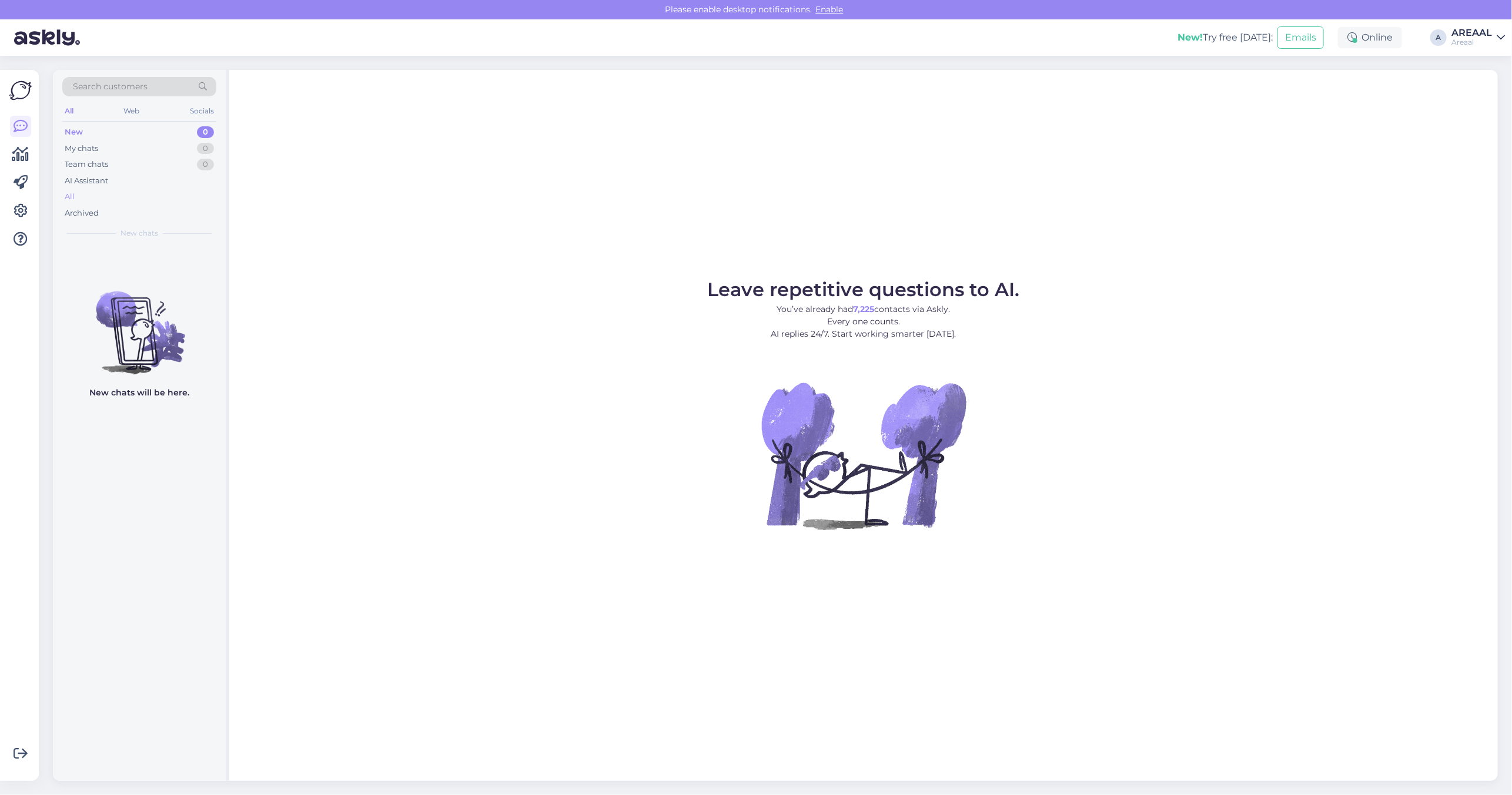
click at [127, 192] on div "All" at bounding box center [139, 196] width 154 height 16
click at [65, 194] on div "All" at bounding box center [70, 197] width 10 height 12
click at [104, 193] on div "All" at bounding box center [139, 196] width 154 height 16
click at [139, 191] on div "All" at bounding box center [139, 196] width 154 height 16
click at [166, 199] on div "All" at bounding box center [139, 196] width 154 height 16
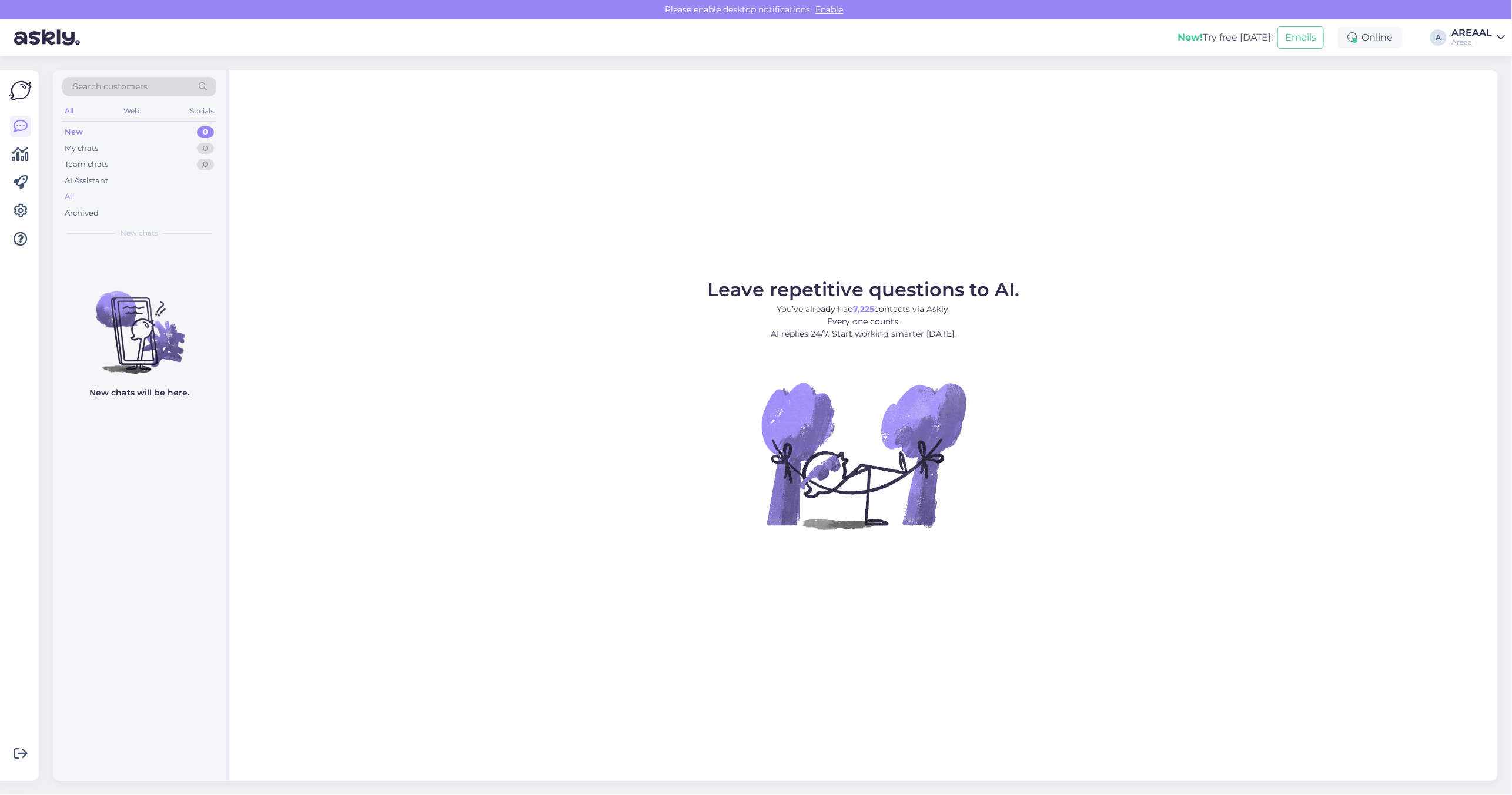
click at [163, 197] on div "All" at bounding box center [139, 196] width 154 height 16
click at [101, 189] on div "All" at bounding box center [139, 196] width 154 height 16
click at [212, 191] on div "All" at bounding box center [139, 196] width 154 height 16
click at [149, 202] on div "All" at bounding box center [139, 196] width 154 height 16
click at [171, 195] on div "All" at bounding box center [139, 196] width 154 height 16
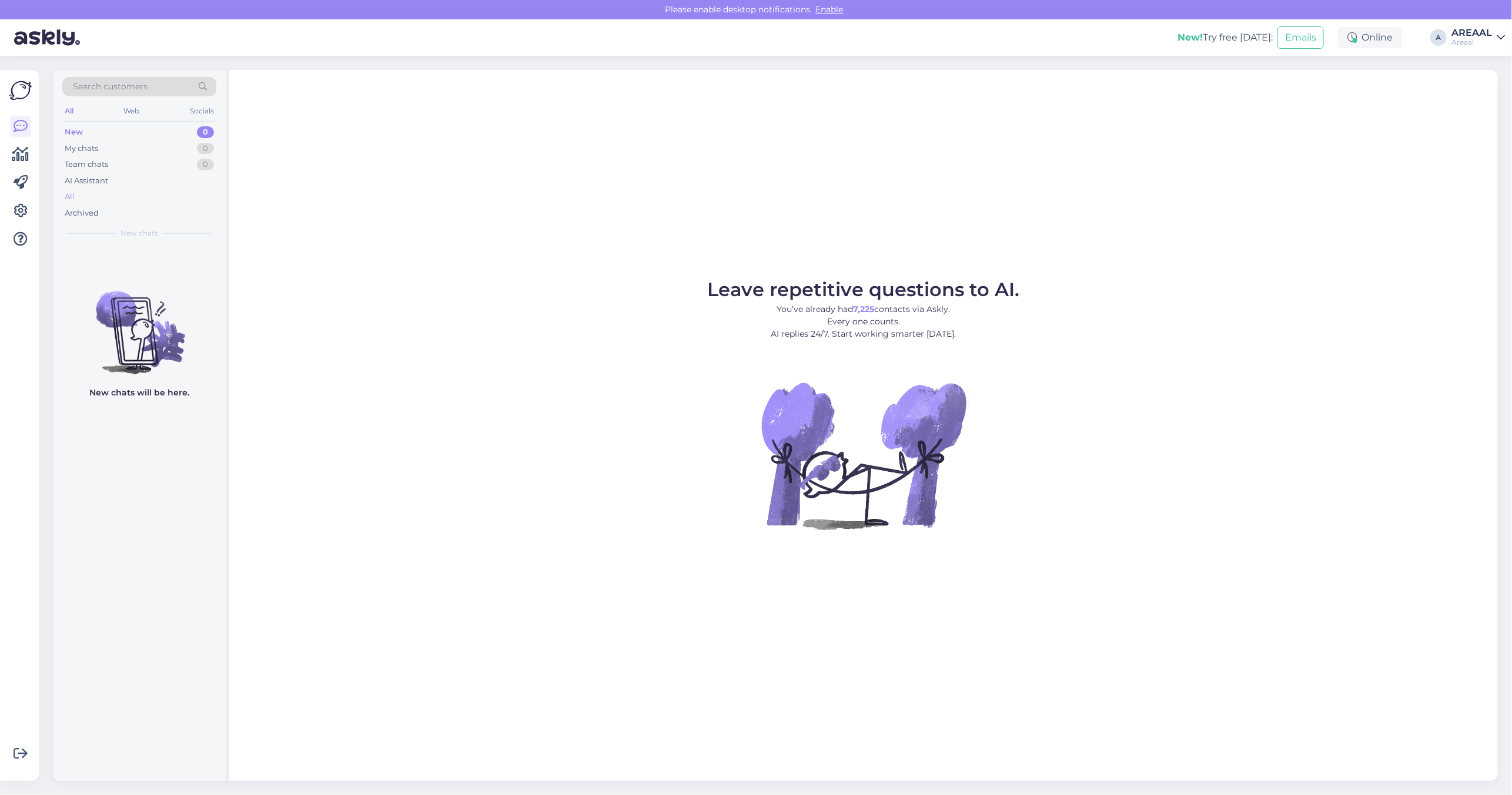
click at [154, 197] on div "All" at bounding box center [139, 196] width 154 height 16
click at [177, 192] on div "All" at bounding box center [139, 196] width 154 height 16
click at [180, 197] on div "All" at bounding box center [139, 196] width 154 height 16
click at [96, 201] on div "All" at bounding box center [139, 196] width 154 height 16
click at [91, 191] on div "All" at bounding box center [139, 196] width 154 height 16
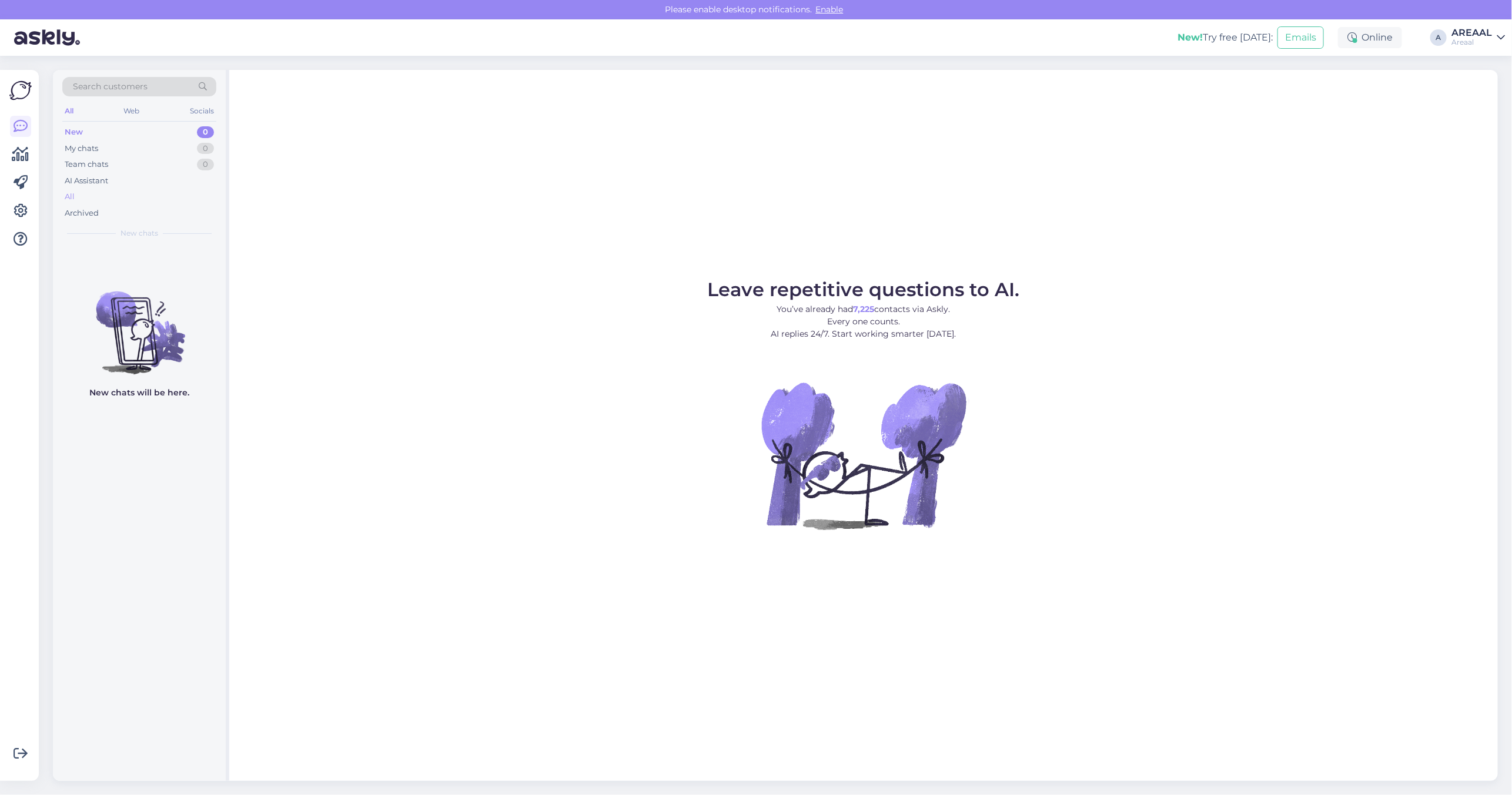
click at [96, 196] on div "All" at bounding box center [139, 196] width 154 height 16
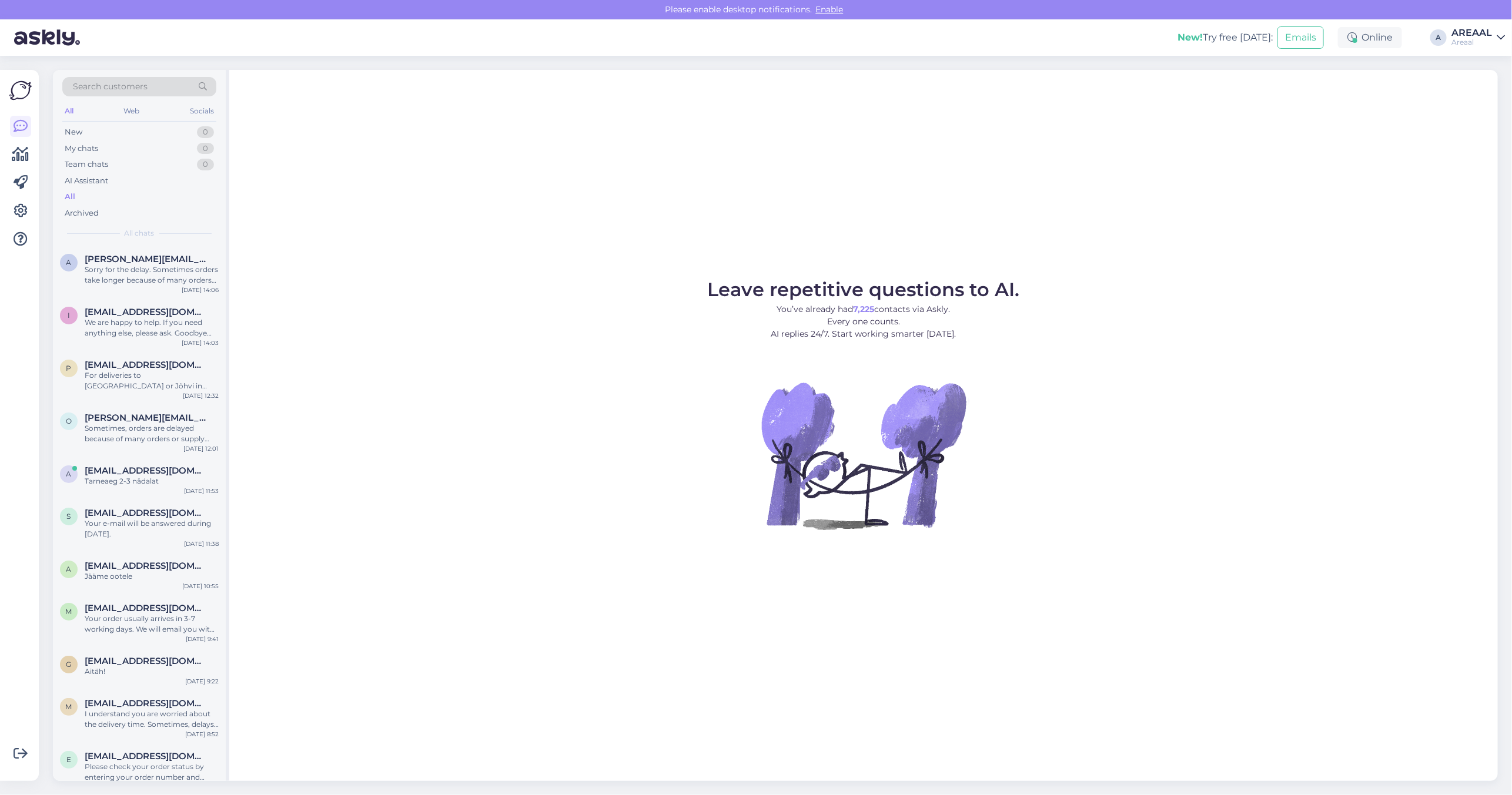
click at [1490, 42] on div "Areaal" at bounding box center [1471, 42] width 40 height 9
click at [1478, 90] on button "Open" at bounding box center [1478, 90] width 33 height 18
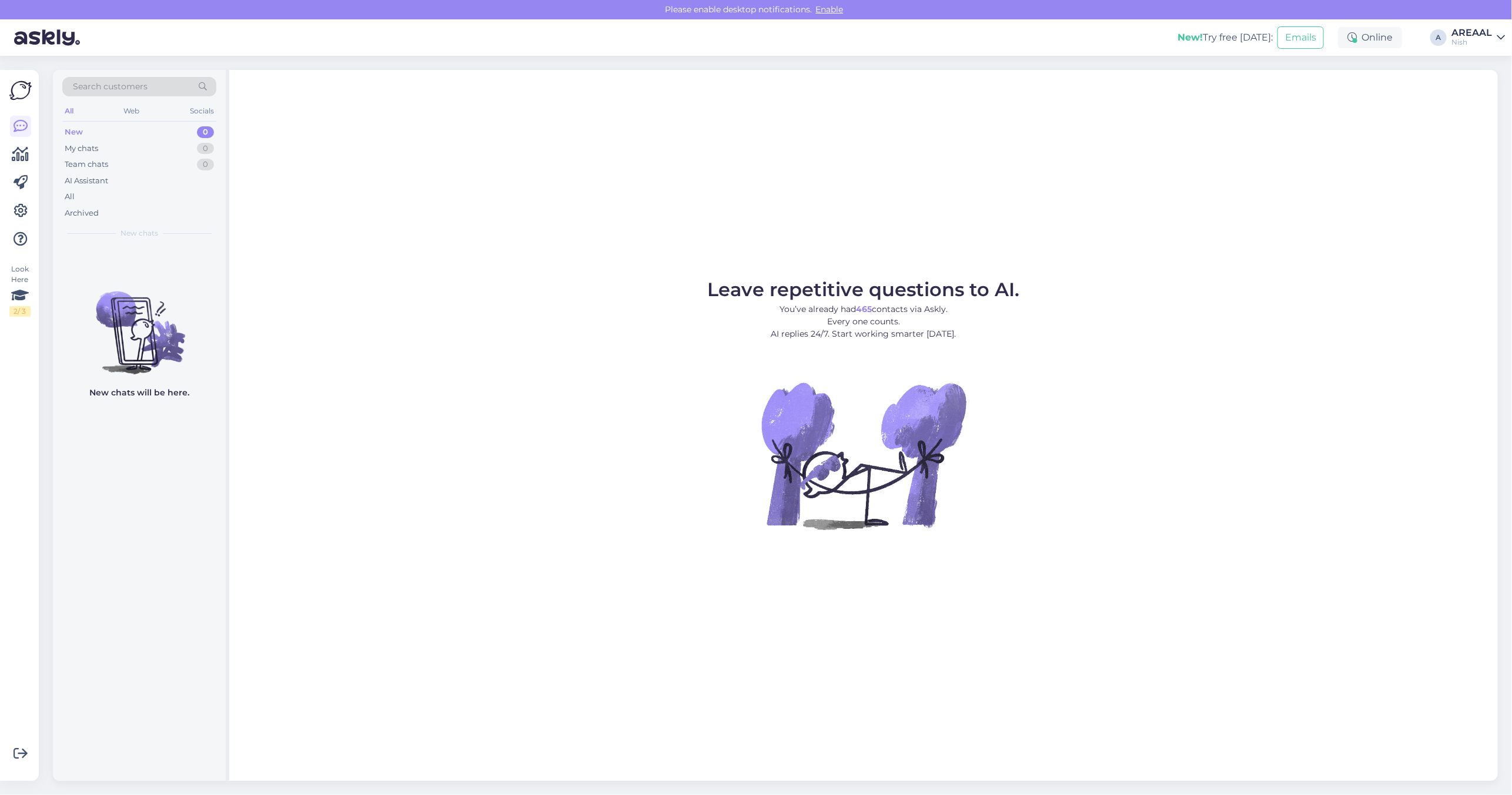
click at [110, 194] on div "All" at bounding box center [139, 196] width 154 height 16
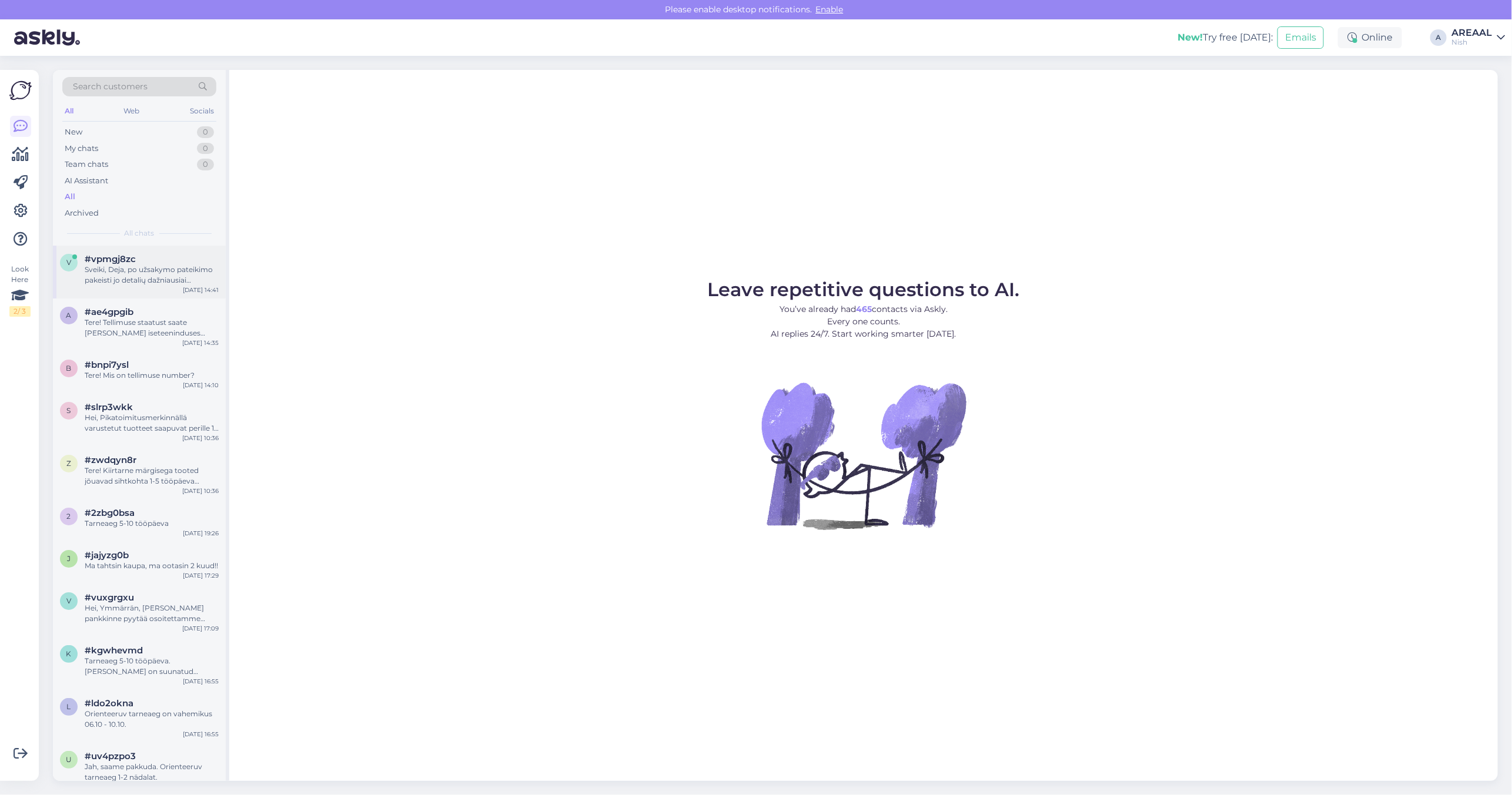
click at [128, 249] on div "v #vpmgj8zc Sveiki, Deja, po užsakymo pateikimo pakeisti jo detalių dažniausiai…" at bounding box center [139, 271] width 173 height 53
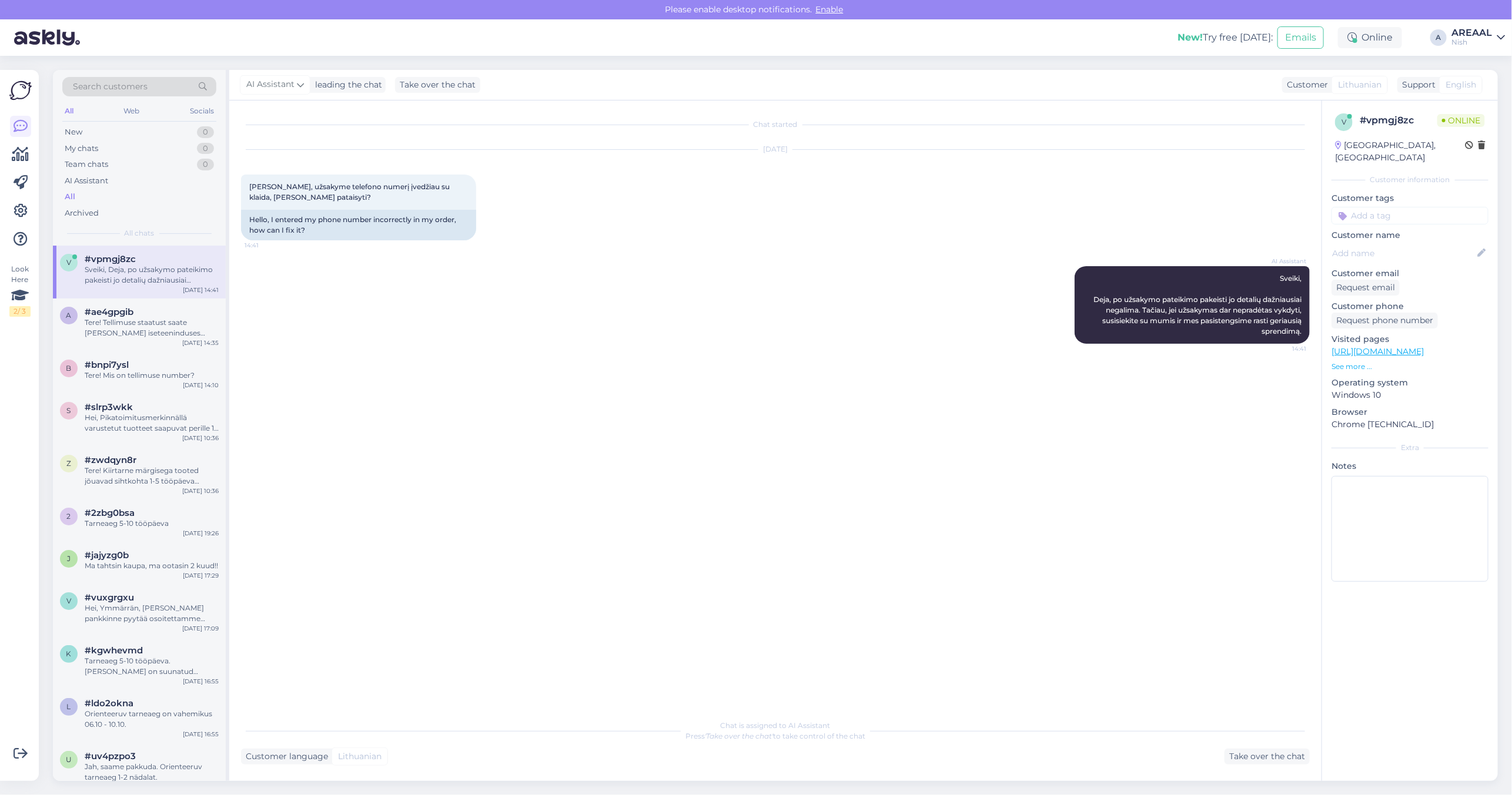
click at [580, 310] on div "AI Assistant Sveiki, Deja, po užsakymo pateikimo pakeisti jo detalių dažniausia…" at bounding box center [775, 305] width 1068 height 103
click at [156, 332] on div "Tere! Tellimuse staatust saate jälgida iseteeninduses alalehel "Tellimuse jälgi…" at bounding box center [152, 327] width 134 height 22
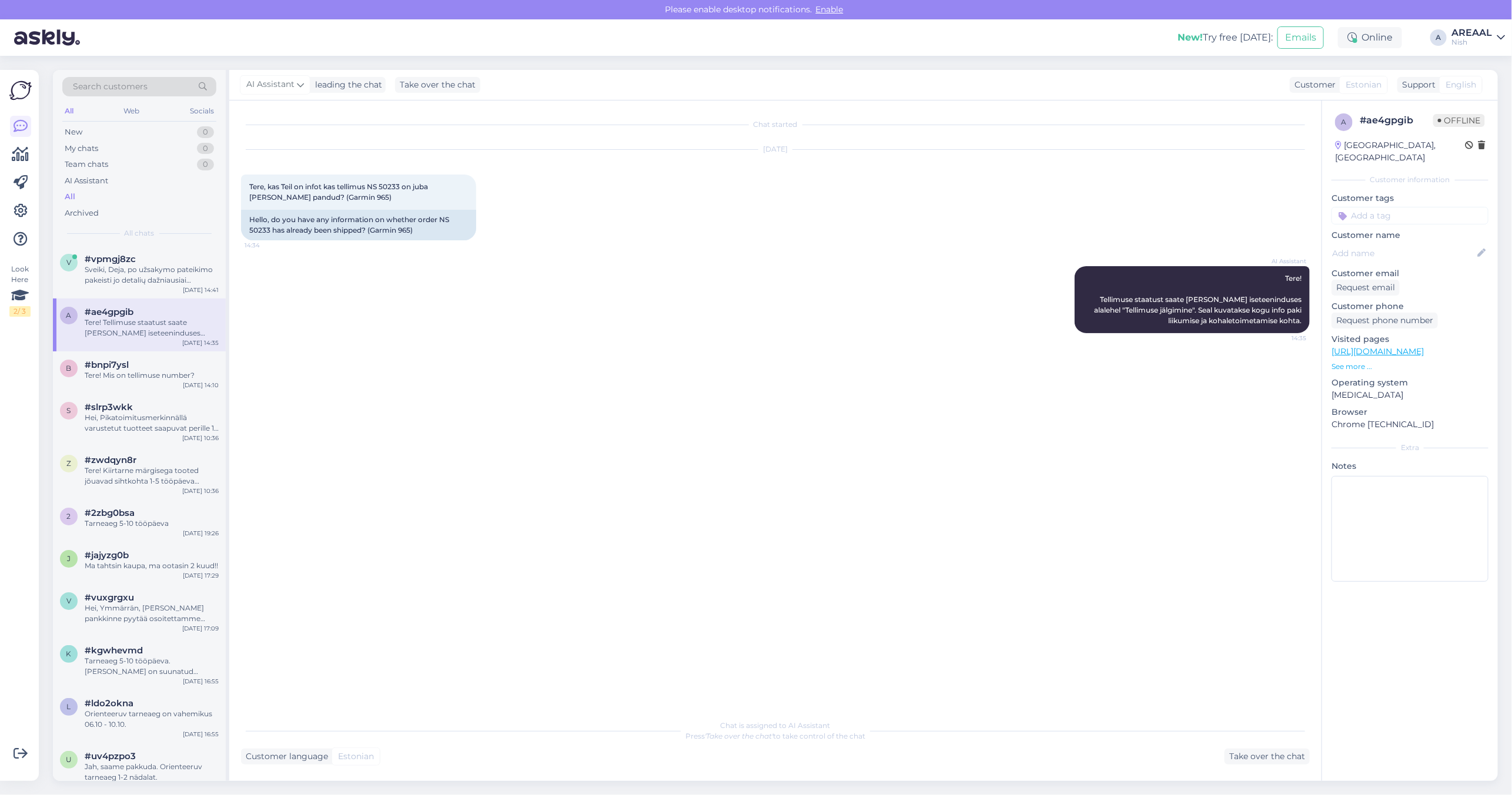
click at [979, 283] on div "AI Assistant Tere! Tellimuse staatust saate jälgida iseteeninduses alalehel "Te…" at bounding box center [775, 300] width 1068 height 93
click at [154, 392] on div "b #bnpi7ysl Tere! Mis on tellimuse number? Oct 2 14:10" at bounding box center [139, 372] width 173 height 42
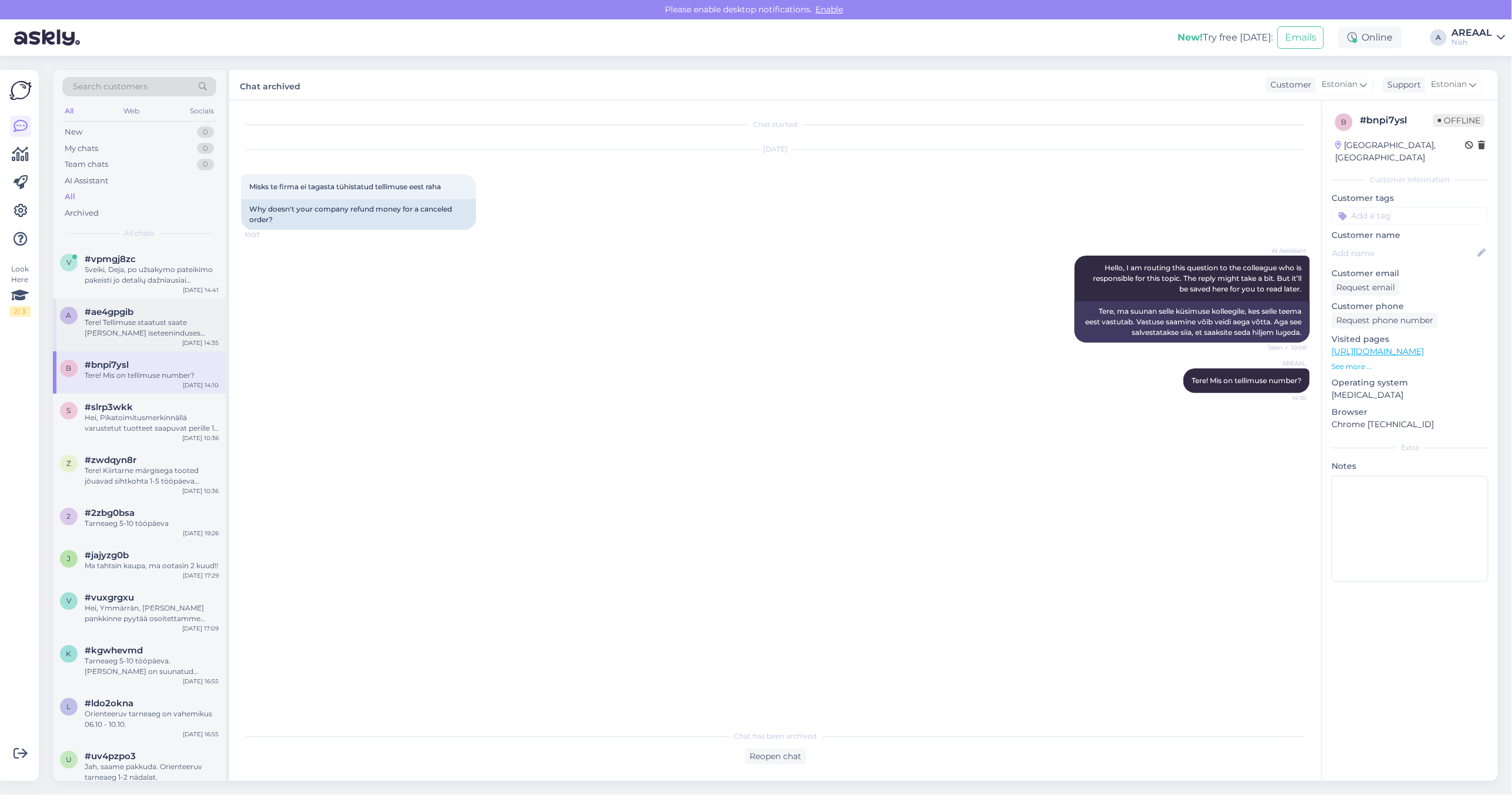
click at [149, 310] on div "#ae4gpgib" at bounding box center [152, 312] width 134 height 10
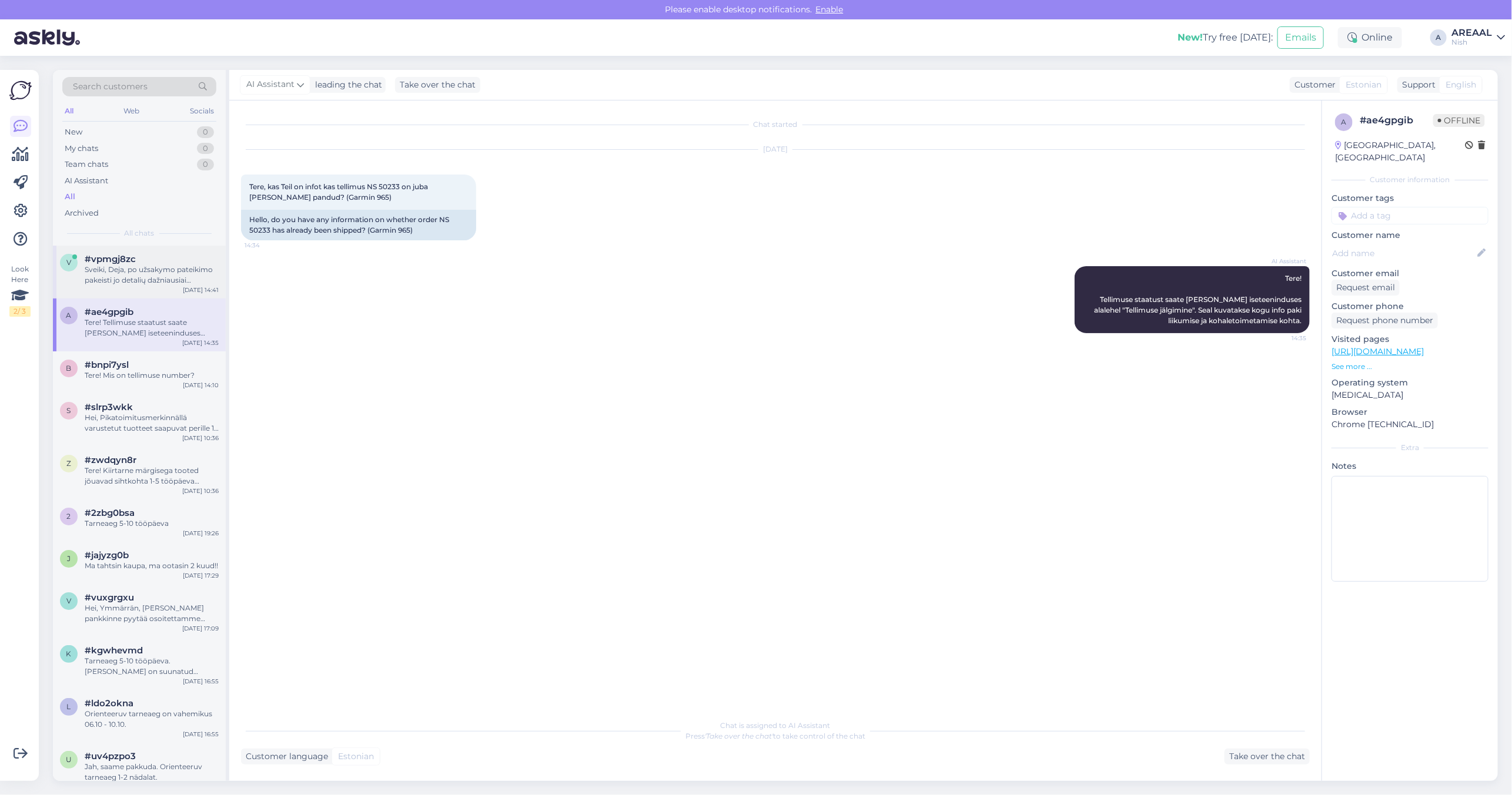
click at [151, 257] on div "#vpmgj8zc" at bounding box center [152, 259] width 134 height 10
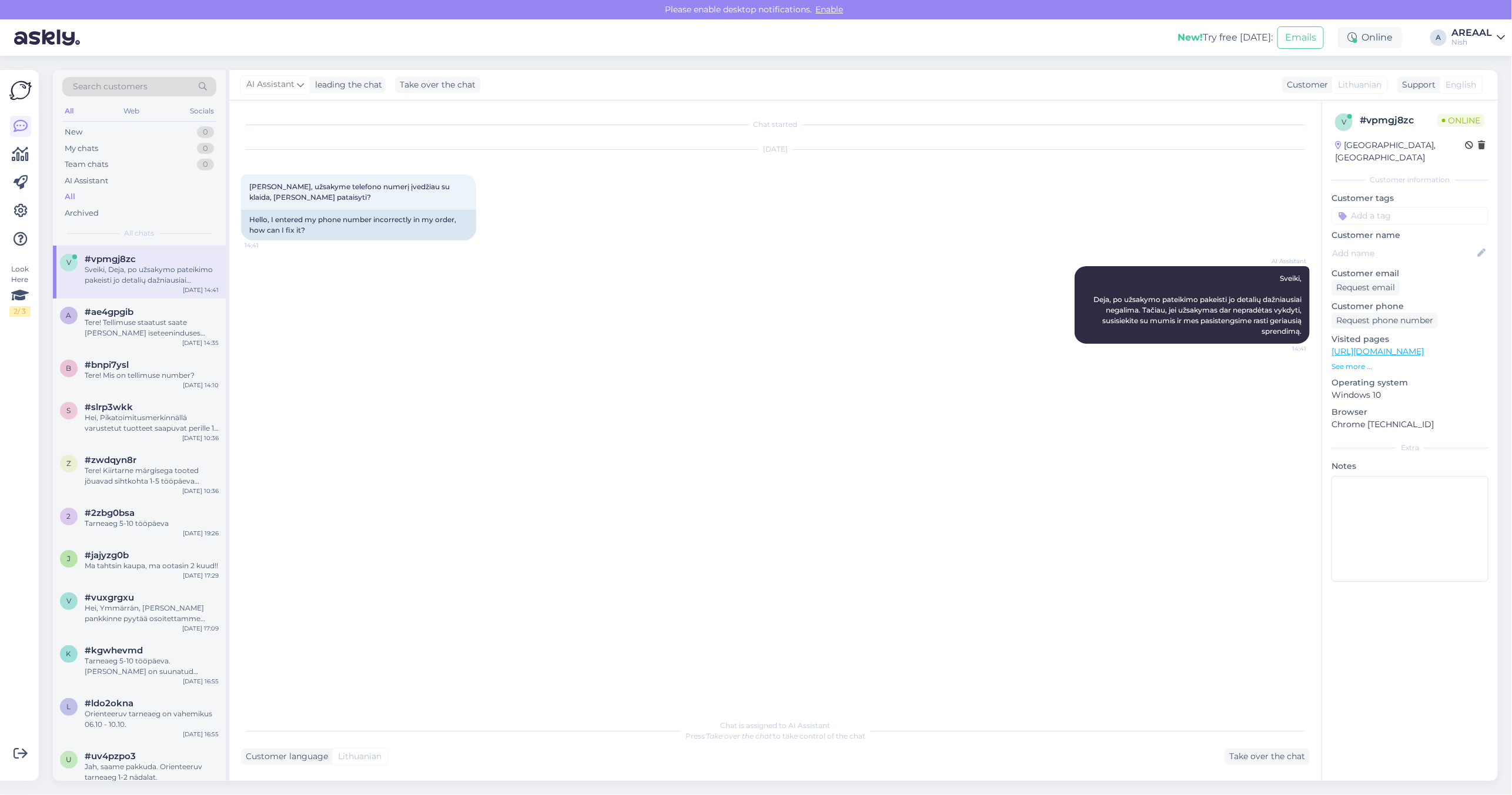
click at [1470, 33] on div "AREAAL" at bounding box center [1471, 33] width 40 height 9
click at [1482, 65] on button "Open" at bounding box center [1478, 65] width 33 height 18
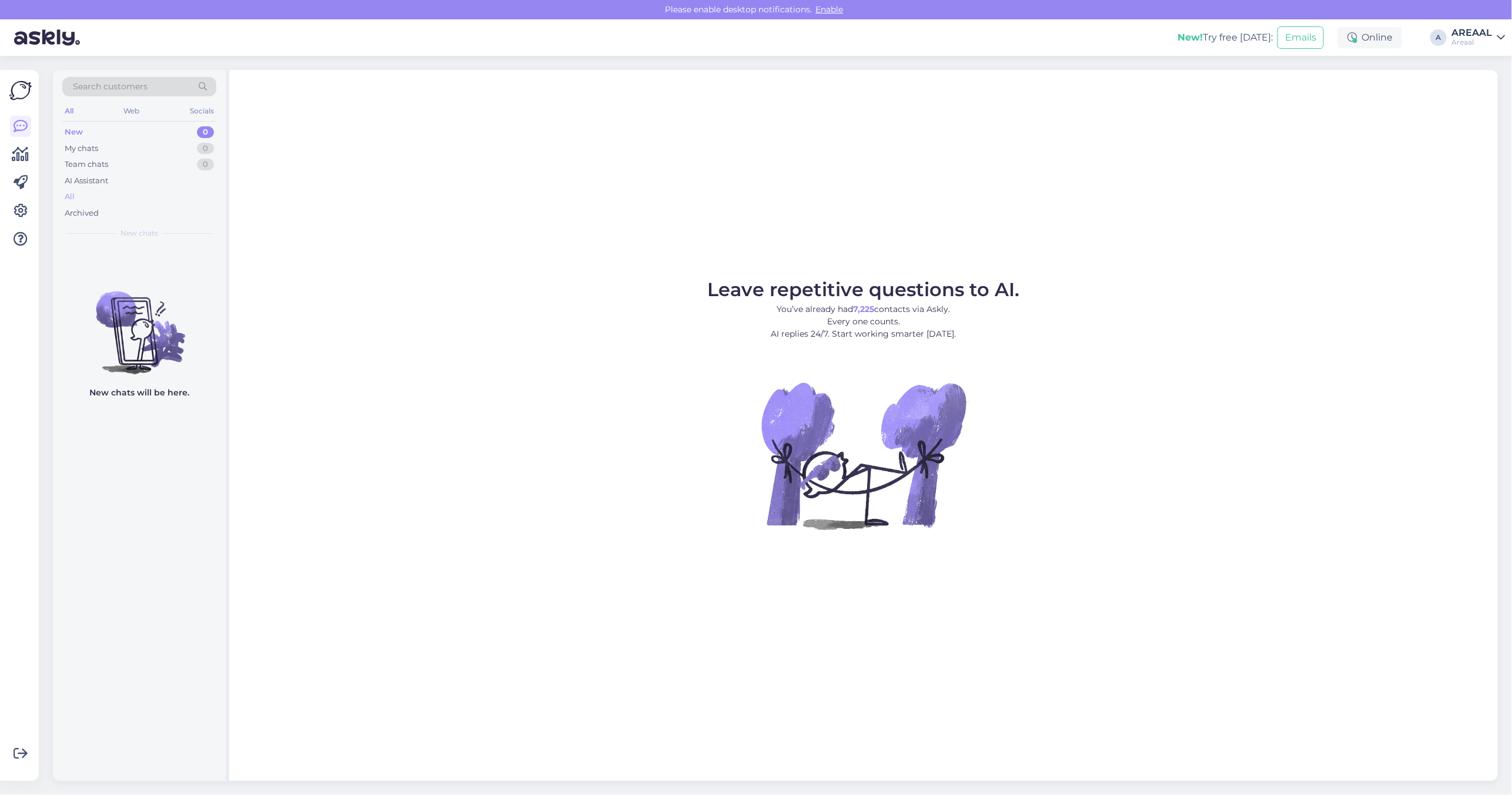
click at [112, 201] on div "All" at bounding box center [139, 196] width 154 height 16
click at [125, 201] on div "All" at bounding box center [139, 196] width 154 height 16
click at [149, 197] on div "All" at bounding box center [139, 196] width 154 height 16
click at [102, 197] on div "All" at bounding box center [139, 196] width 154 height 16
click at [128, 191] on div "All" at bounding box center [139, 196] width 154 height 16
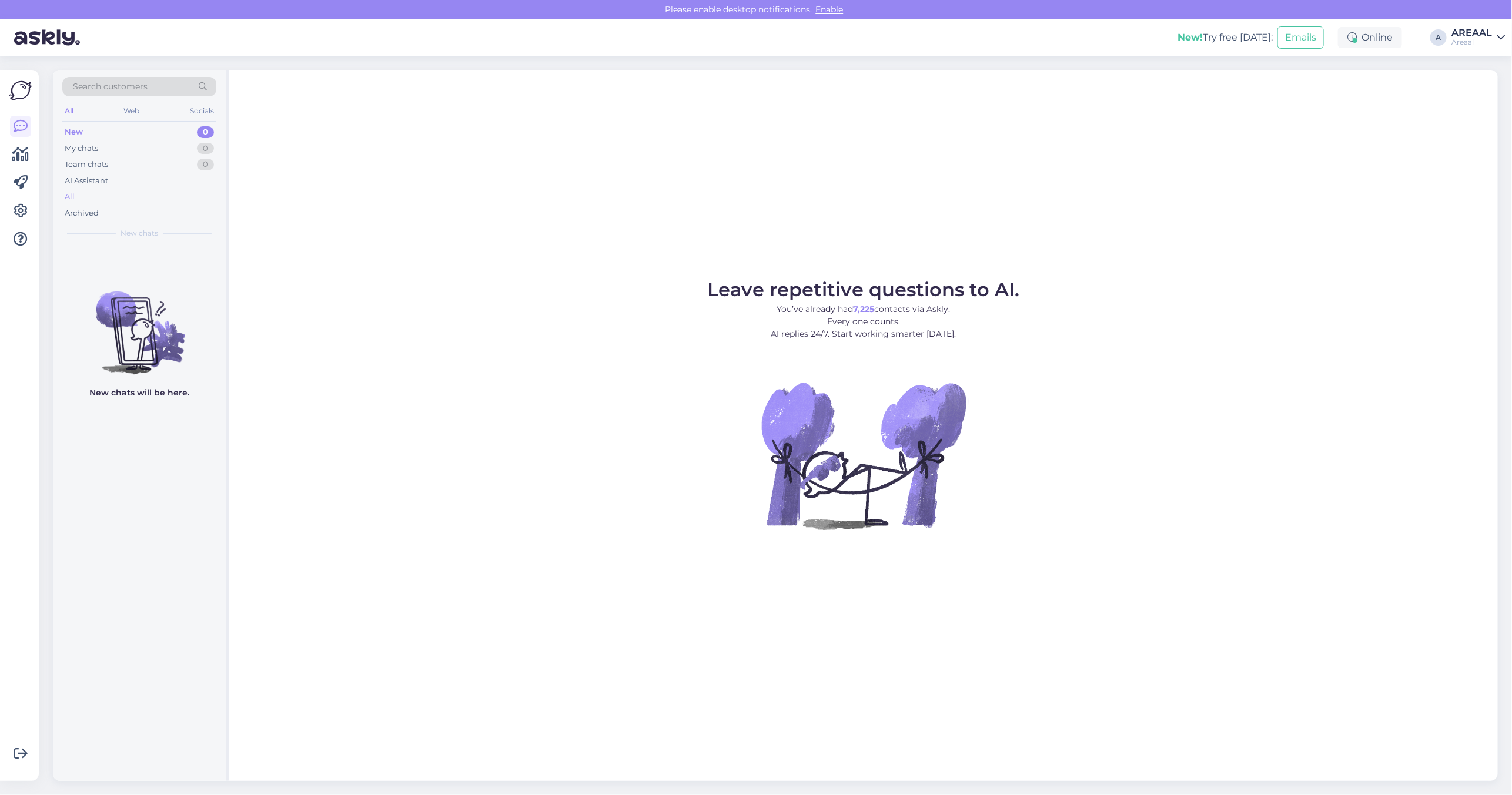
click at [118, 195] on div "All" at bounding box center [139, 196] width 154 height 16
click at [156, 194] on div "All" at bounding box center [139, 196] width 154 height 16
click at [102, 186] on div "AI Assistant" at bounding box center [86, 181] width 43 height 12
click at [100, 195] on div "All" at bounding box center [139, 196] width 154 height 16
click at [74, 204] on div "New 0 My chats 0 Team chats 0 AI Assistant All Archived" at bounding box center [139, 172] width 154 height 97
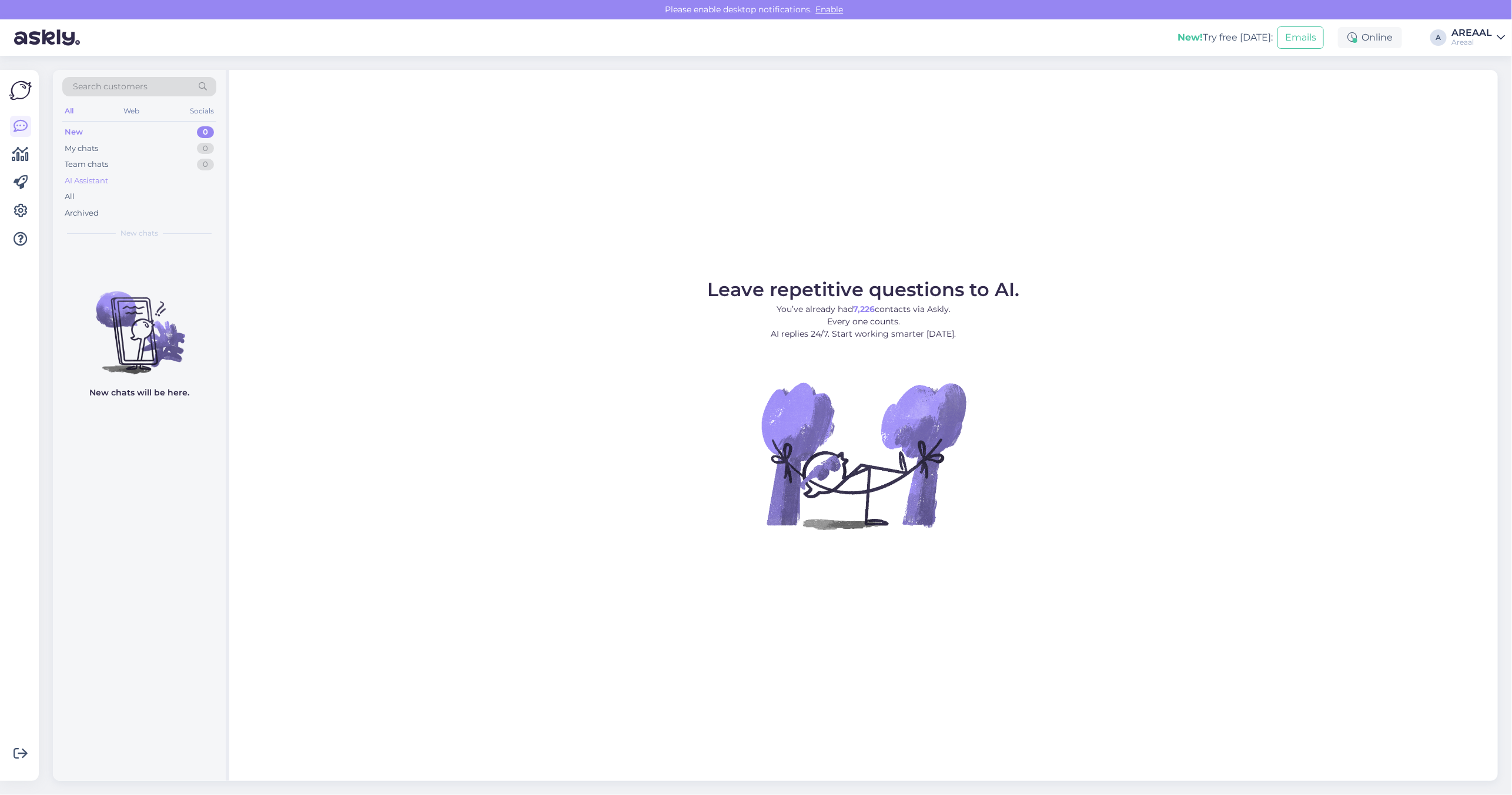
click at [90, 185] on div "AI Assistant" at bounding box center [86, 181] width 43 height 12
click at [93, 189] on div "All" at bounding box center [139, 196] width 154 height 16
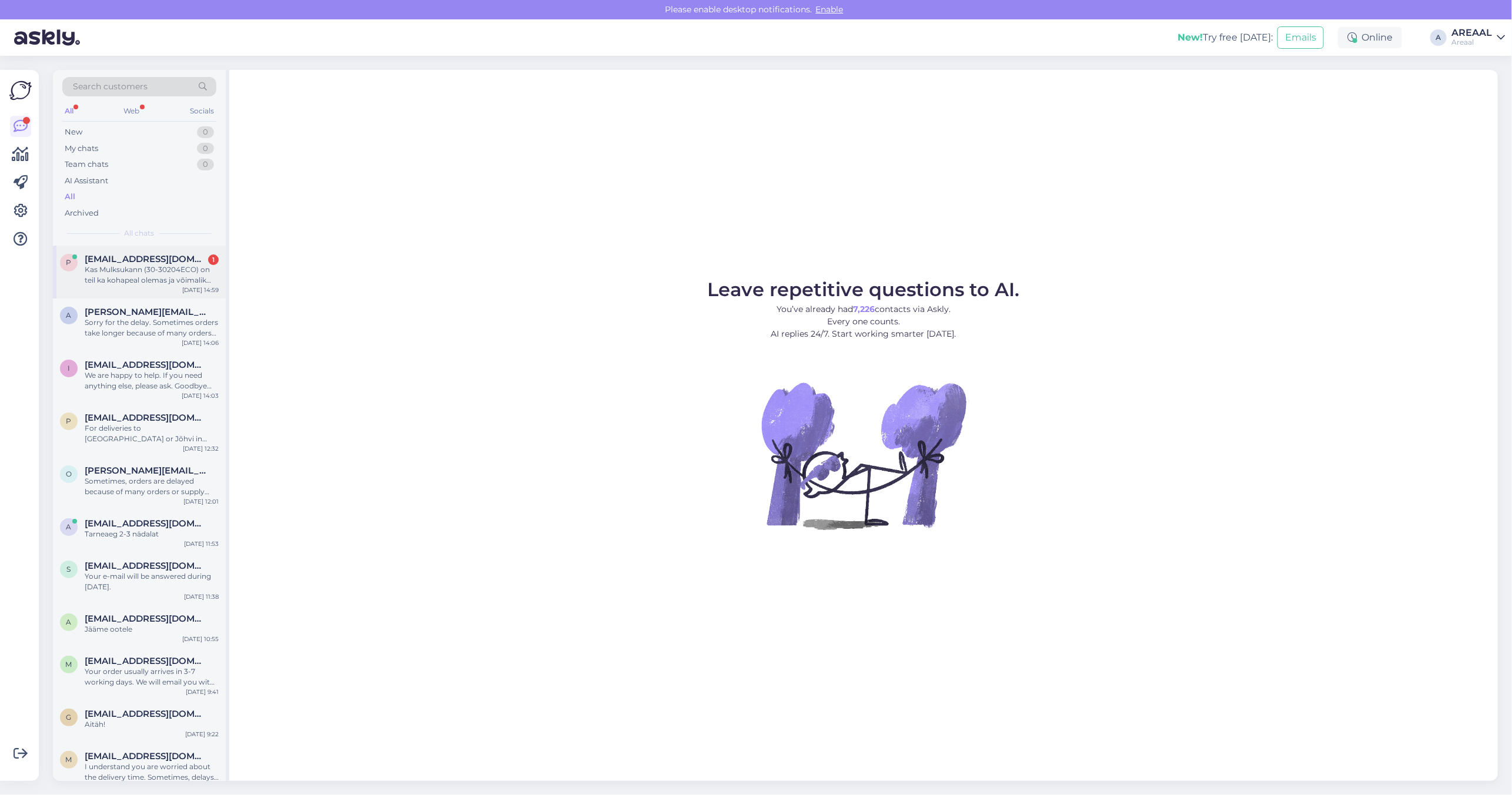
click at [154, 251] on div "p [EMAIL_ADDRESS][DOMAIN_NAME] 1 Kas Mulksukann (30-30204ECO) on teil ka kohape…" at bounding box center [139, 271] width 173 height 53
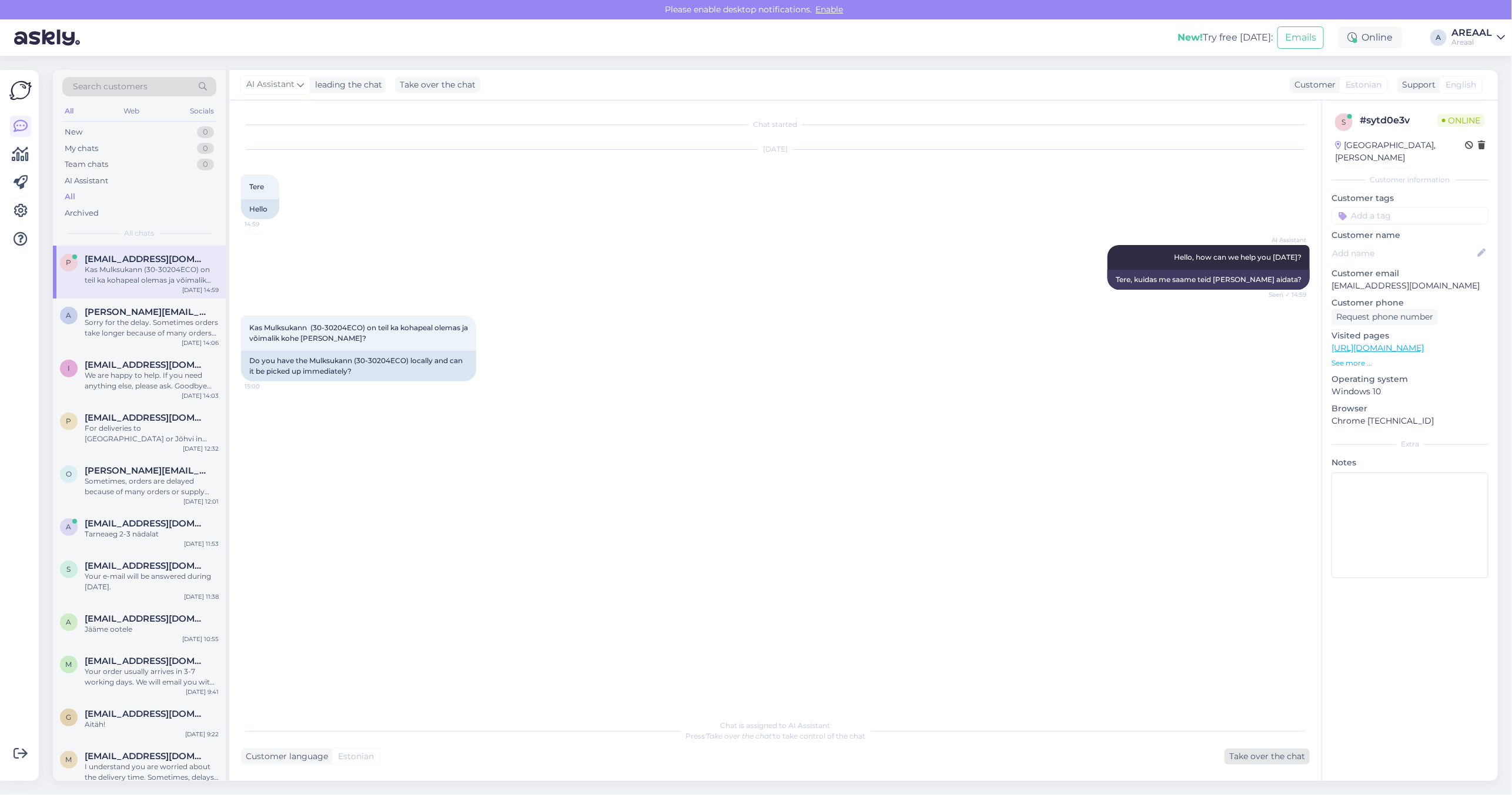
click at [1259, 750] on div "Take over the chat" at bounding box center [1266, 756] width 85 height 16
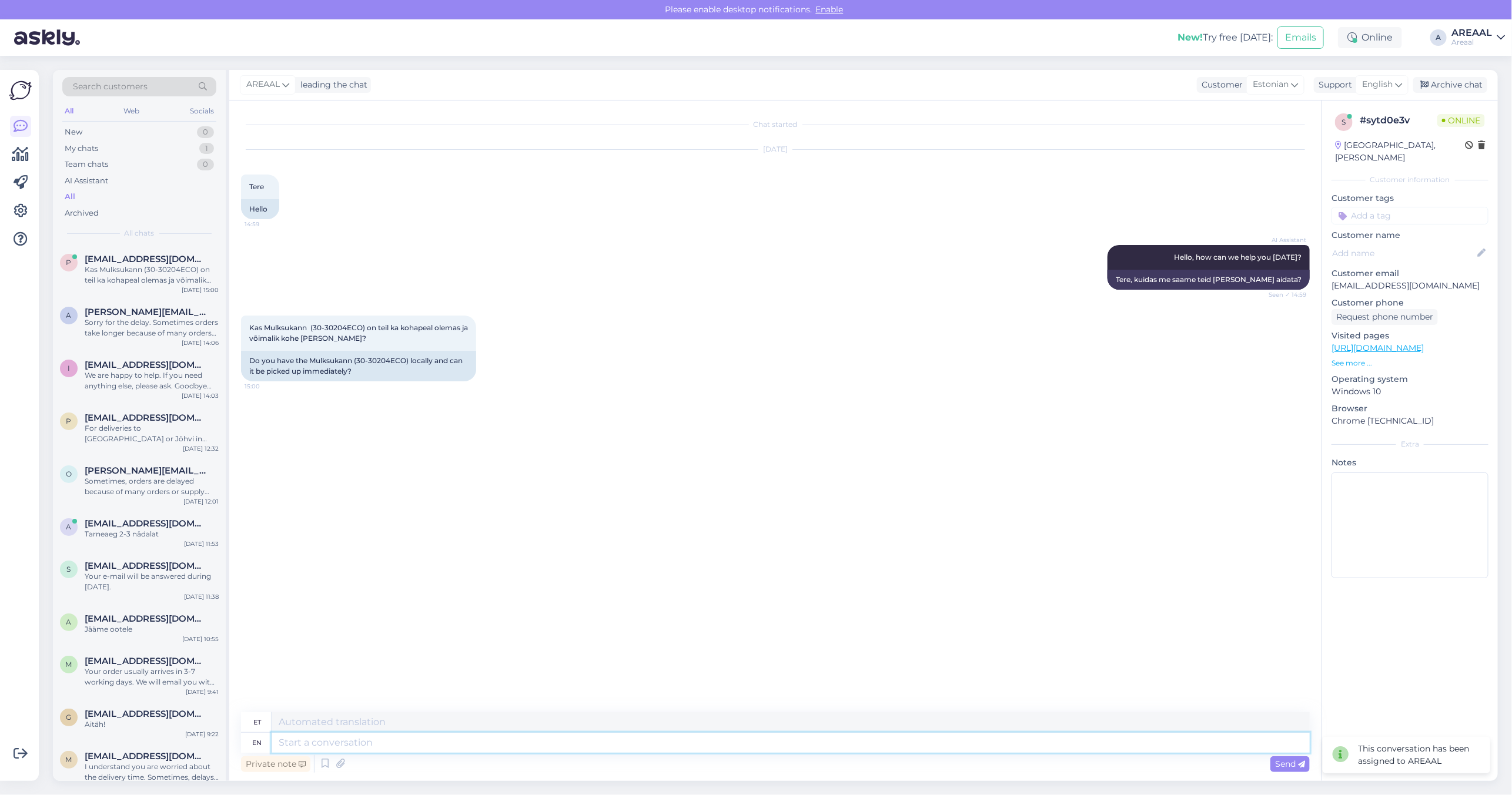
click at [1108, 739] on textarea at bounding box center [790, 742] width 1038 height 20
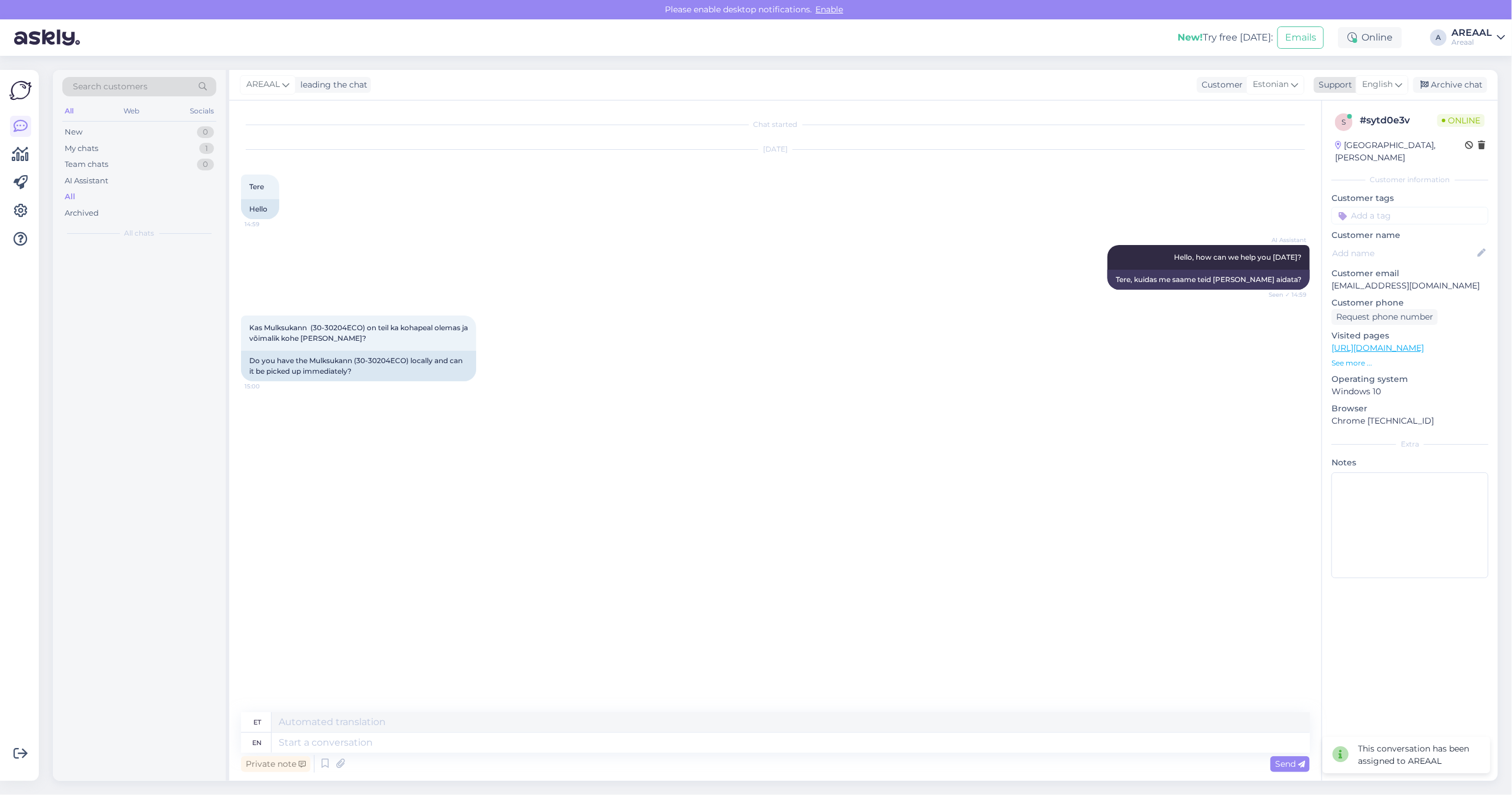
click at [1349, 90] on div "Support" at bounding box center [1333, 84] width 38 height 12
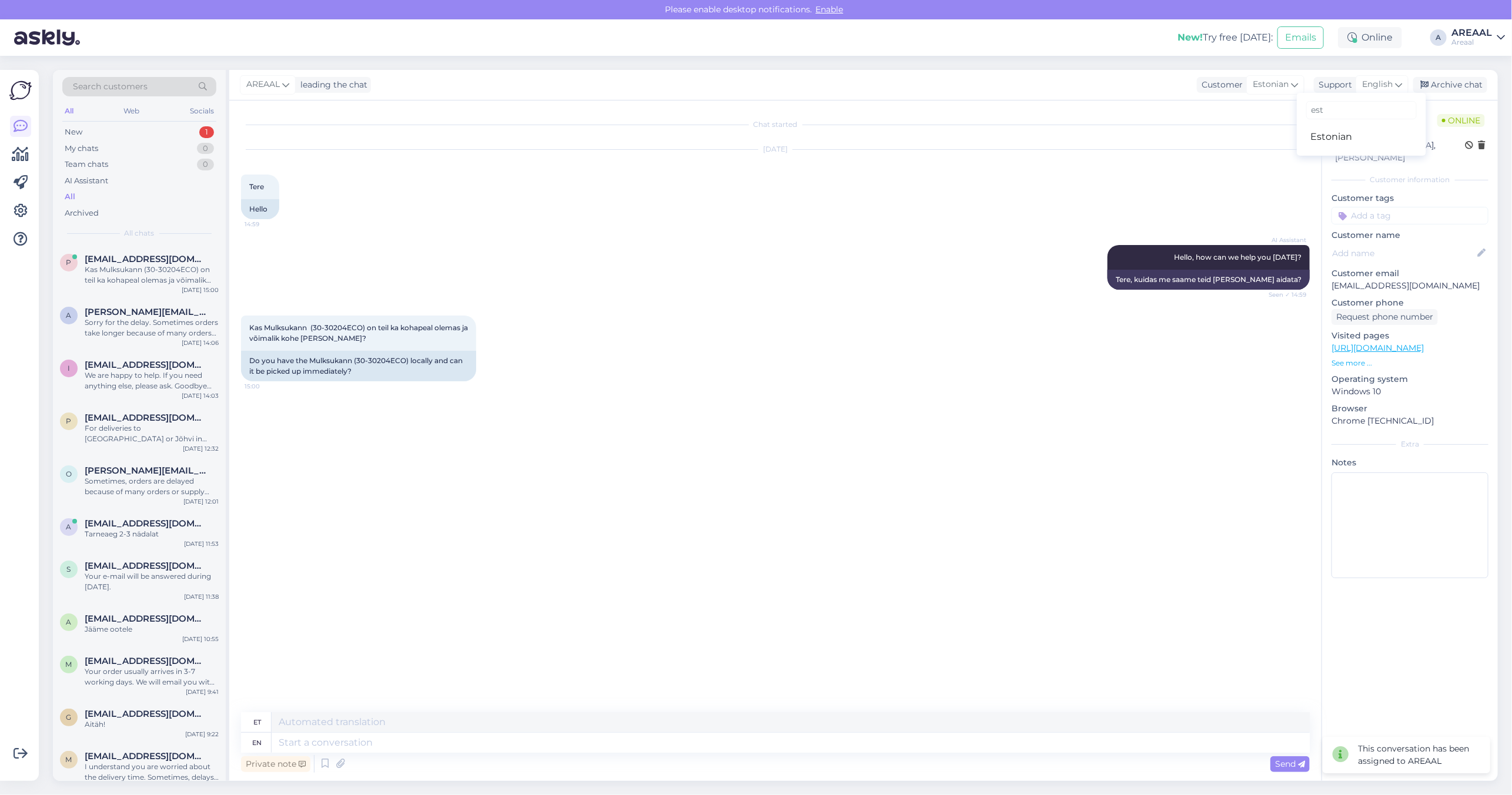
type input "est"
click at [1341, 134] on link "Estonian" at bounding box center [1361, 137] width 129 height 19
click at [457, 750] on textarea at bounding box center [775, 740] width 1068 height 25
type textarea "[PERSON_NAME] ole füüsilist poodi, vabandame."
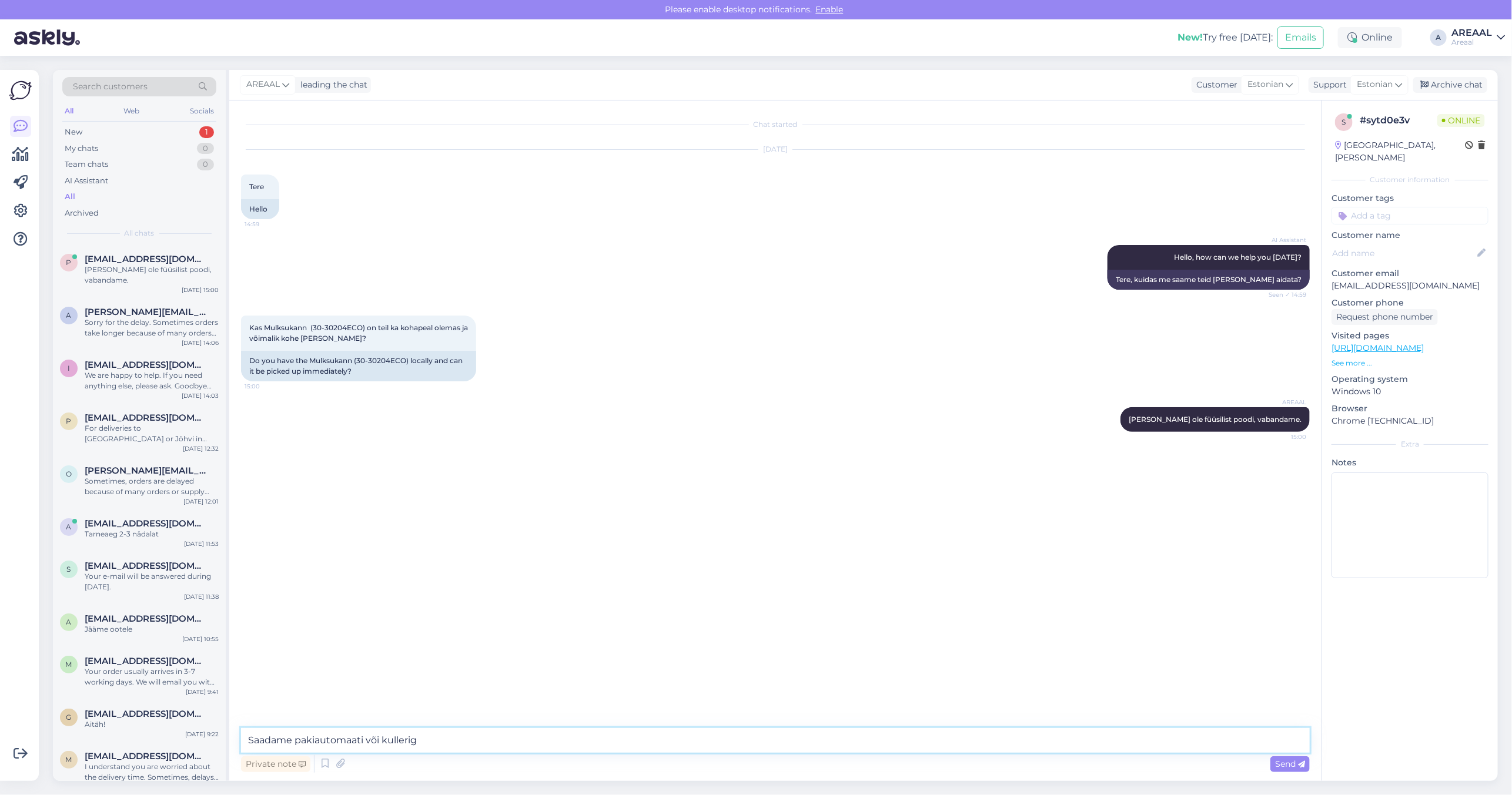
type textarea "Saadame pakiautomaati või kulleriga"
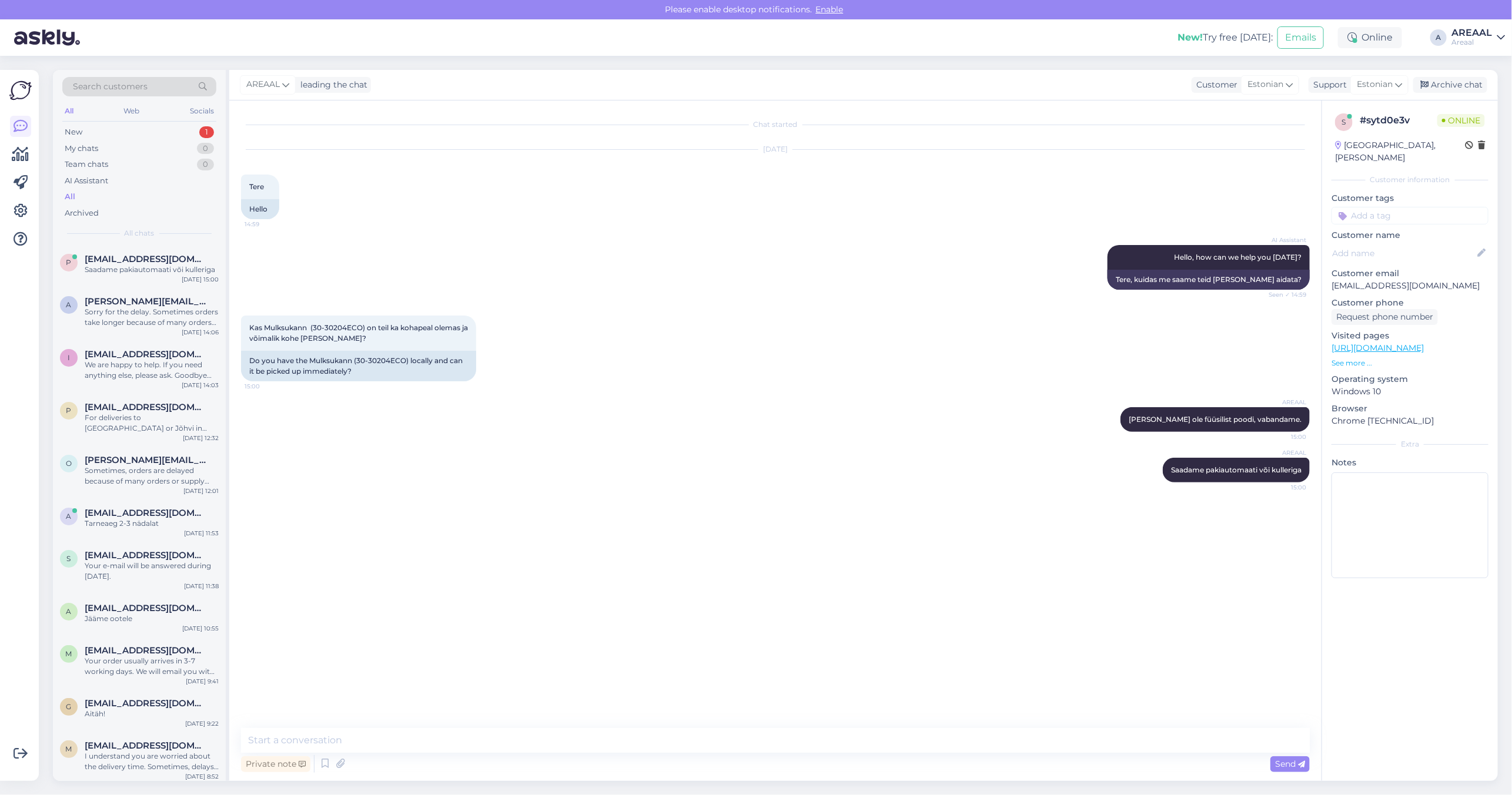
click at [648, 373] on div "Kas Mulksukann (30-30204ECO) on teil ka kohapeal olemas ja võimalik kohe kätte …" at bounding box center [775, 348] width 1068 height 91
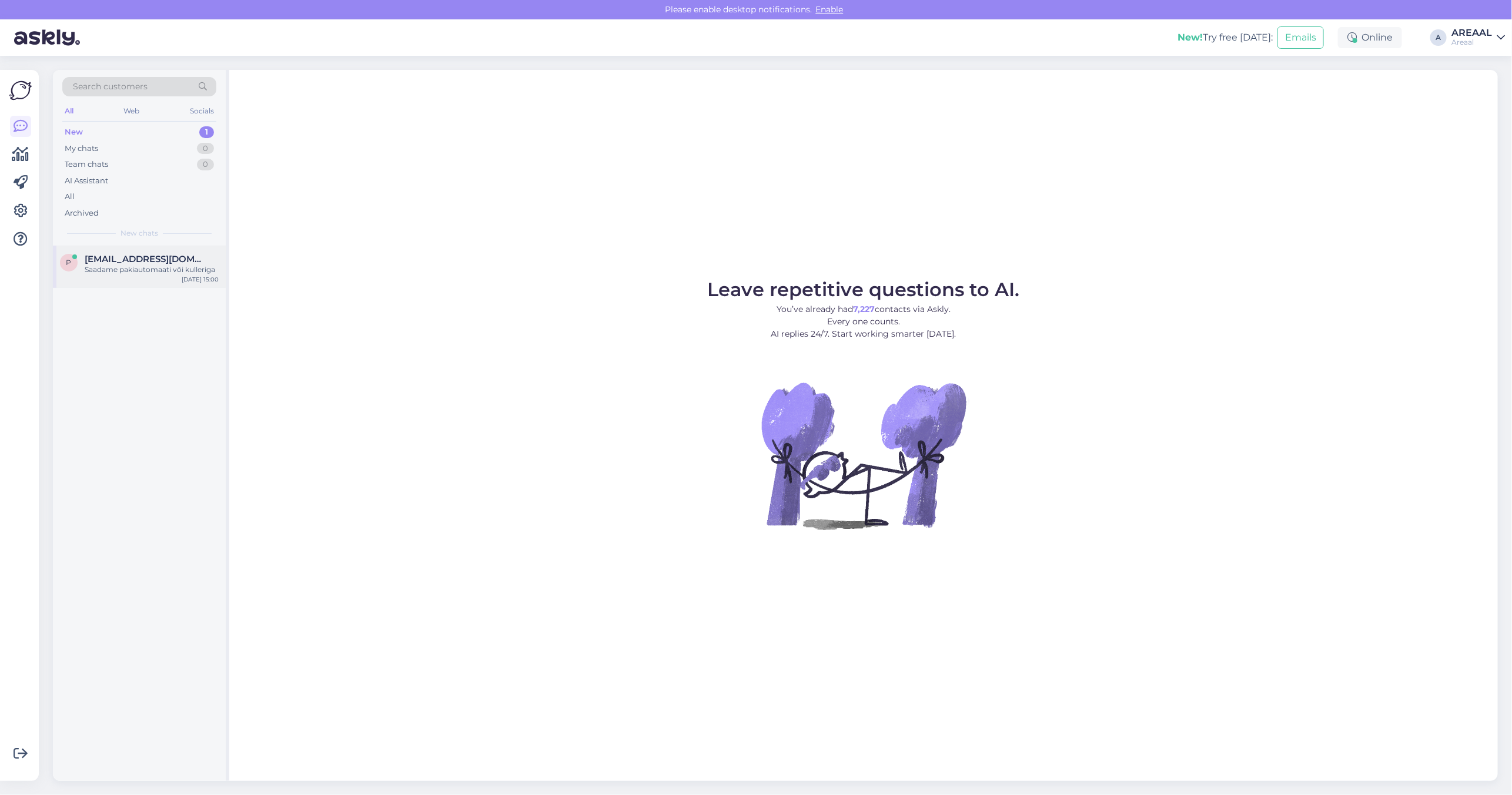
click at [189, 263] on span "[EMAIL_ADDRESS][DOMAIN_NAME]" at bounding box center [146, 259] width 122 height 10
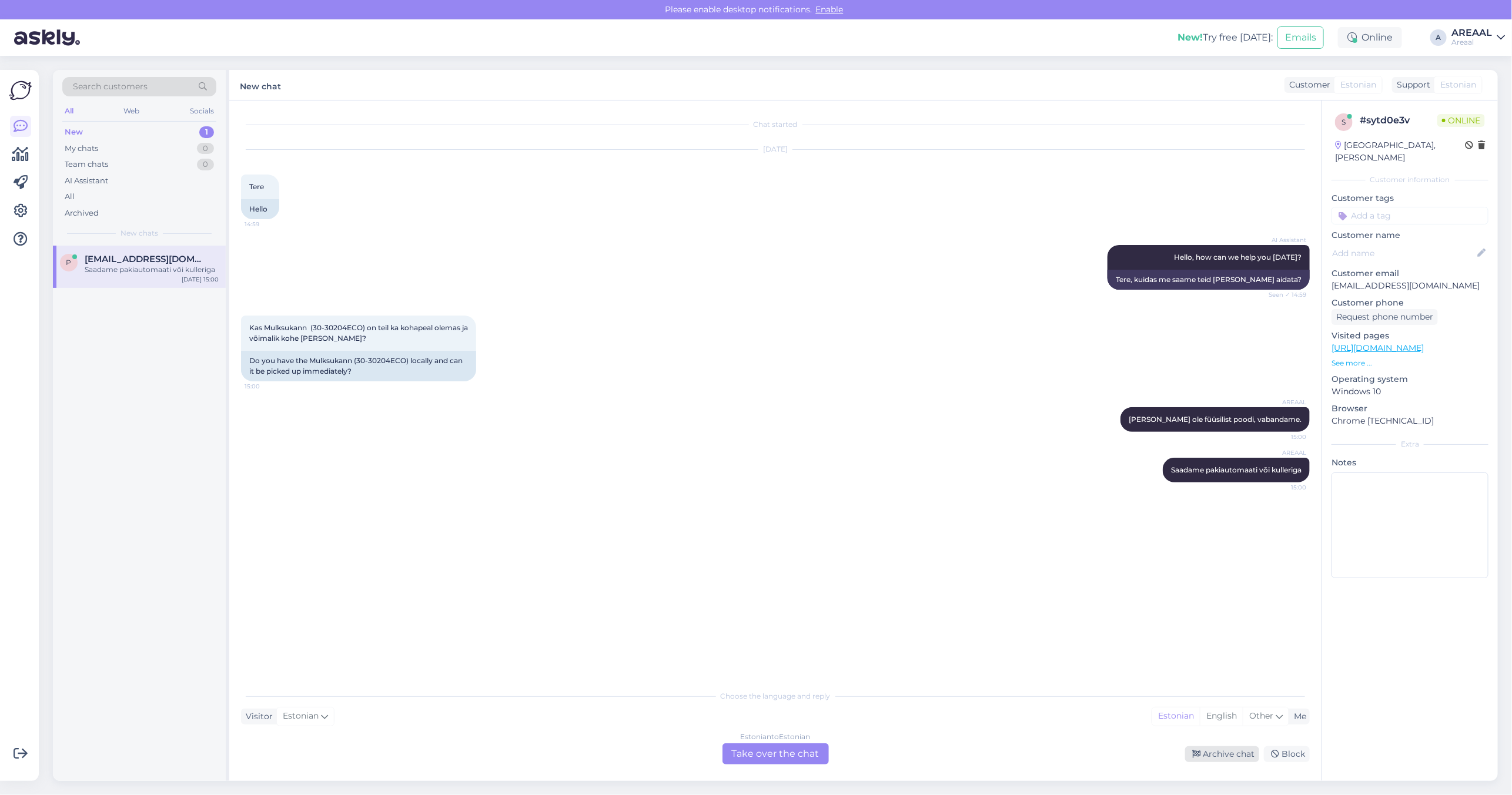
click at [1225, 754] on div "Archive chat" at bounding box center [1222, 754] width 74 height 16
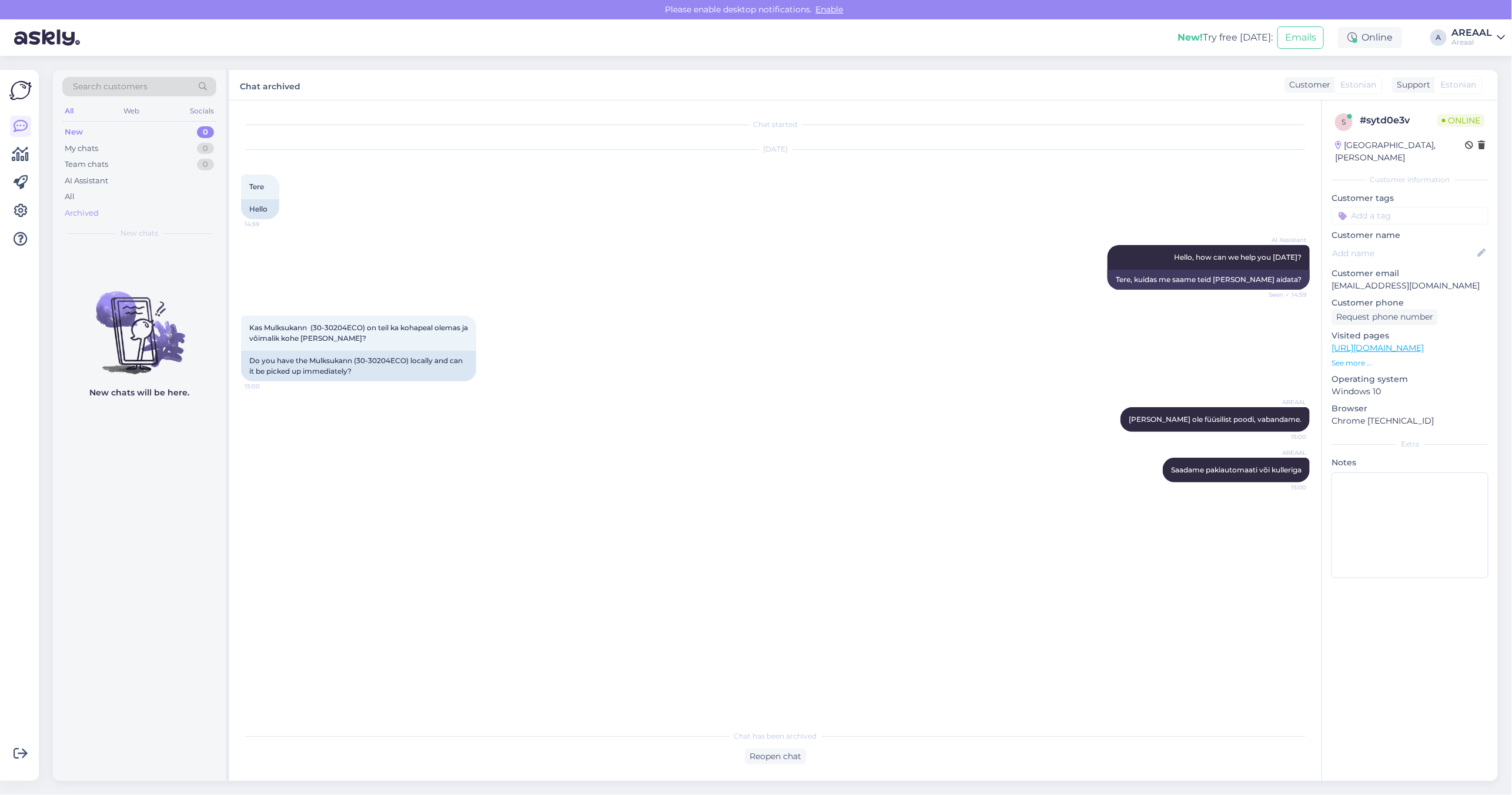
click at [90, 206] on div "Archived" at bounding box center [139, 213] width 154 height 16
click at [88, 197] on div "All" at bounding box center [139, 196] width 154 height 16
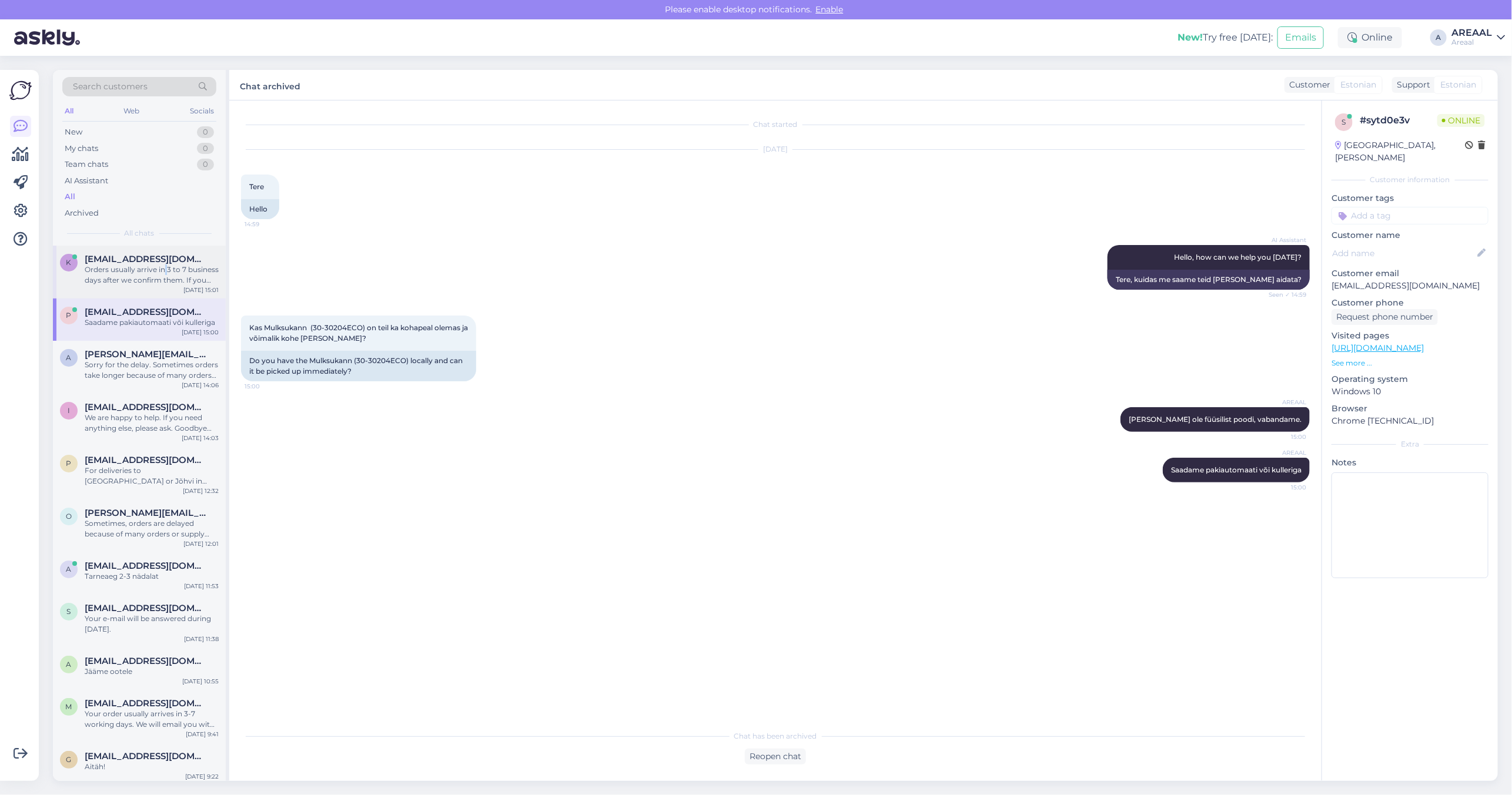
click at [165, 274] on div "Orders usually arrive in 3 to 7 business days after we confirm them. If you ord…" at bounding box center [152, 275] width 134 height 22
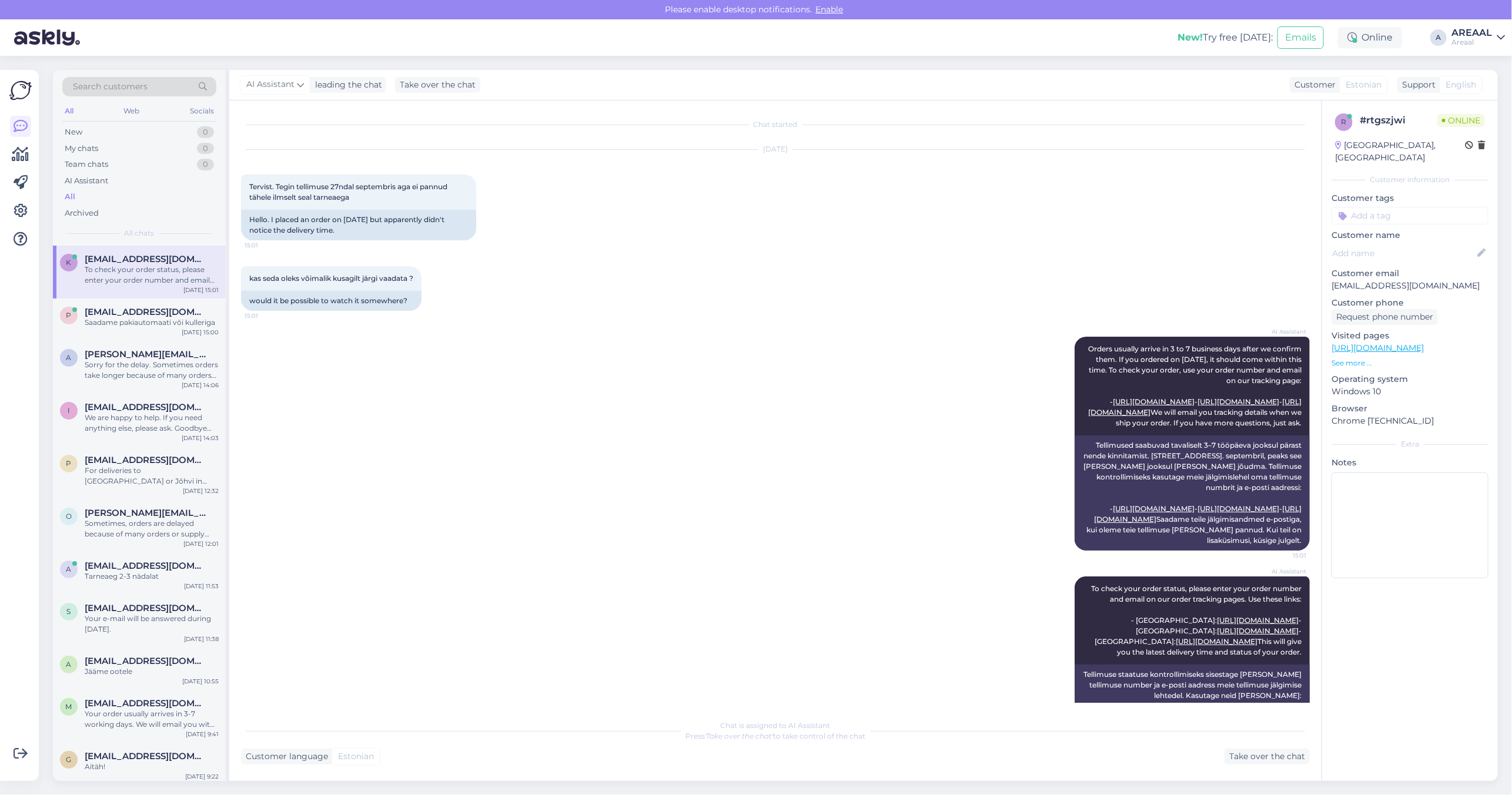
scroll to position [163, 0]
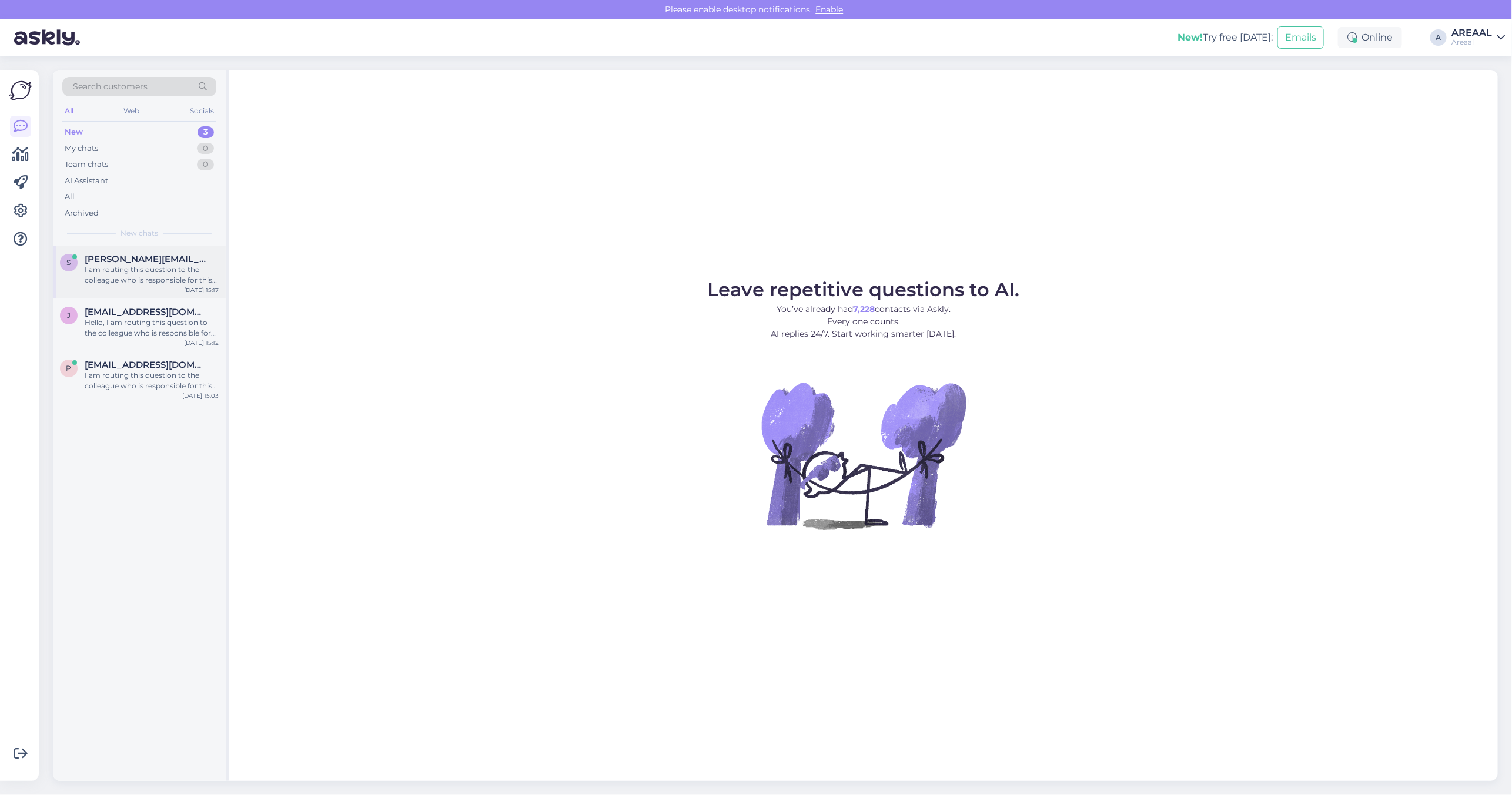
click at [173, 247] on div "s sirkel@hotmail.com I am routing this question to the colleague who is respons…" at bounding box center [139, 271] width 173 height 53
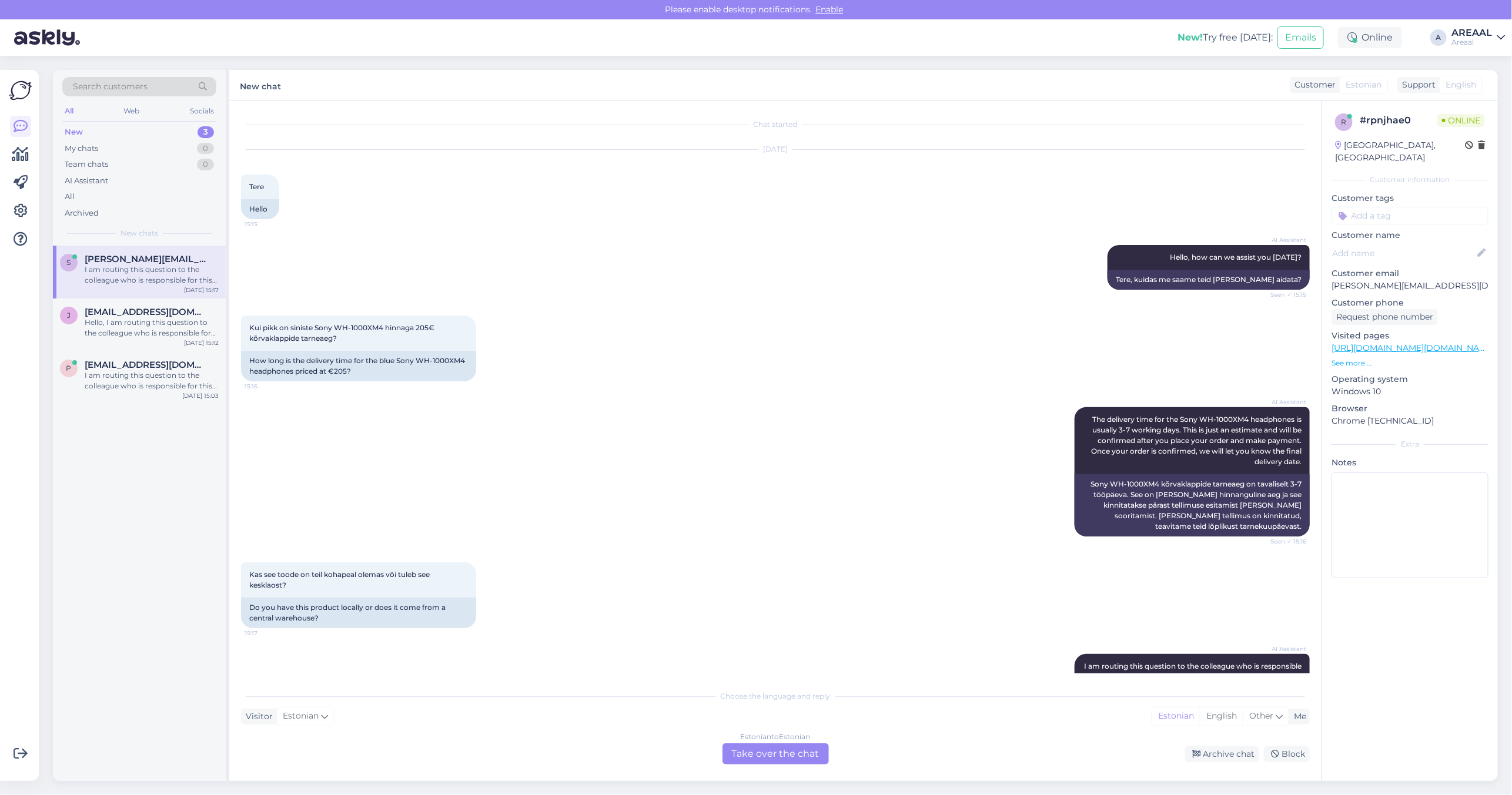
scroll to position [79, 0]
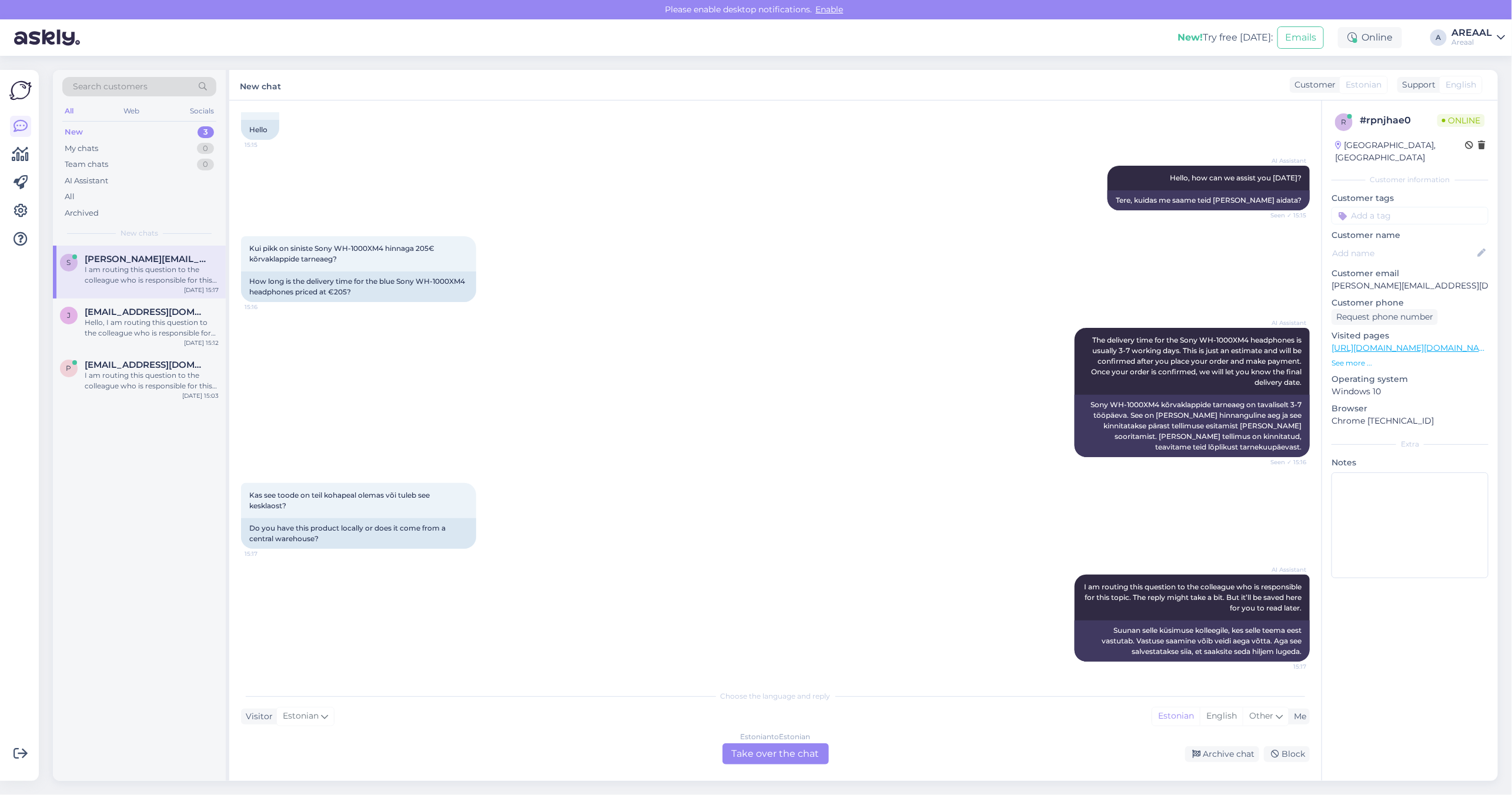
click at [429, 328] on div "AI Assistant The delivery time for the Sony WH-1000XM4 headphones is usually 3-…" at bounding box center [775, 393] width 1068 height 155
click at [798, 766] on div "Chat started Oct 2 2025 Tere 15:15 Hello AI Assistant Hello, how can we assist …" at bounding box center [775, 441] width 1092 height 680
click at [796, 755] on div "Estonian to Estonian Take over the chat" at bounding box center [775, 754] width 106 height 22
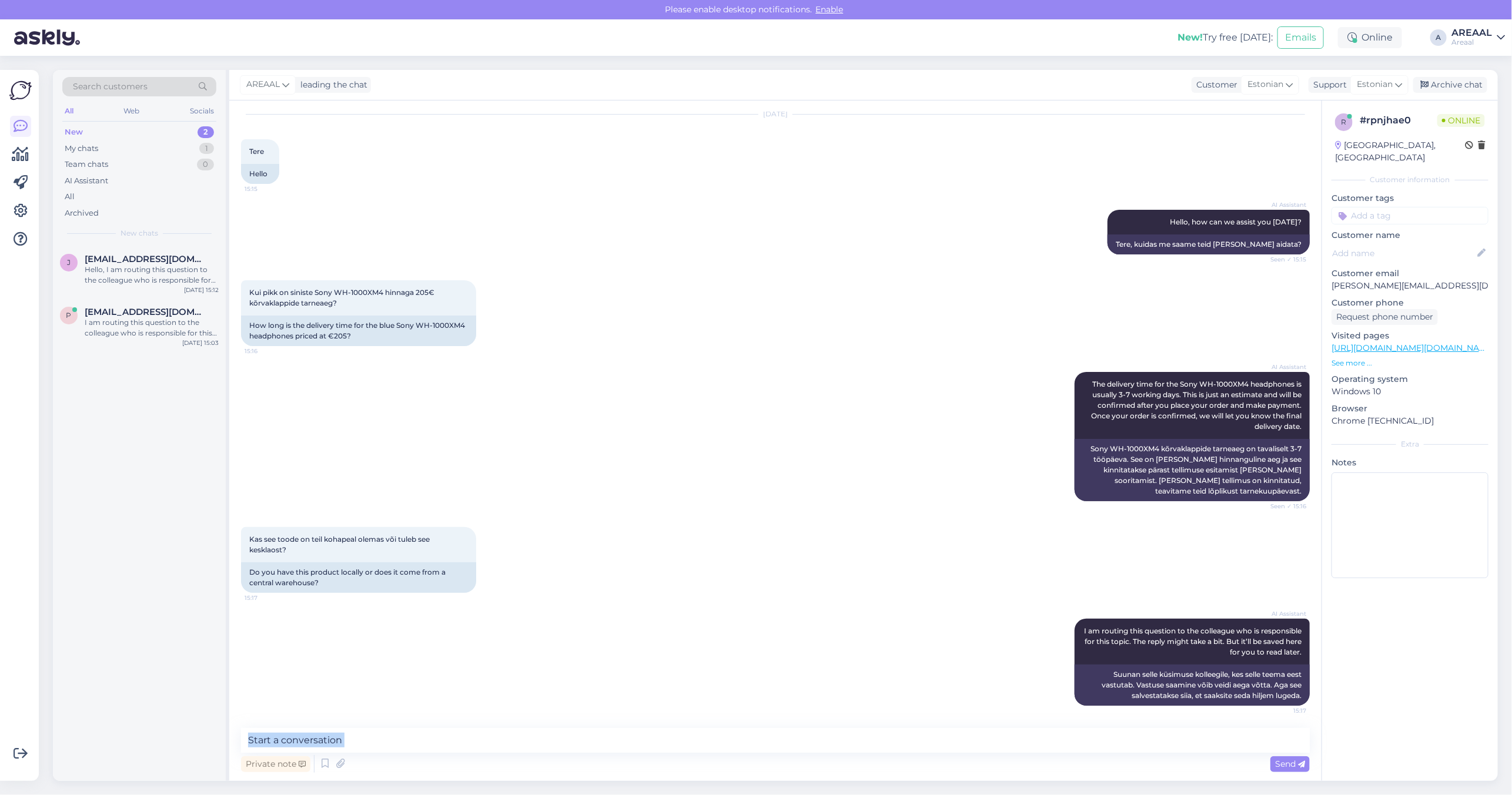
click at [798, 752] on div "Private note Send" at bounding box center [775, 751] width 1068 height 47
click at [801, 737] on textarea at bounding box center [775, 740] width 1068 height 25
type textarea "Tellime antud toote Saksamaa hulgimüüjalt"
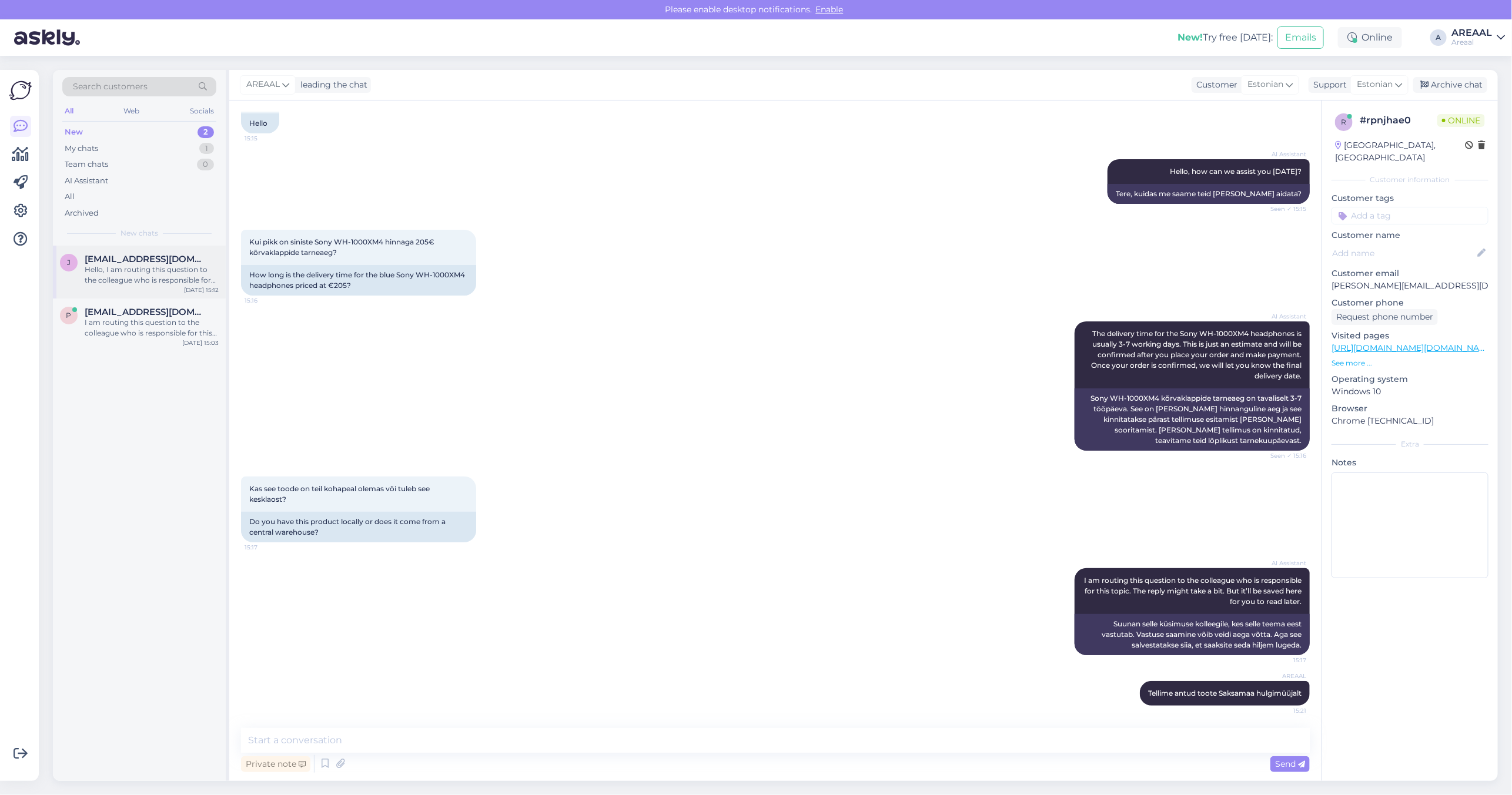
click at [149, 278] on div "Hello, I am routing this question to the colleague who is responsible for this …" at bounding box center [152, 275] width 134 height 22
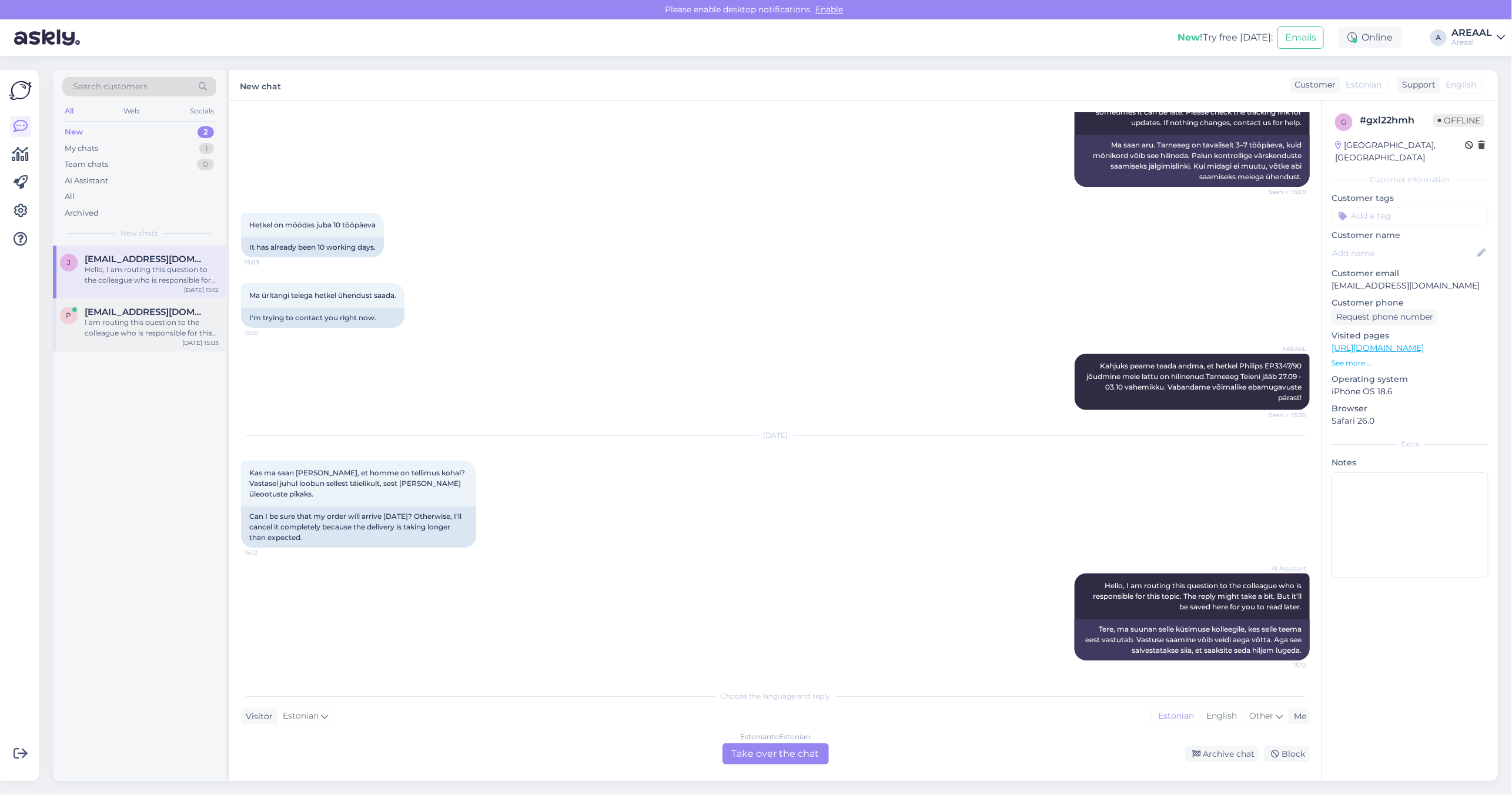
click at [104, 347] on div "p pedakpiret@gmail.com I am routing this question to the colleague who is respo…" at bounding box center [139, 325] width 173 height 53
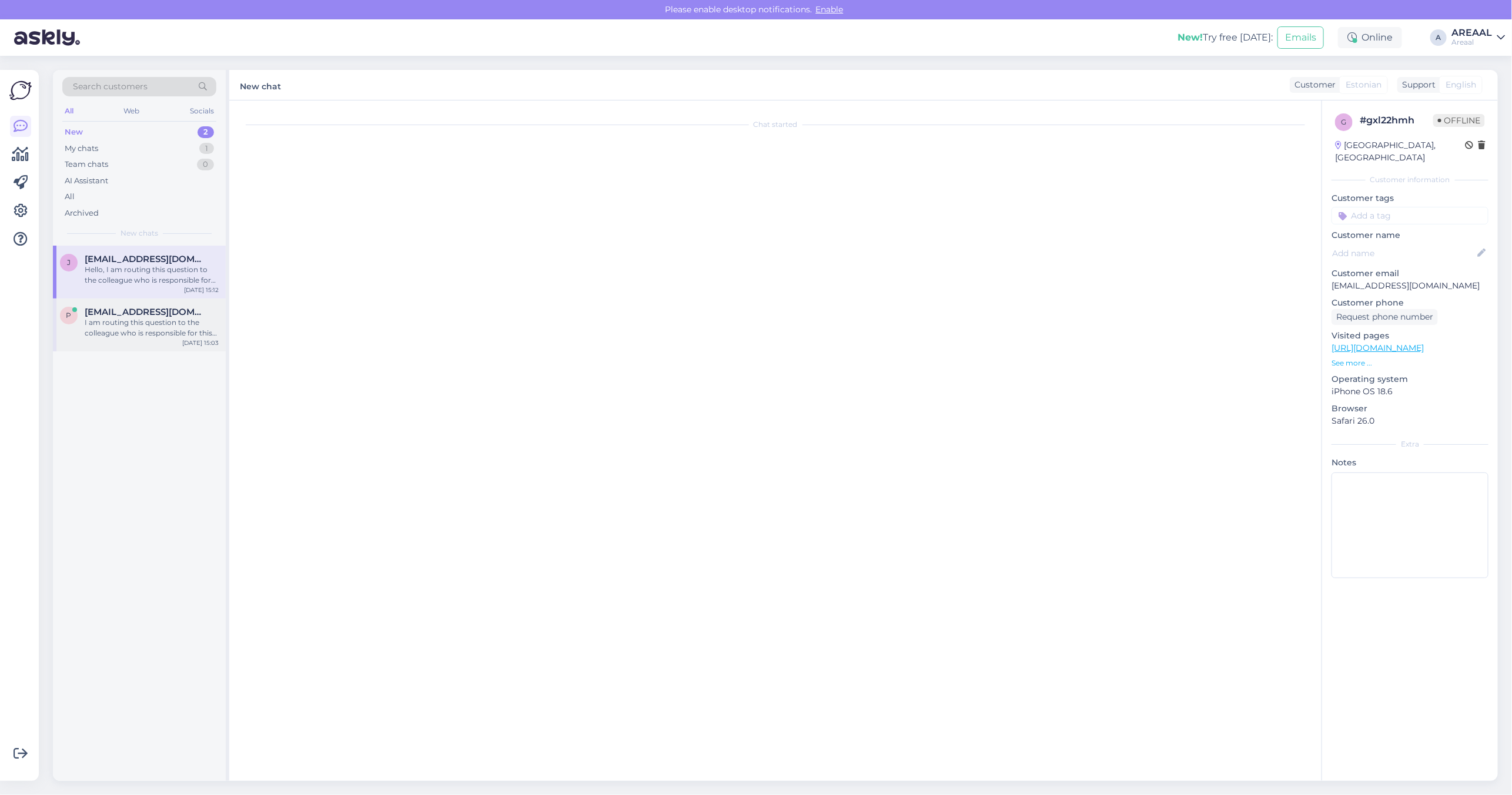
scroll to position [138, 0]
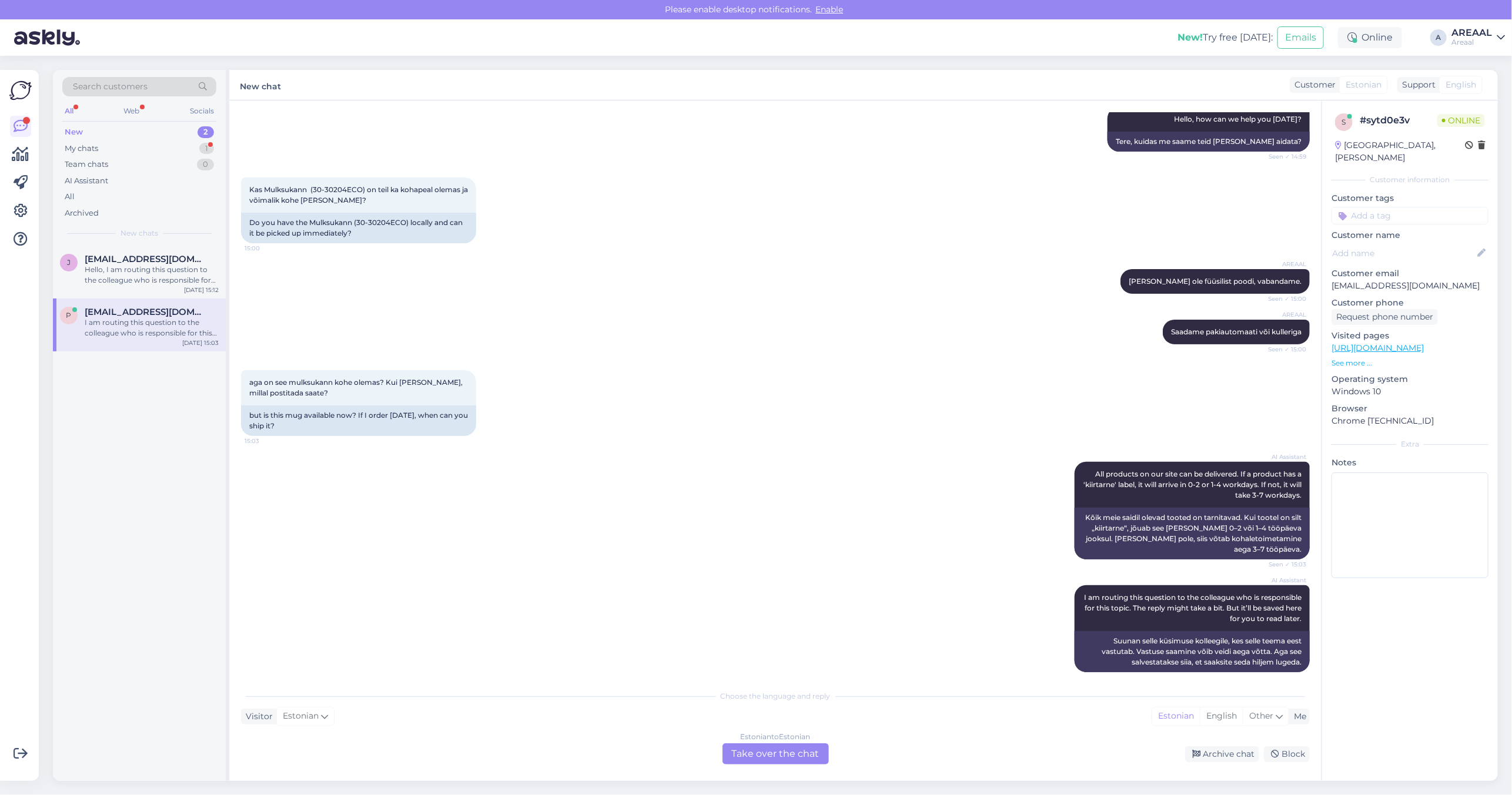
click at [522, 425] on div "aga on see mulksukann kohe olemas? Kui täna tellin, millal postitada saate? 15:…" at bounding box center [775, 403] width 1068 height 91
click at [512, 425] on div "aga on see mulksukann kohe olemas? Kui täna tellin, millal postitada saate? 15:…" at bounding box center [775, 403] width 1068 height 91
click at [1223, 757] on div "Archive chat" at bounding box center [1222, 754] width 74 height 16
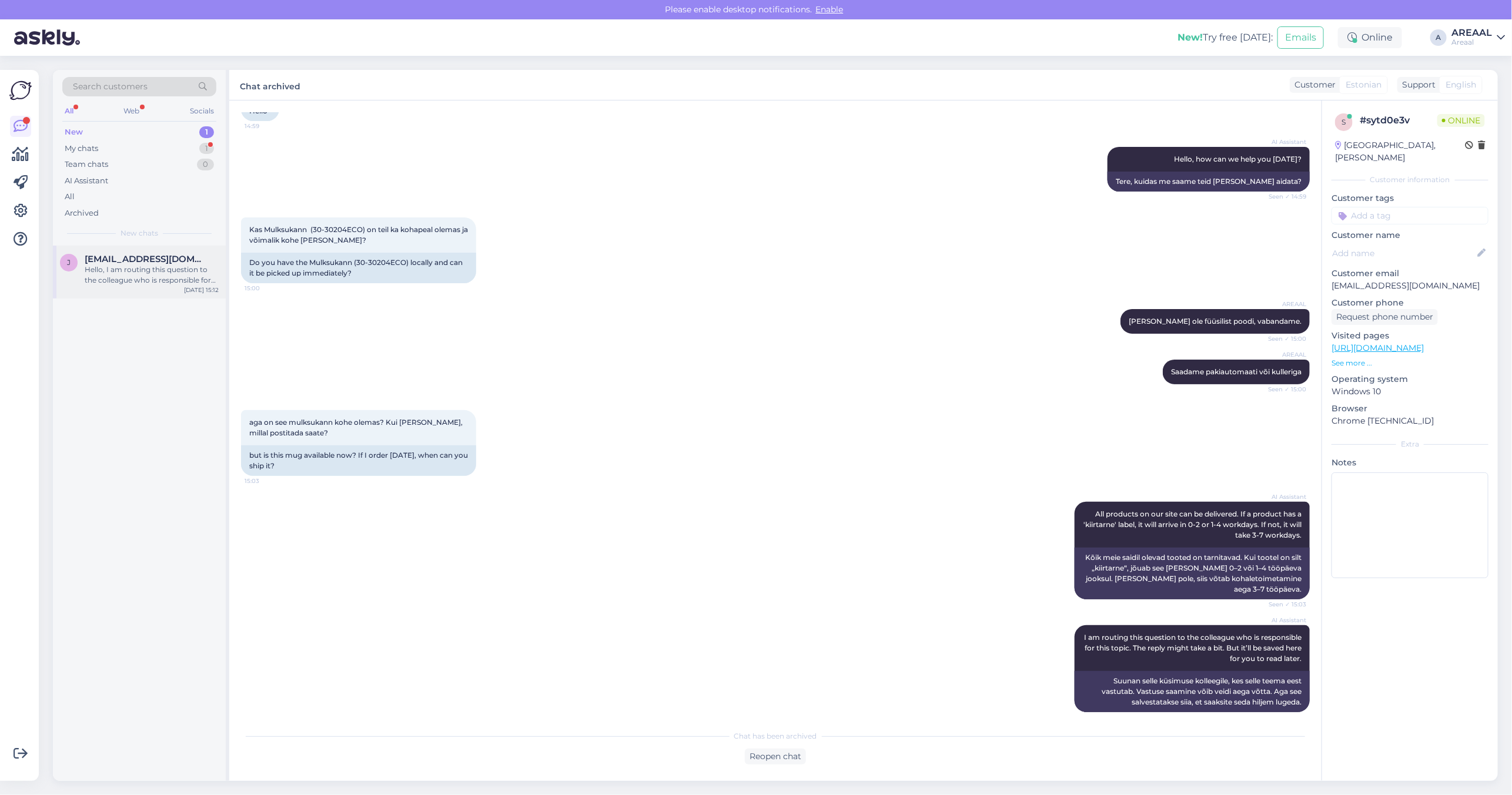
click at [192, 274] on div "Hello, I am routing this question to the colleague who is responsible for this …" at bounding box center [152, 275] width 134 height 22
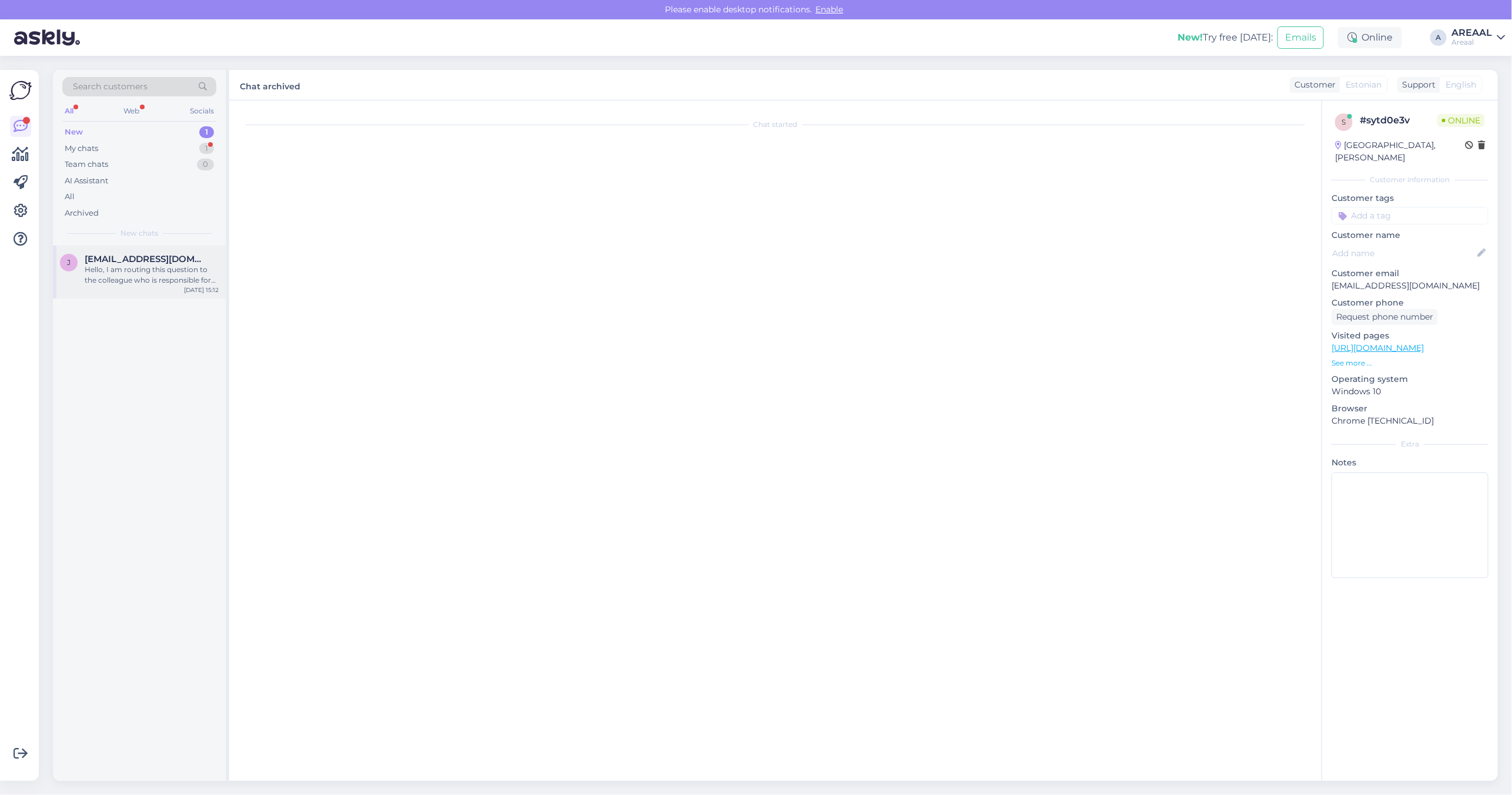
scroll to position [668, 0]
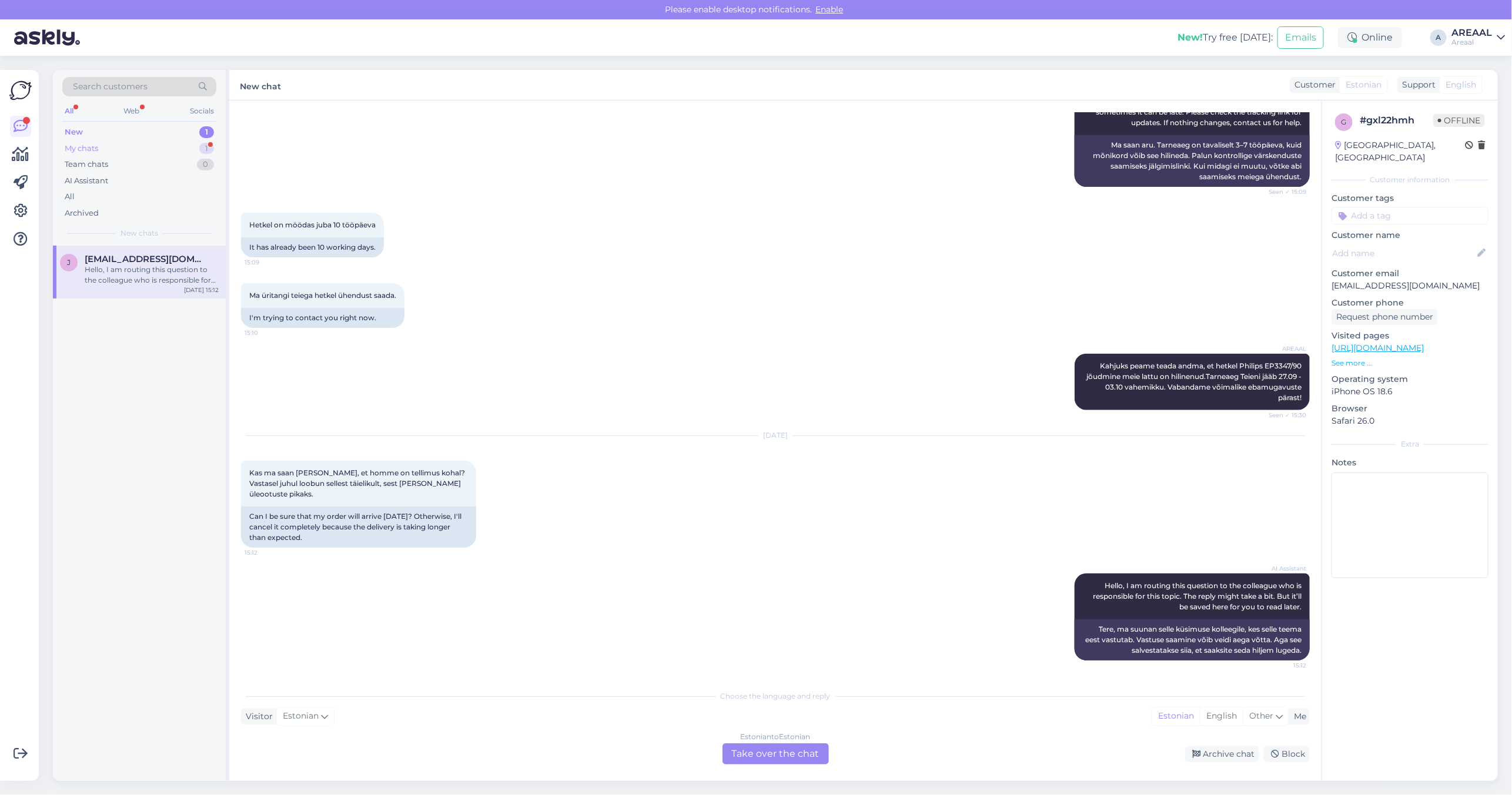
click at [192, 146] on div "My chats 1" at bounding box center [139, 148] width 154 height 16
click at [172, 263] on span "[PERSON_NAME][EMAIL_ADDRESS][DOMAIN_NAME]" at bounding box center [146, 259] width 122 height 10
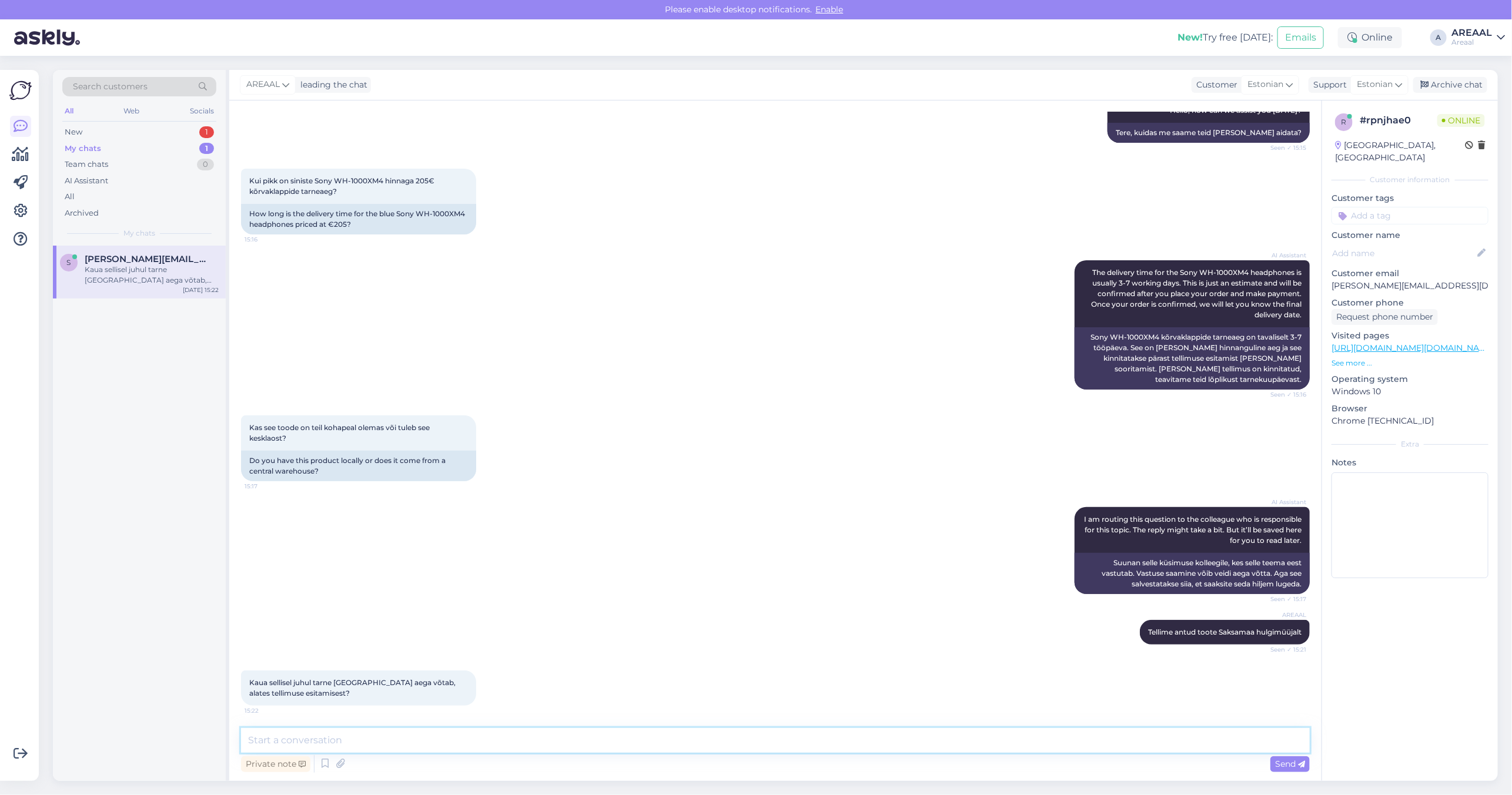
click at [581, 752] on textarea at bounding box center [775, 740] width 1068 height 25
type textarea "Orienteeruvalt 5-10 tööpäeva antud tootele"
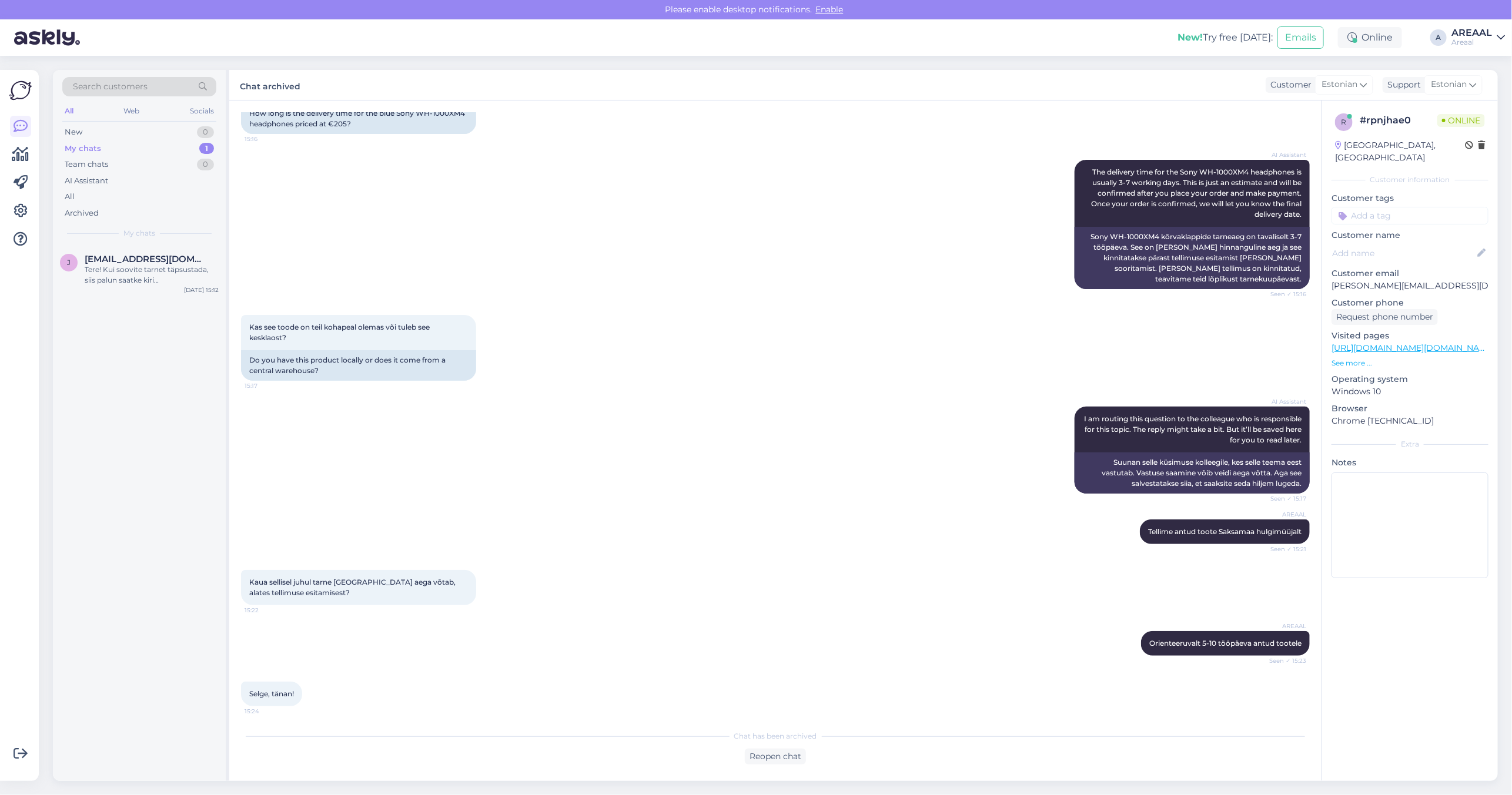
scroll to position [298, 0]
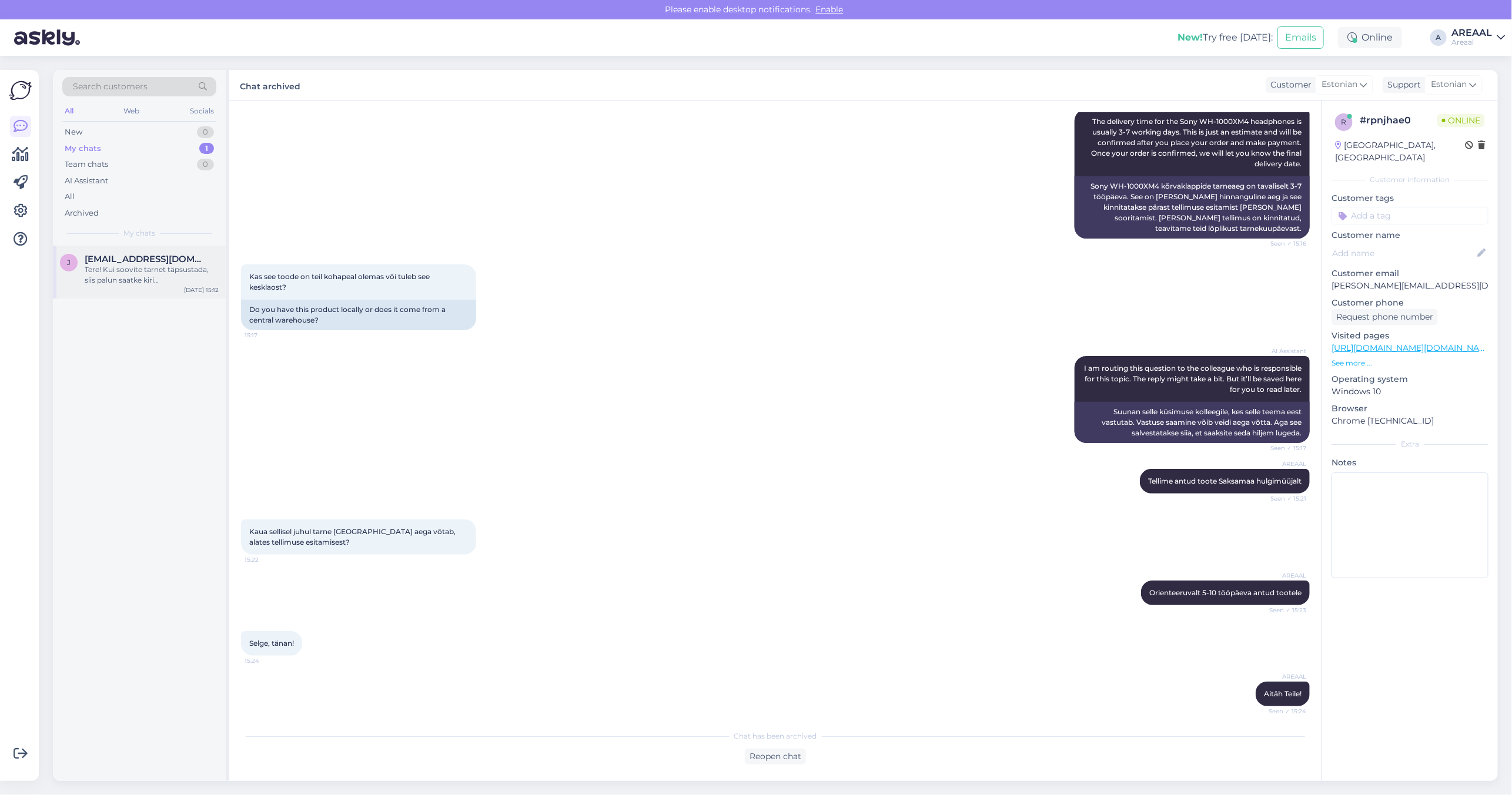
click at [197, 270] on div "Tere! Kui soovite tarnet täpsustada, siis palun saatke kiri [EMAIL_ADDRESS][DOM…" at bounding box center [152, 275] width 134 height 22
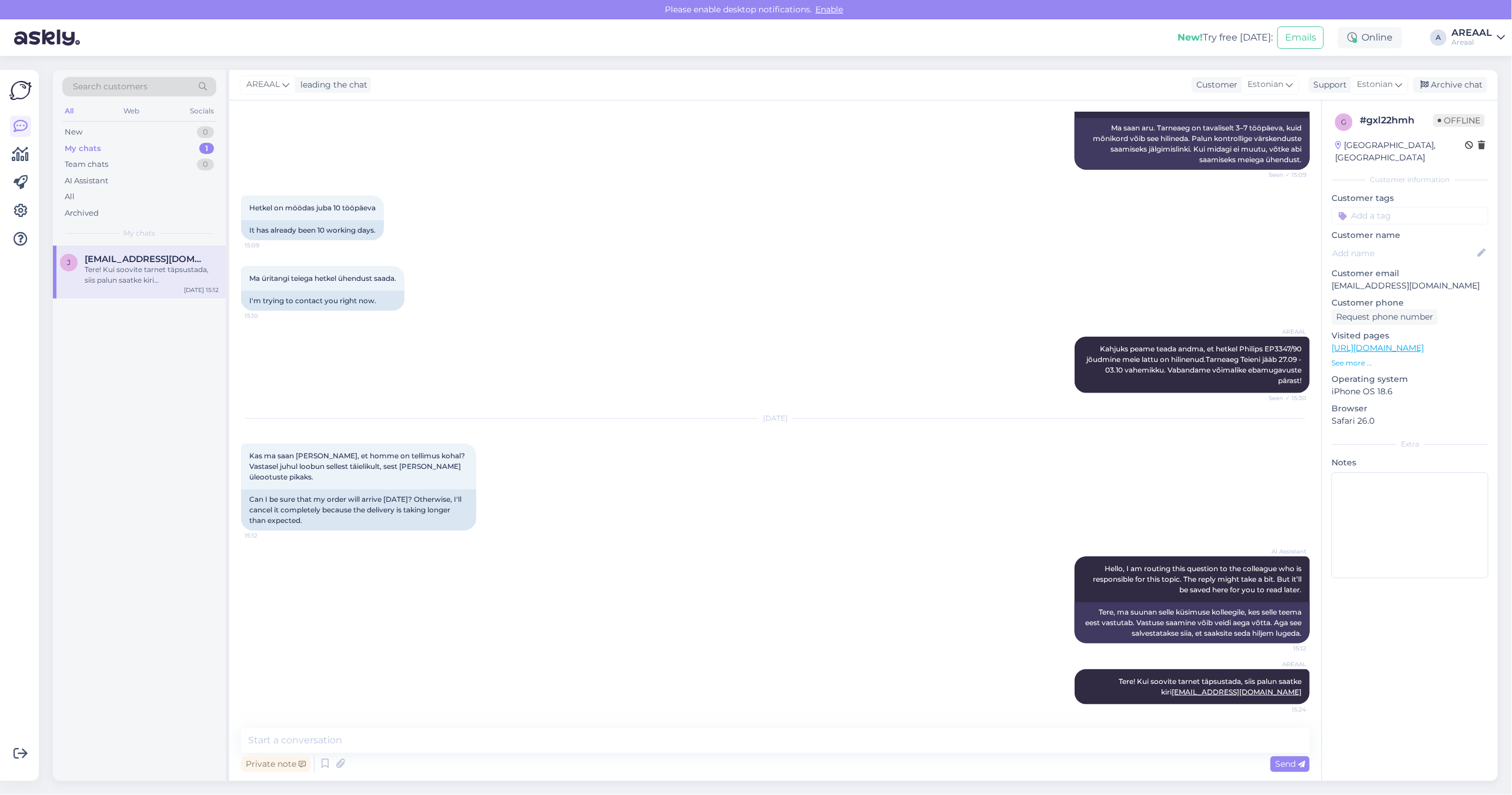
click at [544, 326] on div "AREAAL Kahjuks peame teada andma, et hetkel Philips EP3347/90 jõudmine meie lat…" at bounding box center [775, 365] width 1068 height 83
click at [762, 451] on div "Oct 2 2025 Kas ma saan kindel olla, et homme on tellimus kohal? Vastasel juhul …" at bounding box center [775, 475] width 1068 height 138
click at [1466, 96] on div "AREAAL leading the chat Customer Estonian Support Estonian Archive chat" at bounding box center [863, 84] width 1268 height 30
click at [1466, 84] on div "Archive chat" at bounding box center [1450, 84] width 74 height 16
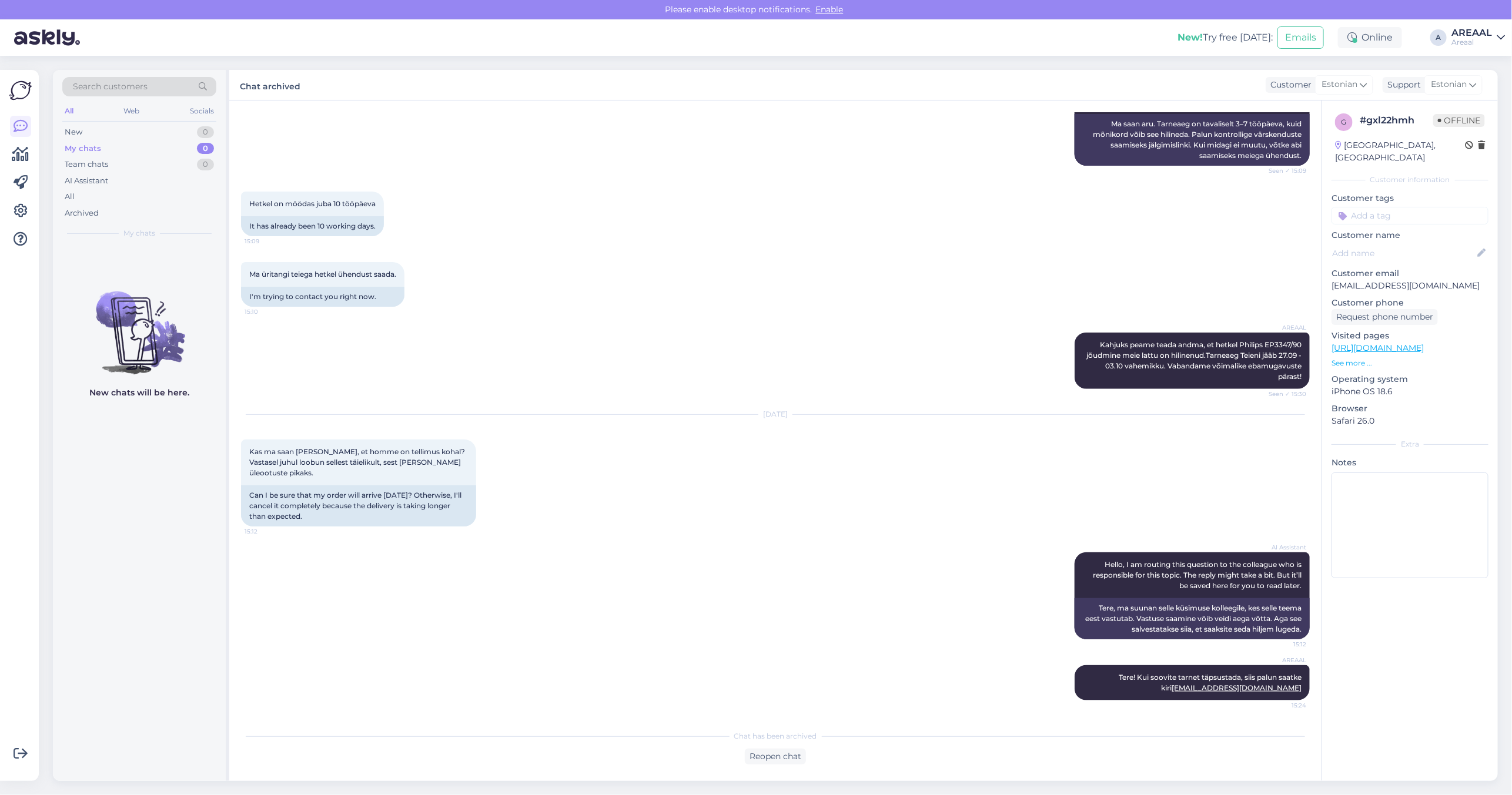
click at [435, 407] on div "Oct 2 2025 Kas ma saan kindel olla, et homme on tellimus kohal? Vastasel juhul …" at bounding box center [775, 471] width 1068 height 138
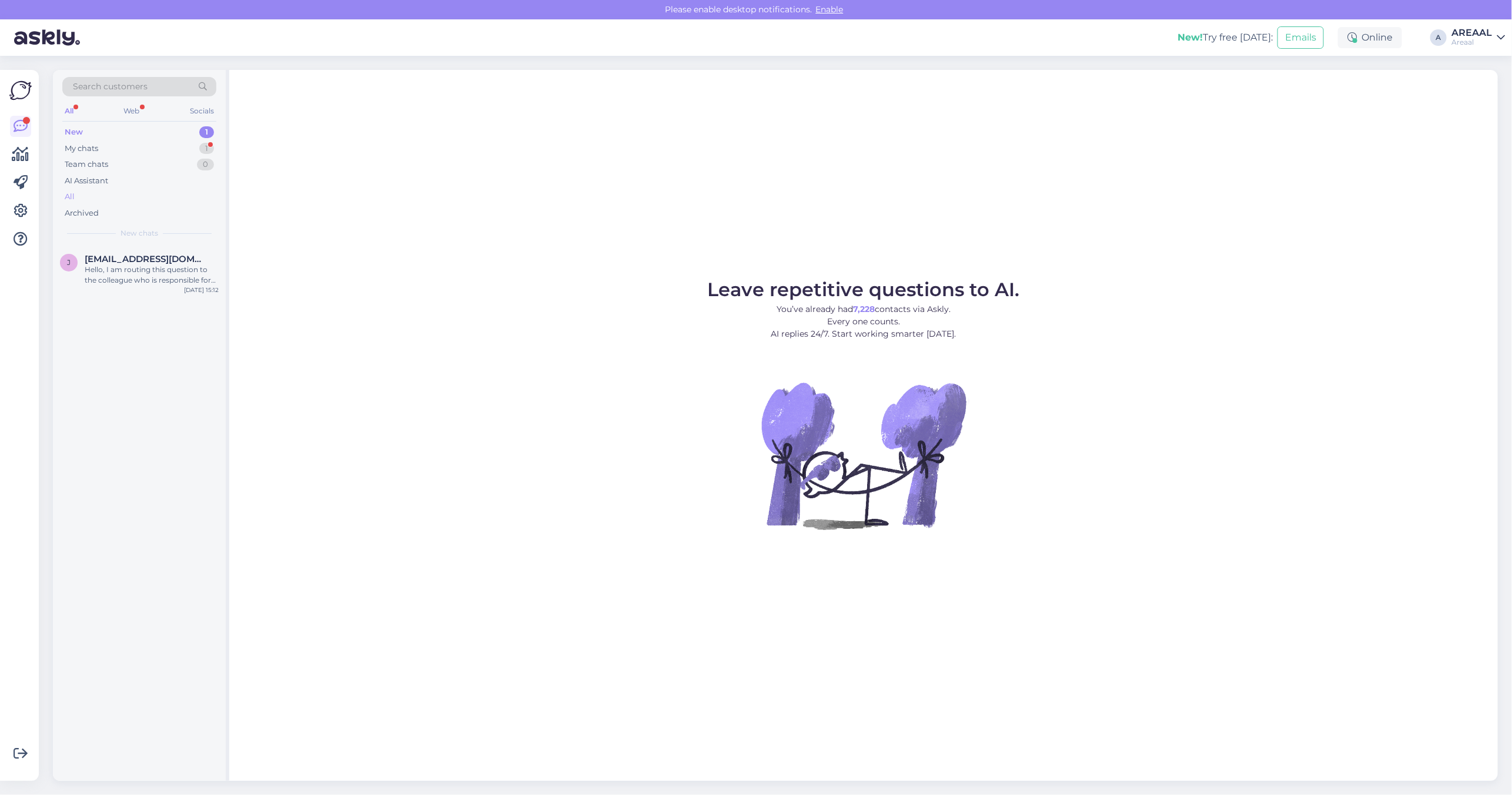
click at [78, 216] on div "Archived" at bounding box center [82, 214] width 34 height 12
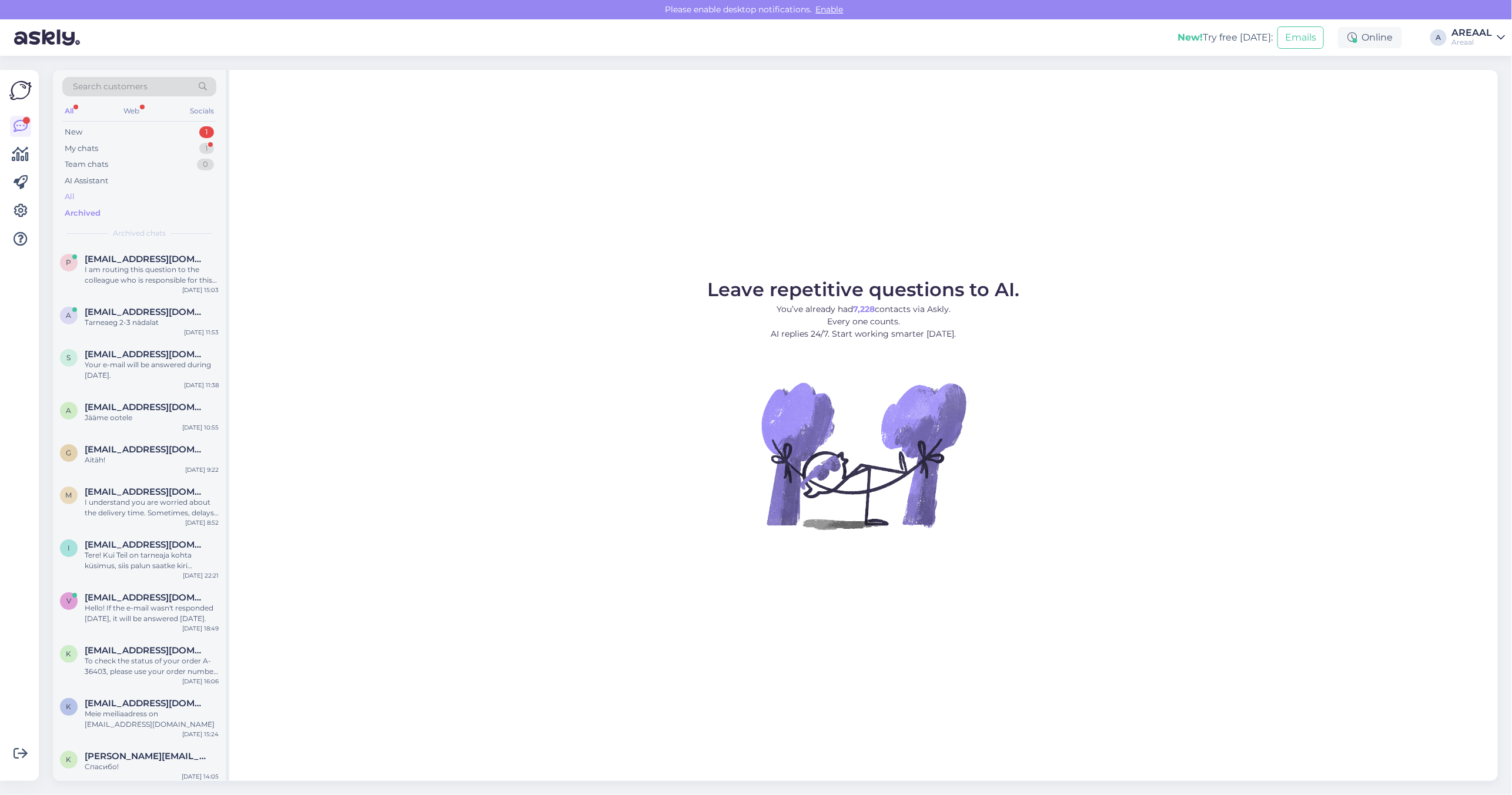
click at [80, 200] on div "All" at bounding box center [139, 196] width 154 height 16
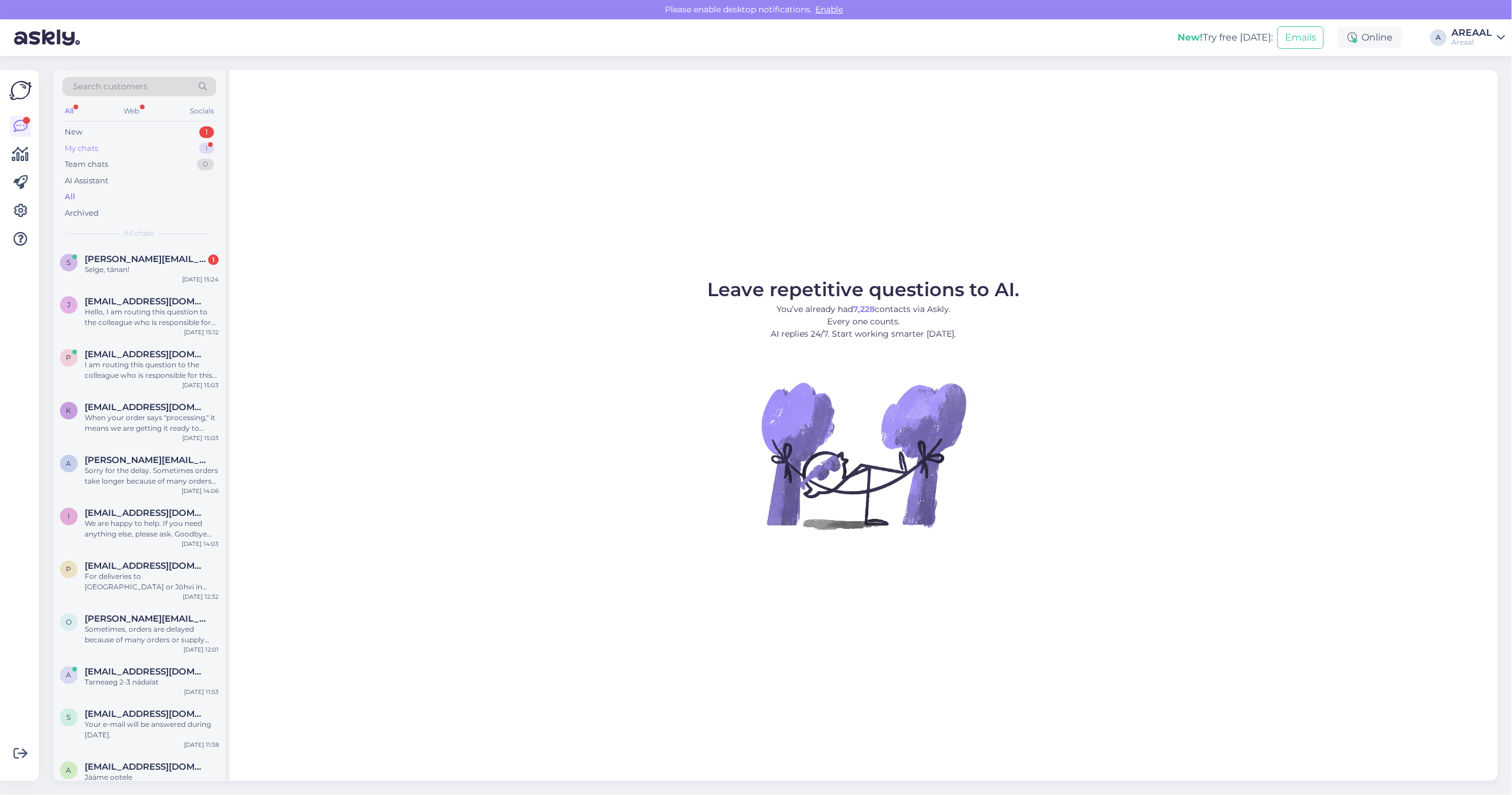
click at [193, 148] on div "My chats 1" at bounding box center [139, 148] width 154 height 16
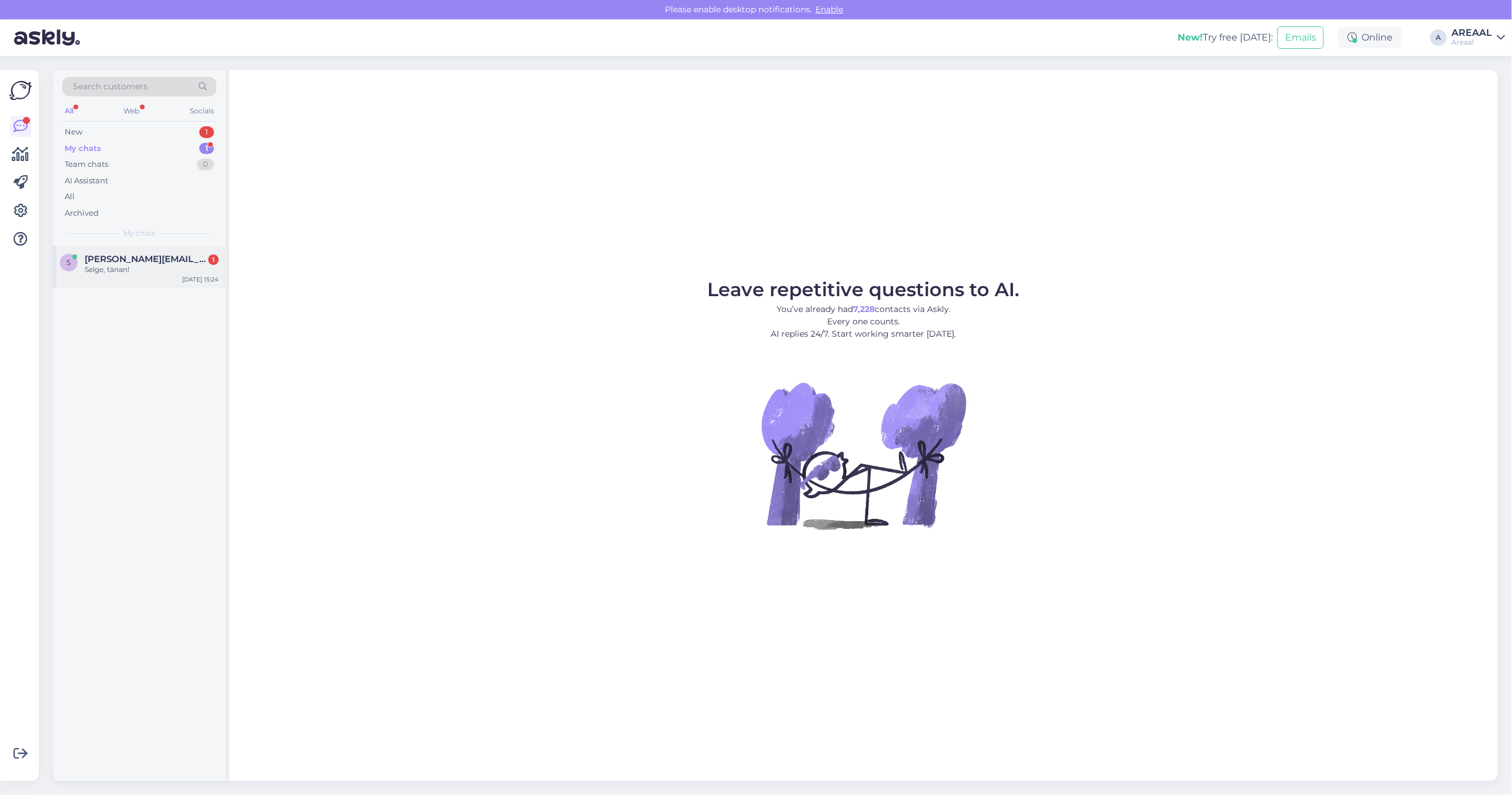
click at [145, 271] on div "Selge, tänan!" at bounding box center [152, 270] width 134 height 10
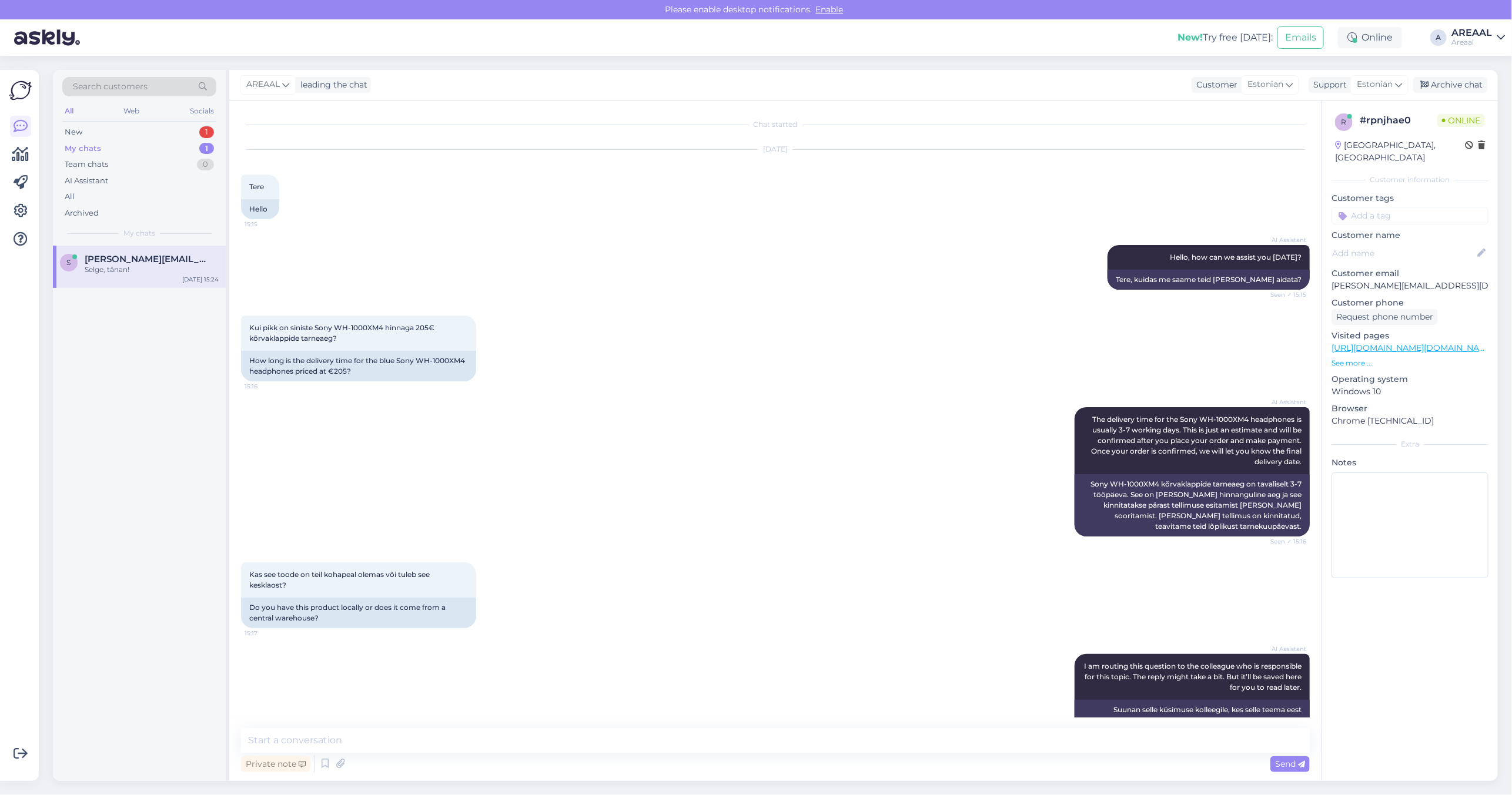
scroll to position [247, 0]
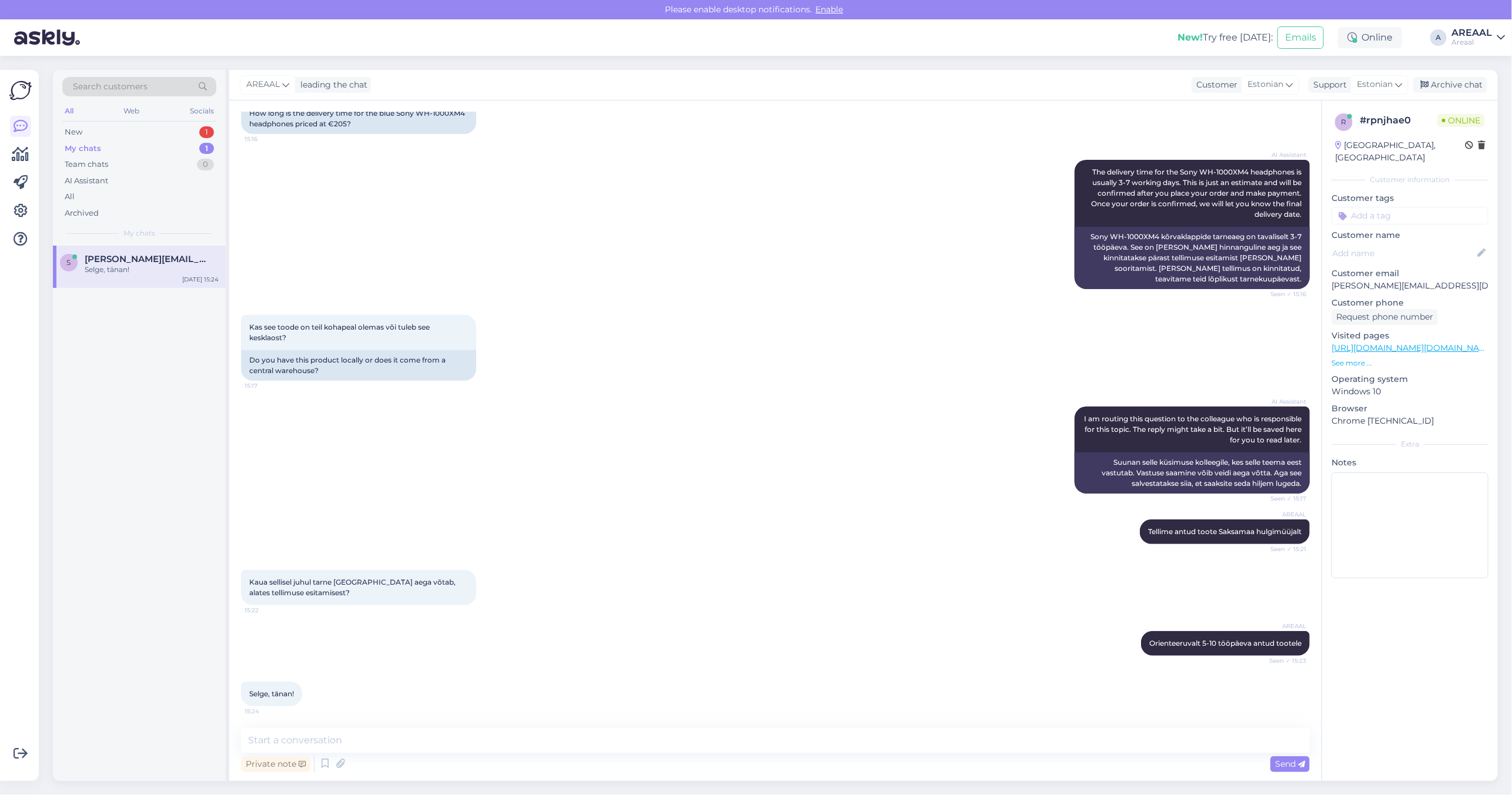
drag, startPoint x: 893, startPoint y: 759, endPoint x: 898, endPoint y: 735, distance: 24.5
click at [893, 753] on div "Private note Send" at bounding box center [775, 764] width 1068 height 22
click at [898, 735] on textarea at bounding box center [775, 740] width 1068 height 25
type textarea "Aitäh Teile!"
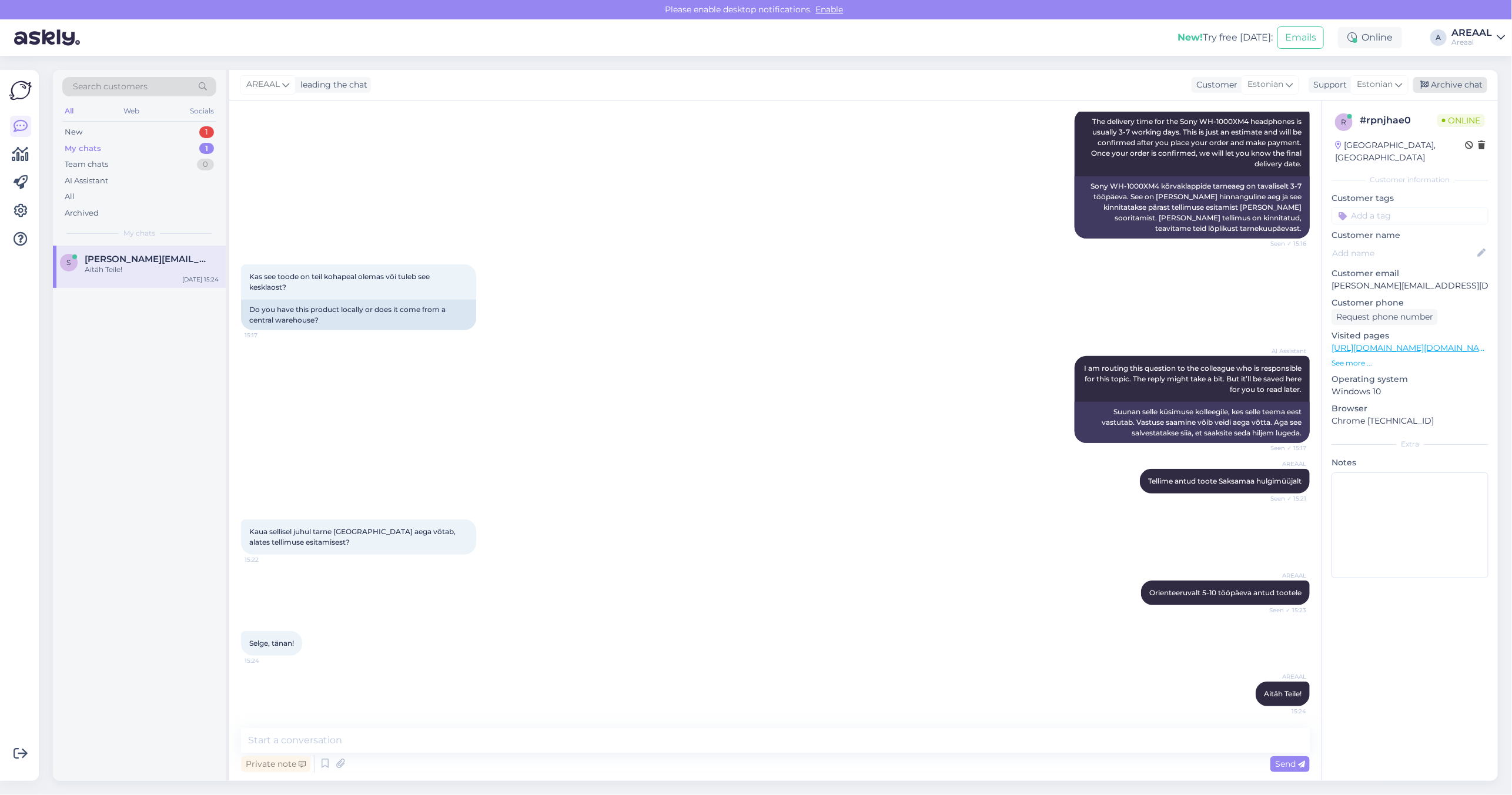
click at [1466, 83] on div "Archive chat" at bounding box center [1450, 84] width 74 height 16
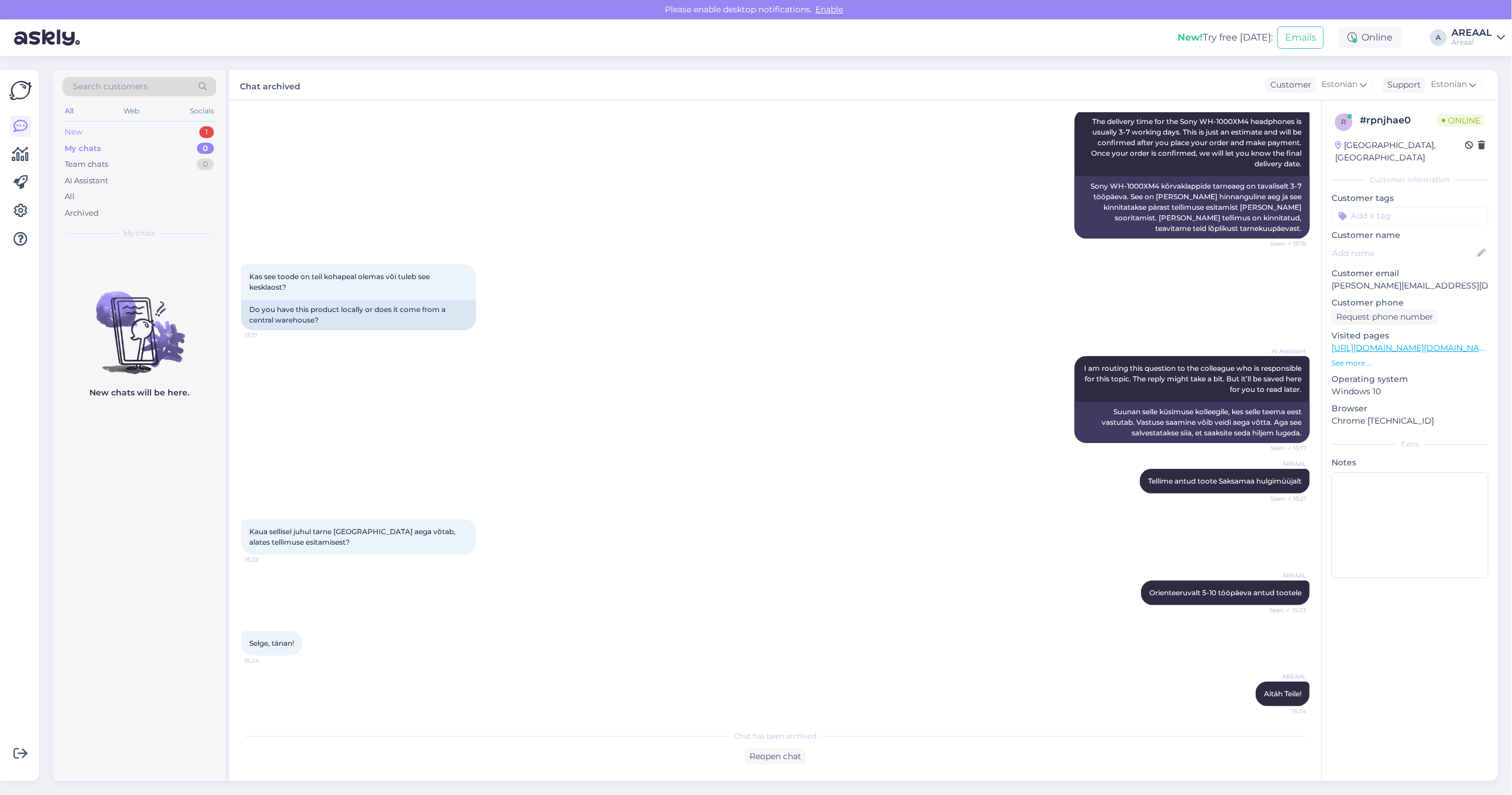
click at [208, 131] on div "1" at bounding box center [206, 133] width 15 height 12
click at [162, 254] on span "[EMAIL_ADDRESS][DOMAIN_NAME]" at bounding box center [146, 259] width 122 height 10
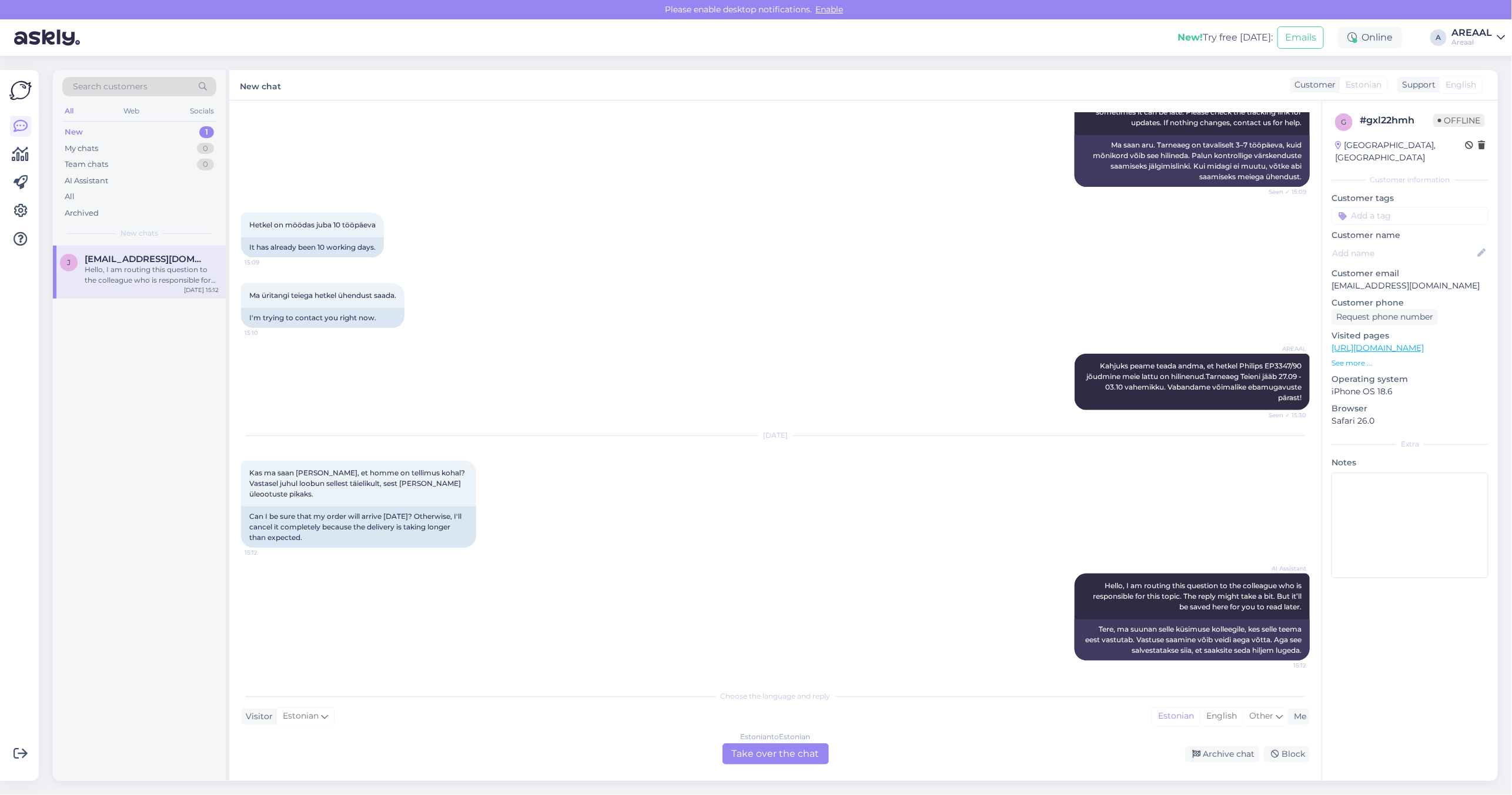
click at [765, 751] on div "Estonian to Estonian Take over the chat" at bounding box center [775, 754] width 106 height 22
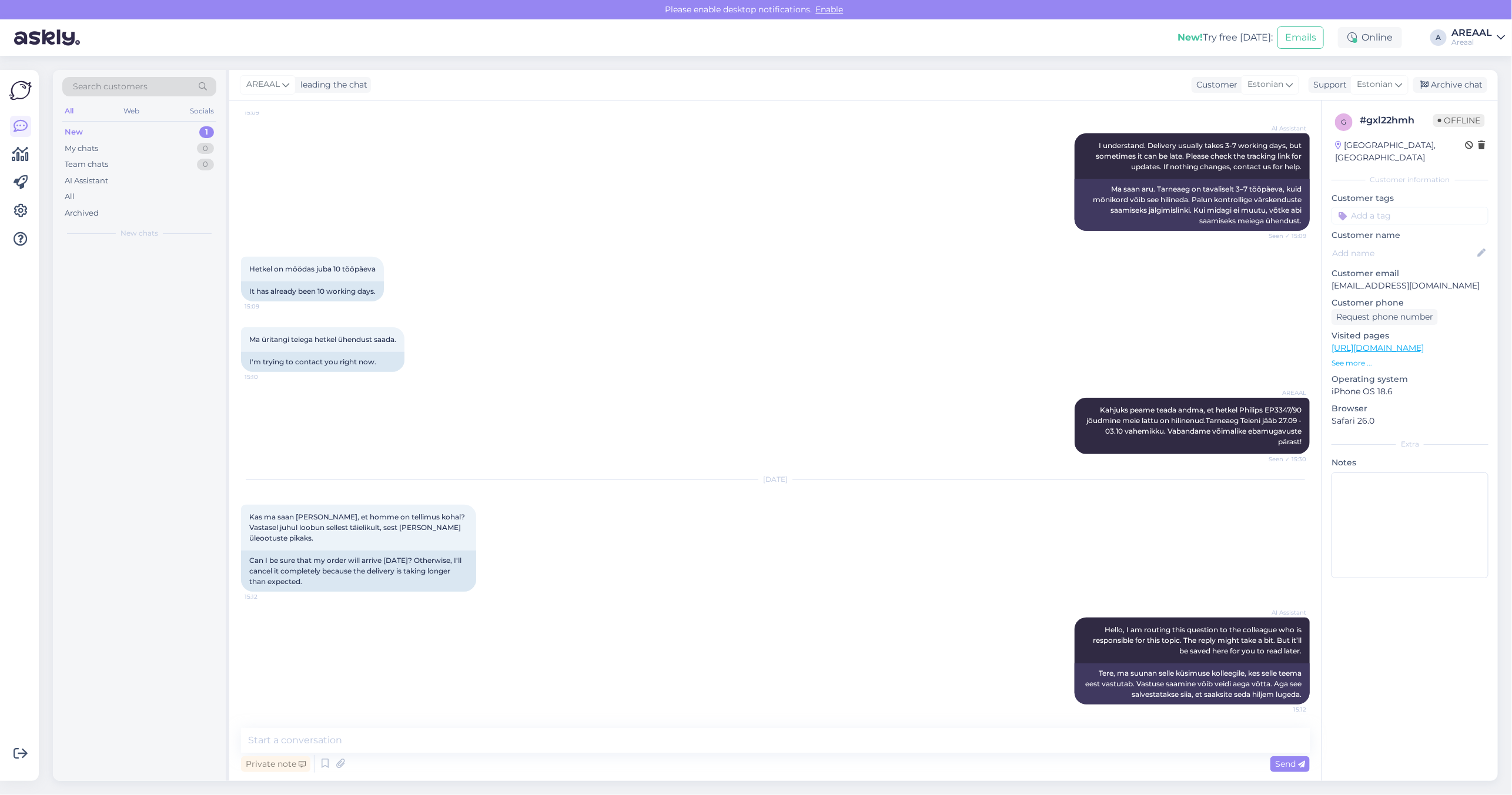
scroll to position [624, 0]
click at [756, 742] on textarea at bounding box center [775, 740] width 1068 height 25
type textarea "Tere! Kui soovite tarnet täpsustada, siis palun saatke kiri [EMAIL_ADDRESS][DOM…"
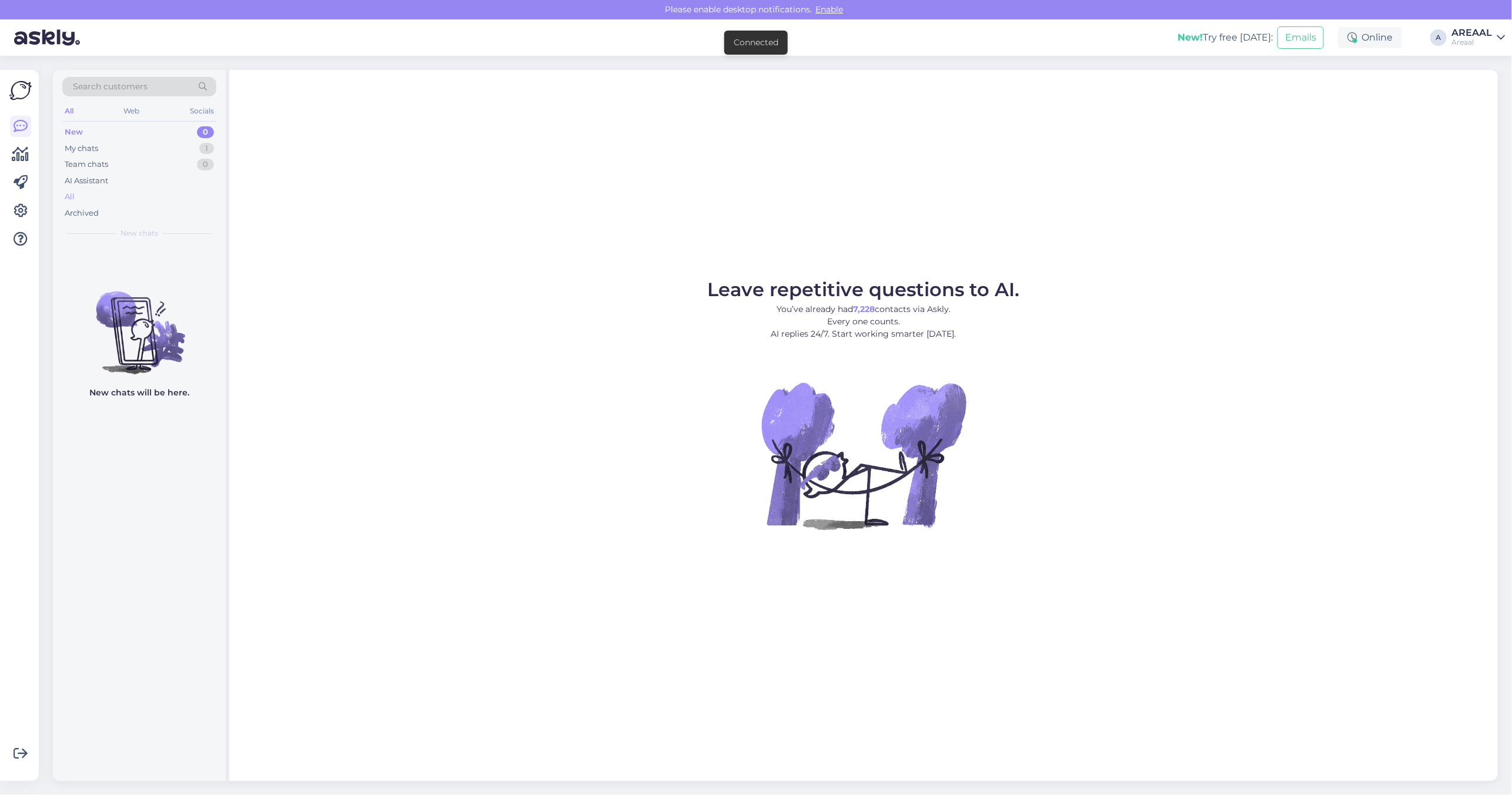
click at [173, 198] on div "All" at bounding box center [139, 196] width 154 height 16
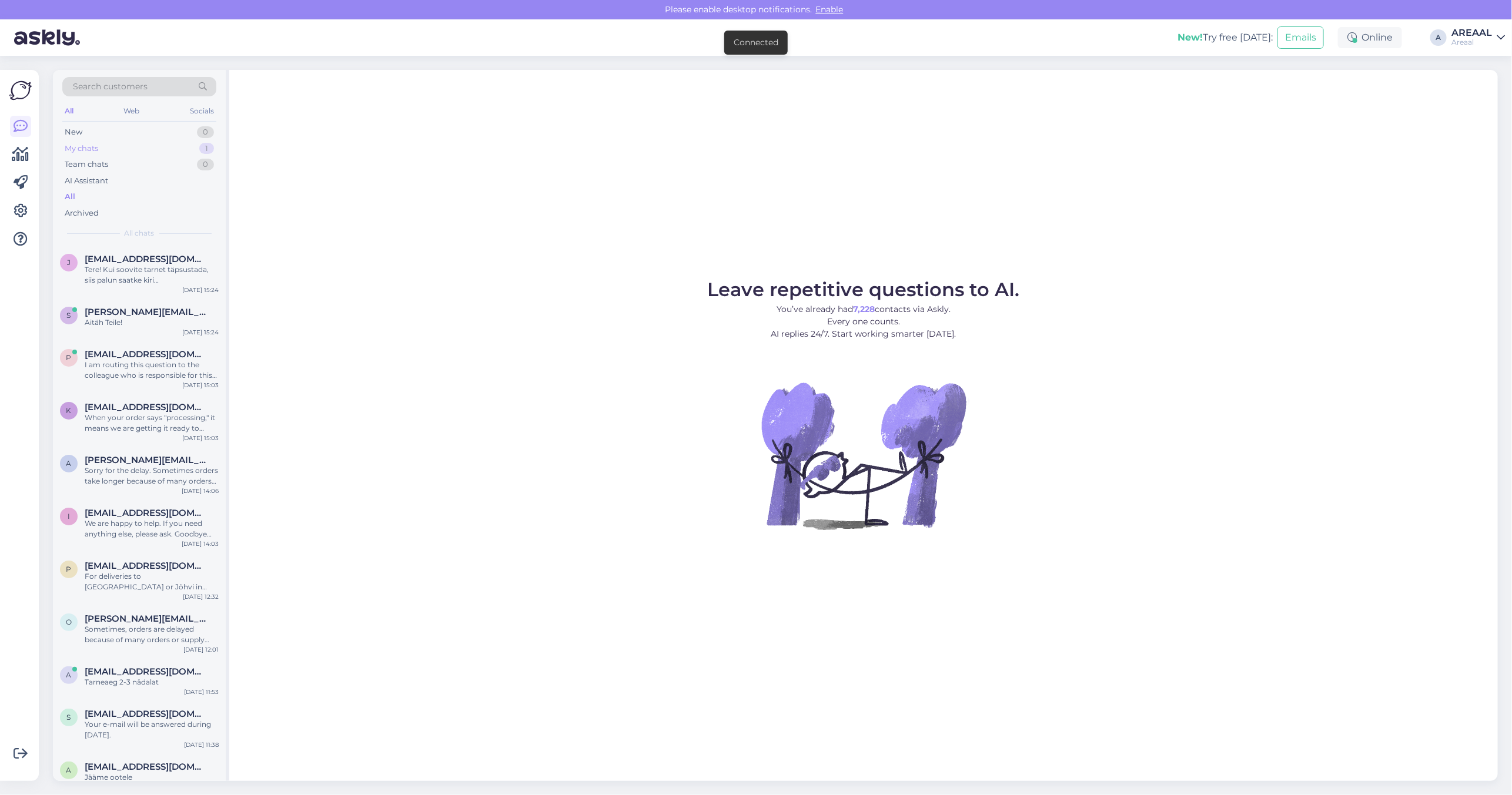
click at [186, 151] on div "My chats 1" at bounding box center [139, 148] width 154 height 16
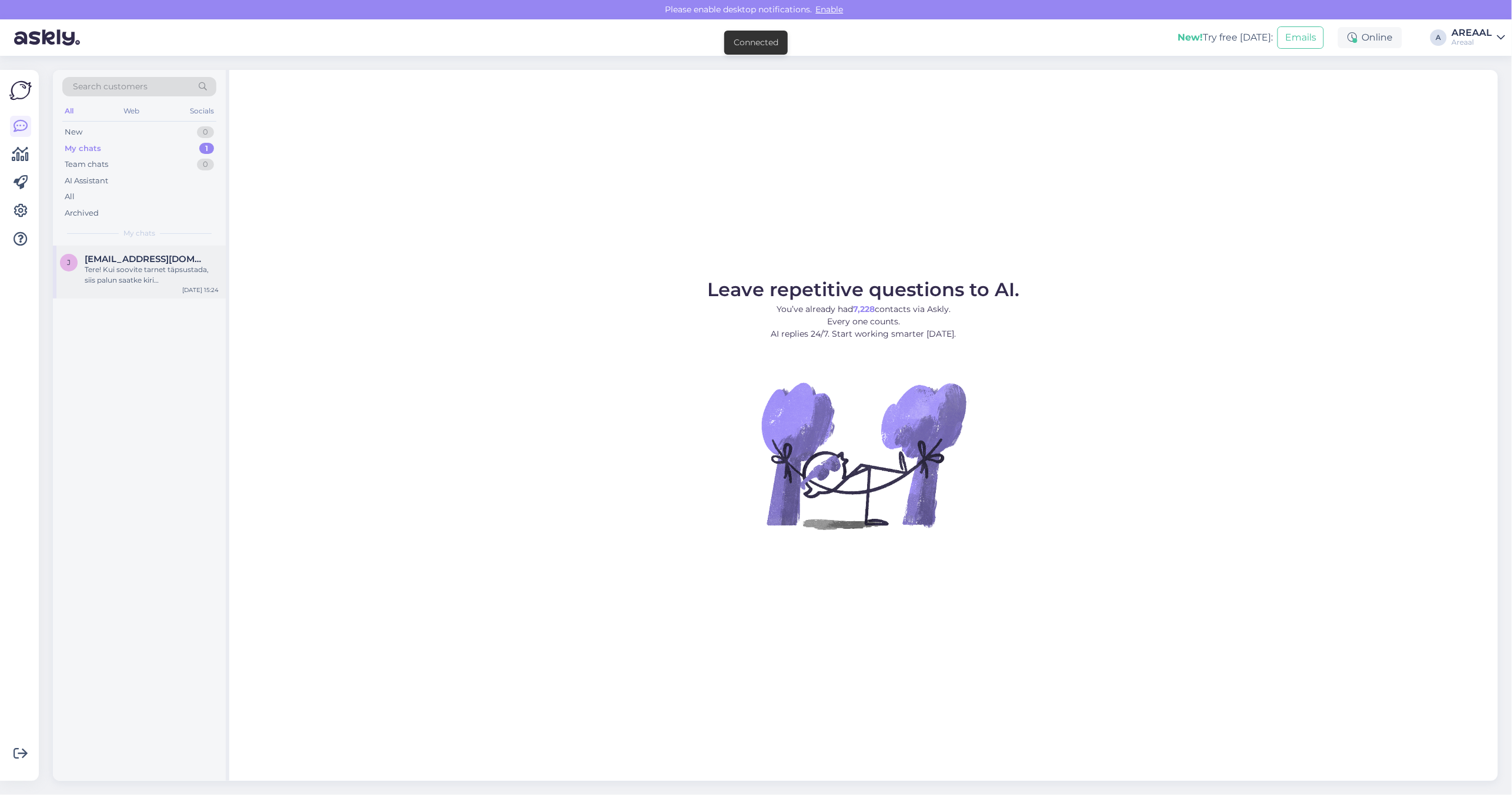
click at [169, 278] on div "Tere! Kui soovite tarnet täpsustada, siis palun saatke kiri [EMAIL_ADDRESS][DOM…" at bounding box center [152, 275] width 134 height 22
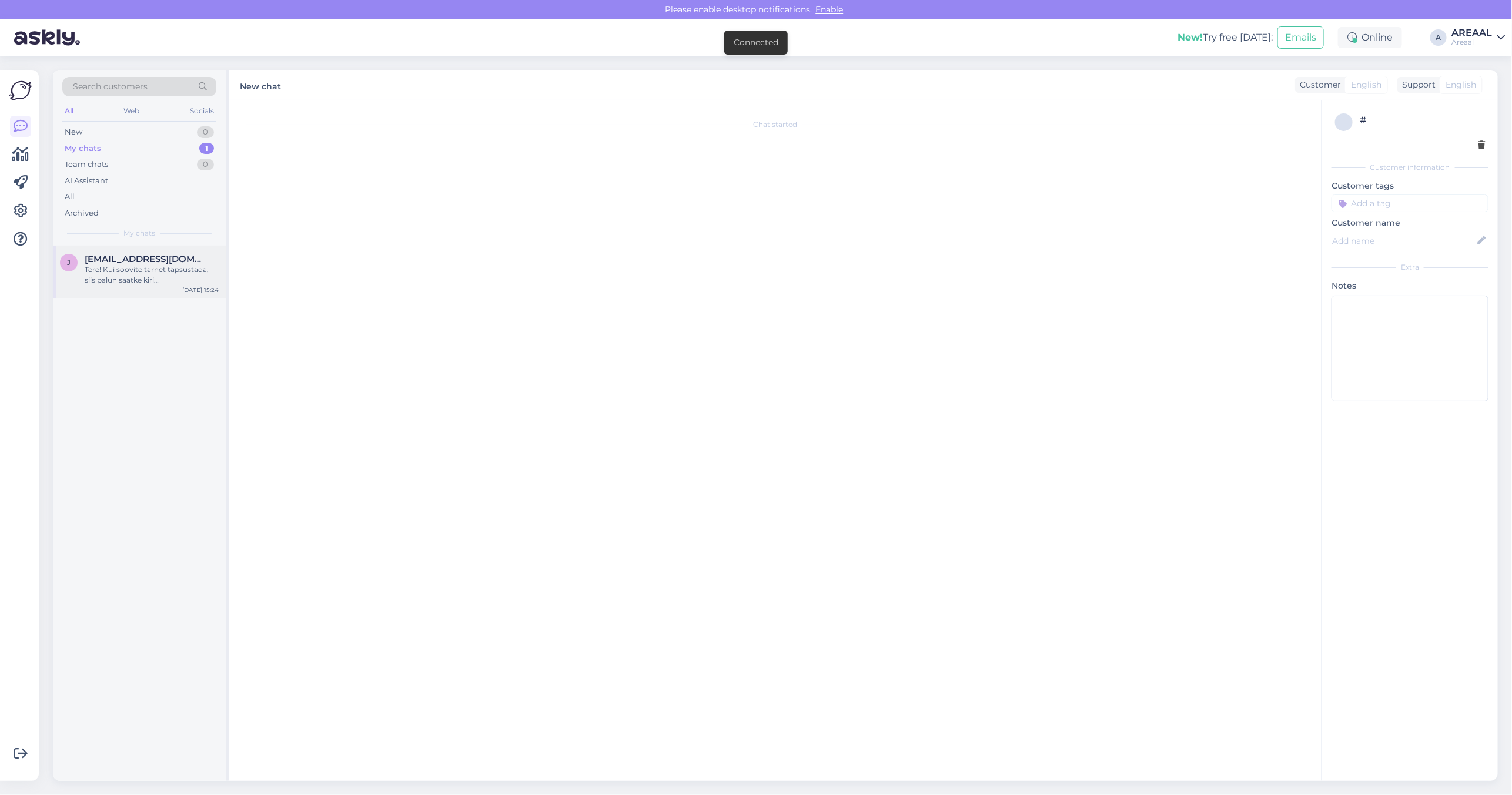
scroll to position [686, 0]
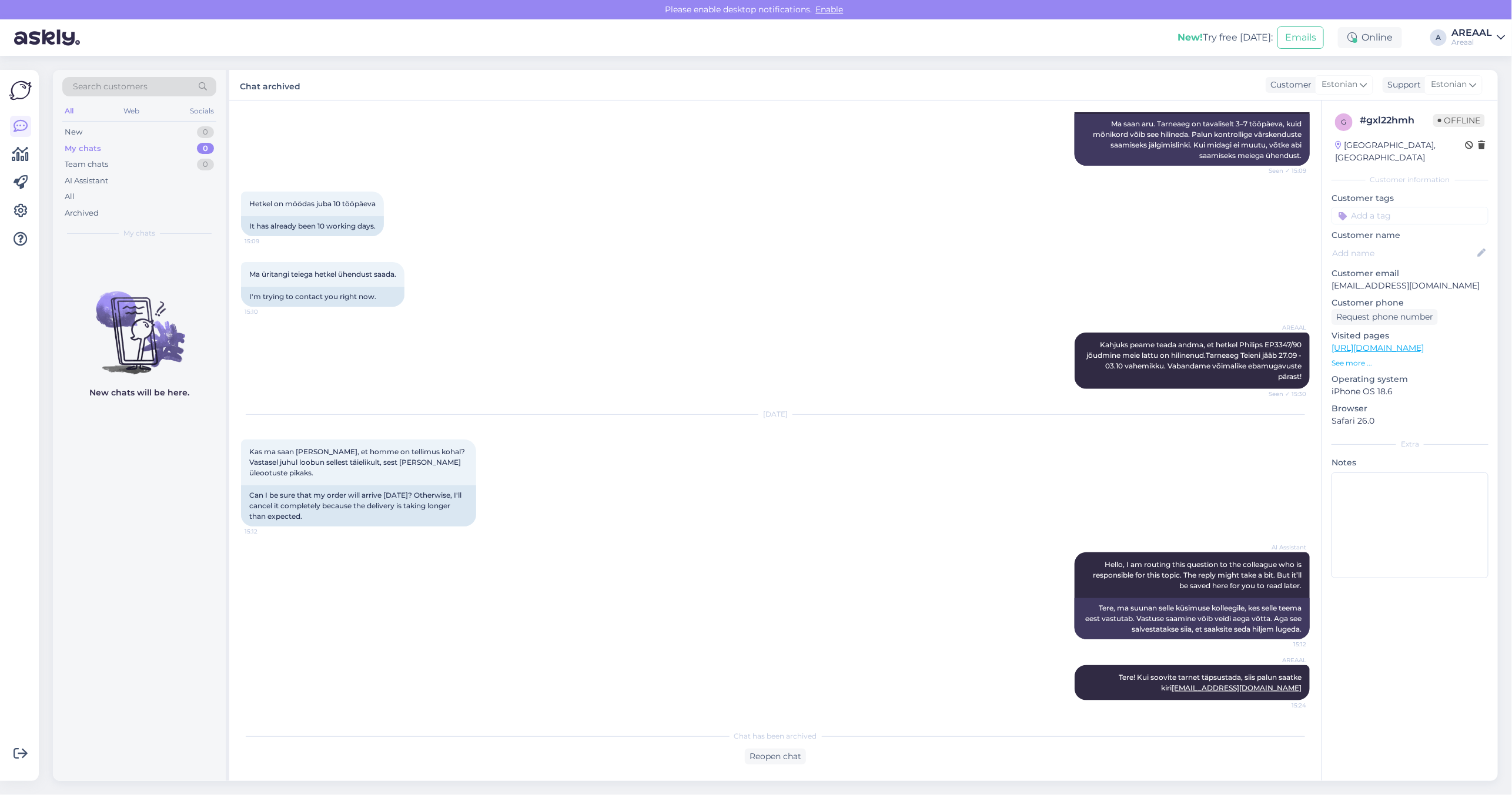
click at [1483, 40] on div "Areaal" at bounding box center [1471, 42] width 40 height 9
click at [186, 200] on div "All" at bounding box center [139, 196] width 154 height 16
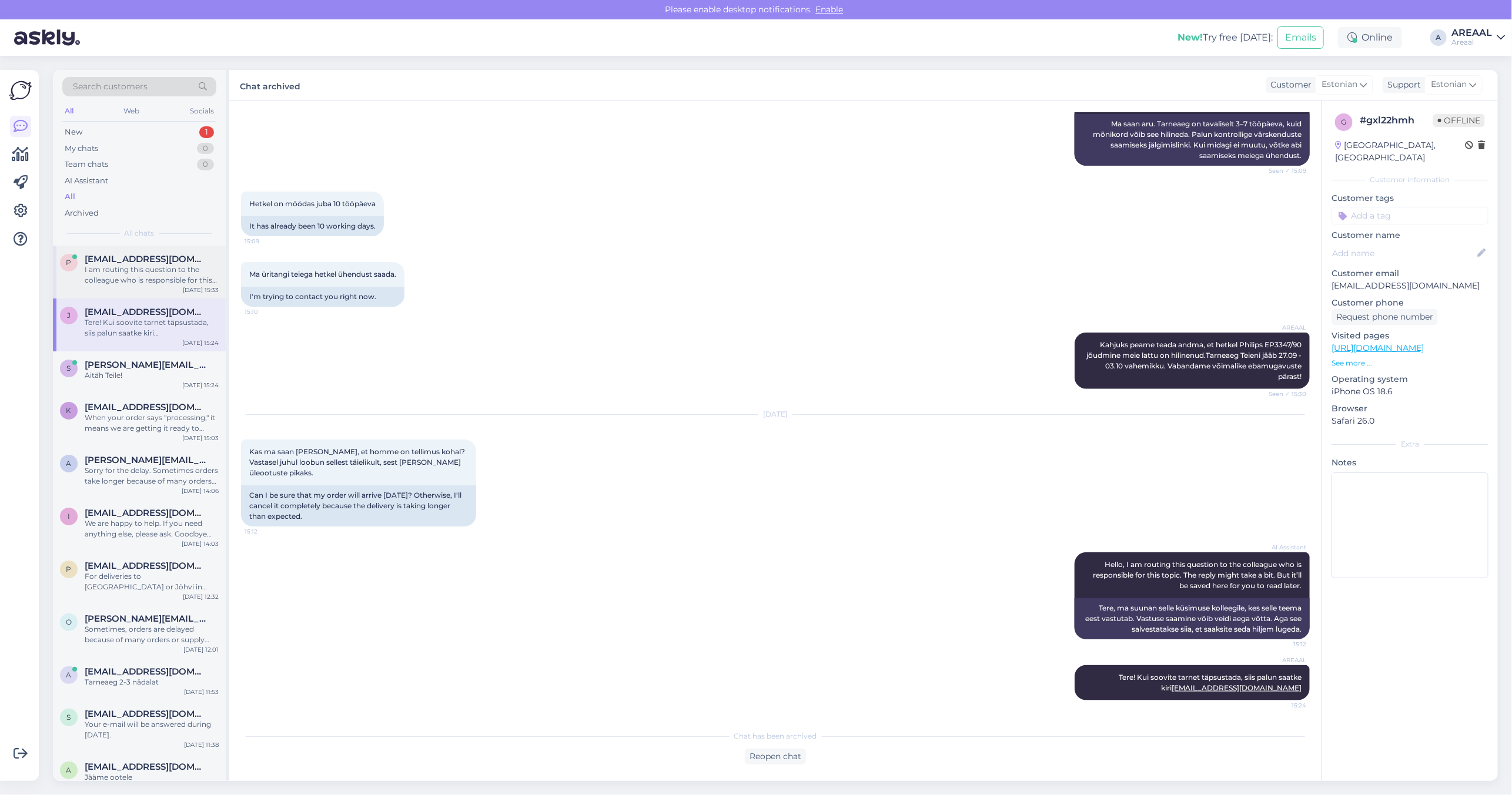
click at [165, 272] on div "I am routing this question to the colleague who is responsible for this topic. …" at bounding box center [152, 275] width 134 height 22
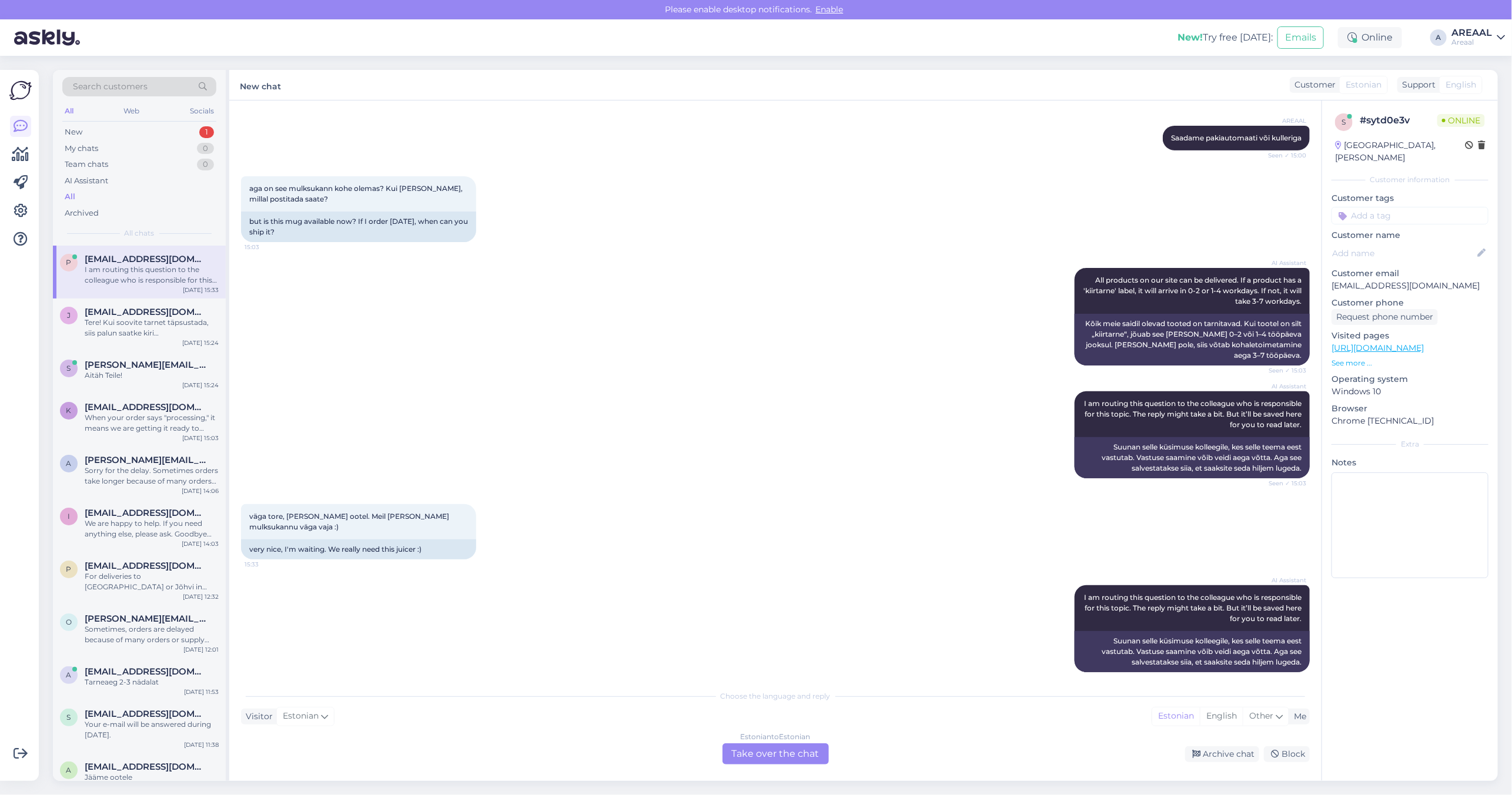
click at [577, 459] on div "AI Assistant I am routing this question to the colleague who is responsible for…" at bounding box center [775, 434] width 1068 height 113
click at [577, 456] on div "AI Assistant I am routing this question to the colleague who is responsible for…" at bounding box center [775, 434] width 1068 height 113
click at [793, 750] on div "Estonian to Estonian Take over the chat" at bounding box center [775, 754] width 106 height 22
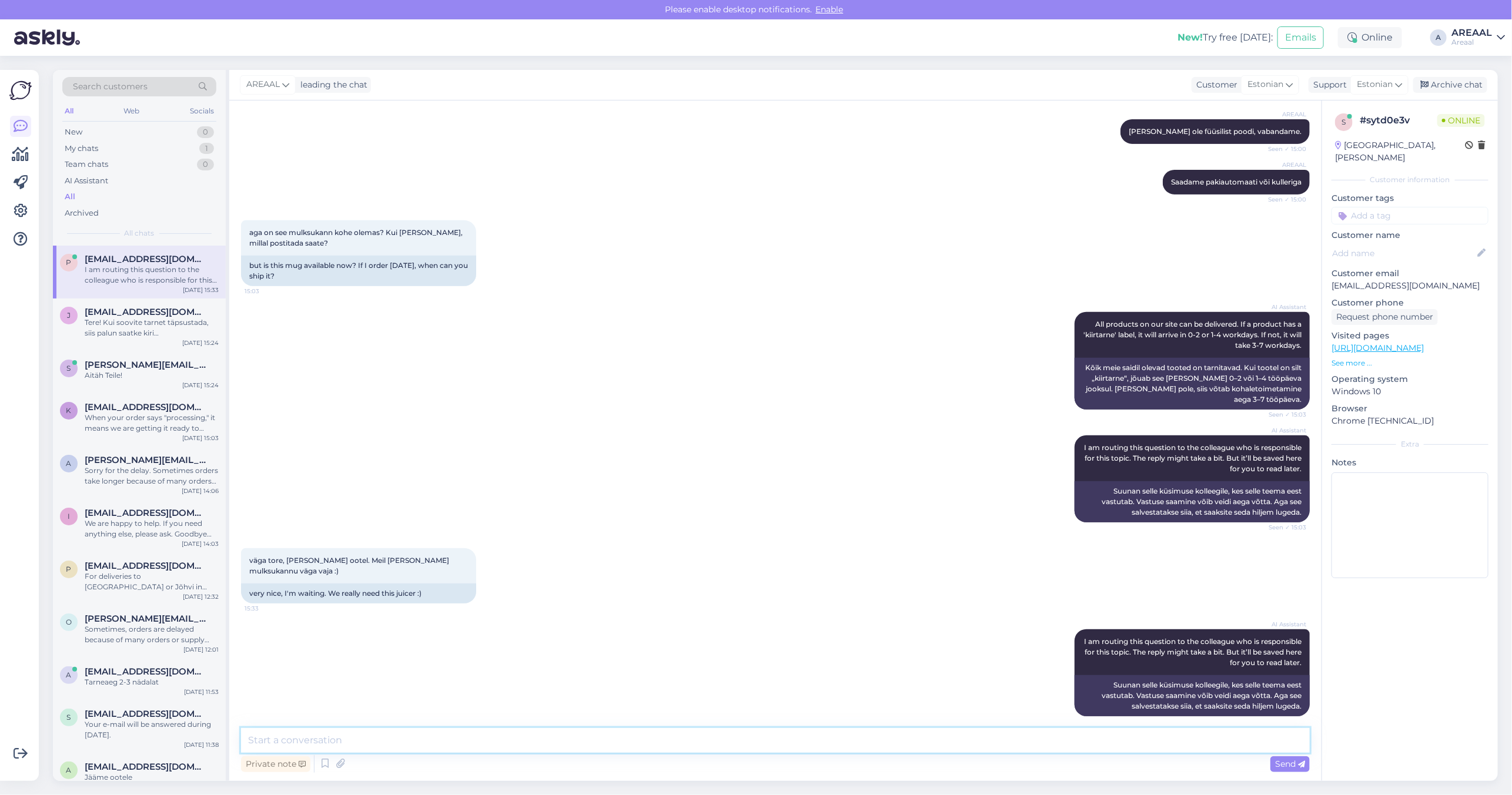
click at [791, 749] on textarea at bounding box center [775, 740] width 1068 height 25
type textarea "Orienteeruv tarneaeg kuni 7 tööpäeva"
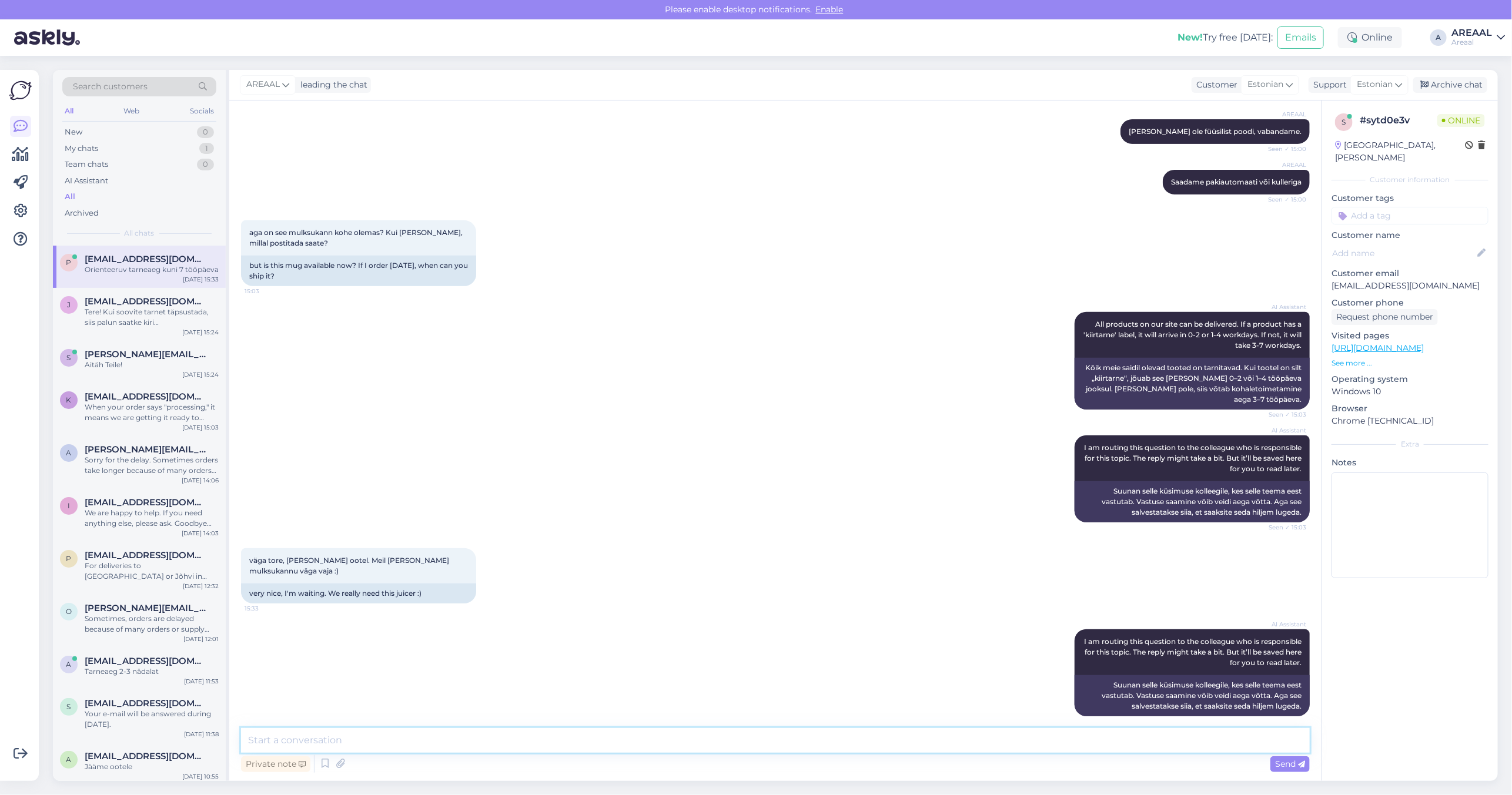
scroll to position [338, 0]
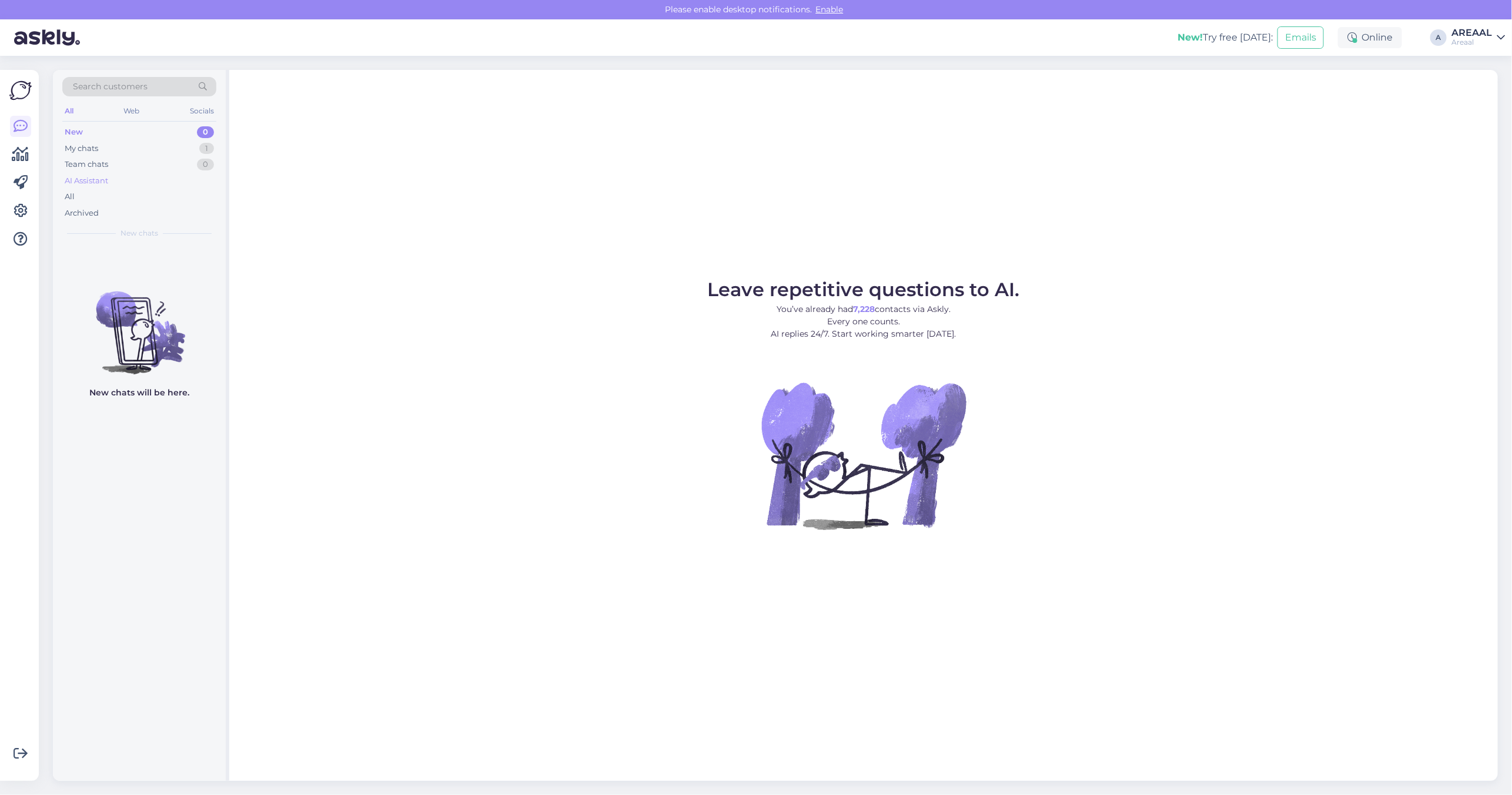
click at [101, 188] on div "AI Assistant" at bounding box center [139, 181] width 154 height 16
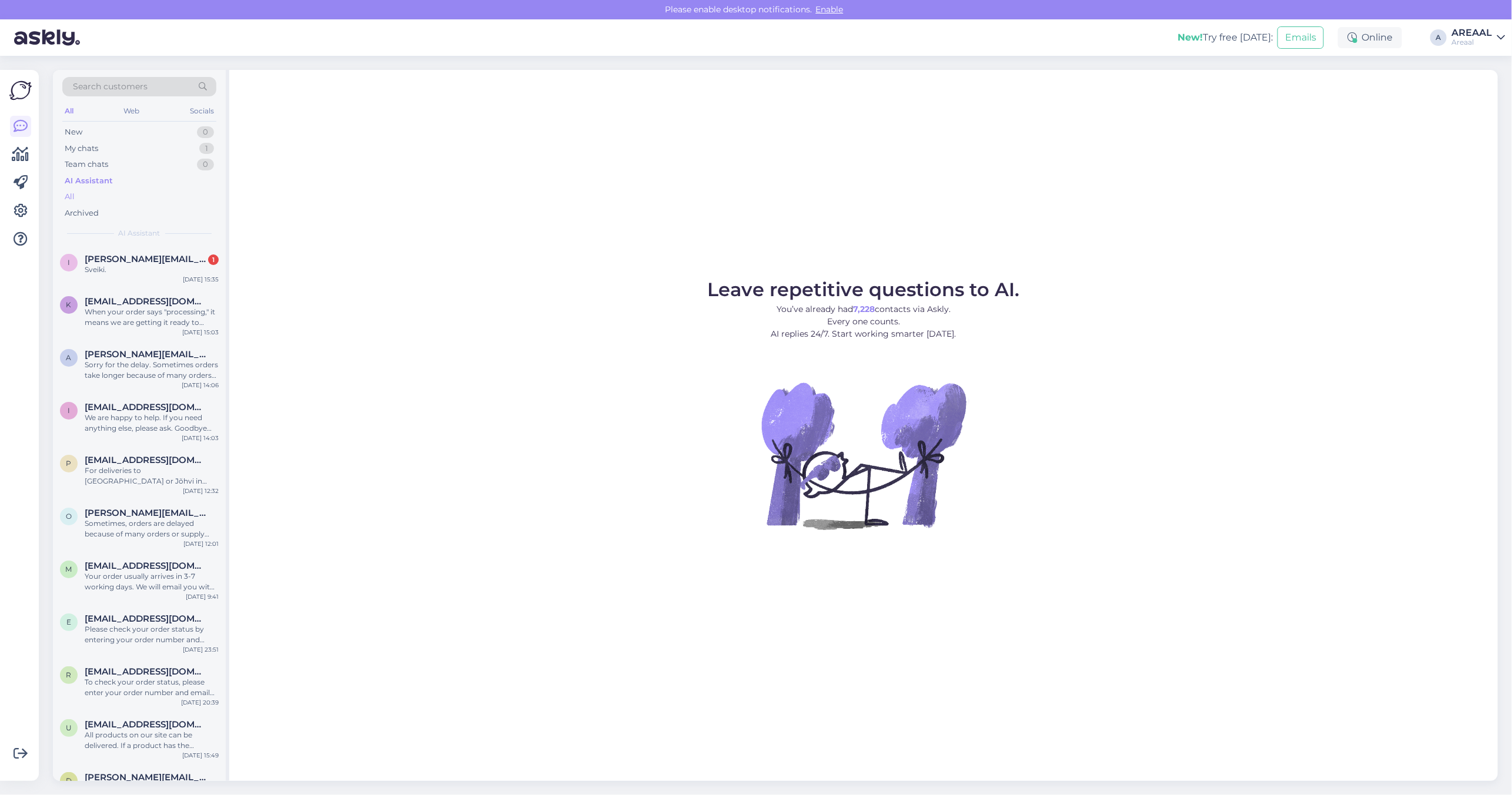
click at [101, 195] on div "All" at bounding box center [139, 196] width 154 height 16
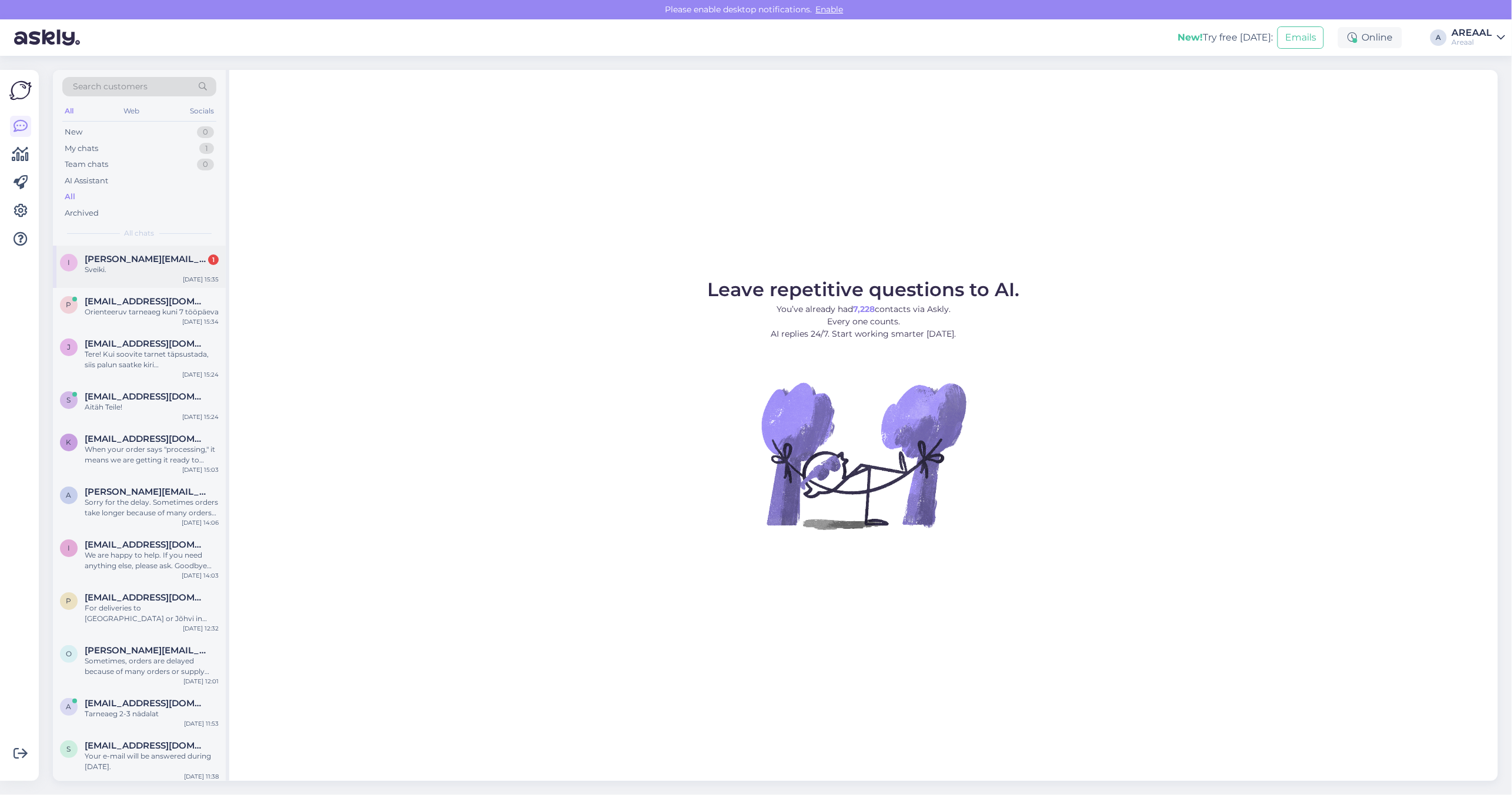
click at [129, 245] on div "i [PERSON_NAME][EMAIL_ADDRESS][DOMAIN_NAME] 1 Sveiki. [DATE] 15:35" at bounding box center [139, 266] width 173 height 42
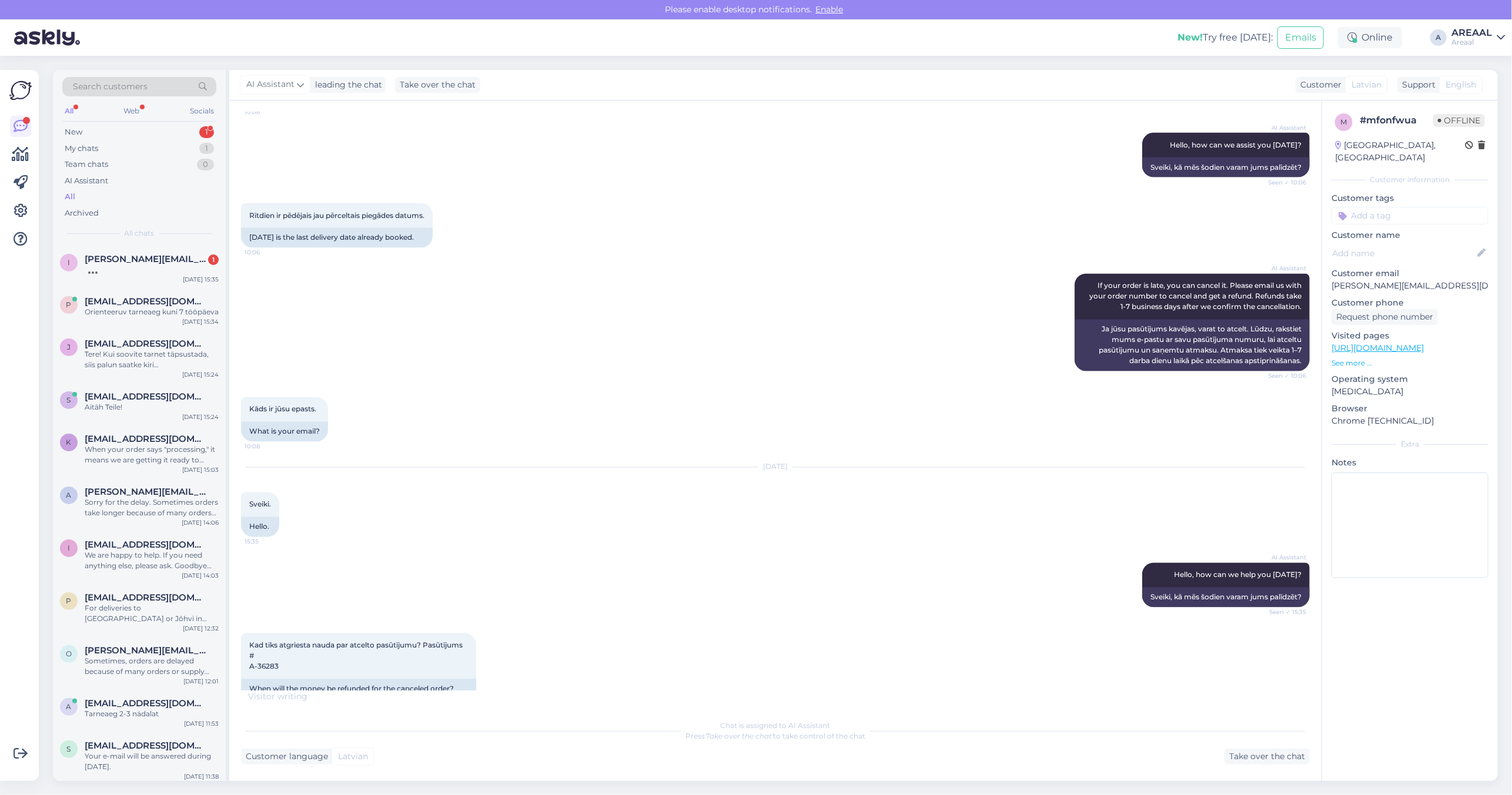
scroll to position [1600, 0]
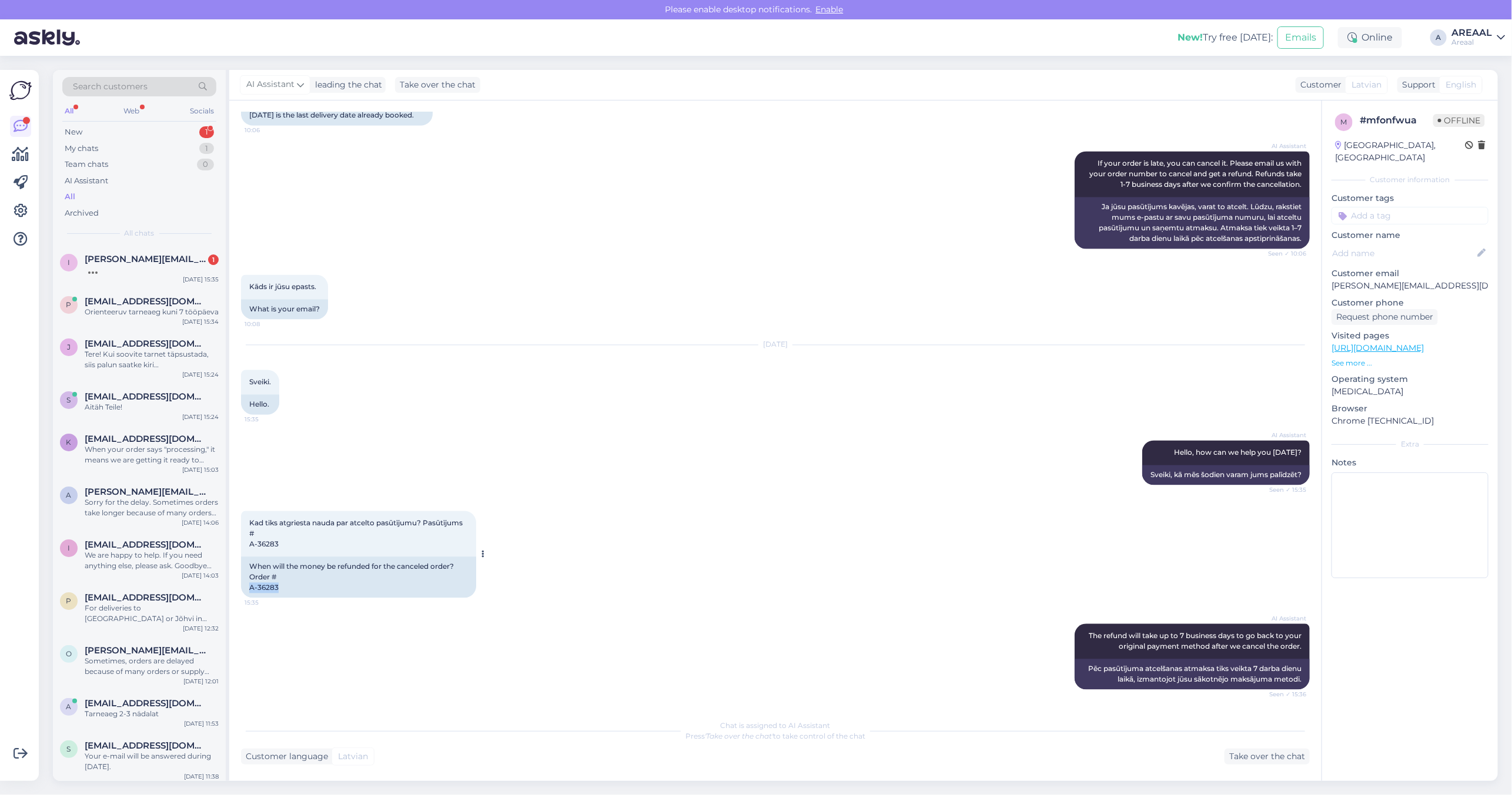
drag, startPoint x: 283, startPoint y: 591, endPoint x: 244, endPoint y: 593, distance: 39.1
click at [244, 593] on div "When will the money be refunded for the canceled order? Order # A-36283" at bounding box center [358, 578] width 235 height 41
copy div "A-36283"
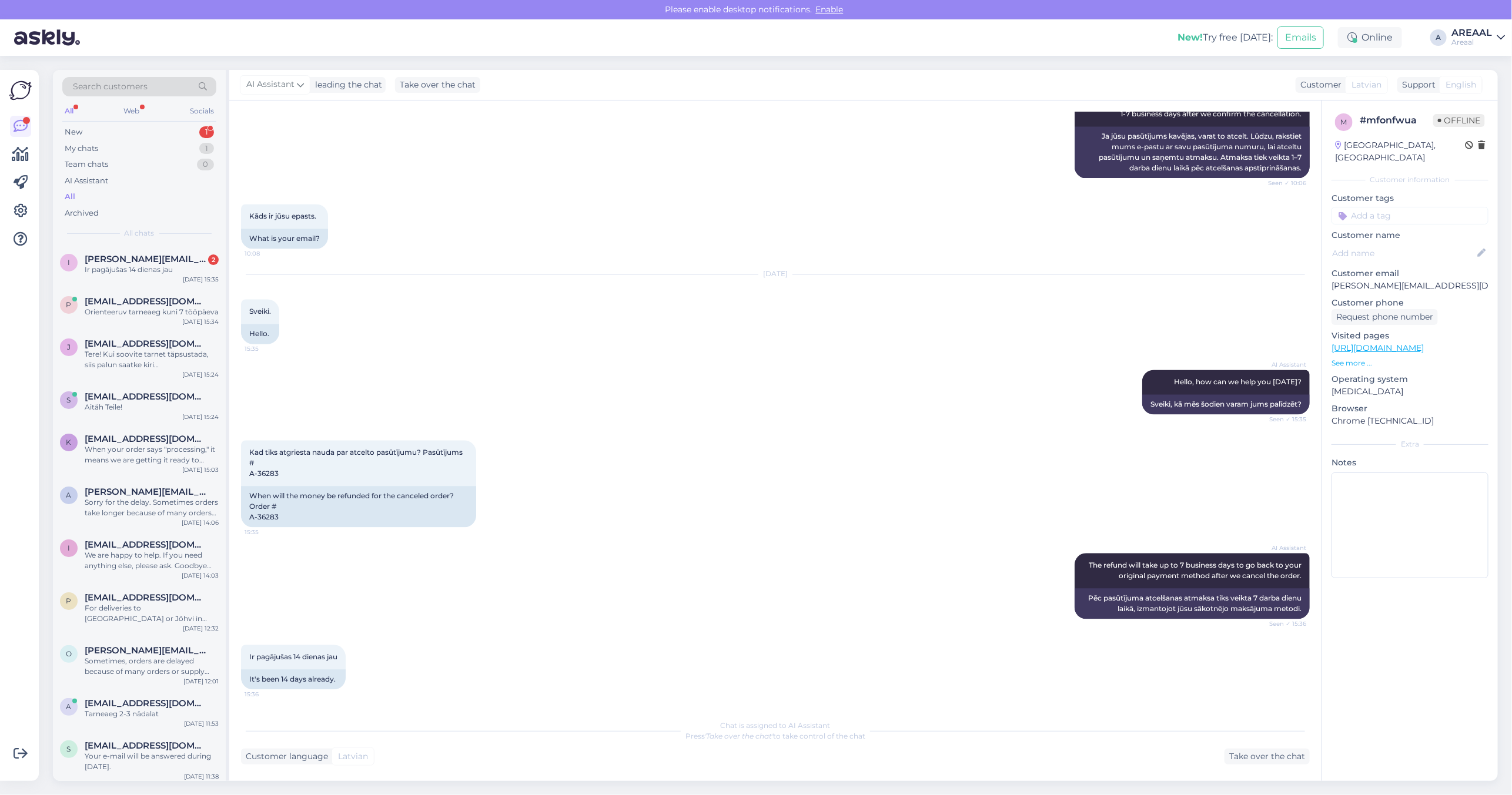
drag, startPoint x: 849, startPoint y: 764, endPoint x: 1210, endPoint y: 750, distance: 361.3
click at [856, 764] on div "Customer language Latvian Take over the chat" at bounding box center [775, 756] width 1068 height 16
click at [1265, 760] on div "Take over the chat" at bounding box center [1266, 756] width 85 height 16
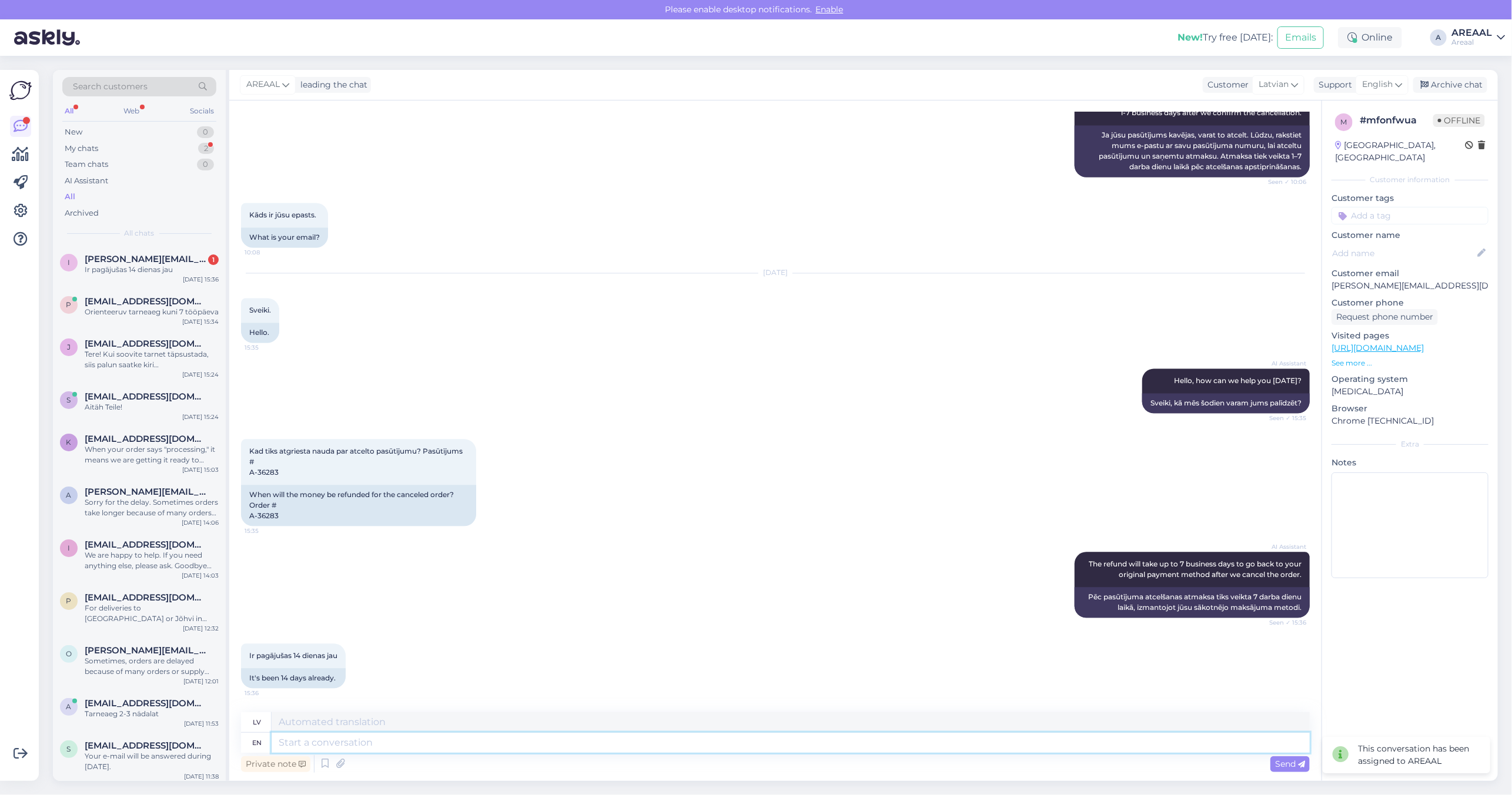
click at [1012, 739] on textarea at bounding box center [790, 742] width 1038 height 20
type textarea "The ref"
type textarea "The"
type textarea "The refund will"
type textarea "Atmaksa"
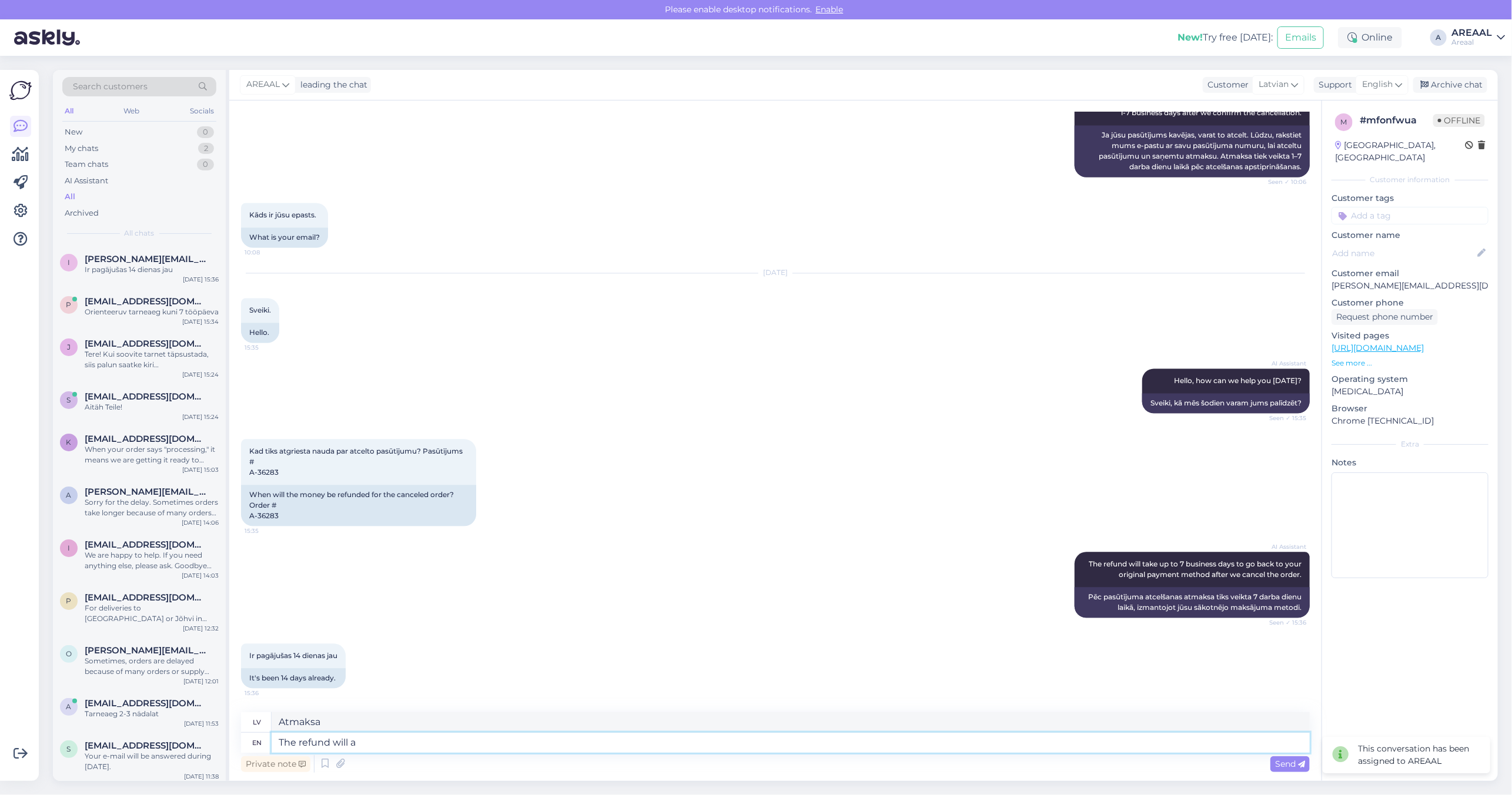
type textarea "The refund will ar"
type textarea "Atmaksa tiks veikta"
type textarea "The refund will arrive to"
type textarea "Atmaksa pienāks"
type textarea "The refund will arrive [DATE] ro"
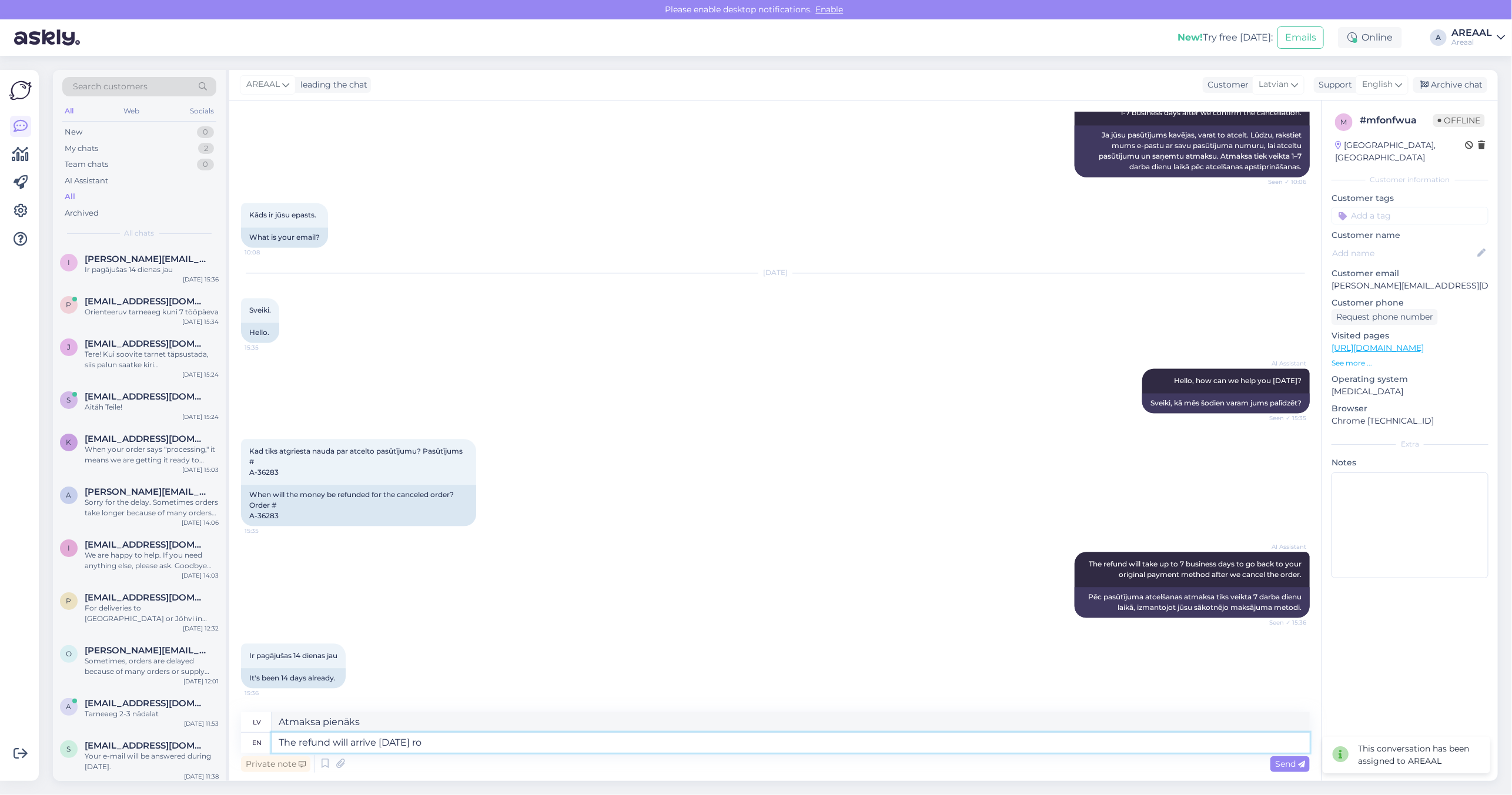
type textarea "Atmaksa pienāks šodien"
type textarea "The refund will arrive [DATE] or tomo"
type textarea "Atmaksa tiks saņemta šodien vai"
type textarea "The refund will arrive [DATE] or [DATE]."
type textarea "Atmaksa pienāks šodien vai rīt."
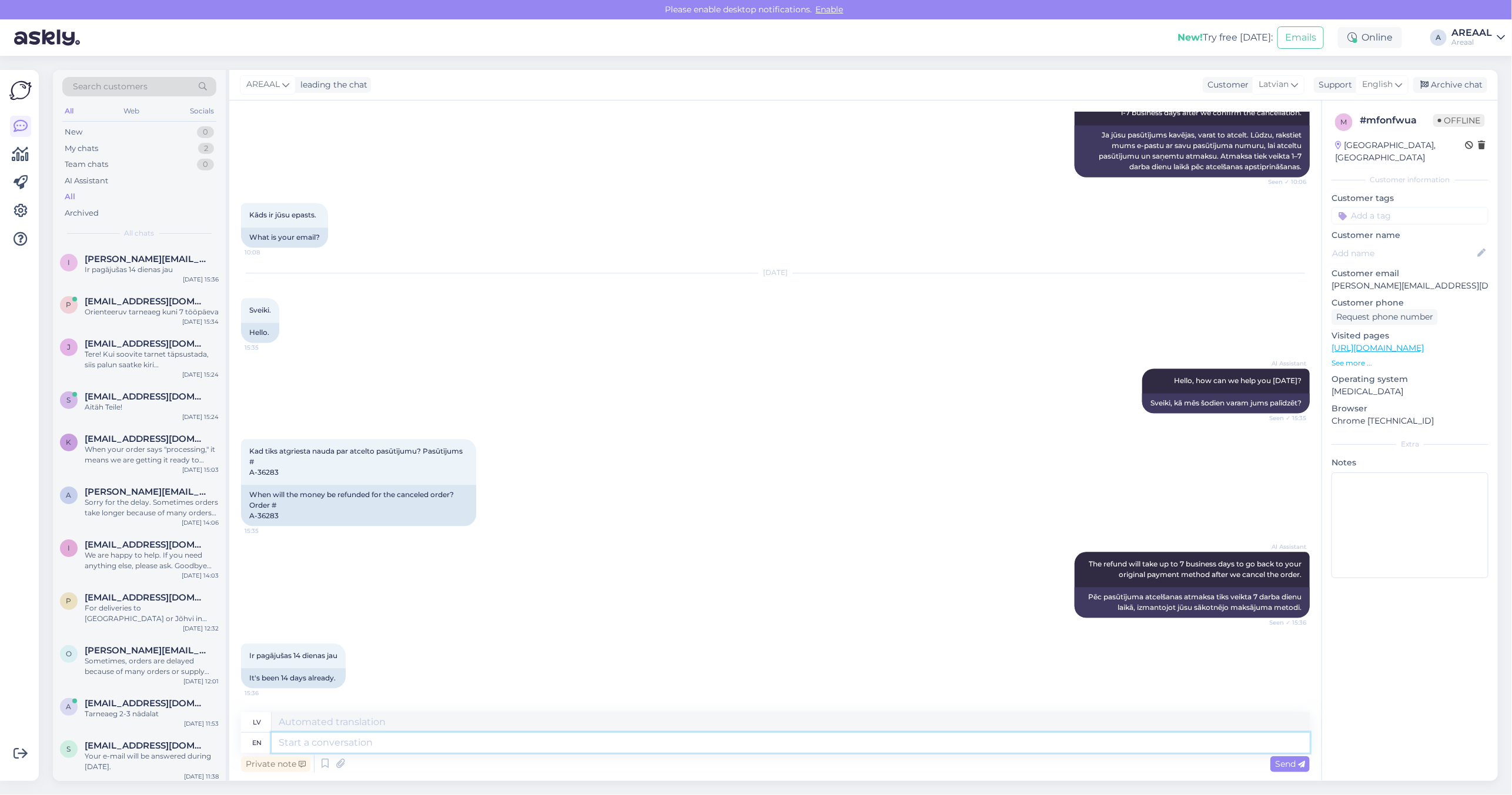
scroll to position [1742, 0]
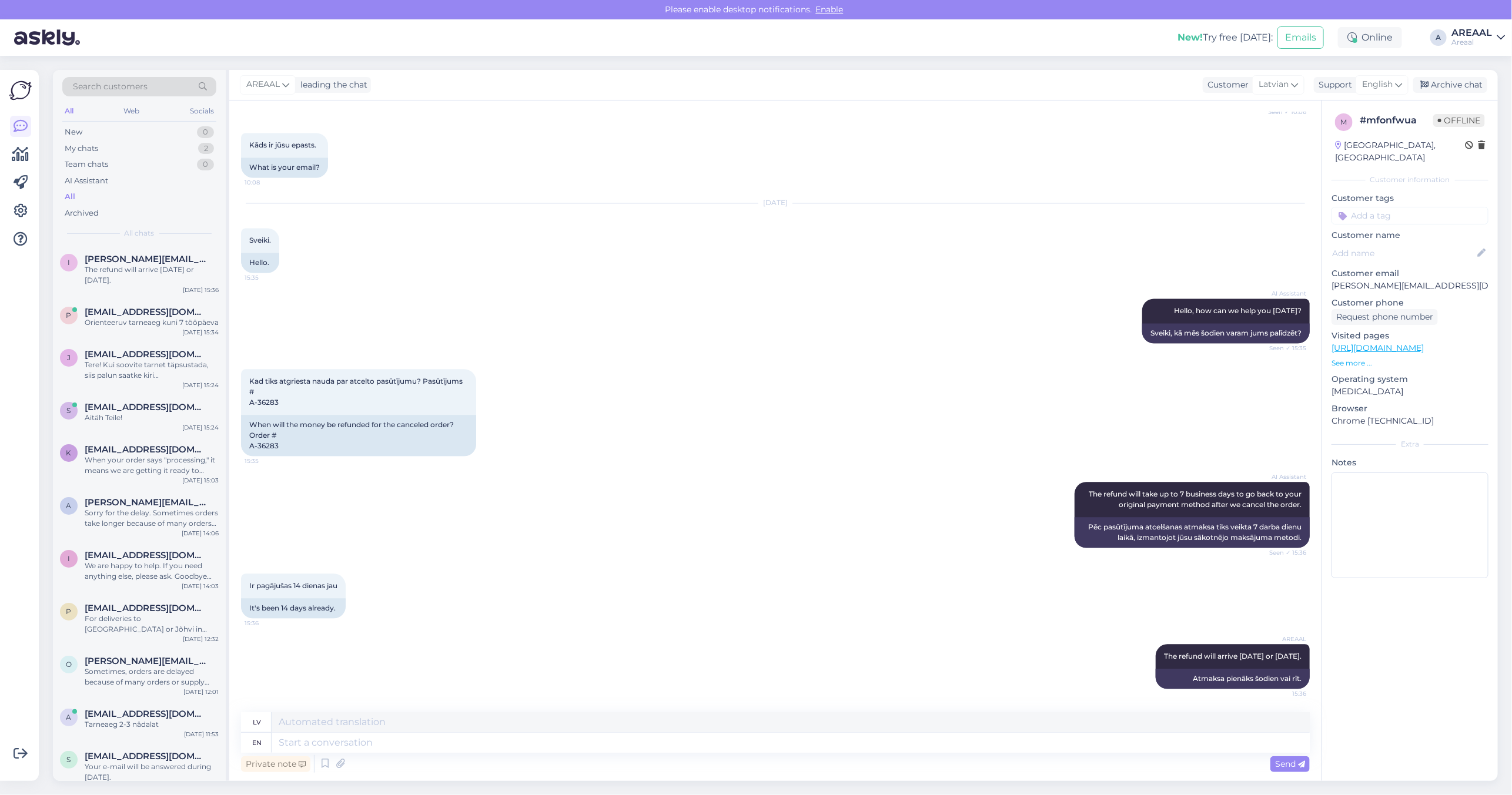
click at [899, 491] on div "AI Assistant The refund will take up to 7 business days to go back to your orig…" at bounding box center [775, 514] width 1068 height 91
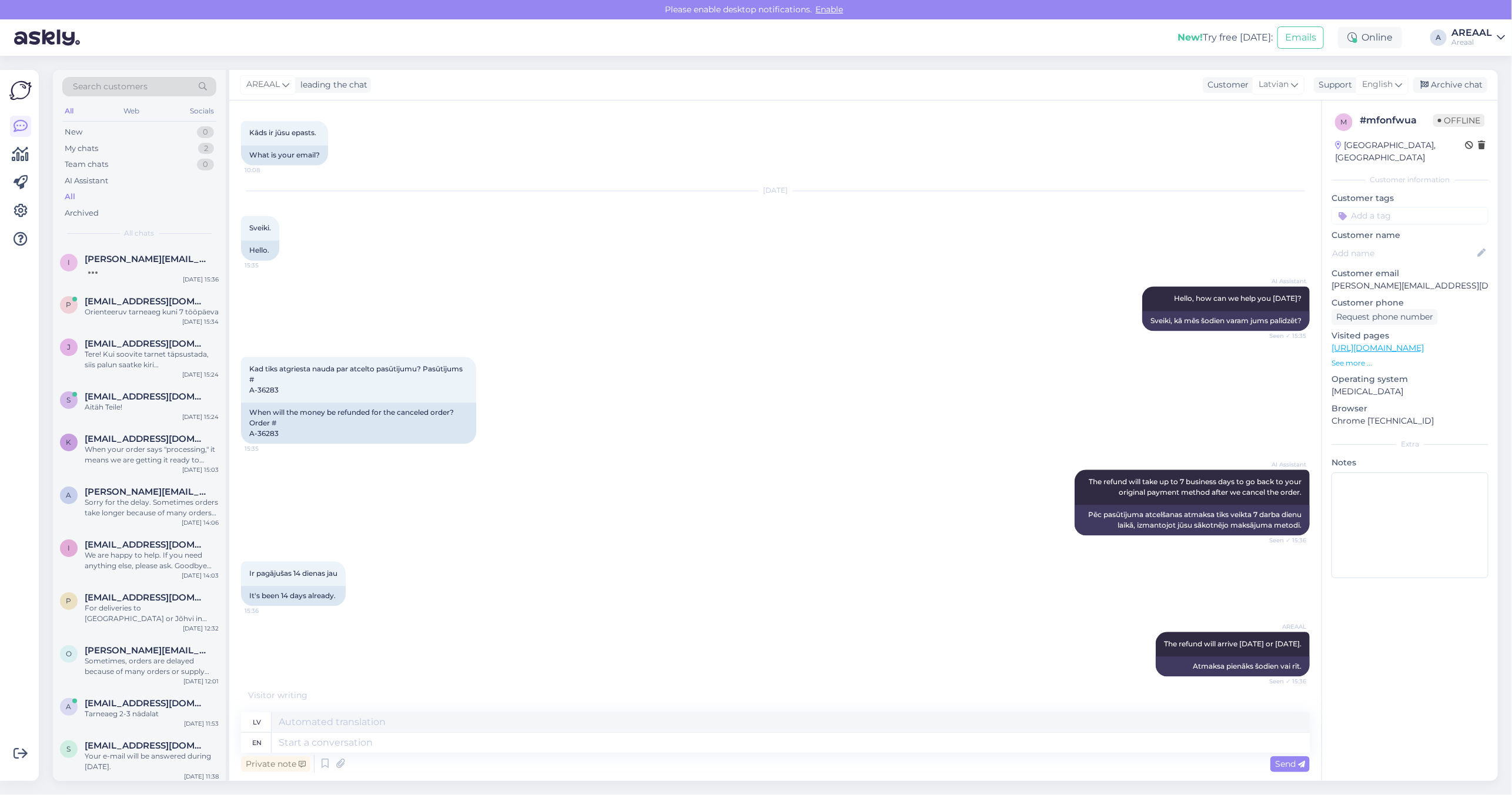
scroll to position [1813, 0]
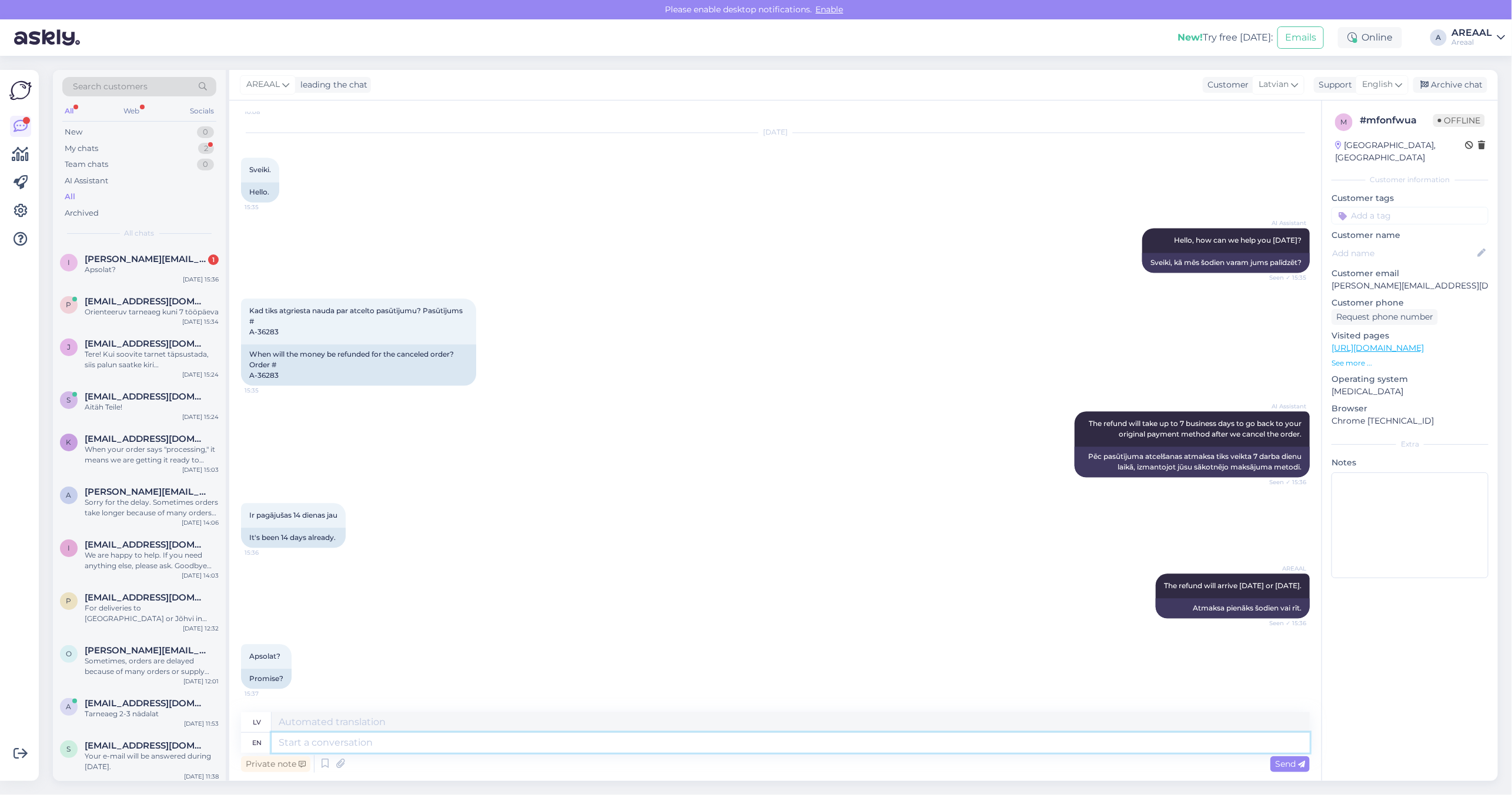
click at [1032, 743] on textarea at bounding box center [790, 742] width 1038 height 20
type textarea "Teie tag"
type textarea "Jūsu"
type textarea "Teie tagasikanne on"
type textarea "Jūsu atsauksmes"
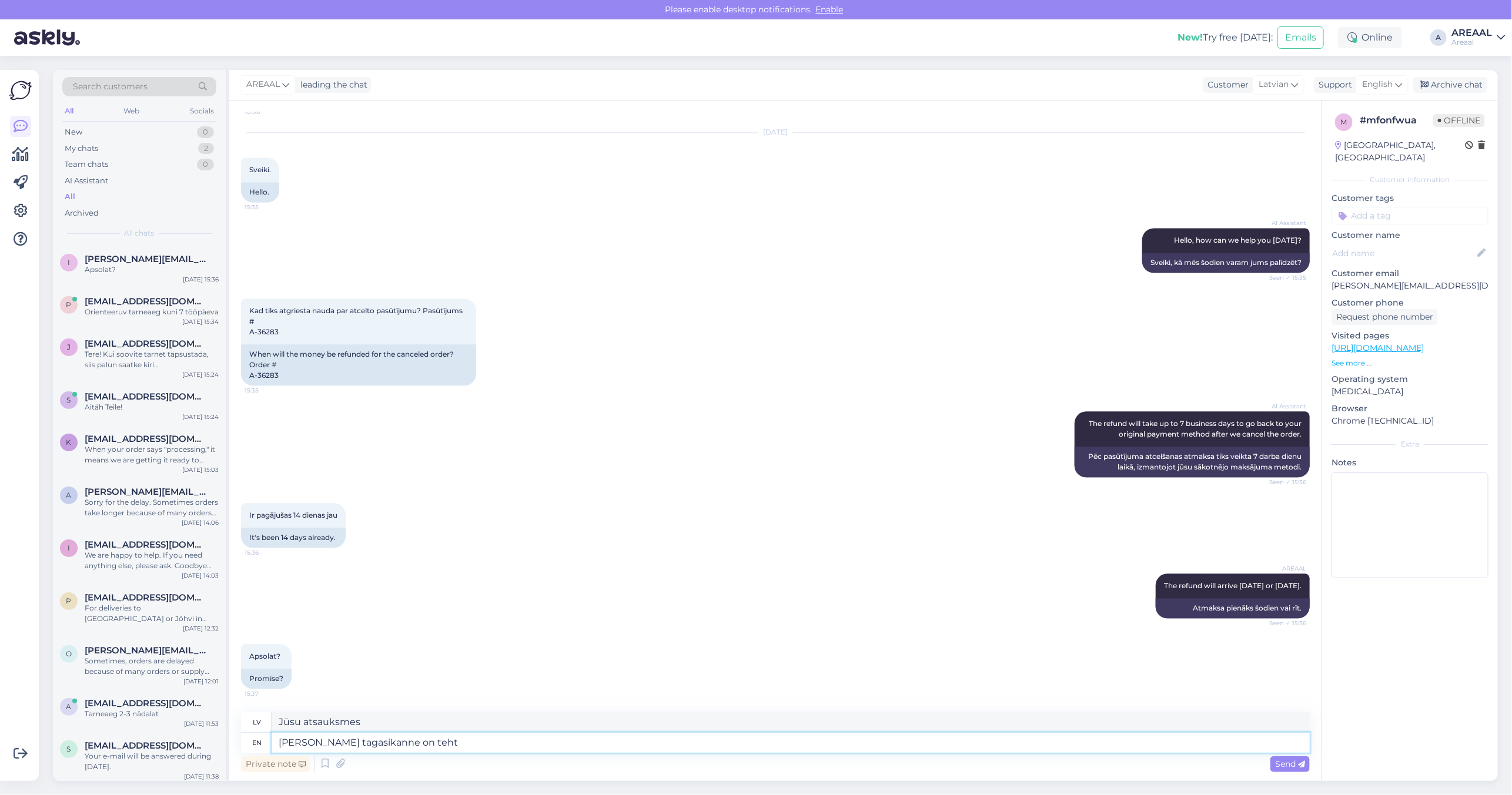
type textarea "Teie tagasikanne on tehtu"
type textarea "Jūsu atbilde ir [DEMOGRAPHIC_DATA]"
type textarea "[PERSON_NAME] tagasikanne on tehtud ning"
type textarea "Jūsu atgriežas lietojumprogramma ir veikta"
type textarea "[PERSON_NAME] tagasikanne on tehtud ning laeku"
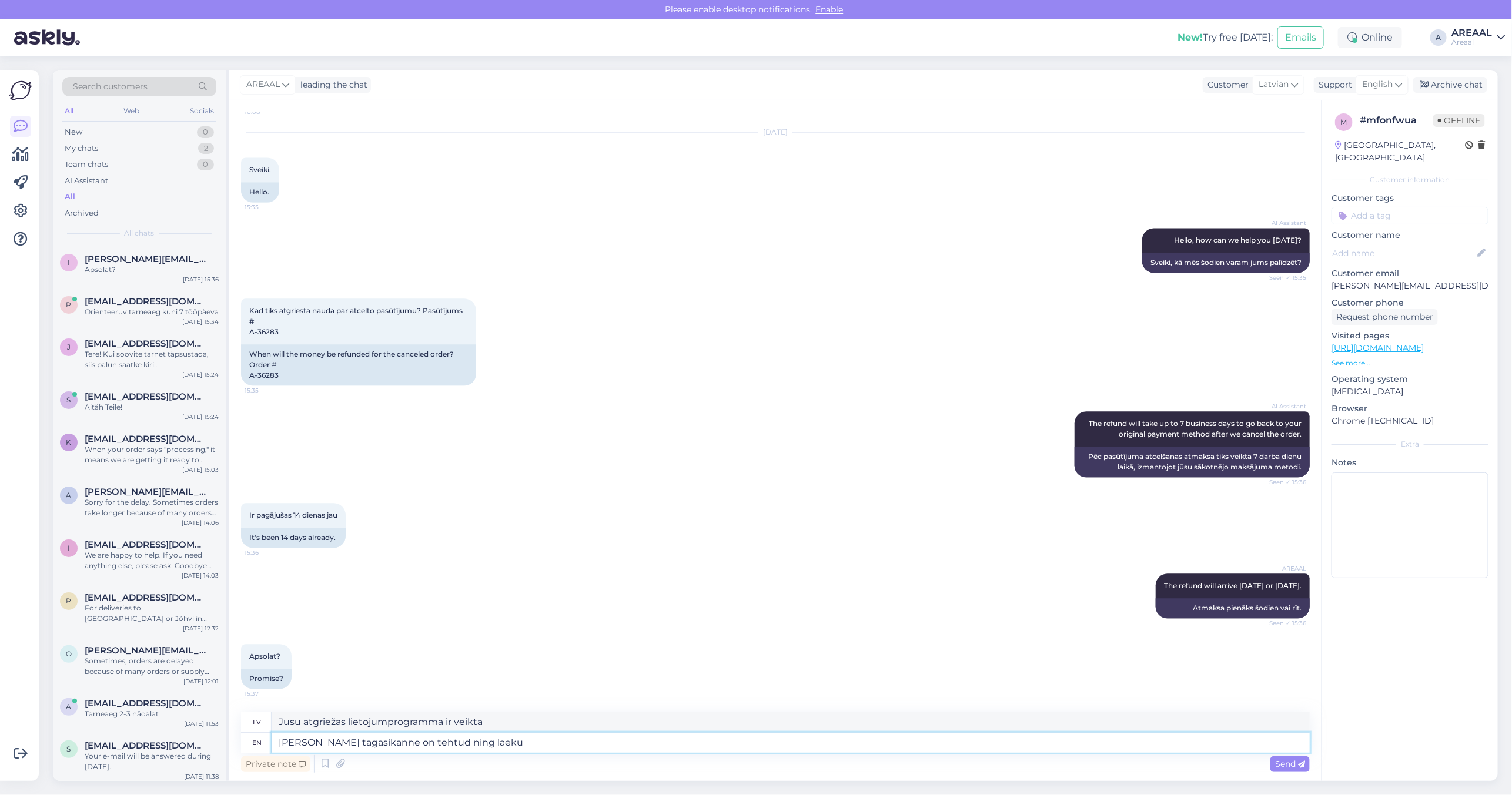
type textarea "[PERSON_NAME] tagasikanne on tehtud ning"
type textarea "[PERSON_NAME] tagasikanne on tehtud ning laekub t"
type textarea "[PERSON_NAME] tagasikanne on tehtud ning laekub"
type textarea "[PERSON_NAME] tagasikanne on tehtud ning laekub tänase või h"
type textarea "[PERSON_NAME] tagasikanne on tehtud ning laekub šodien"
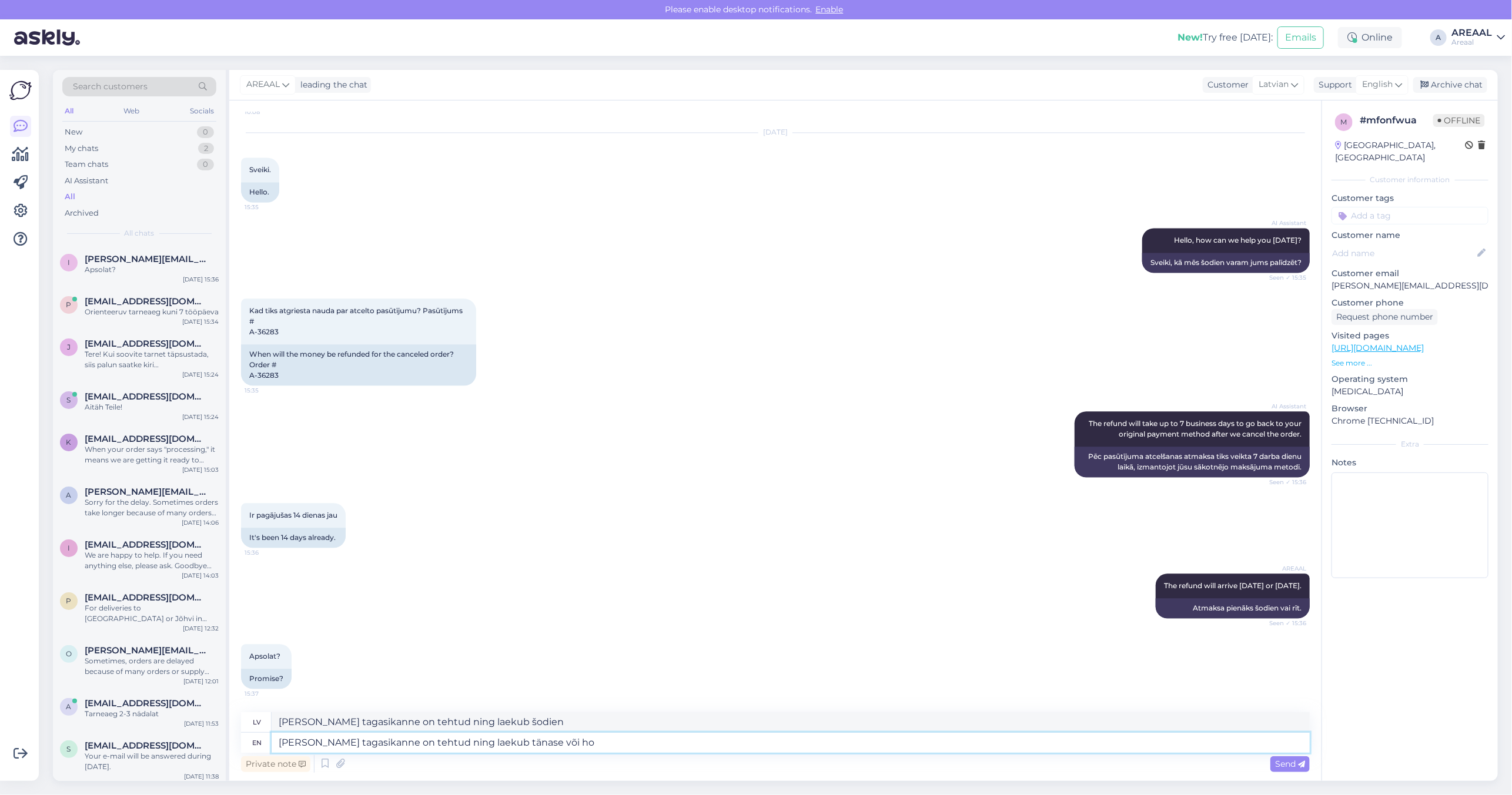
type textarea "[PERSON_NAME] tagasikanne on tehtud ning laekub tänase või hom"
type textarea "[PERSON_NAME] tagasikanne on tehtud ning laekub tänases või"
type textarea "Teie tagasikanne on tehtud ning laekub tänase või homse päe"
type textarea "[PERSON_NAME] tagasikanne on tehtud ning laekub tänases või homse"
type textarea "Teie tagasikanne on tehtud ning laekub tänase või homse päeva jooksu"
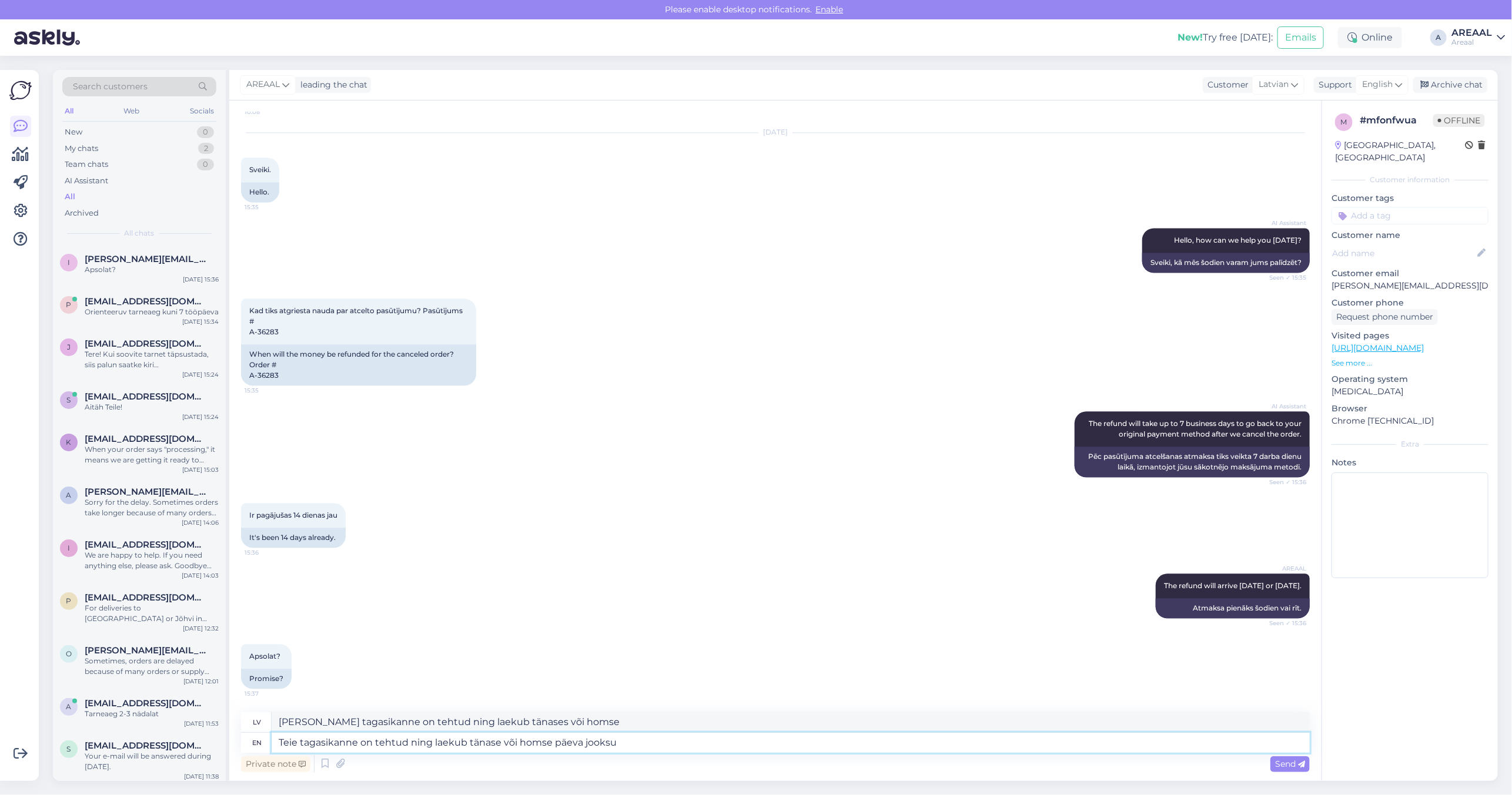
type textarea "[PERSON_NAME] tagasikanne on tehtud ning laekub tänases või homse päeva"
type textarea "Teie tagasikanne on tehtud ning laekub tänase või homse päeva jooksul."
type textarea "[PERSON_NAME] tagasikanne on tehtud ning laekub šodien või homse päeva laikā."
click at [1388, 84] on span "English" at bounding box center [1377, 84] width 30 height 13
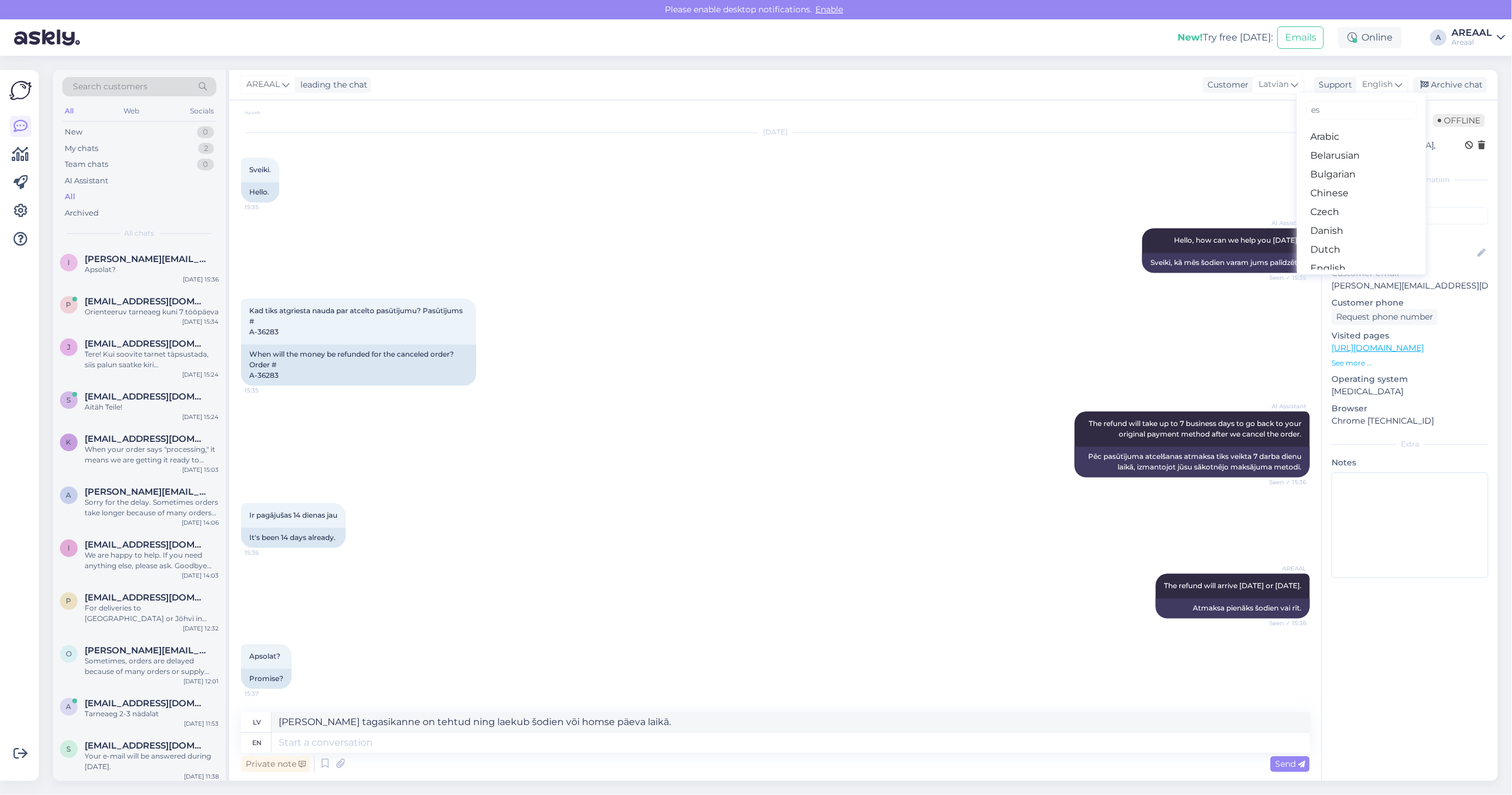
type input "est"
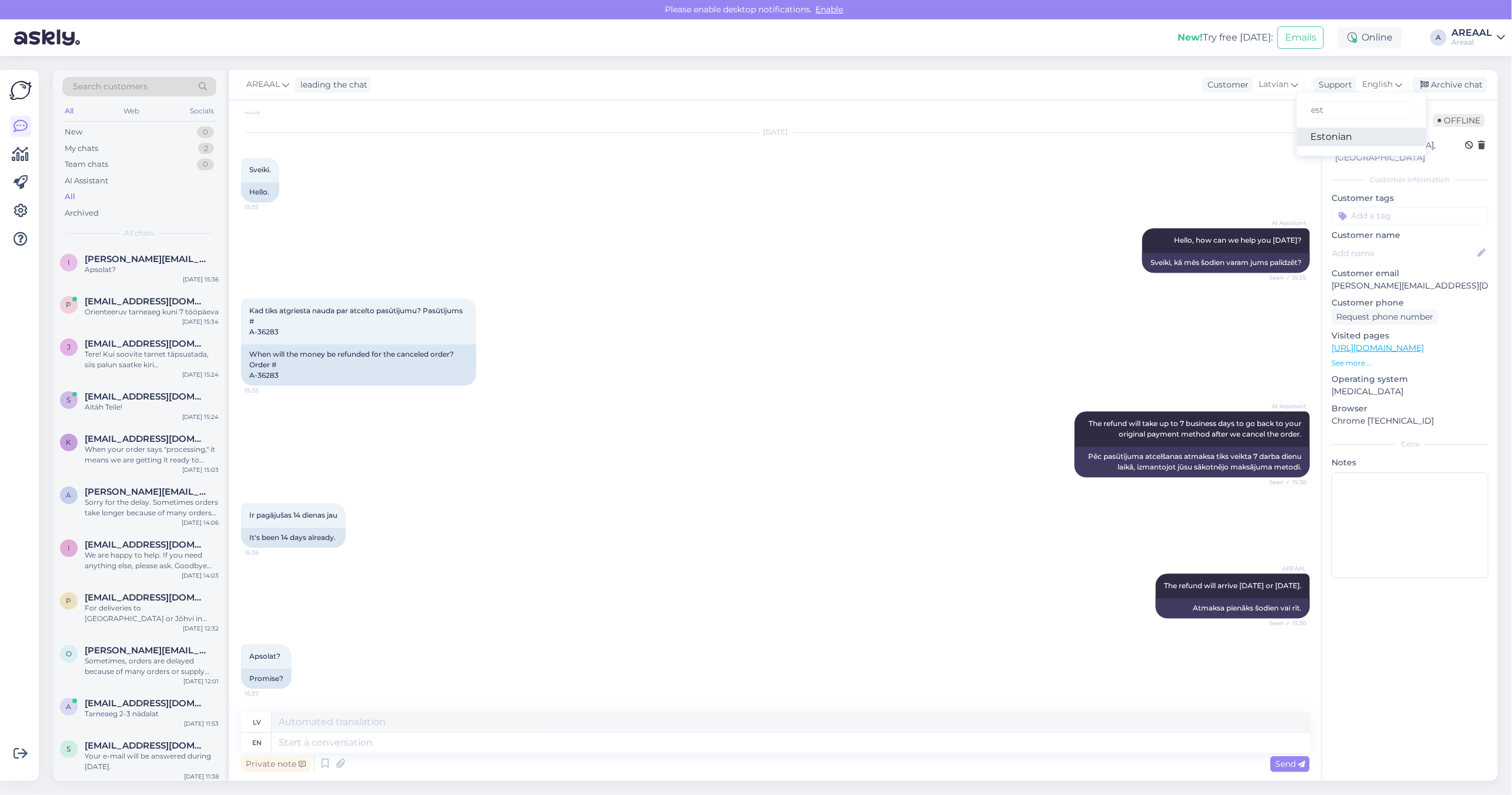
type input "est"
click at [1366, 136] on link "Estonian" at bounding box center [1361, 137] width 129 height 19
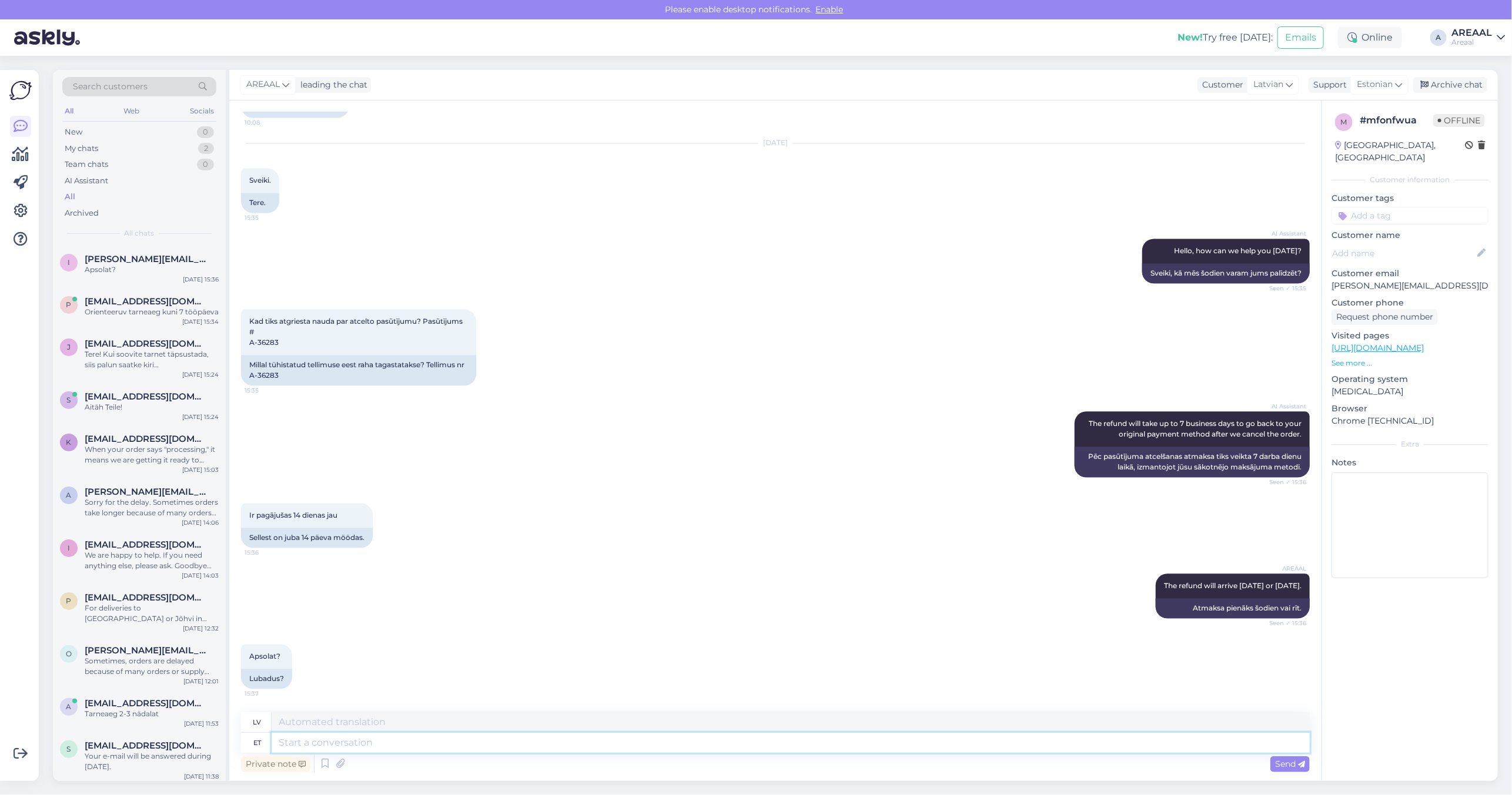
click at [965, 742] on textarea at bounding box center [790, 742] width 1038 height 20
paste textarea "Teie tagasikanne on tehtud ning laekub tänase või homse päeva jooksul."
type textarea "Teie tagasikanne on tehtud ning laekub tänase või homse päeva jooksul."
type textarea "Jūsu atmaksa ir apstrādāta un tiks saņemta šodien vai rīt."
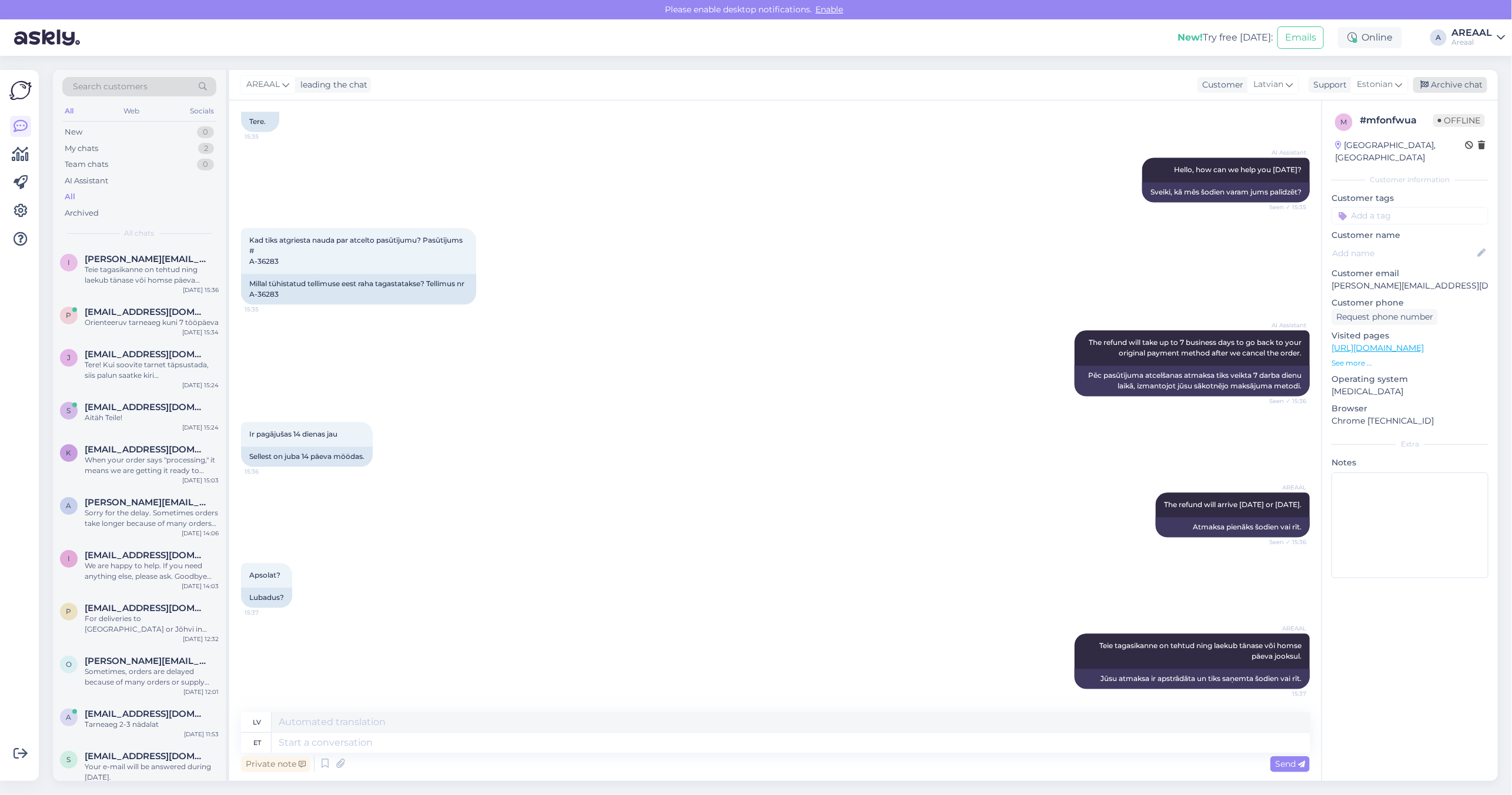
click at [1446, 83] on div "Archive chat" at bounding box center [1450, 84] width 74 height 16
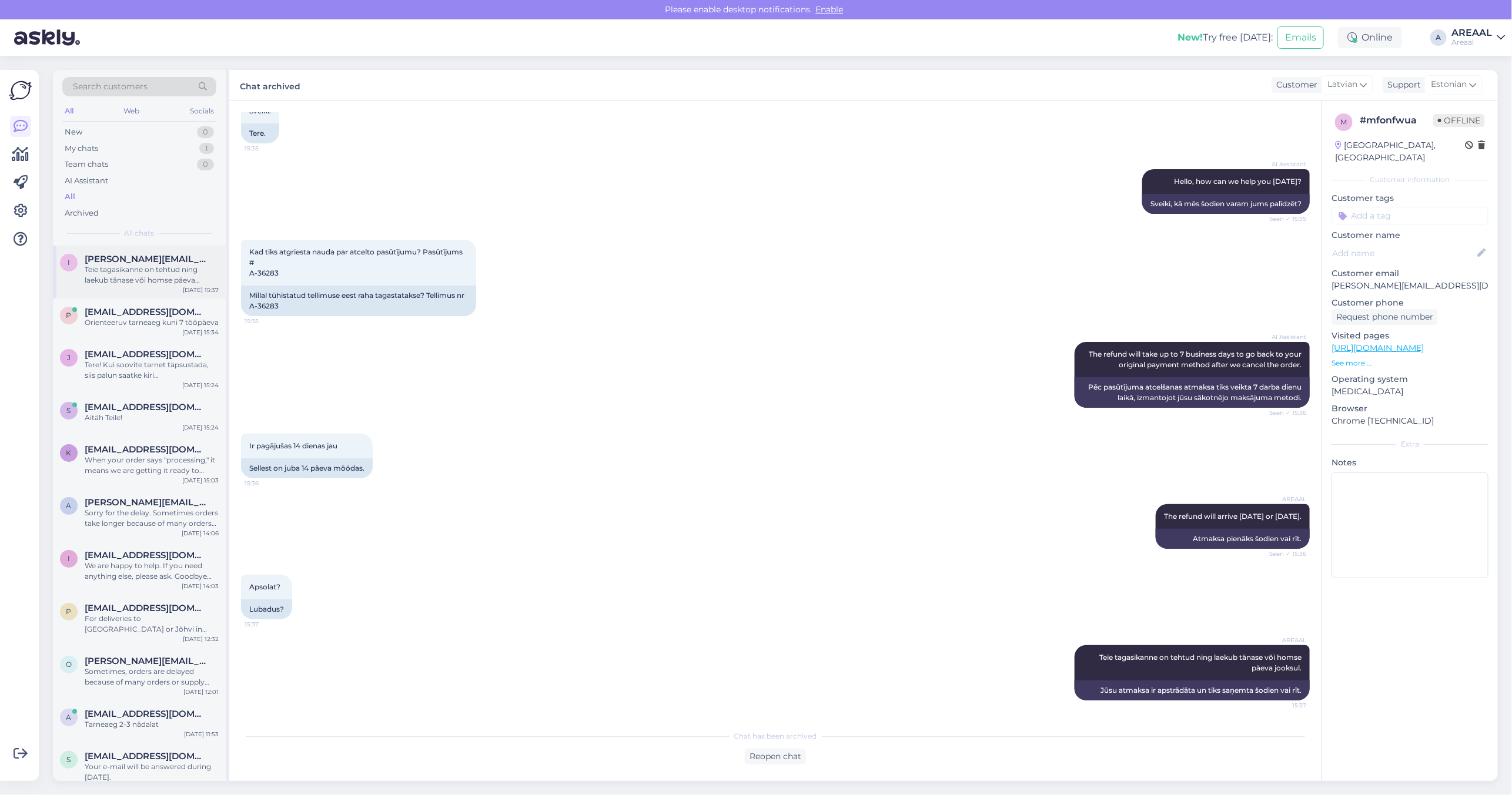
click at [169, 257] on span "[PERSON_NAME][EMAIL_ADDRESS][DOMAIN_NAME]" at bounding box center [146, 259] width 122 height 10
click at [154, 312] on span "[EMAIL_ADDRESS][DOMAIN_NAME]" at bounding box center [146, 312] width 122 height 10
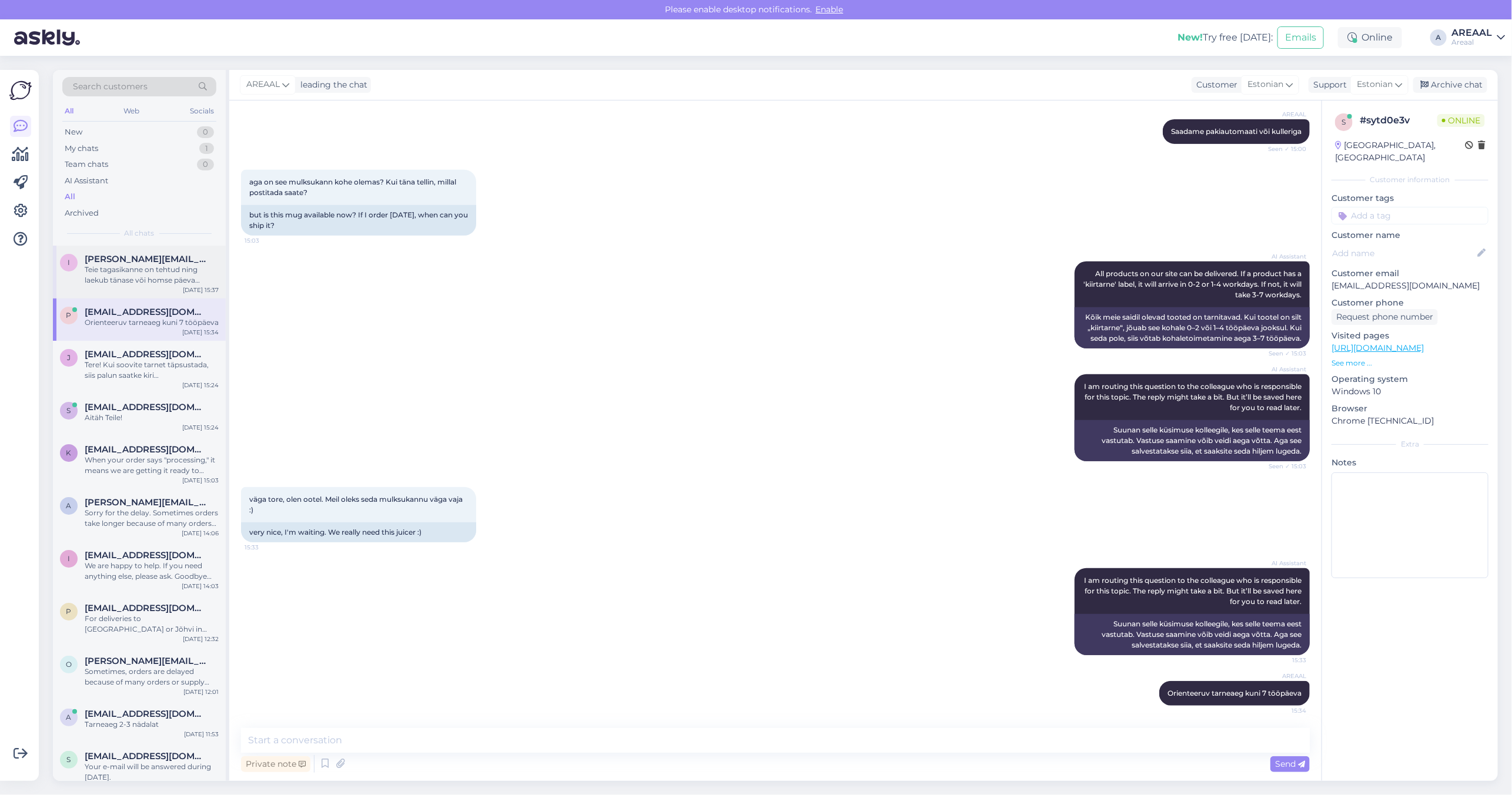
click at [156, 278] on div "Teie tagasikanne on tehtud ning laekub tänase või homse päeva jooksul." at bounding box center [152, 275] width 134 height 22
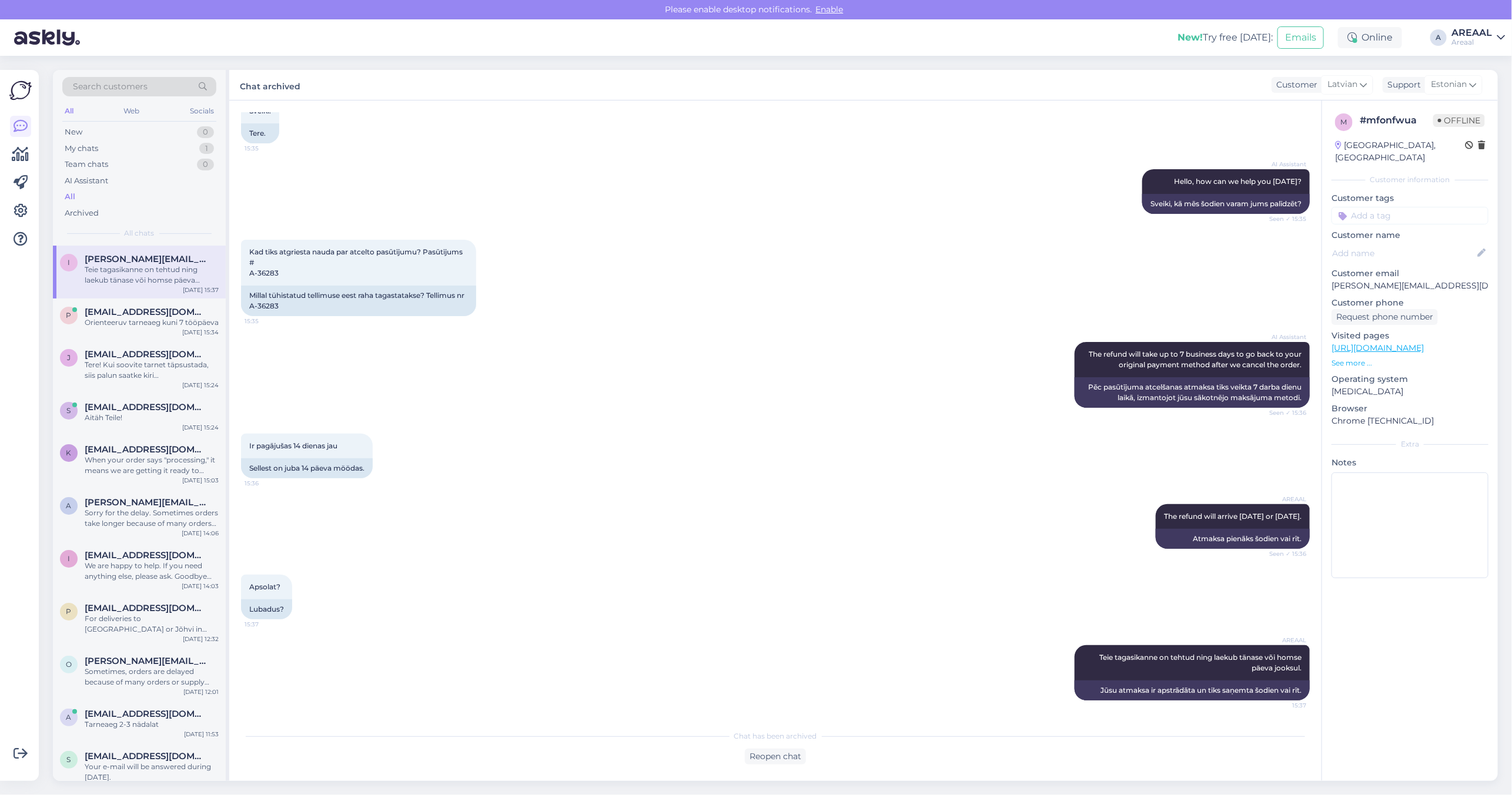
click at [221, 141] on div "Search customers All Web Socials New 0 My chats 1 Team chats 0 AI Assistant All…" at bounding box center [139, 158] width 173 height 176
click at [208, 148] on div "1" at bounding box center [206, 149] width 15 height 12
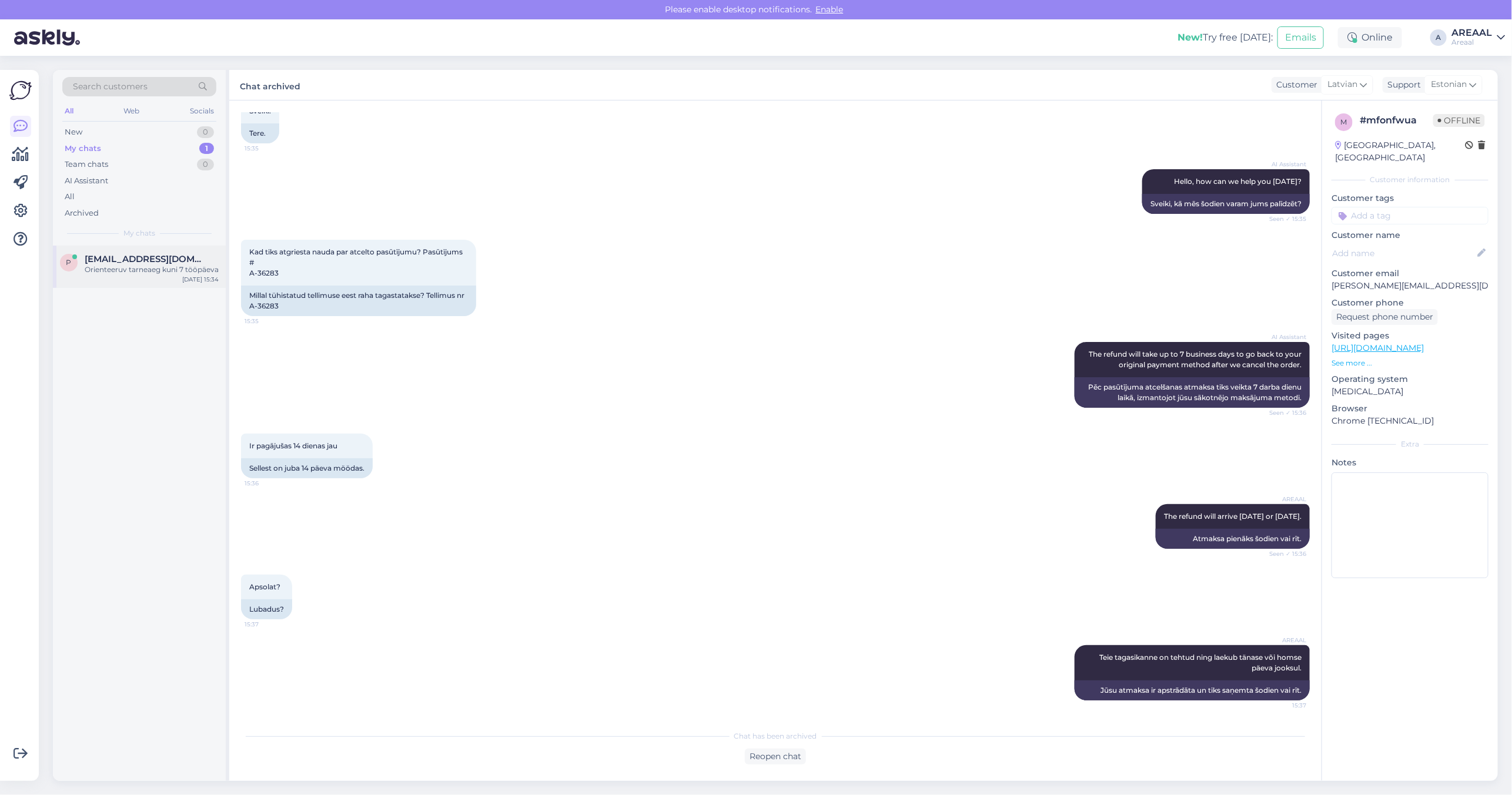
click at [171, 257] on span "[EMAIL_ADDRESS][DOMAIN_NAME]" at bounding box center [146, 259] width 122 height 10
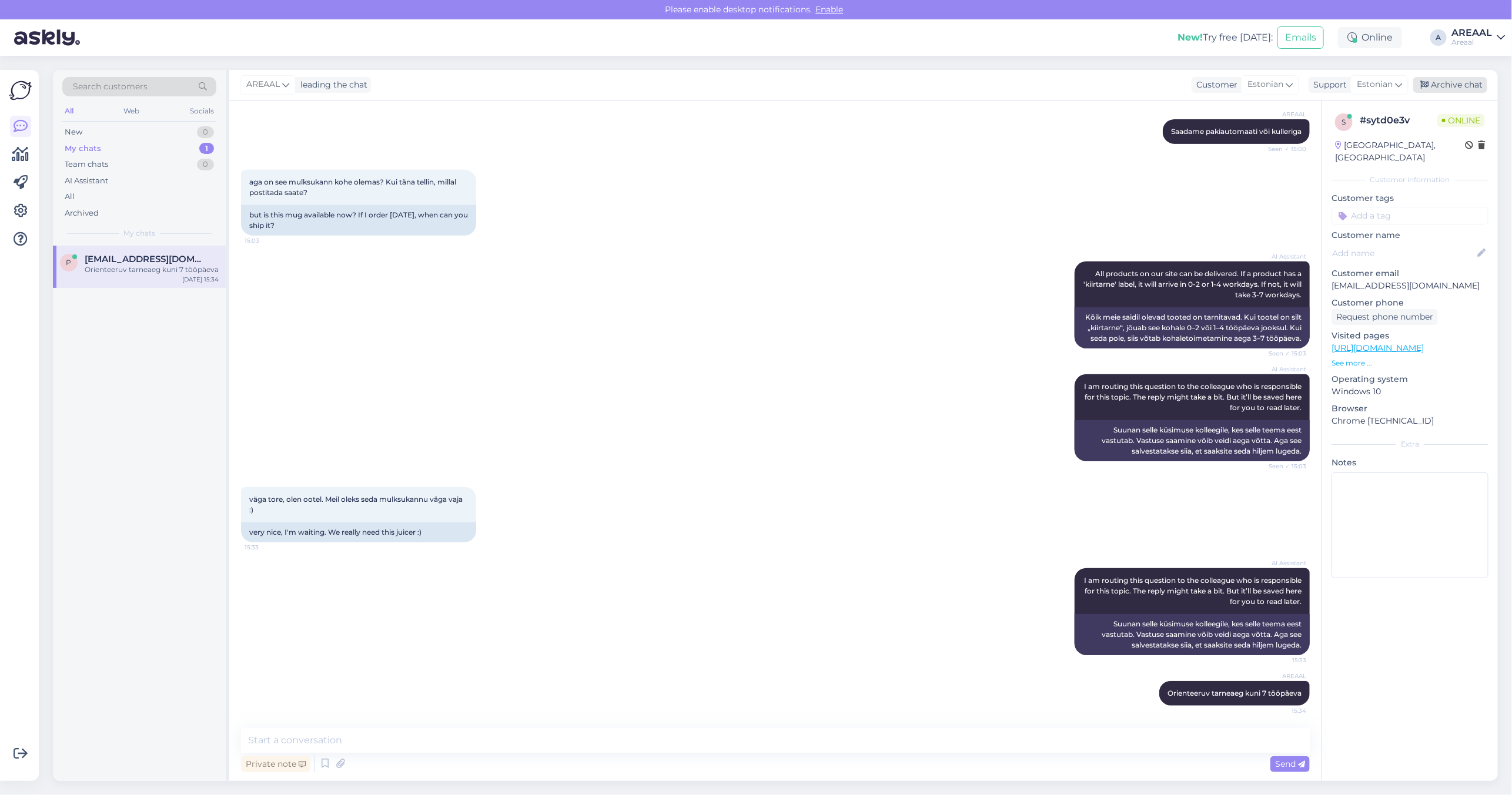
click at [1457, 88] on div "Archive chat" at bounding box center [1450, 84] width 74 height 16
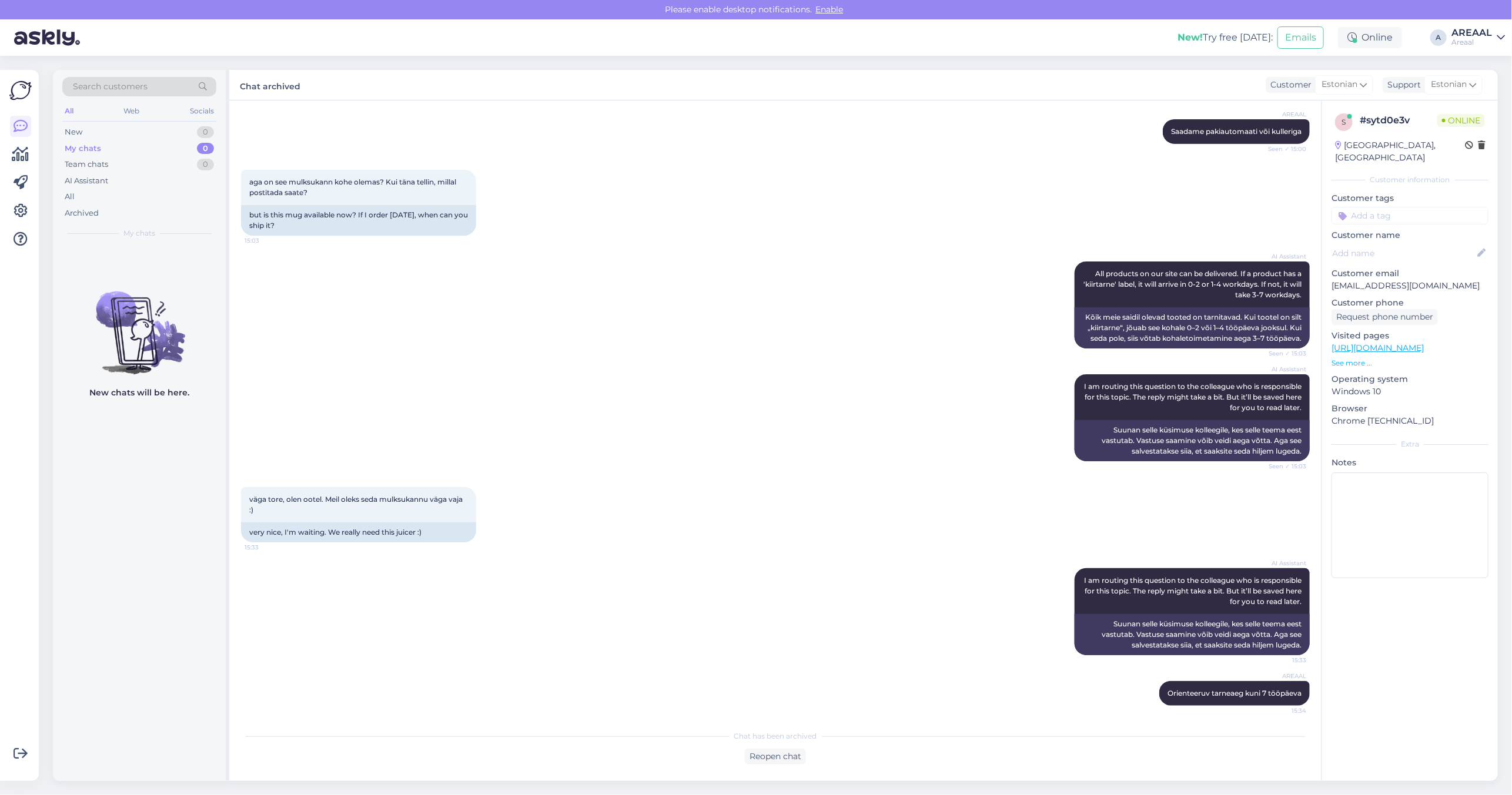
click at [1016, 206] on div "aga on see mulksukann kohe olemas? Kui täna tellin, millal postitada saate? 15:…" at bounding box center [775, 202] width 1068 height 91
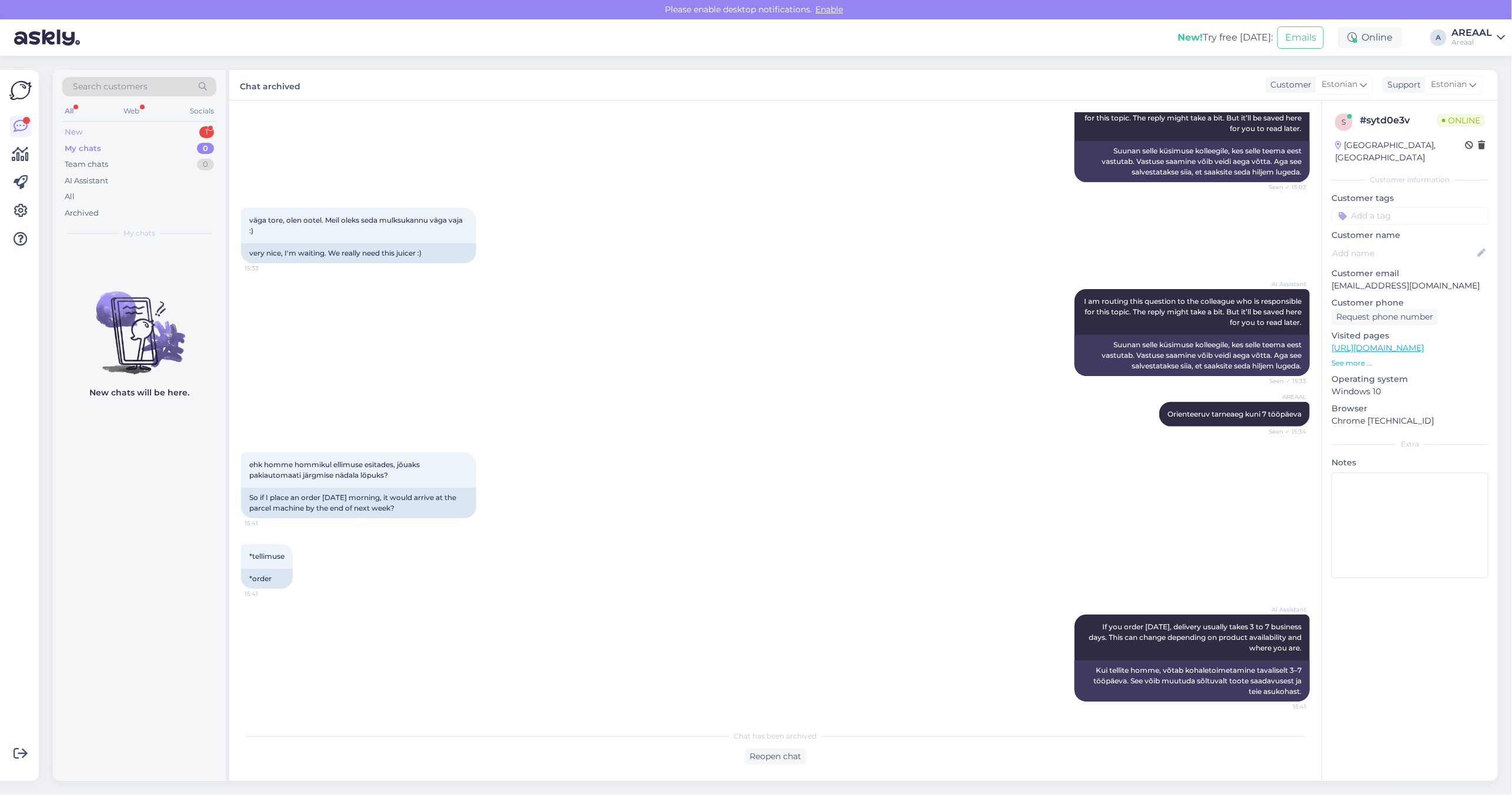
click at [204, 137] on div "1" at bounding box center [206, 133] width 15 height 12
click at [168, 251] on div "p [EMAIL_ADDRESS][DOMAIN_NAME] If you order [DATE], delivery usually takes 3 to…" at bounding box center [139, 271] width 173 height 53
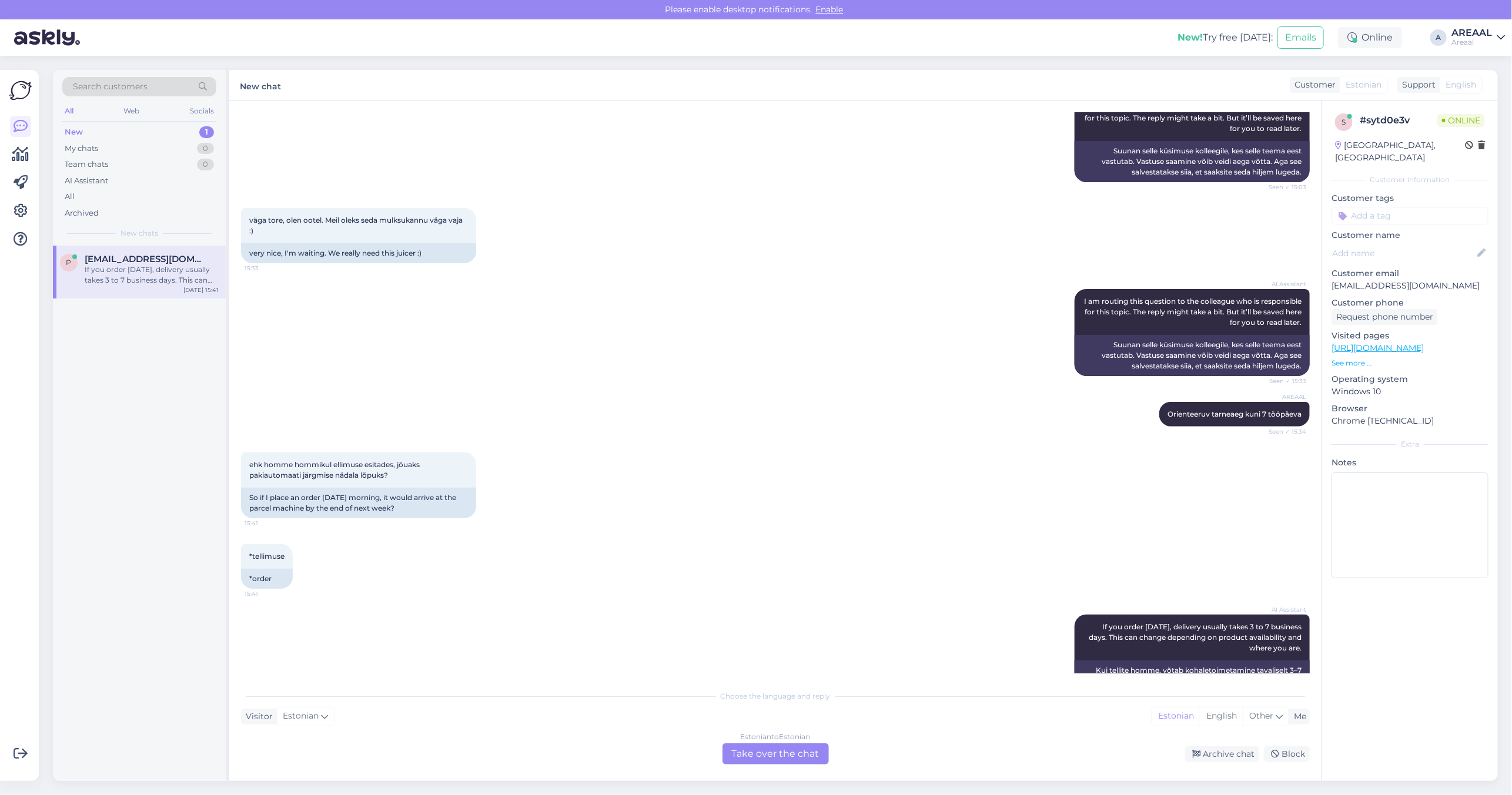
scroll to position [657, 0]
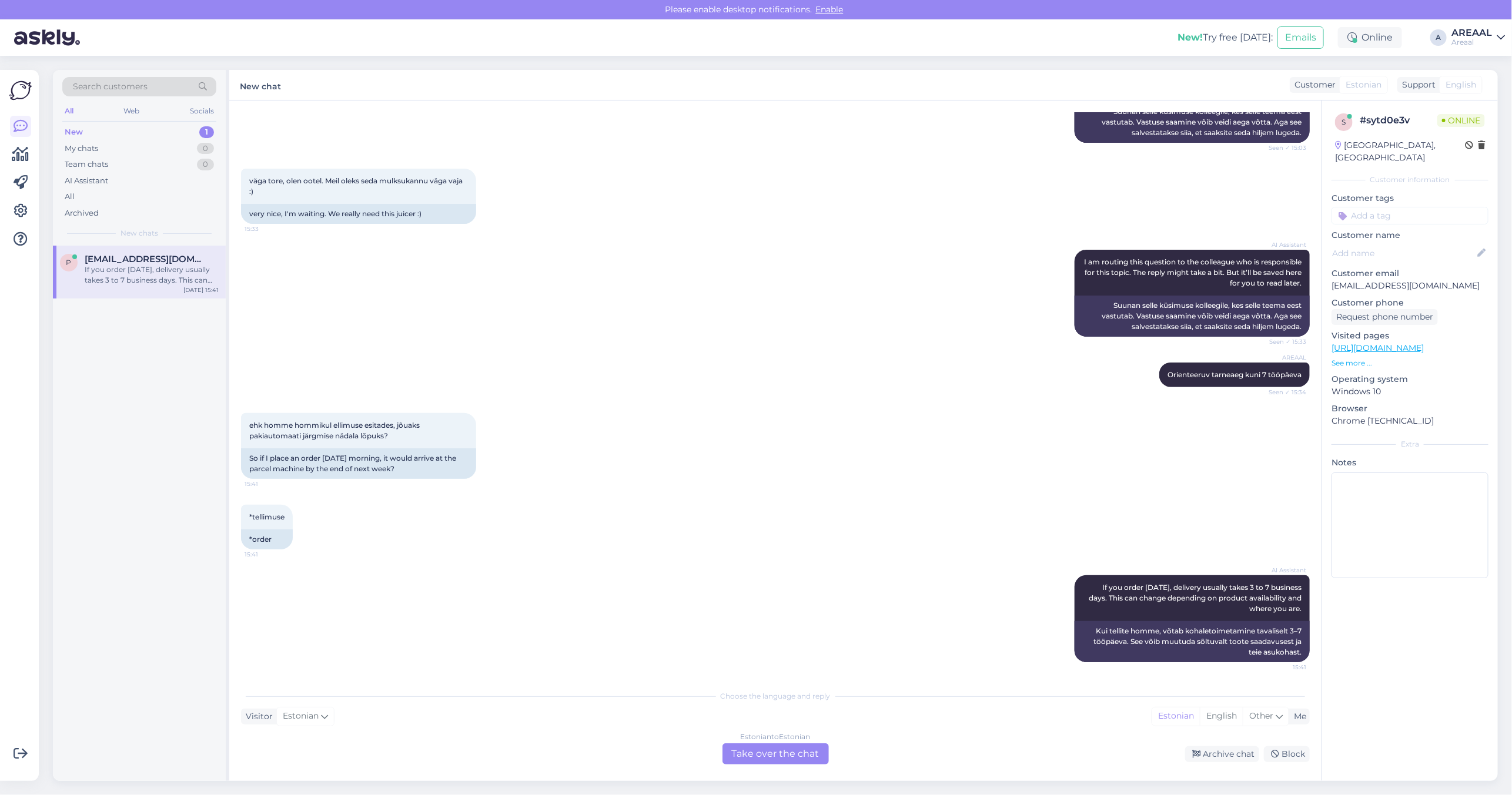
click at [791, 401] on div "ehk homme hommikul ellimuse esitades, jõuaks pakiautomaati järgmise nädala lõpu…" at bounding box center [775, 446] width 1068 height 91
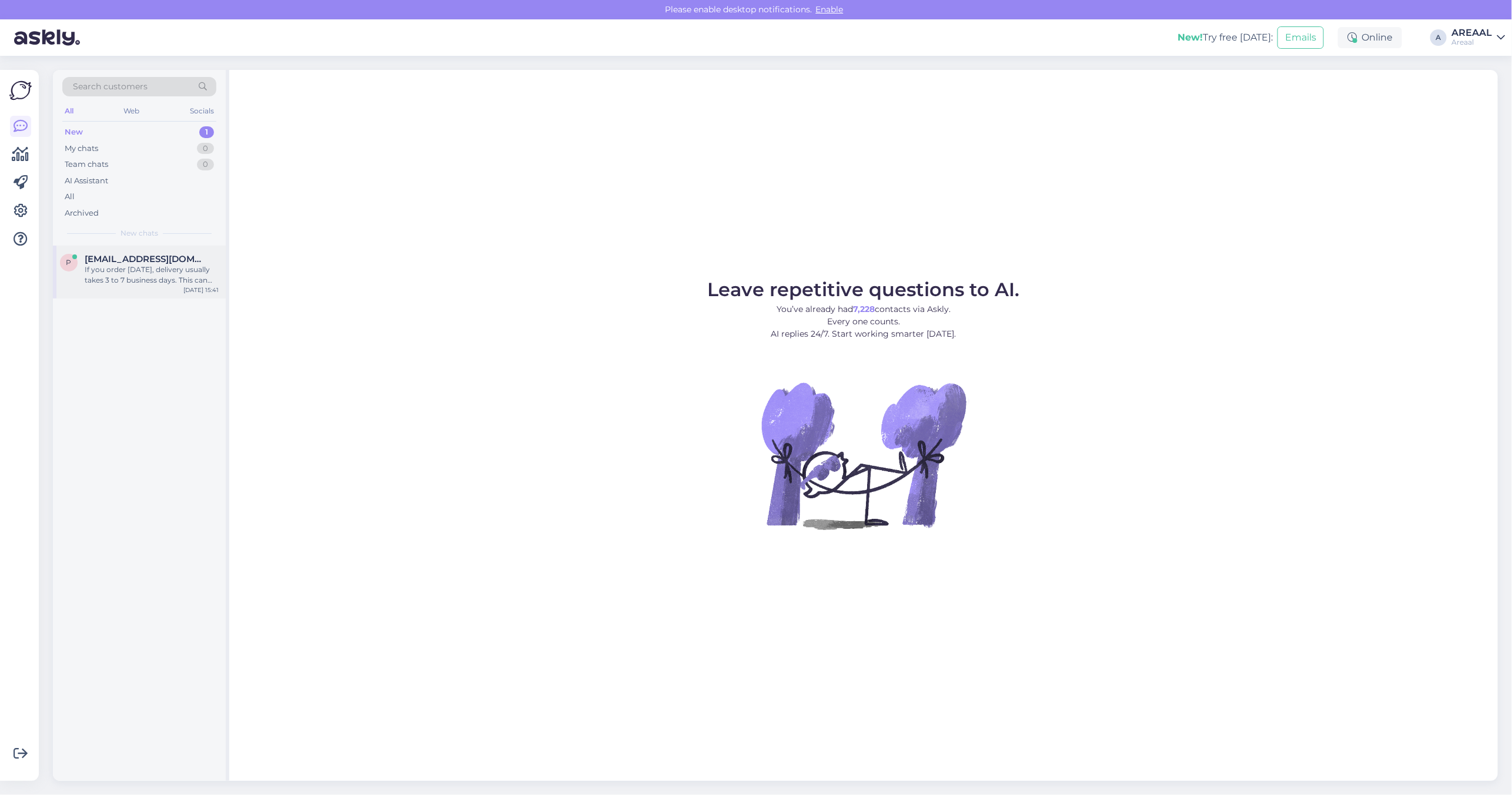
click at [181, 260] on span "[EMAIL_ADDRESS][DOMAIN_NAME]" at bounding box center [146, 259] width 122 height 10
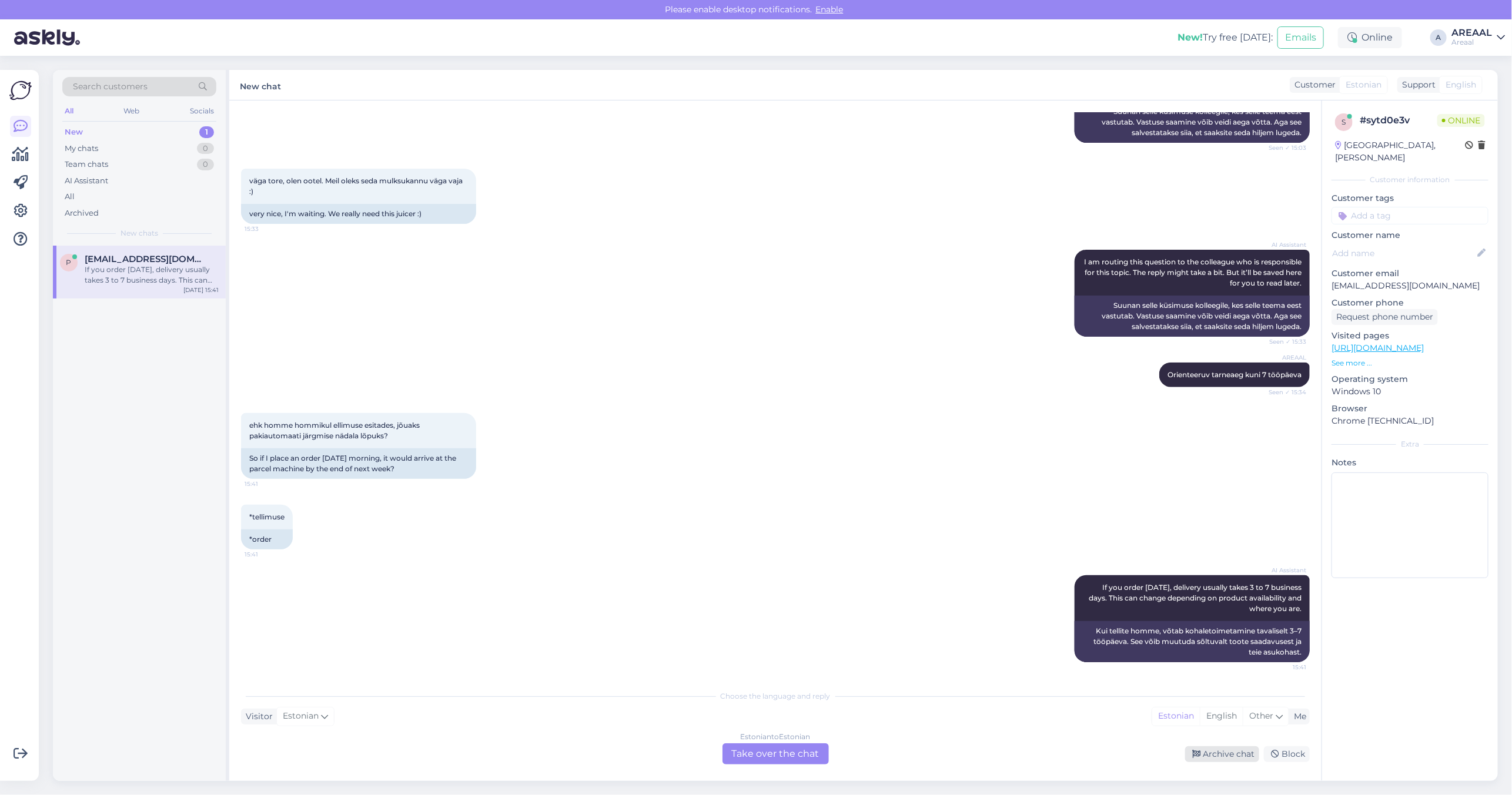
click at [1241, 753] on div "Archive chat" at bounding box center [1222, 754] width 74 height 16
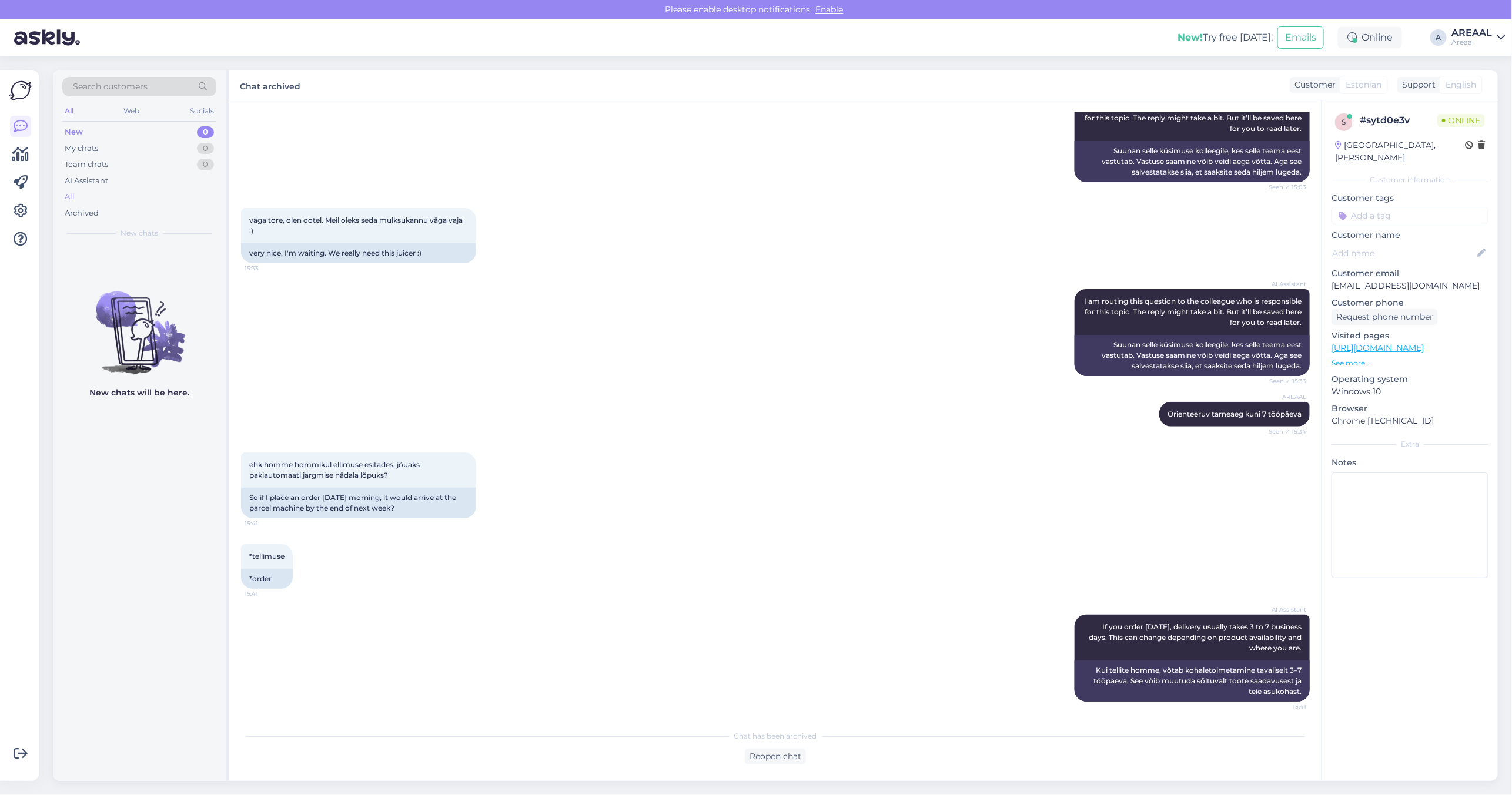
click at [173, 189] on div "All" at bounding box center [139, 196] width 154 height 16
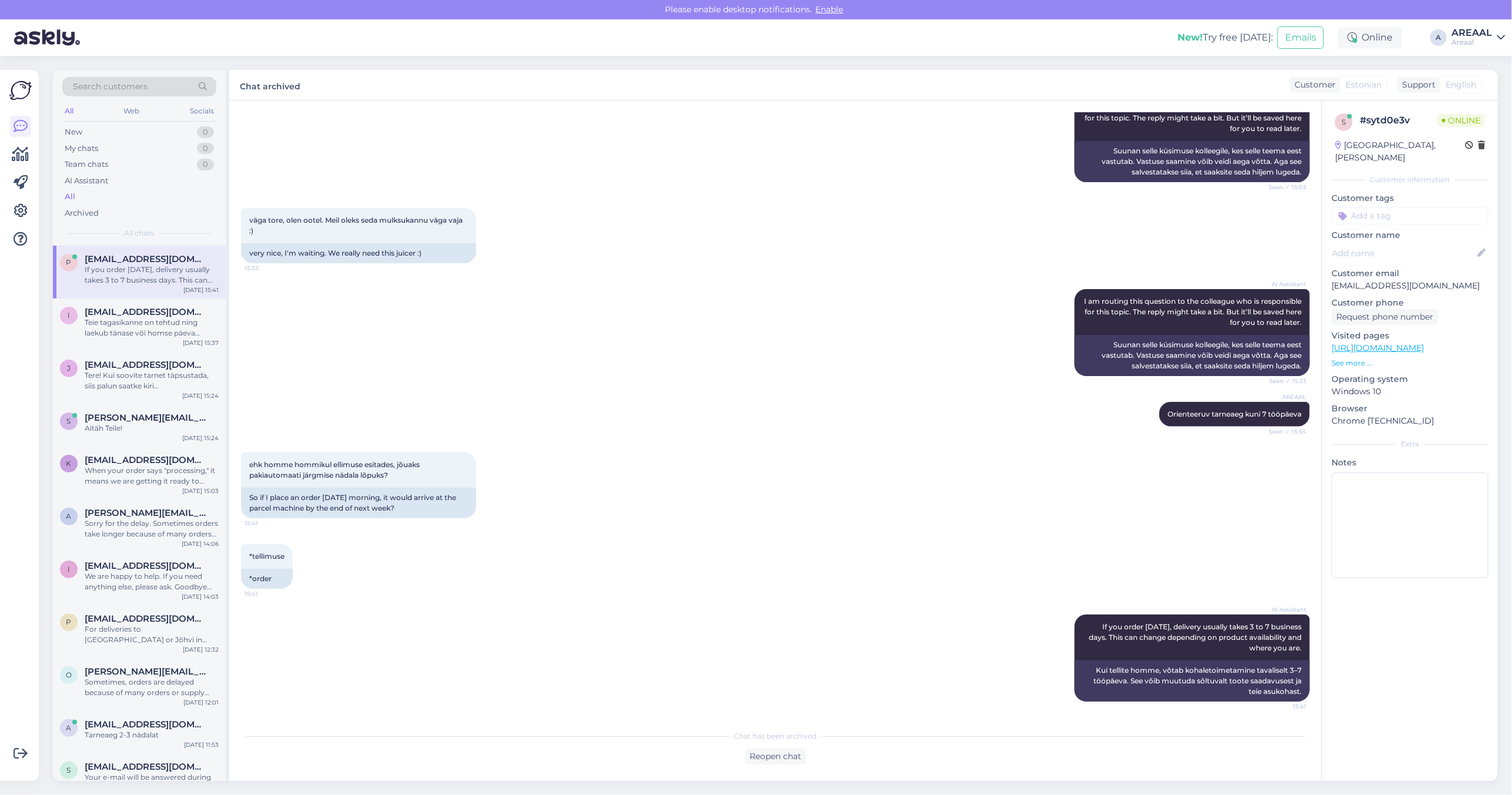
click at [668, 331] on div "AI Assistant I am routing this question to the colleague who is responsible for…" at bounding box center [775, 332] width 1068 height 113
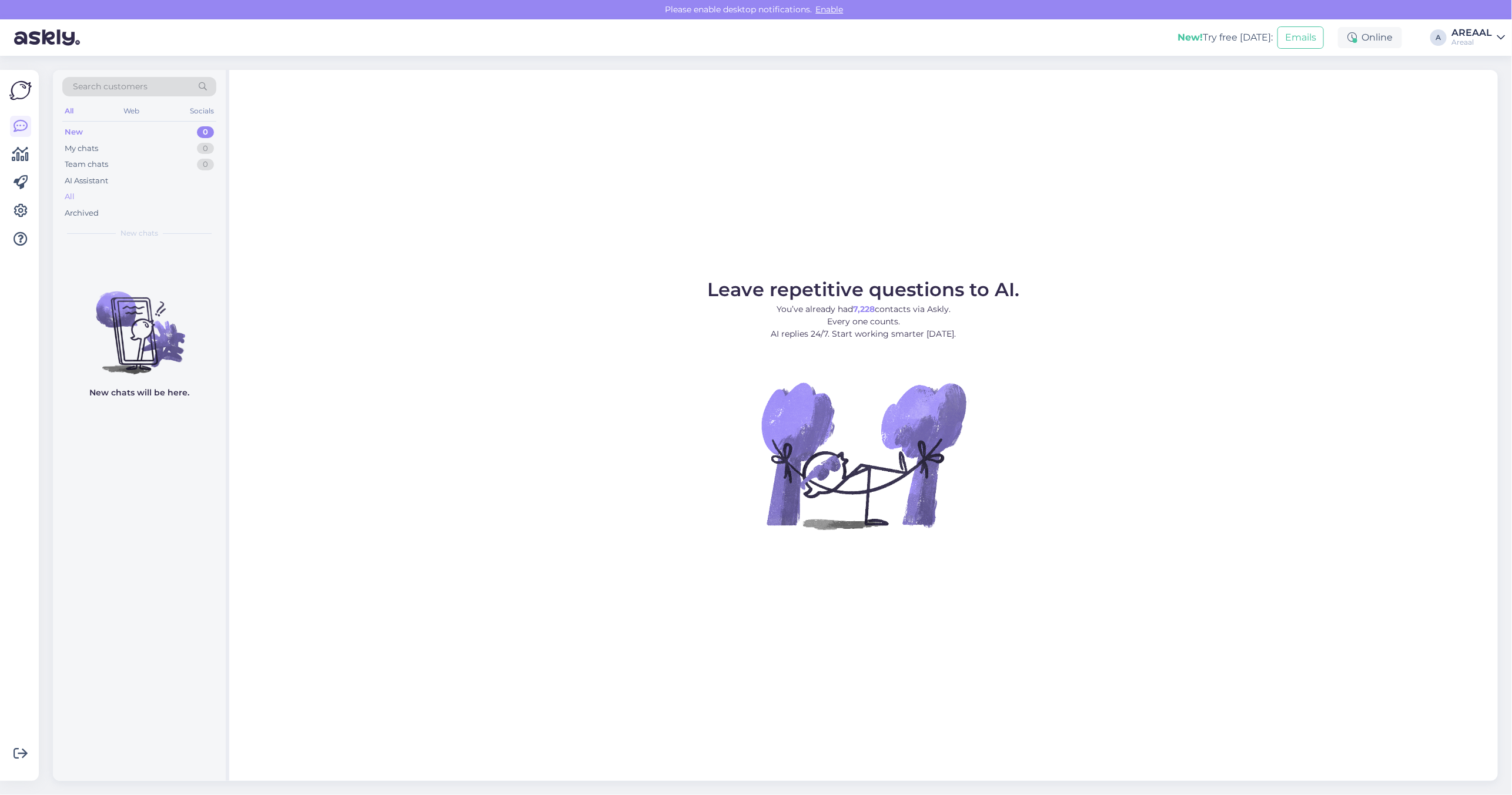
click at [110, 202] on div "All" at bounding box center [139, 196] width 154 height 16
click at [106, 198] on div "All" at bounding box center [139, 196] width 154 height 16
click at [175, 193] on div "All" at bounding box center [139, 196] width 154 height 16
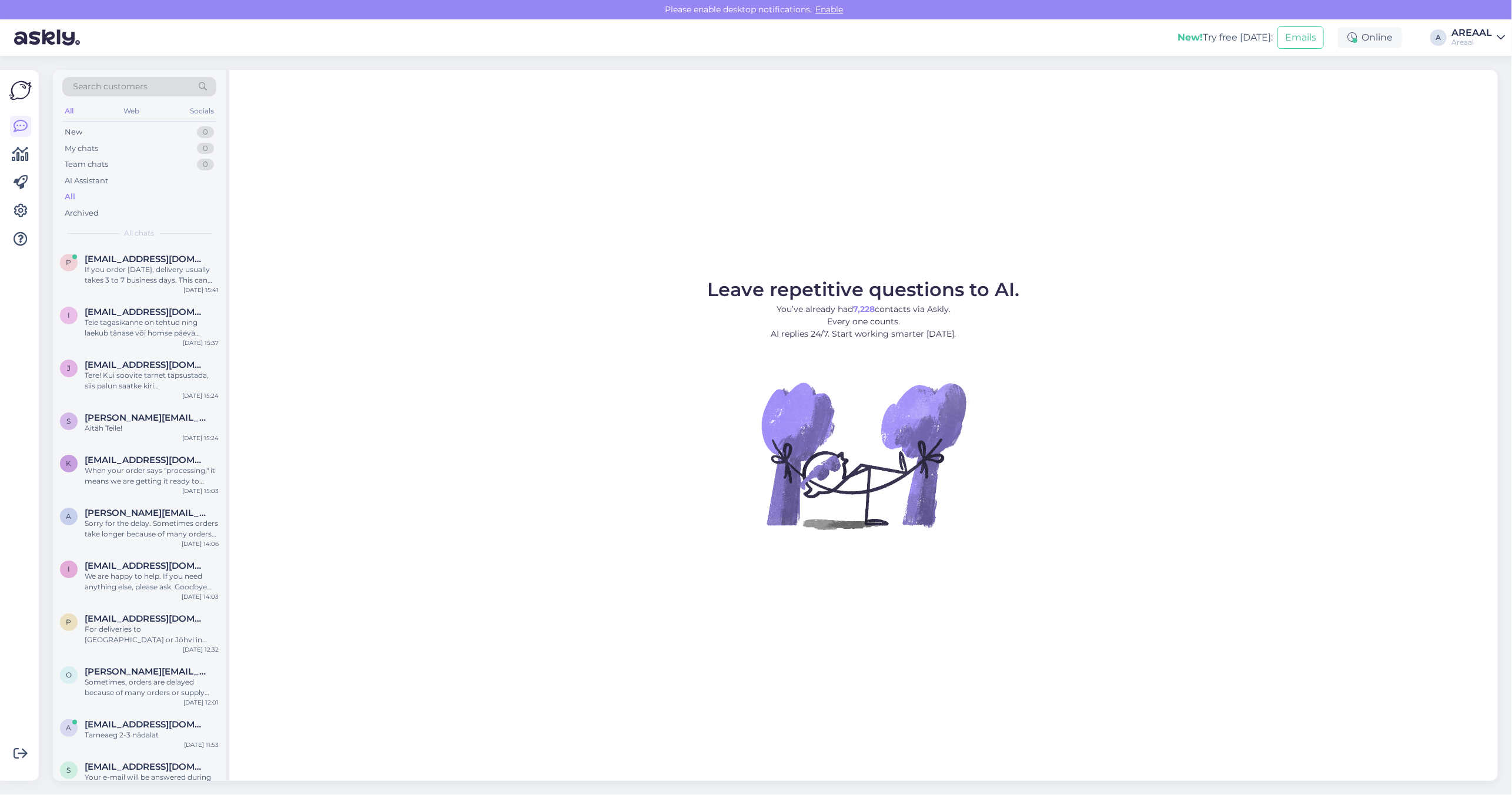
click at [816, 222] on div "Leave repetitive questions to AI. You’ve already had 7,228 contacts via Askly. …" at bounding box center [863, 425] width 1268 height 711
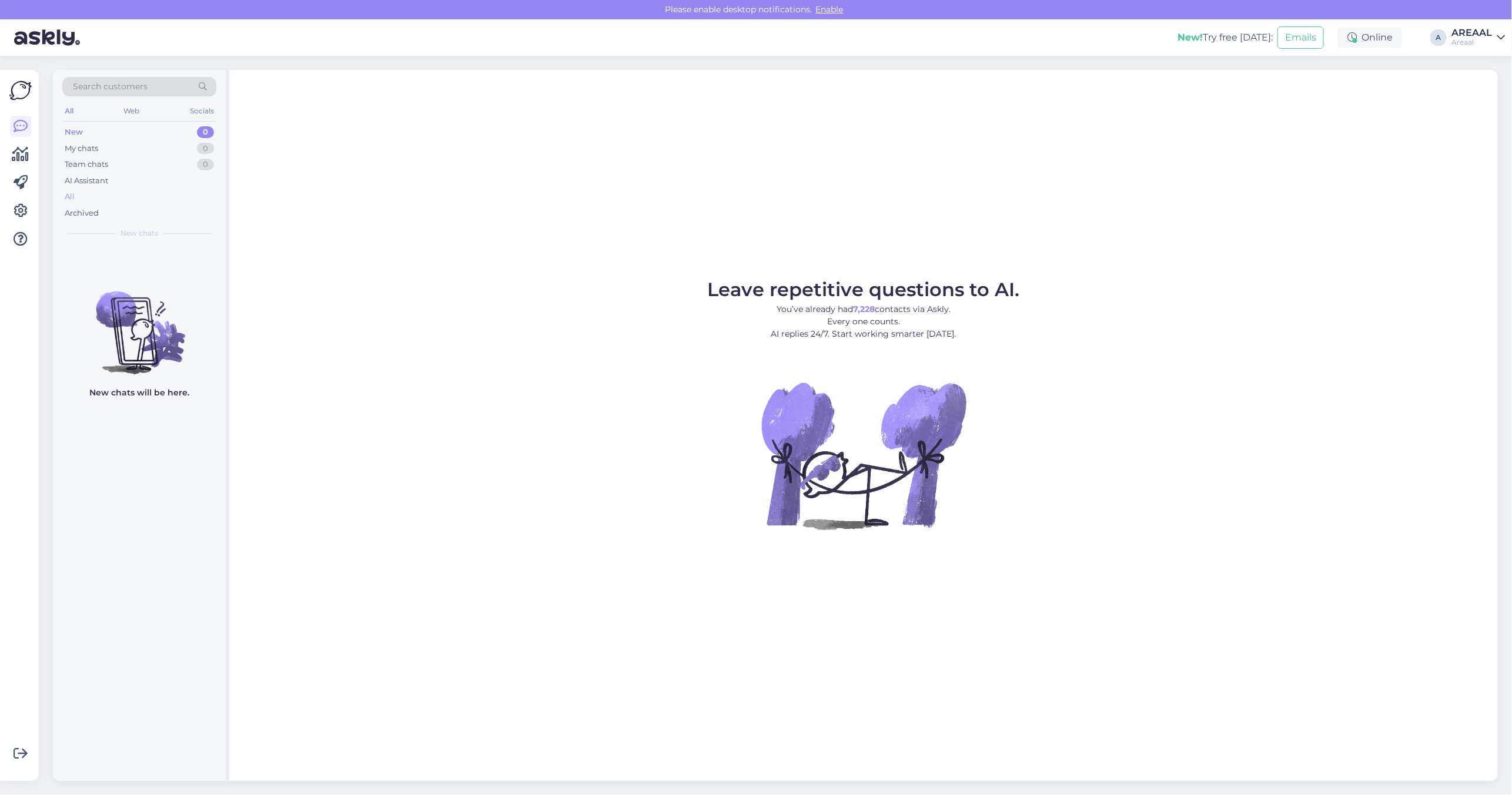
click at [179, 197] on div "All" at bounding box center [139, 196] width 154 height 16
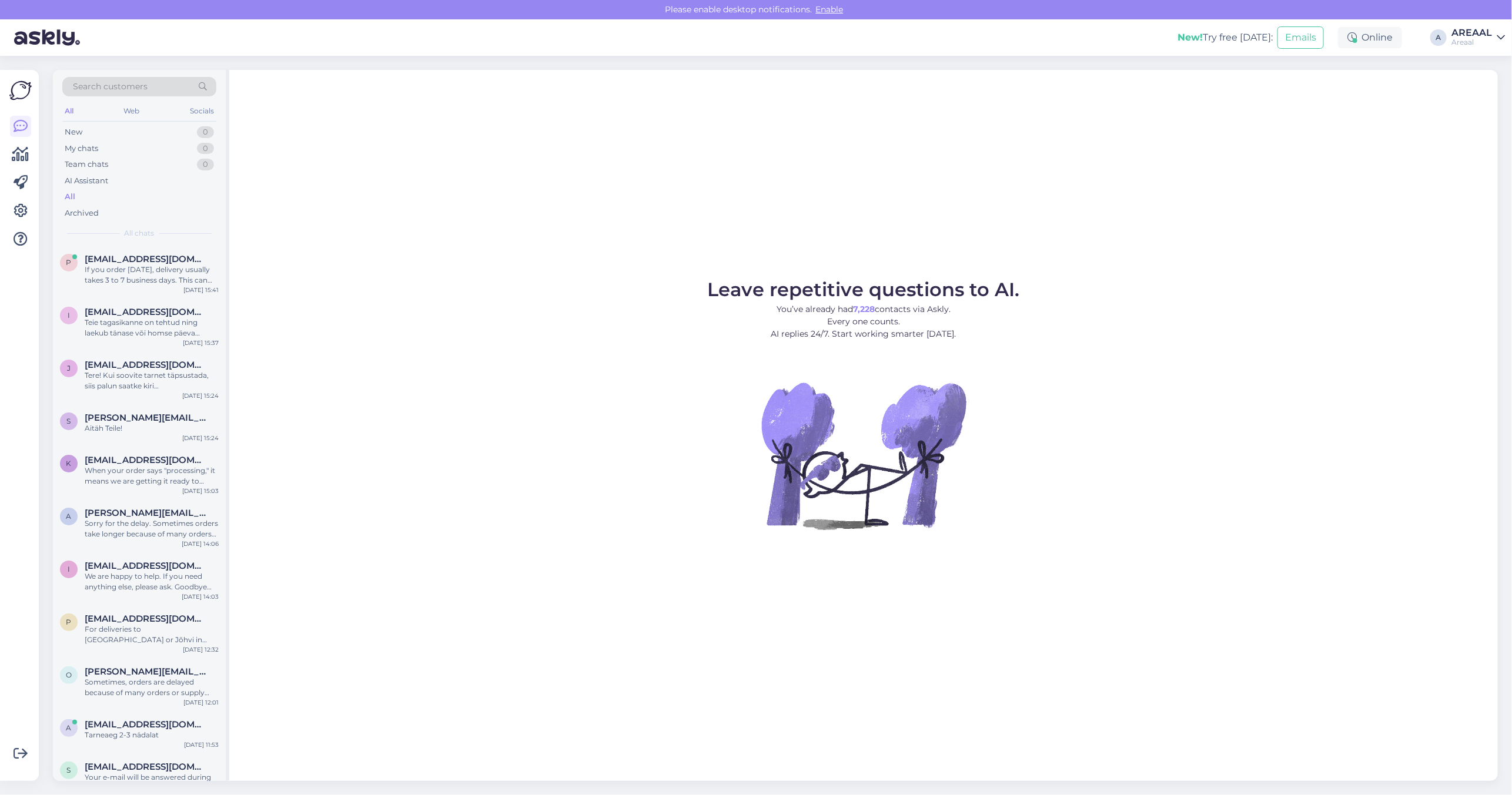
click at [912, 188] on div "Leave repetitive questions to AI. You’ve already had 7,228 contacts via Askly. …" at bounding box center [863, 425] width 1268 height 711
click at [956, 204] on div "Leave repetitive questions to AI. You’ve already had 7,228 contacts via Askly. …" at bounding box center [863, 425] width 1268 height 711
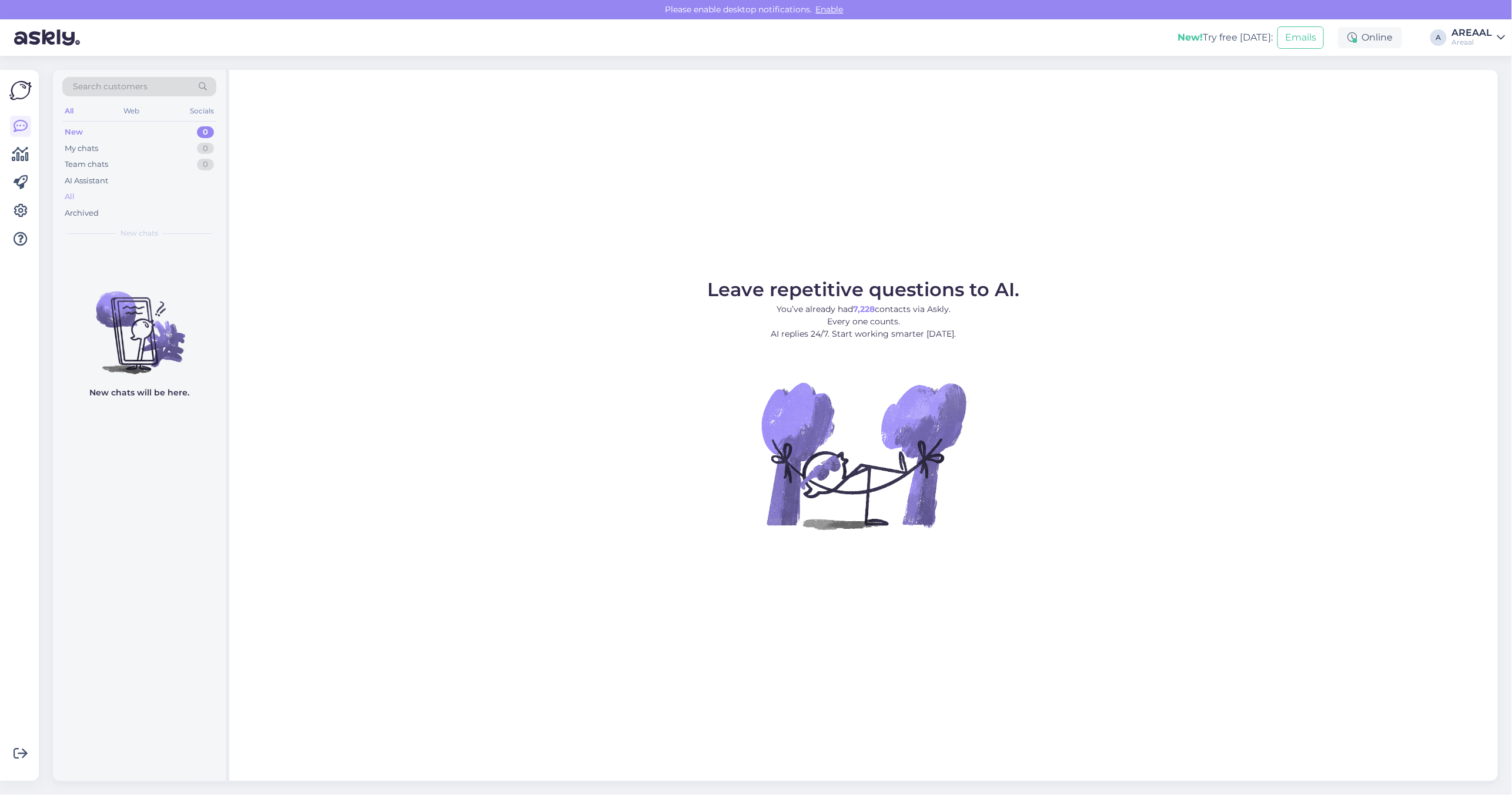
click at [86, 199] on div "All" at bounding box center [139, 196] width 154 height 16
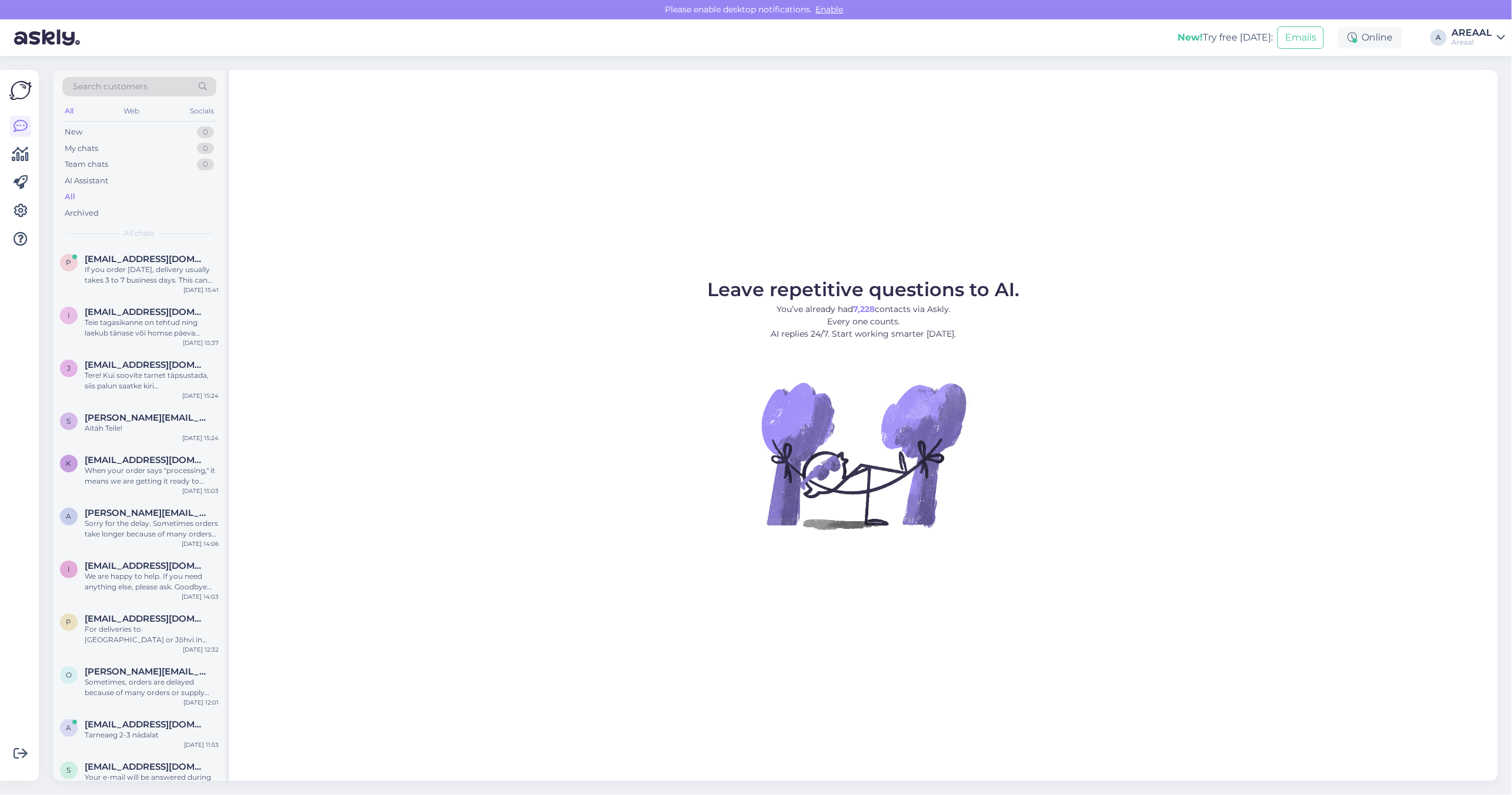
click at [570, 210] on div "Leave repetitive questions to AI. You’ve already had 7,228 contacts via Askly. …" at bounding box center [863, 425] width 1268 height 711
click at [1229, 315] on figure "Leave repetitive questions to AI. You’ve already had 7,228 contacts via Askly. …" at bounding box center [863, 420] width 1248 height 281
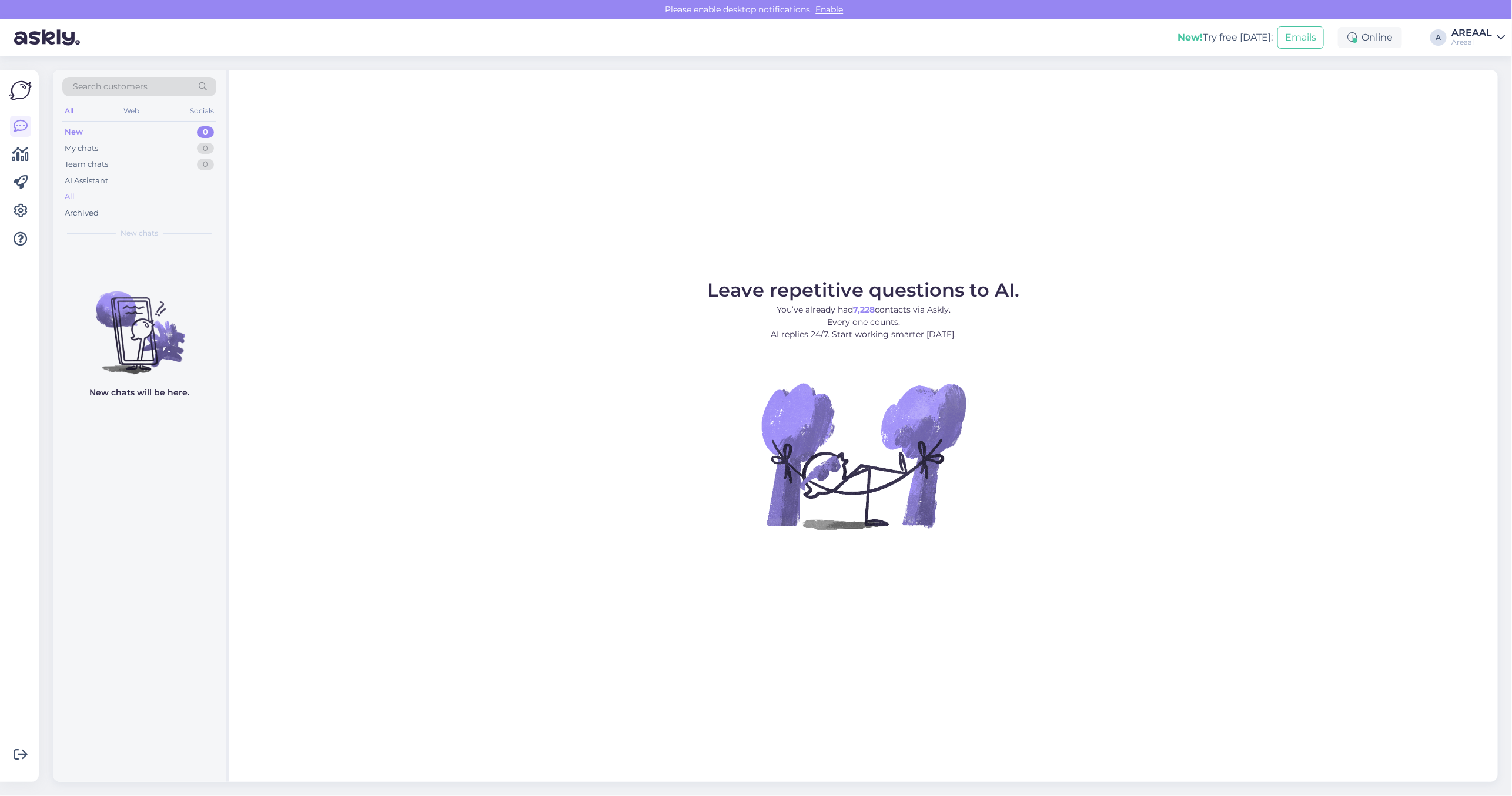
click at [128, 194] on div "All" at bounding box center [139, 196] width 154 height 16
click at [119, 199] on div "All" at bounding box center [139, 196] width 154 height 16
click at [116, 197] on div "All" at bounding box center [139, 196] width 154 height 16
click at [77, 205] on div "Archived" at bounding box center [139, 213] width 154 height 16
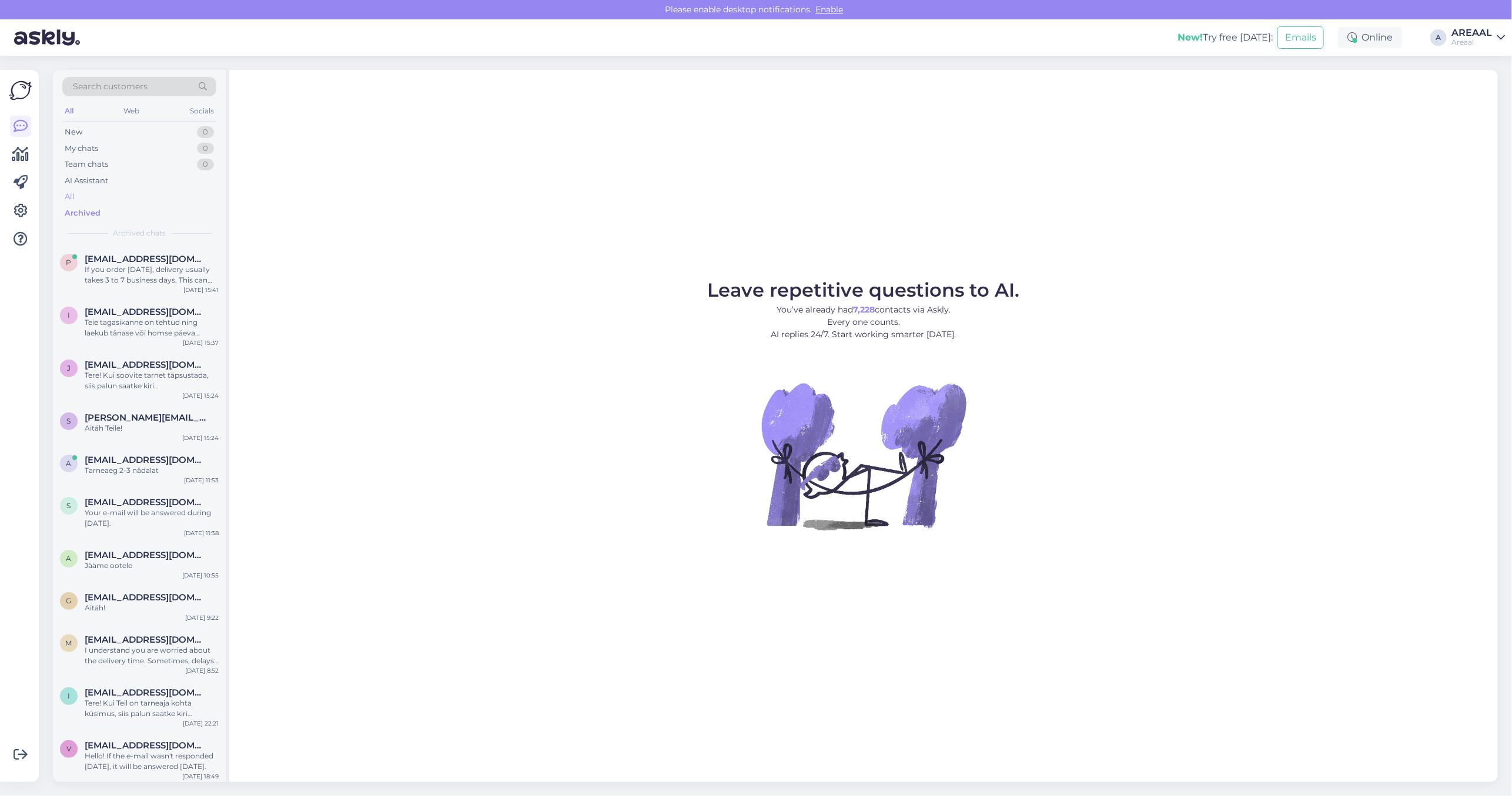
click at [80, 196] on div "All" at bounding box center [139, 196] width 154 height 16
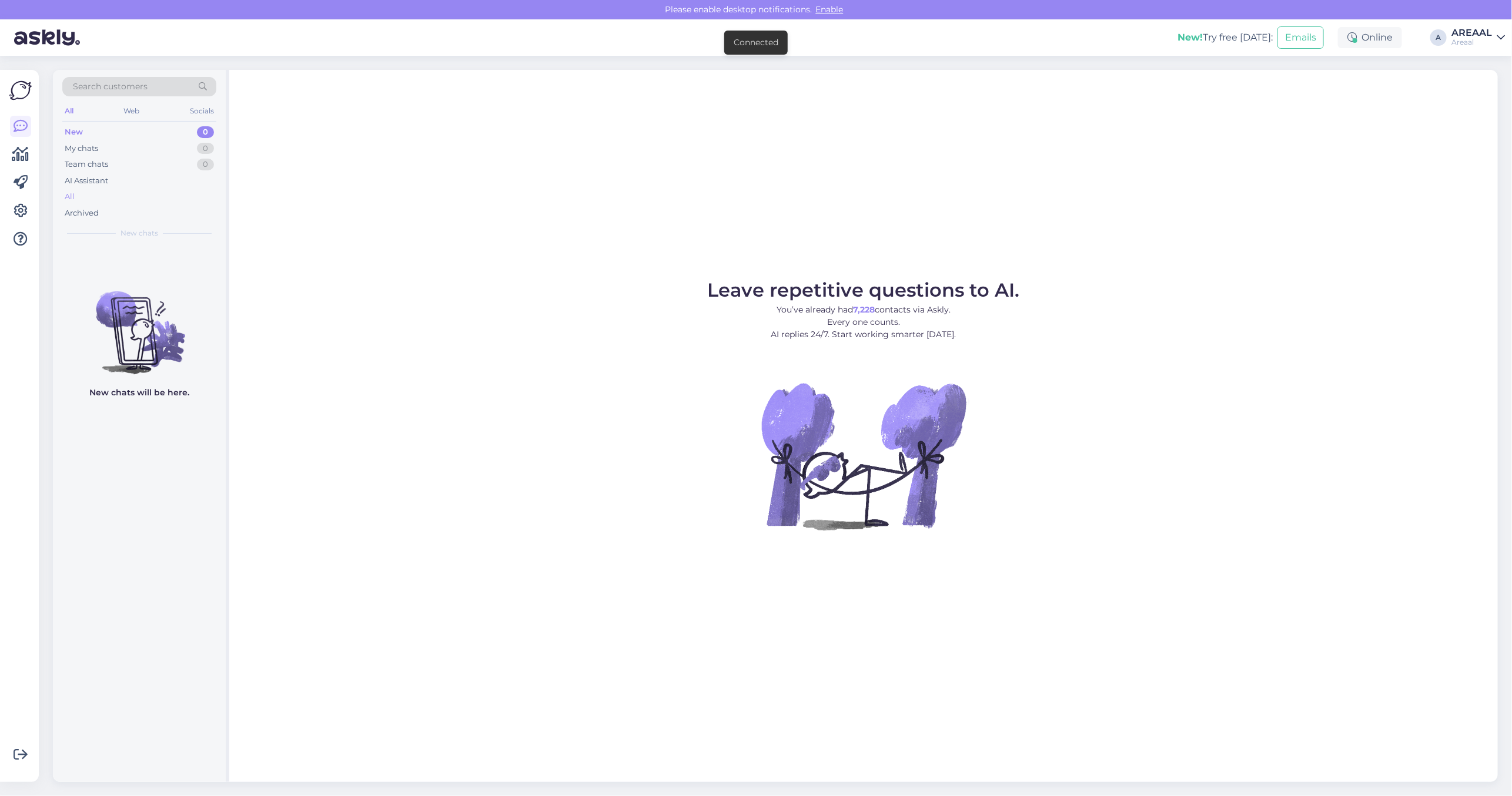
click at [115, 197] on div "All" at bounding box center [139, 196] width 154 height 16
click at [130, 185] on div "AI Assistant" at bounding box center [139, 181] width 154 height 16
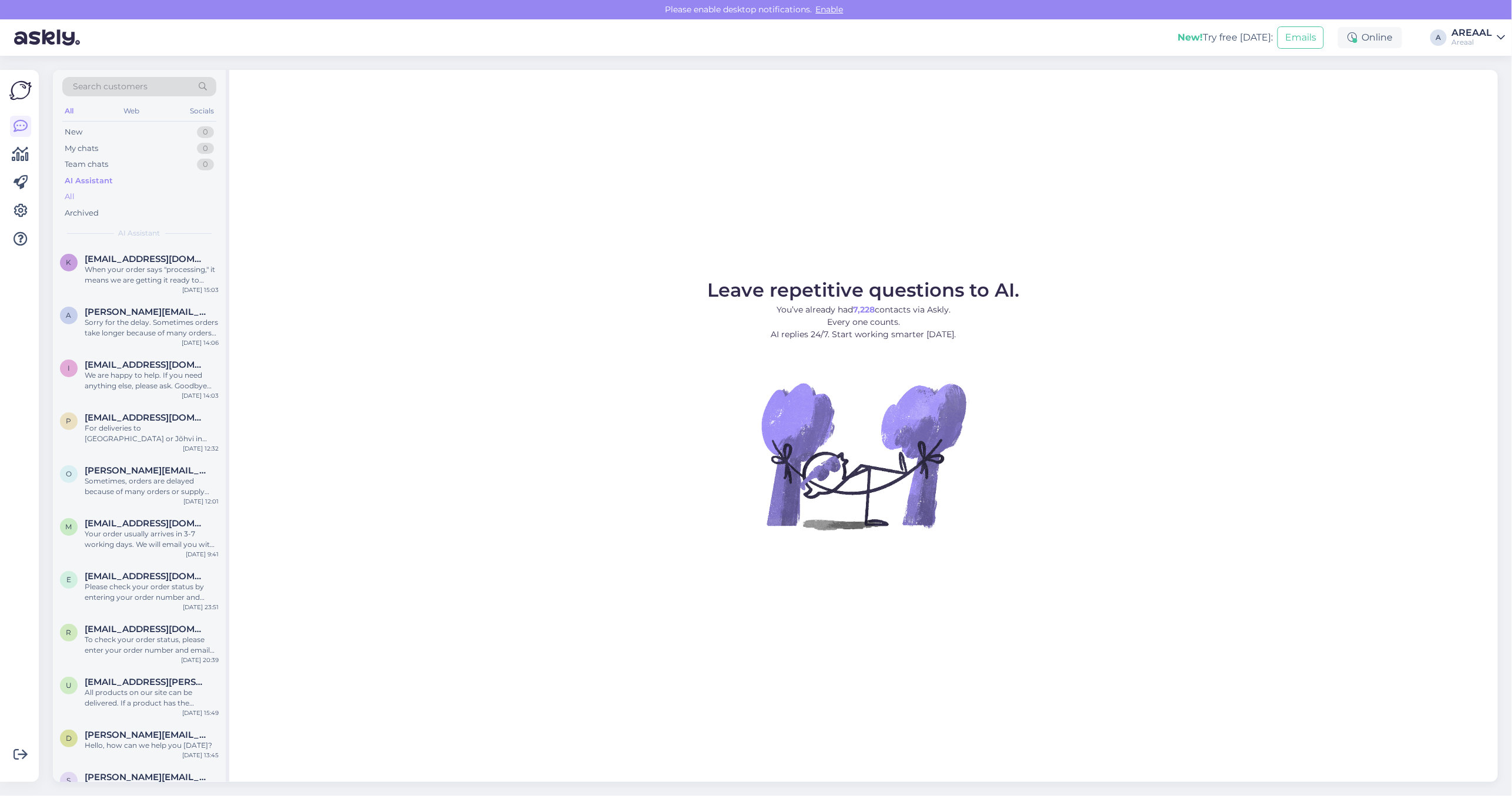
click at [128, 197] on div "All" at bounding box center [139, 196] width 154 height 16
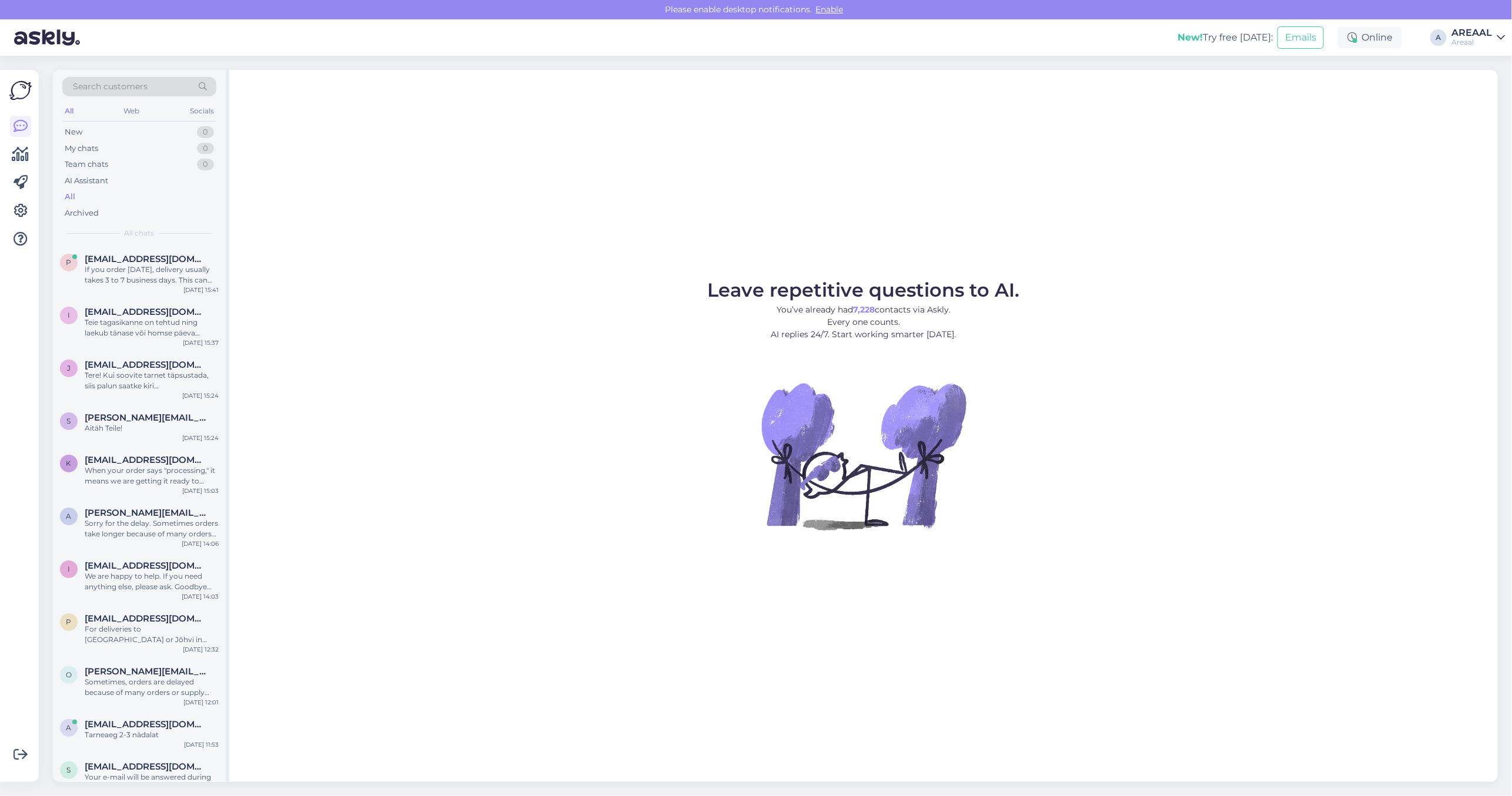
click at [837, 238] on div "Leave repetitive questions to AI. You’ve already had 7,228 contacts via Askly. …" at bounding box center [863, 426] width 1268 height 712
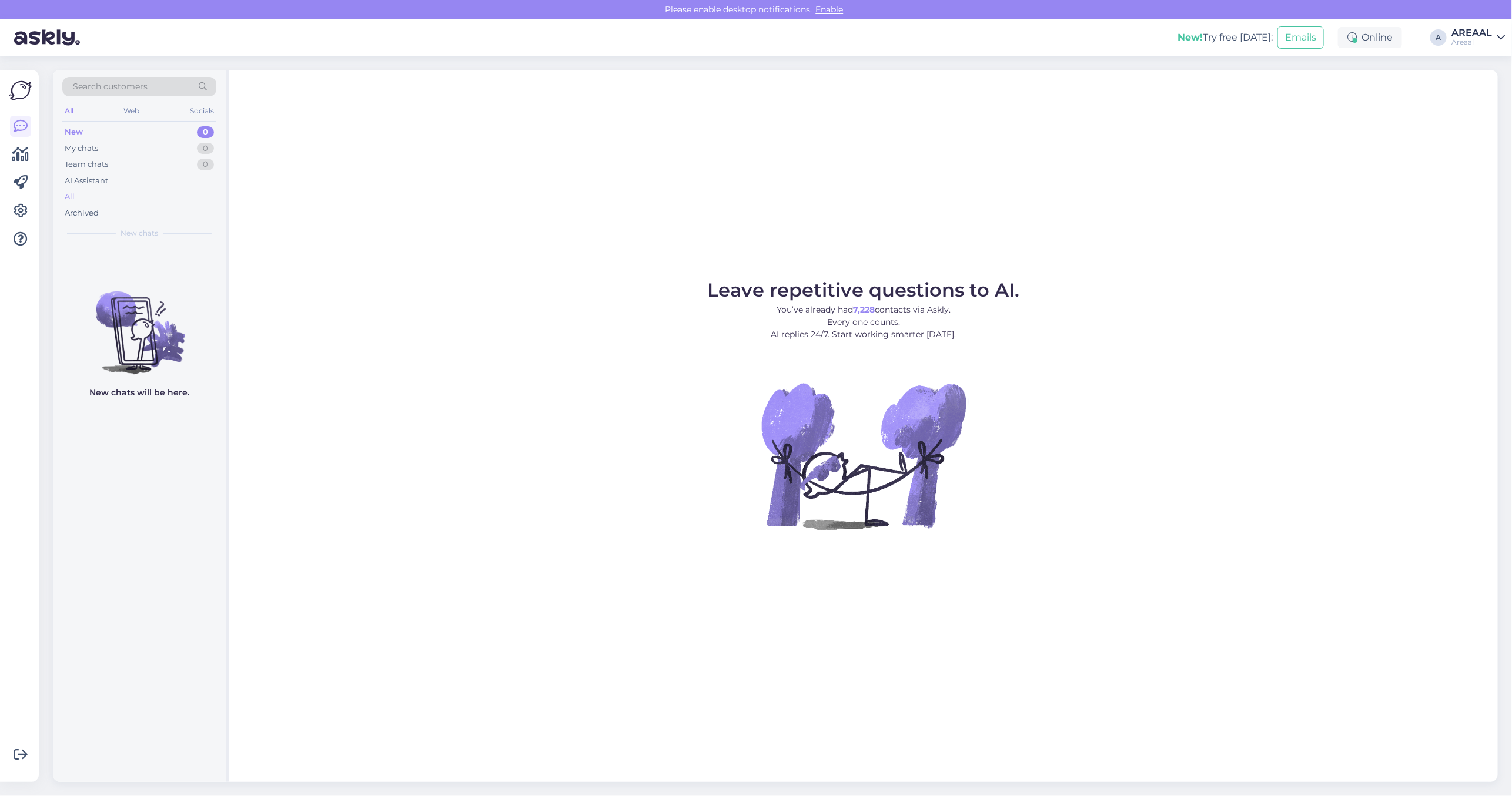
click at [136, 191] on div "All" at bounding box center [139, 196] width 154 height 16
click at [169, 192] on div "All" at bounding box center [139, 196] width 154 height 16
click at [104, 195] on div "All" at bounding box center [139, 196] width 154 height 16
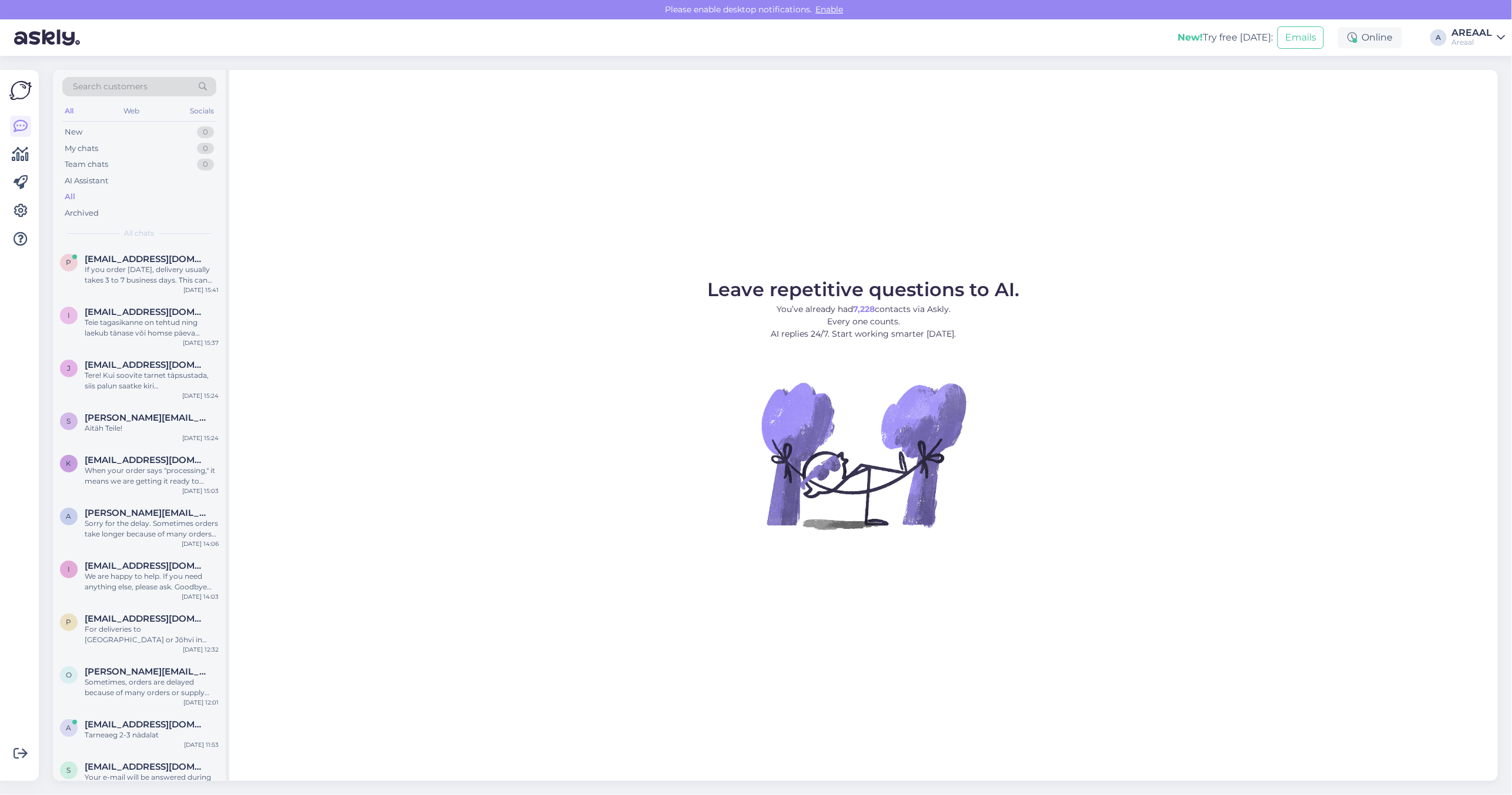
click at [918, 267] on div "Leave repetitive questions to AI. You’ve already had 7,228 contacts via Askly. …" at bounding box center [863, 425] width 1268 height 711
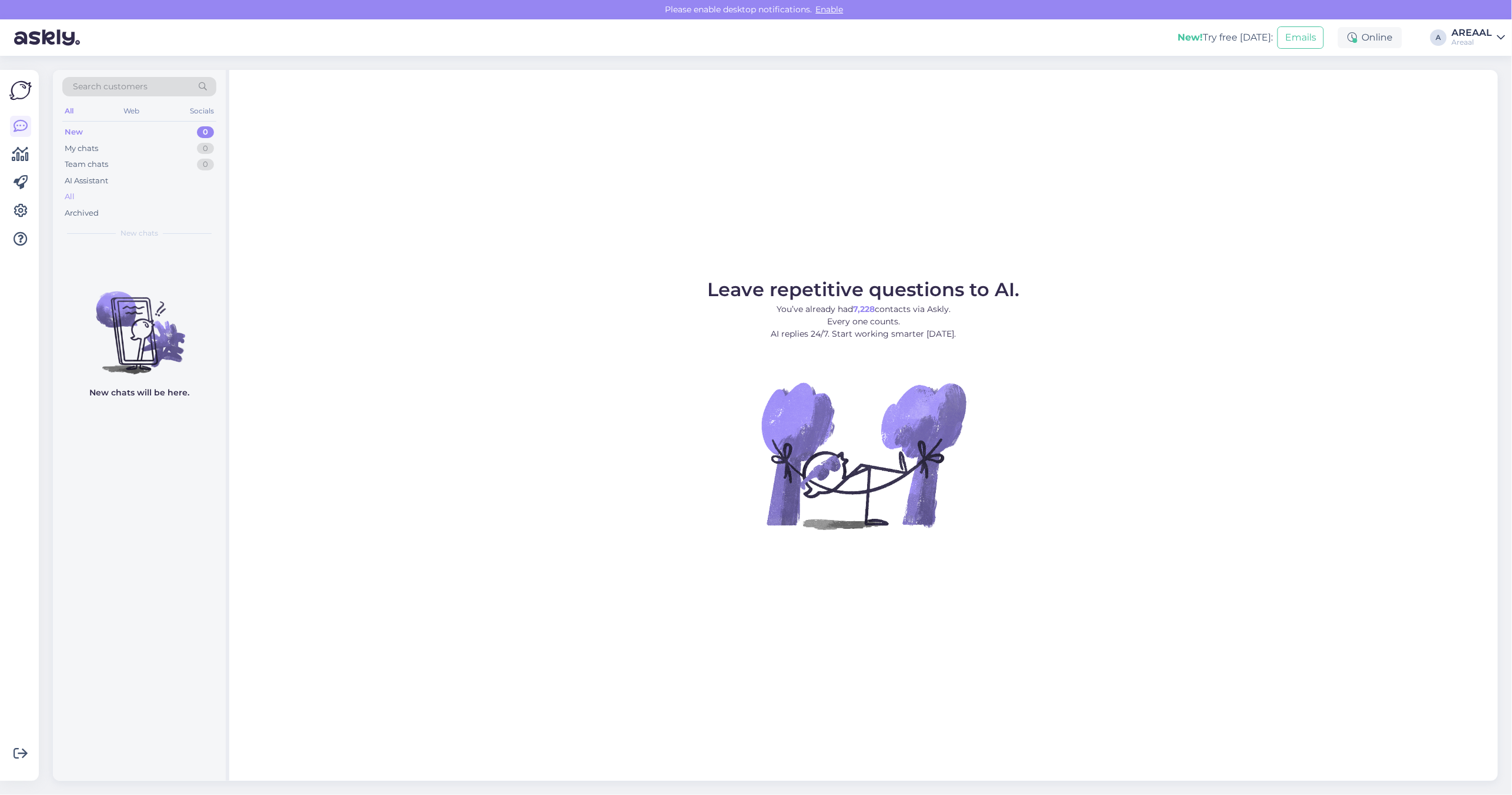
click at [96, 195] on div "All" at bounding box center [139, 196] width 154 height 16
click at [145, 182] on div "AI Assistant" at bounding box center [139, 181] width 154 height 16
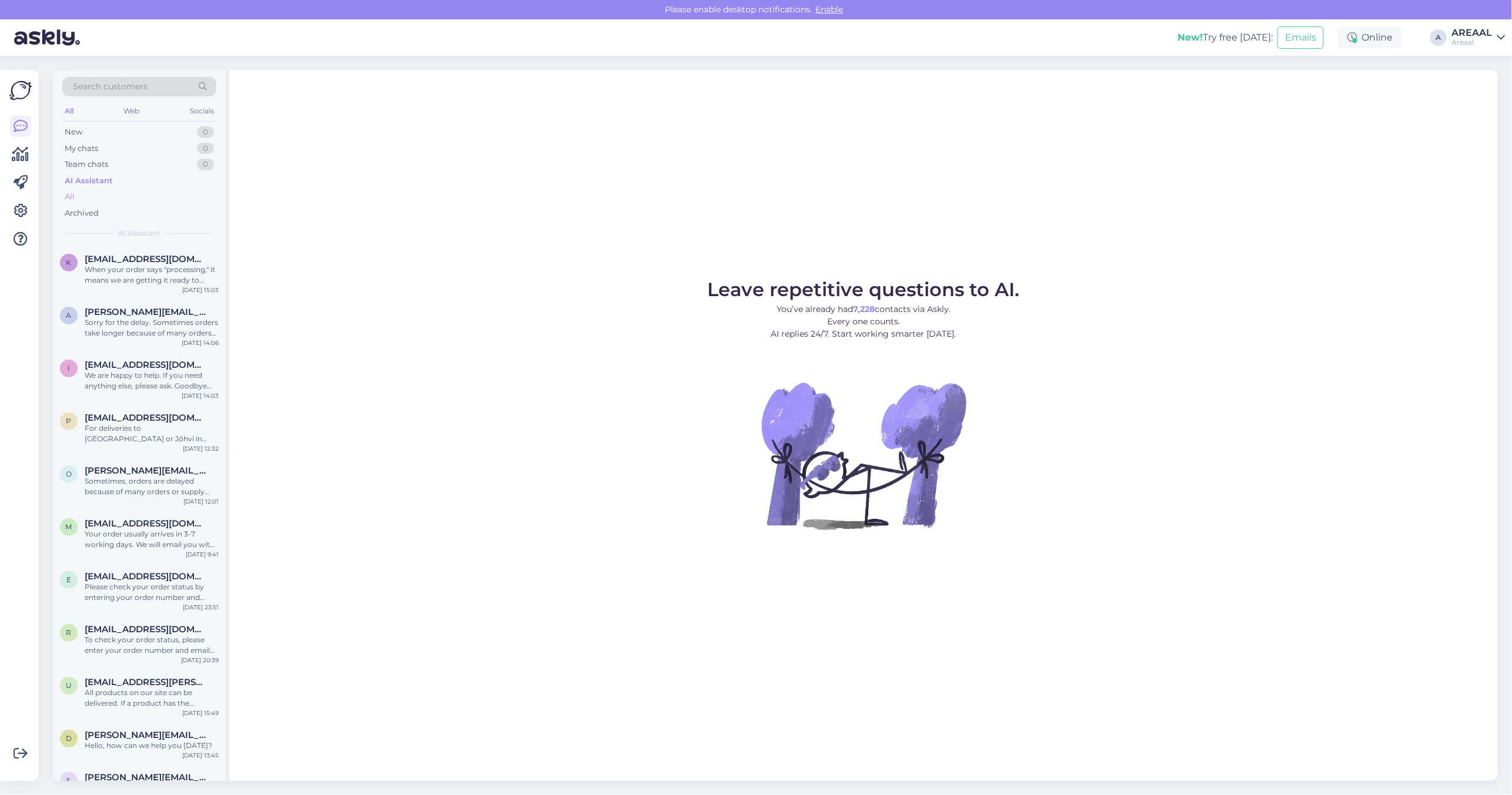
click at [135, 201] on div "All" at bounding box center [139, 196] width 154 height 16
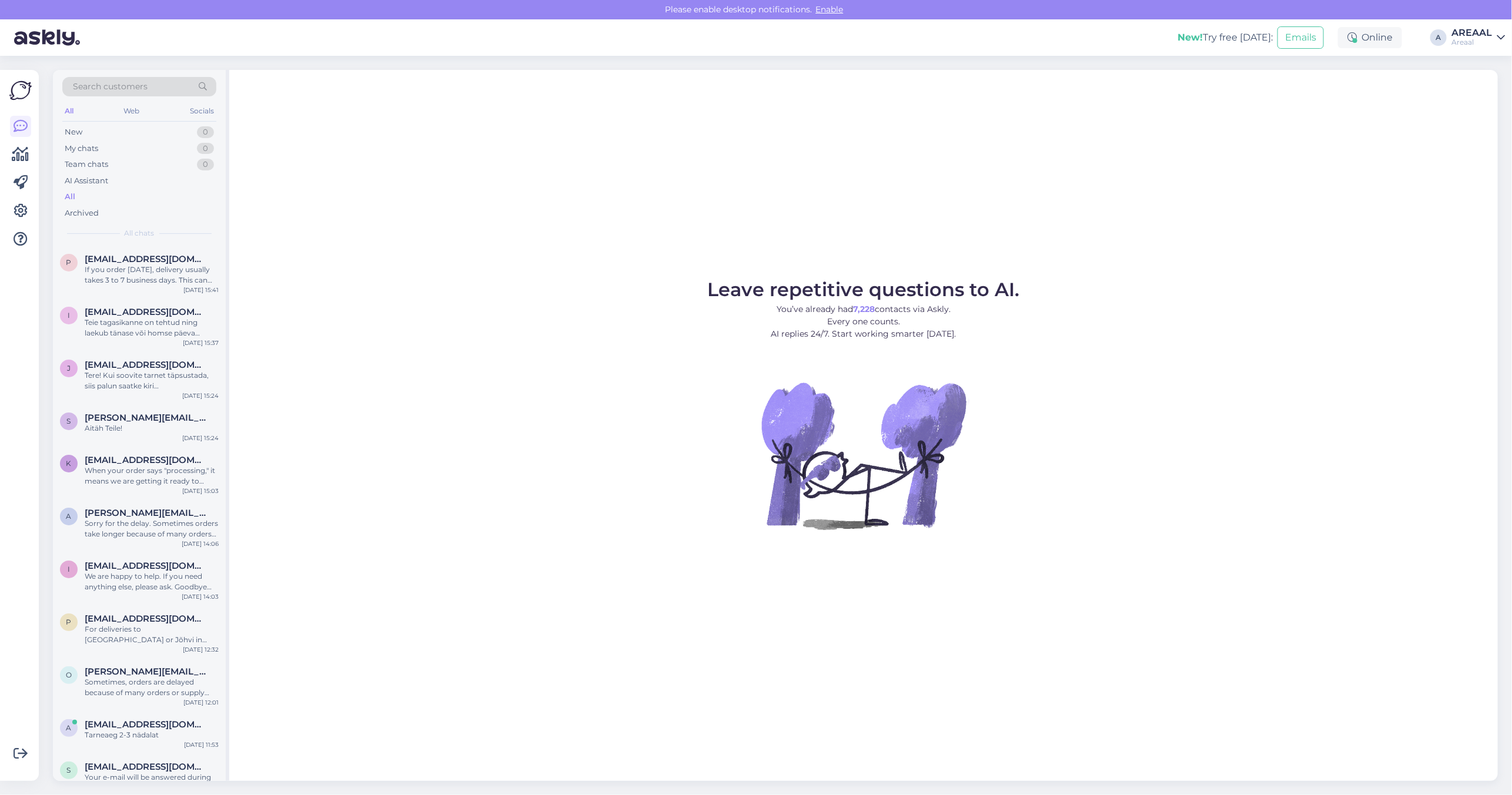
click at [112, 204] on div "All" at bounding box center [139, 196] width 154 height 16
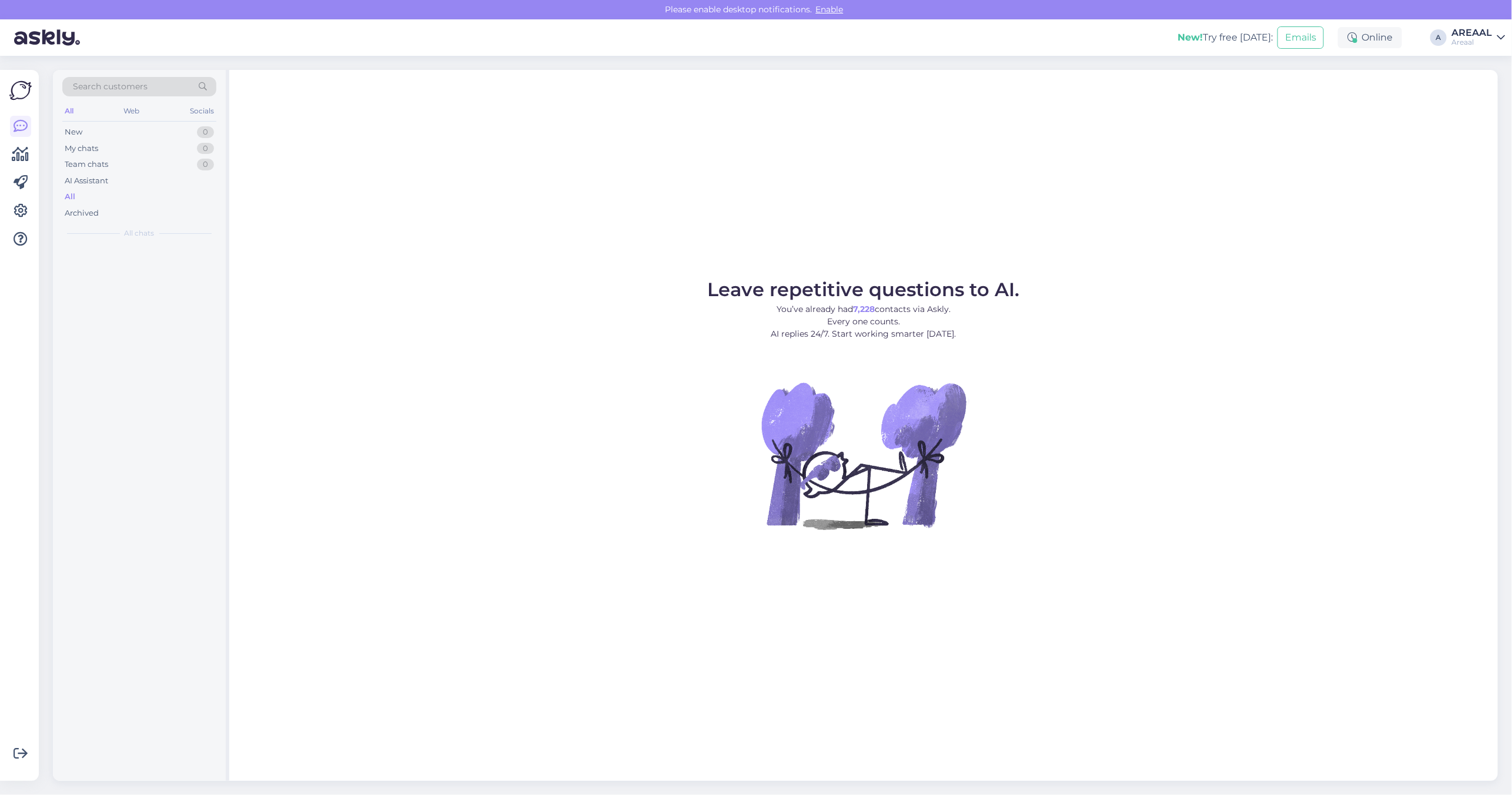
click at [112, 192] on div "All" at bounding box center [139, 196] width 154 height 16
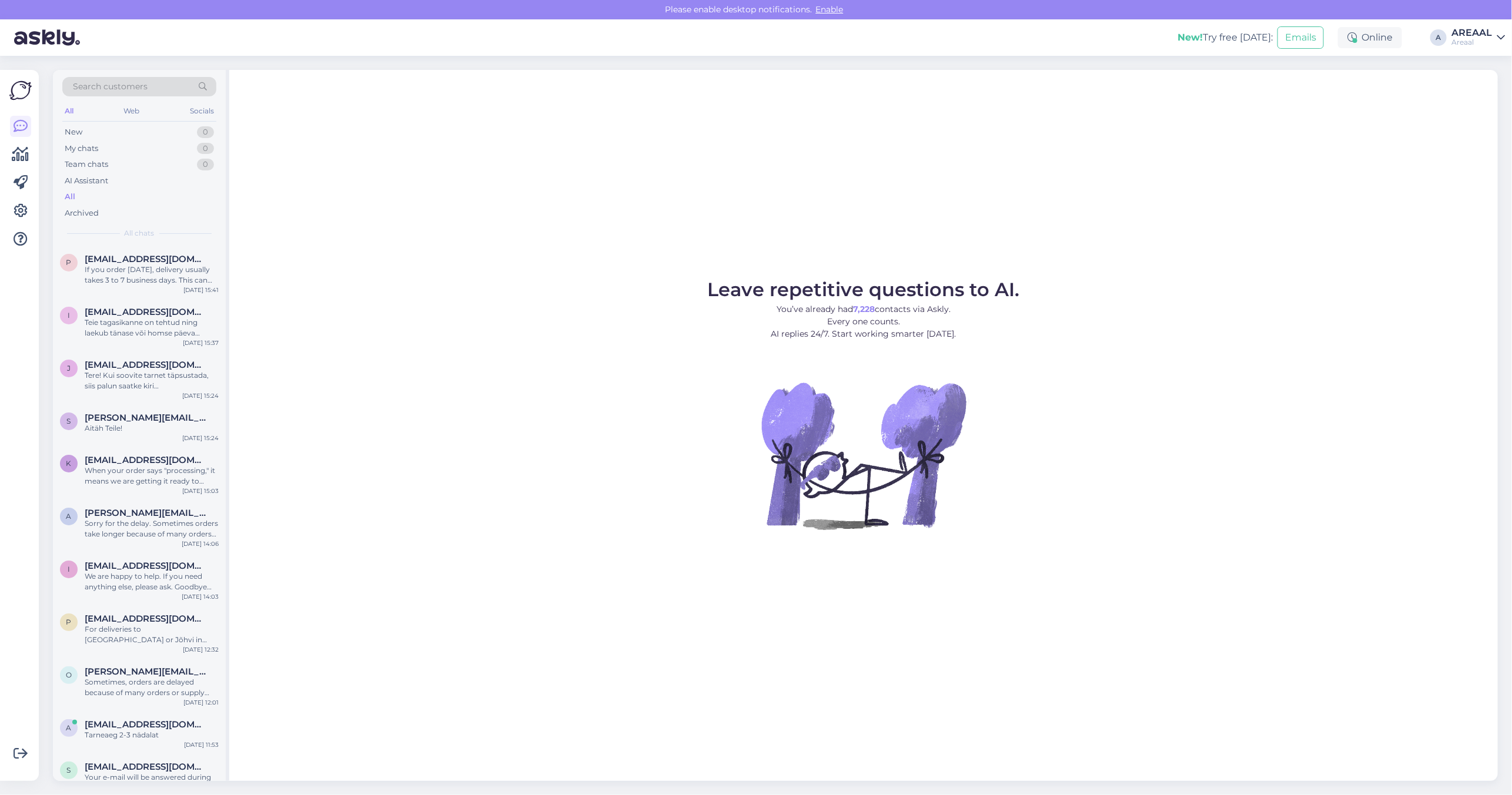
click at [844, 212] on div "Leave repetitive questions to AI. You’ve already had 7,228 contacts via Askly. …" at bounding box center [863, 425] width 1268 height 711
click at [1259, 187] on div "Leave repetitive questions to AI. You’ve already had 7,228 contacts via Askly. …" at bounding box center [863, 425] width 1268 height 711
click at [1103, 151] on div "Leave repetitive questions to AI. You’ve already had 7,228 contacts via Askly. …" at bounding box center [863, 425] width 1268 height 711
click at [1068, 258] on div "Leave repetitive questions to AI. You’ve already had 7,228 contacts via Askly. …" at bounding box center [863, 425] width 1268 height 711
click at [130, 202] on div "All" at bounding box center [139, 196] width 154 height 16
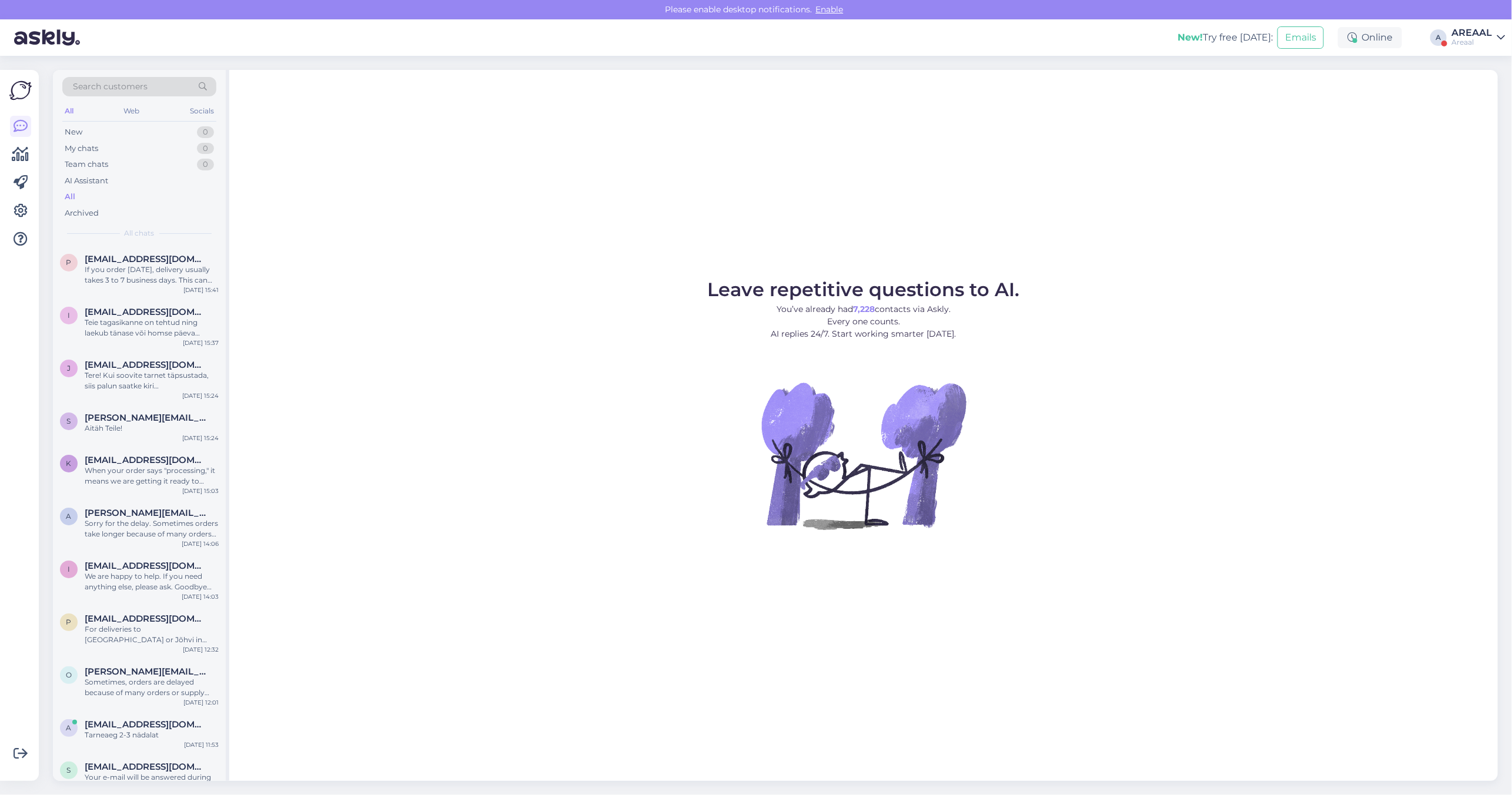
click at [129, 195] on div "All" at bounding box center [139, 196] width 154 height 16
click at [521, 289] on figure "Leave repetitive questions to AI. You’ve already had 7,228 contacts via Askly. …" at bounding box center [863, 420] width 1248 height 281
click at [1478, 44] on div "Areaal" at bounding box center [1471, 42] width 40 height 9
click at [1482, 92] on button "Open" at bounding box center [1478, 90] width 33 height 18
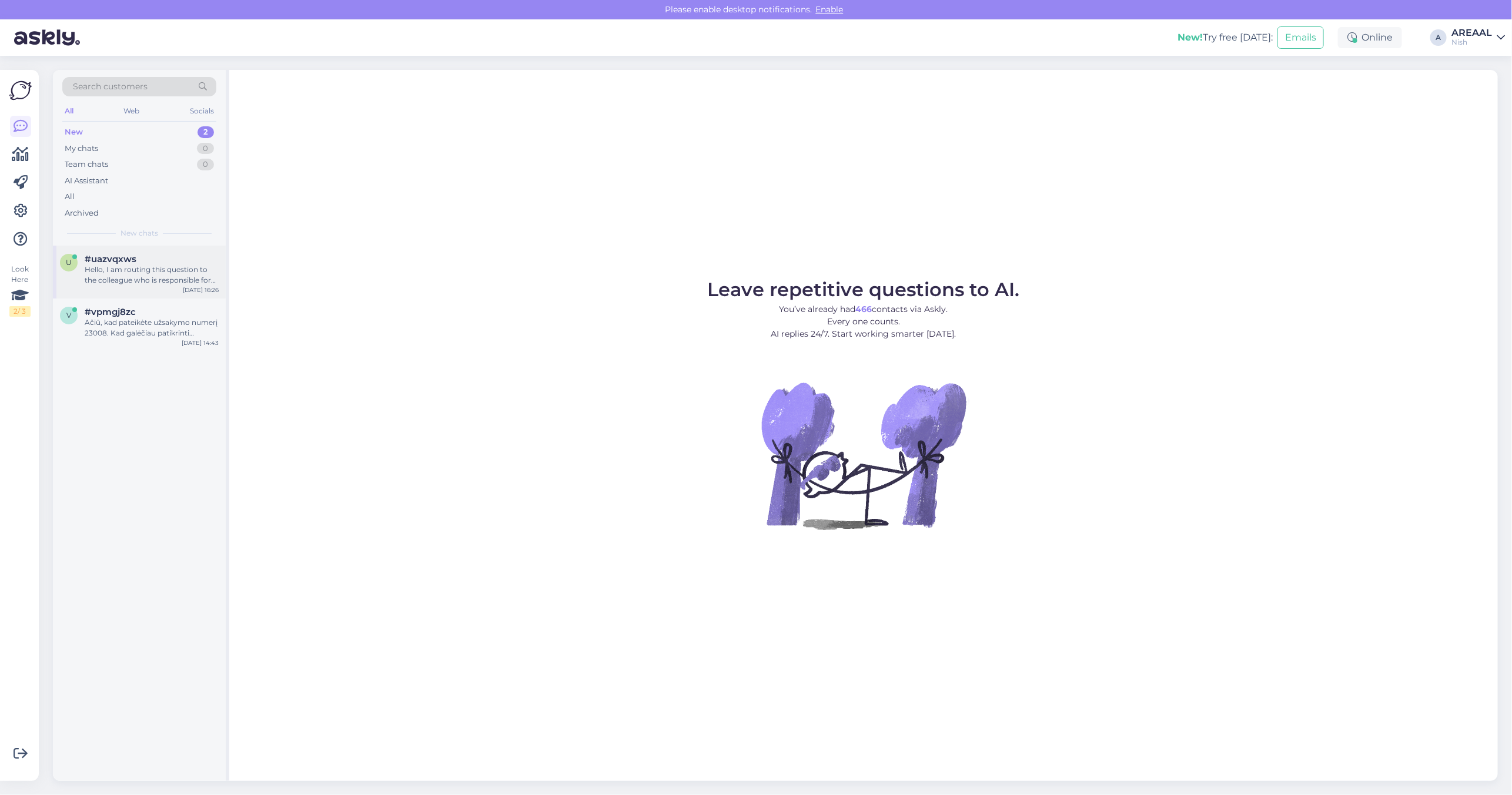
click at [159, 279] on div "Hello, I am routing this question to the colleague who is responsible for this …" at bounding box center [152, 275] width 134 height 22
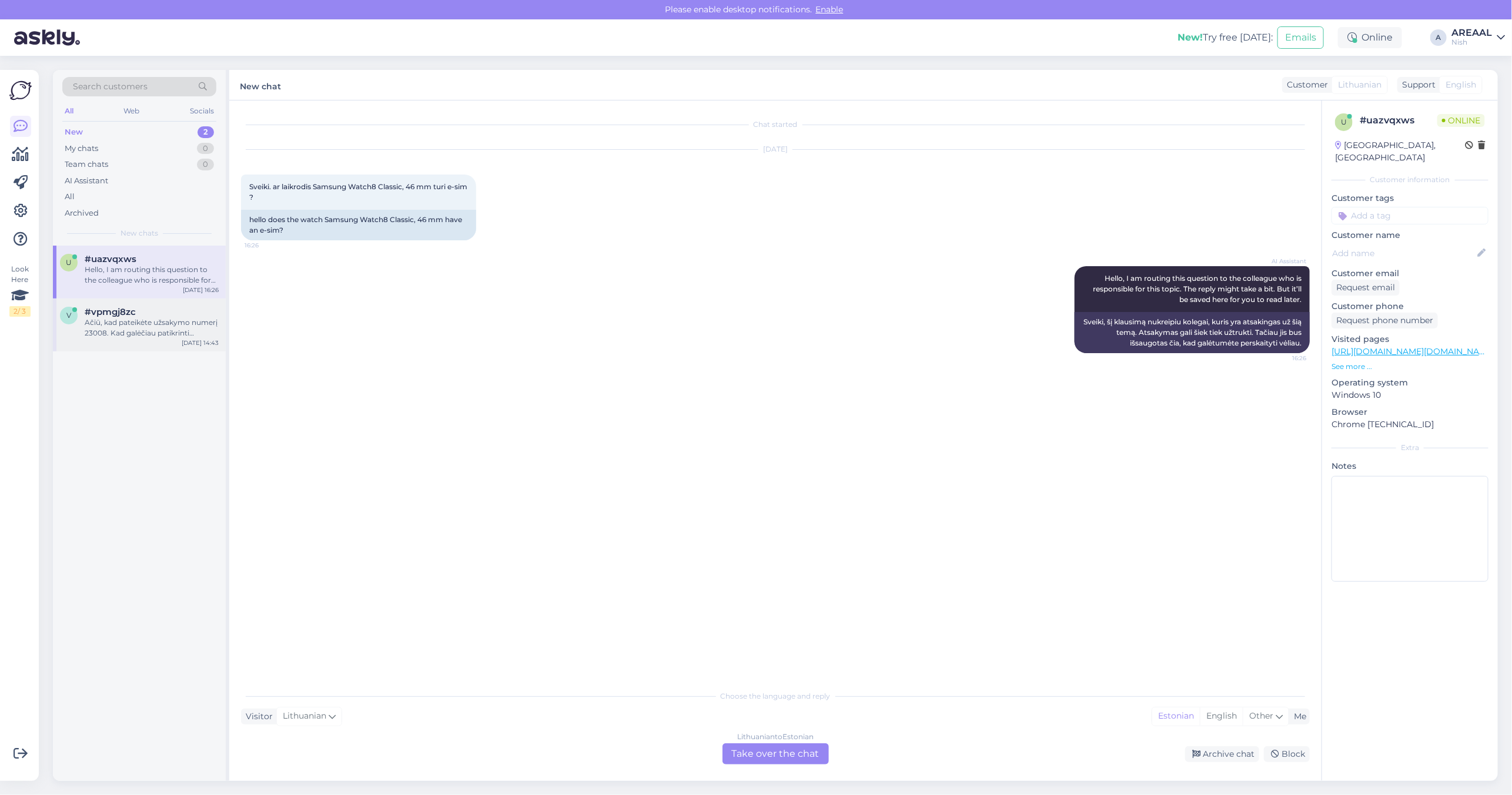
click at [151, 336] on div "Ačiū, kad pateikėte užsakymo numerį 23008. Kad galėčiau patikrinti užsakymo būs…" at bounding box center [152, 327] width 134 height 22
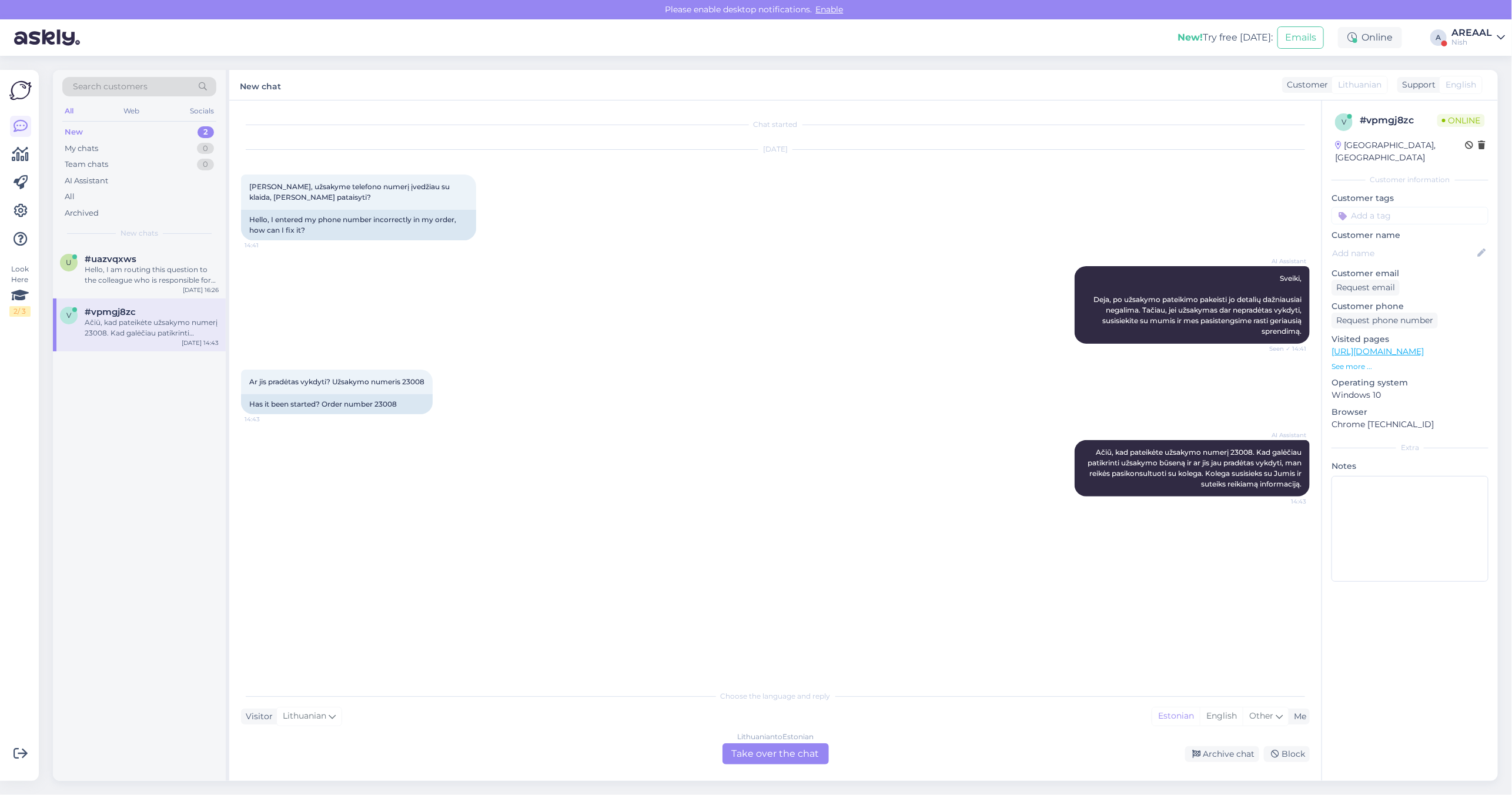
click at [1455, 36] on div "AREAAL" at bounding box center [1471, 33] width 40 height 9
click at [1466, 65] on button "Open" at bounding box center [1478, 65] width 33 height 18
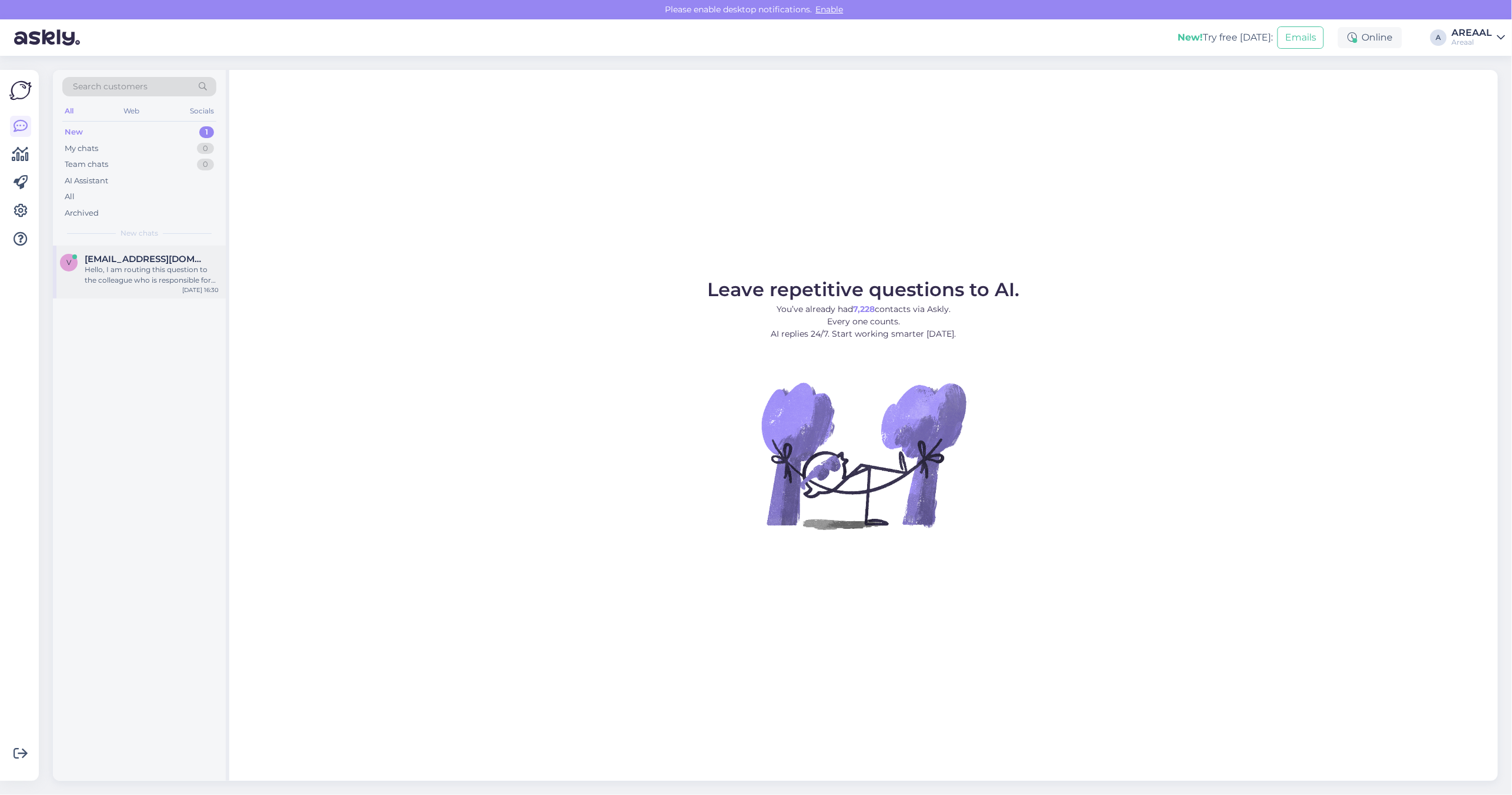
click at [139, 262] on span "[EMAIL_ADDRESS][DOMAIN_NAME]" at bounding box center [146, 259] width 122 height 10
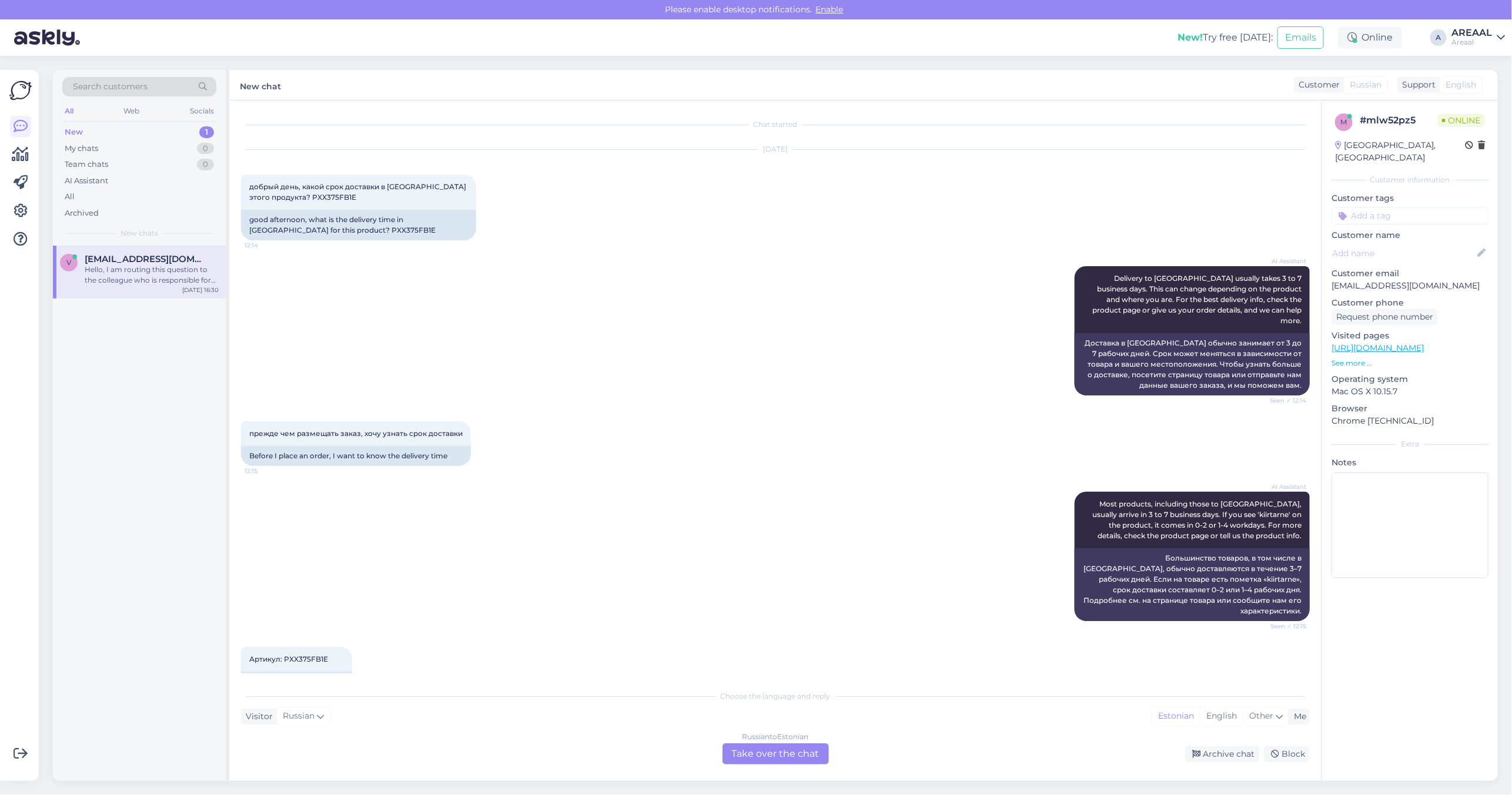
scroll to position [823, 0]
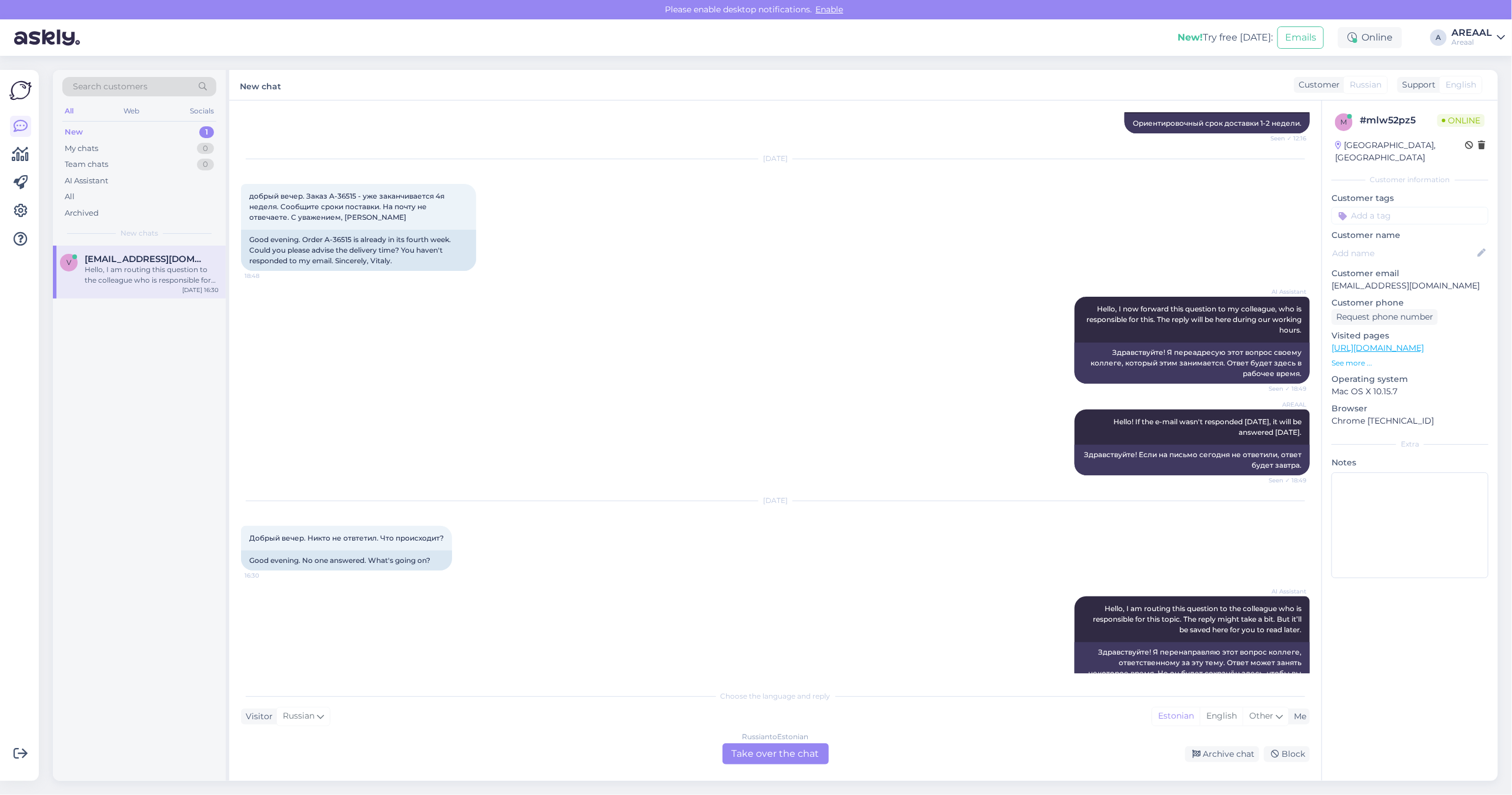
click at [791, 776] on div "Chat started Sep 8 2025 добрый день, какой срок доставки в Таллинне этого проду…" at bounding box center [775, 441] width 1092 height 680
click at [741, 751] on div "Russian to Estonian Take over the chat" at bounding box center [775, 754] width 106 height 22
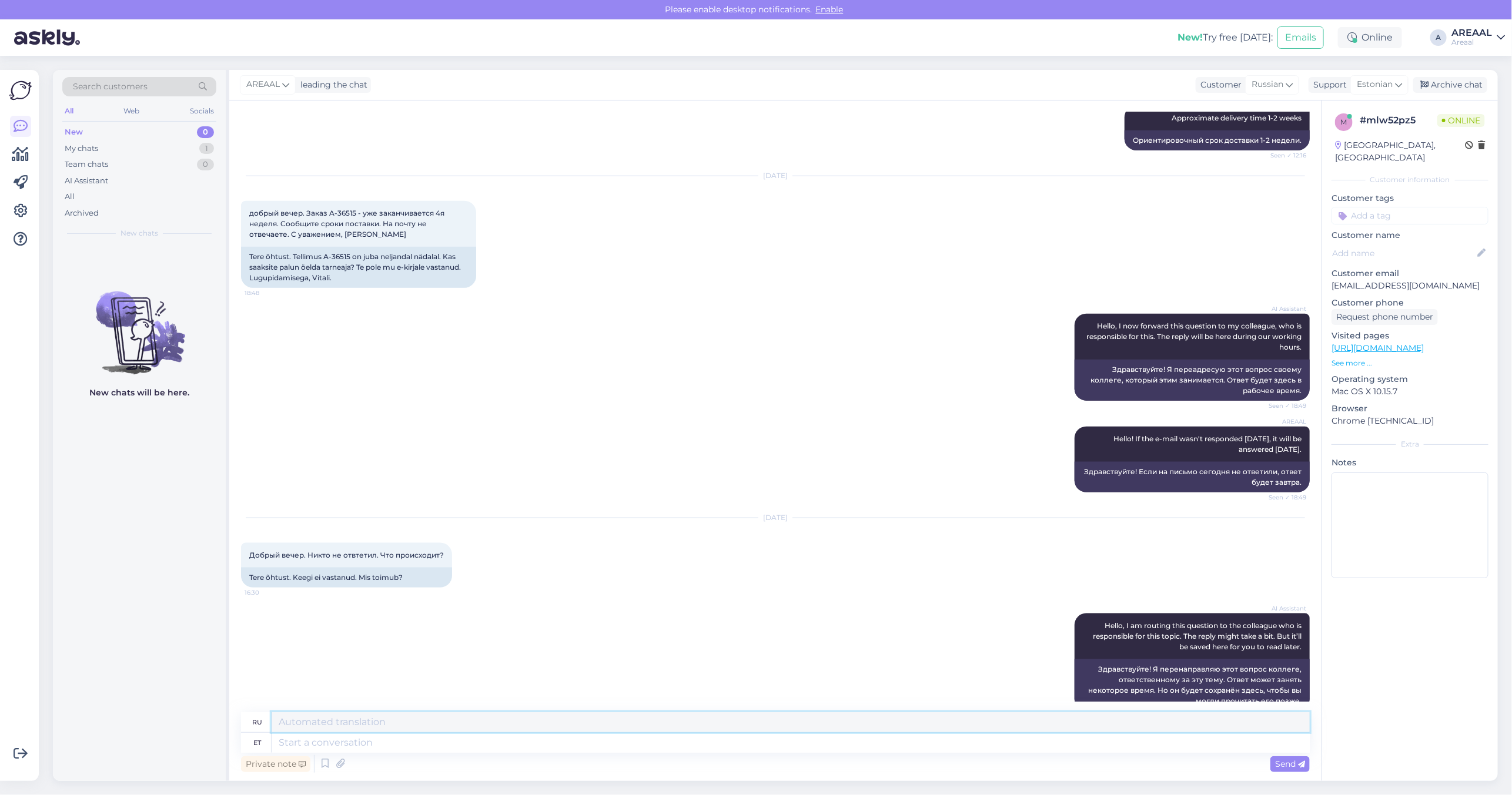
click at [719, 724] on textarea at bounding box center [790, 722] width 1038 height 20
click at [719, 742] on textarea at bounding box center [790, 742] width 1038 height 20
type textarea "Lõpetame päva"
type textarea "Мы закончили."
type textarea "Lõpetame päva kel"
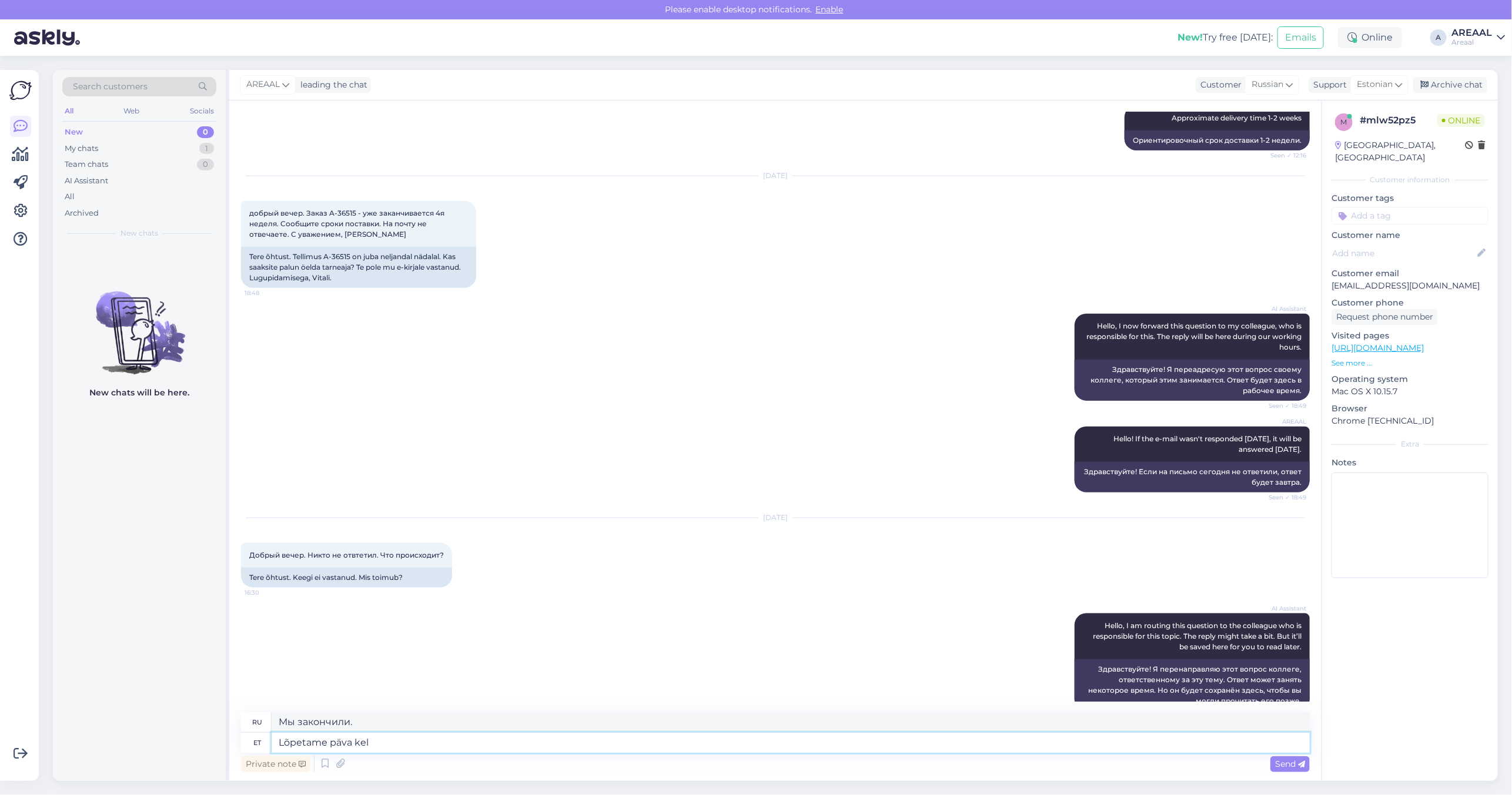
type textarea "Мы завершаем день."
type textarea "Lõpetame töö"
type textarea "Мы закончили."
type textarea "Lõpetame tööpäva ke"
type textarea "Мы заканчиваем рабочий день."
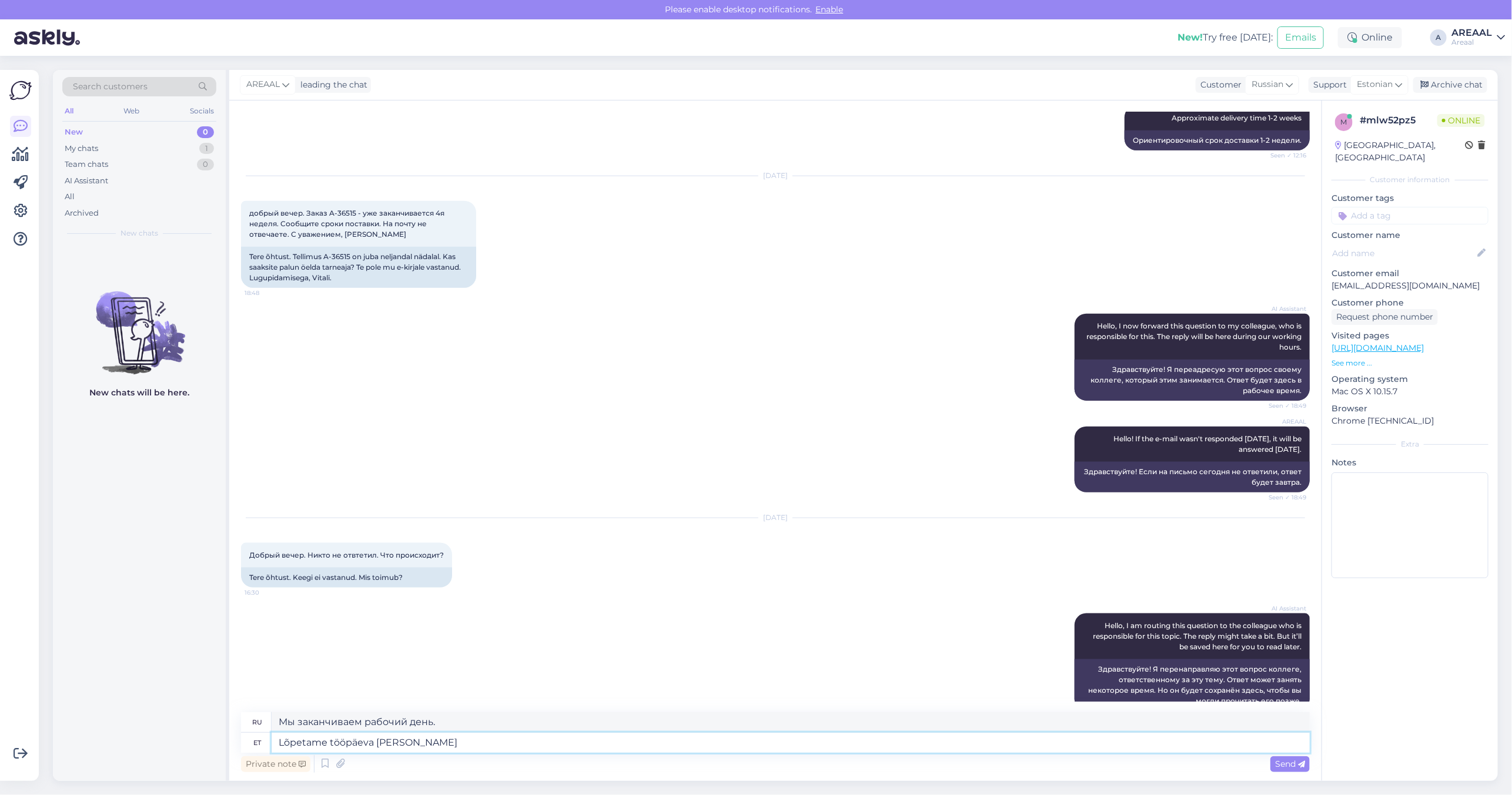
type textarea "Lõpetame tööpäeva kell 1"
type textarea "Мы заканчиваем рабочий день в"
type textarea "Lõpetame tööpäeva kell 18:00. Te"
type textarea "Мы заканчиваем рабочий день в 18:00."
type textarea "Lõpetame tööpäeva kell 18:00. Teie kir"
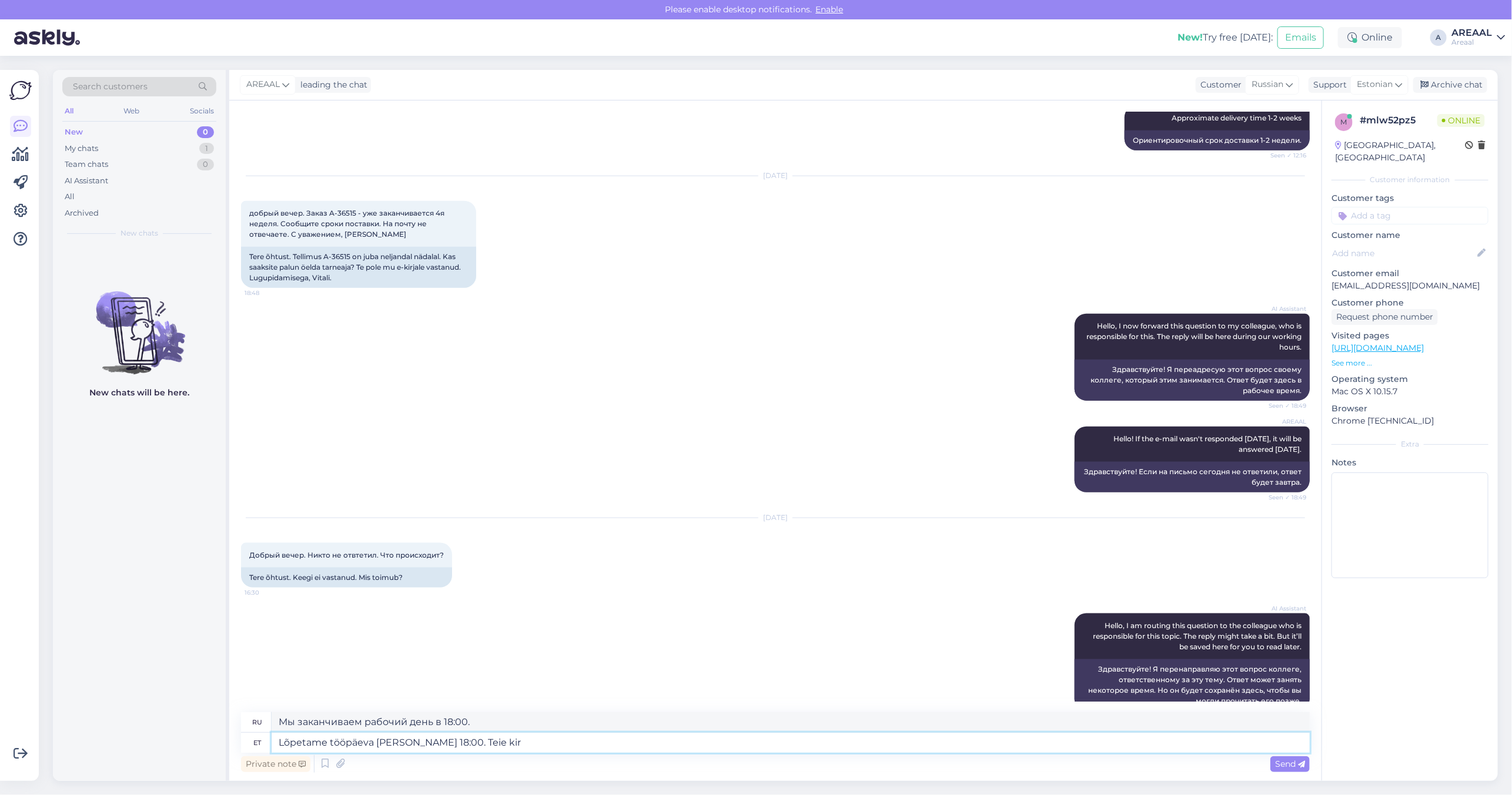
type textarea "Мы закрываемся в 18:00. Ваш"
type textarea "Lõpetame tööpäeva kell 18:00. Teie kirjani jõ"
type textarea "Закрываемся в 18:00. Увидимся позже."
type textarea "Lõpetame tööpäeva kell 18:00. Teie kirjani jõutakse täna"
type textarea "Мы закрываемся в 18:00. Ваше письмо будет доставлено."
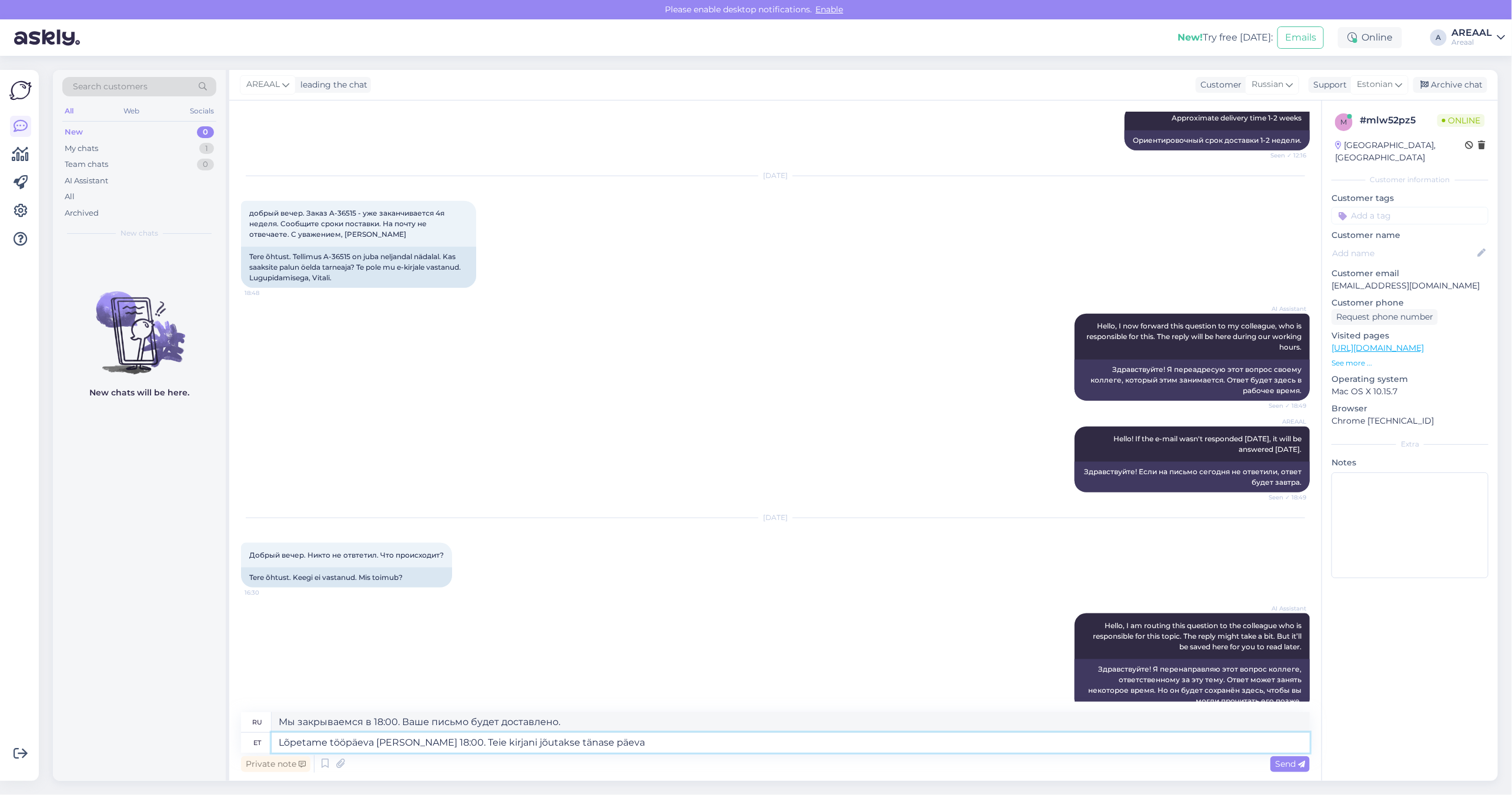
type textarea "Lõpetame tööpäeva kell 18:00. Teie kirjani jõutakse tänase päeva j"
type textarea "Мы закрываемся в 18:00. Ваше письмо придёт сегодня."
type textarea "Lõpetame tööpäeva kell 18:00. Teie kirjani jõutakse tänase päeva jooksul."
type textarea "Мы закрываемся в 18:00. Ваше письмо будет доставлено сегодня."
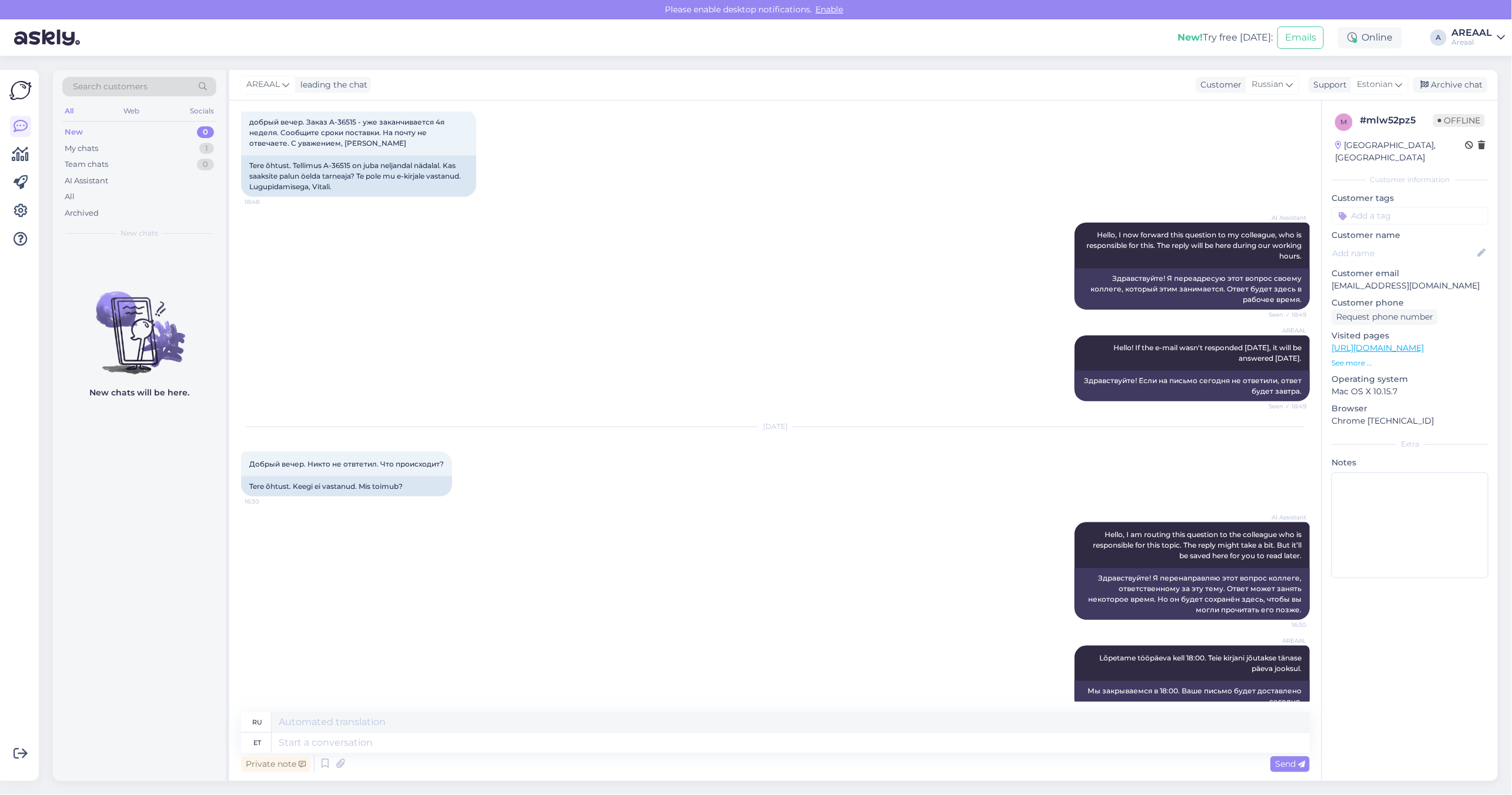
click at [880, 249] on div "AI Assistant Hello, I now forward this question to my colleague, who is respons…" at bounding box center [775, 266] width 1068 height 113
click at [1497, 90] on div "AREAAL leading the chat Customer Russian Support Estonian Archive chat" at bounding box center [863, 84] width 1268 height 30
click at [218, 150] on div "Search customers All Web Socials New 0 My chats 1 Team chats 0 AI Assistant All…" at bounding box center [139, 158] width 173 height 176
click at [197, 151] on div "My chats 1" at bounding box center [139, 148] width 154 height 16
click at [201, 256] on span "[EMAIL_ADDRESS][DOMAIN_NAME]" at bounding box center [146, 259] width 122 height 10
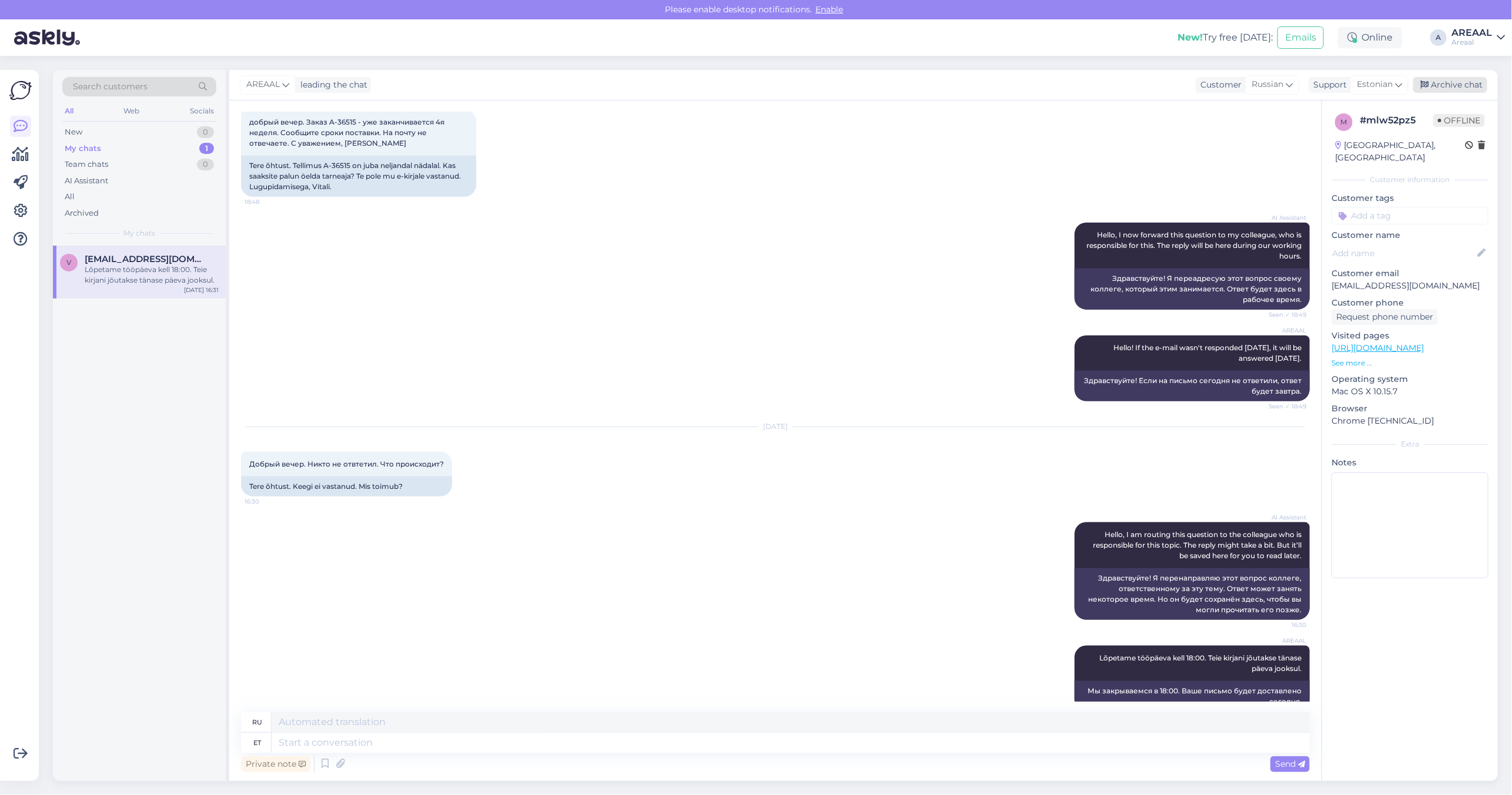
click at [1445, 81] on div "Archive chat" at bounding box center [1450, 84] width 74 height 16
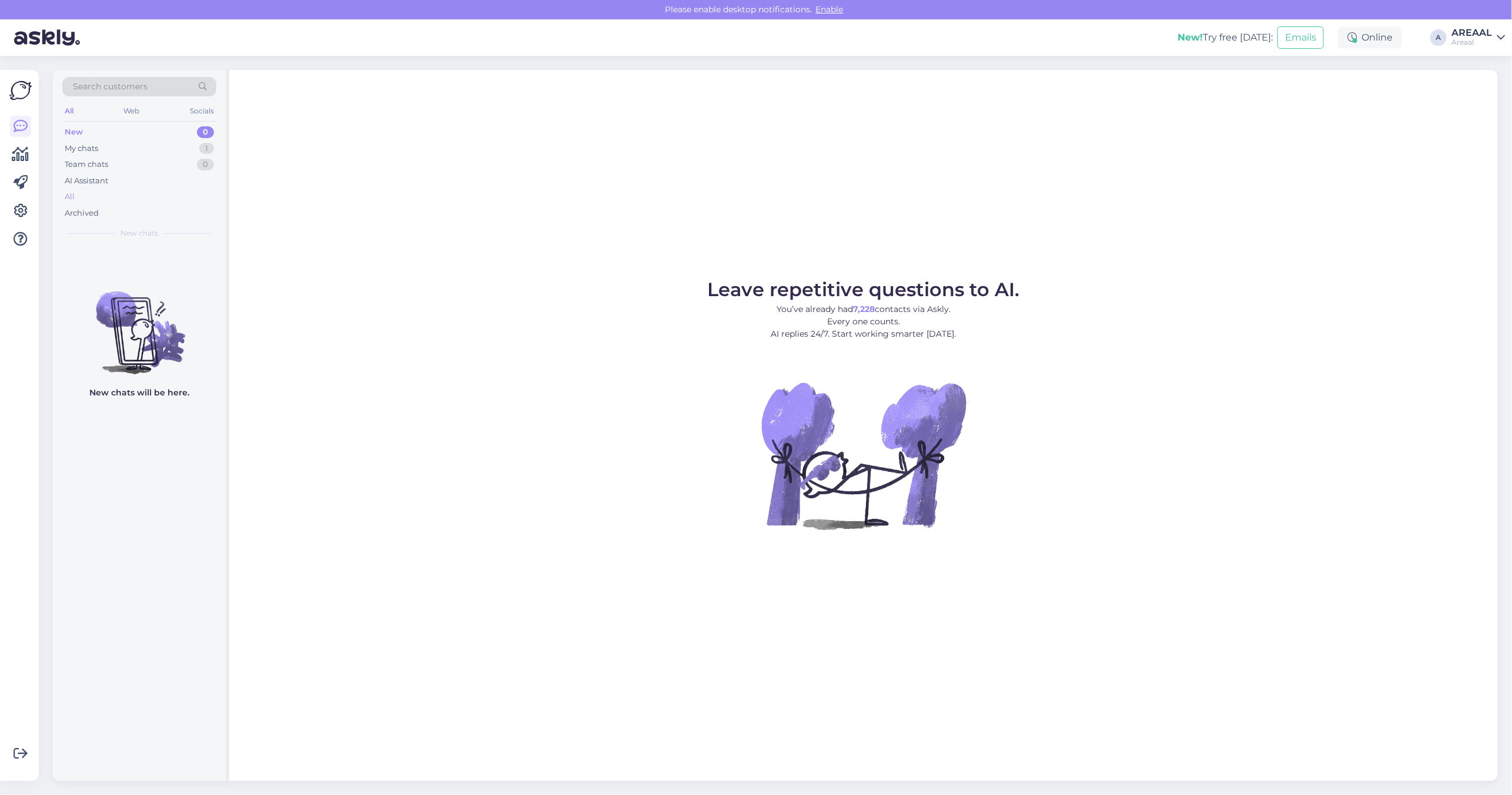
click at [150, 196] on div "All" at bounding box center [139, 196] width 154 height 16
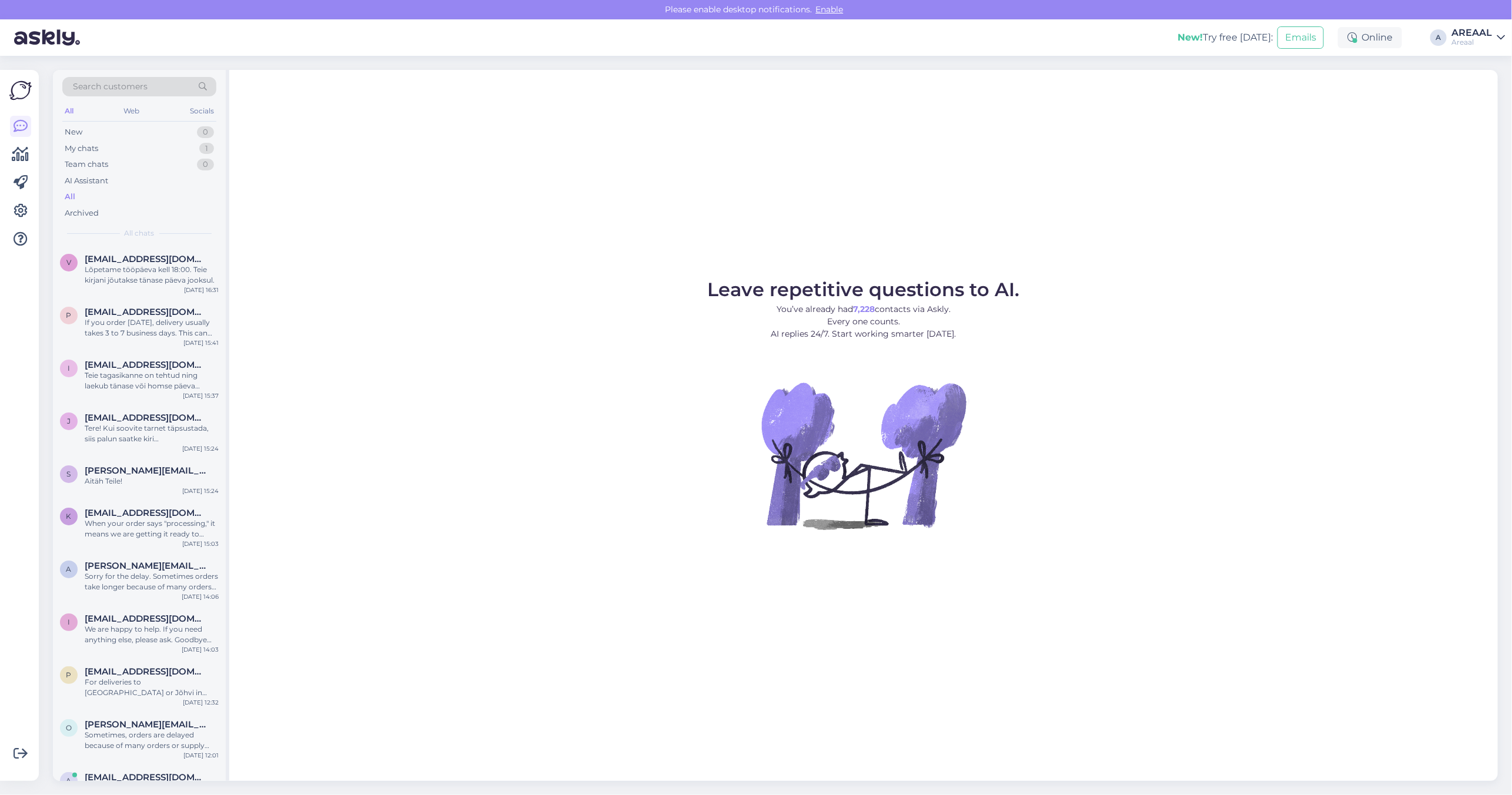
click at [583, 251] on div "Leave repetitive questions to AI. You’ve already had 7,228 contacts via Askly. …" at bounding box center [863, 425] width 1268 height 711
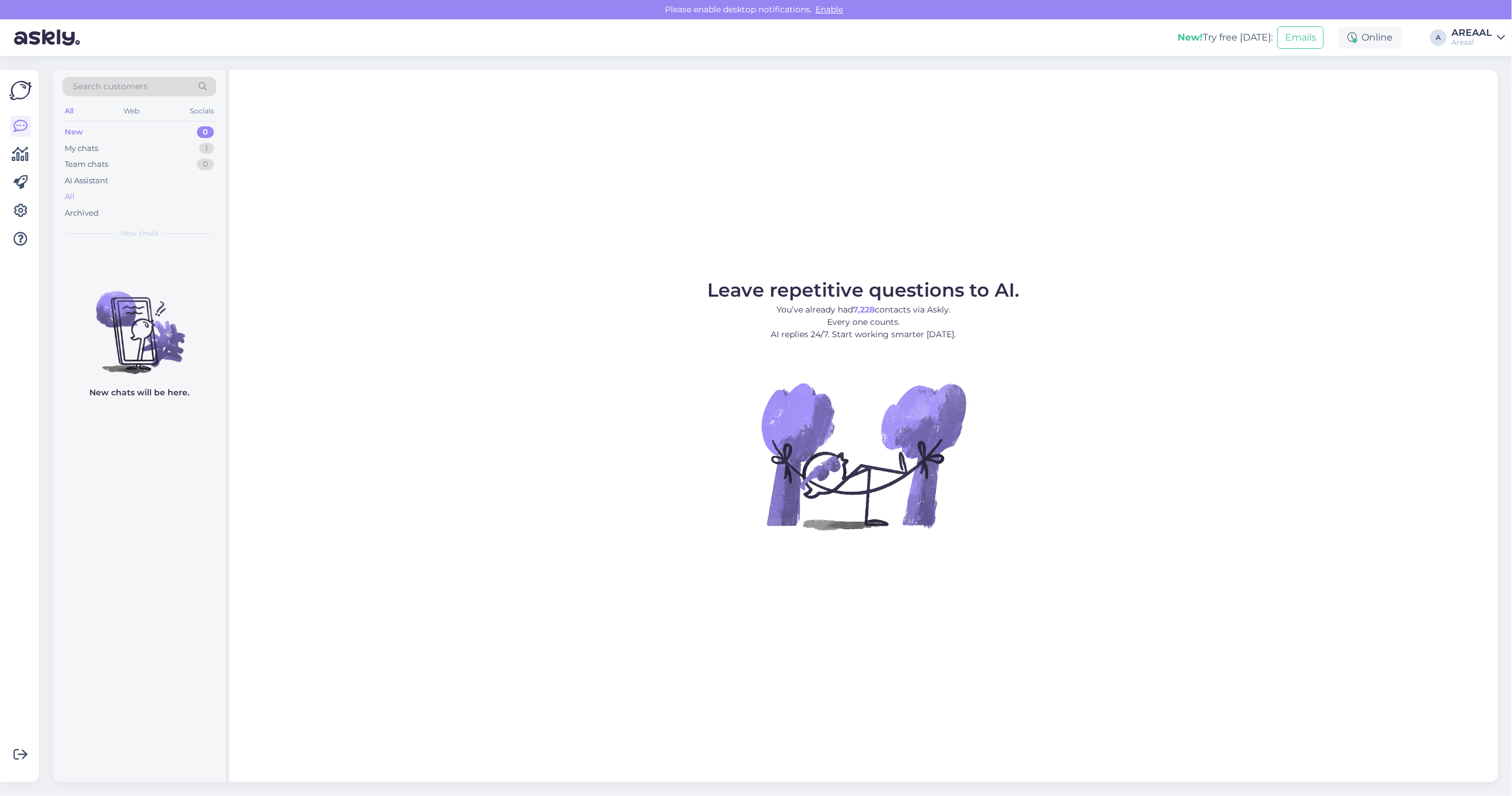
click at [96, 192] on div "All" at bounding box center [139, 196] width 154 height 16
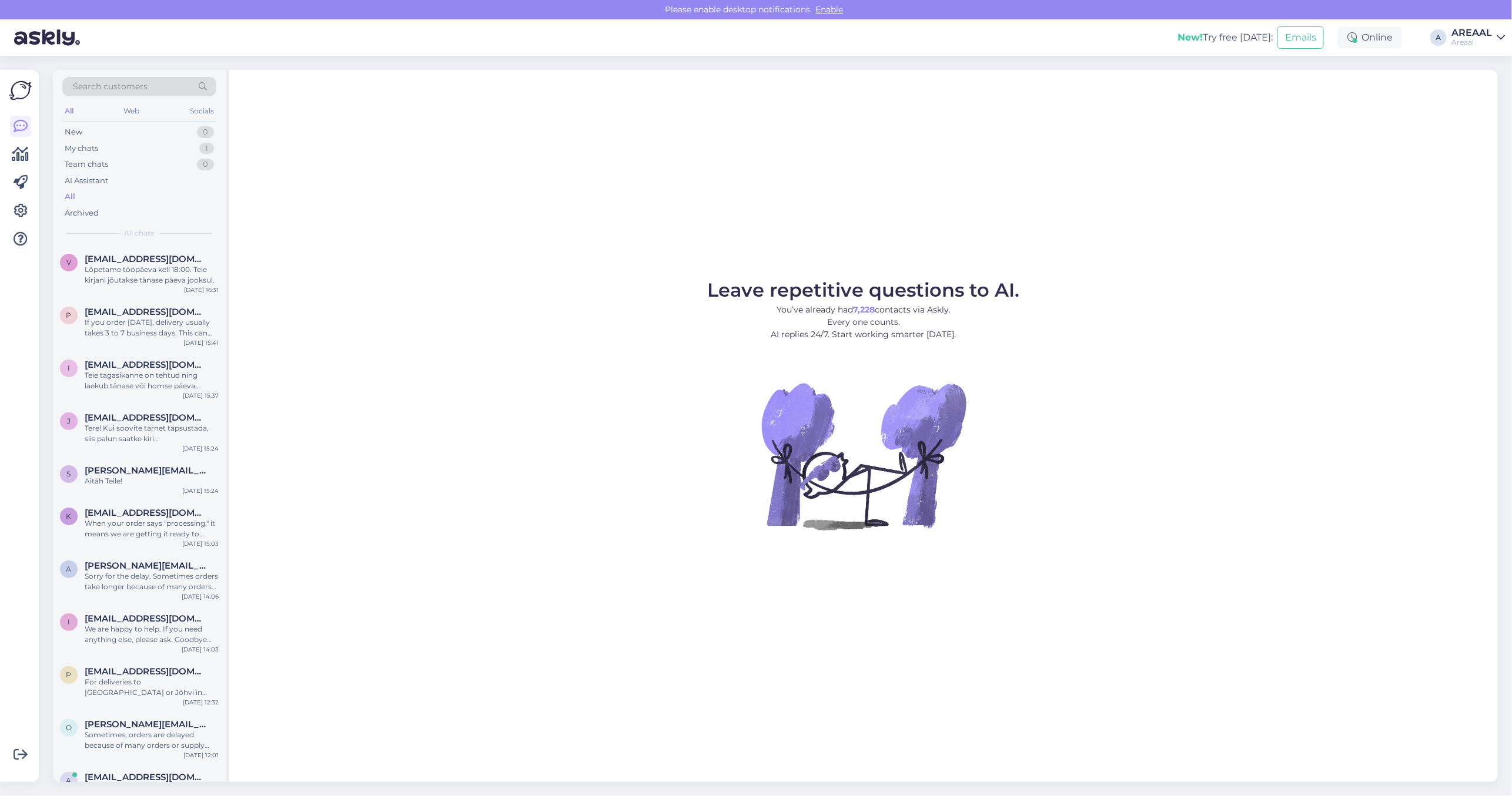
click at [614, 278] on div "Leave repetitive questions to AI. You’ve already had 7,228 contacts via Askly. …" at bounding box center [863, 426] width 1268 height 712
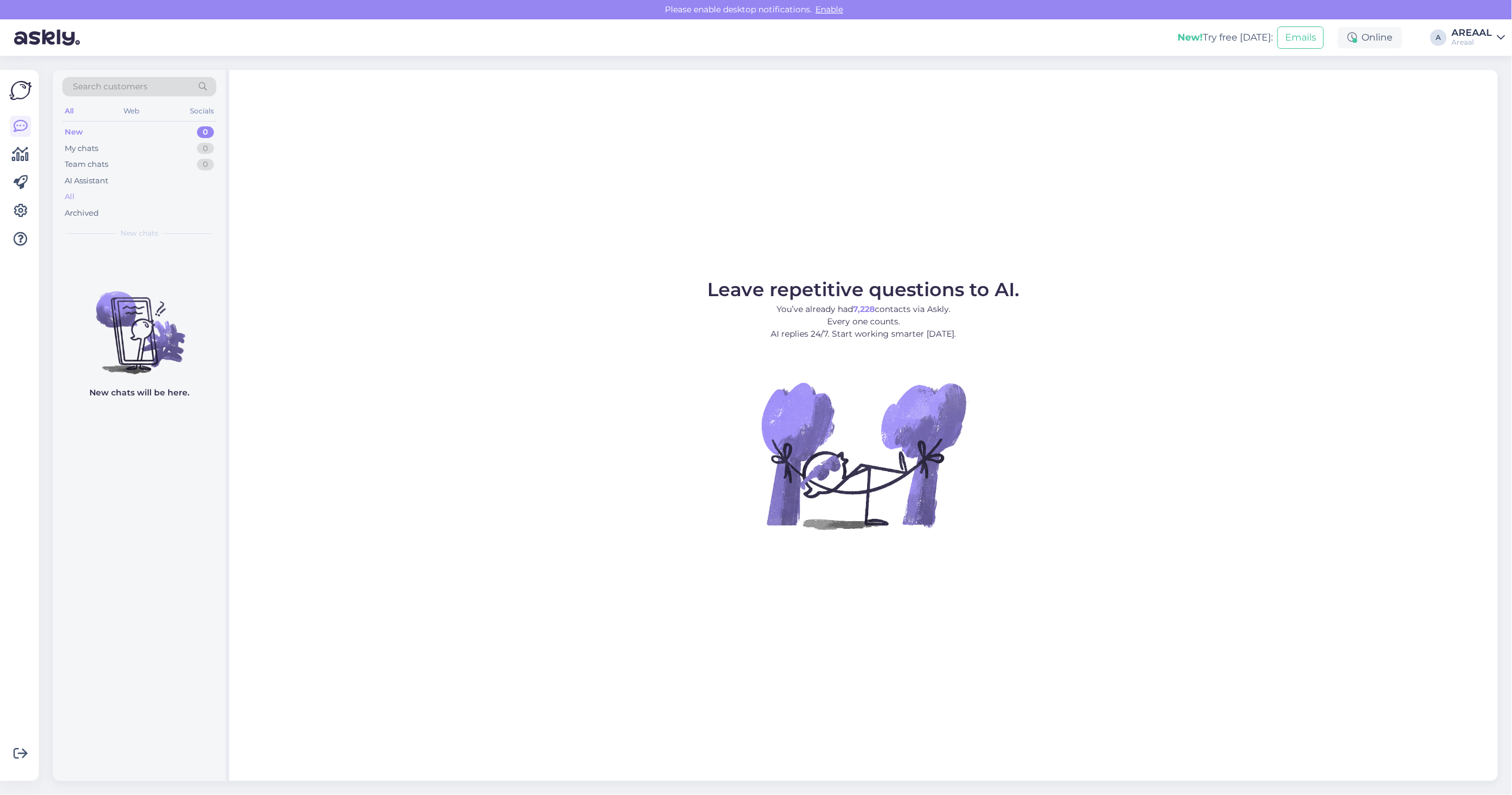
click at [119, 189] on div "All" at bounding box center [139, 196] width 154 height 16
click at [179, 202] on div "All" at bounding box center [139, 196] width 154 height 16
click at [79, 194] on div "All" at bounding box center [139, 196] width 154 height 16
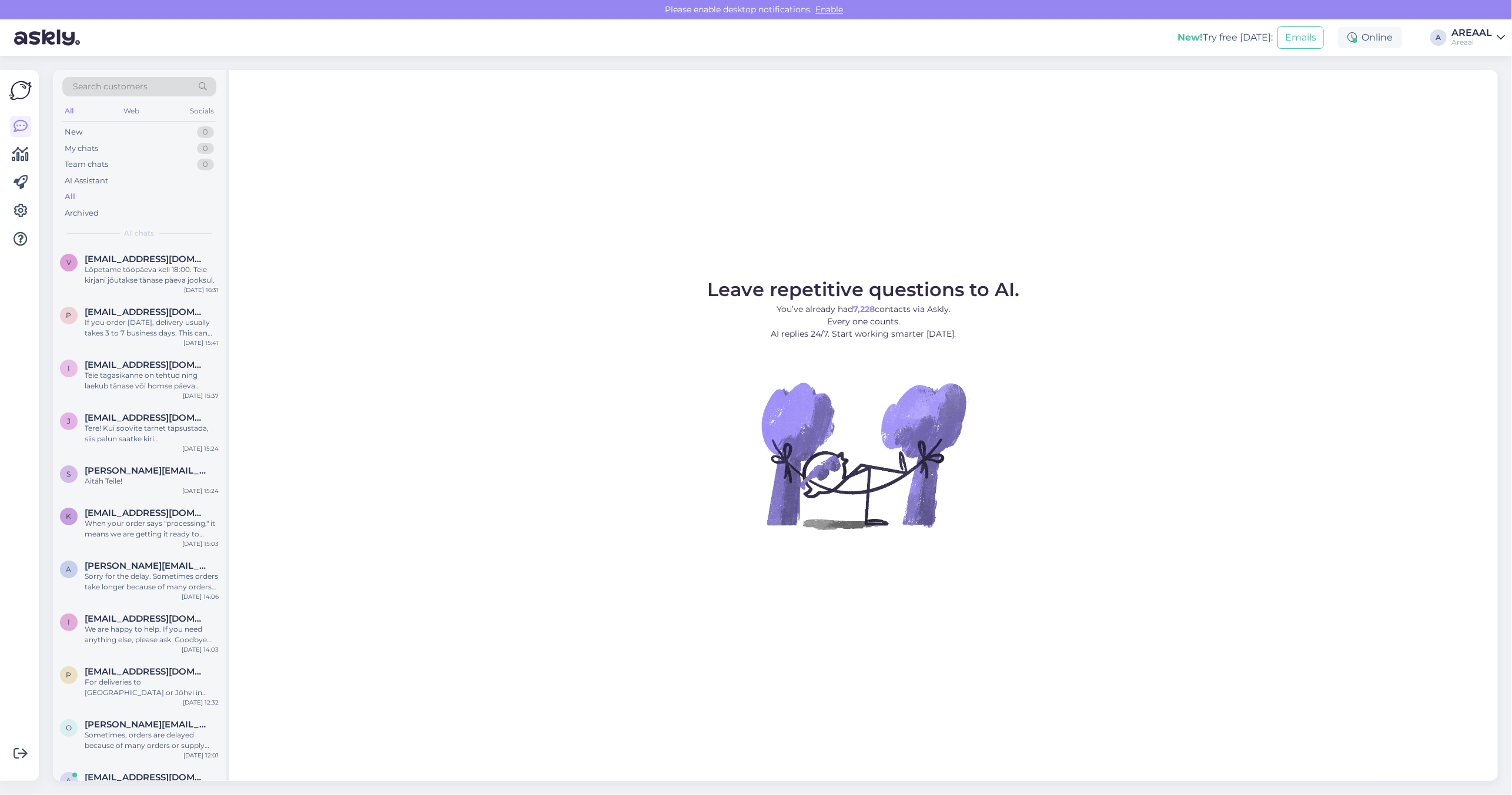
click at [614, 277] on div "Leave repetitive questions to AI. You’ve already had 7,228 contacts via Askly. …" at bounding box center [863, 425] width 1268 height 711
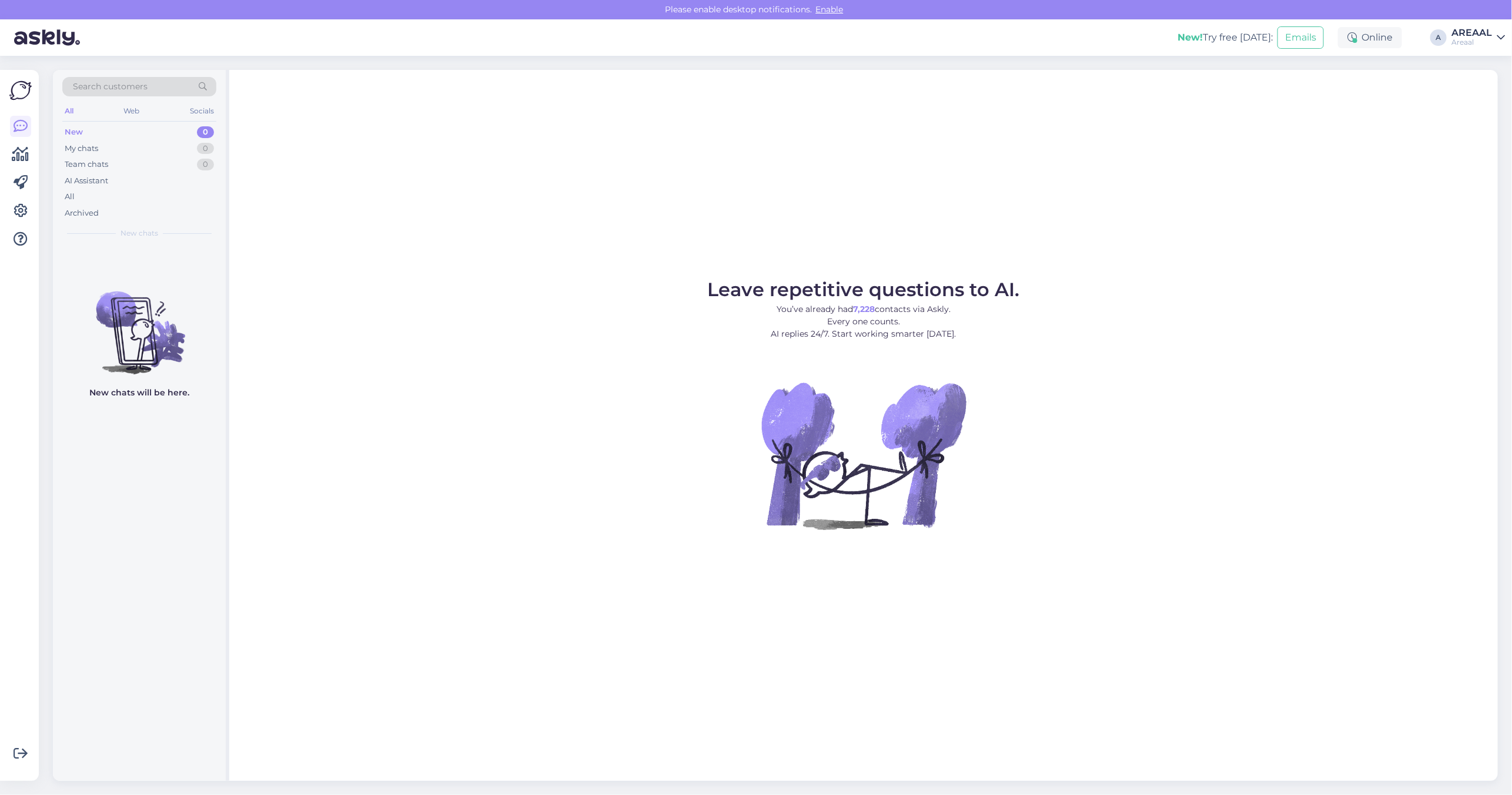
click at [1154, 266] on div "Leave repetitive questions to AI. You’ve already had 7,228 contacts via Askly. …" at bounding box center [863, 425] width 1268 height 711
click at [92, 200] on div "All" at bounding box center [139, 196] width 154 height 16
click at [110, 202] on div "All" at bounding box center [139, 196] width 154 height 16
click at [183, 194] on div "All" at bounding box center [139, 196] width 154 height 16
click at [145, 187] on div "AI Assistant" at bounding box center [139, 181] width 154 height 16
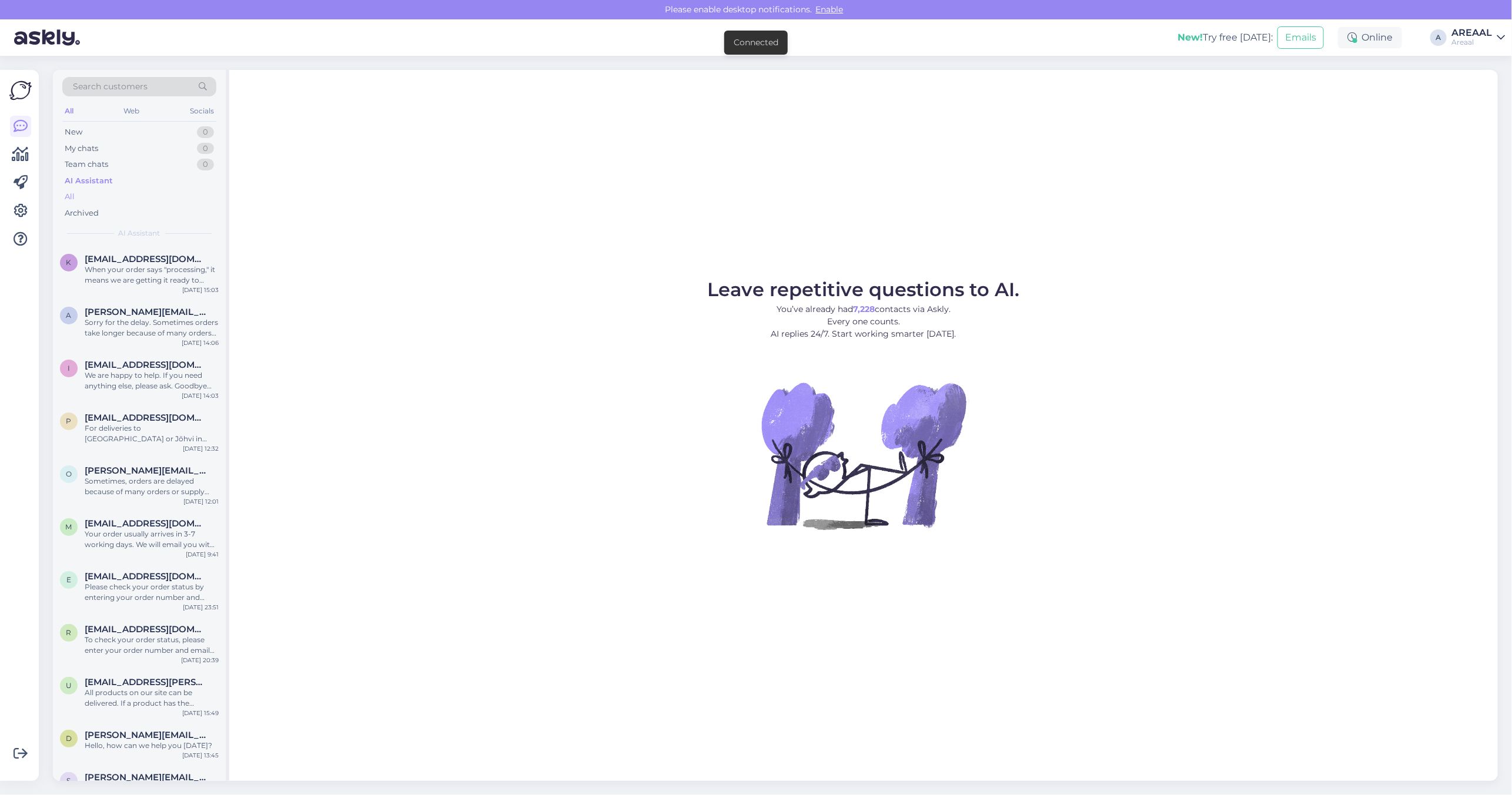
click at [145, 198] on div "All" at bounding box center [139, 196] width 154 height 16
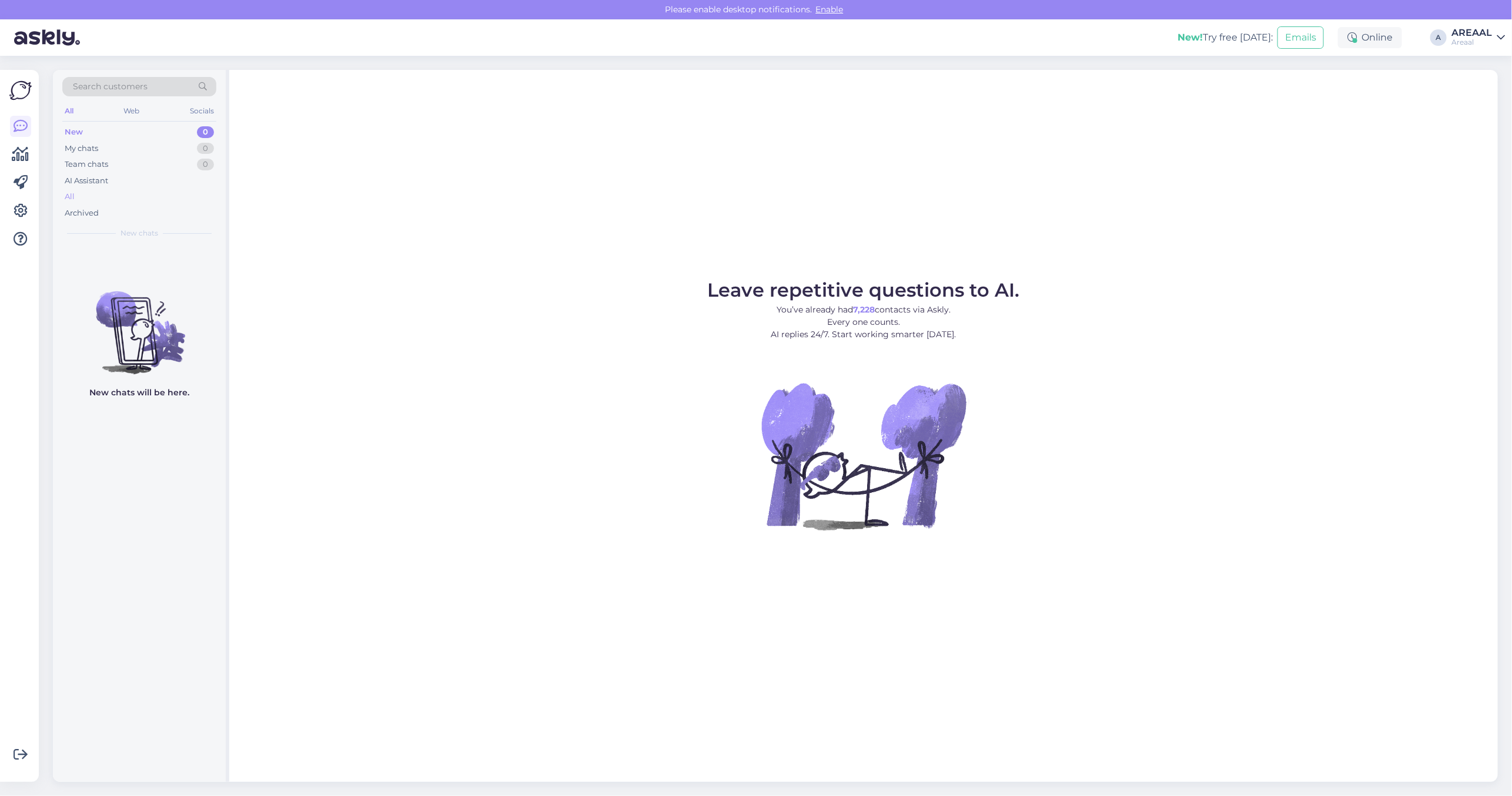
click at [103, 200] on div "All" at bounding box center [139, 196] width 154 height 16
click at [88, 197] on div "All" at bounding box center [139, 196] width 154 height 16
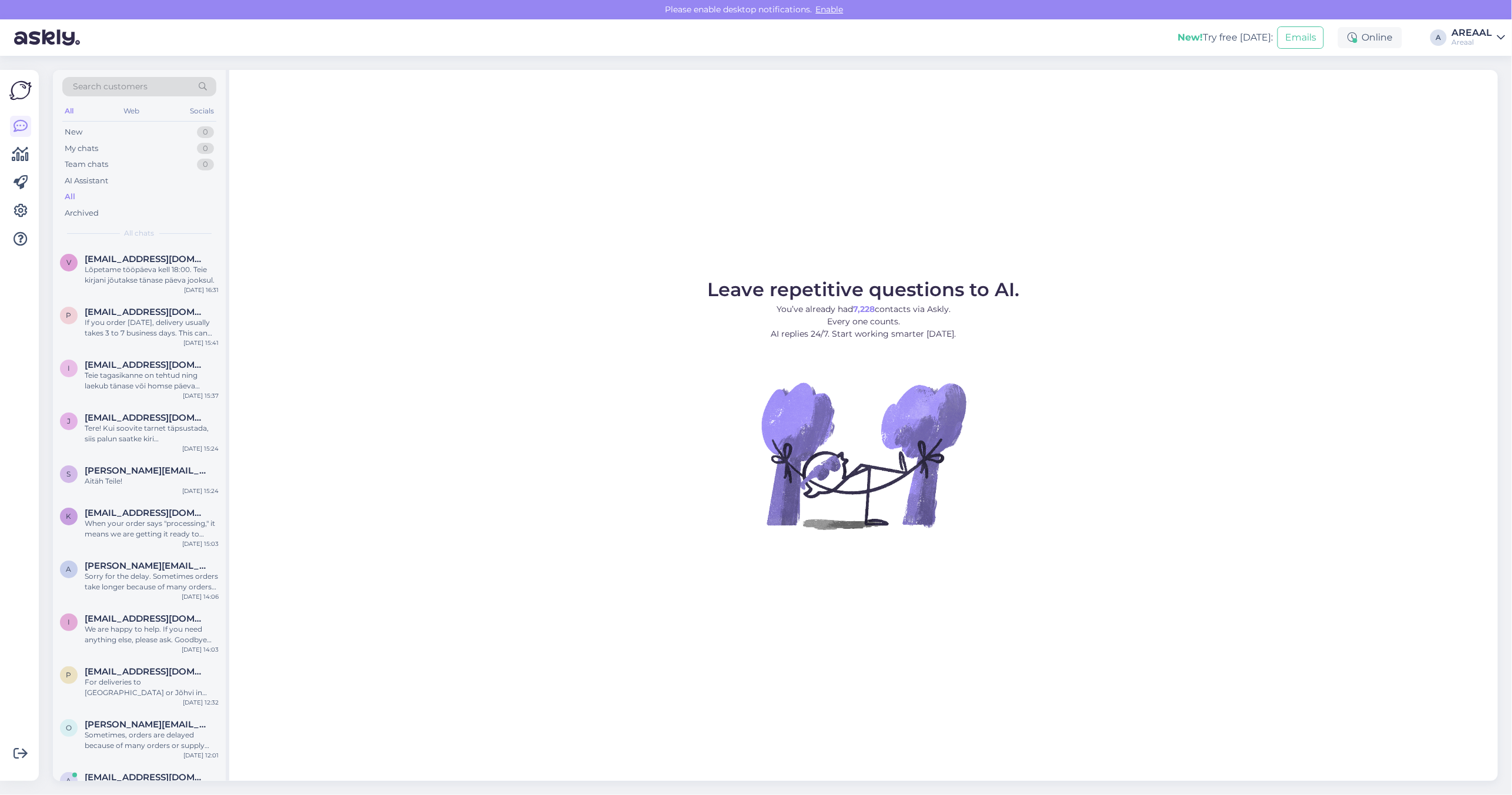
click at [570, 233] on div "Leave repetitive questions to AI. You’ve already had 7,228 contacts via Askly. …" at bounding box center [863, 425] width 1268 height 711
click at [1300, 310] on figure "Leave repetitive questions to AI. You’ve already had 7,228 contacts via Askly. …" at bounding box center [863, 420] width 1248 height 281
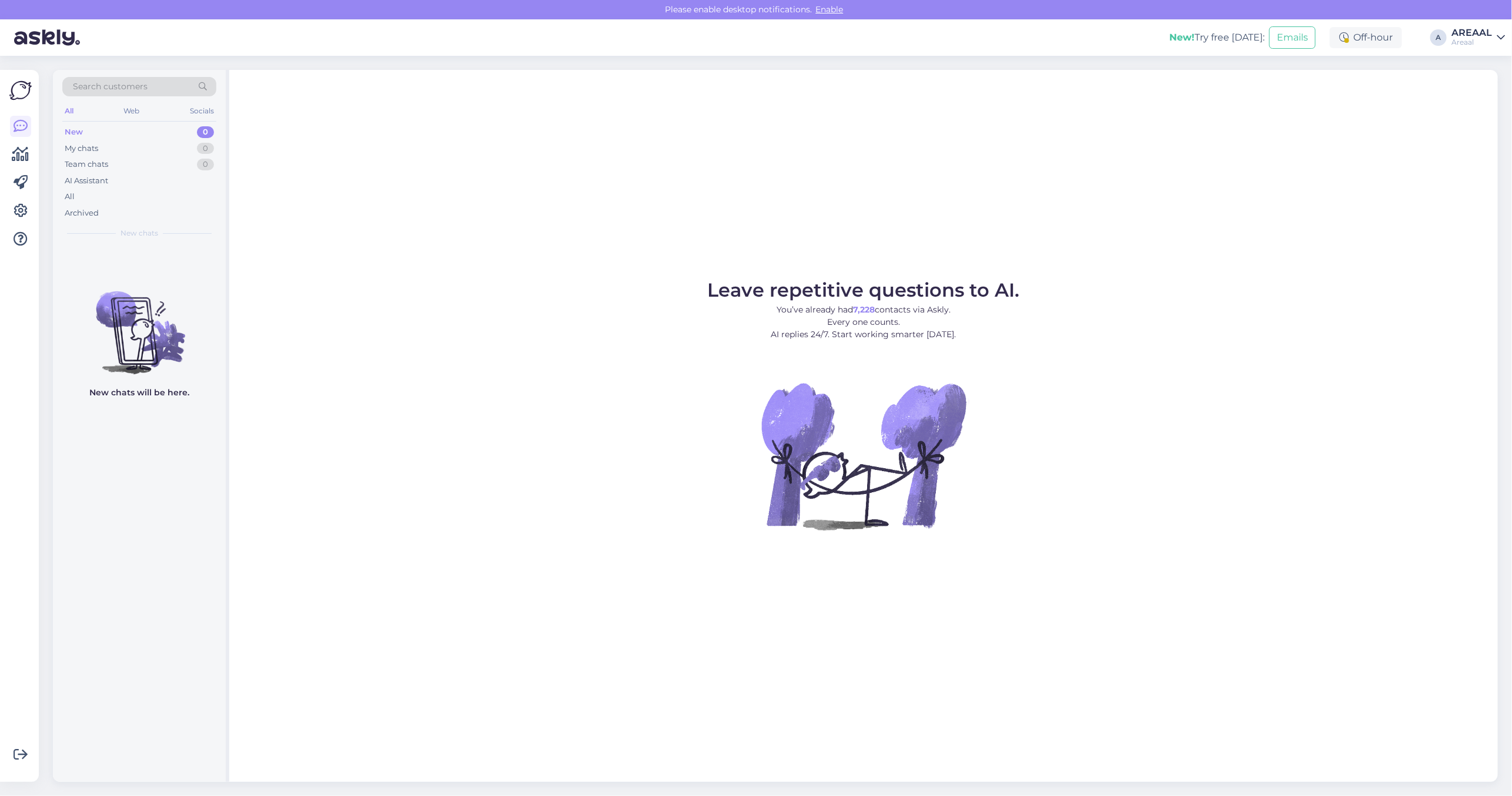
click at [1030, 508] on figure "Leave repetitive questions to AI. You’ve already had 7,228 contacts via Askly. …" at bounding box center [863, 421] width 1248 height 281
click at [920, 298] on span "Leave repetitive questions to AI." at bounding box center [863, 289] width 312 height 23
click at [203, 201] on div "All" at bounding box center [139, 196] width 154 height 16
click at [130, 194] on div "All" at bounding box center [139, 196] width 154 height 16
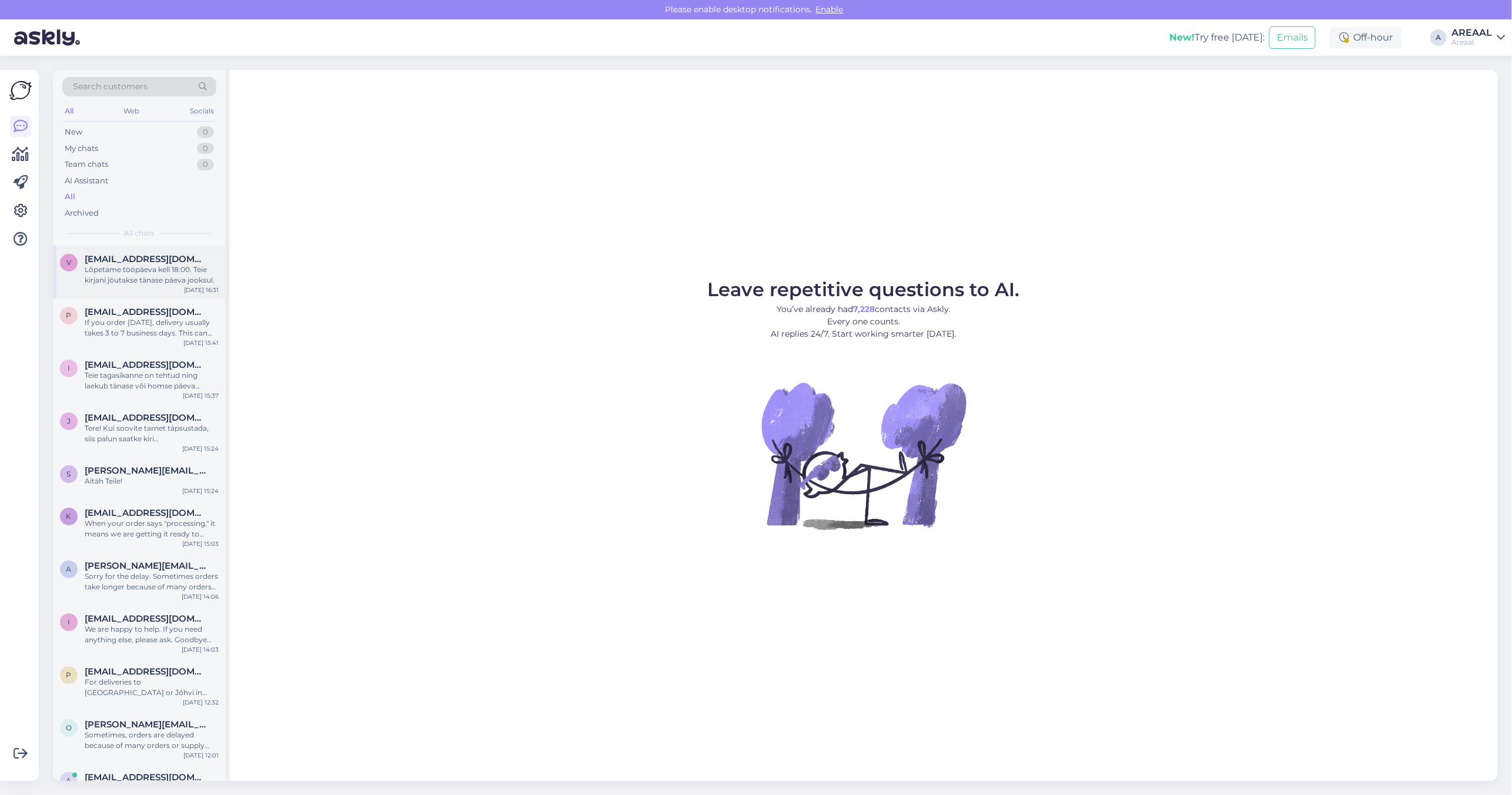
click at [151, 278] on div "Lõpetame tööpäeva kell 18:00. Teie kirjani jõutakse tänase päeva jooksul." at bounding box center [152, 275] width 134 height 22
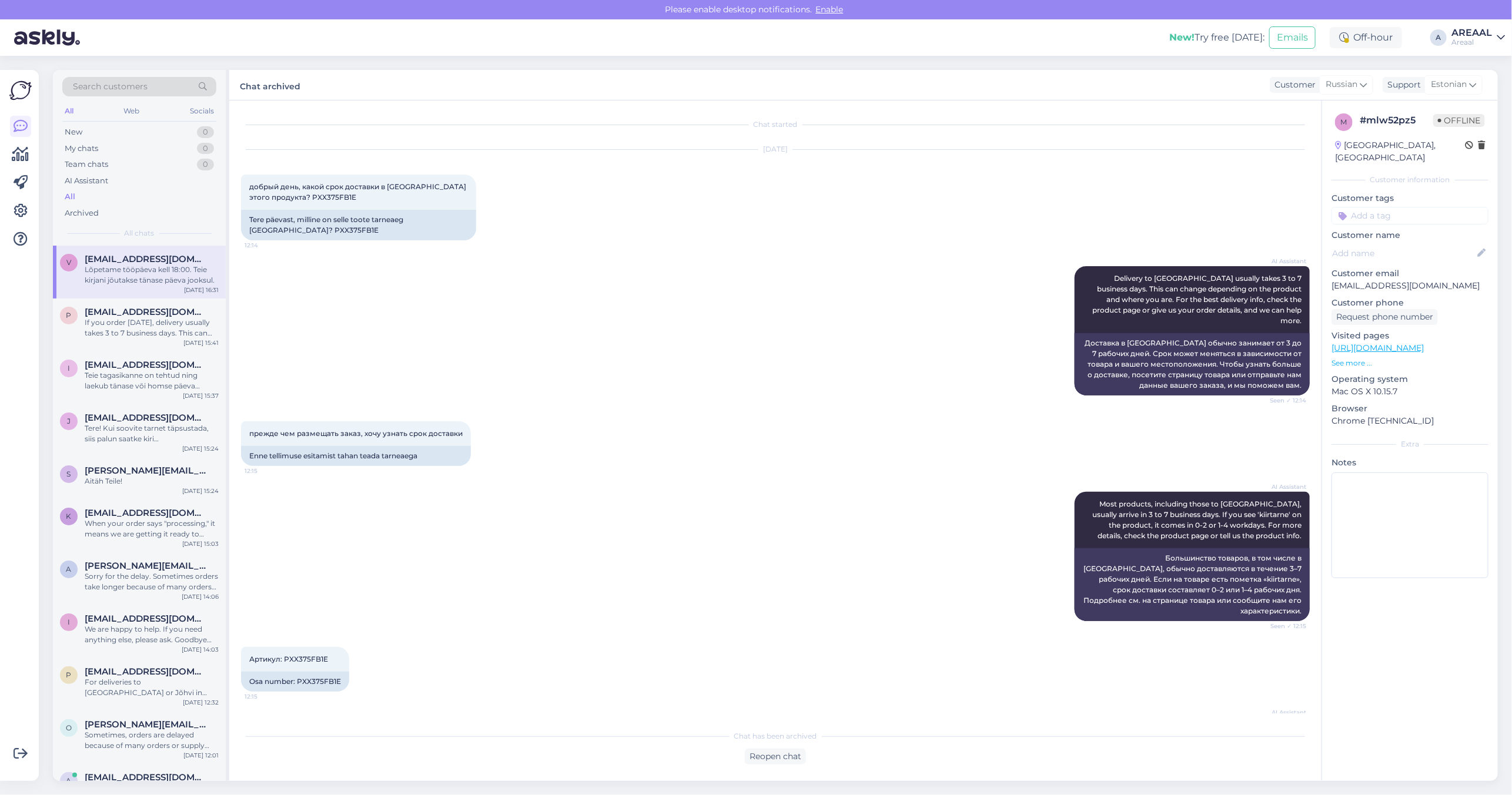
scroll to position [885, 0]
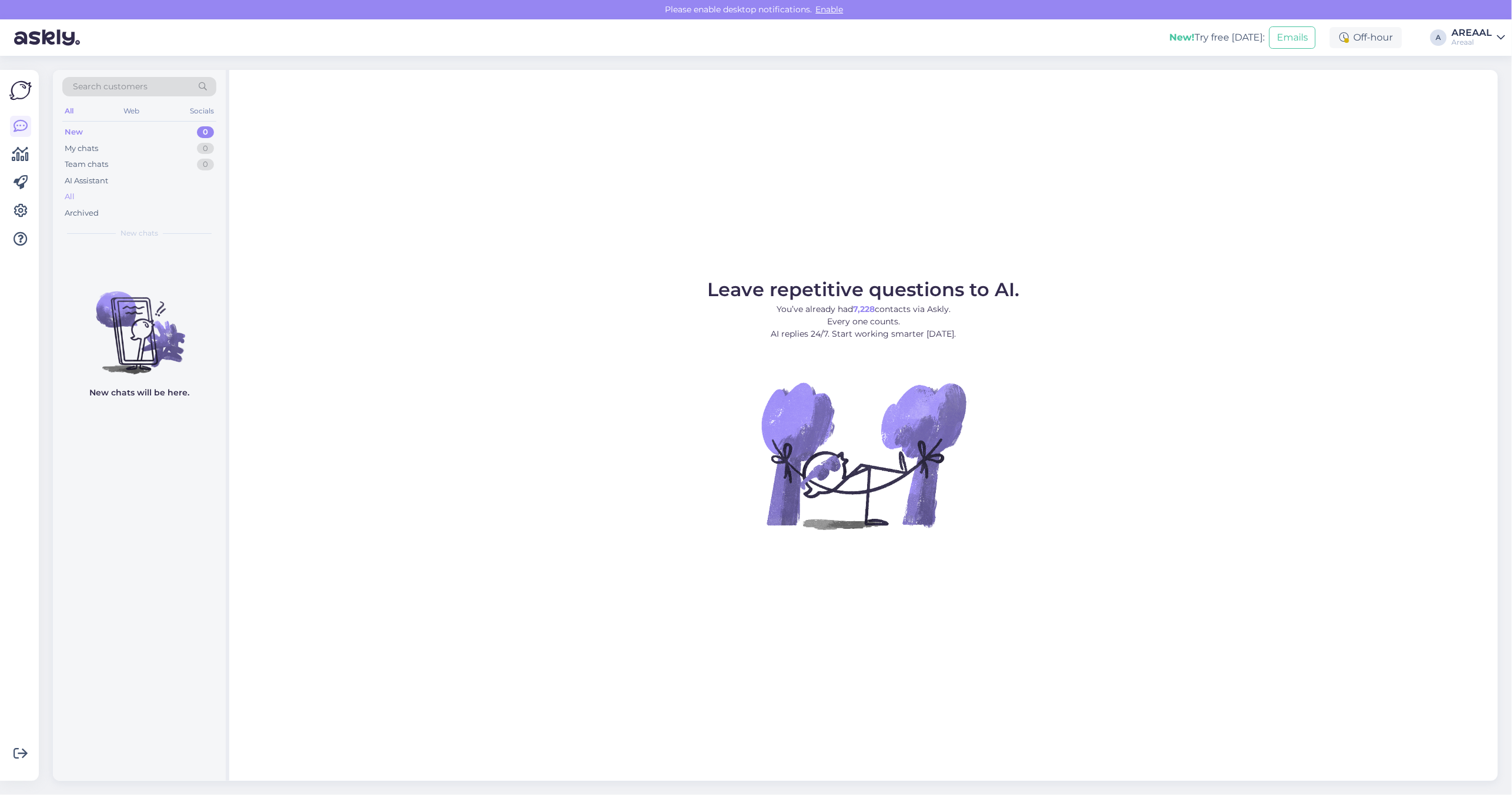
click at [132, 204] on div "All" at bounding box center [139, 196] width 154 height 16
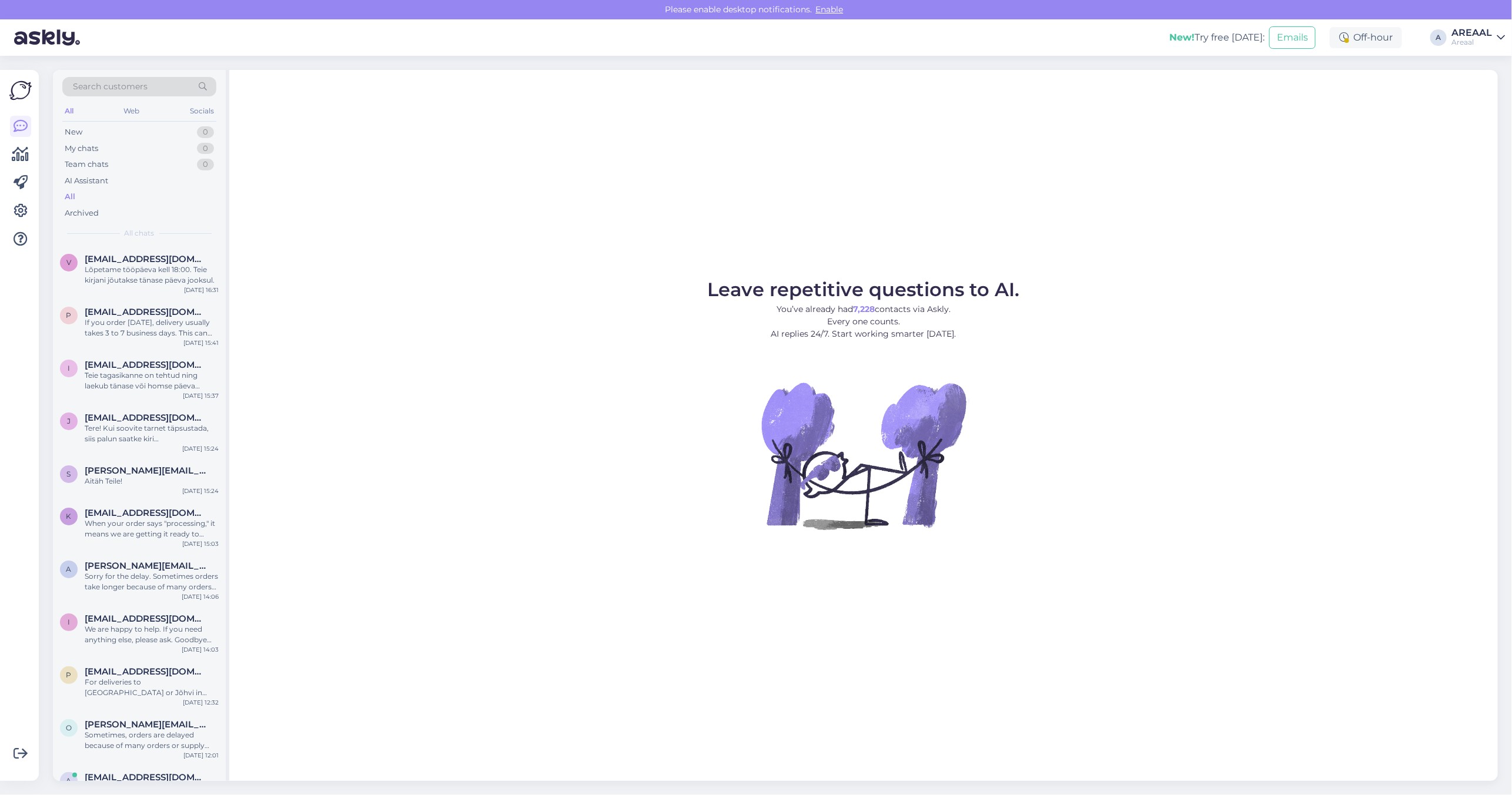
click at [132, 204] on div "All" at bounding box center [139, 196] width 154 height 16
